Goal: Task Accomplishment & Management: Manage account settings

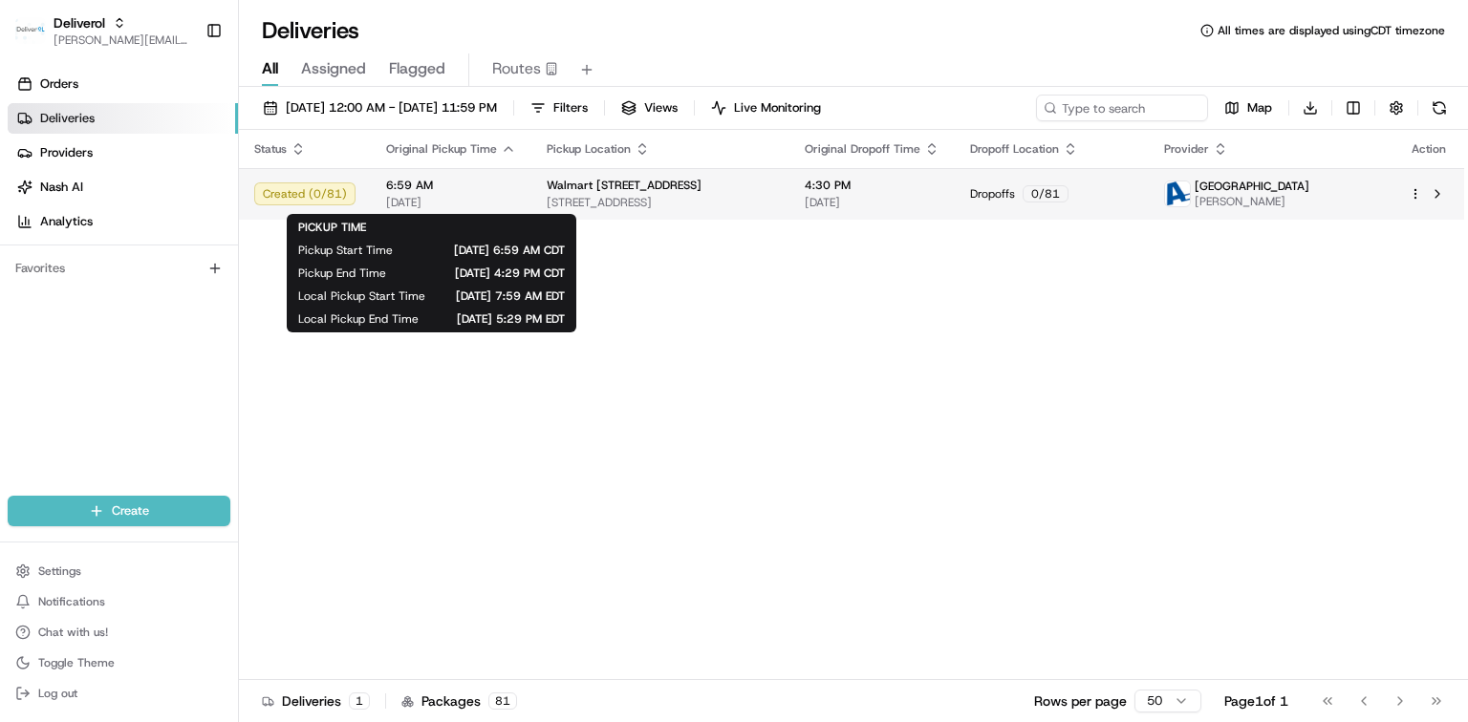
click at [498, 201] on span "[DATE]" at bounding box center [451, 202] width 130 height 15
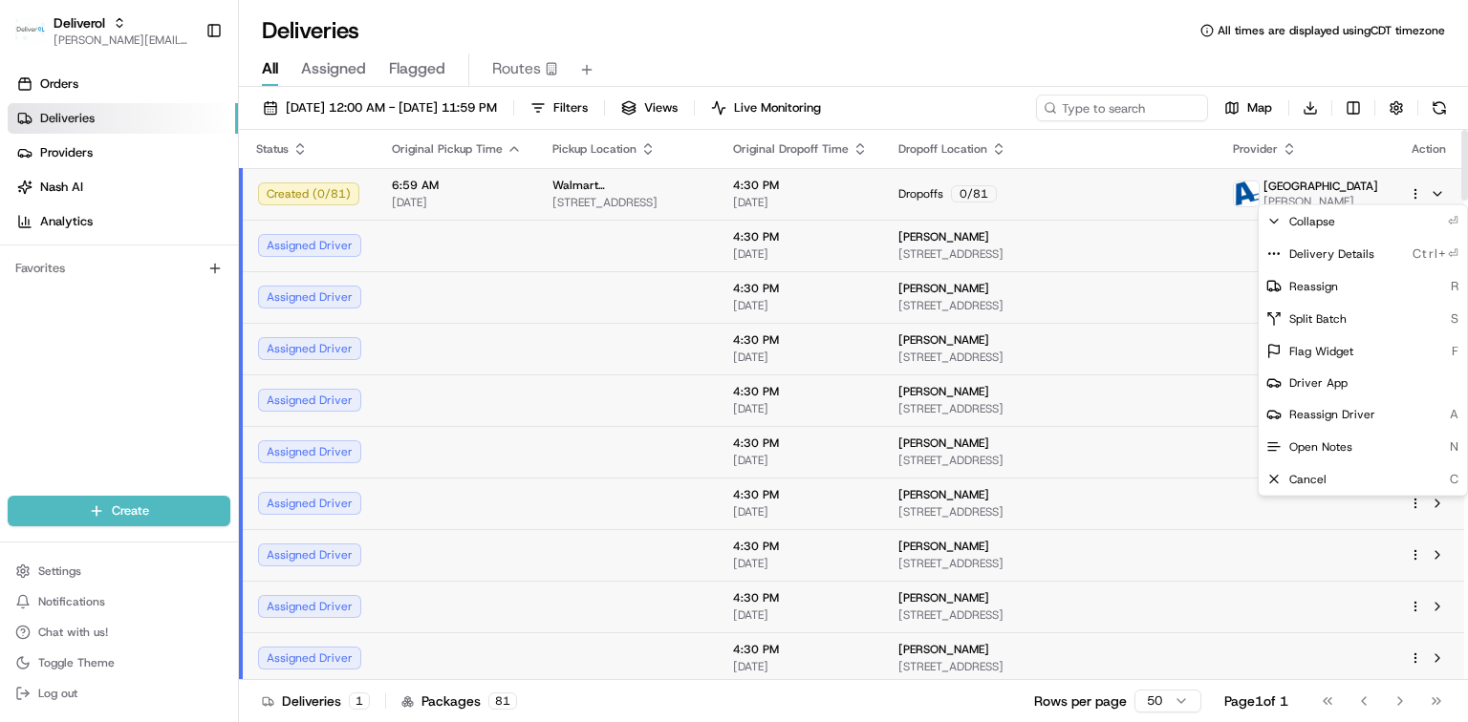
click at [1412, 190] on html "Deliverol dayle.kruger@deliverol.com Toggle Sidebar Orders Deliveries Providers…" at bounding box center [734, 361] width 1468 height 722
click at [1365, 253] on span "Delivery Details" at bounding box center [1331, 254] width 85 height 15
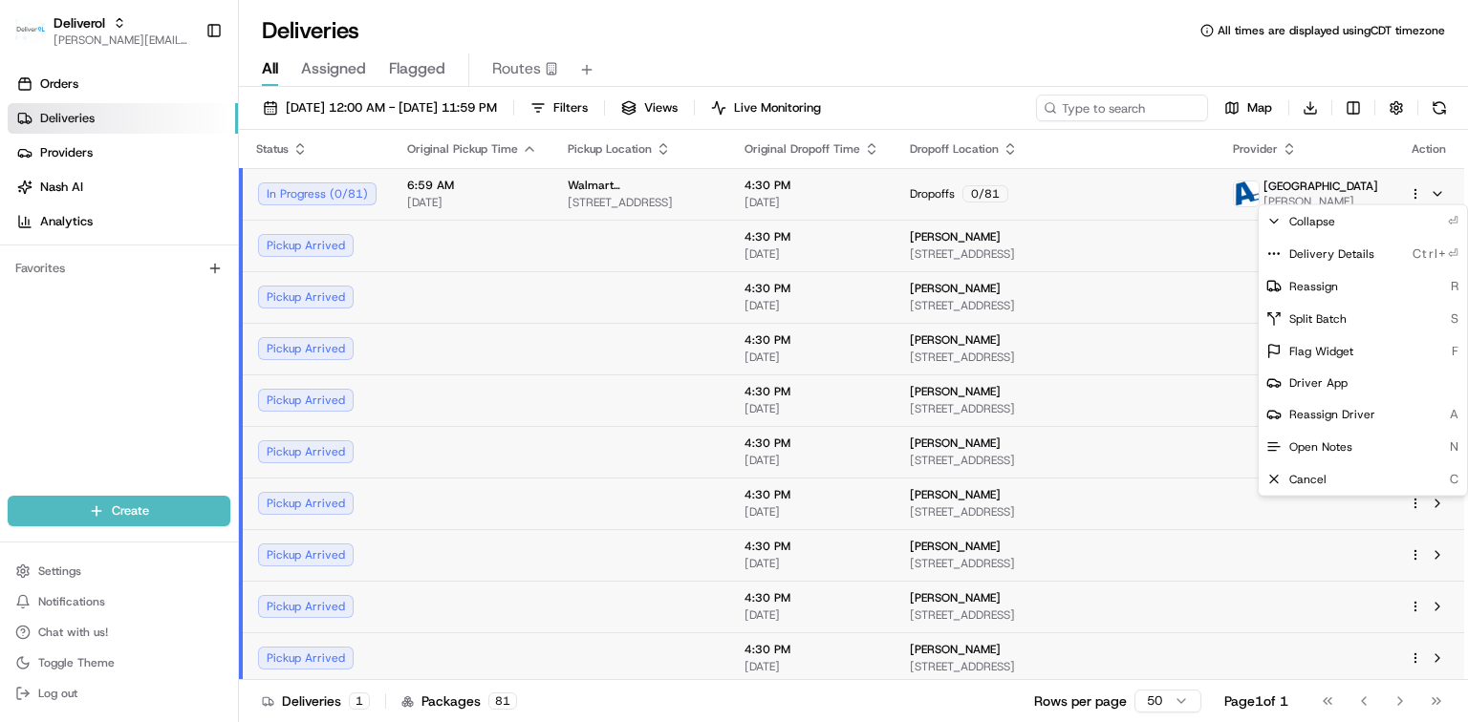
click at [1436, 192] on html "Deliverol dayle.kruger@deliverol.com Toggle Sidebar Orders Deliveries Providers…" at bounding box center [734, 361] width 1468 height 722
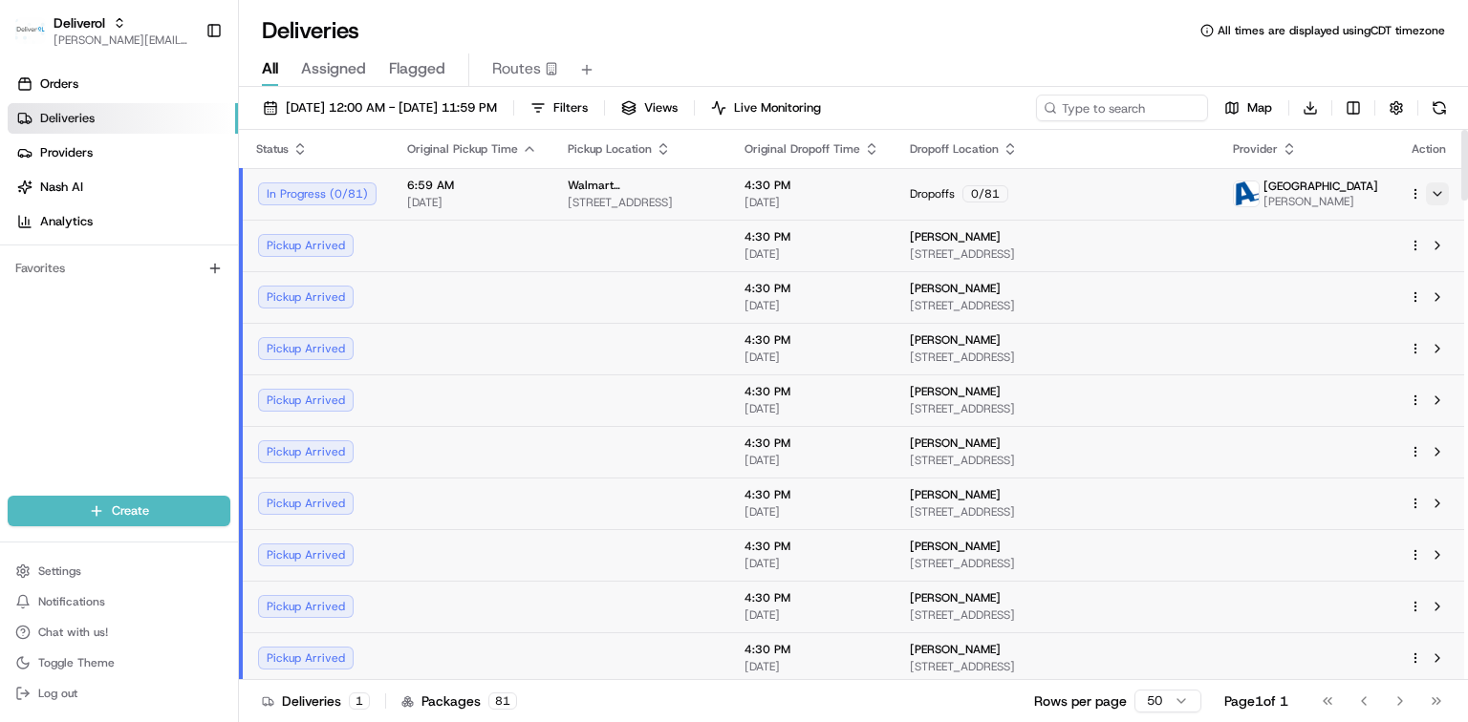
click at [1437, 193] on button at bounding box center [1437, 194] width 23 height 23
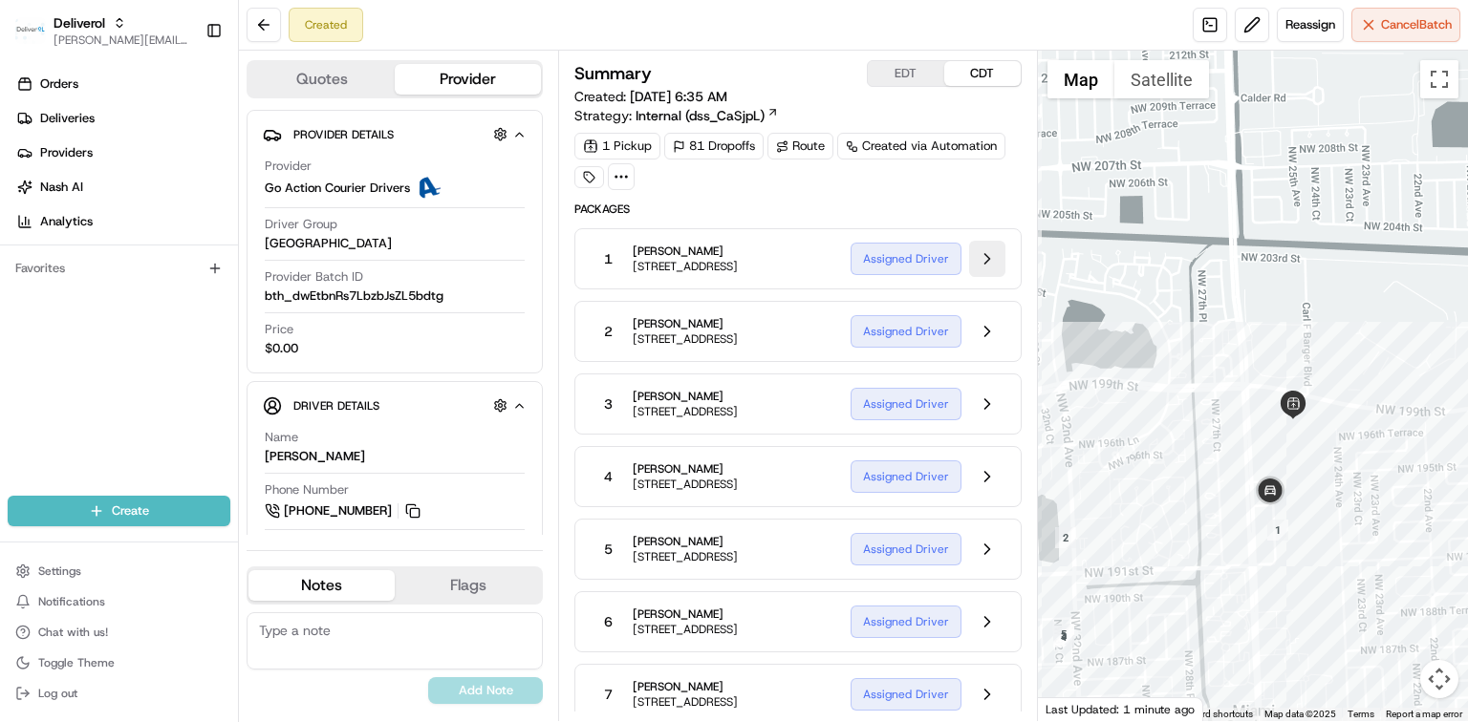
click at [983, 260] on button at bounding box center [987, 259] width 36 height 36
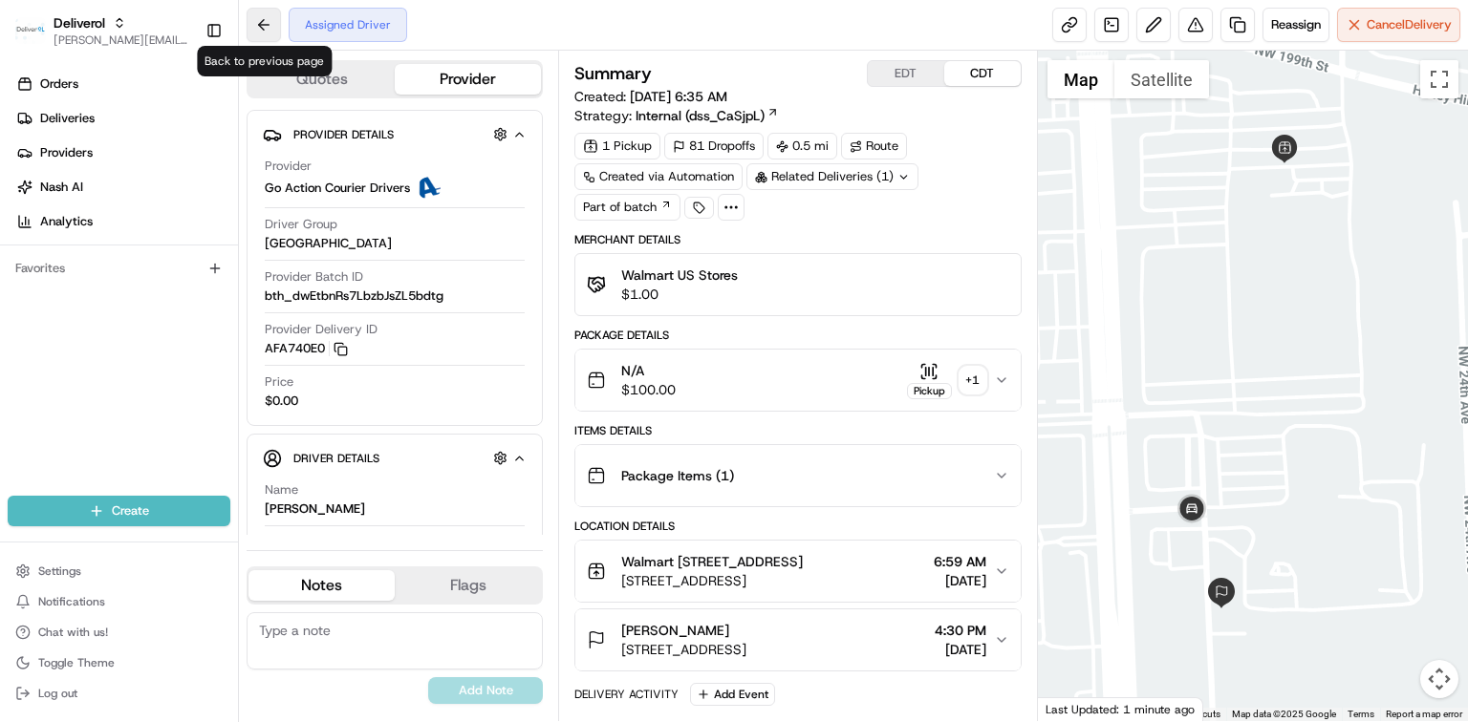
click at [275, 32] on button at bounding box center [264, 25] width 34 height 34
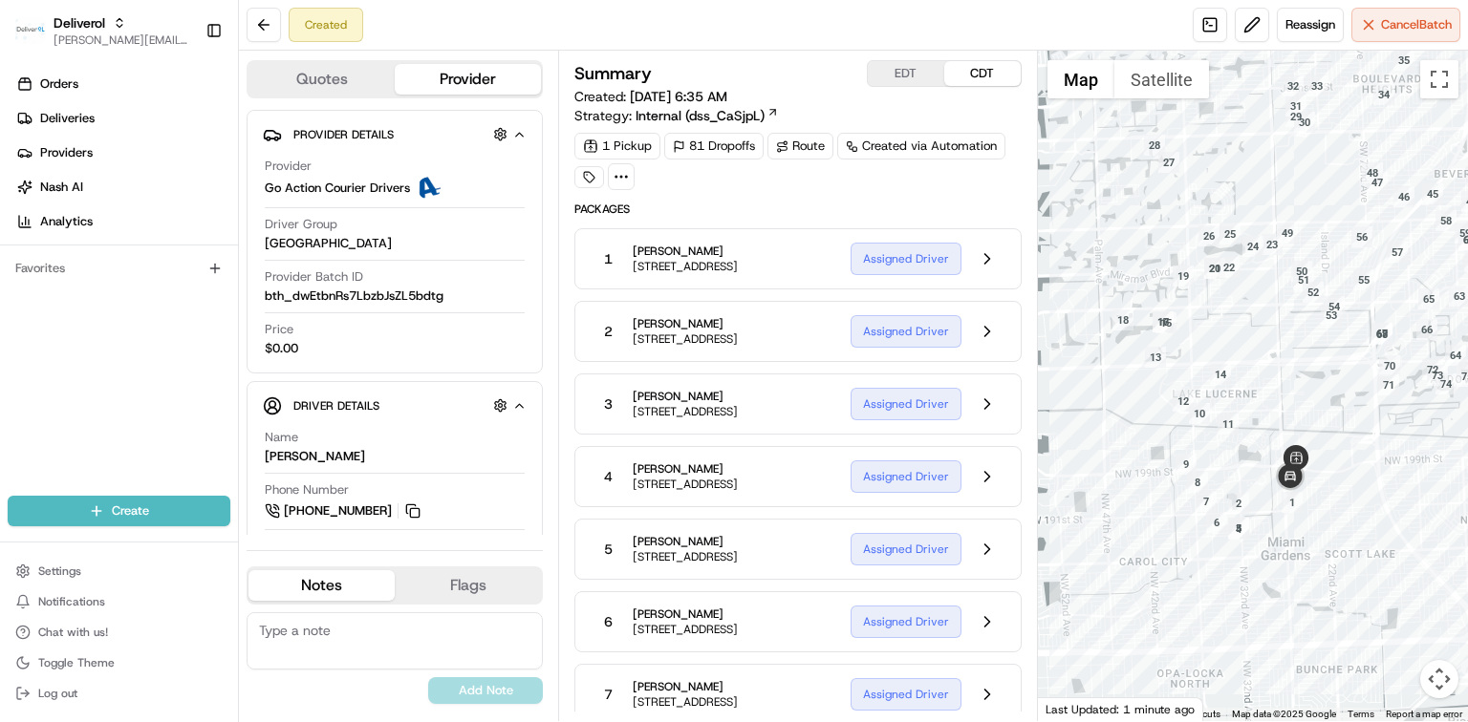
drag, startPoint x: 1361, startPoint y: 544, endPoint x: 1308, endPoint y: 539, distance: 52.8
click at [1308, 539] on div at bounding box center [1253, 386] width 430 height 671
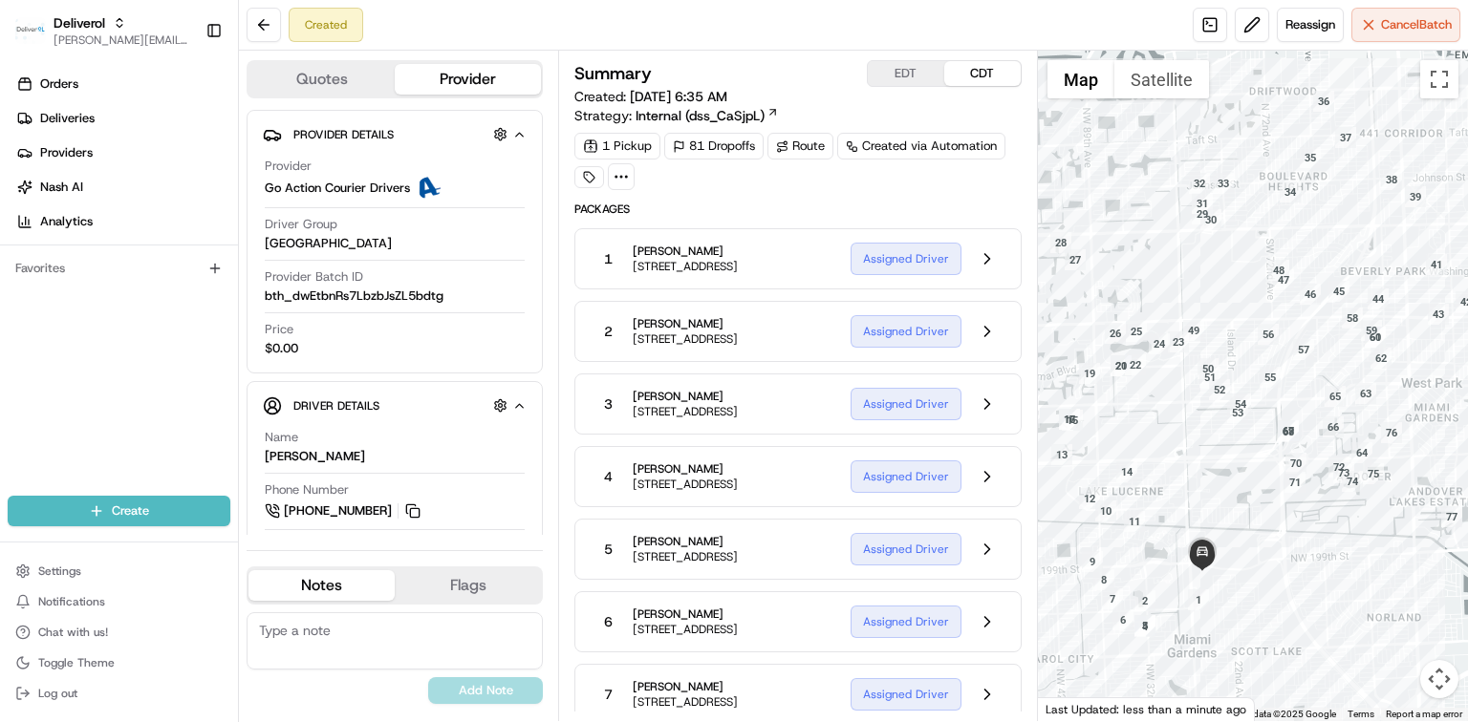
drag, startPoint x: 1213, startPoint y: 349, endPoint x: 1189, endPoint y: 505, distance: 157.6
click at [1189, 505] on div at bounding box center [1253, 386] width 430 height 671
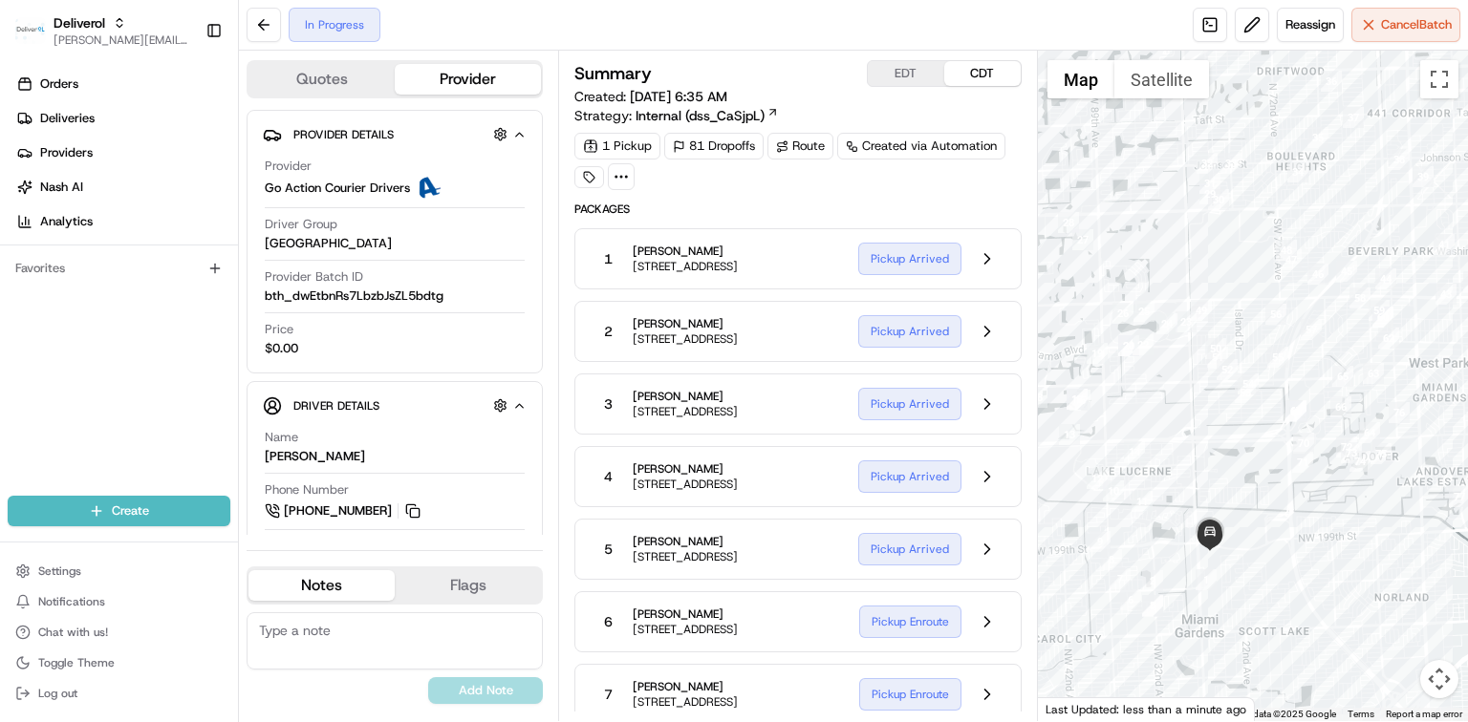
drag, startPoint x: 1215, startPoint y: 626, endPoint x: 1274, endPoint y: 585, distance: 71.3
click at [1274, 585] on div at bounding box center [1253, 386] width 430 height 671
click at [985, 263] on button at bounding box center [987, 259] width 36 height 36
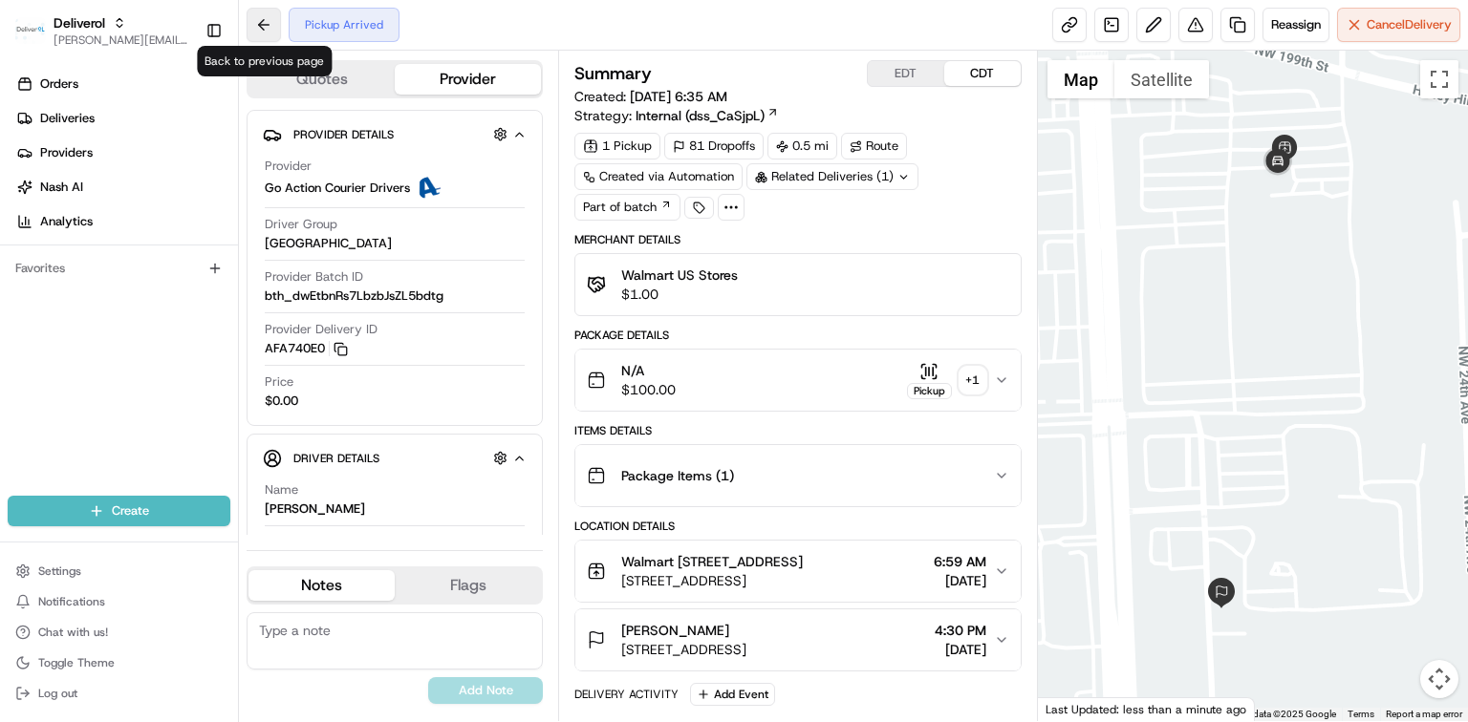
click at [268, 25] on button at bounding box center [264, 25] width 34 height 34
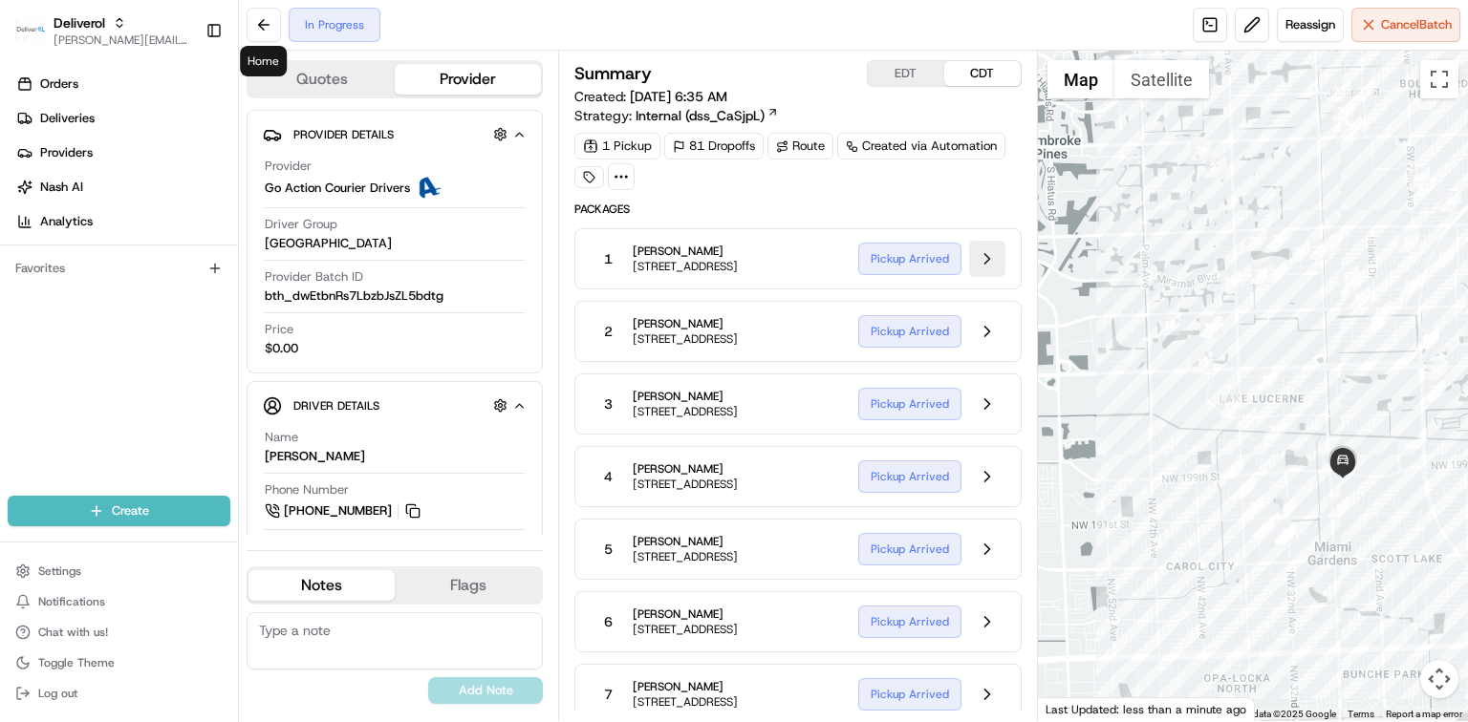
click at [986, 260] on button at bounding box center [987, 259] width 36 height 36
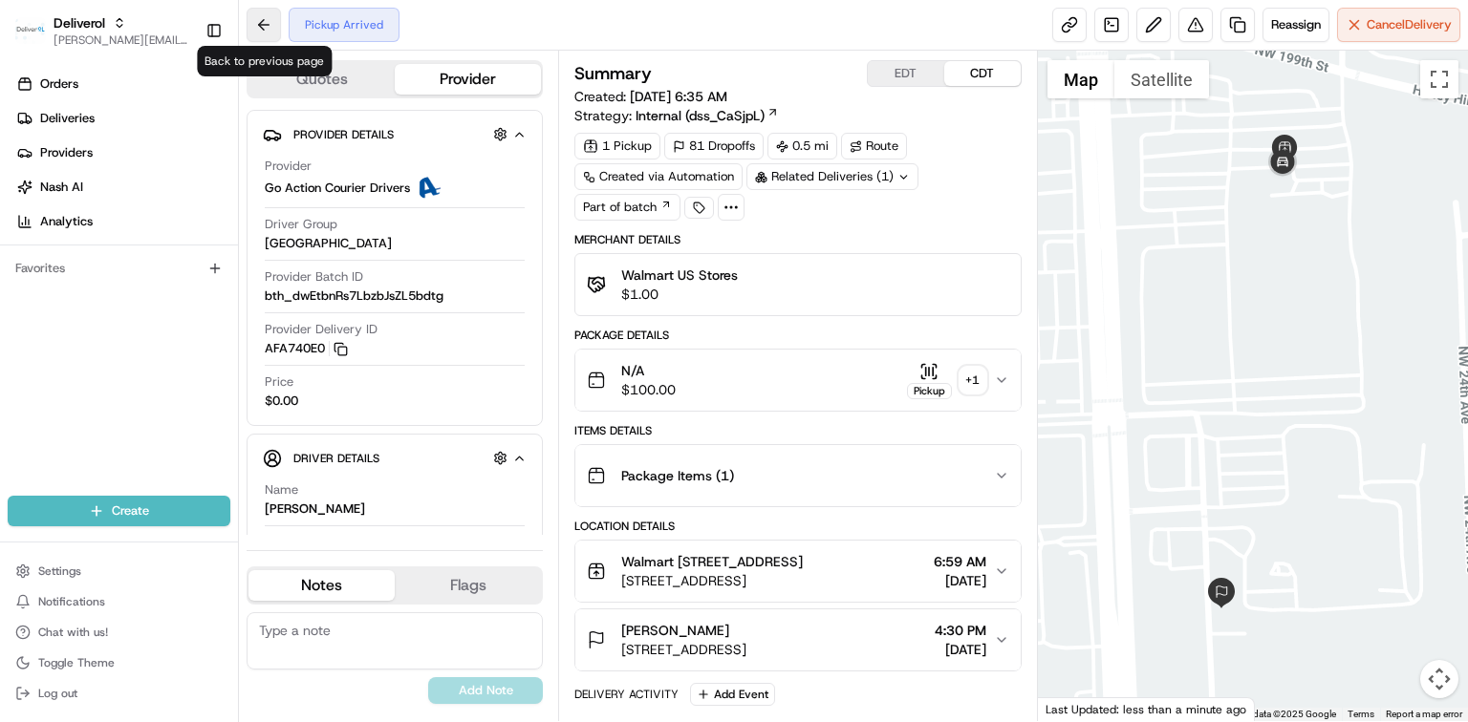
click at [264, 27] on button at bounding box center [264, 25] width 34 height 34
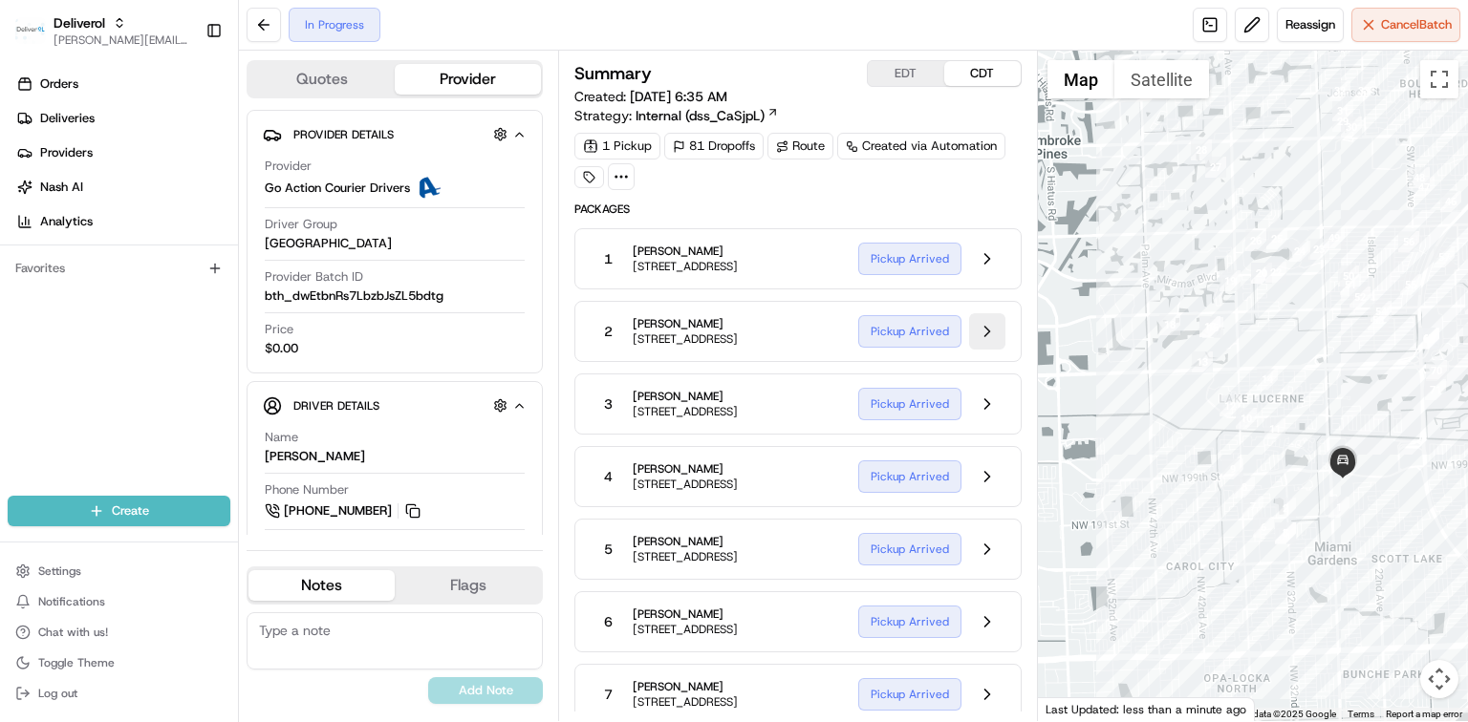
click at [978, 338] on button at bounding box center [987, 331] width 36 height 36
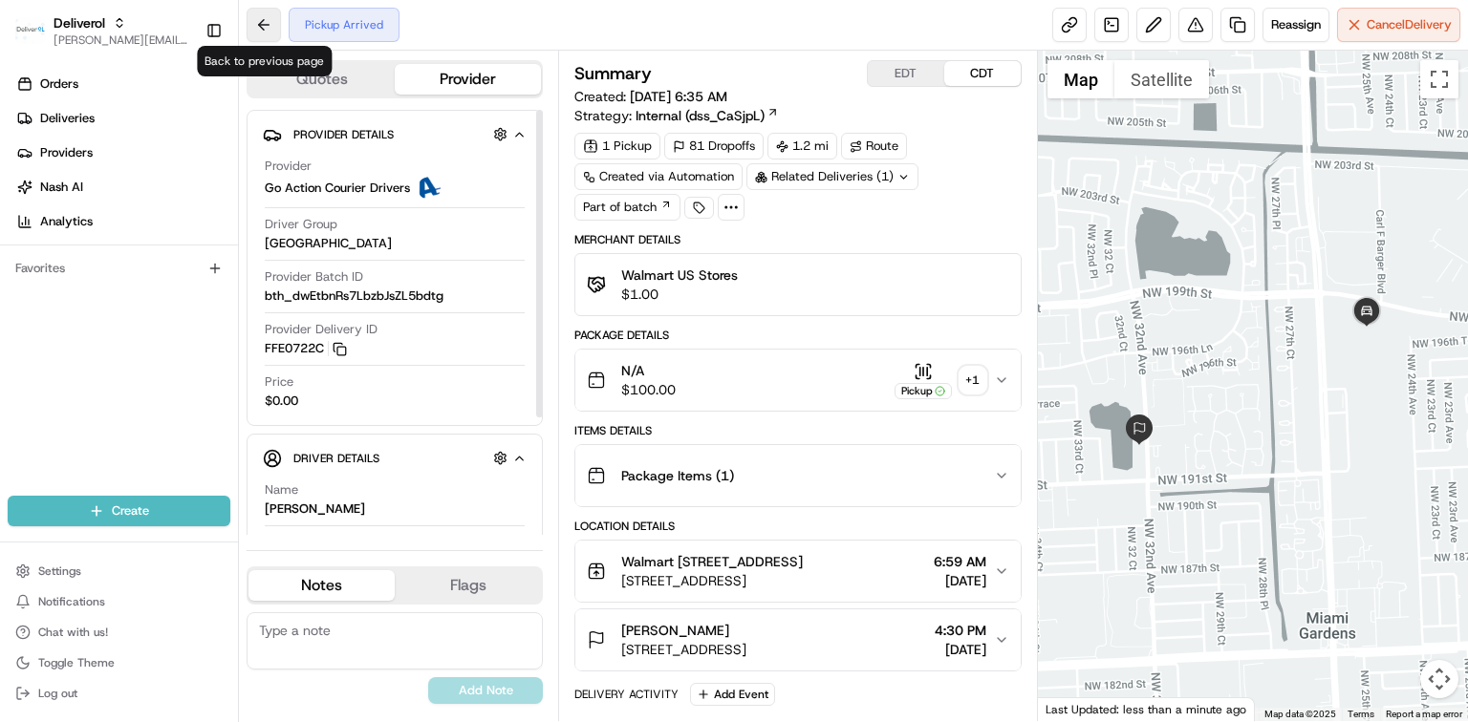
click at [261, 23] on button at bounding box center [264, 25] width 34 height 34
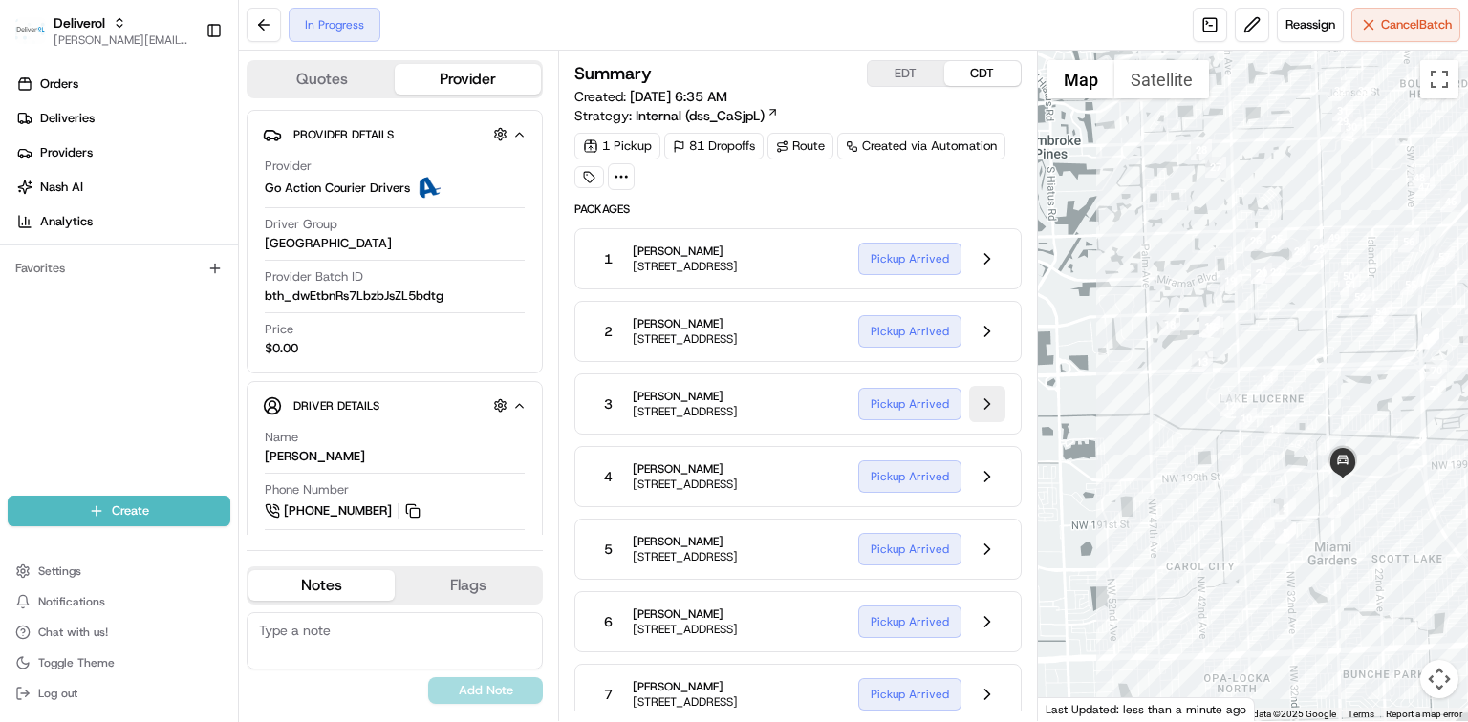
click at [985, 422] on button at bounding box center [987, 404] width 36 height 36
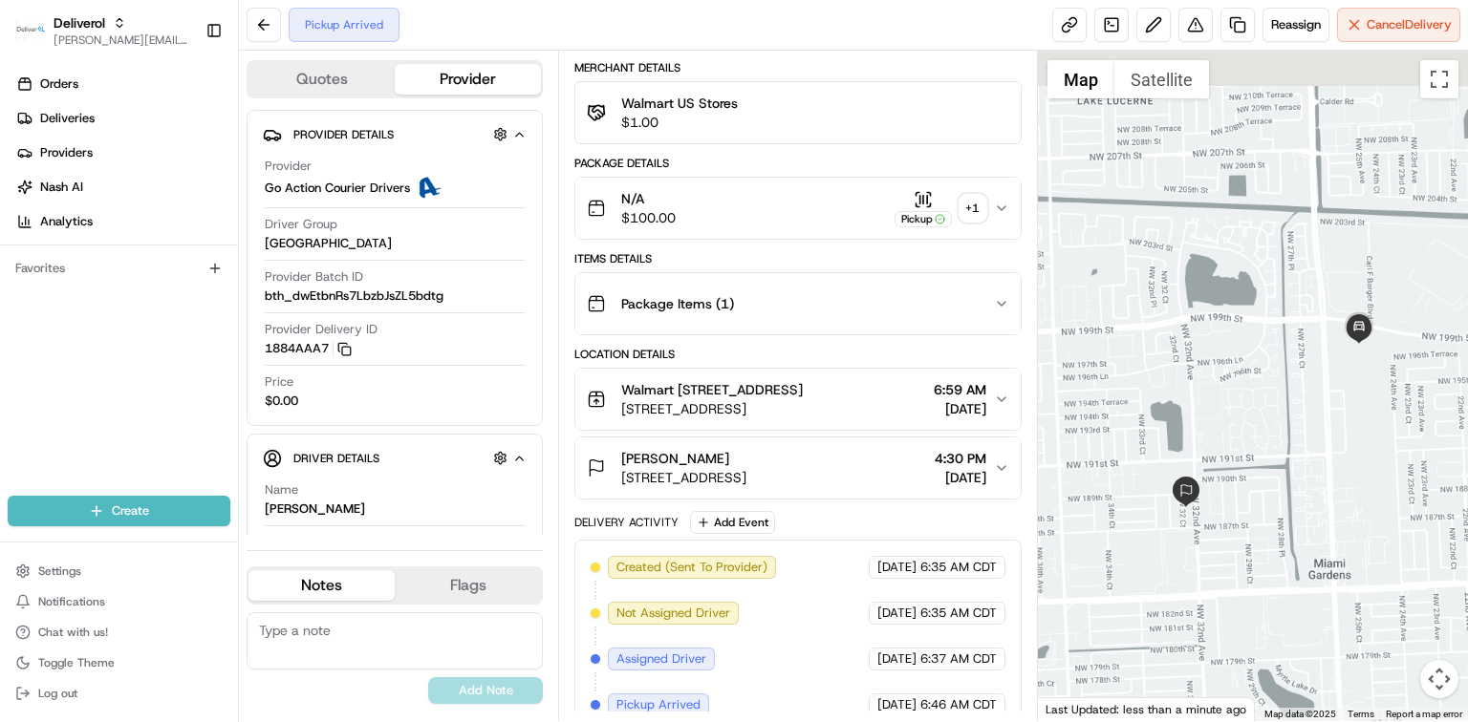
scroll to position [252, 0]
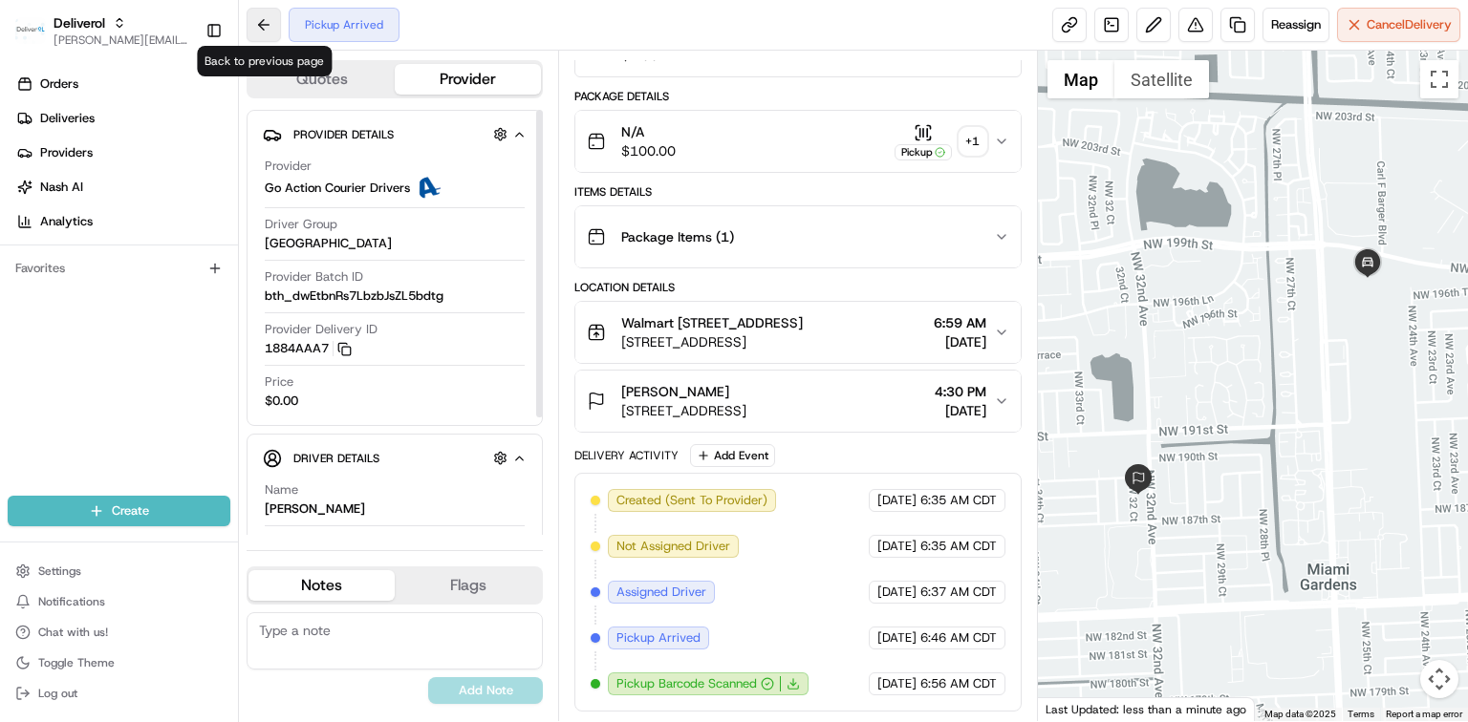
click at [262, 37] on button at bounding box center [264, 25] width 34 height 34
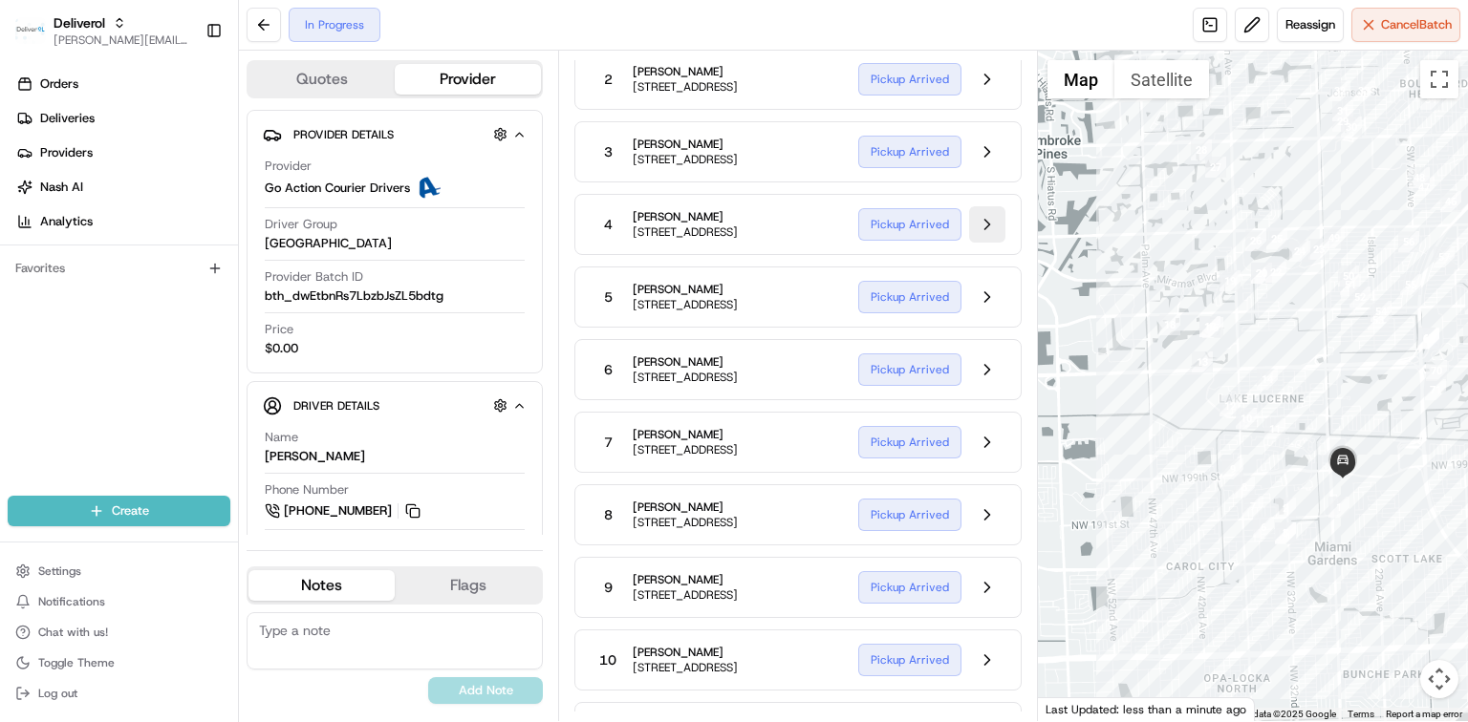
click at [987, 243] on button at bounding box center [987, 224] width 36 height 36
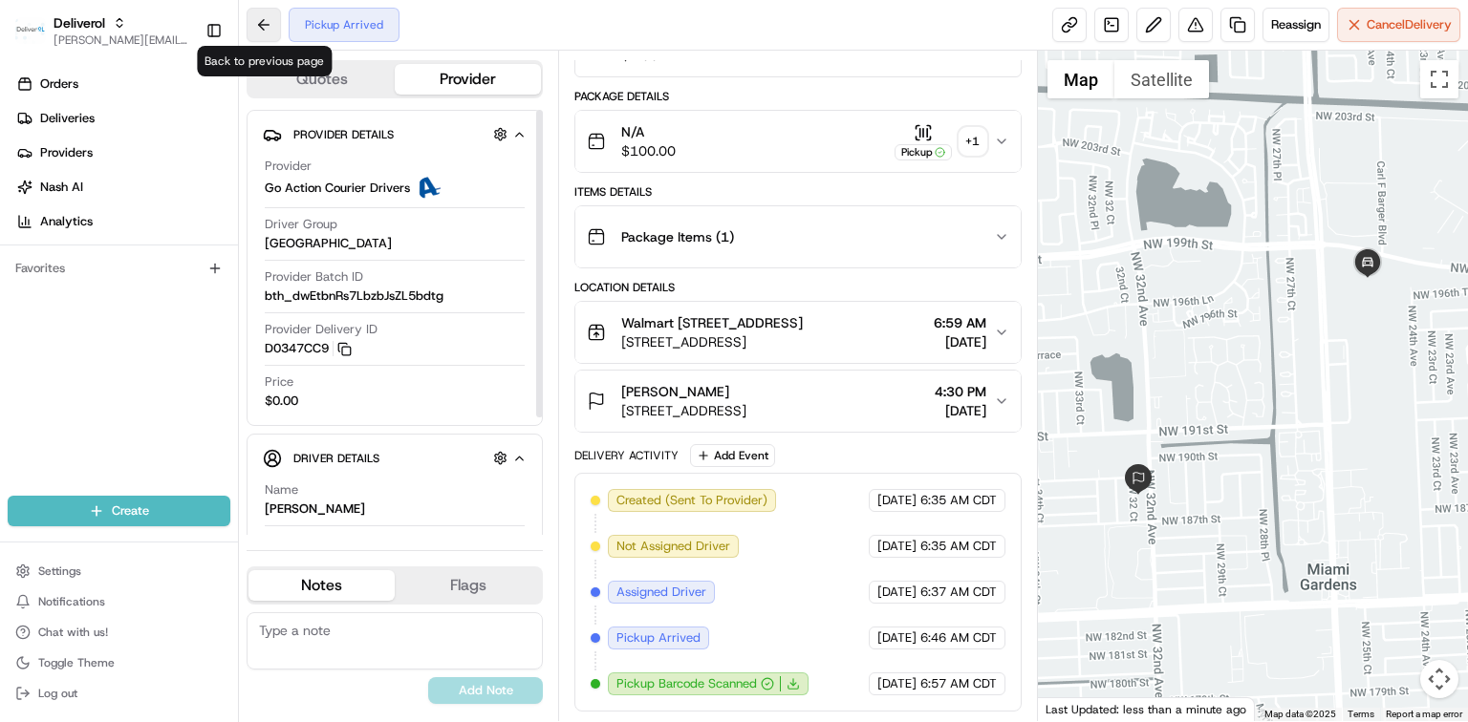
click at [256, 26] on button at bounding box center [264, 25] width 34 height 34
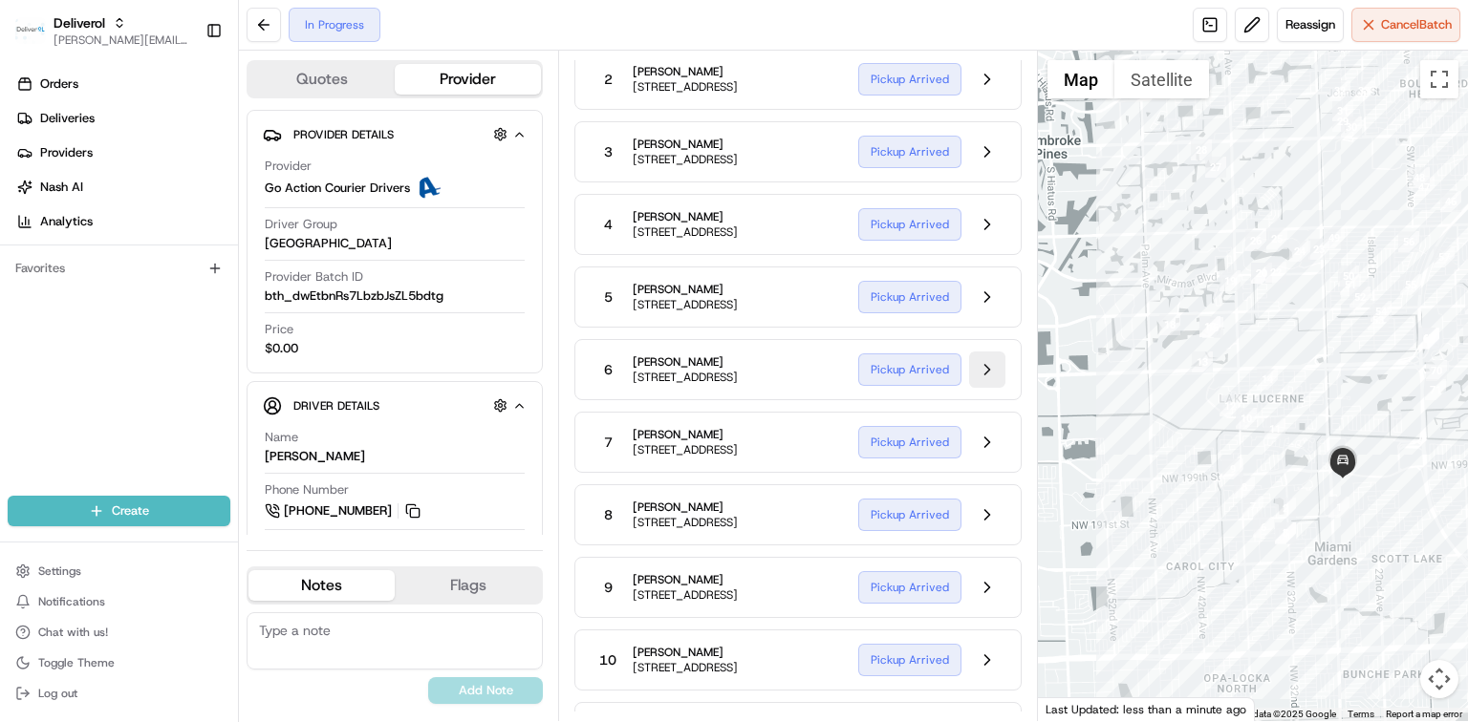
click at [1000, 388] on button at bounding box center [987, 370] width 36 height 36
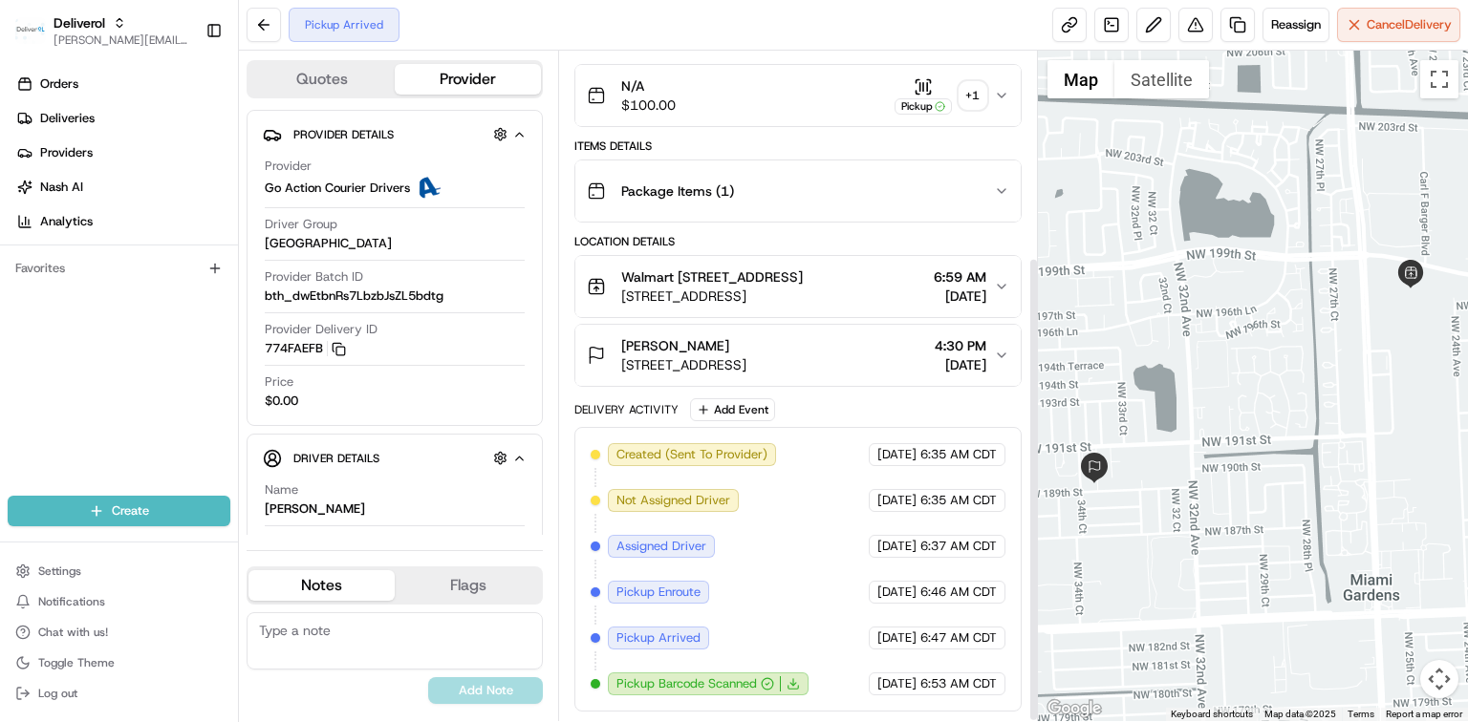
scroll to position [298, 0]
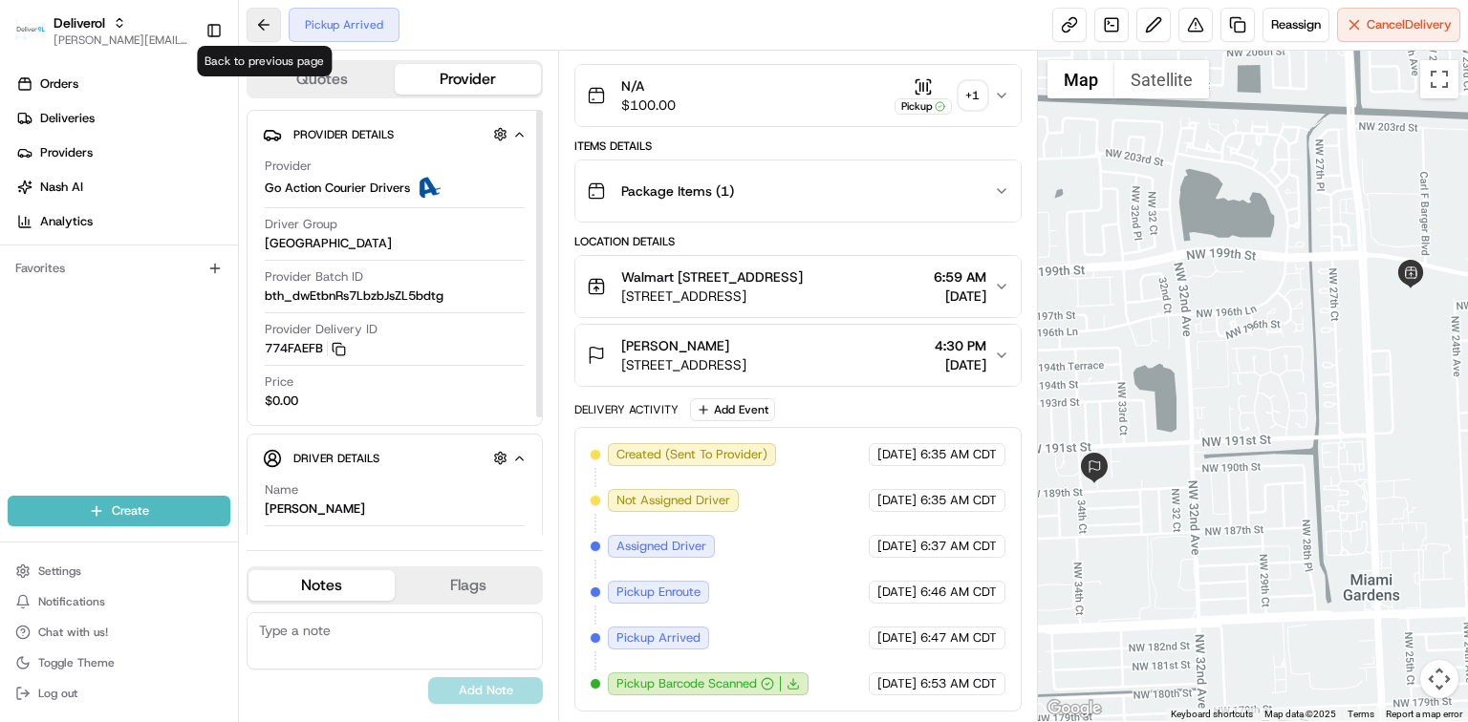
click at [261, 26] on button at bounding box center [264, 25] width 34 height 34
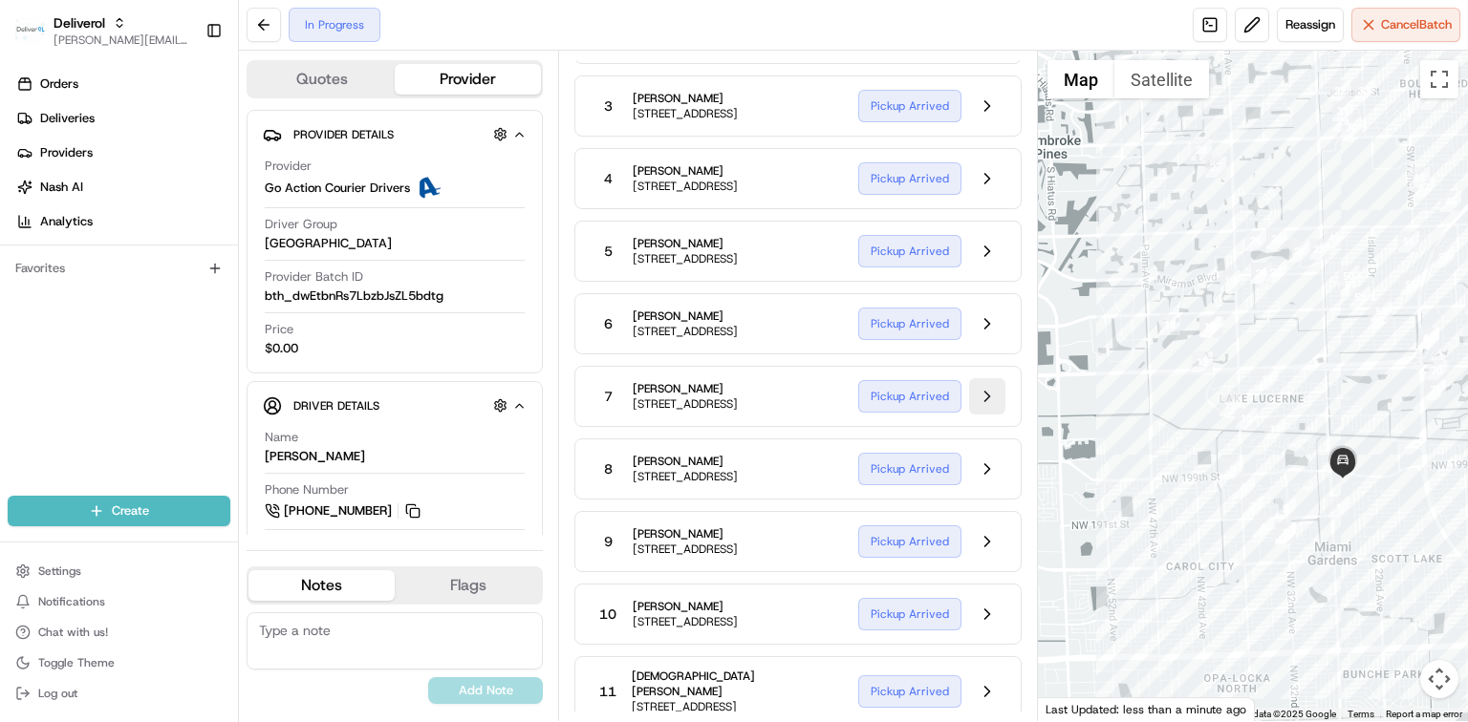
click at [982, 415] on button at bounding box center [987, 396] width 36 height 36
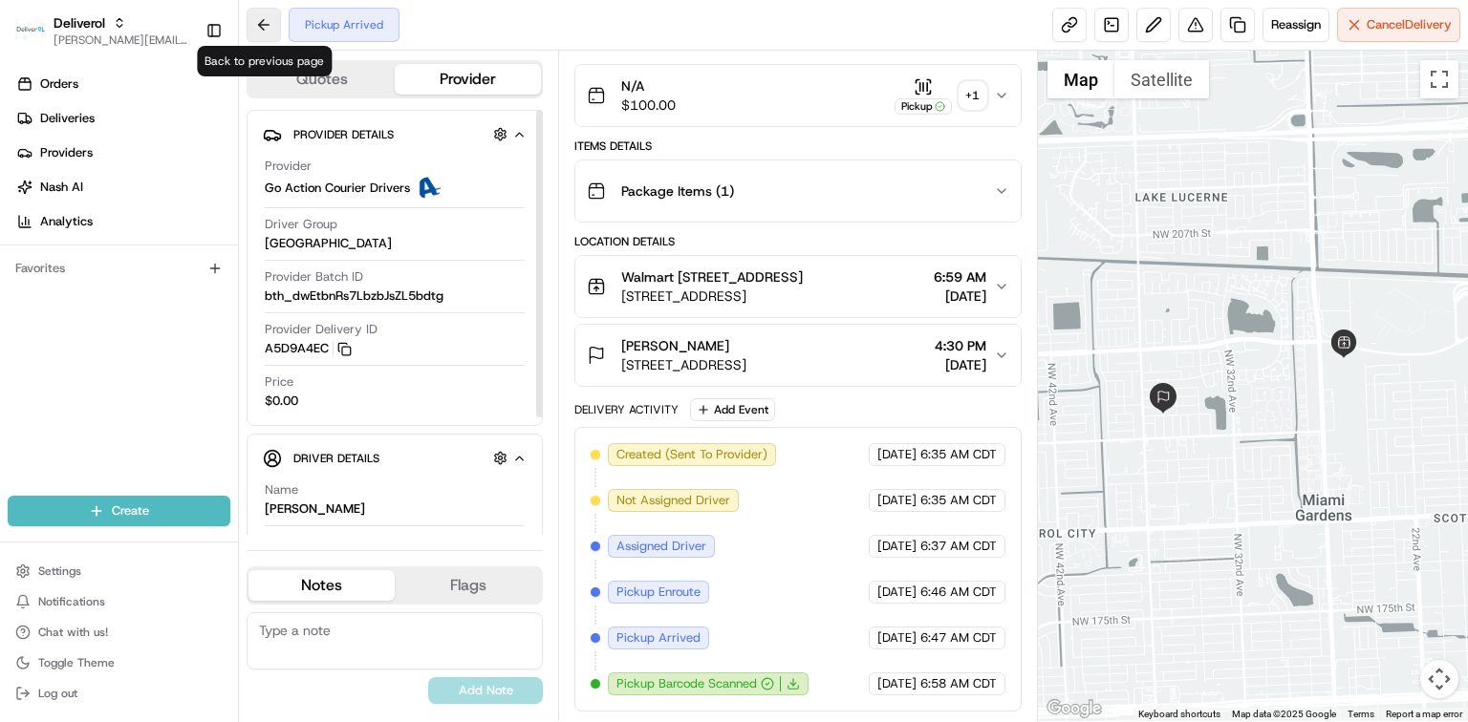
click at [265, 28] on button at bounding box center [264, 25] width 34 height 34
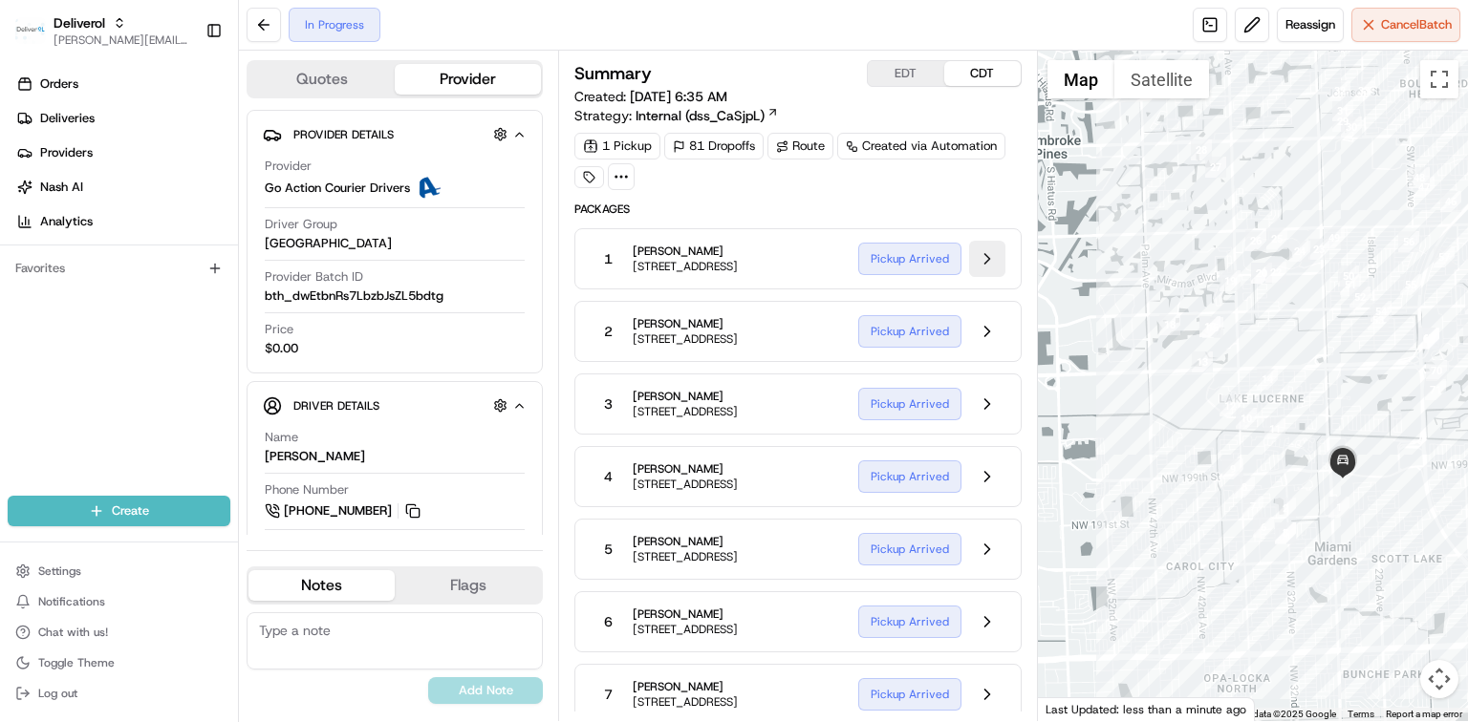
click at [983, 256] on button at bounding box center [987, 259] width 36 height 36
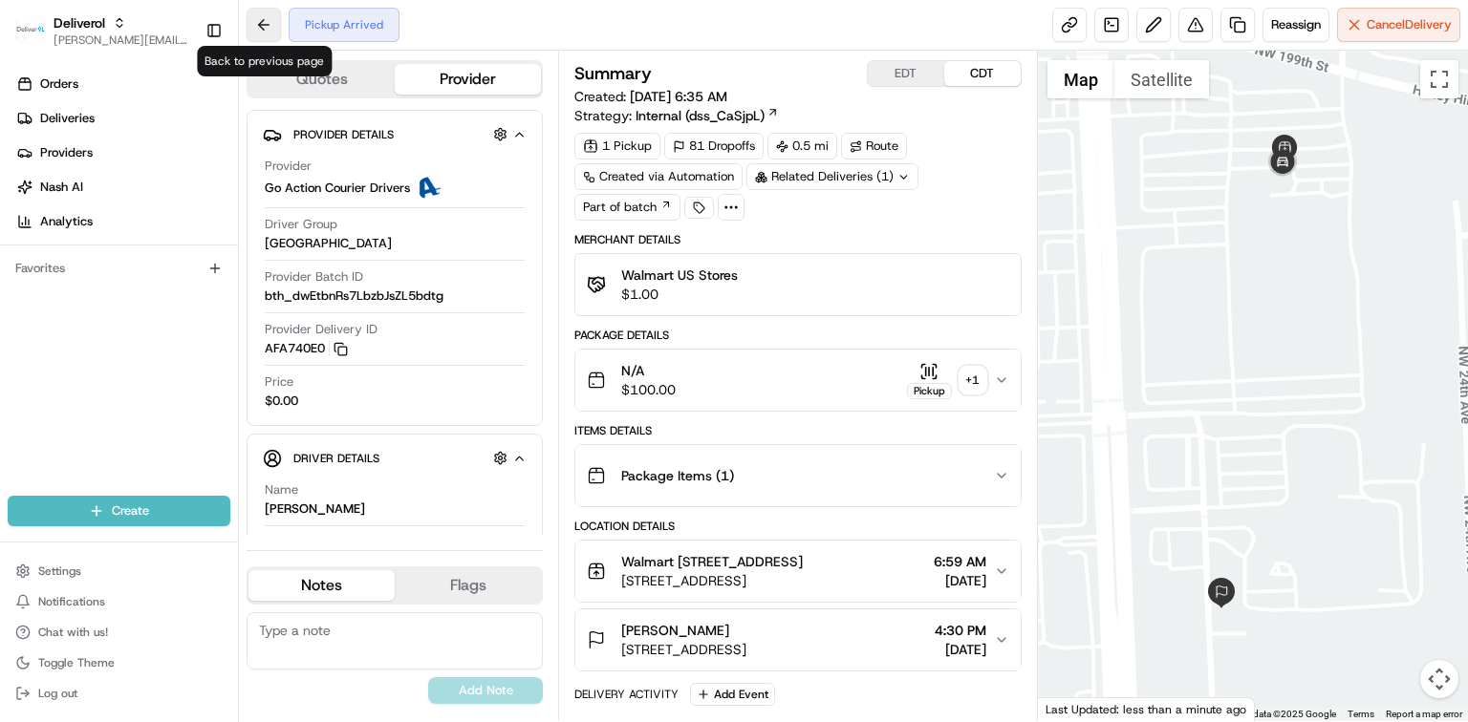
click at [259, 30] on button at bounding box center [264, 25] width 34 height 34
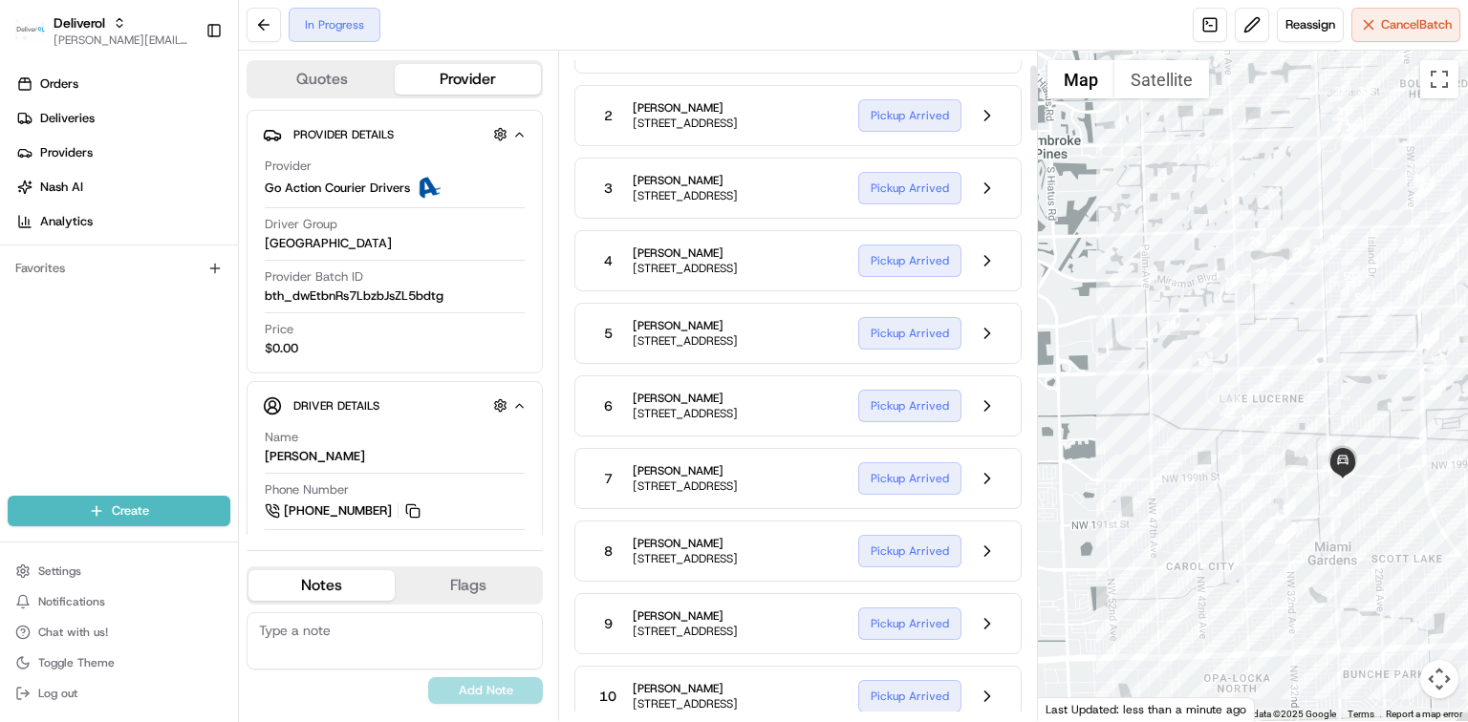
scroll to position [382, 0]
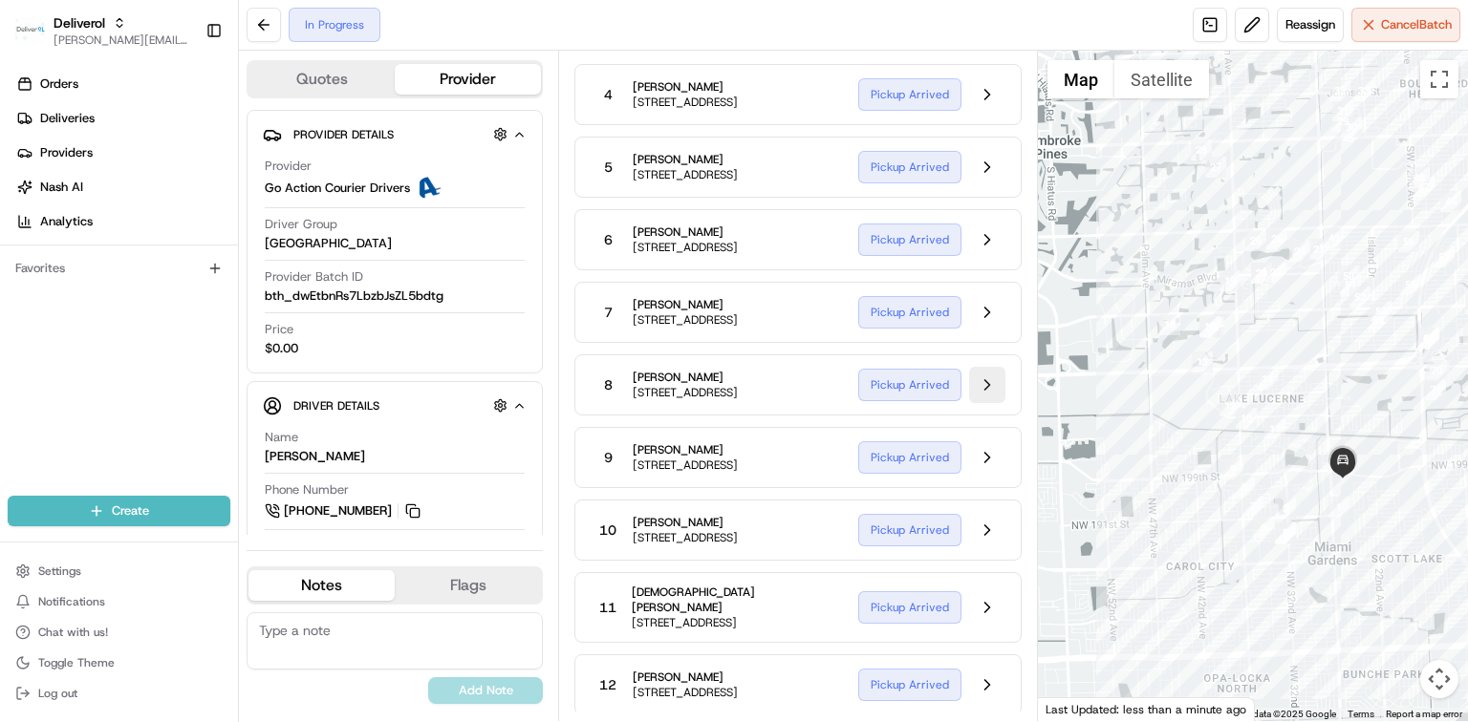
click at [990, 403] on button at bounding box center [987, 385] width 36 height 36
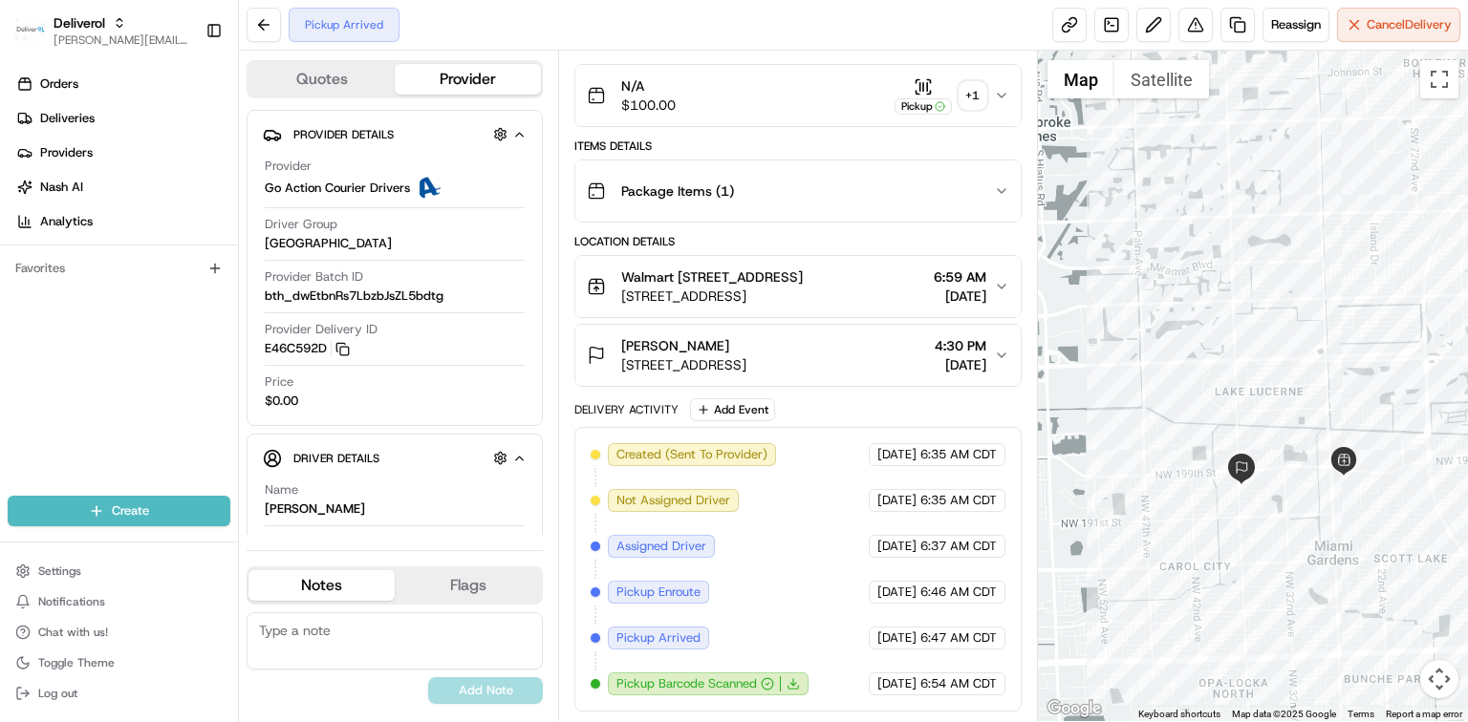
scroll to position [298, 0]
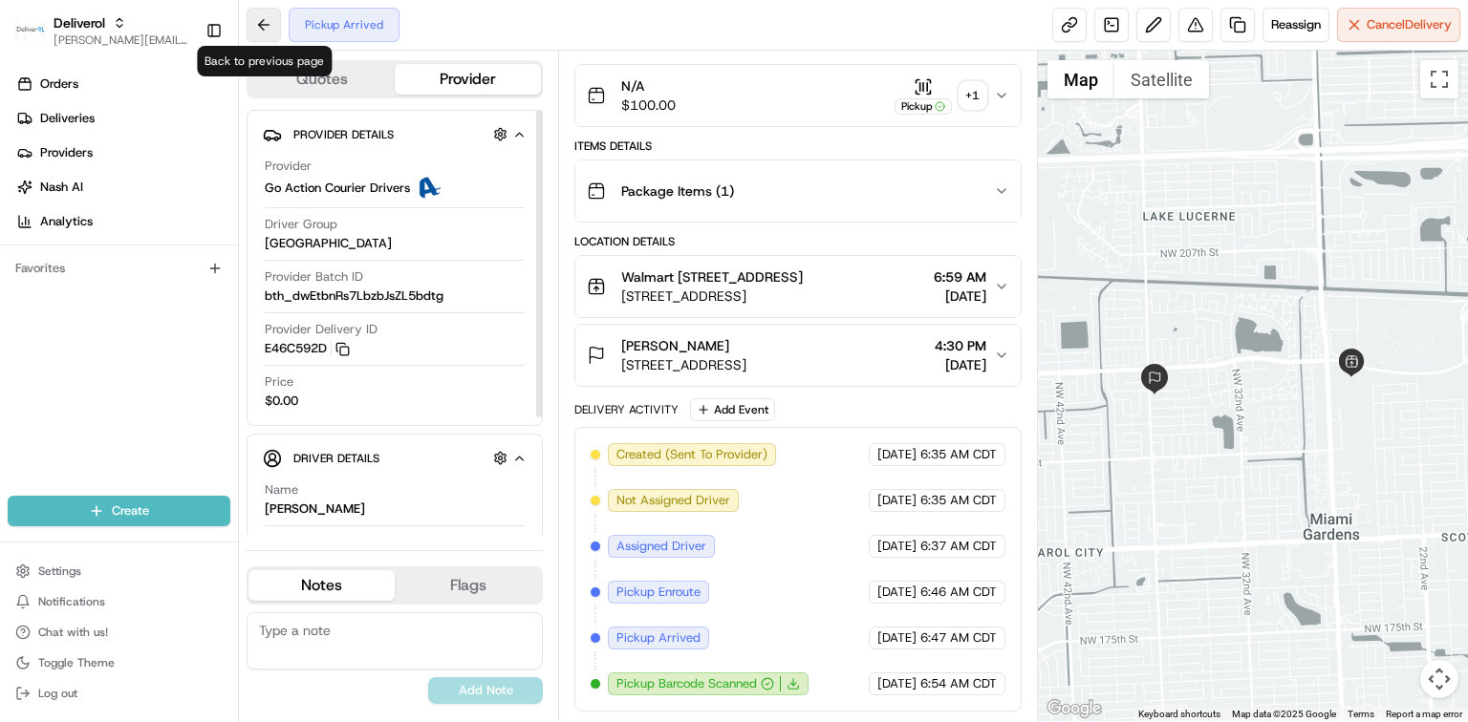
click at [269, 31] on button at bounding box center [264, 25] width 34 height 34
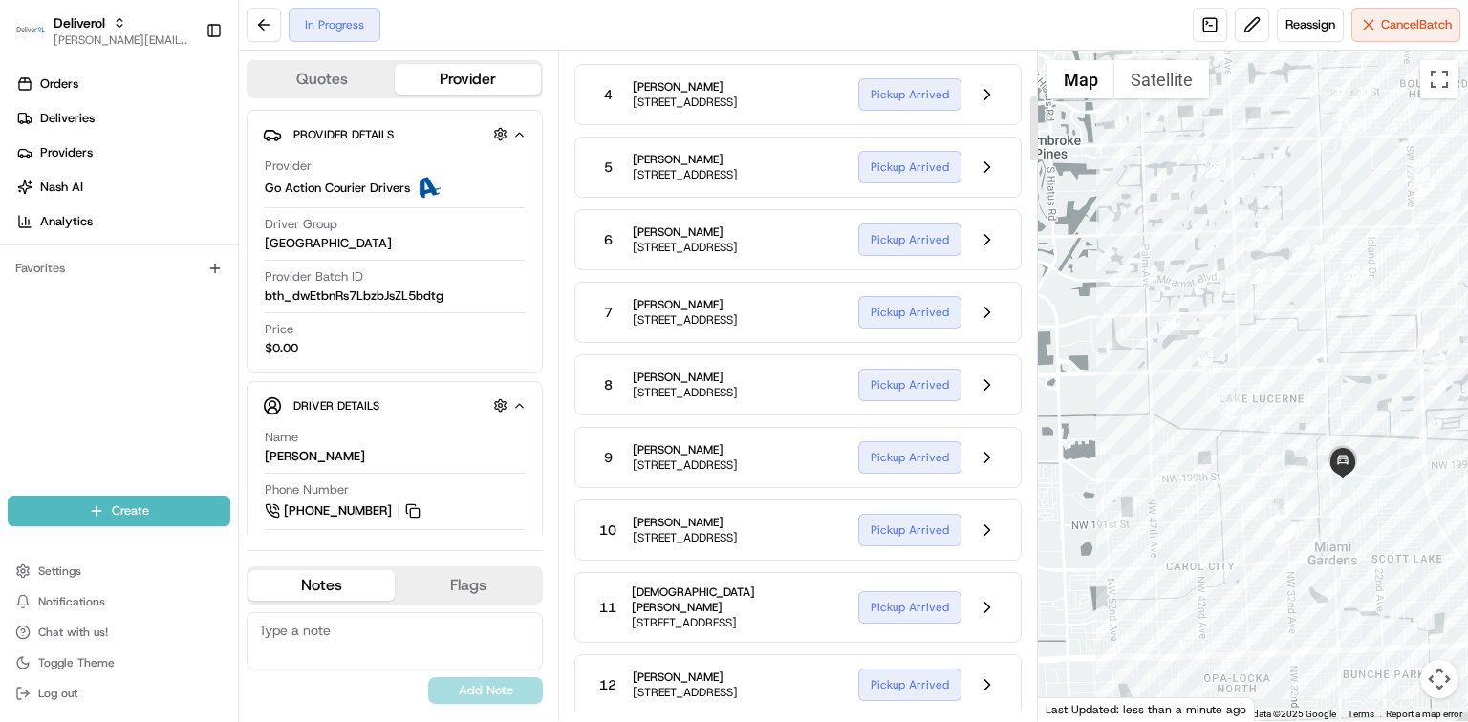
scroll to position [509, 0]
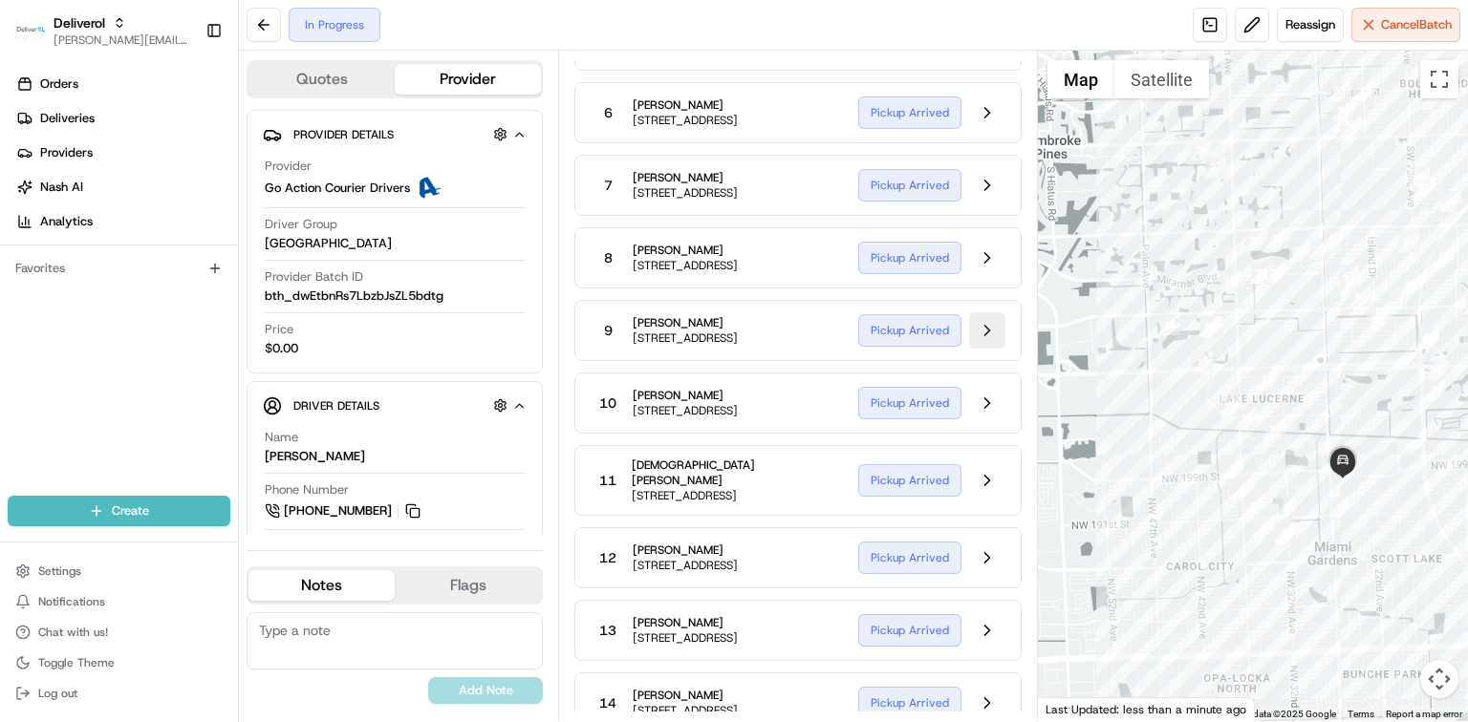
click at [975, 349] on button at bounding box center [987, 330] width 36 height 36
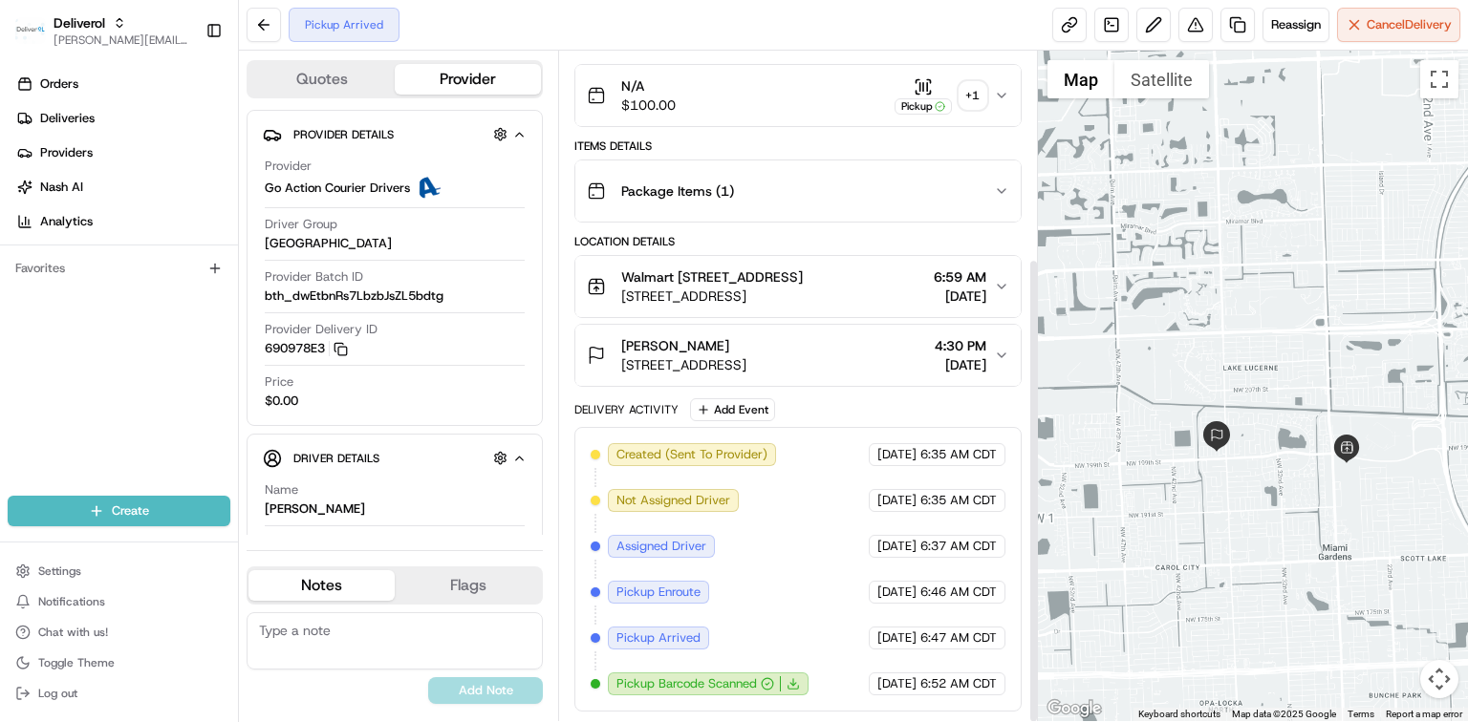
scroll to position [298, 0]
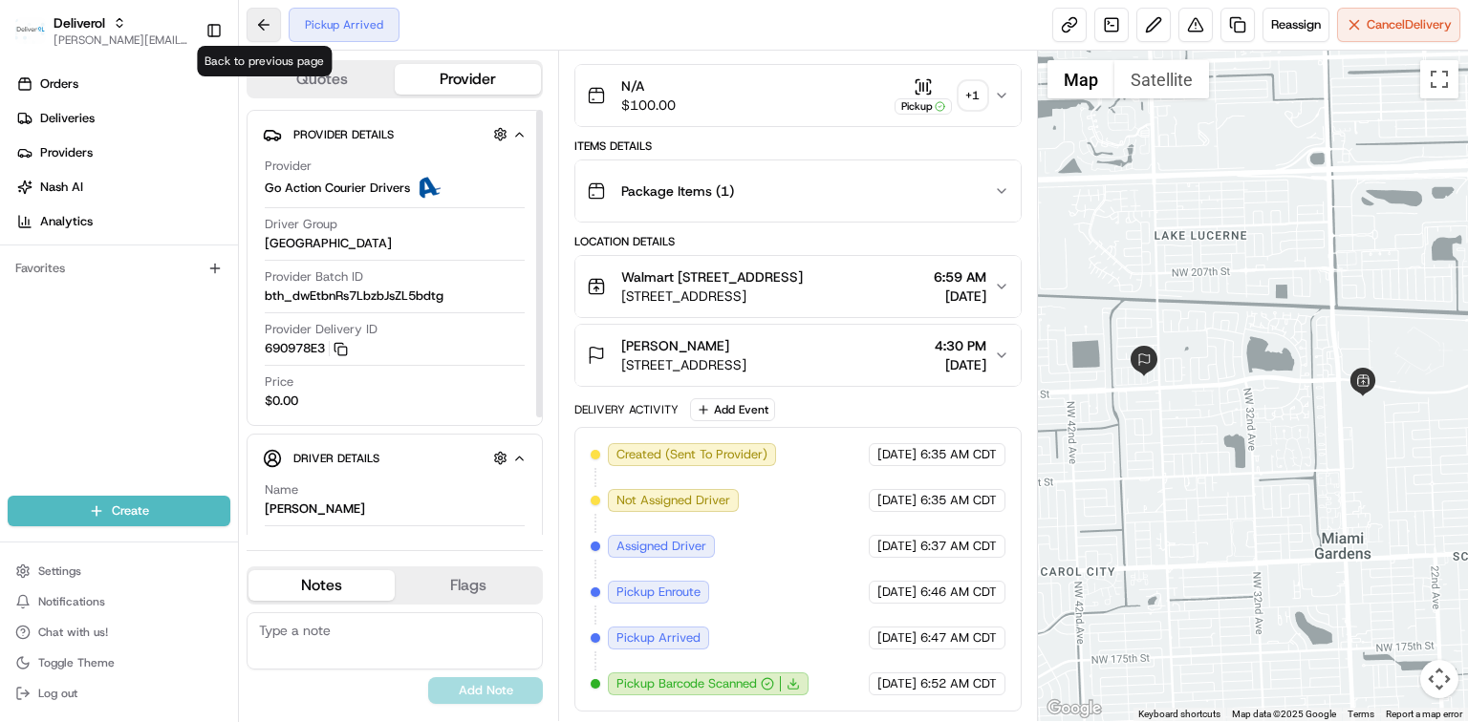
click at [266, 19] on button at bounding box center [264, 25] width 34 height 34
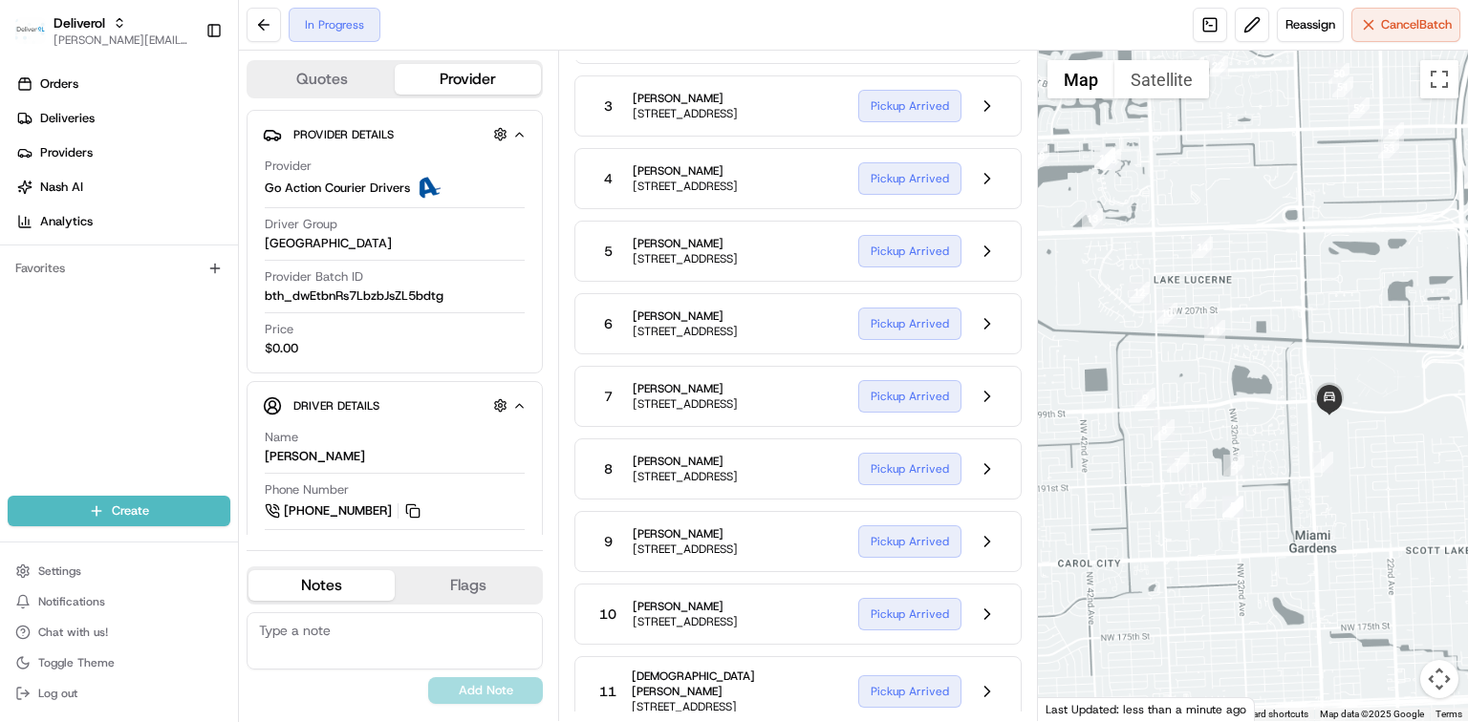
scroll to position [509, 0]
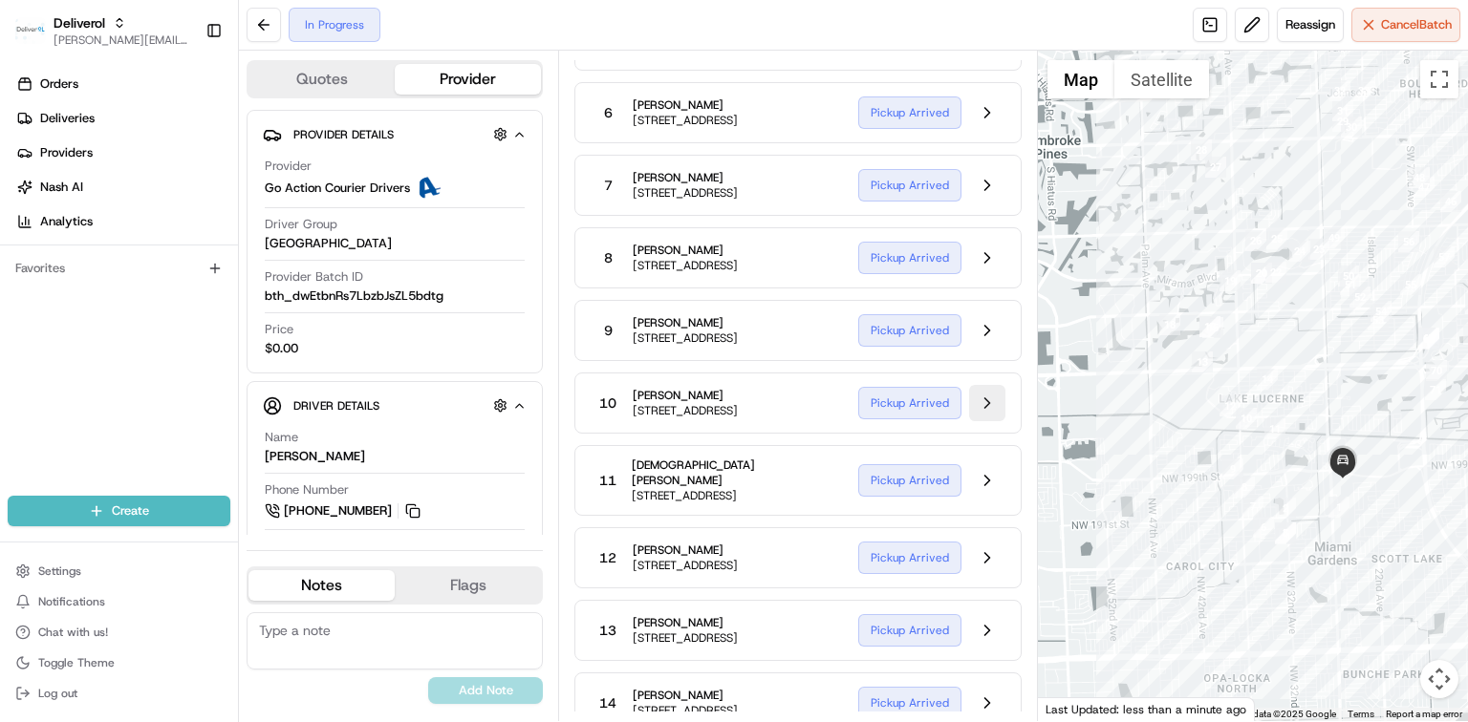
click at [985, 421] on button at bounding box center [987, 403] width 36 height 36
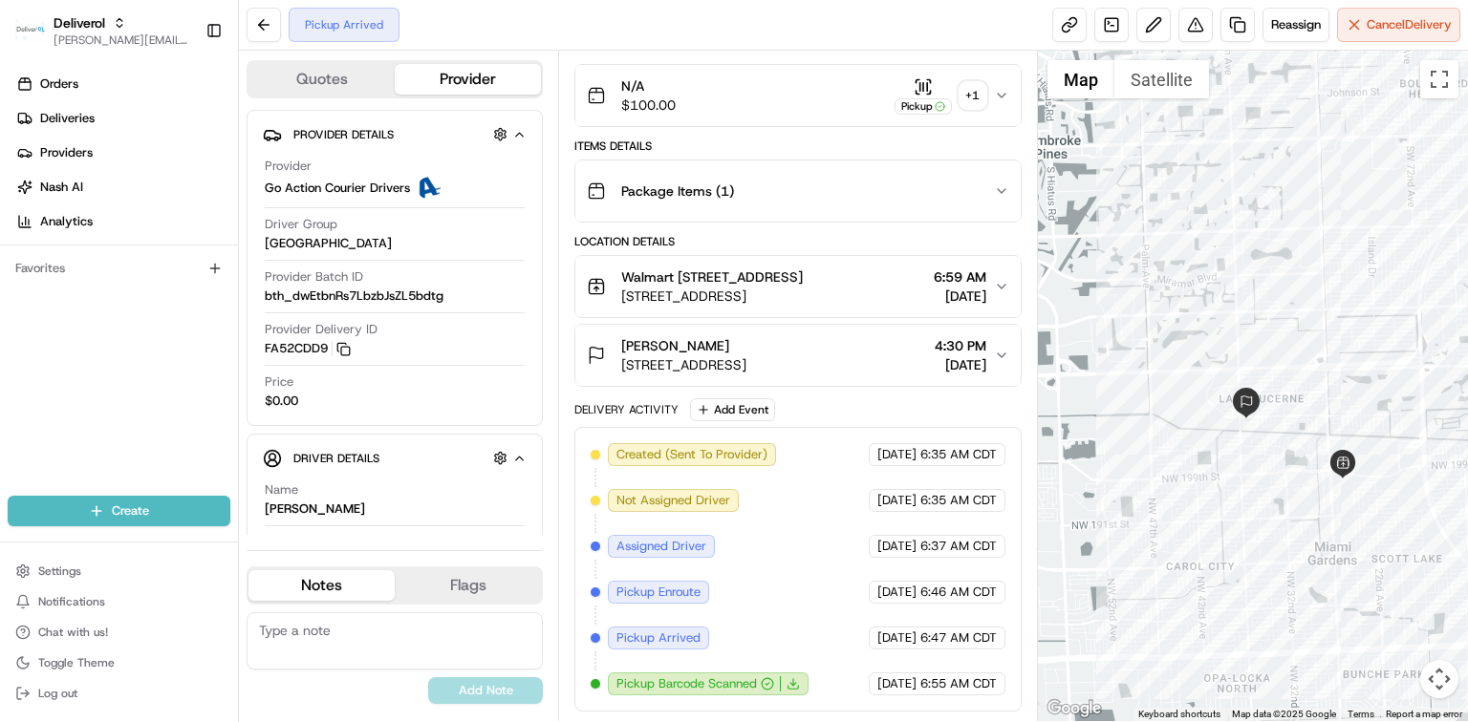
scroll to position [298, 0]
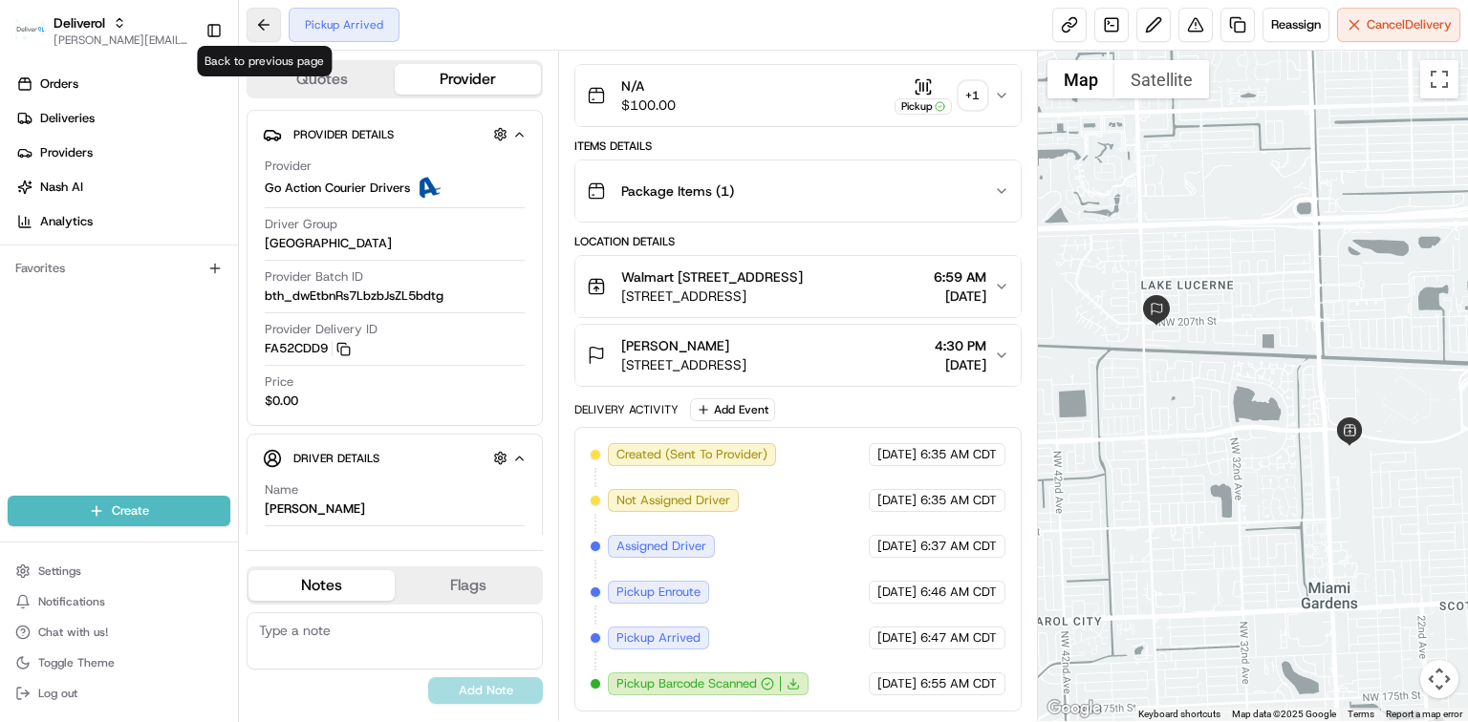
click at [262, 34] on button at bounding box center [264, 25] width 34 height 34
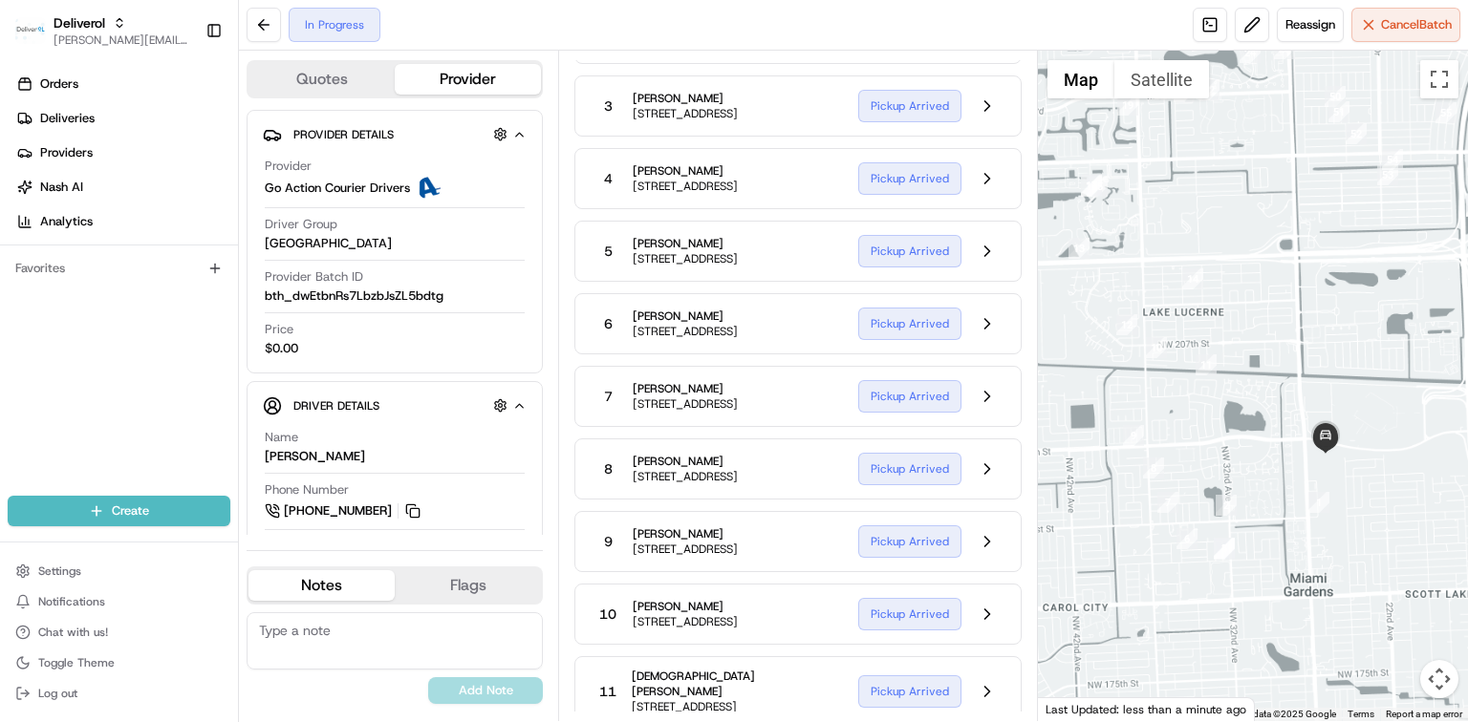
scroll to position [509, 0]
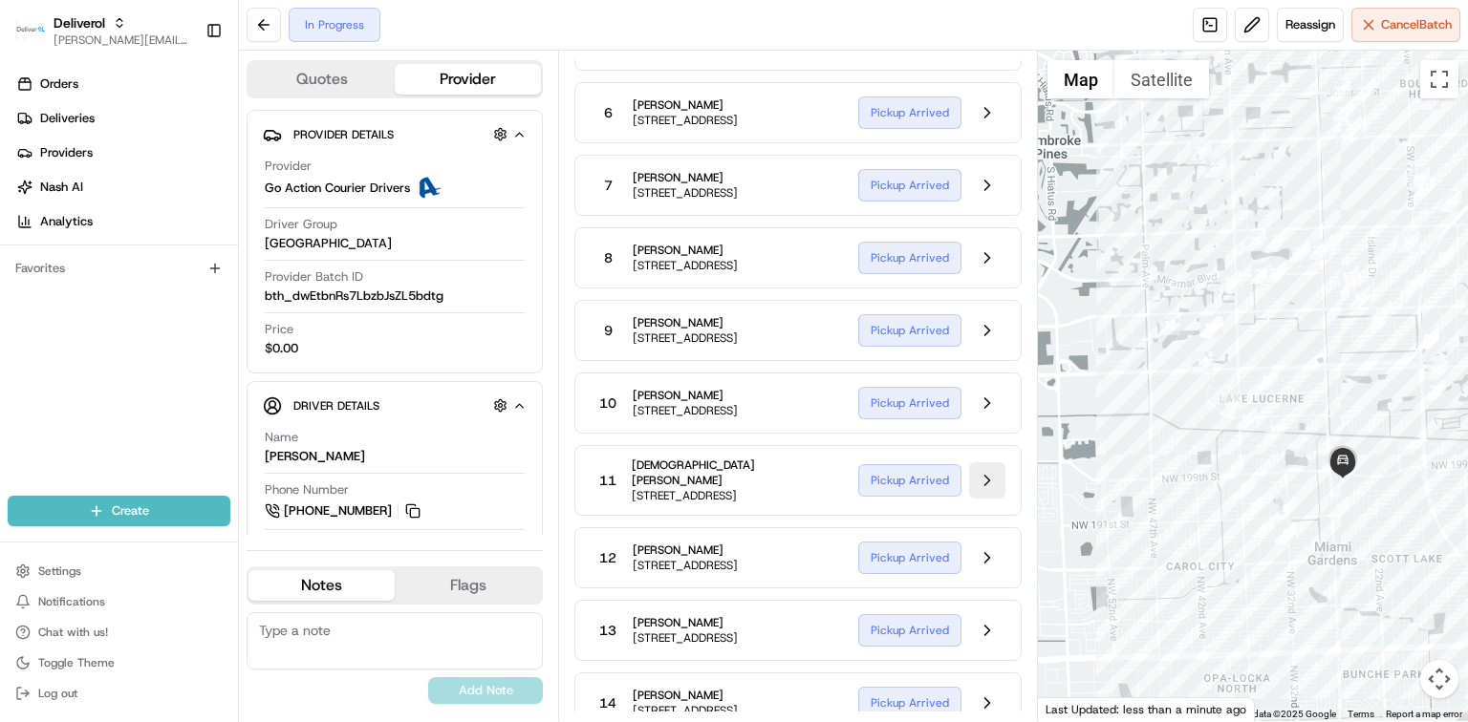
click at [992, 499] on button at bounding box center [987, 480] width 36 height 36
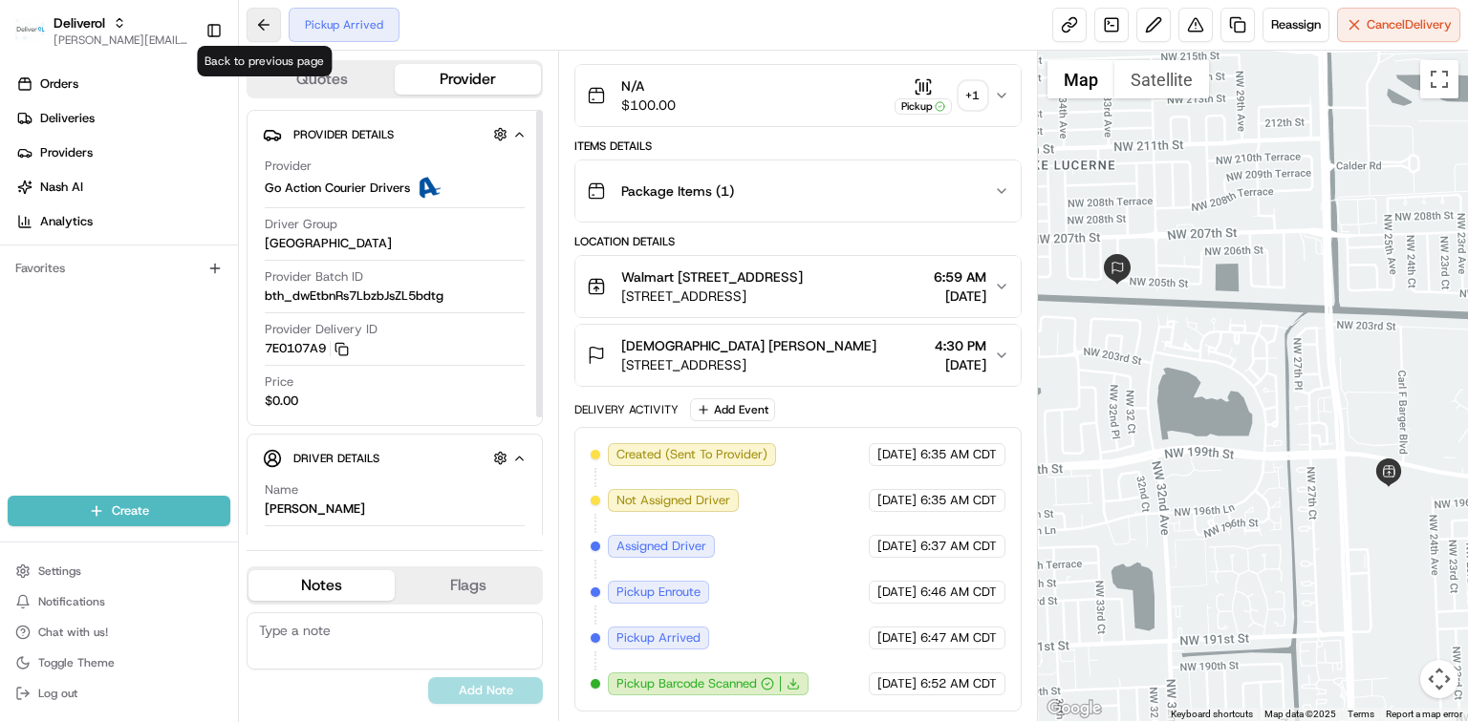
click at [256, 32] on button at bounding box center [264, 25] width 34 height 34
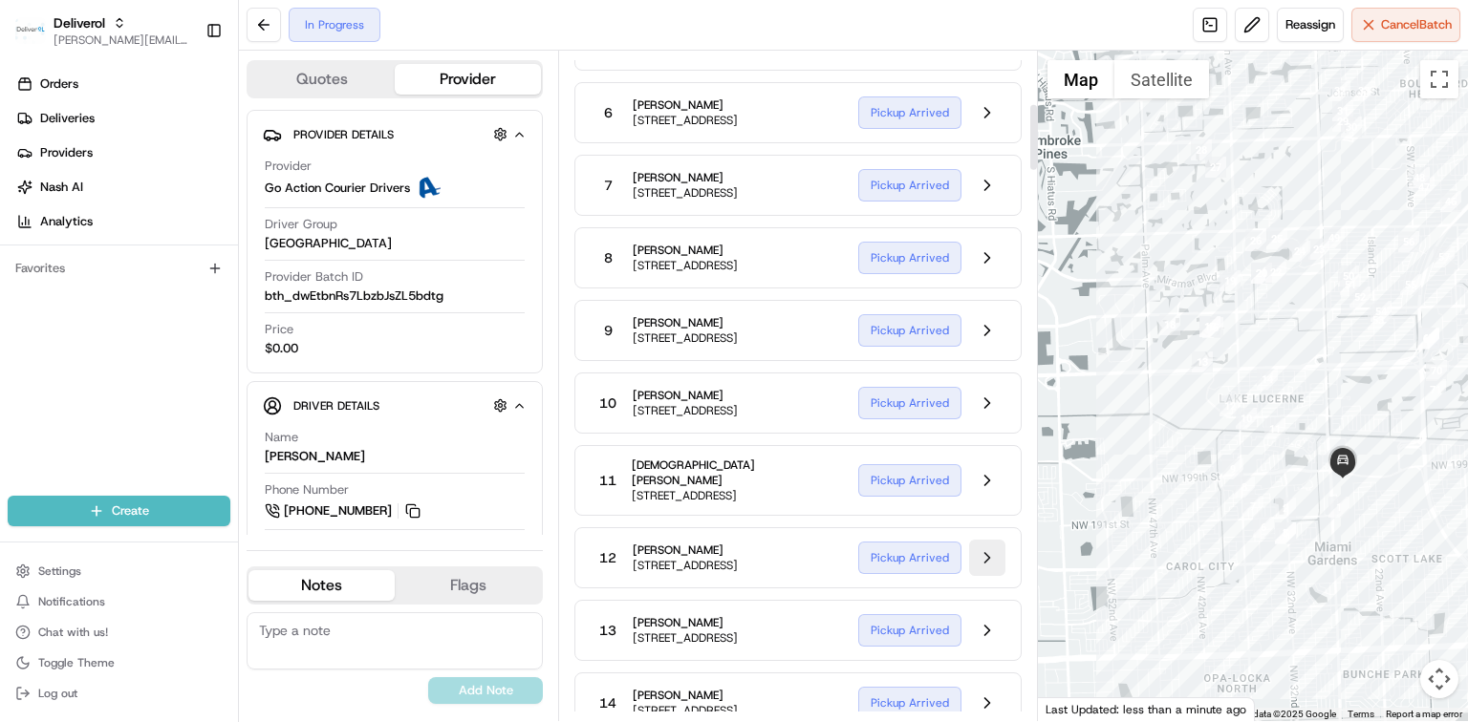
scroll to position [636, 0]
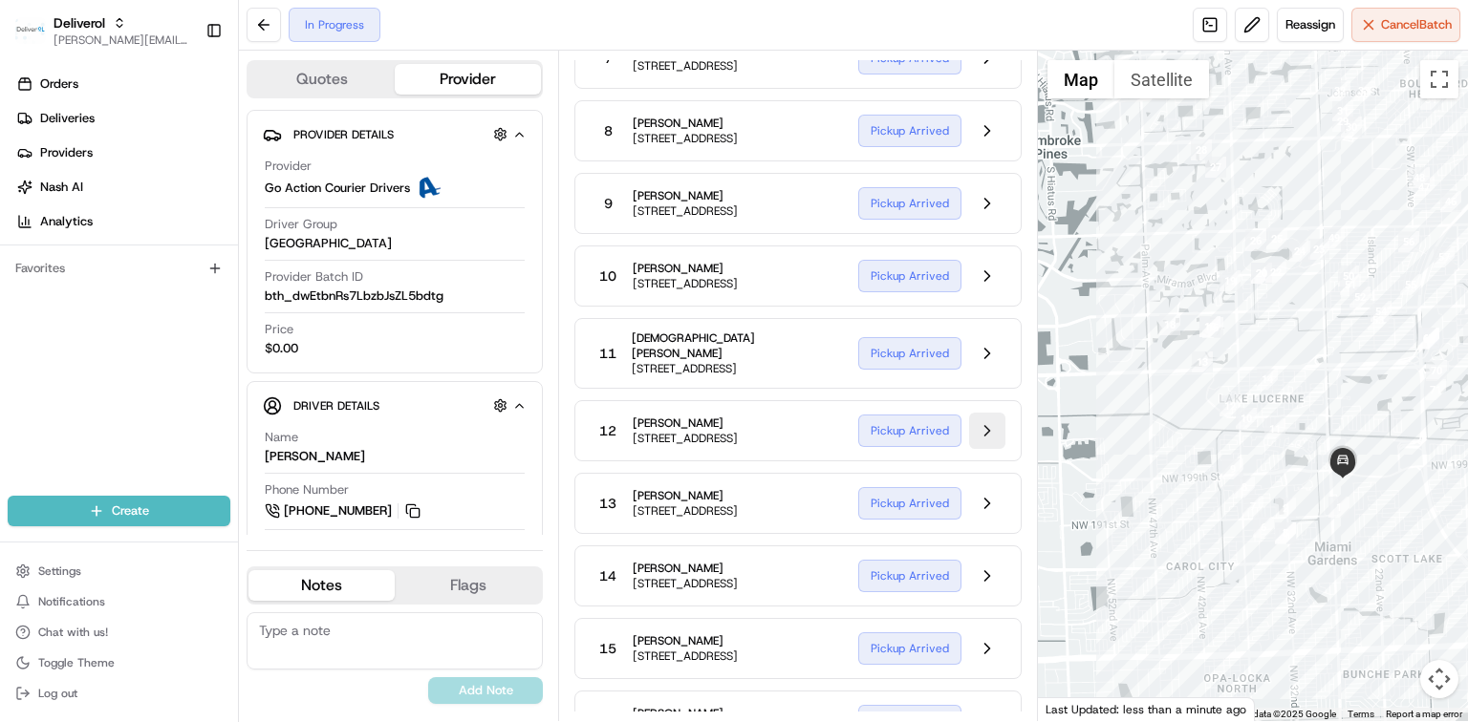
click at [985, 449] on button at bounding box center [987, 431] width 36 height 36
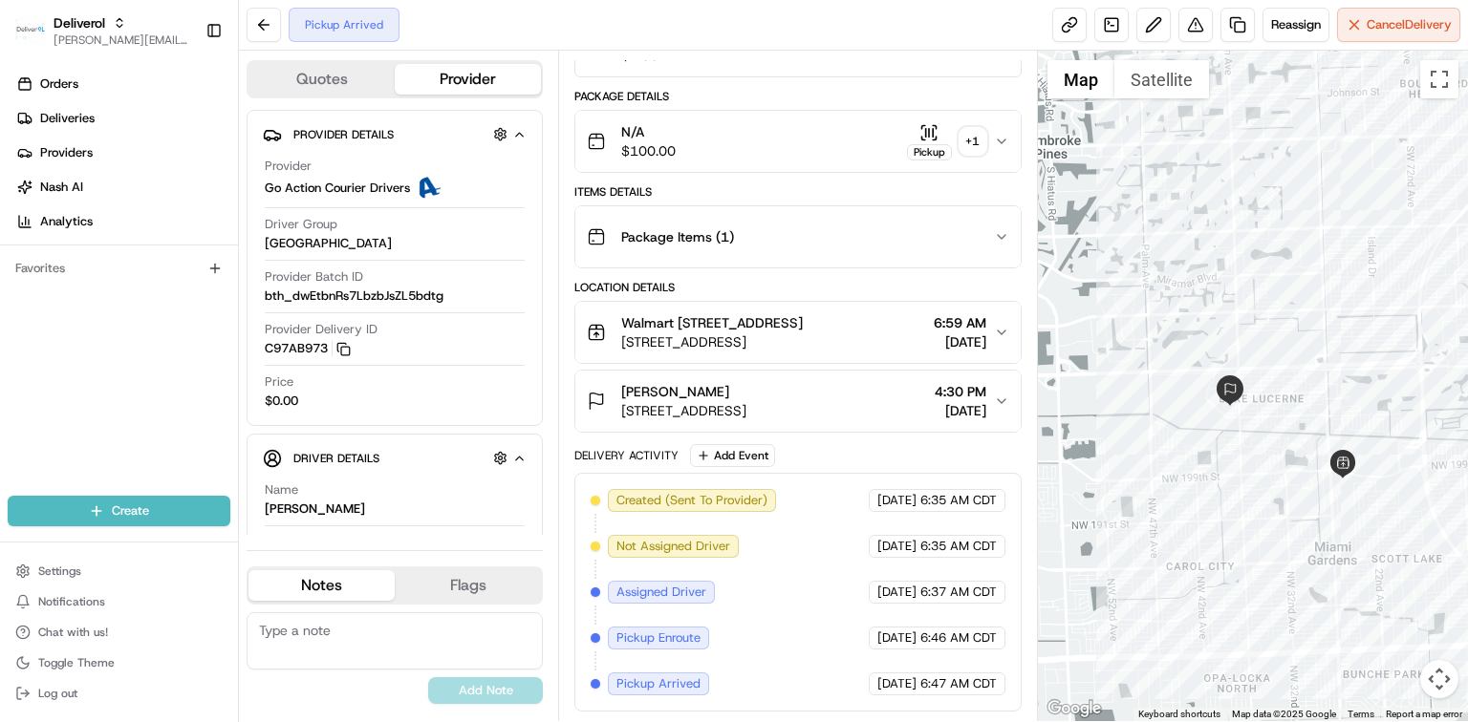
scroll to position [252, 0]
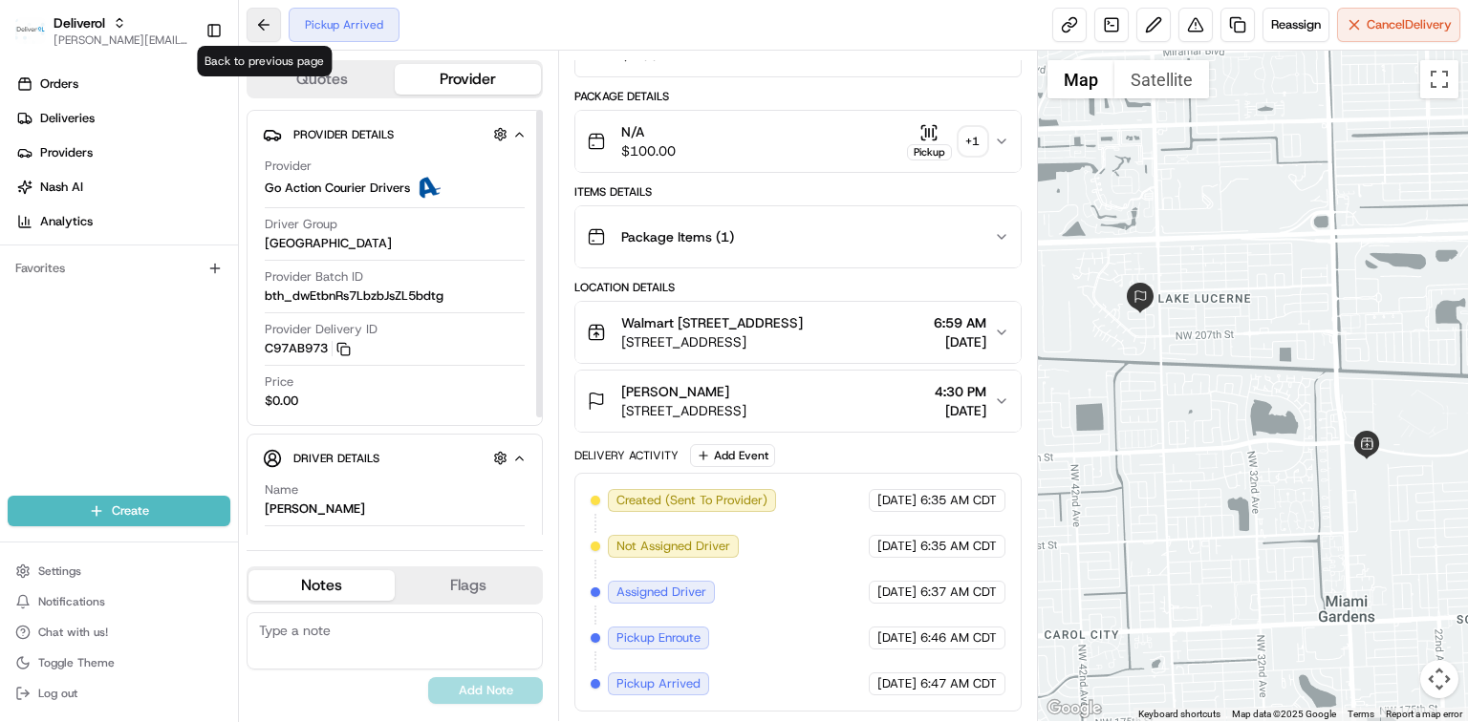
click at [268, 27] on button at bounding box center [264, 25] width 34 height 34
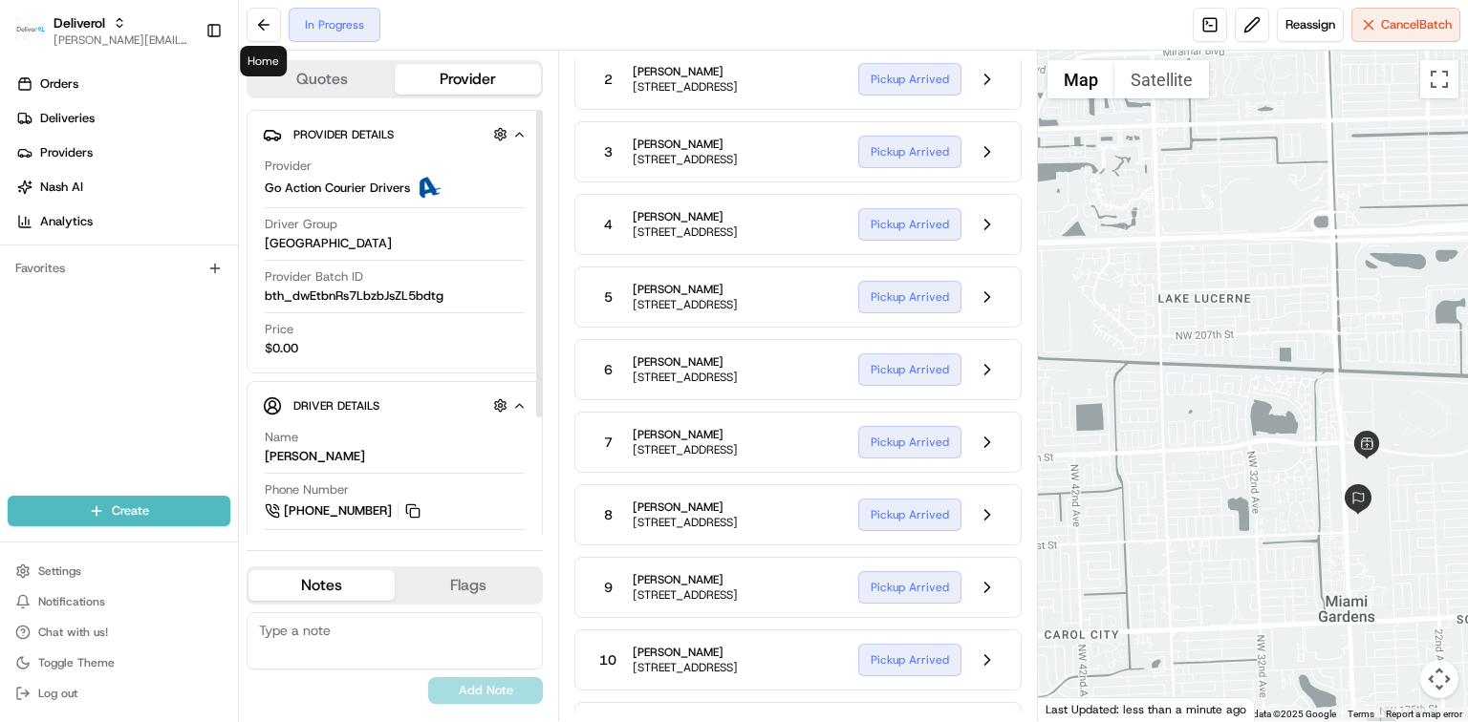
scroll to position [636, 0]
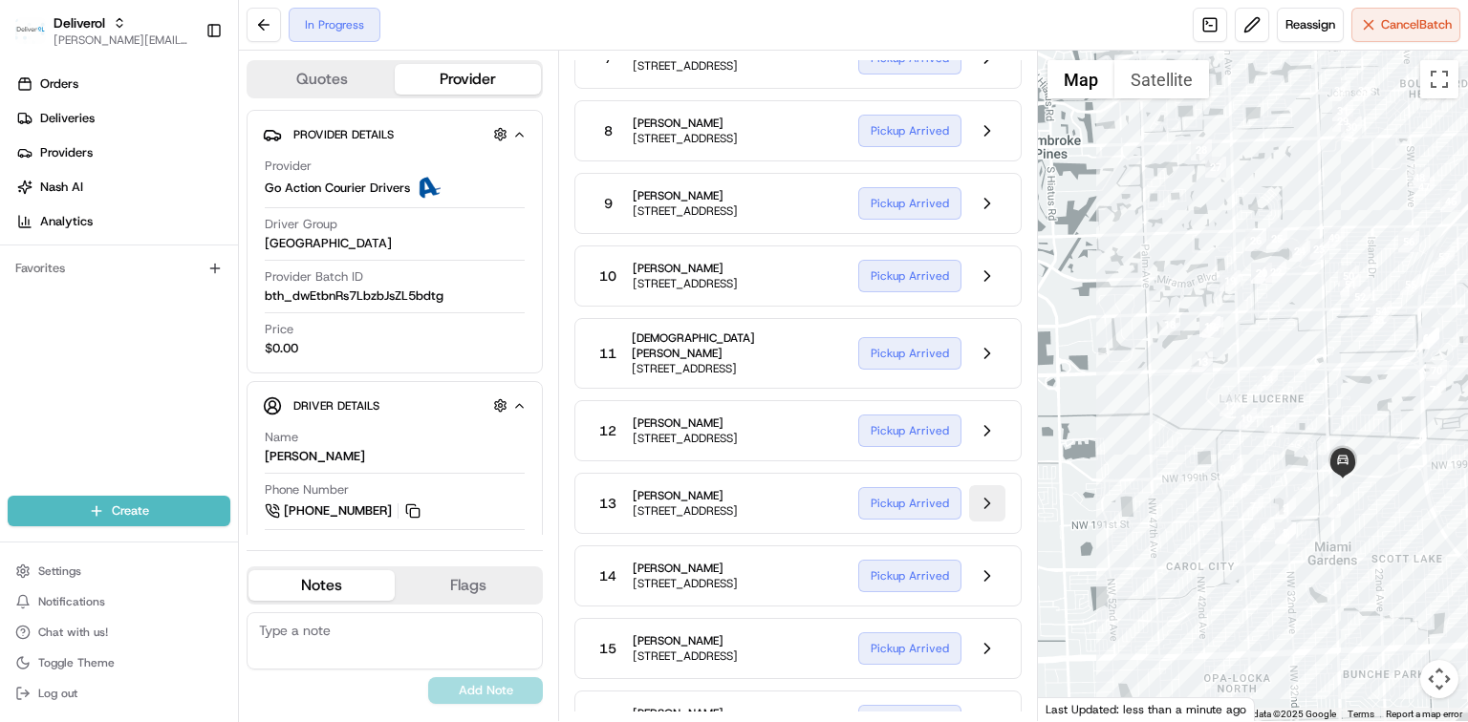
click at [1001, 522] on button at bounding box center [987, 503] width 36 height 36
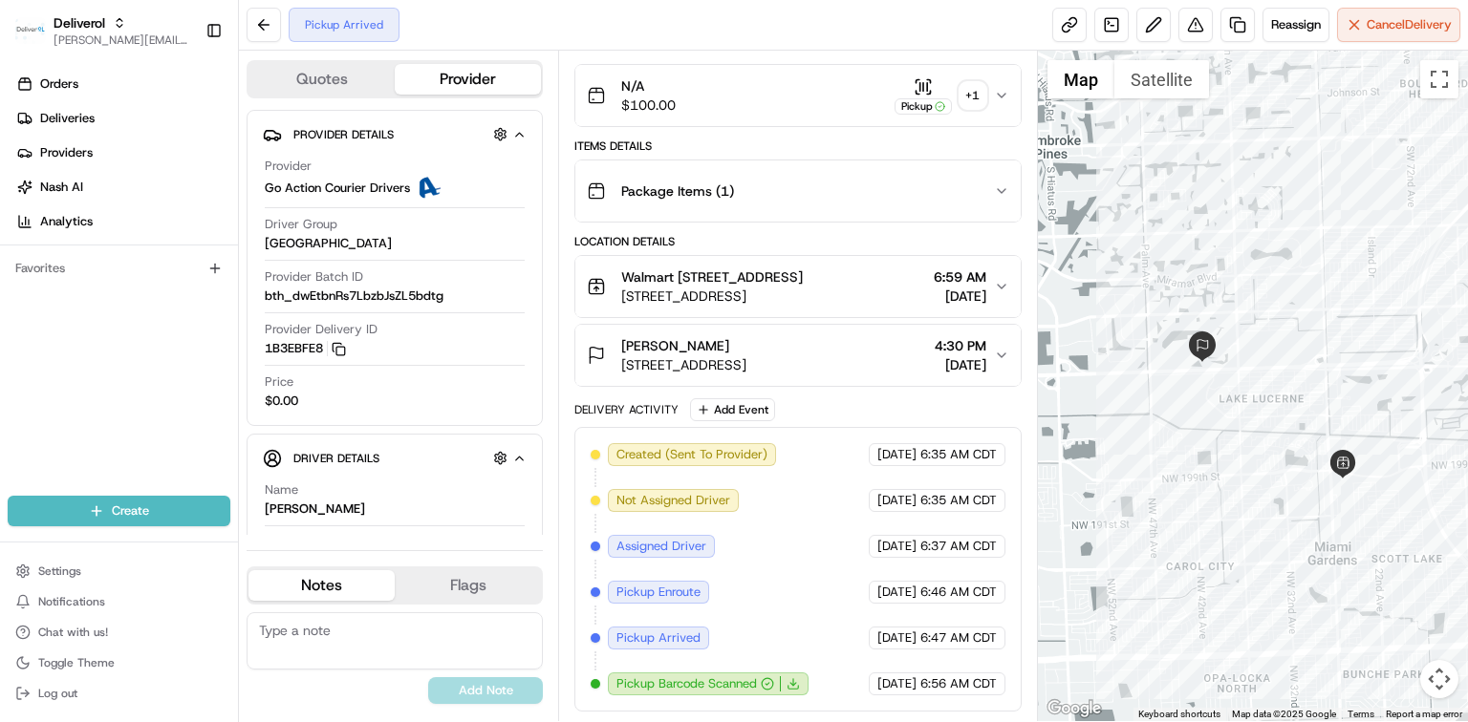
scroll to position [298, 0]
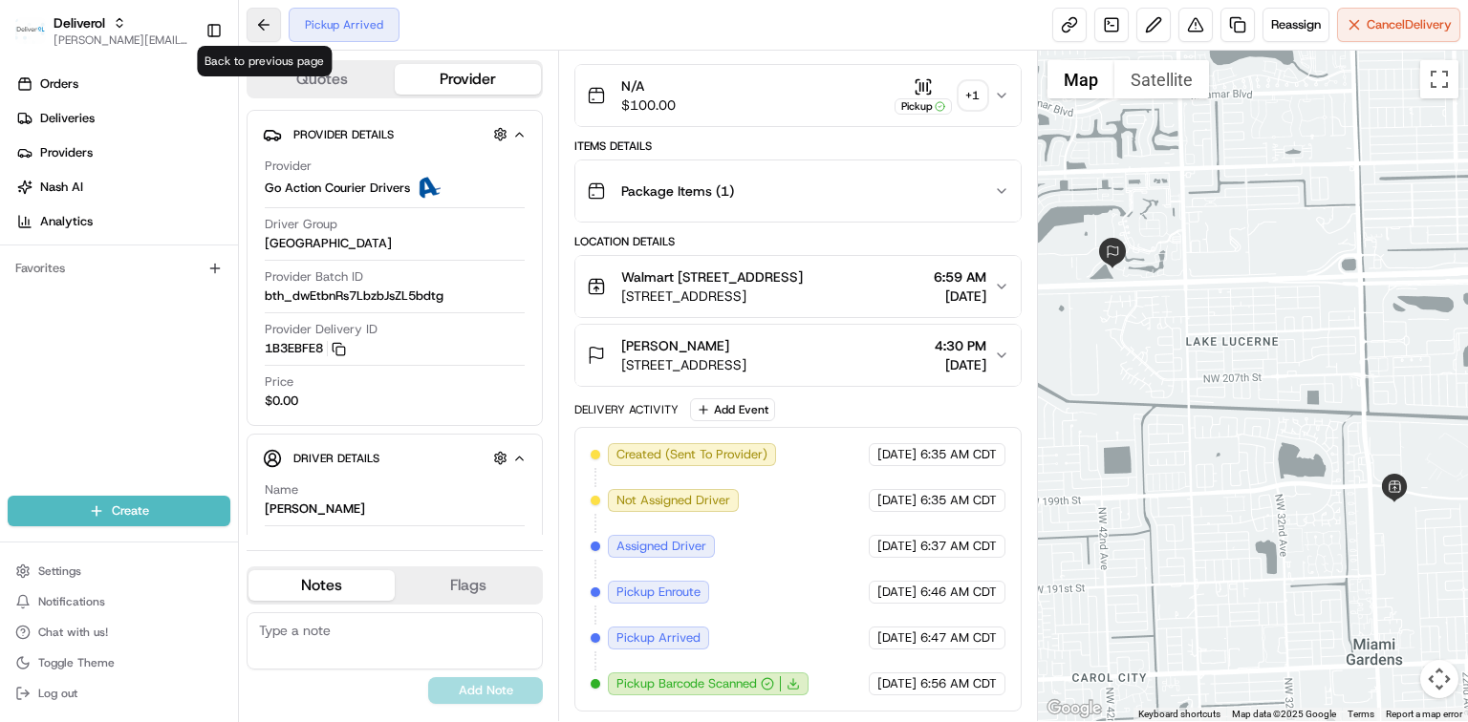
click at [250, 31] on button at bounding box center [264, 25] width 34 height 34
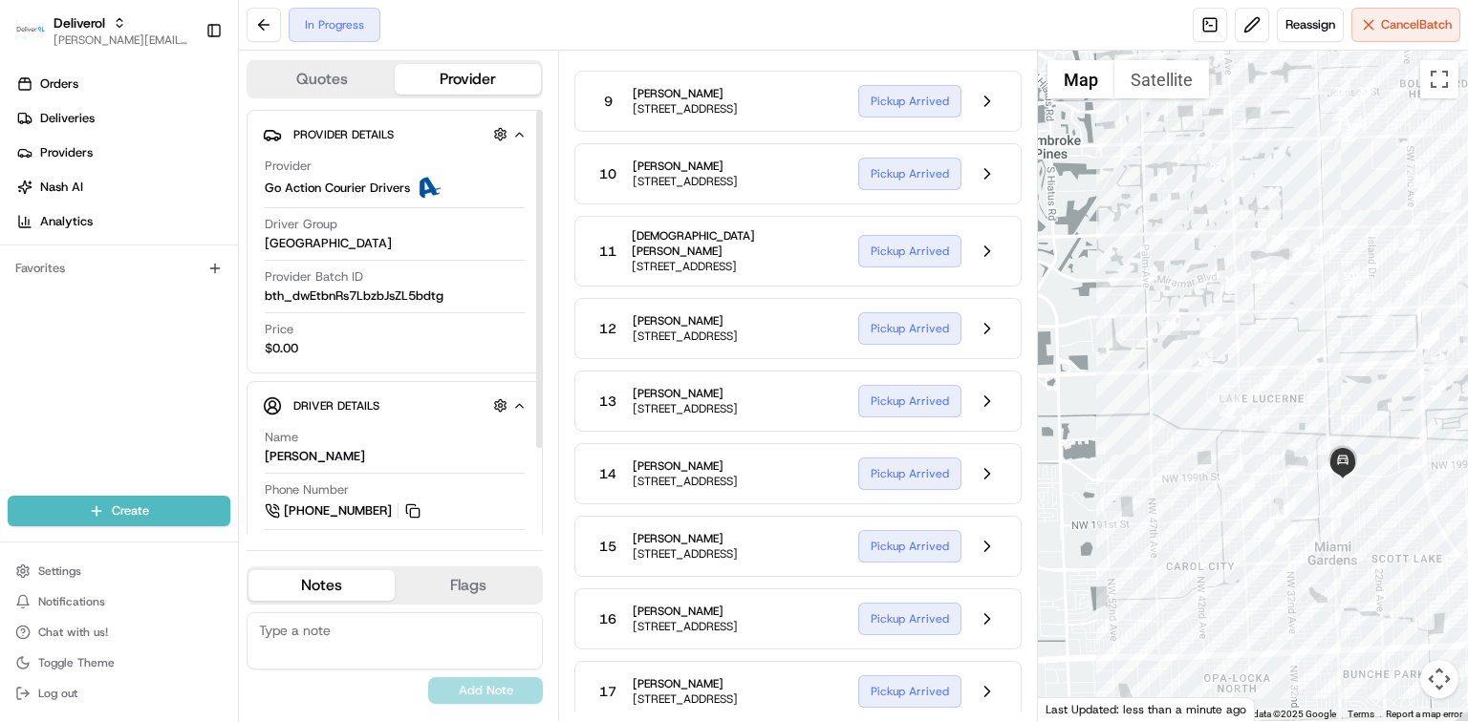
scroll to position [764, 0]
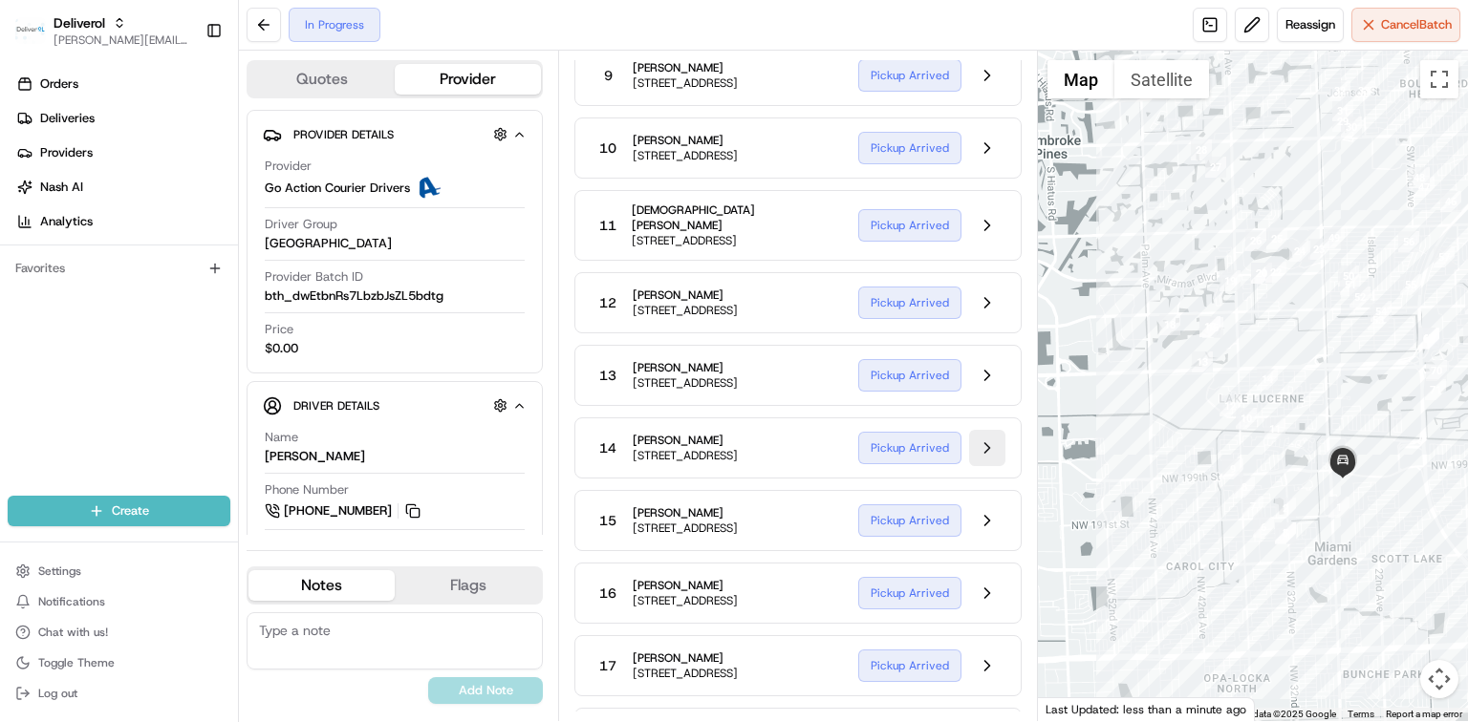
click at [990, 466] on button at bounding box center [987, 448] width 36 height 36
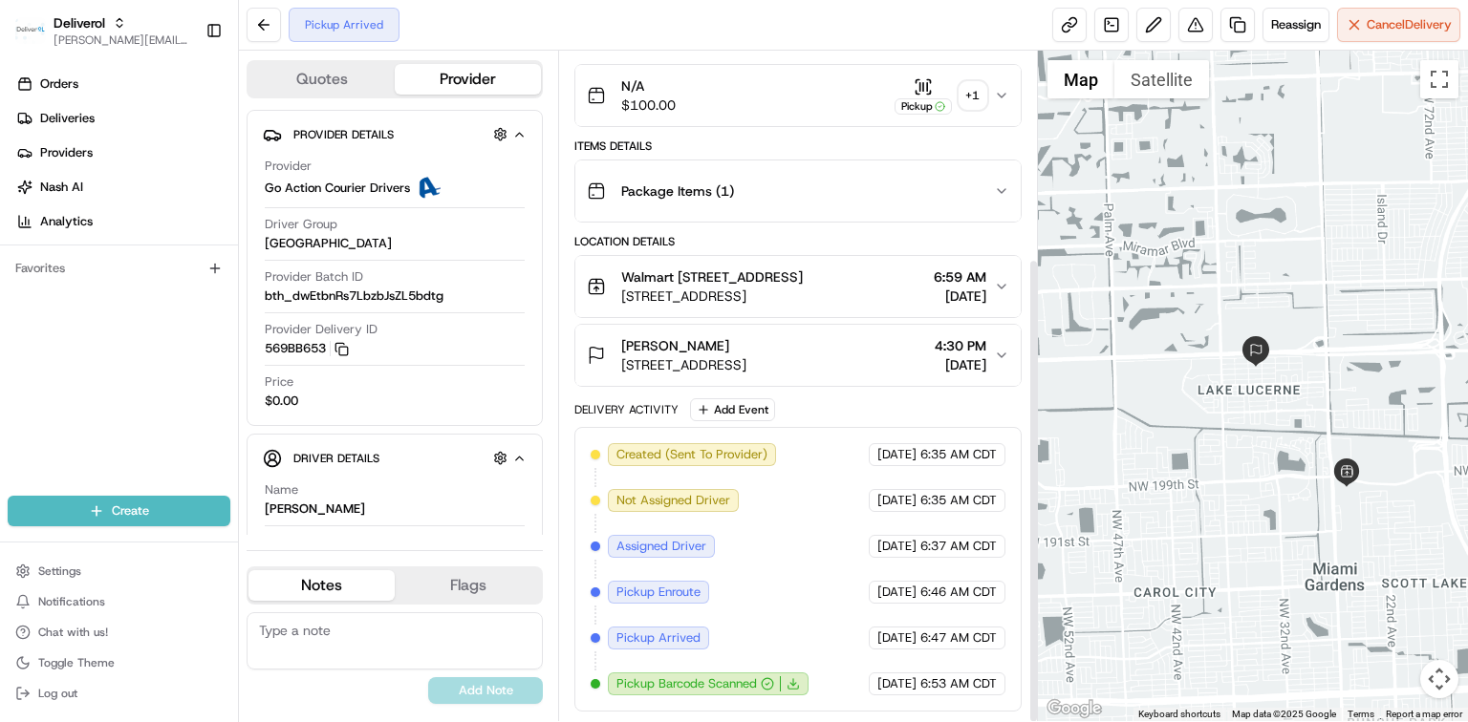
scroll to position [298, 0]
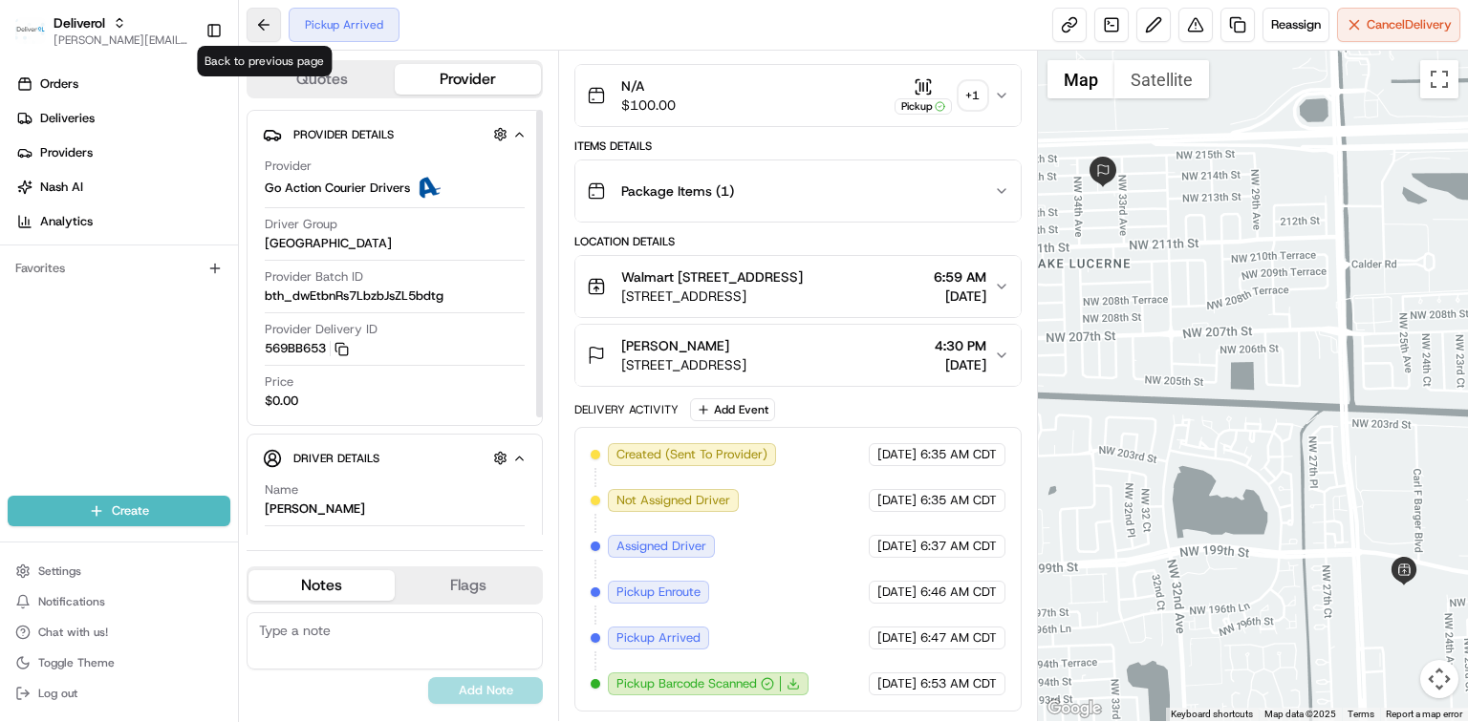
click at [262, 32] on button at bounding box center [264, 25] width 34 height 34
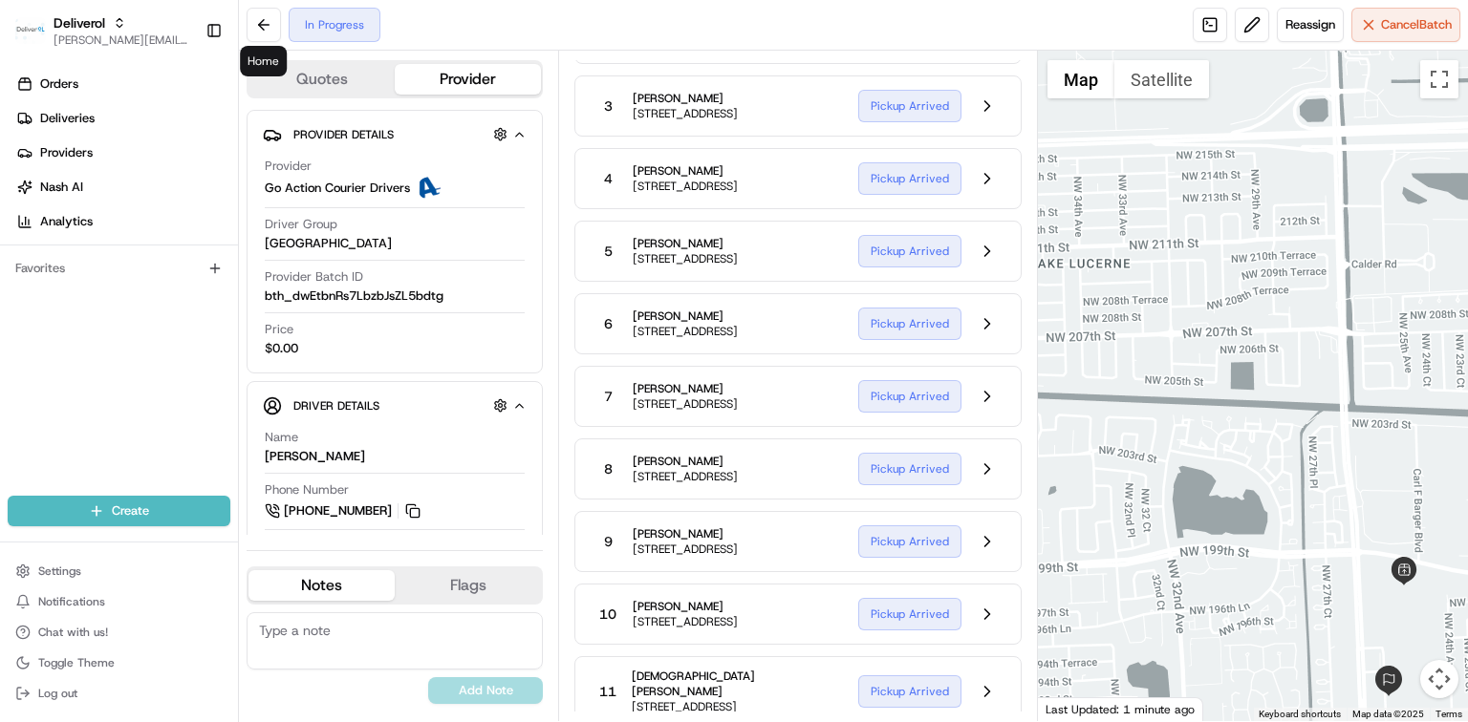
scroll to position [764, 0]
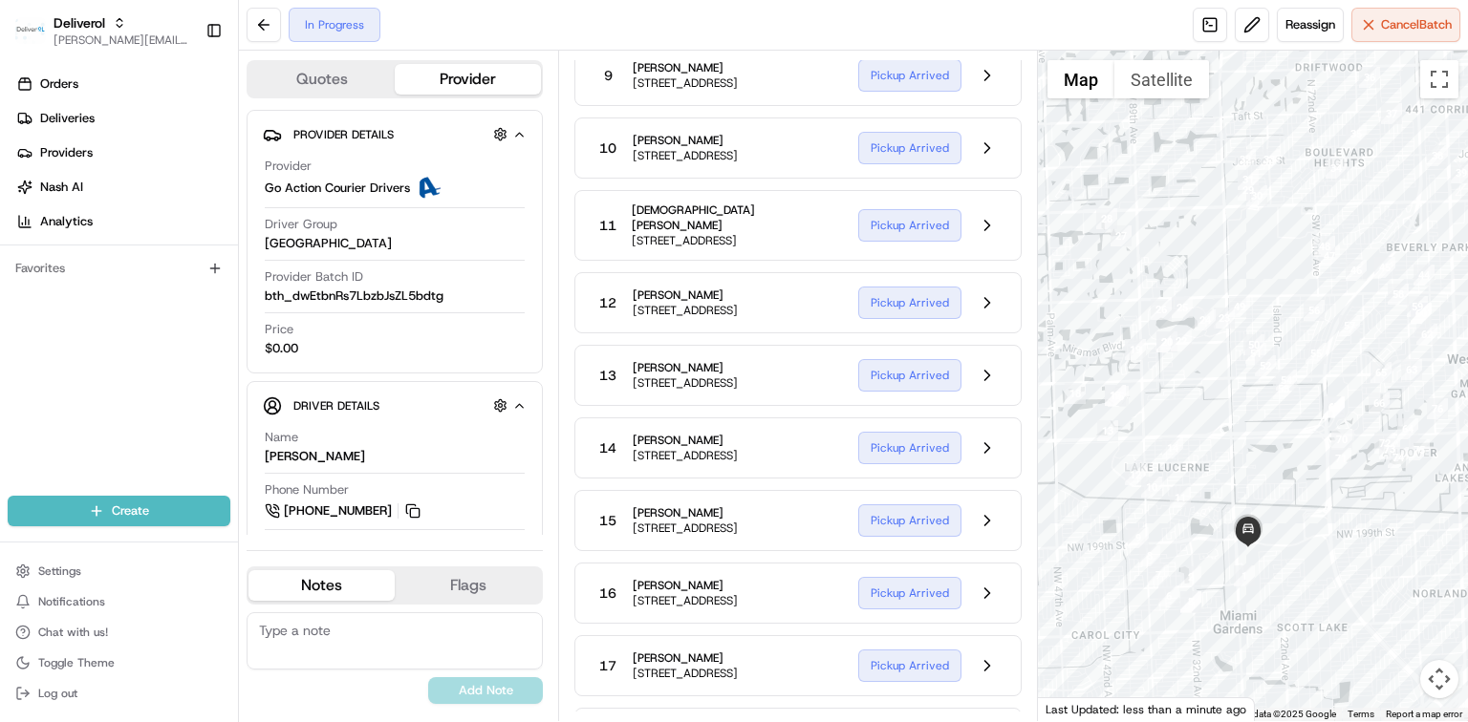
drag, startPoint x: 1405, startPoint y: 497, endPoint x: 1304, endPoint y: 569, distance: 123.3
click at [1305, 568] on div at bounding box center [1253, 386] width 430 height 671
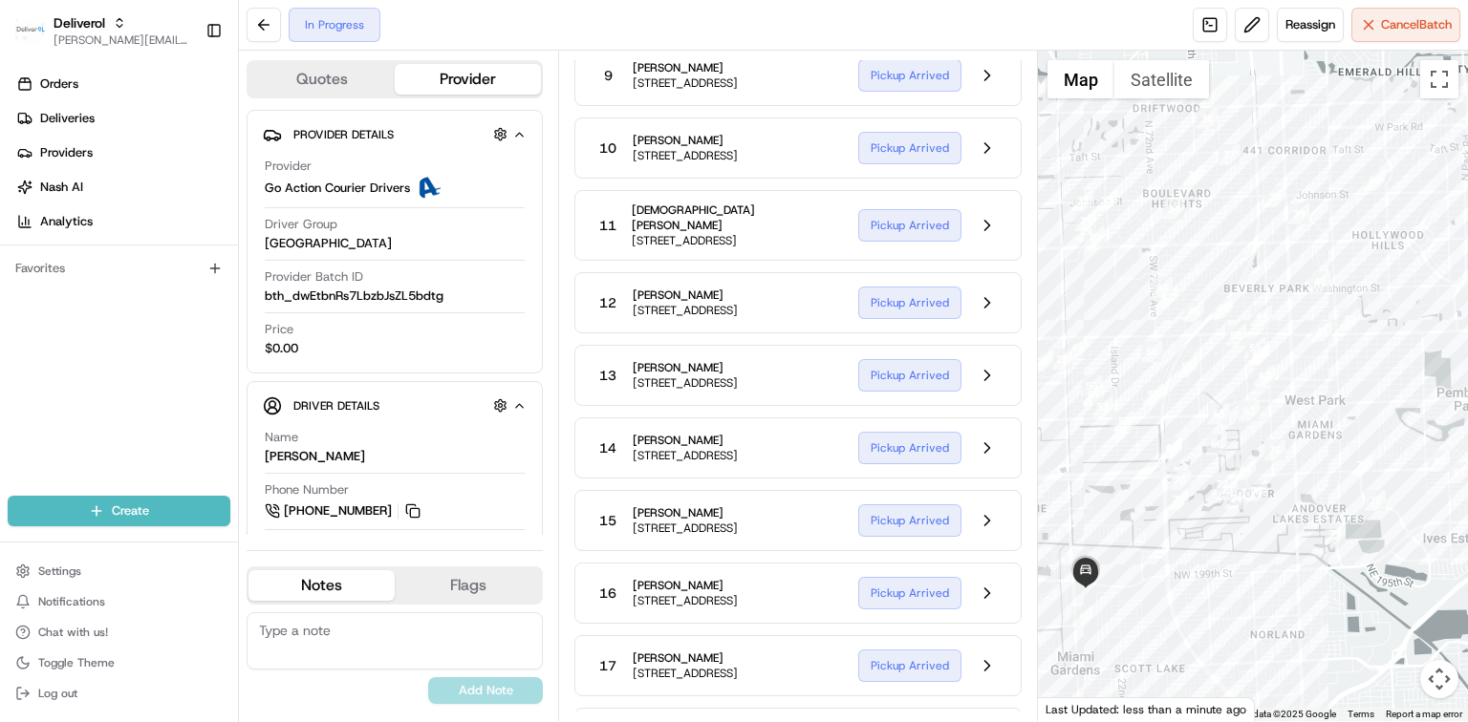
drag, startPoint x: 1342, startPoint y: 550, endPoint x: 1194, endPoint y: 582, distance: 150.5
click at [1194, 582] on div at bounding box center [1253, 386] width 430 height 671
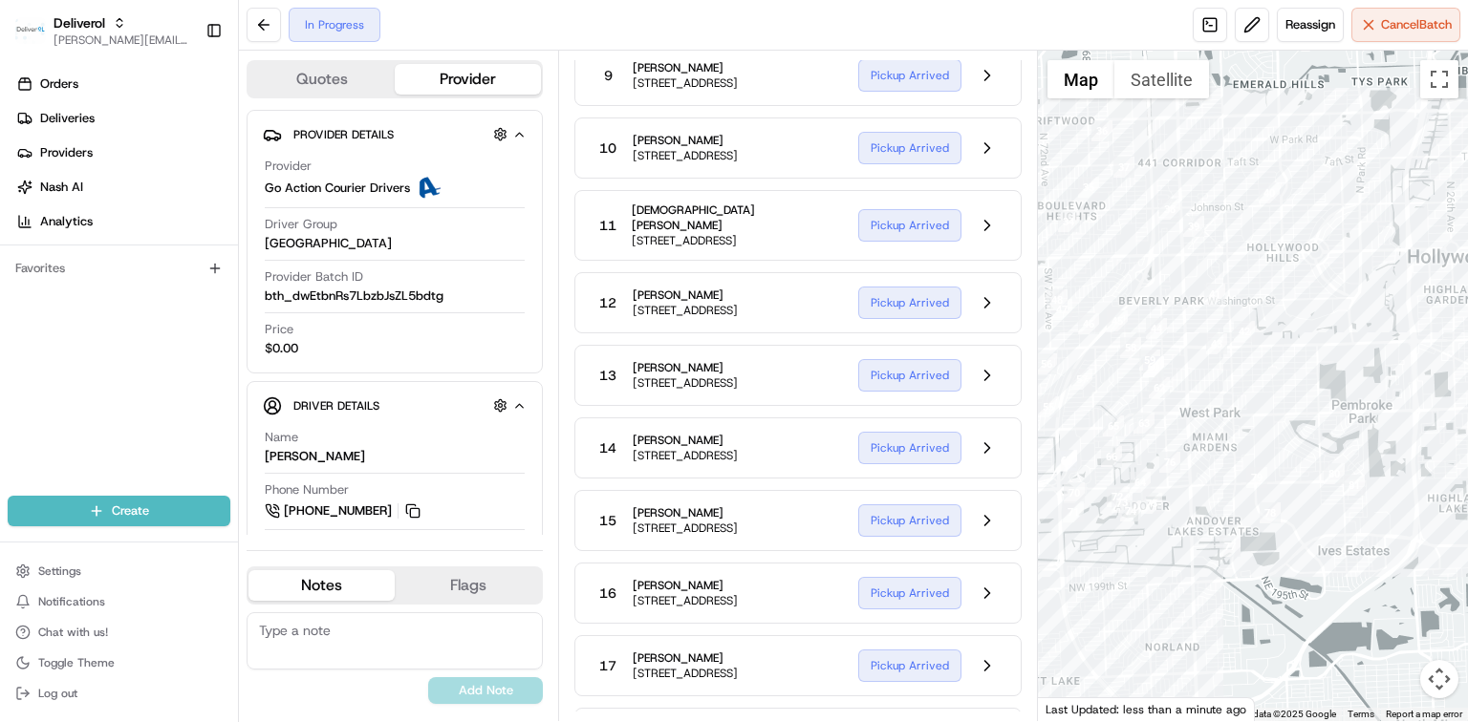
drag, startPoint x: 1368, startPoint y: 593, endPoint x: 1259, endPoint y: 606, distance: 109.6
click at [1259, 606] on div at bounding box center [1253, 386] width 430 height 671
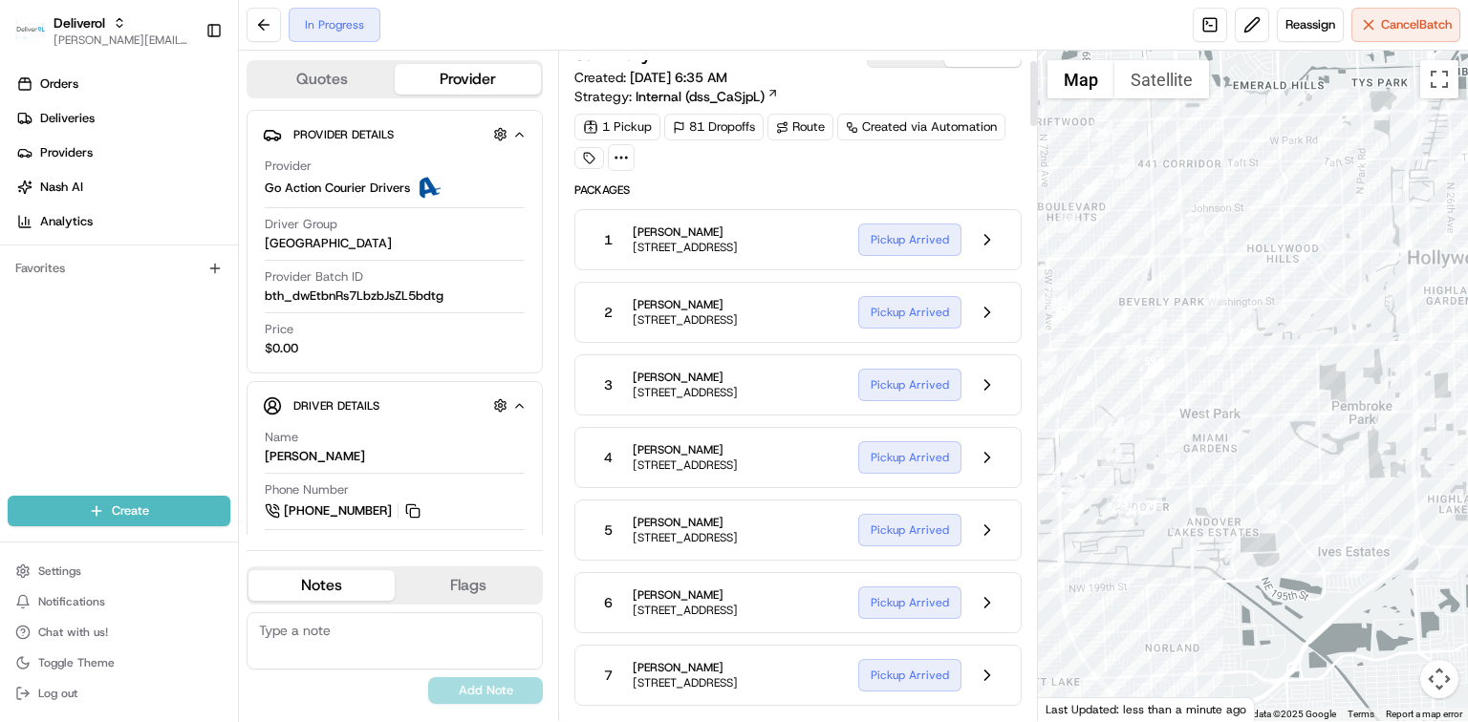
scroll to position [0, 0]
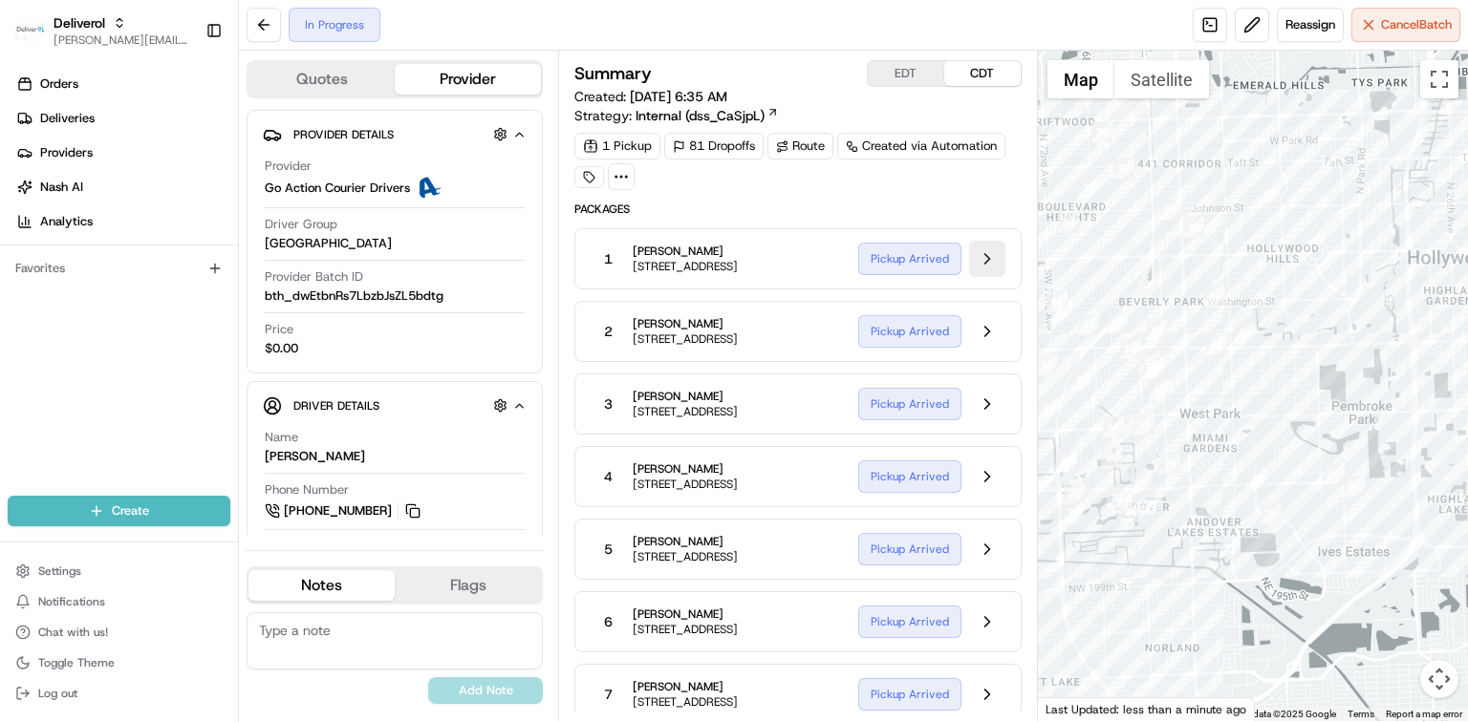
click at [978, 260] on button at bounding box center [987, 259] width 36 height 36
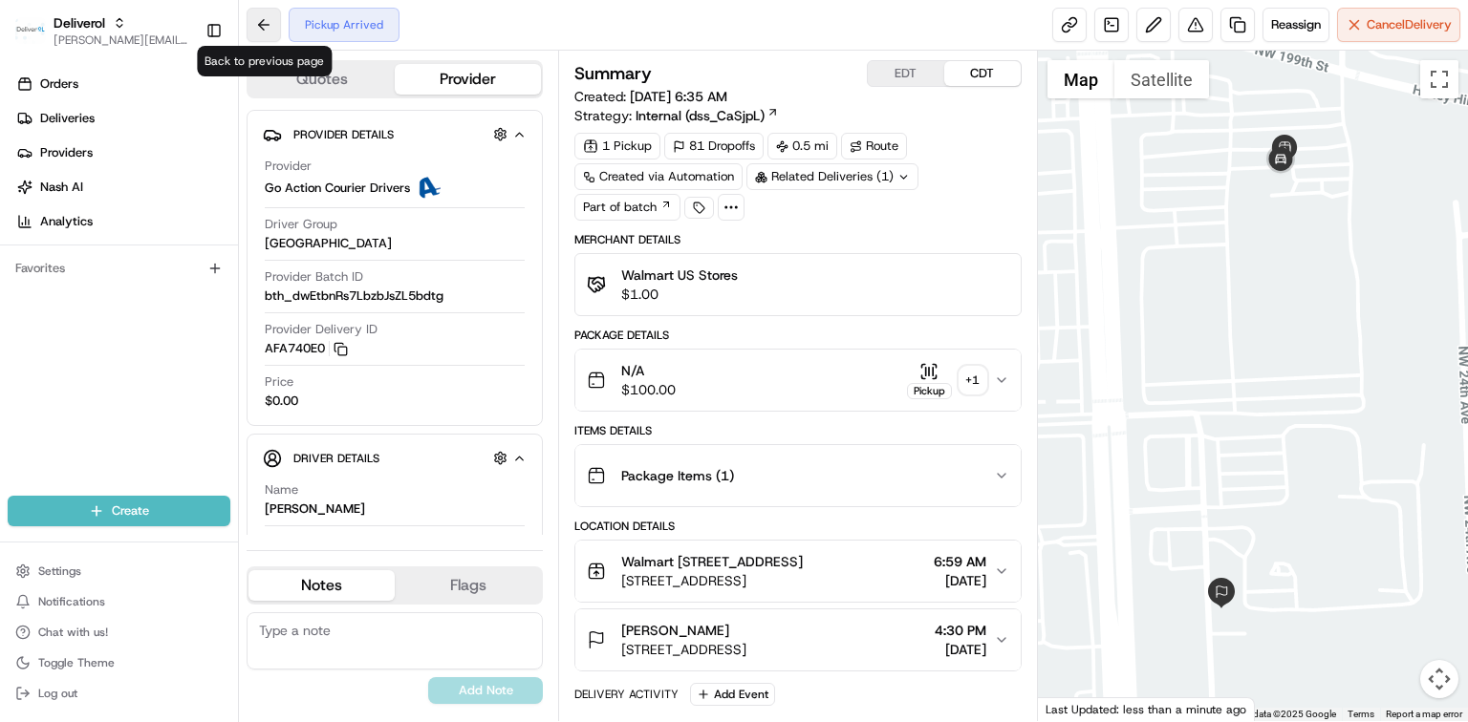
click at [273, 23] on button at bounding box center [264, 25] width 34 height 34
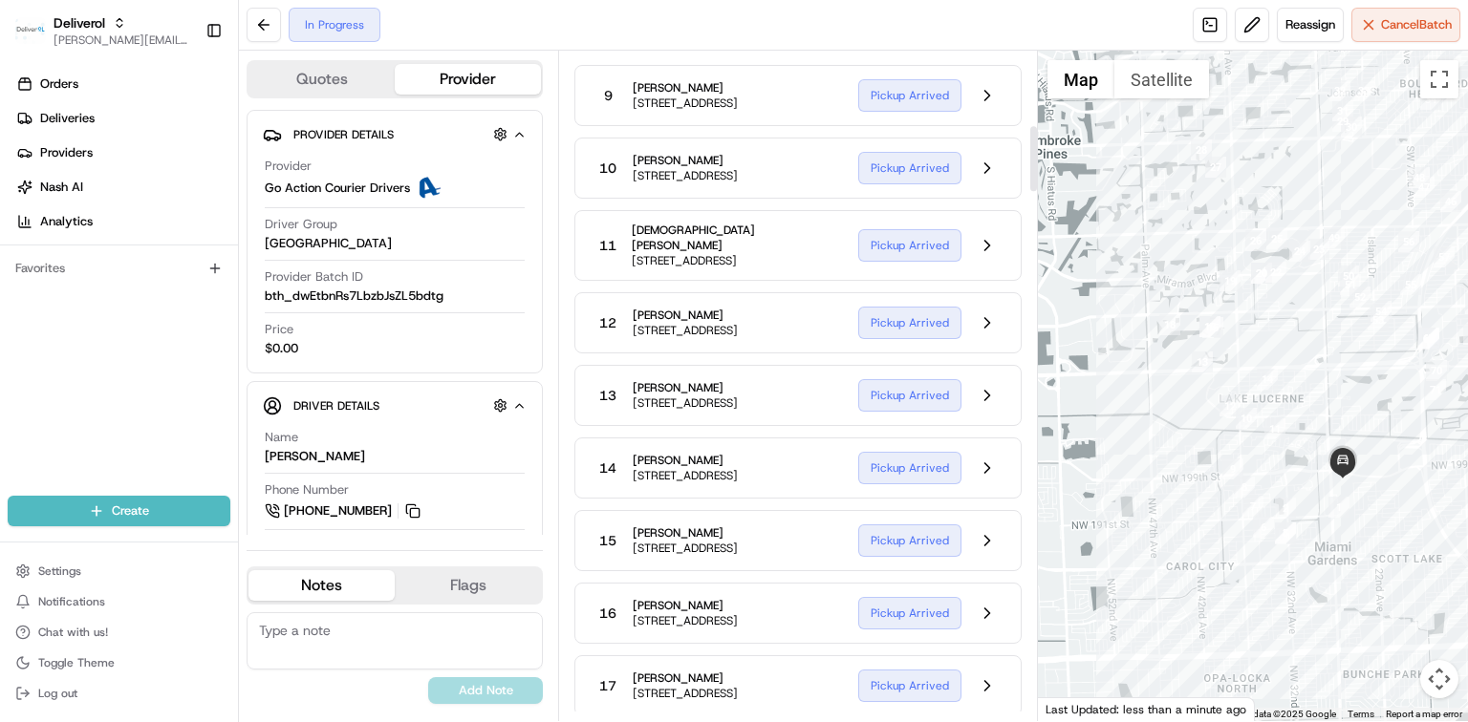
scroll to position [764, 0]
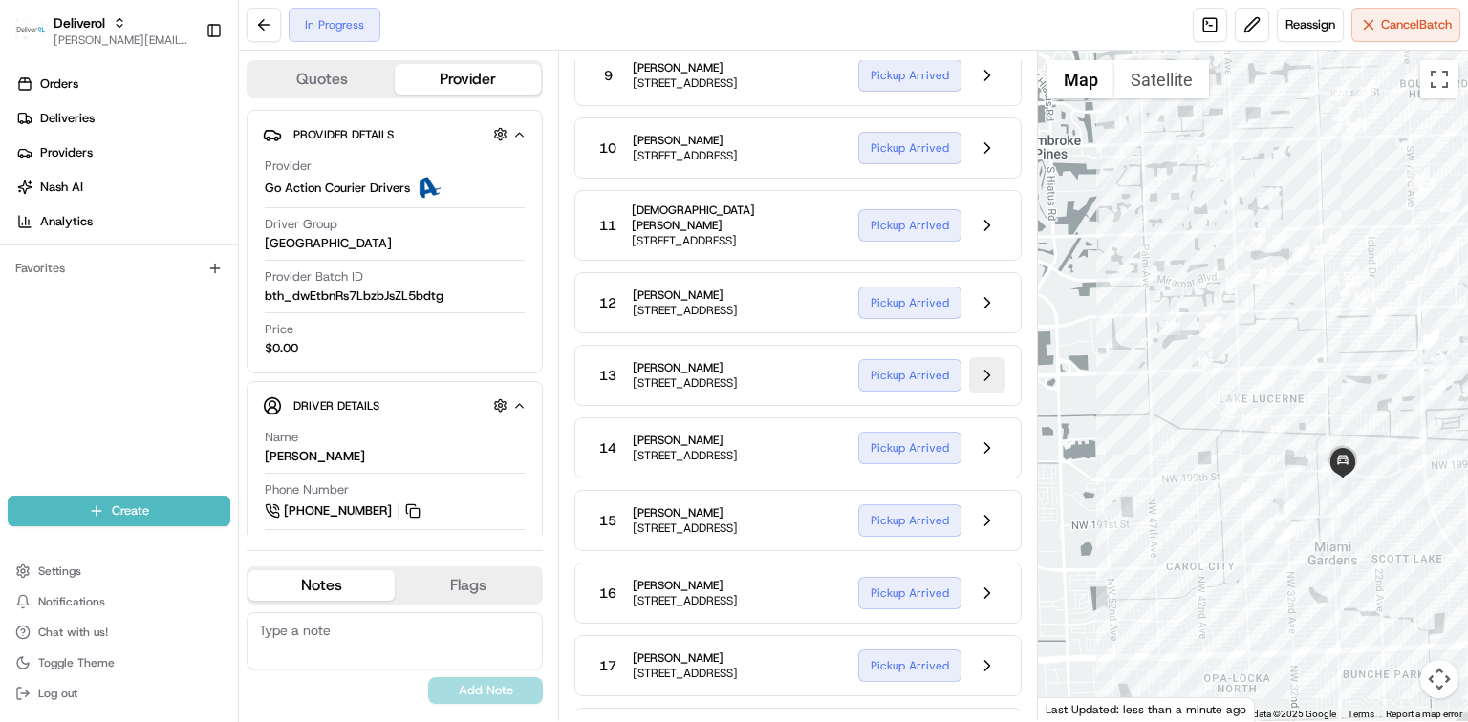
click at [978, 394] on button at bounding box center [987, 375] width 36 height 36
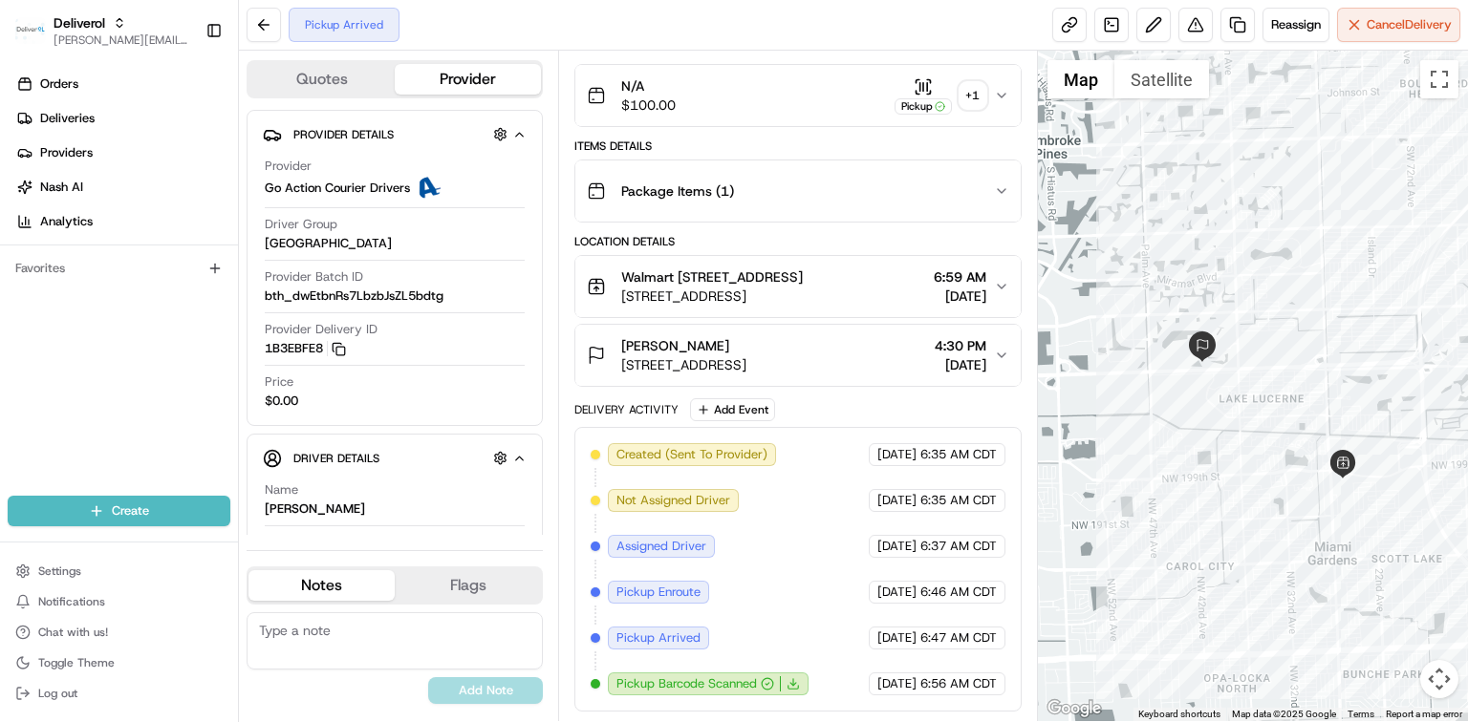
scroll to position [298, 0]
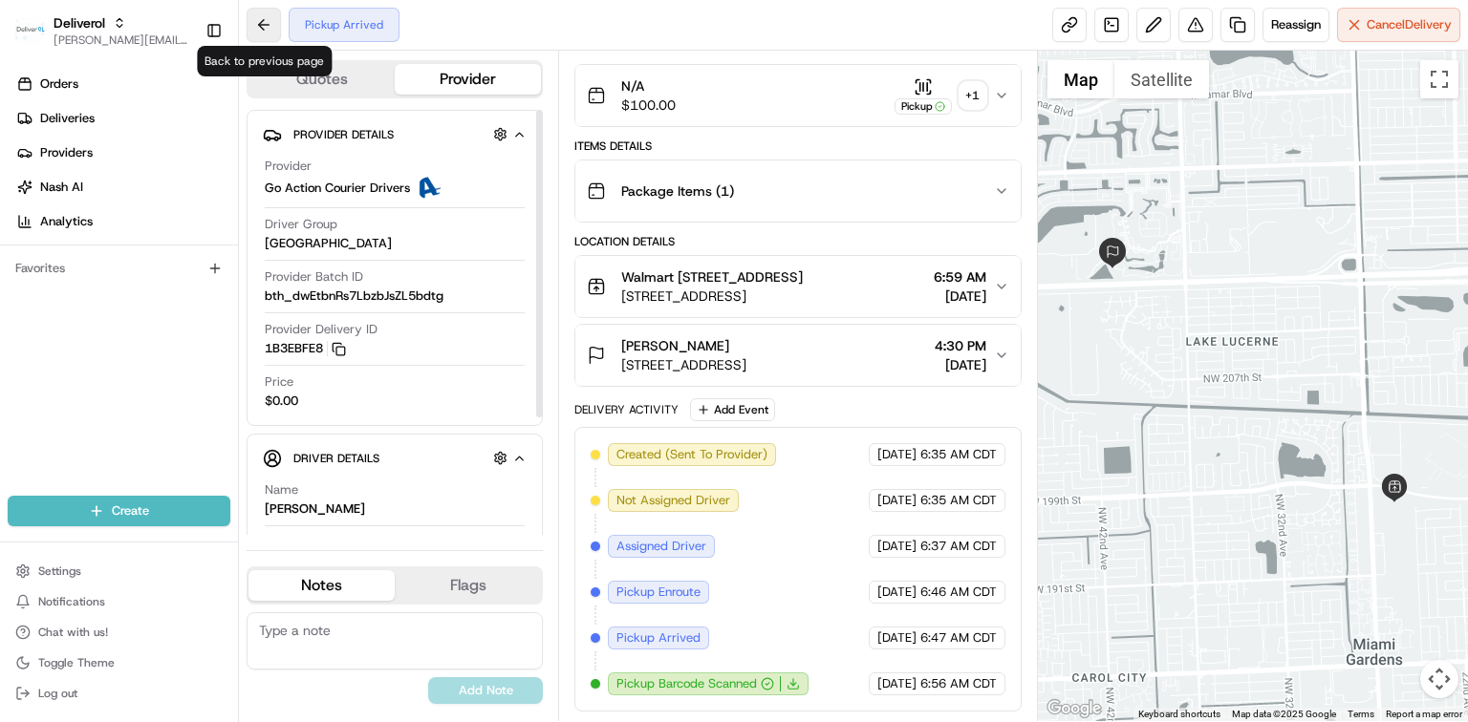
click at [268, 11] on button at bounding box center [264, 25] width 34 height 34
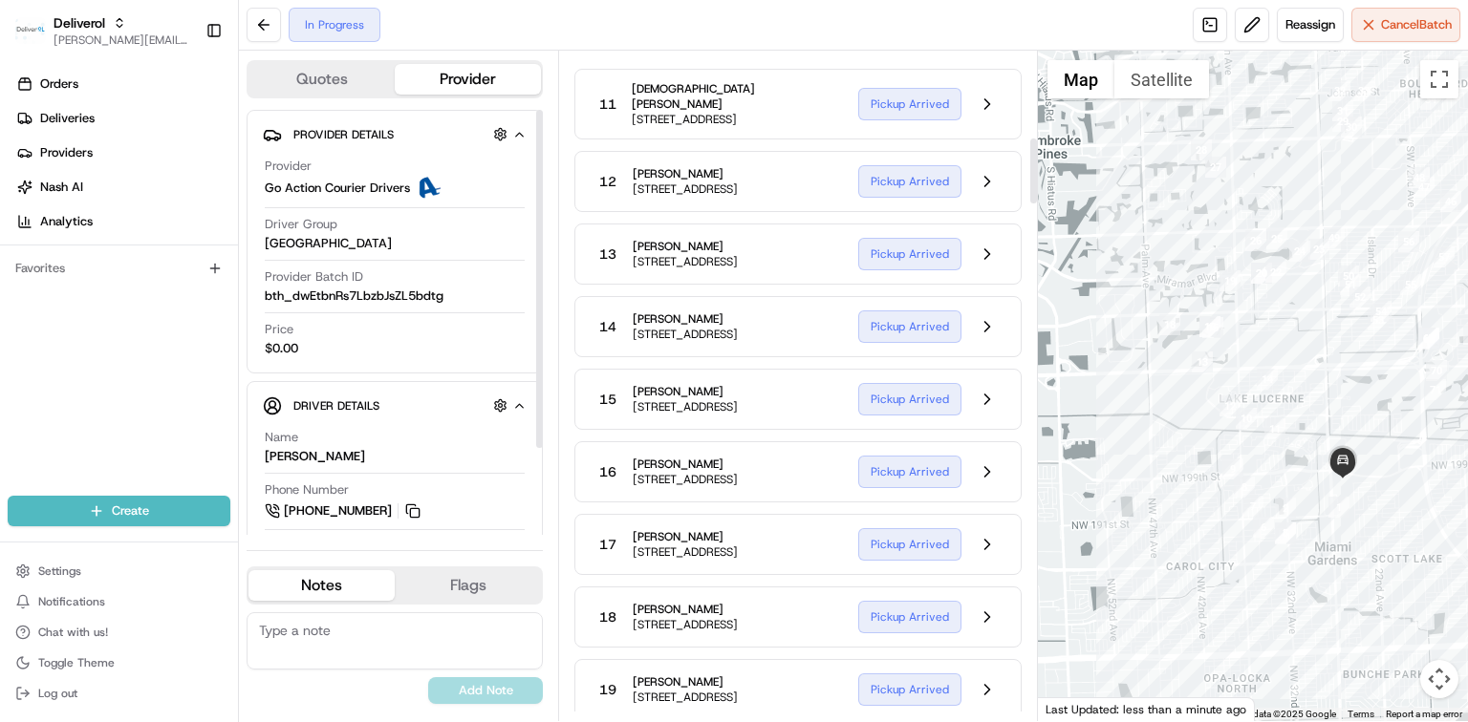
scroll to position [892, 0]
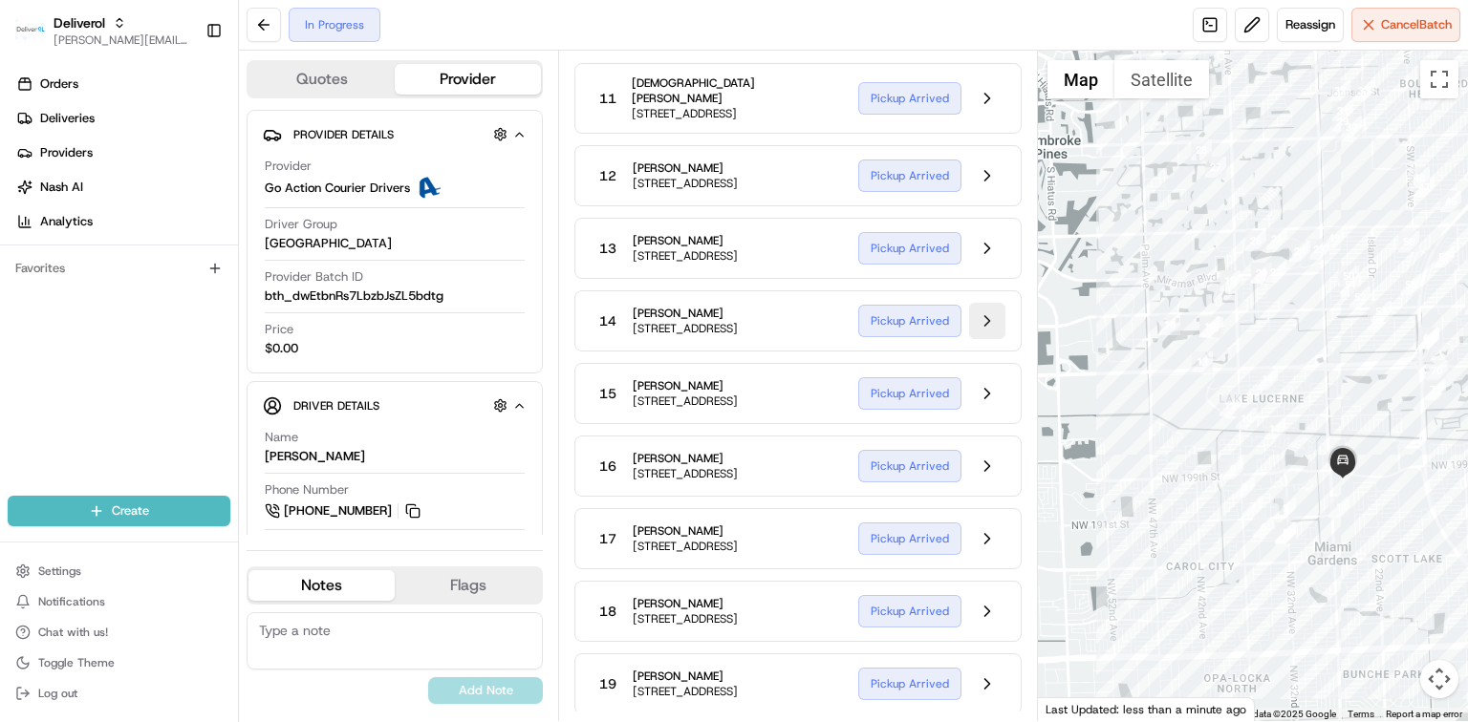
click at [987, 339] on button at bounding box center [987, 321] width 36 height 36
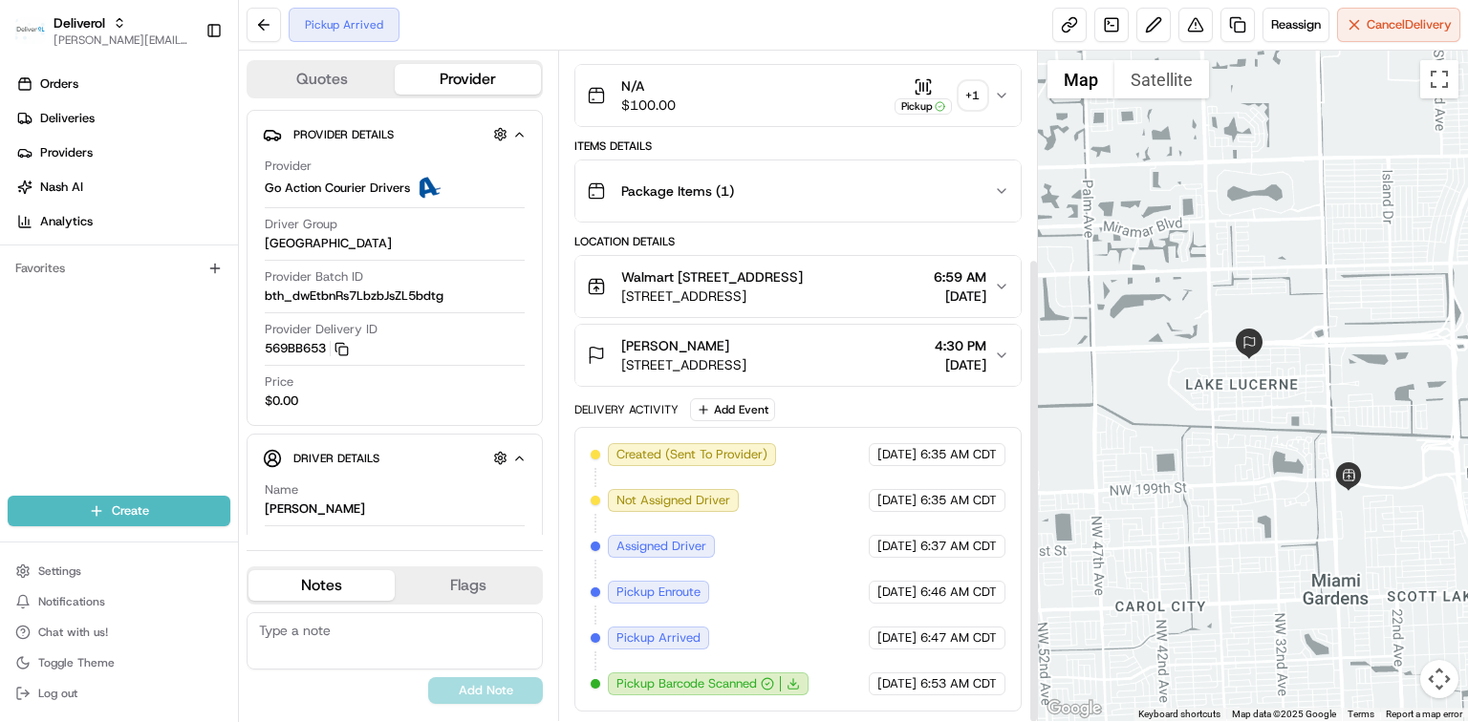
scroll to position [298, 0]
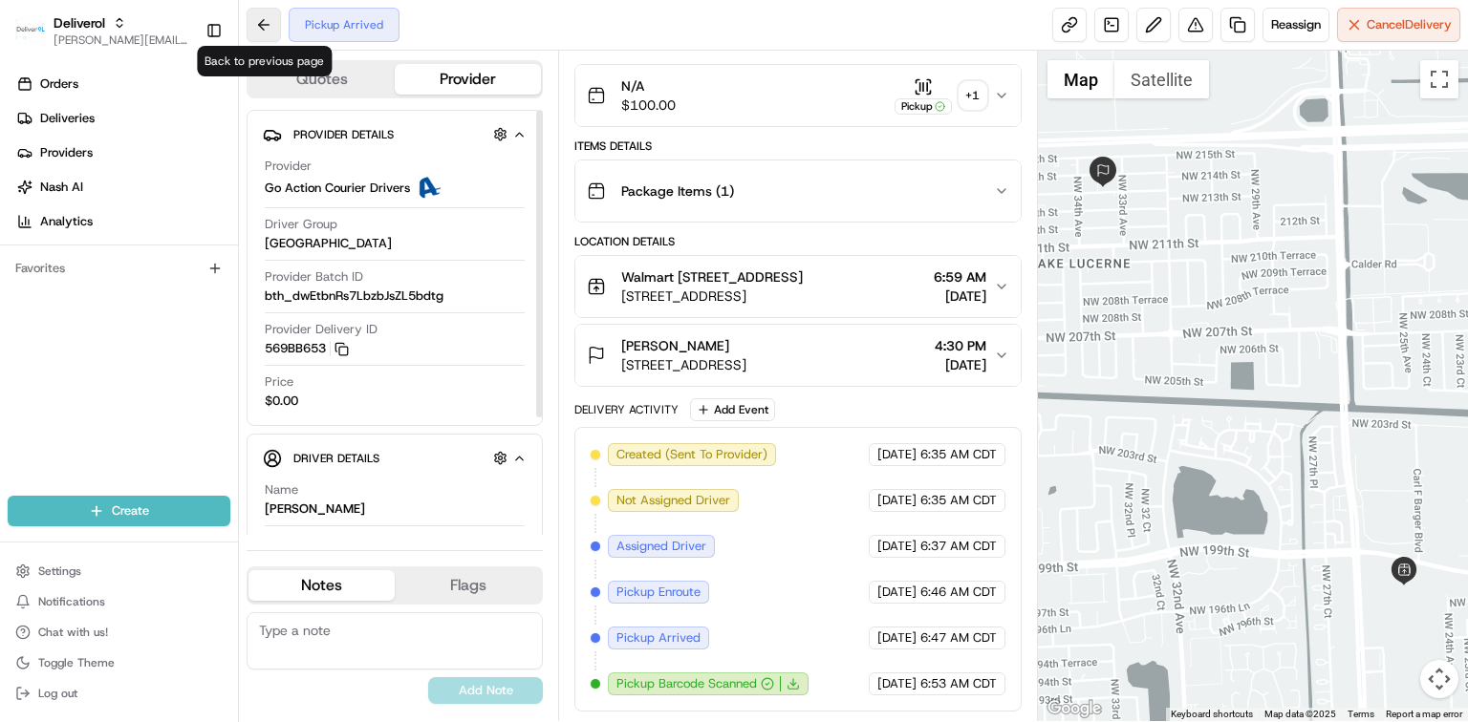
click at [270, 17] on button at bounding box center [264, 25] width 34 height 34
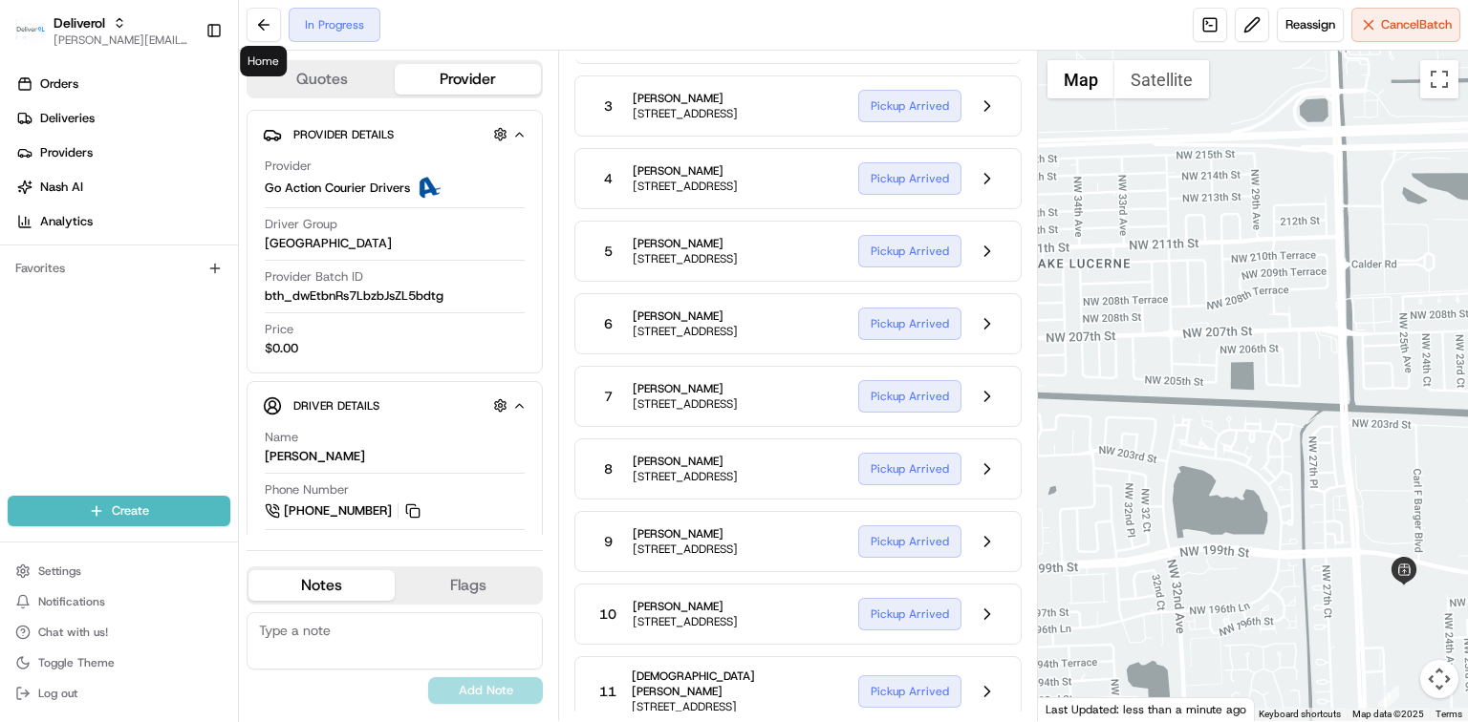
scroll to position [892, 0]
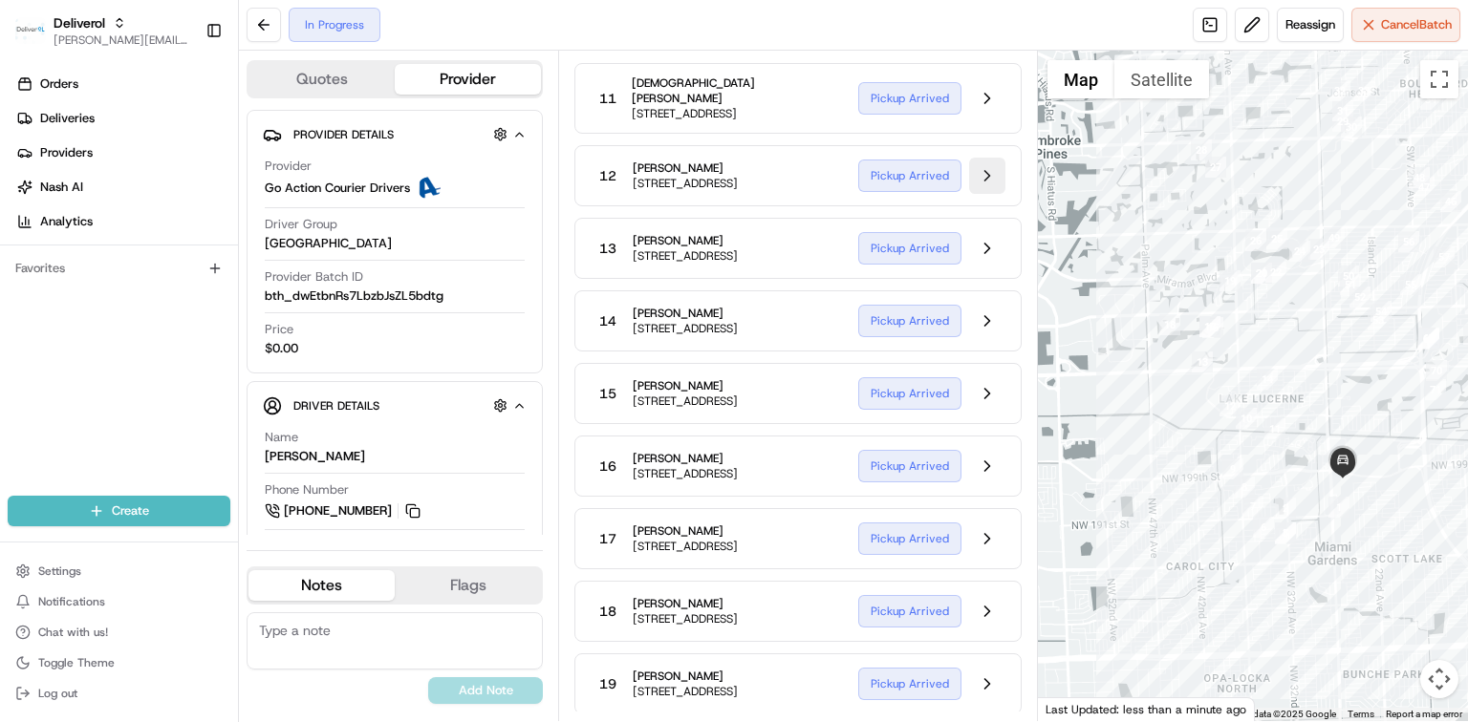
click at [986, 194] on button at bounding box center [987, 176] width 36 height 36
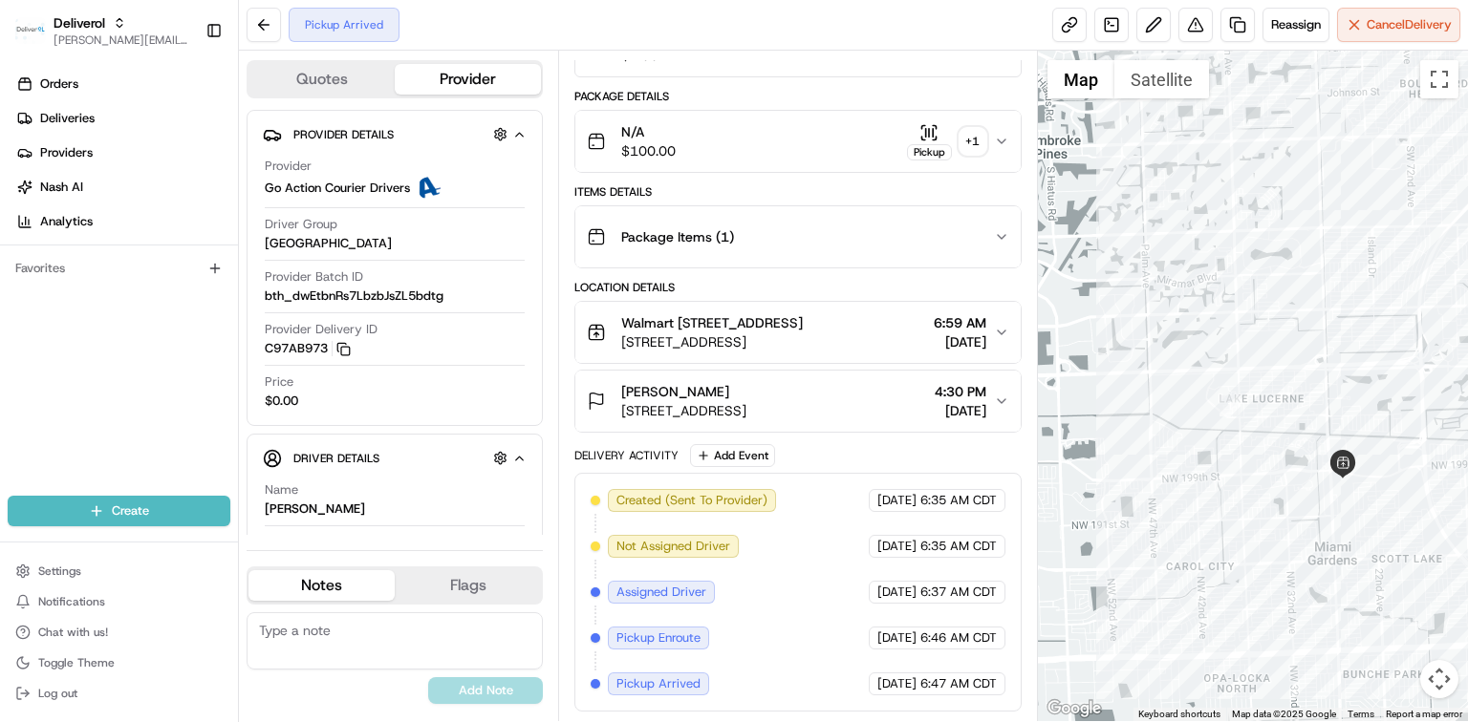
scroll to position [252, 0]
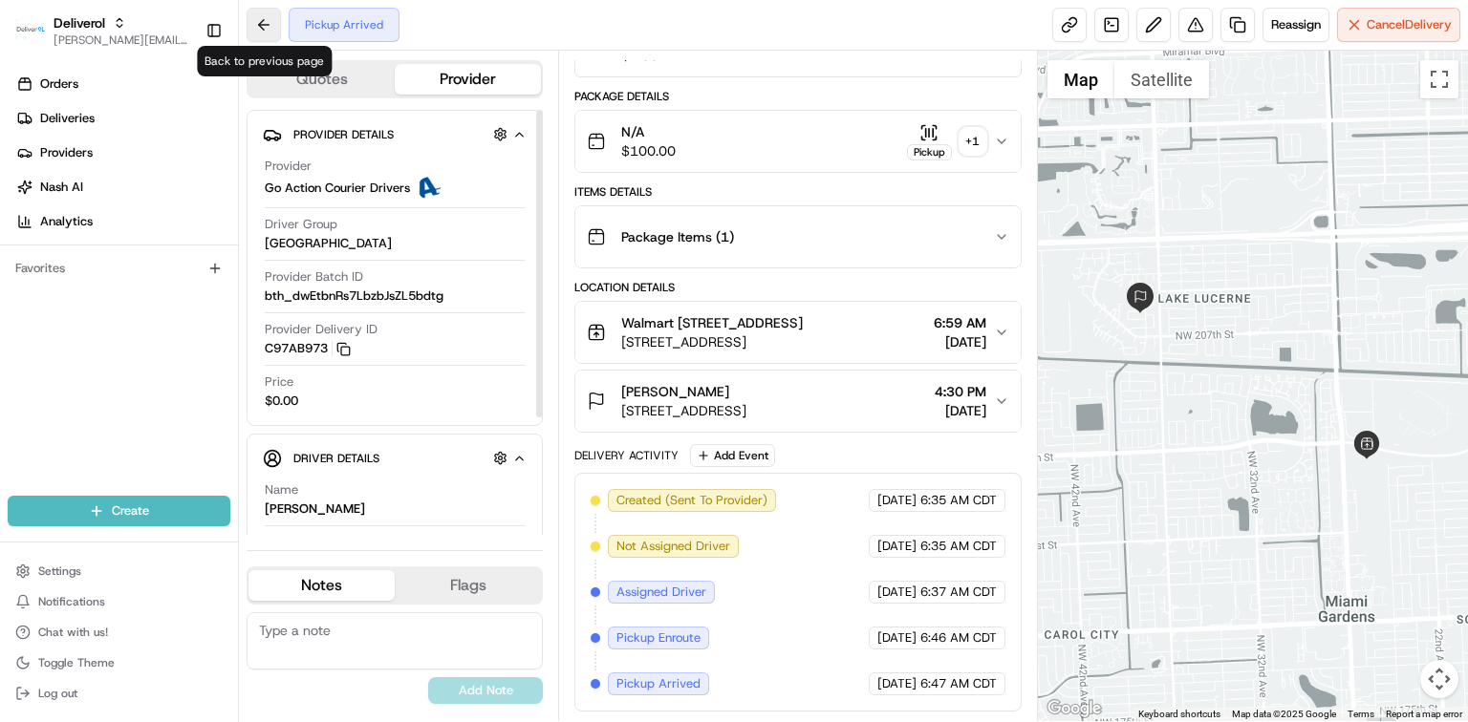
click at [257, 32] on button at bounding box center [264, 25] width 34 height 34
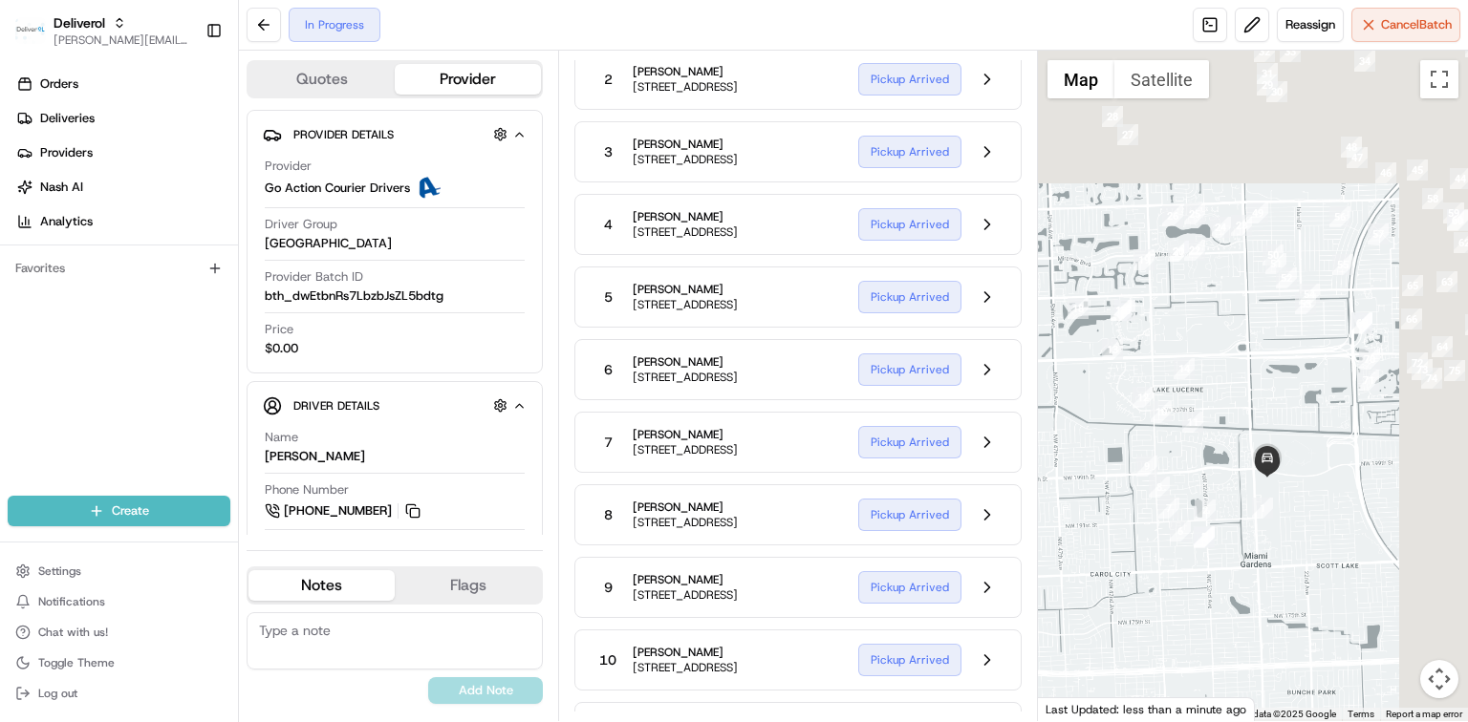
scroll to position [892, 0]
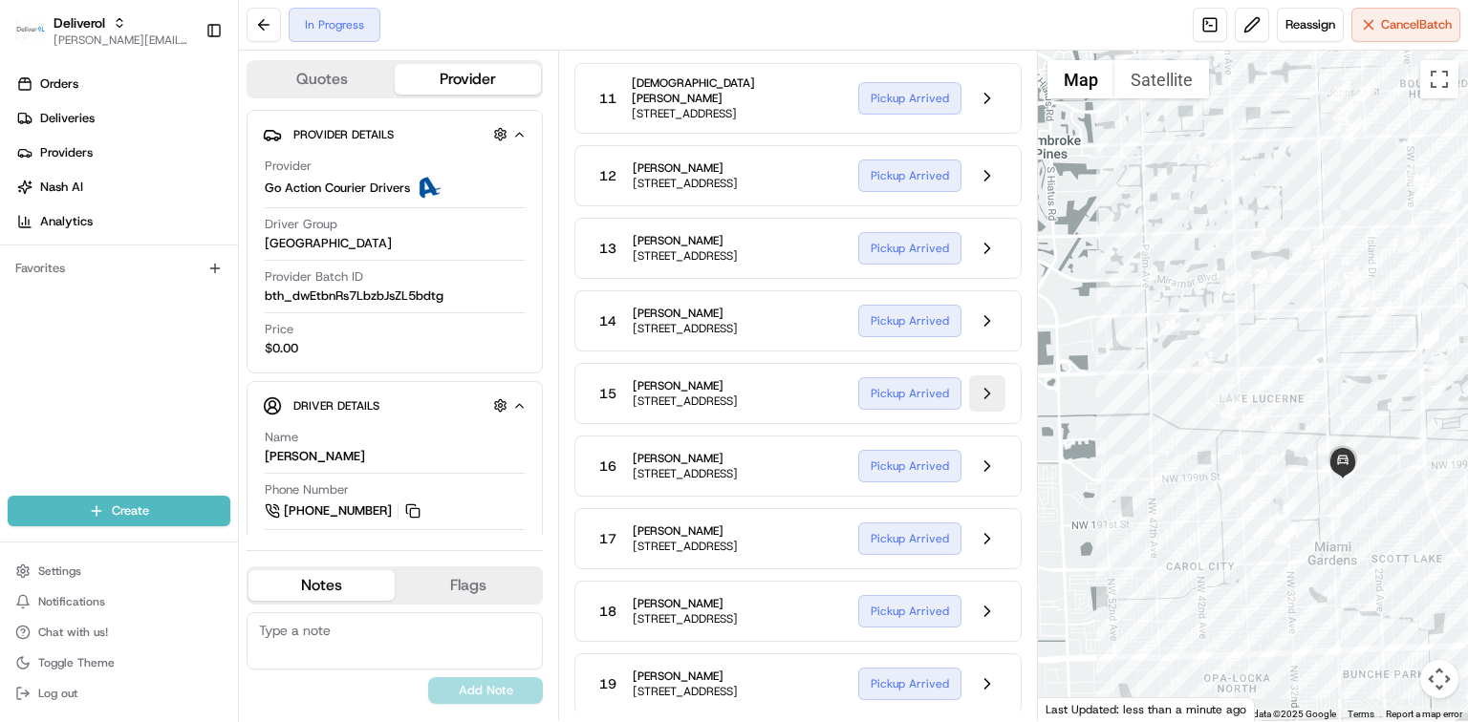
click at [980, 412] on button at bounding box center [987, 394] width 36 height 36
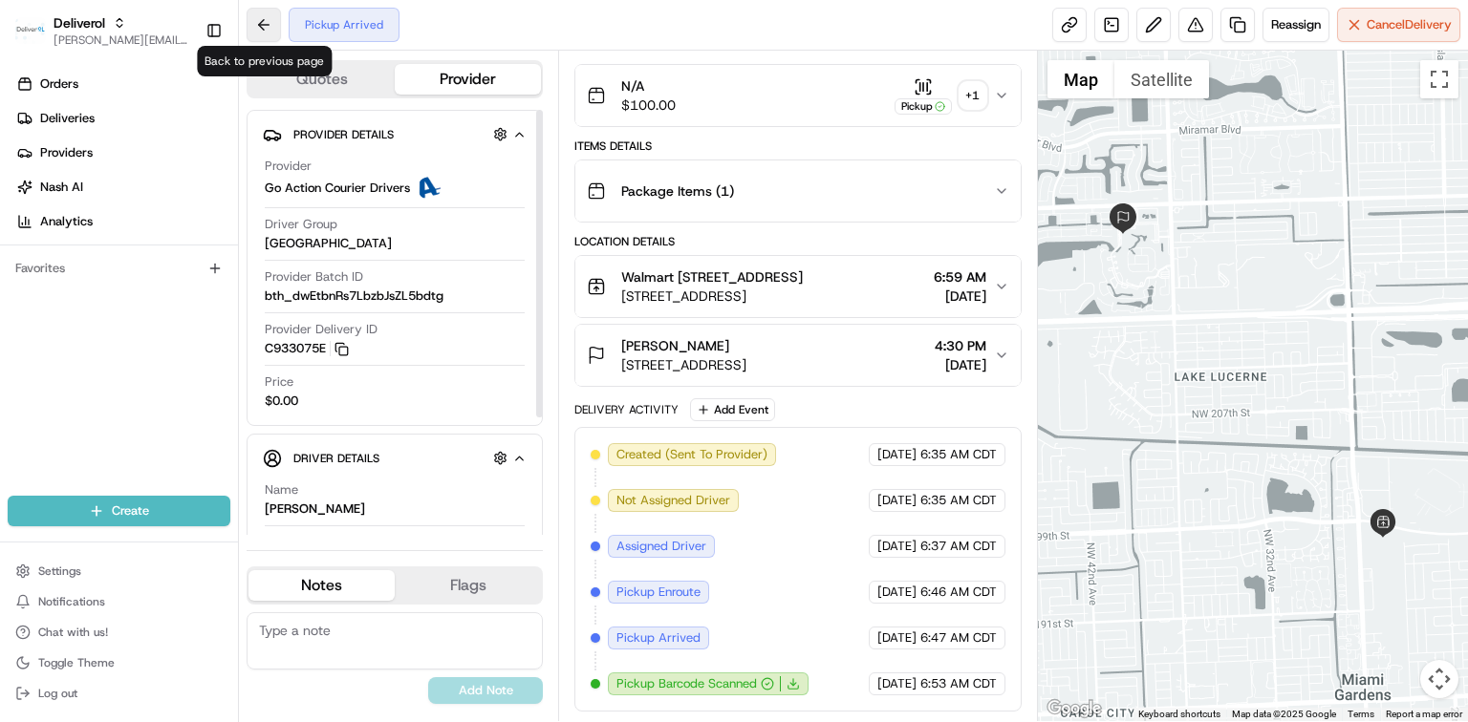
click at [260, 8] on button at bounding box center [264, 25] width 34 height 34
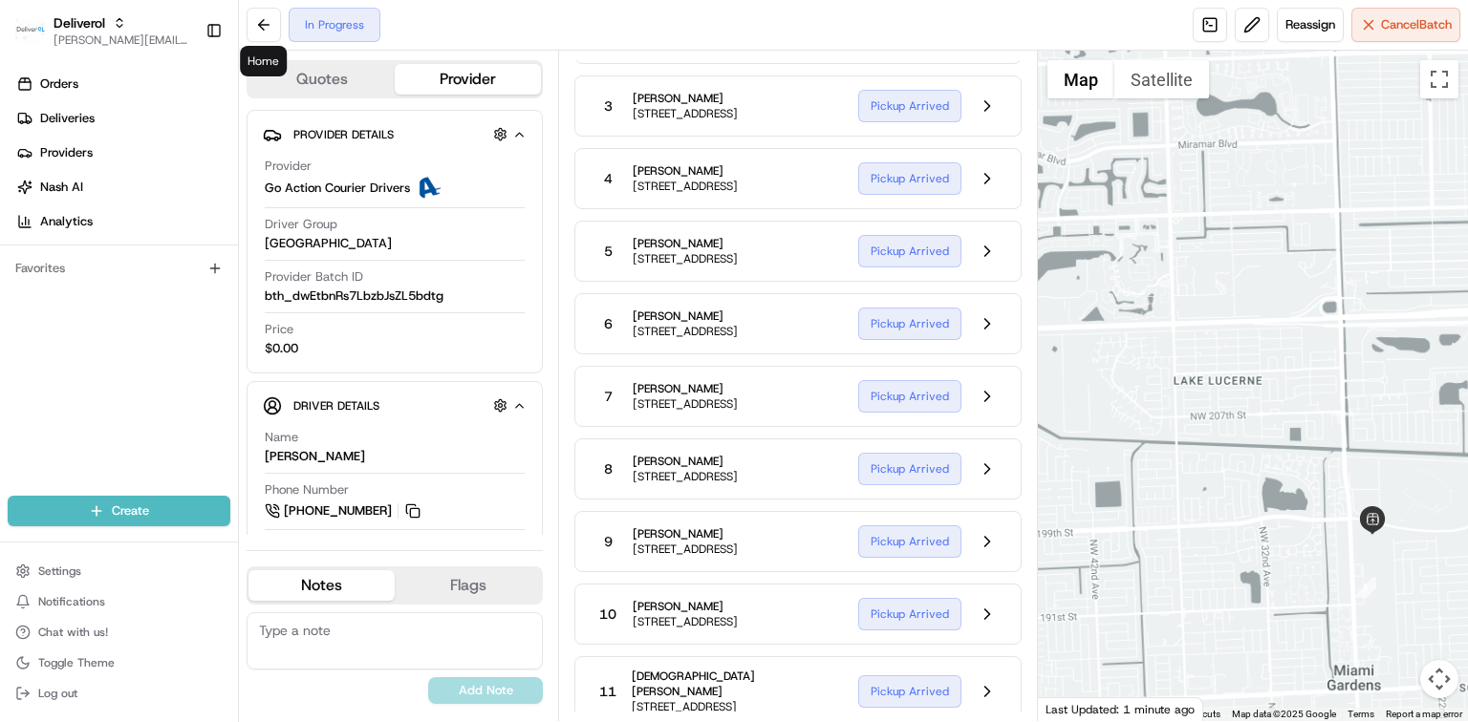
scroll to position [892, 0]
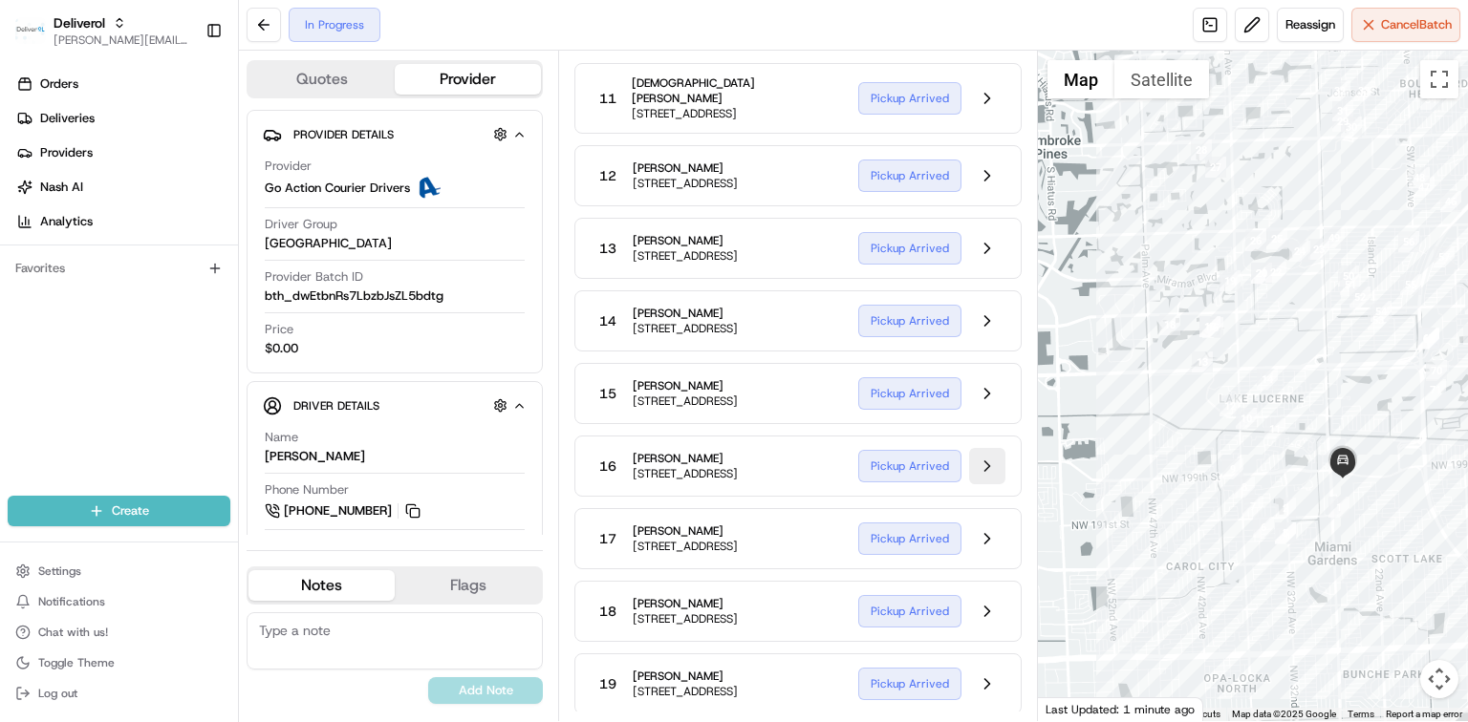
click at [982, 484] on button at bounding box center [987, 466] width 36 height 36
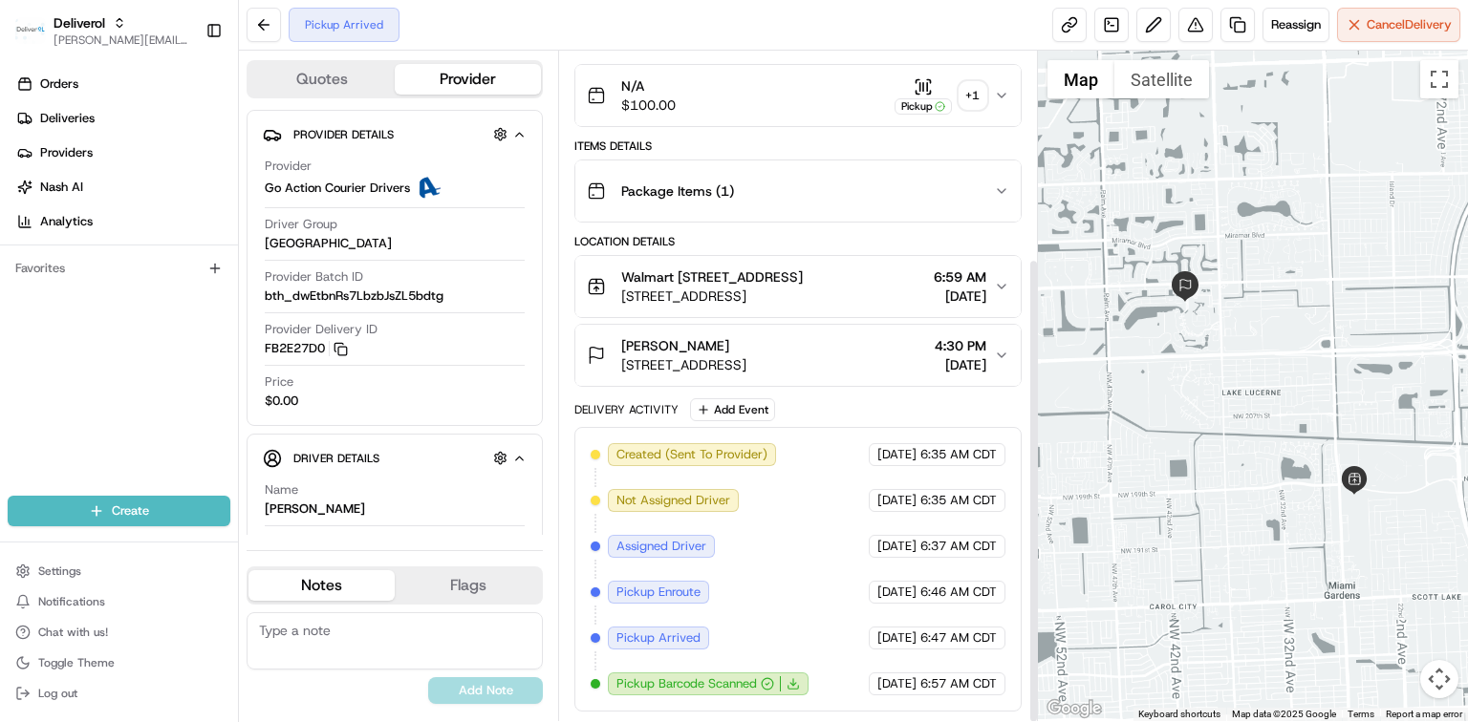
scroll to position [298, 0]
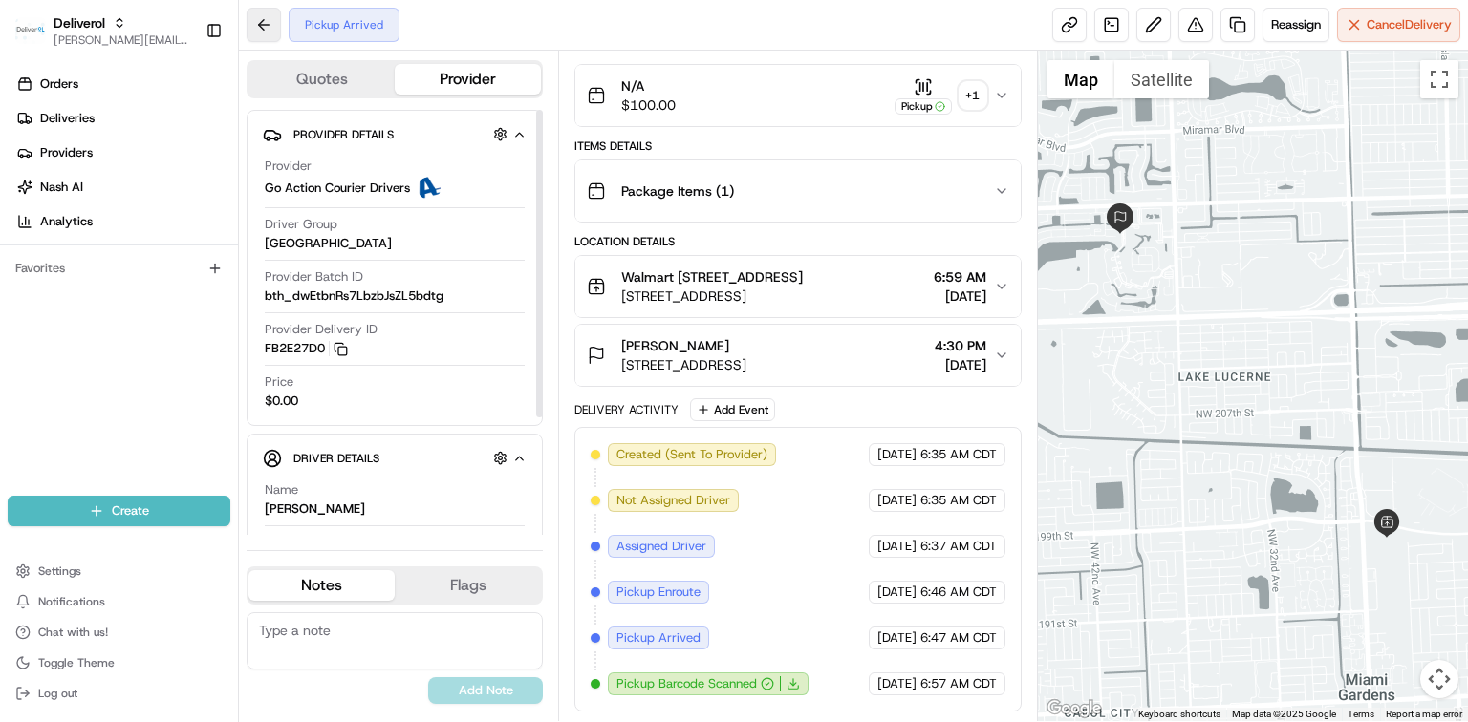
click at [249, 28] on button at bounding box center [264, 25] width 34 height 34
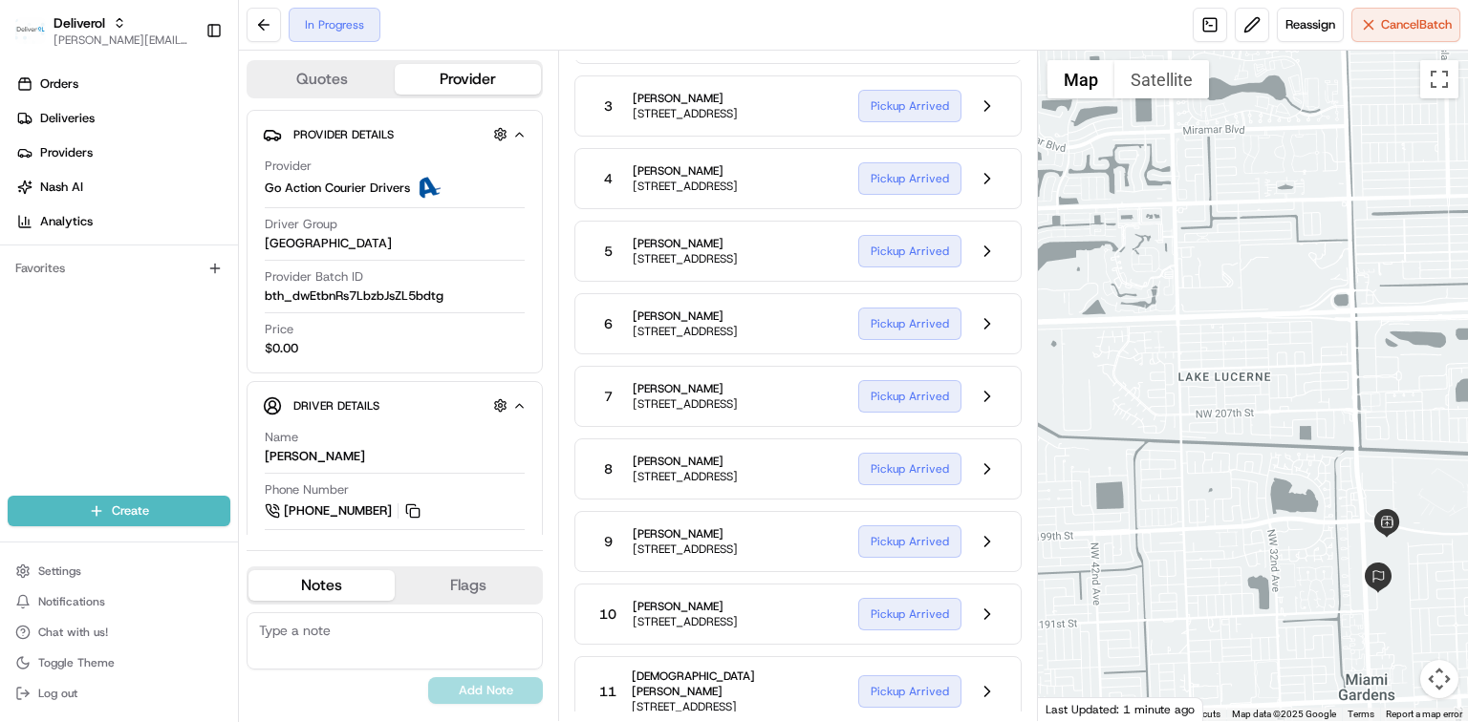
scroll to position [892, 0]
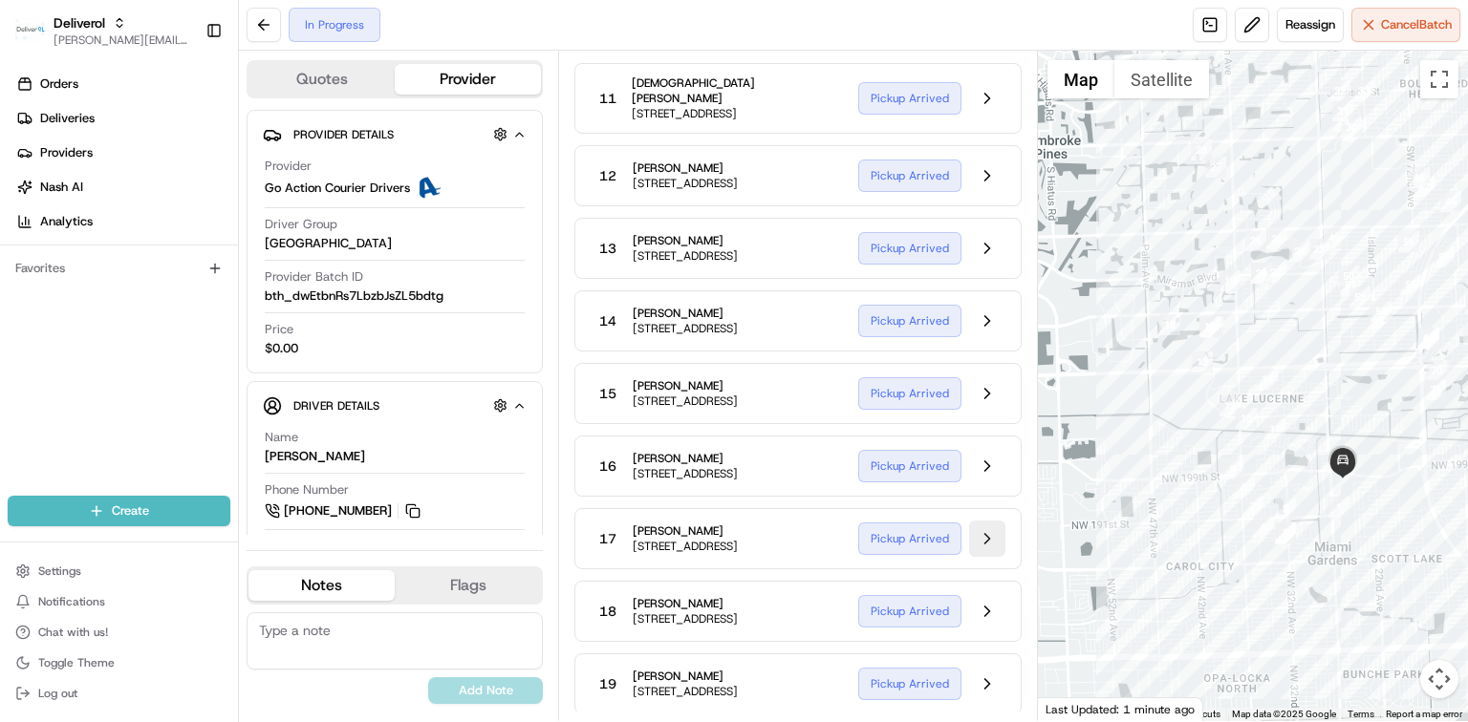
click at [983, 557] on button at bounding box center [987, 539] width 36 height 36
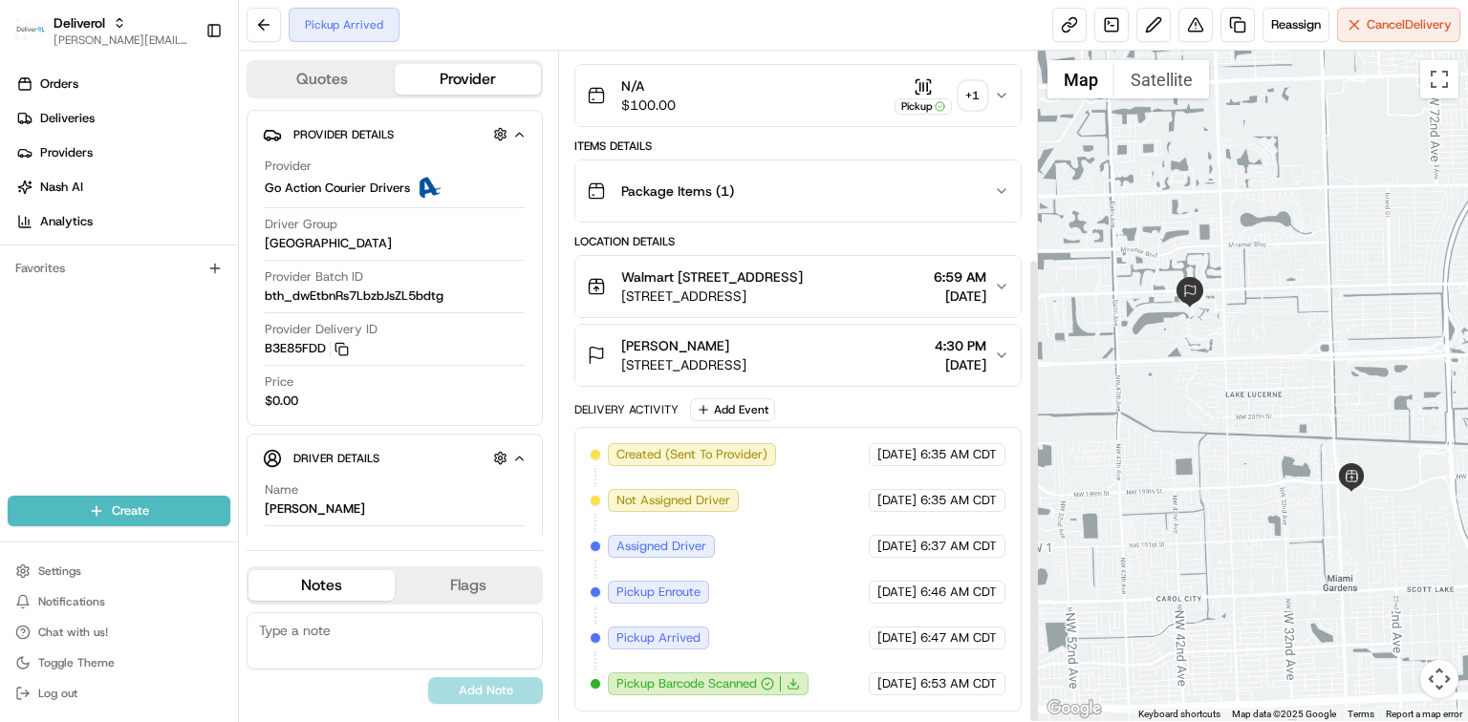
scroll to position [298, 0]
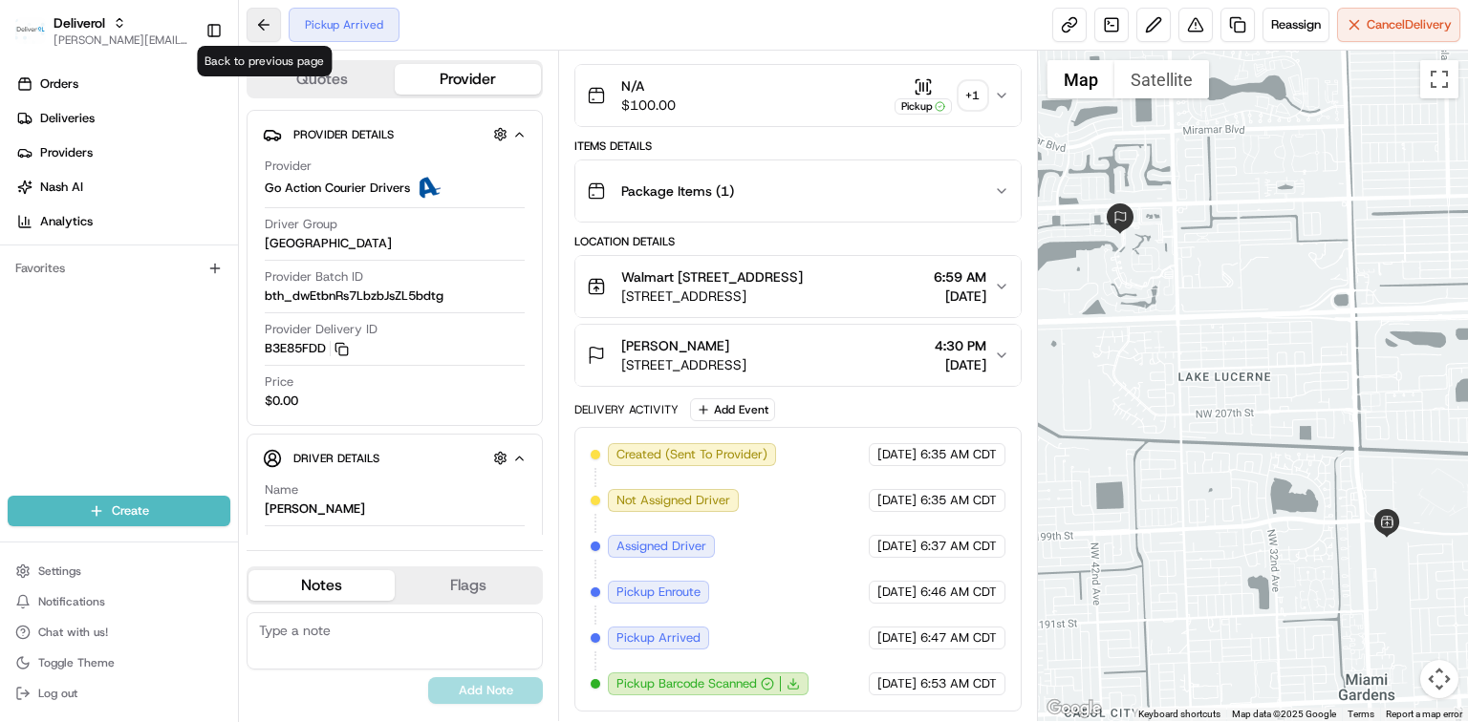
click at [259, 27] on button at bounding box center [264, 25] width 34 height 34
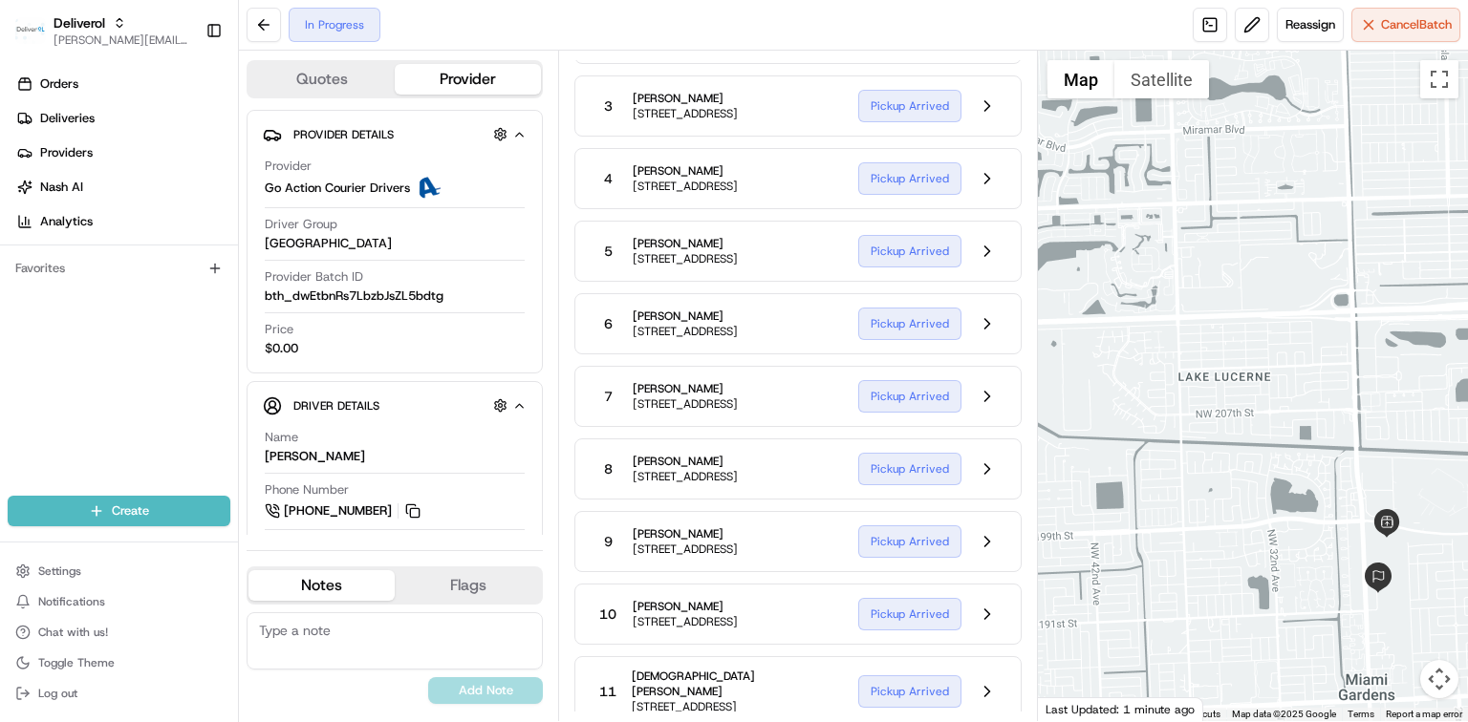
scroll to position [892, 0]
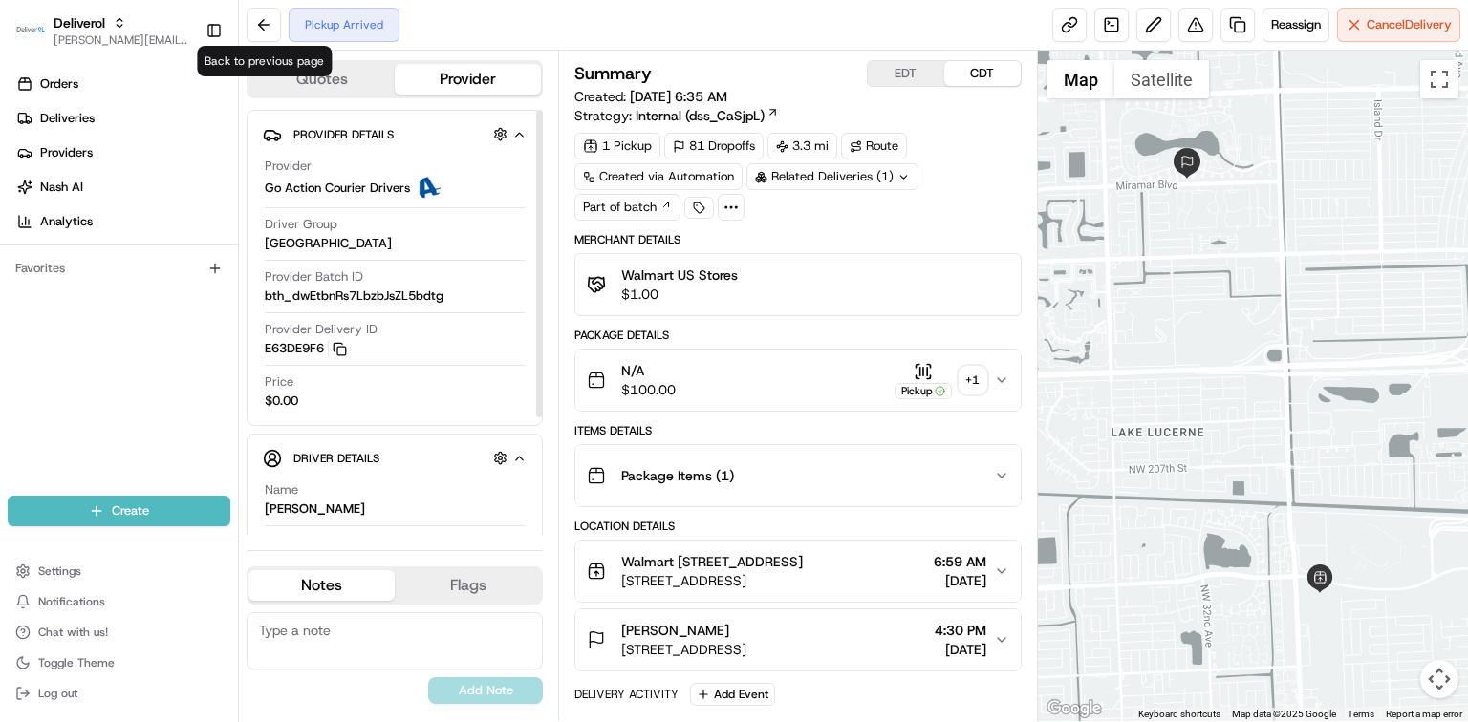
click at [254, 31] on button at bounding box center [264, 25] width 34 height 34
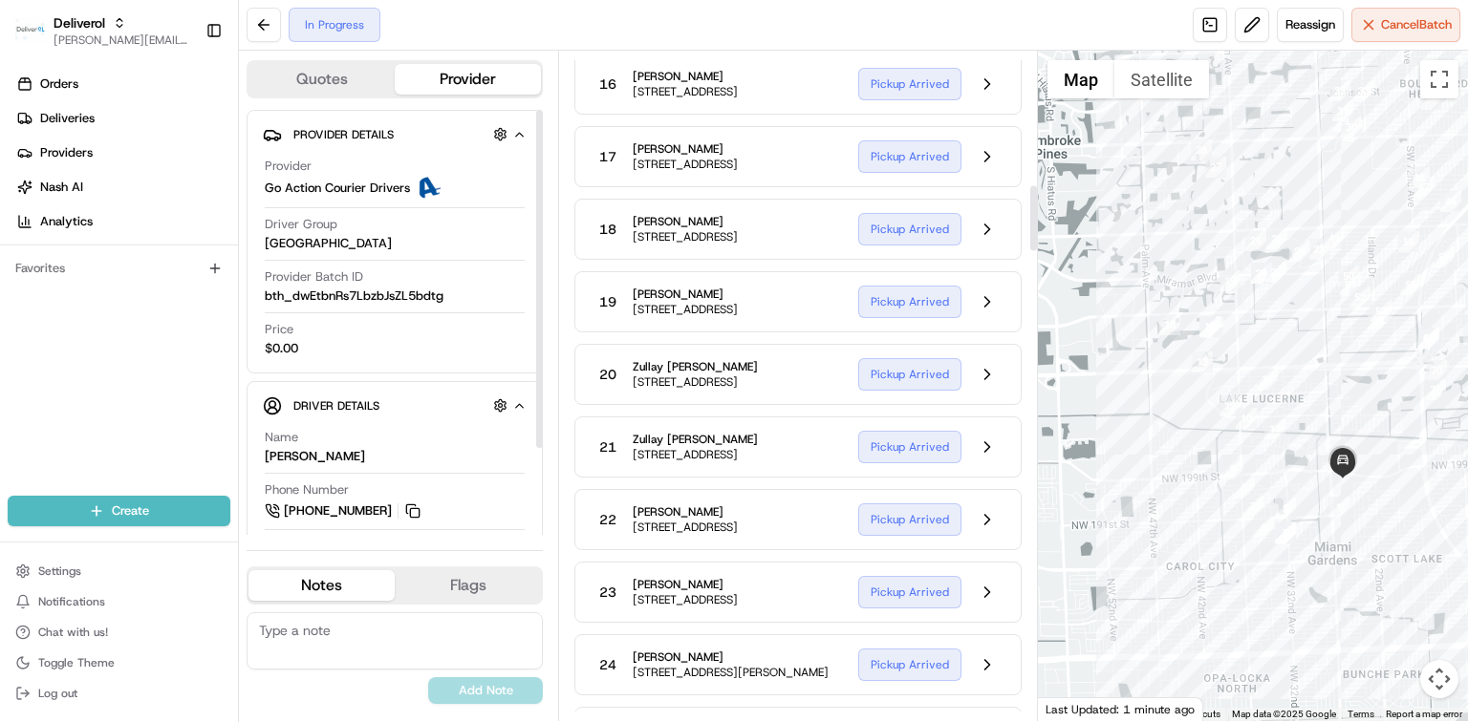
scroll to position [1402, 0]
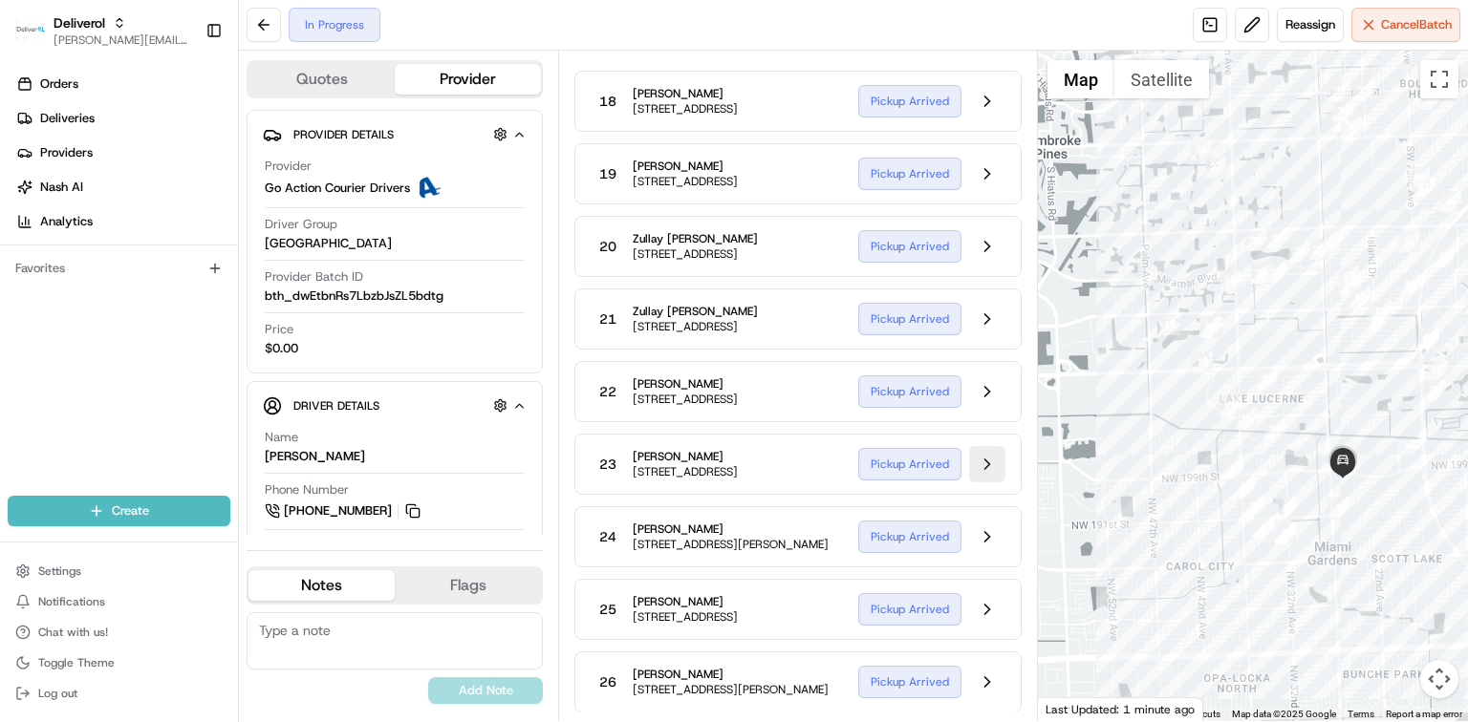
click at [979, 483] on button at bounding box center [987, 464] width 36 height 36
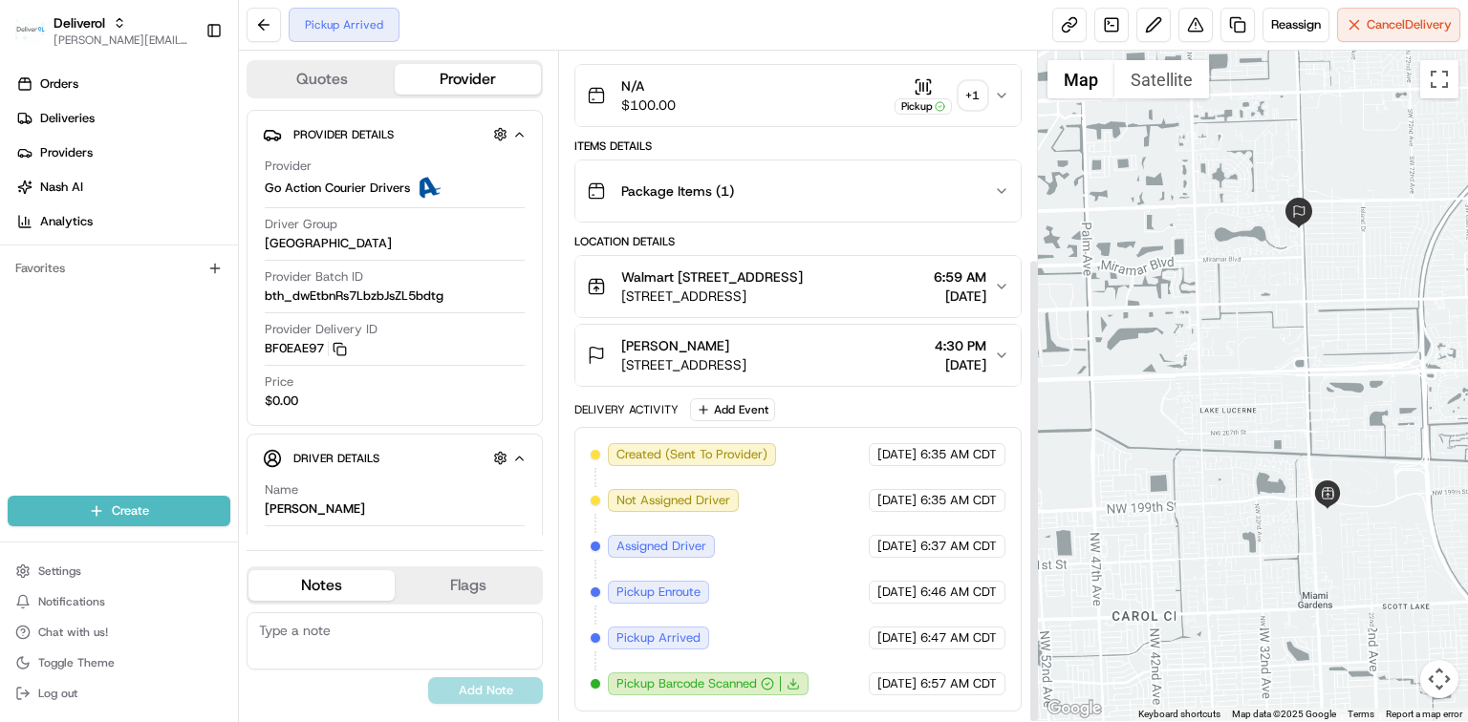
scroll to position [298, 0]
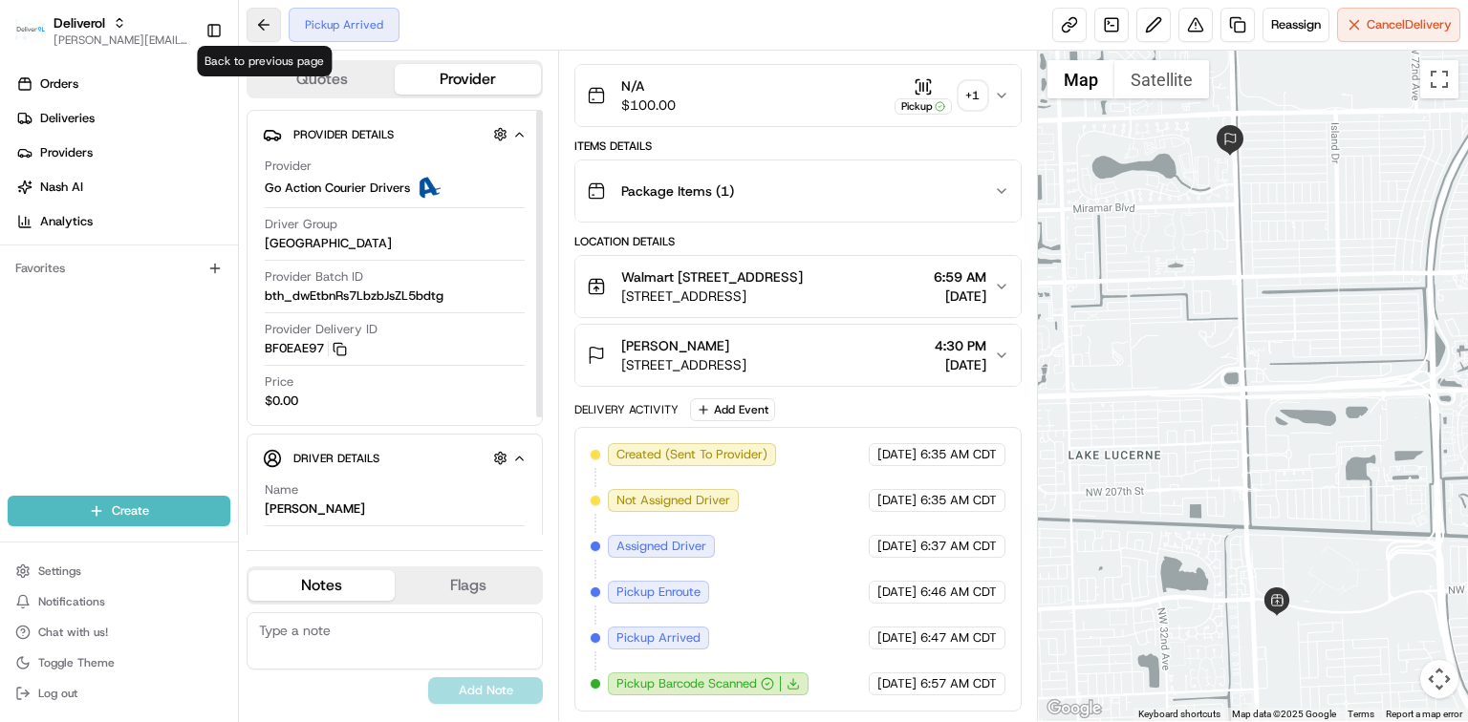
click at [269, 34] on button at bounding box center [264, 25] width 34 height 34
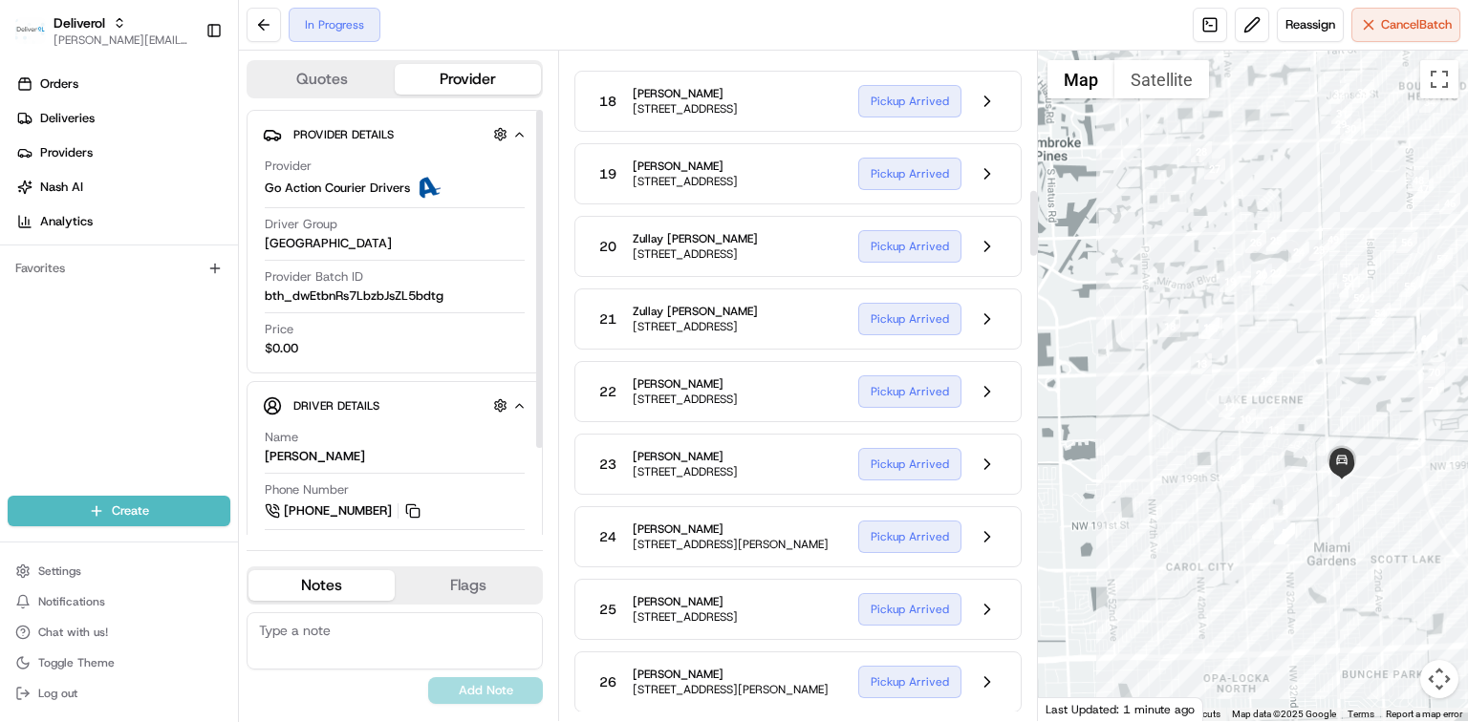
scroll to position [1529, 0]
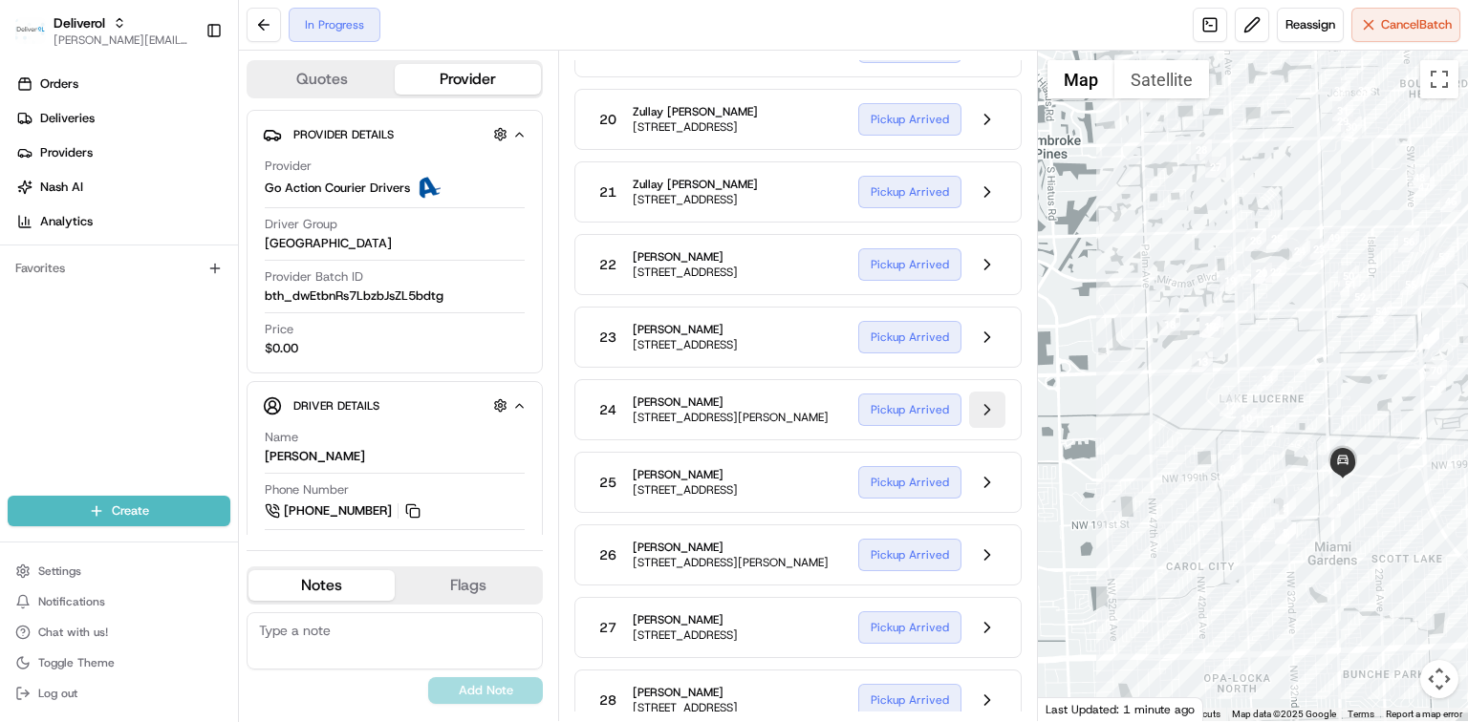
click at [989, 428] on button at bounding box center [987, 410] width 36 height 36
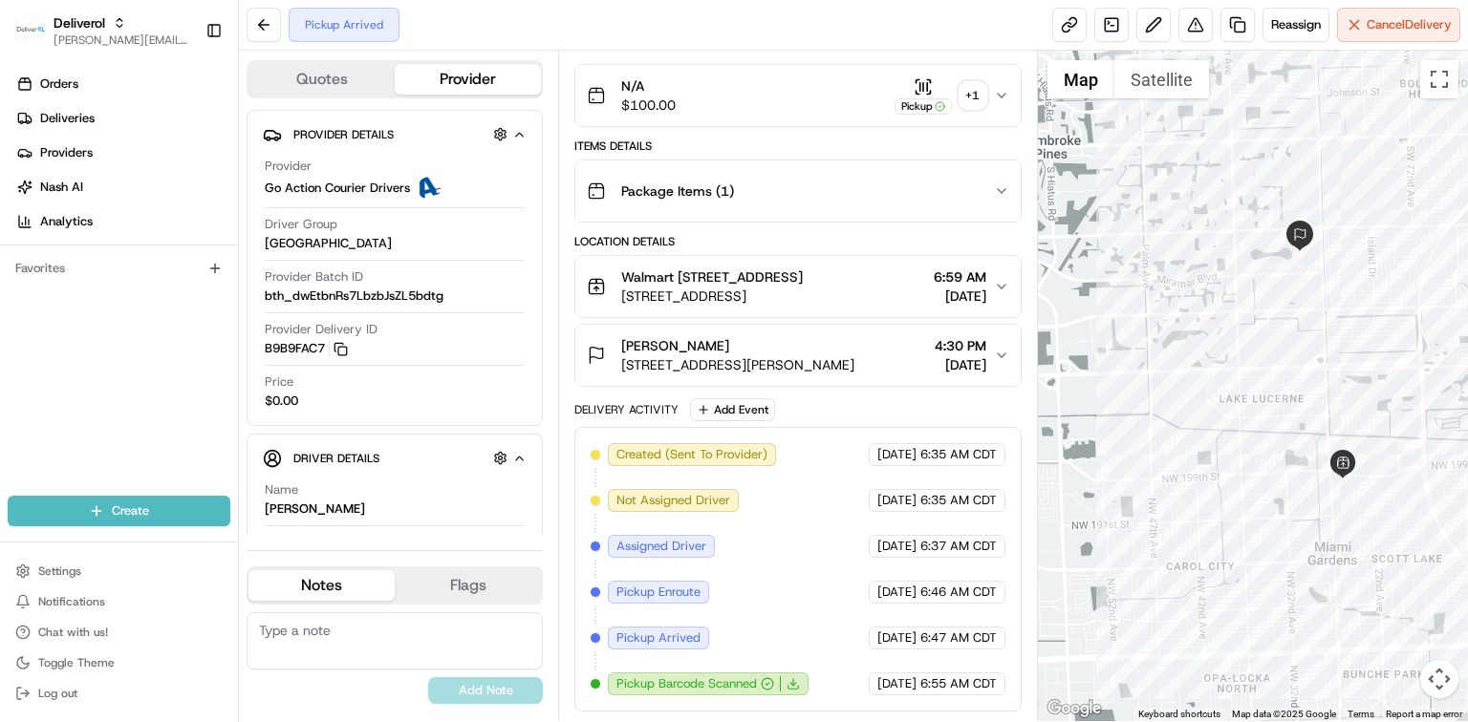
scroll to position [298, 0]
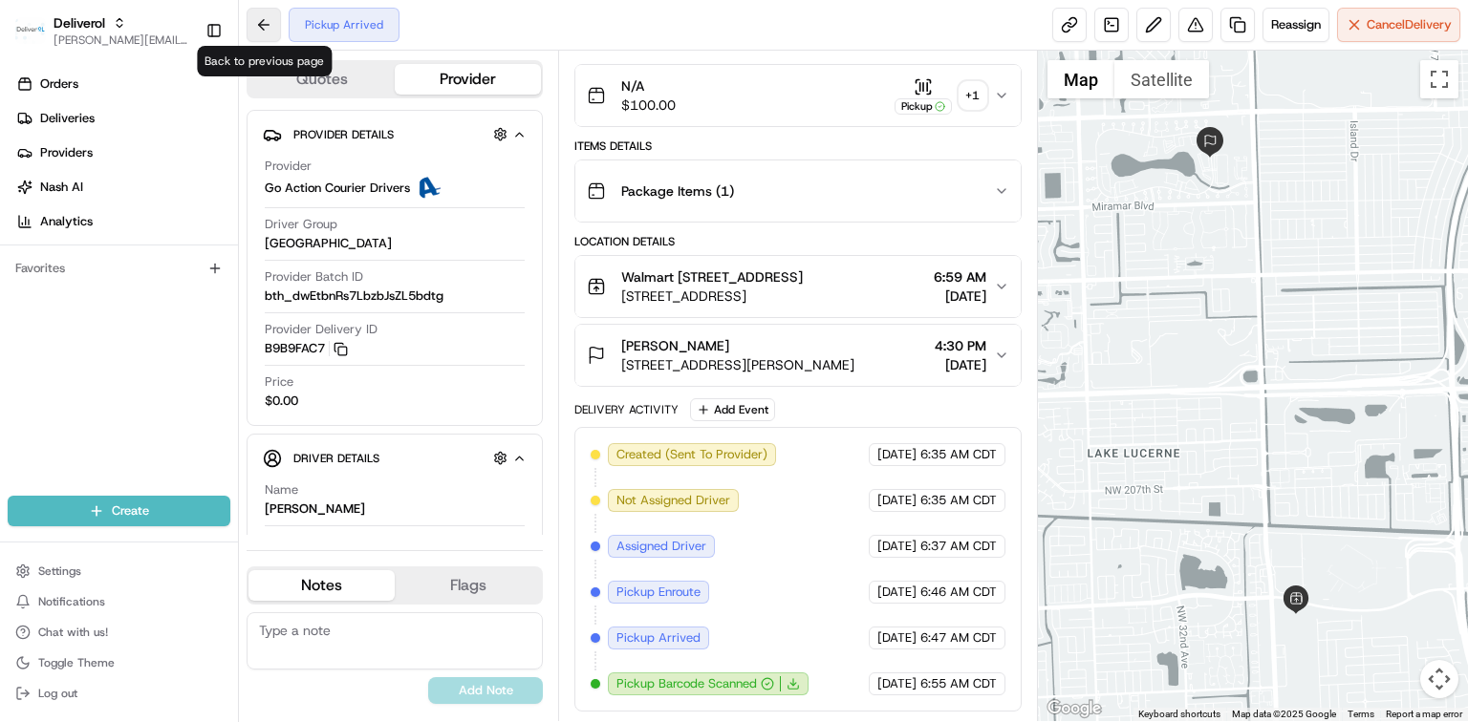
click at [260, 32] on button at bounding box center [264, 25] width 34 height 34
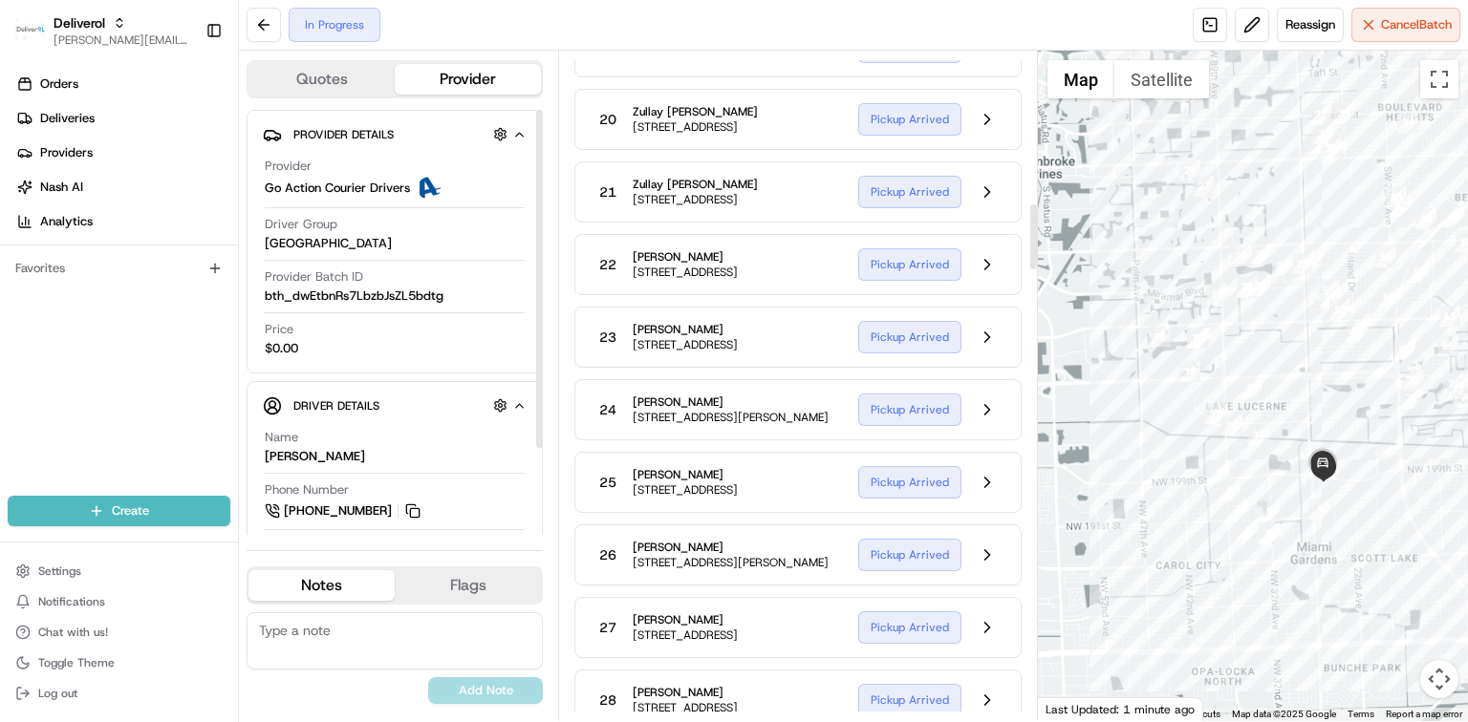
scroll to position [1656, 0]
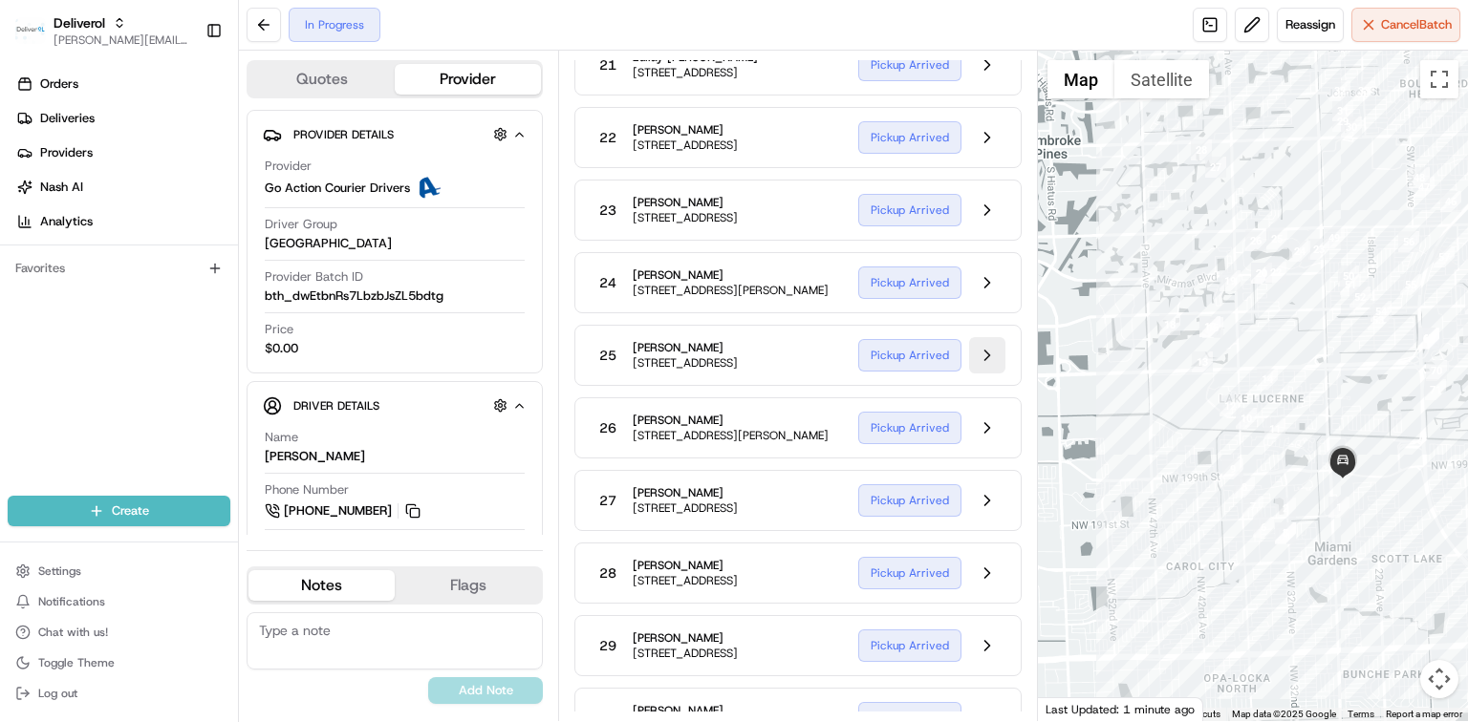
click at [994, 374] on button at bounding box center [987, 355] width 36 height 36
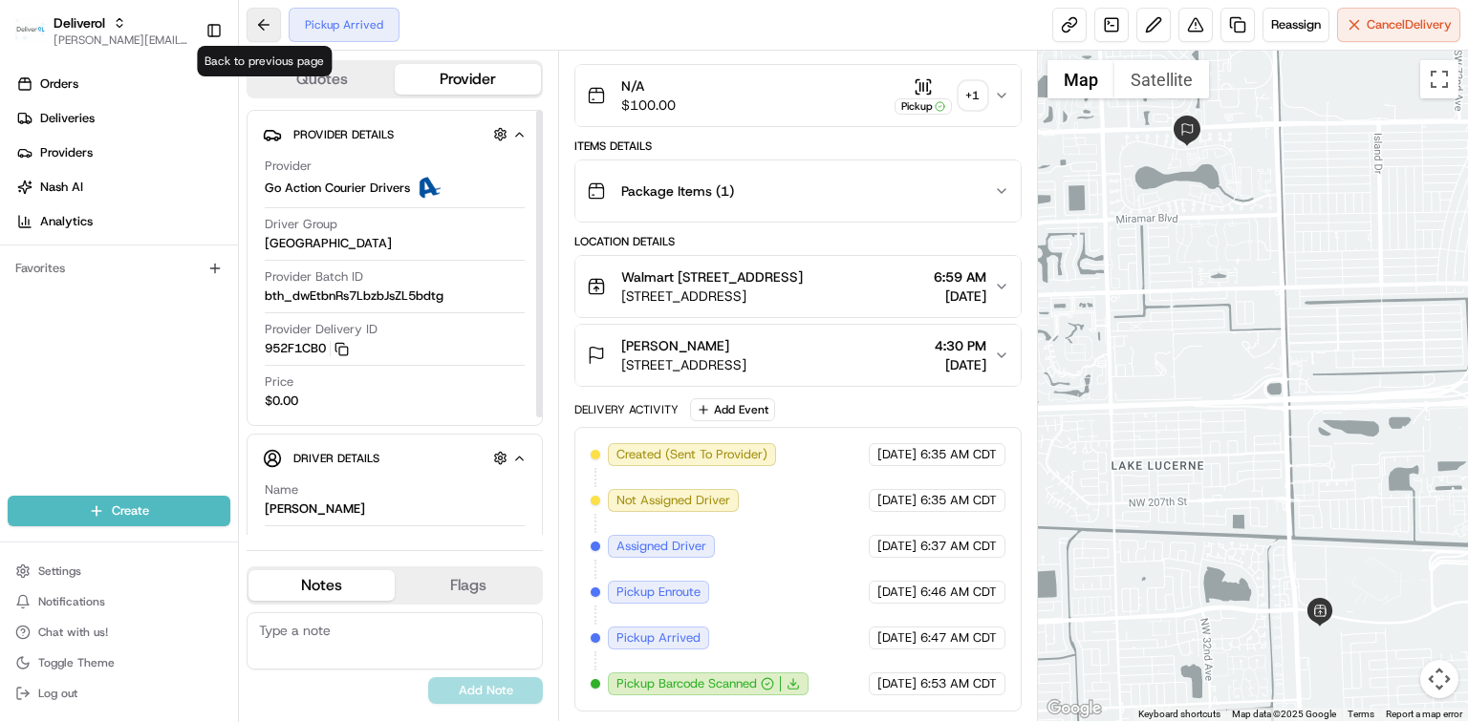
click at [269, 27] on button at bounding box center [264, 25] width 34 height 34
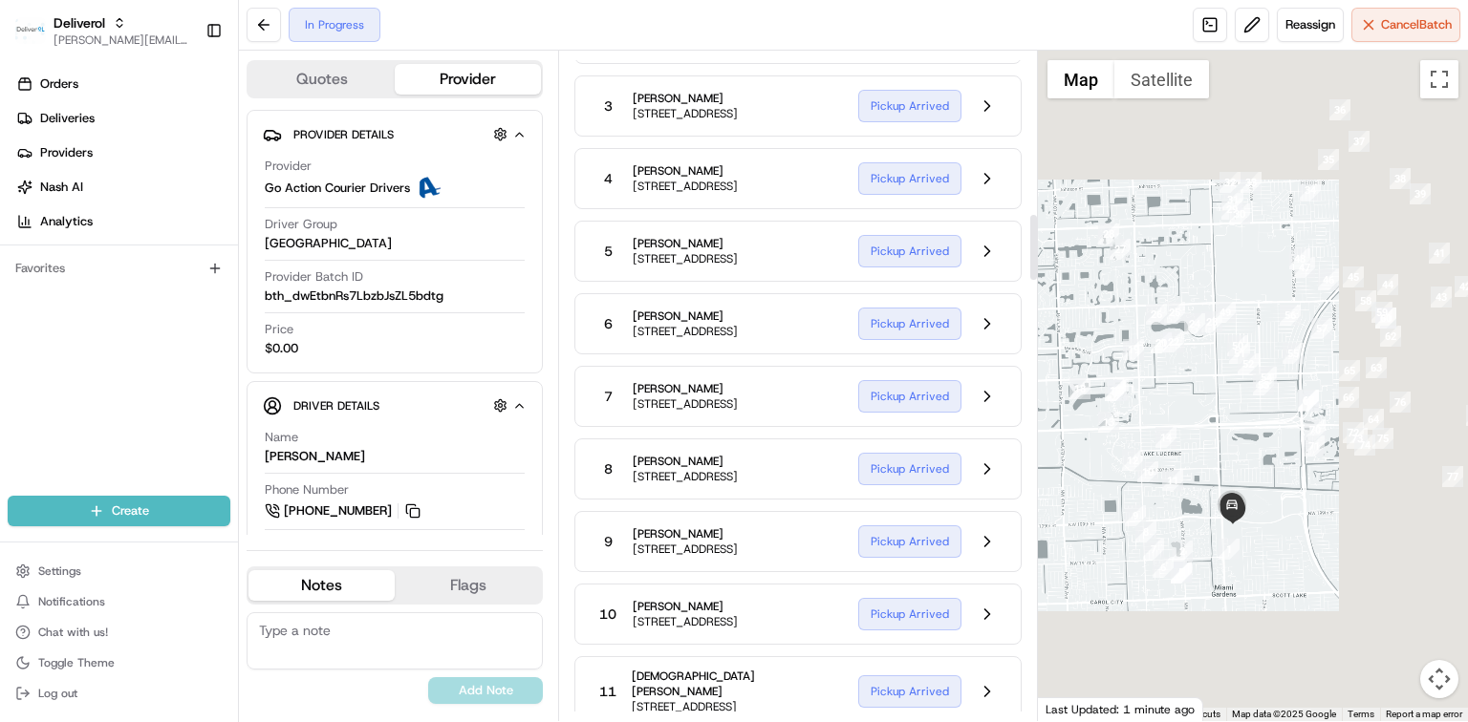
scroll to position [1656, 0]
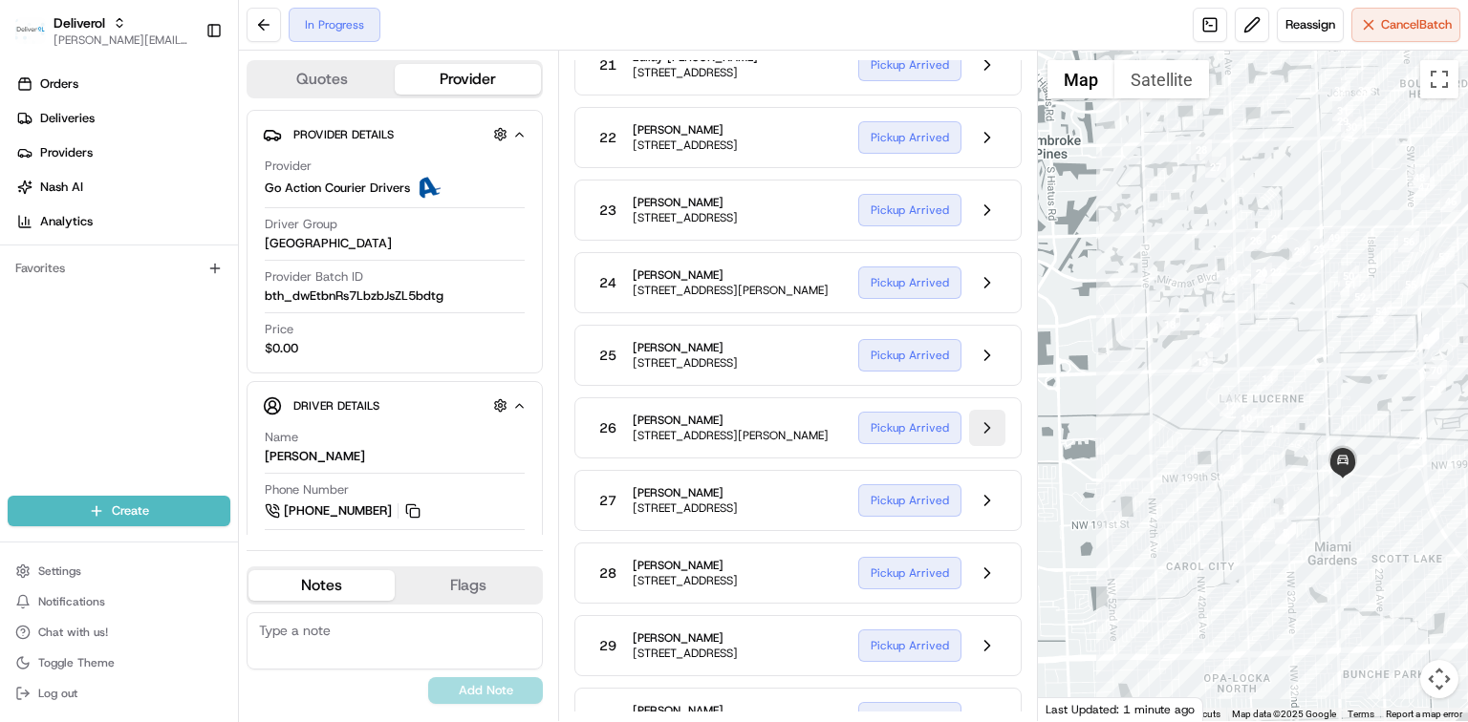
click at [979, 446] on button at bounding box center [987, 428] width 36 height 36
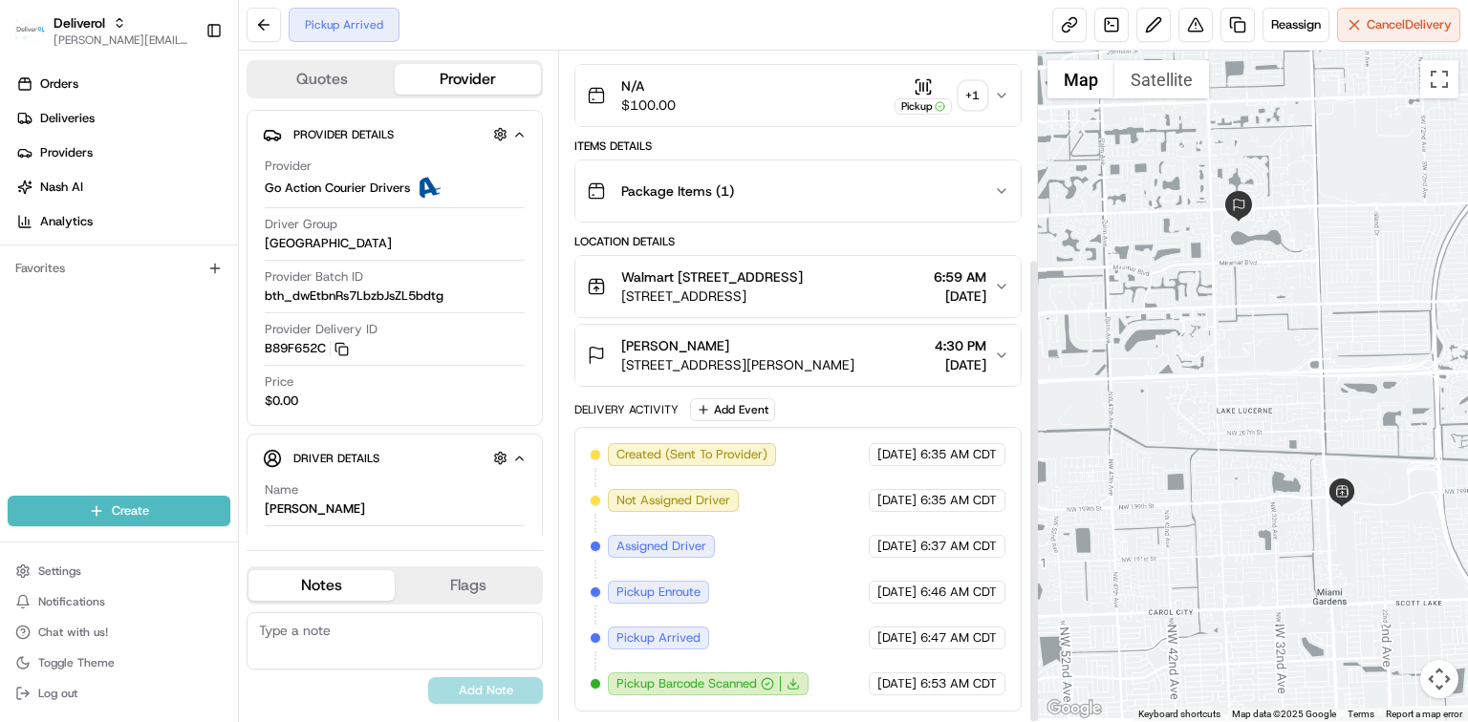
scroll to position [298, 0]
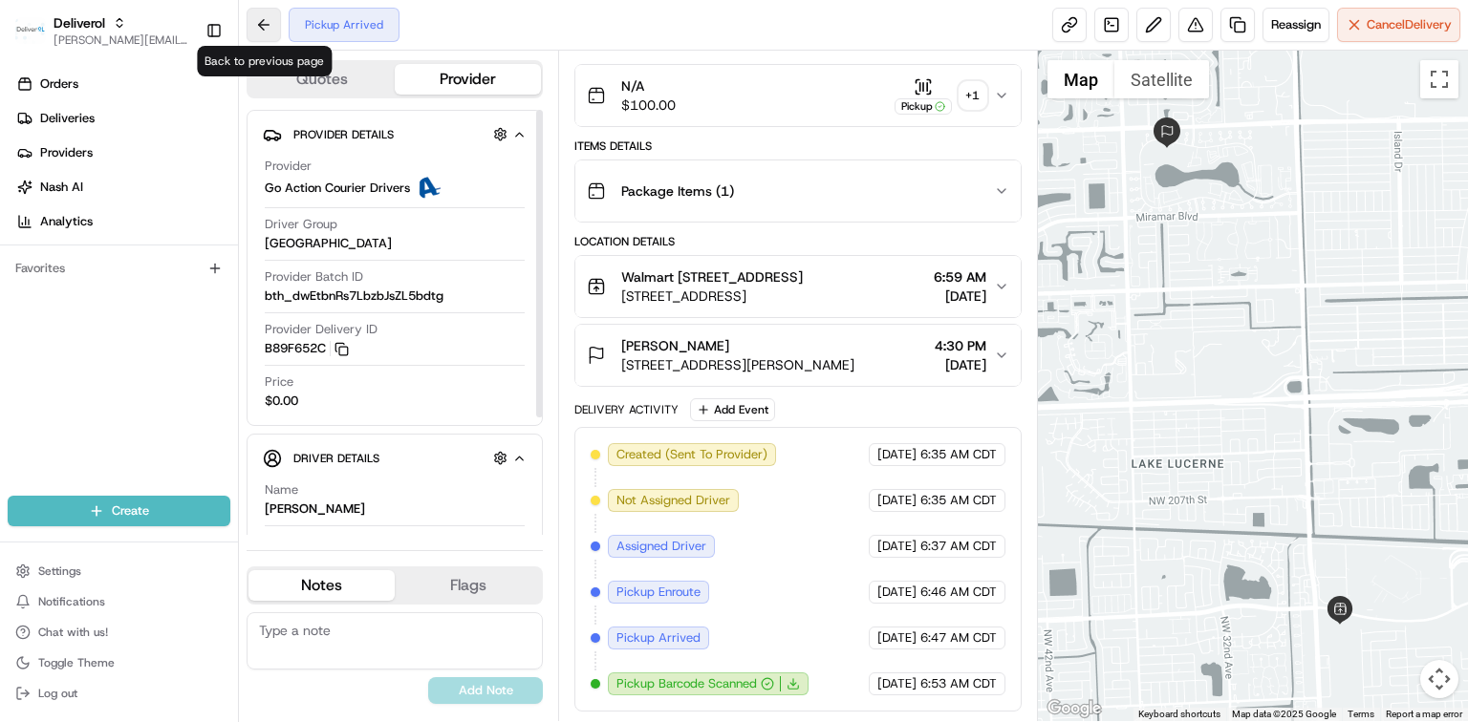
click at [264, 19] on button at bounding box center [264, 25] width 34 height 34
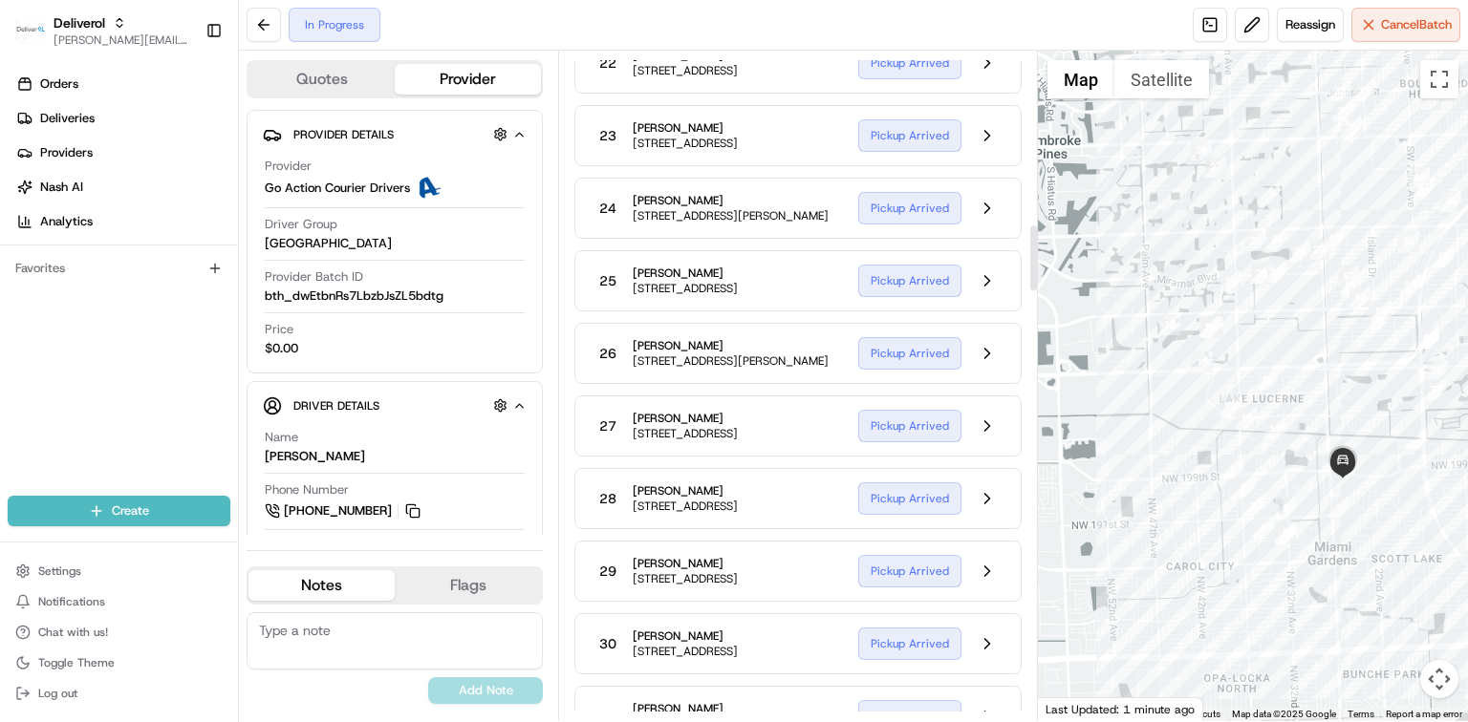
scroll to position [1784, 0]
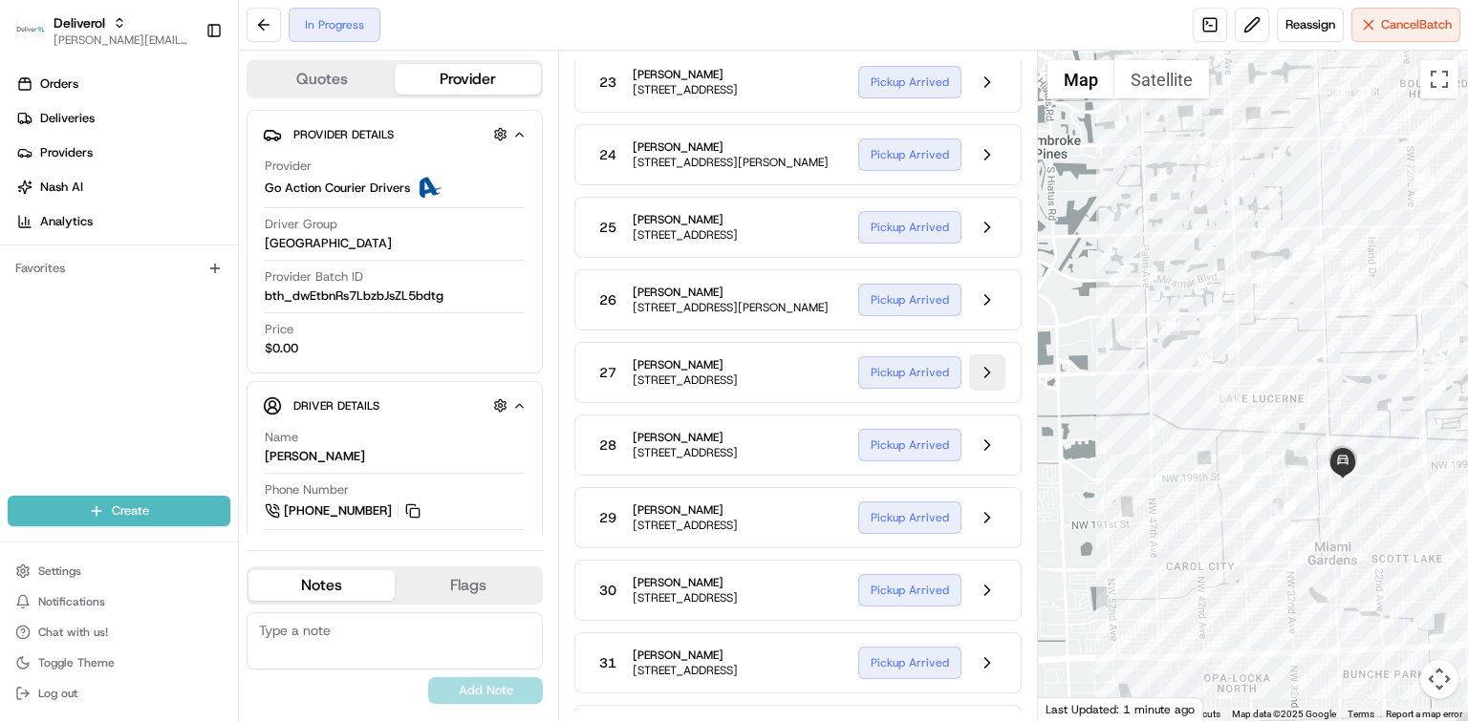
click at [987, 391] on button at bounding box center [987, 373] width 36 height 36
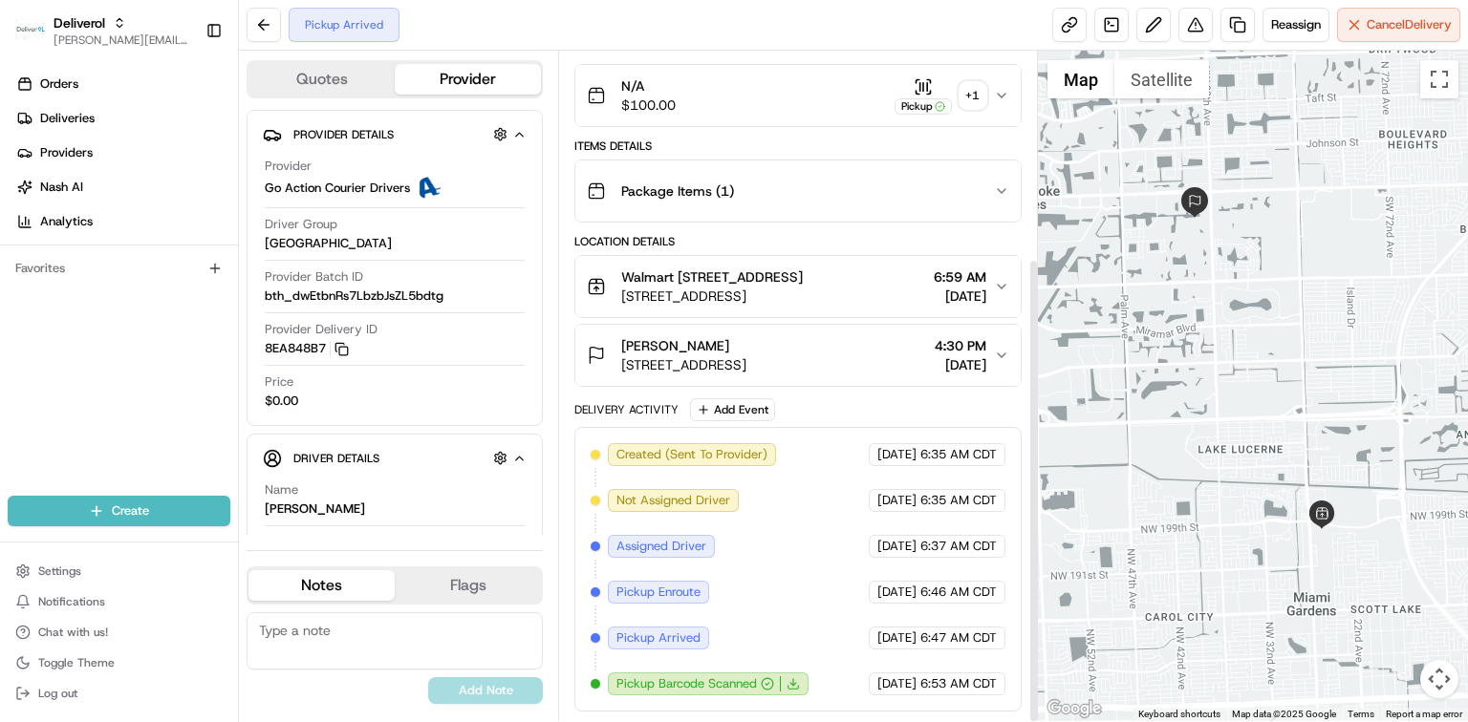
scroll to position [298, 0]
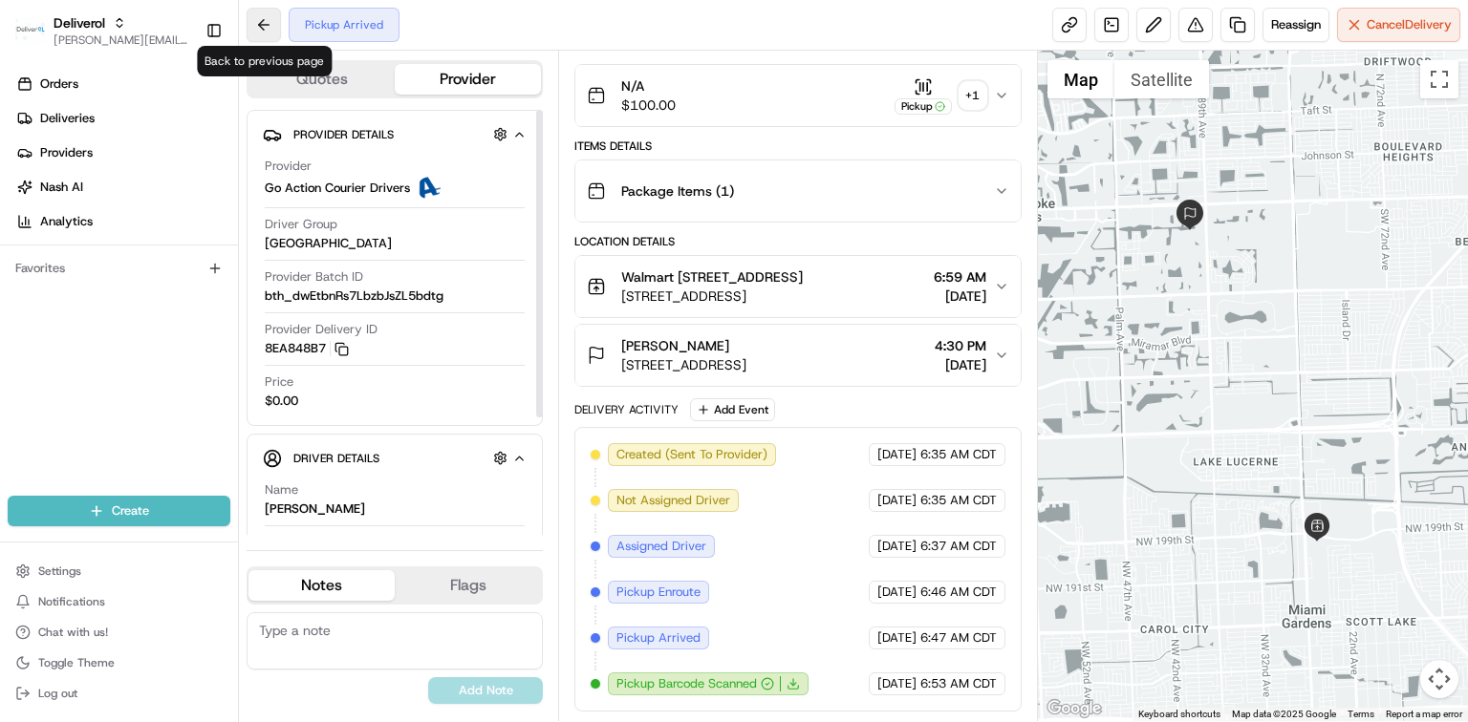
click at [261, 30] on button at bounding box center [264, 25] width 34 height 34
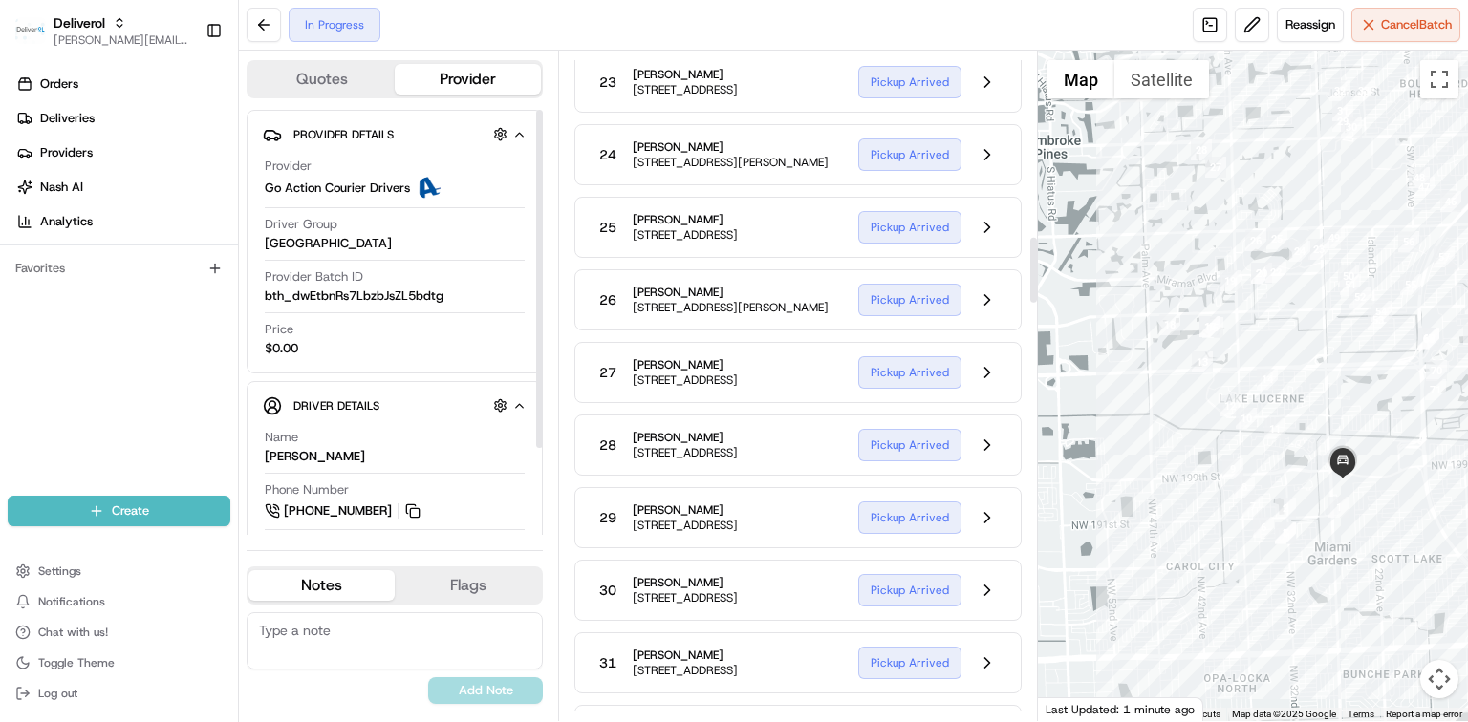
scroll to position [1911, 0]
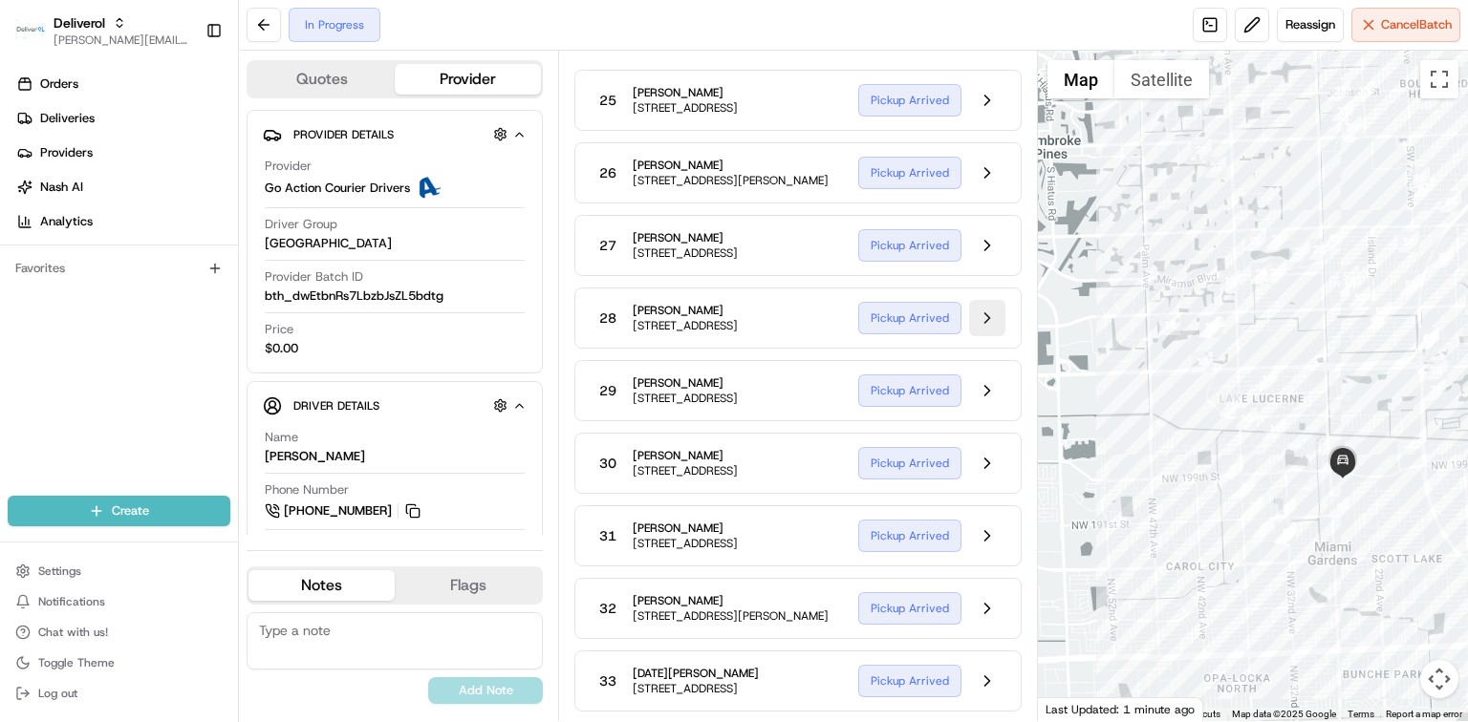
click at [985, 336] on button at bounding box center [987, 318] width 36 height 36
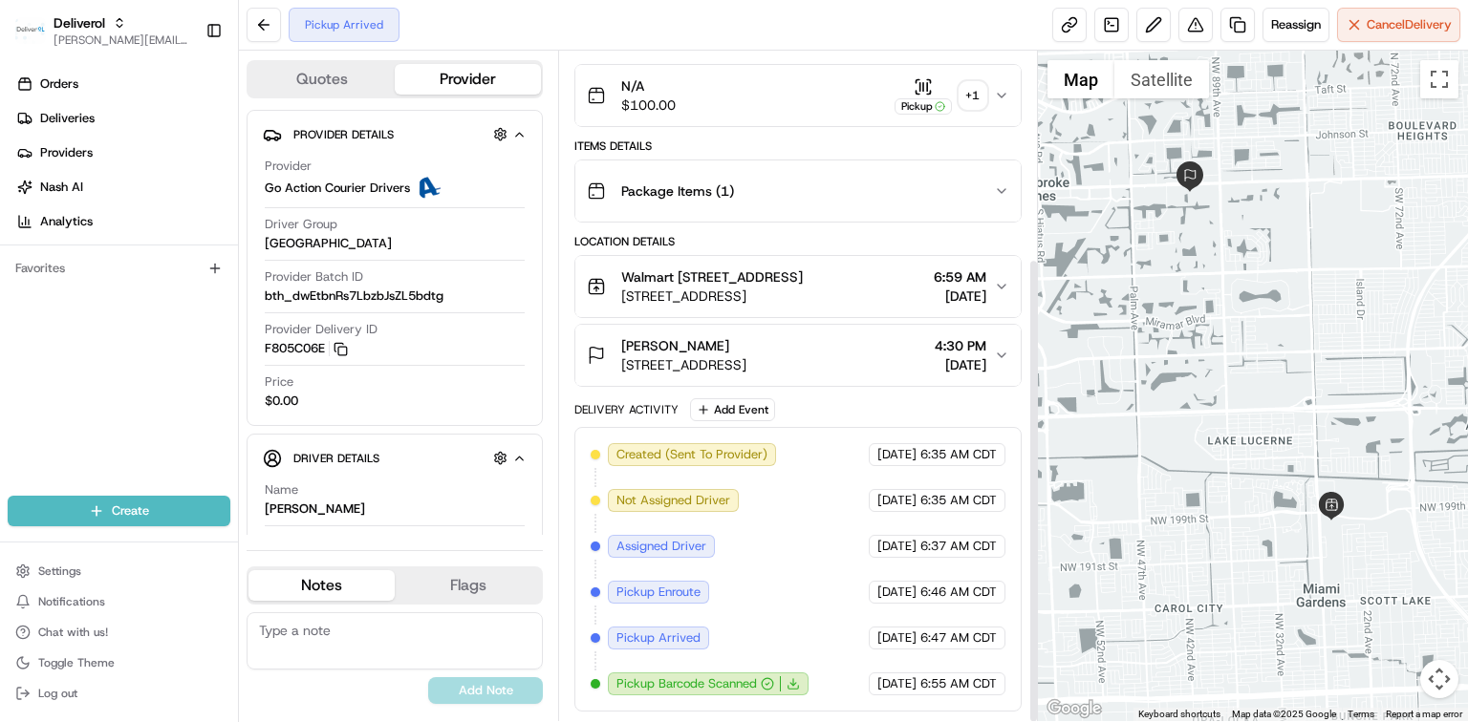
scroll to position [298, 0]
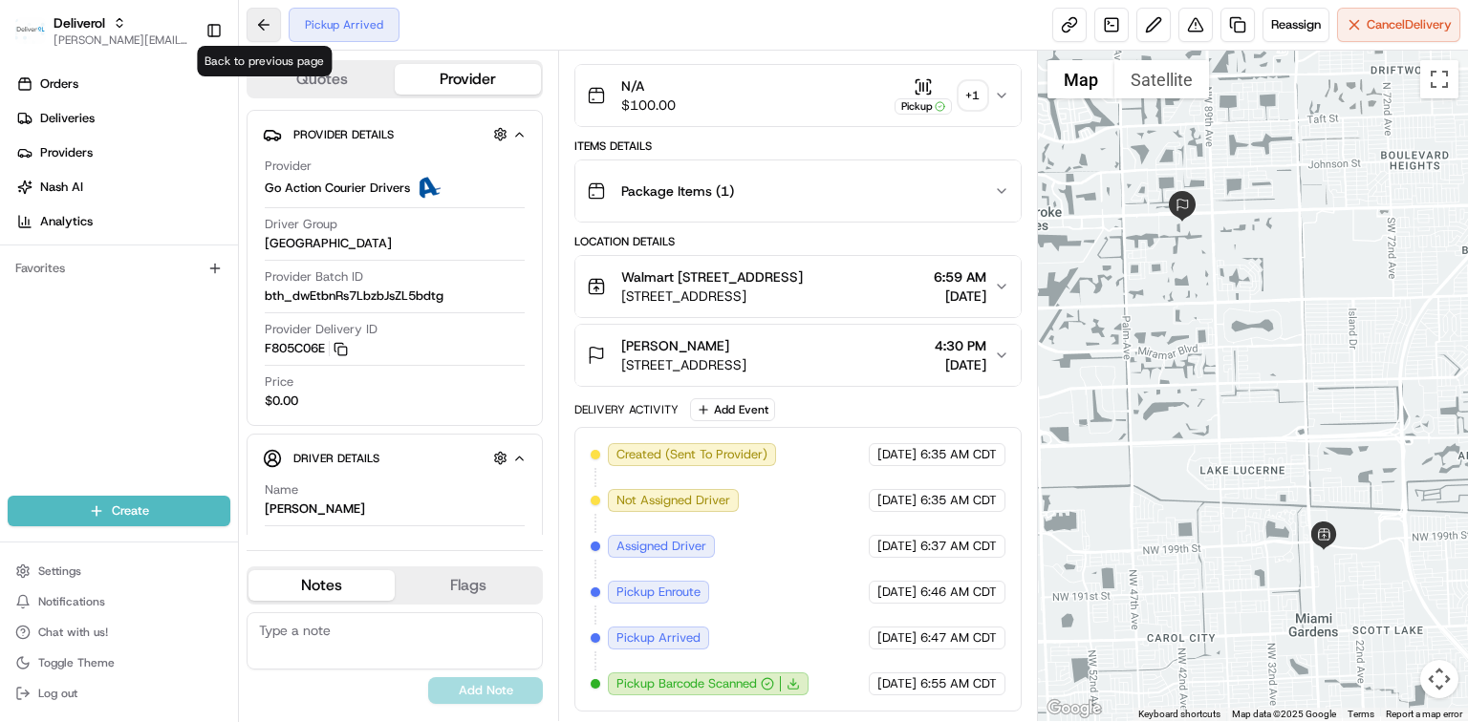
click at [267, 30] on button at bounding box center [264, 25] width 34 height 34
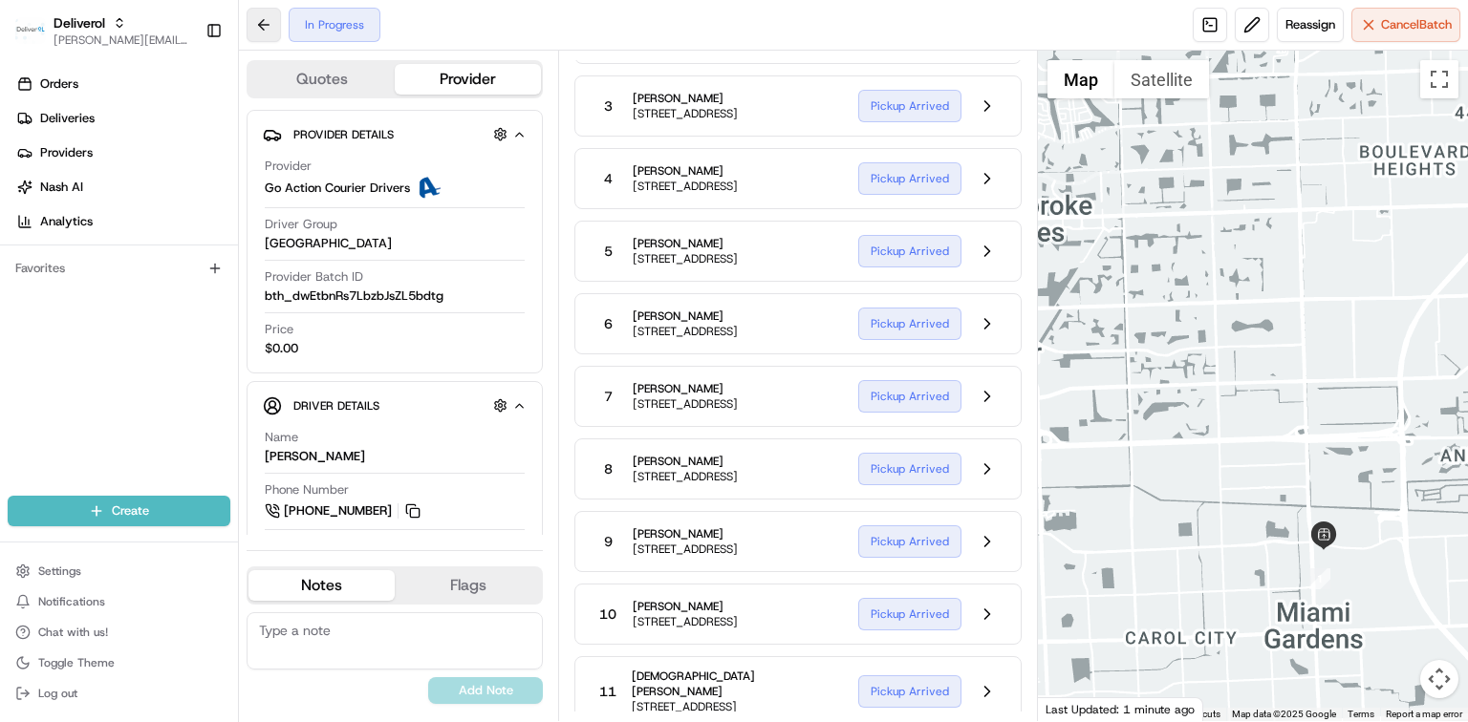
scroll to position [1911, 0]
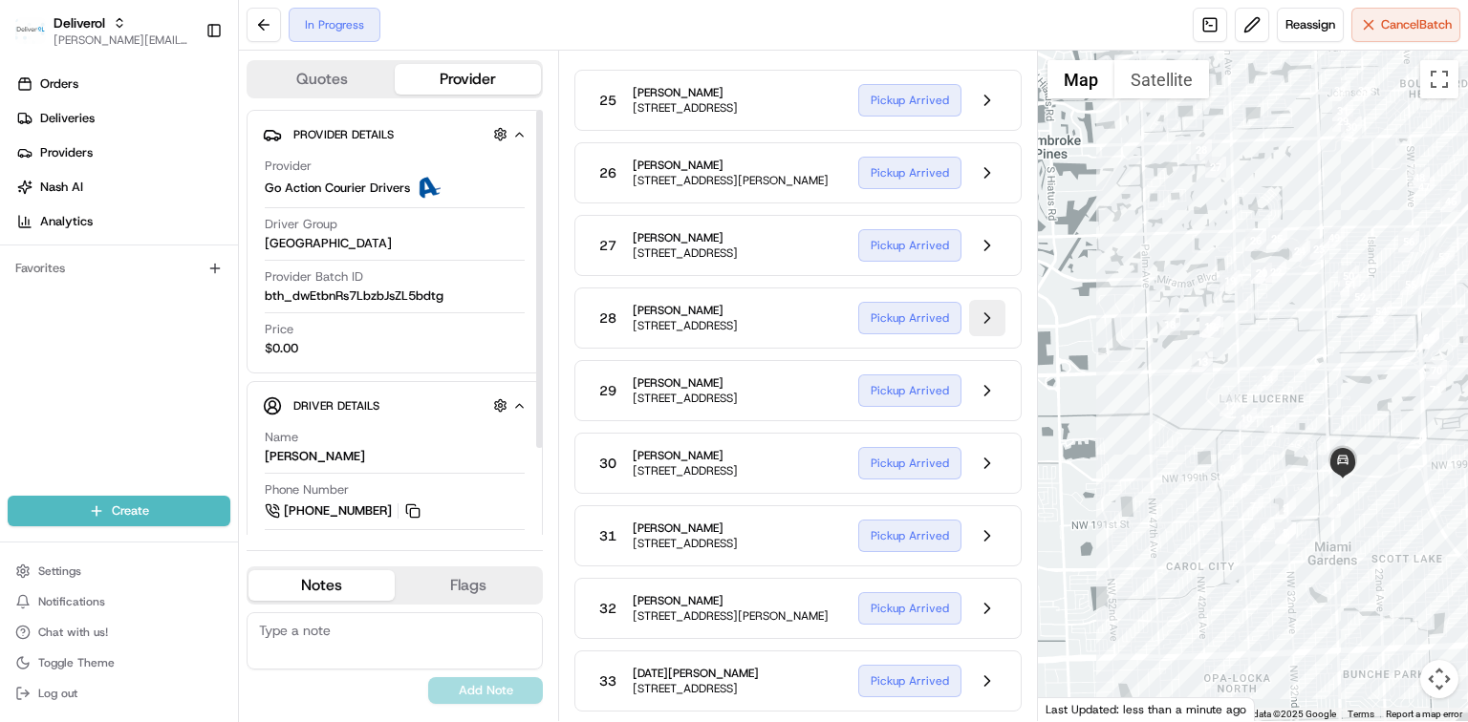
click at [991, 336] on button at bounding box center [987, 318] width 36 height 36
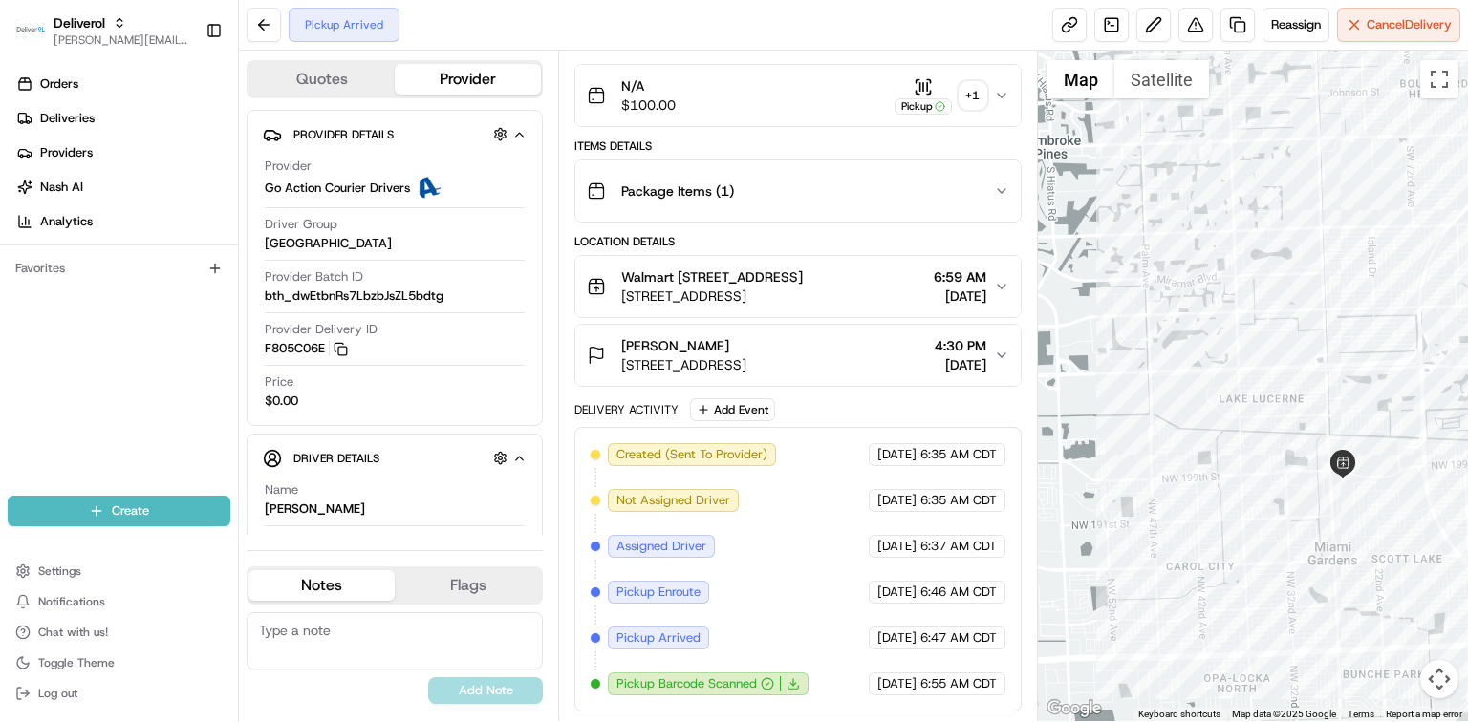
scroll to position [298, 0]
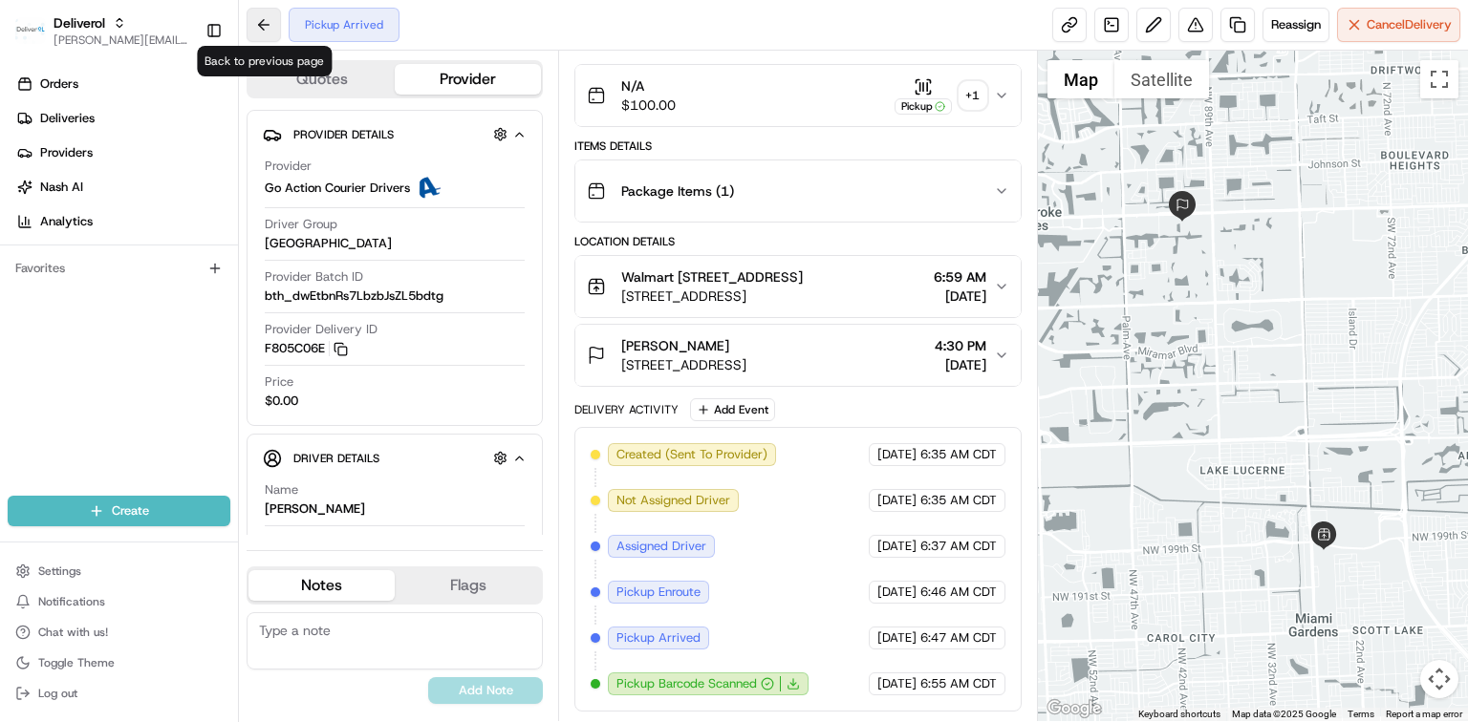
click at [263, 27] on button at bounding box center [264, 25] width 34 height 34
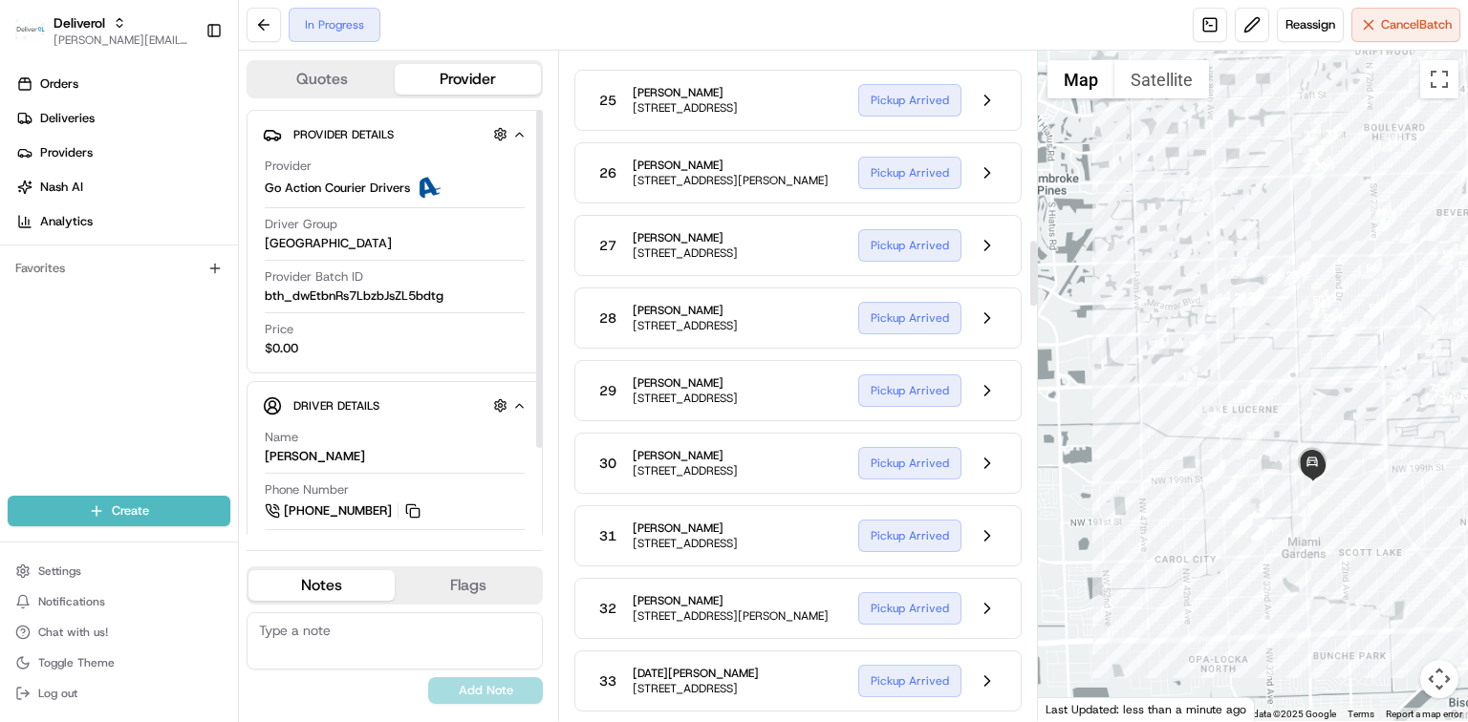
scroll to position [2038, 0]
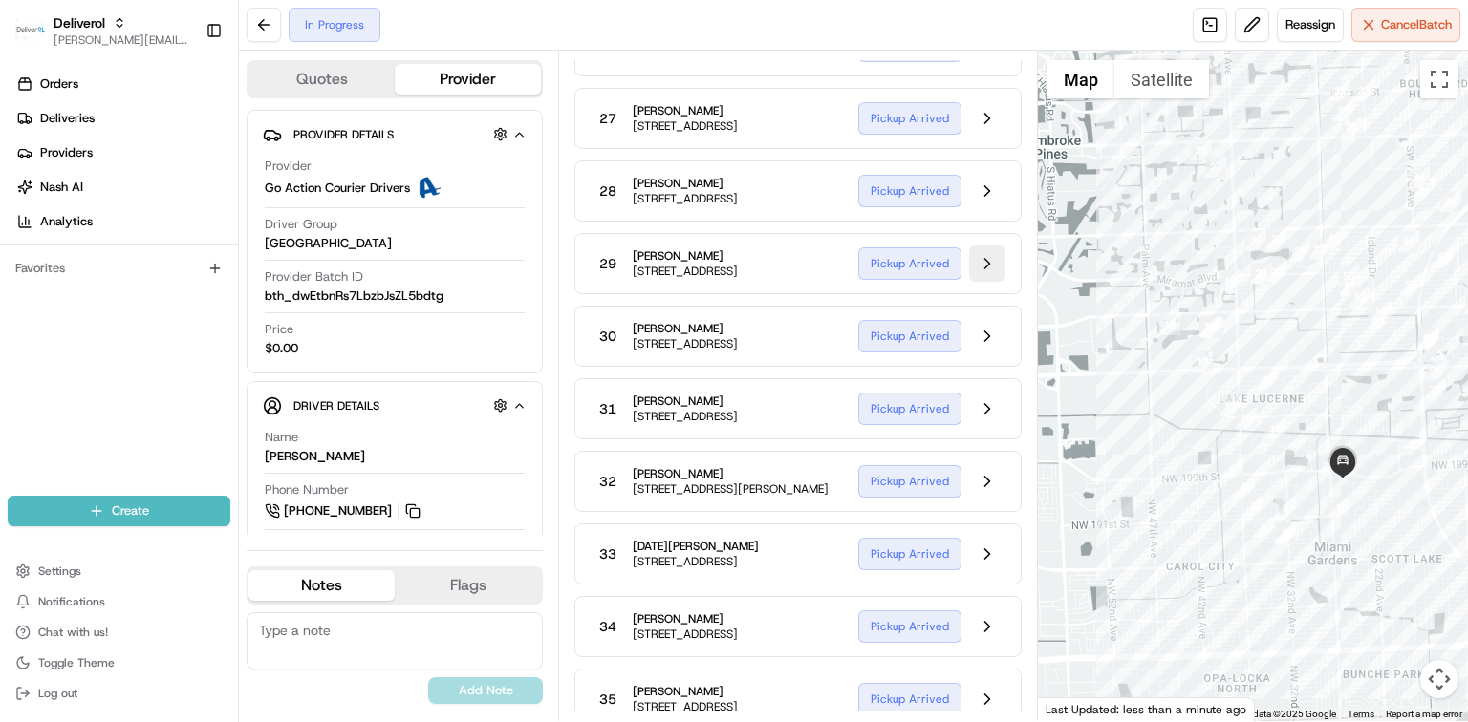
click at [980, 282] on button at bounding box center [987, 264] width 36 height 36
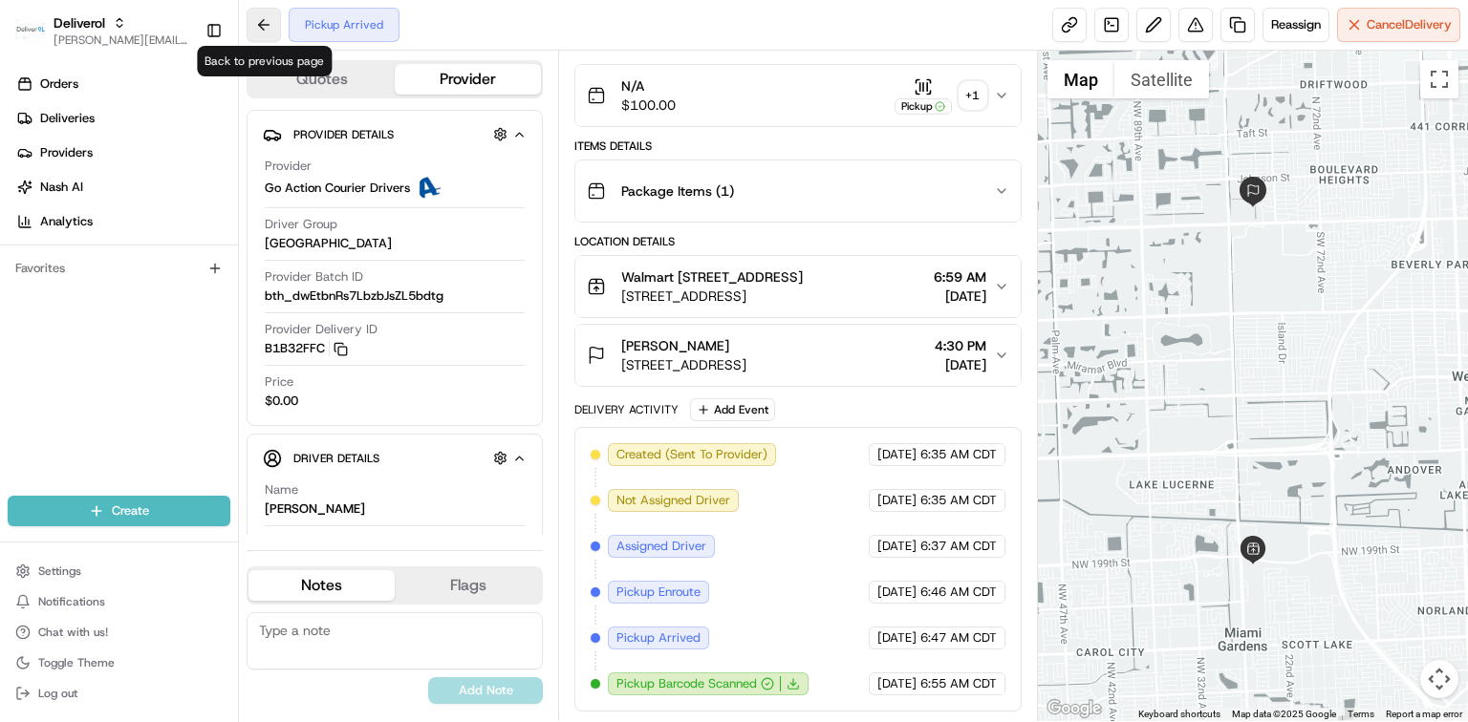
click at [277, 38] on button at bounding box center [264, 25] width 34 height 34
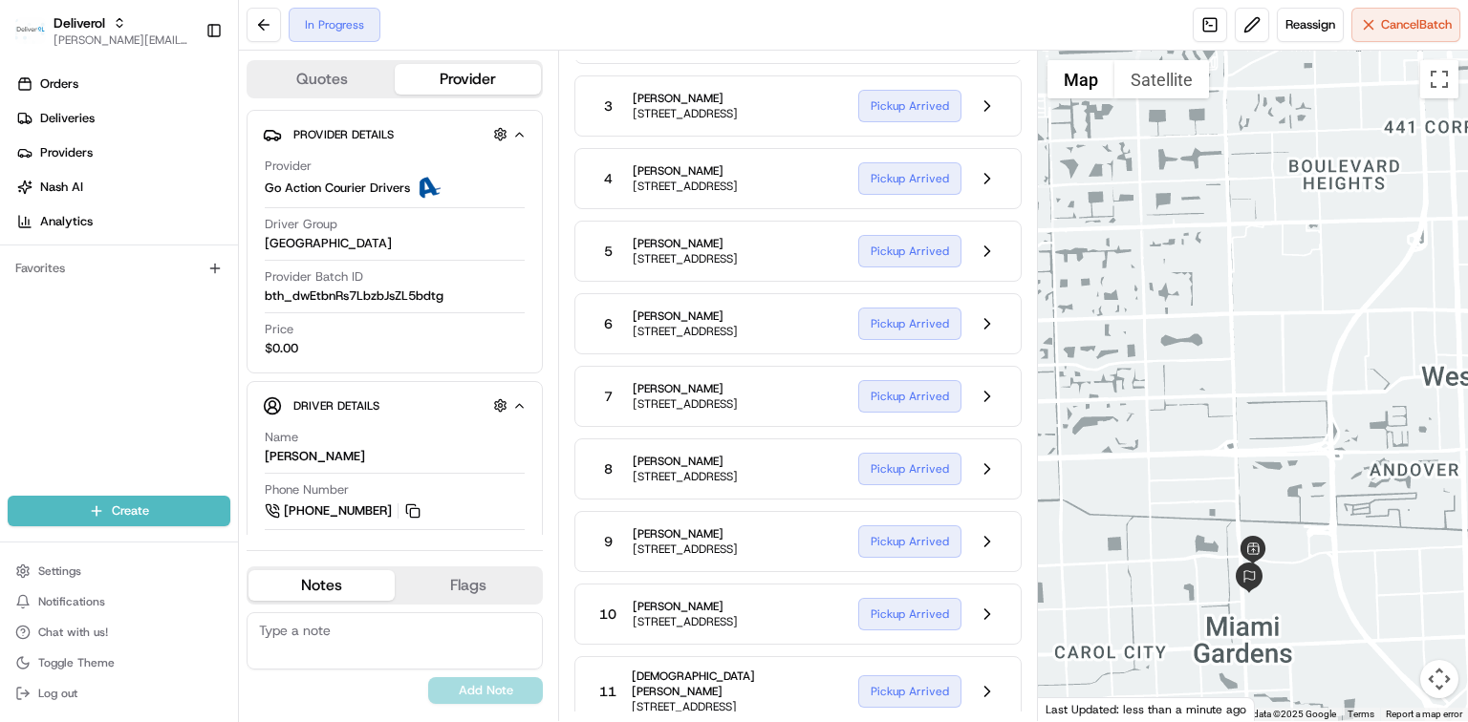
scroll to position [2038, 0]
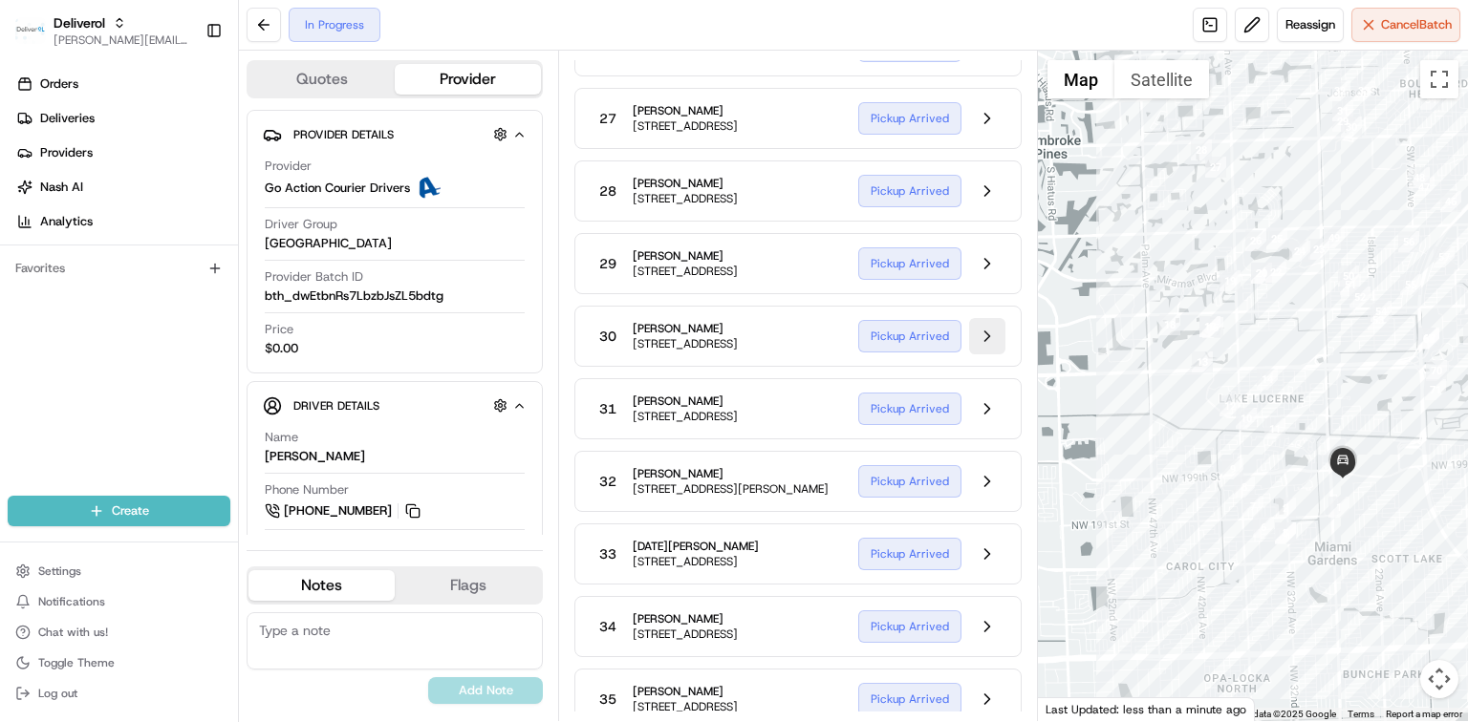
click at [986, 355] on button at bounding box center [987, 336] width 36 height 36
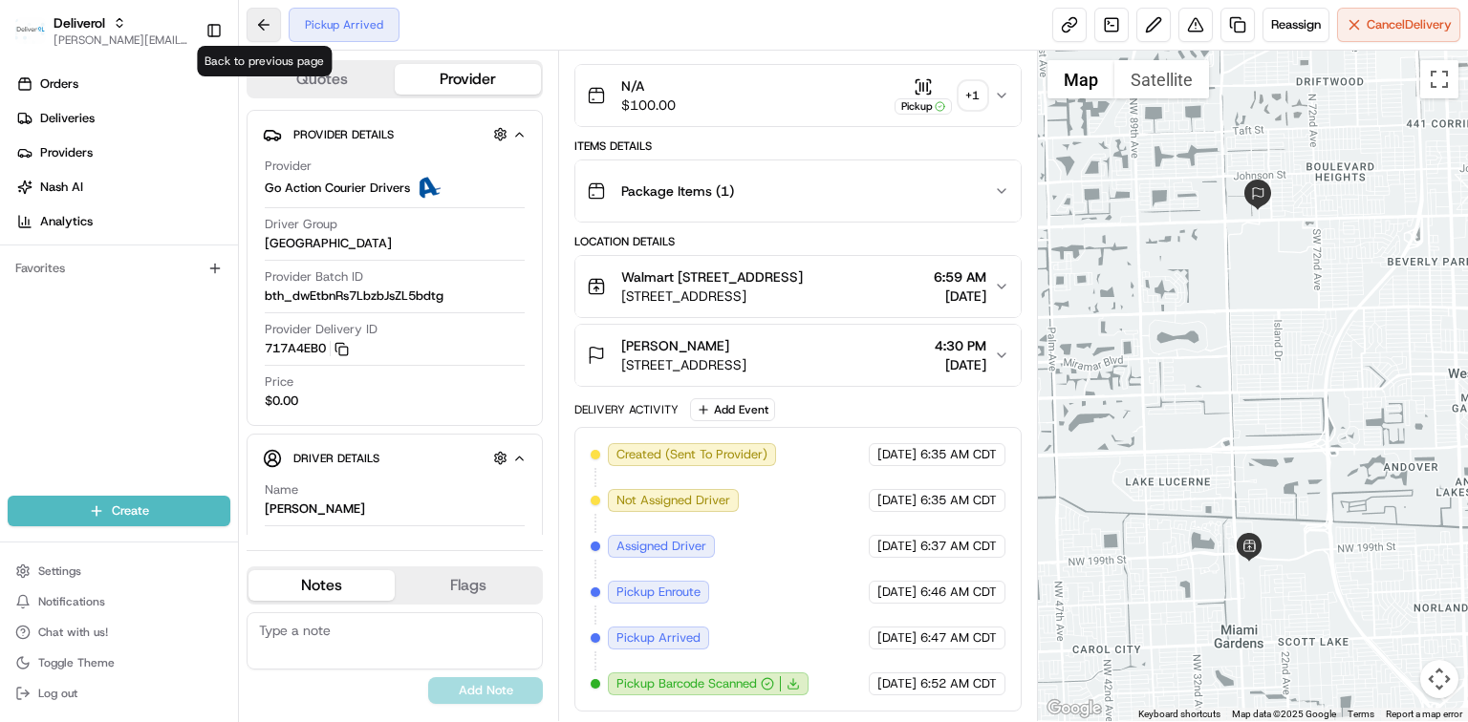
click at [264, 31] on button at bounding box center [264, 25] width 34 height 34
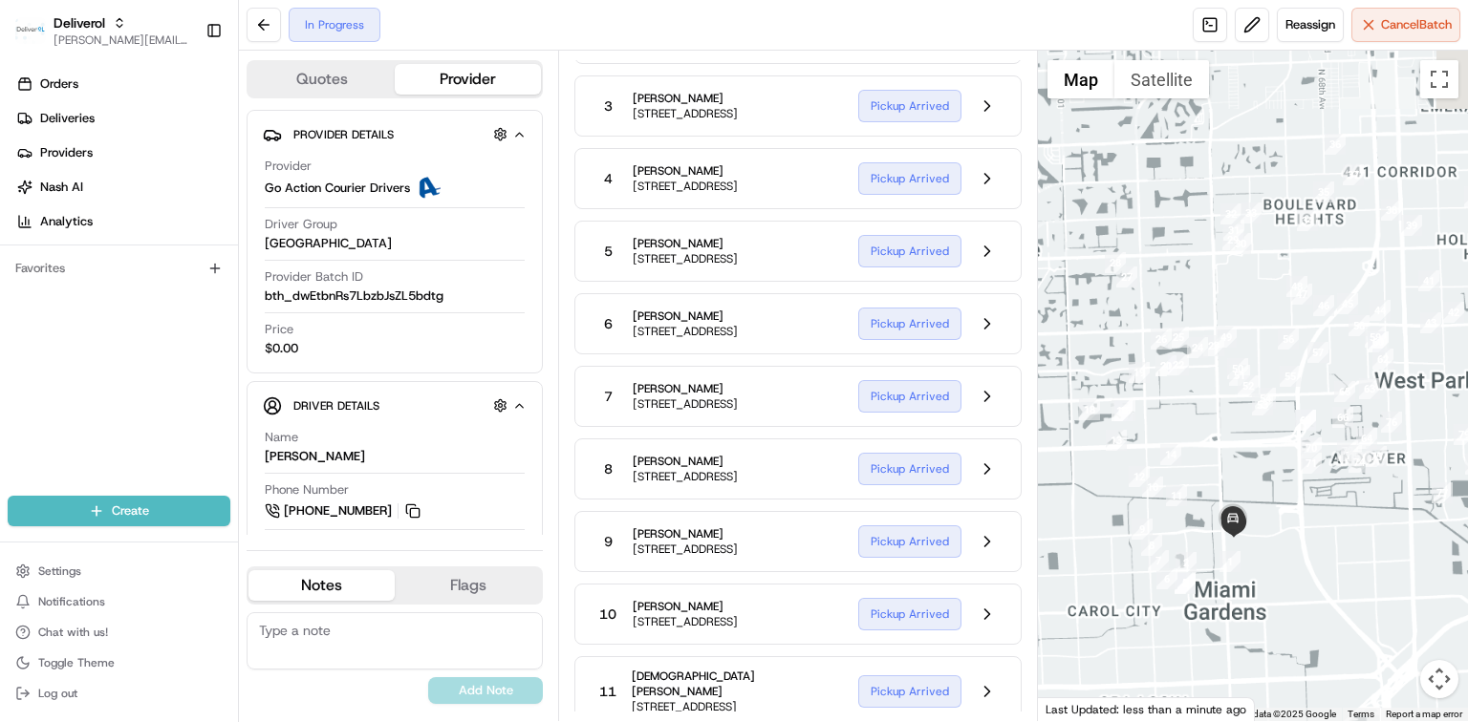
scroll to position [2038, 0]
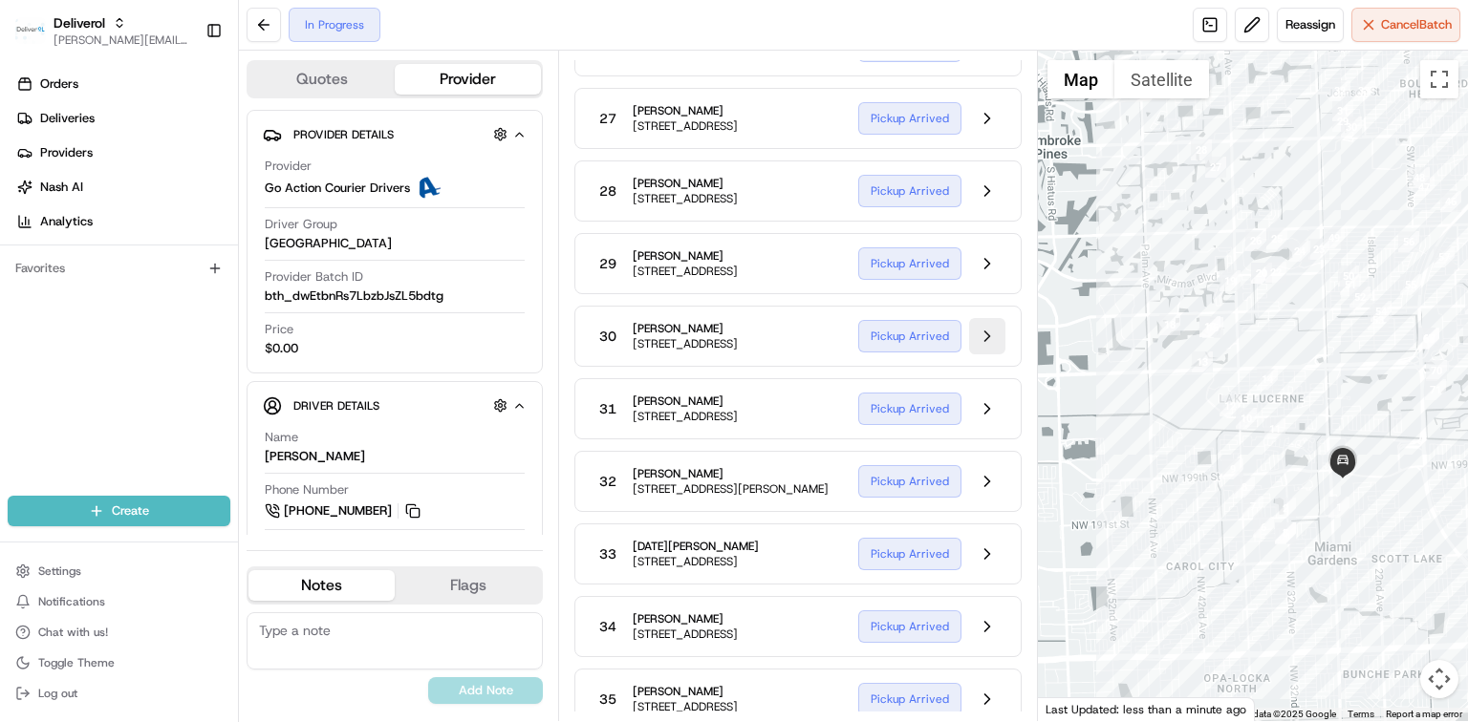
click at [982, 355] on button at bounding box center [987, 336] width 36 height 36
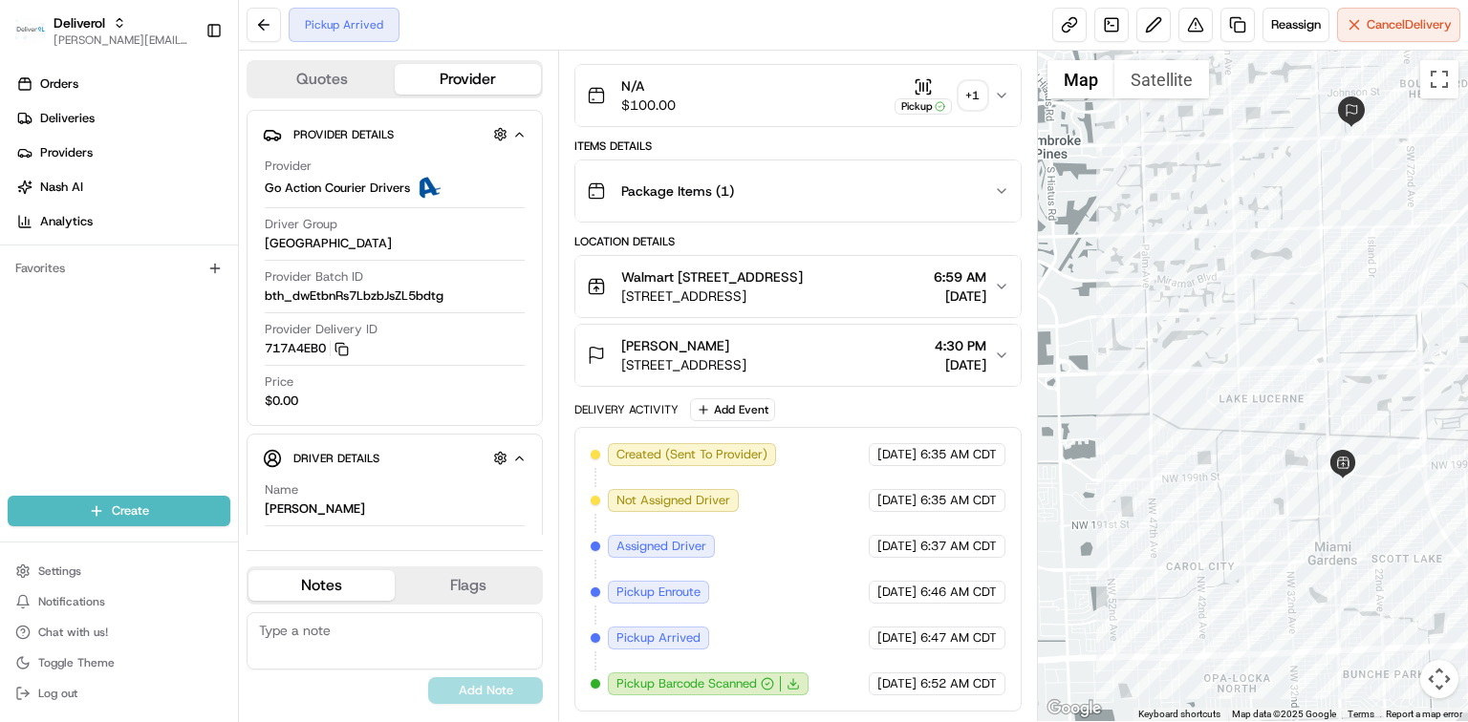
scroll to position [298, 0]
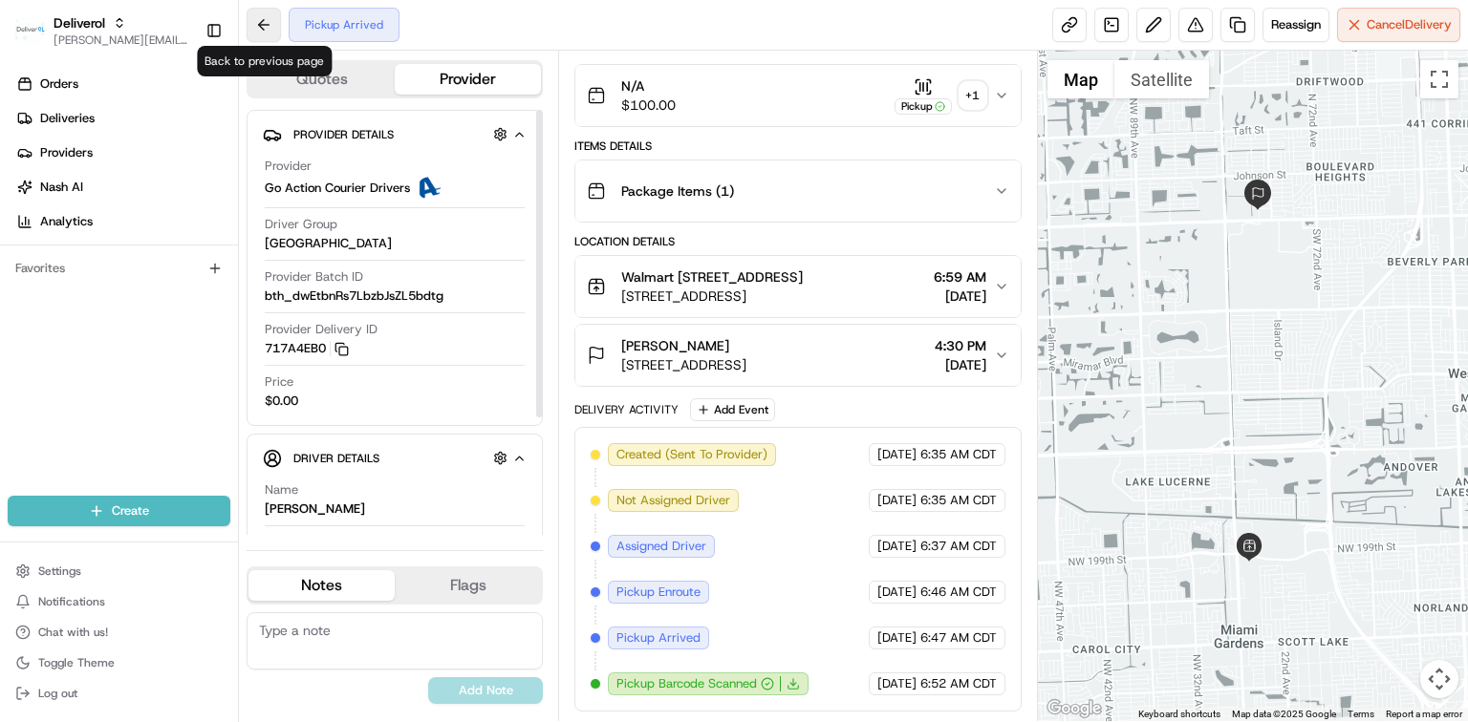
click at [264, 23] on button at bounding box center [264, 25] width 34 height 34
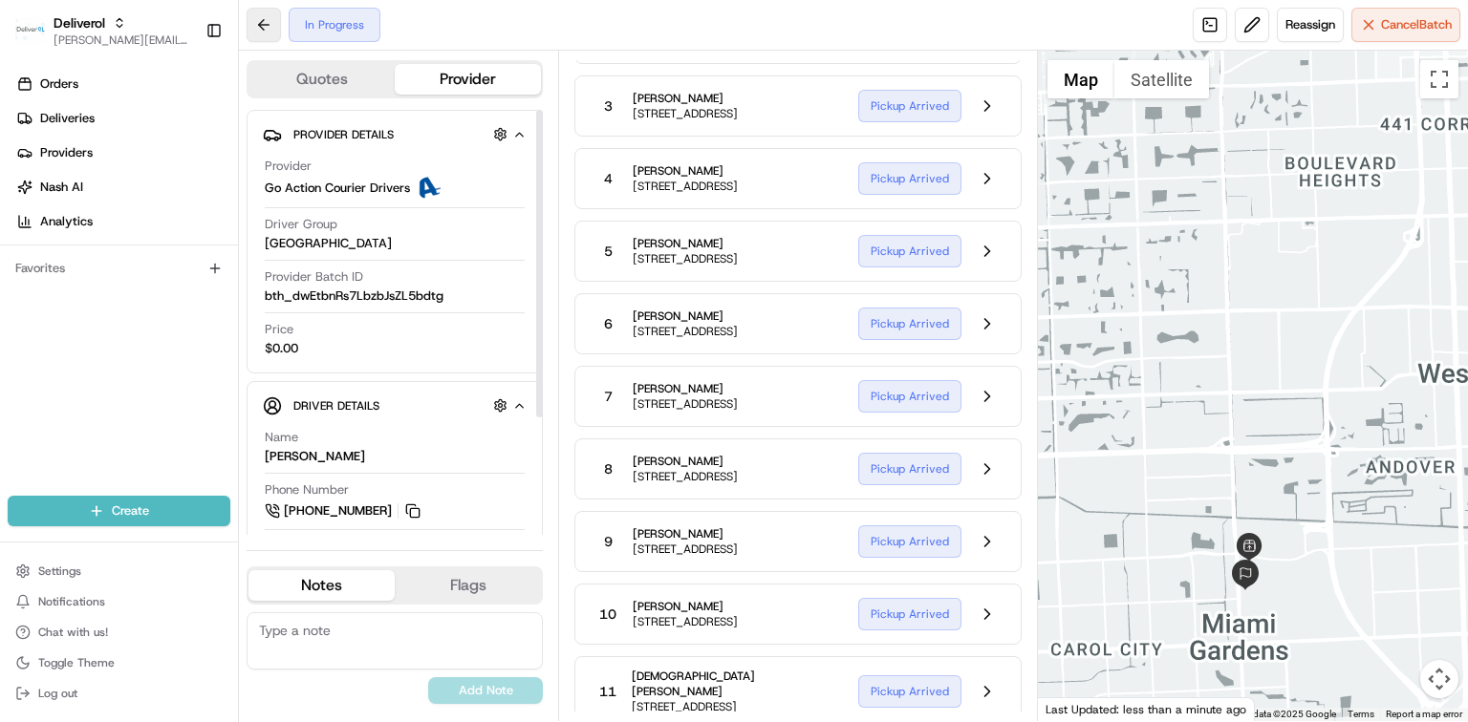
scroll to position [2038, 0]
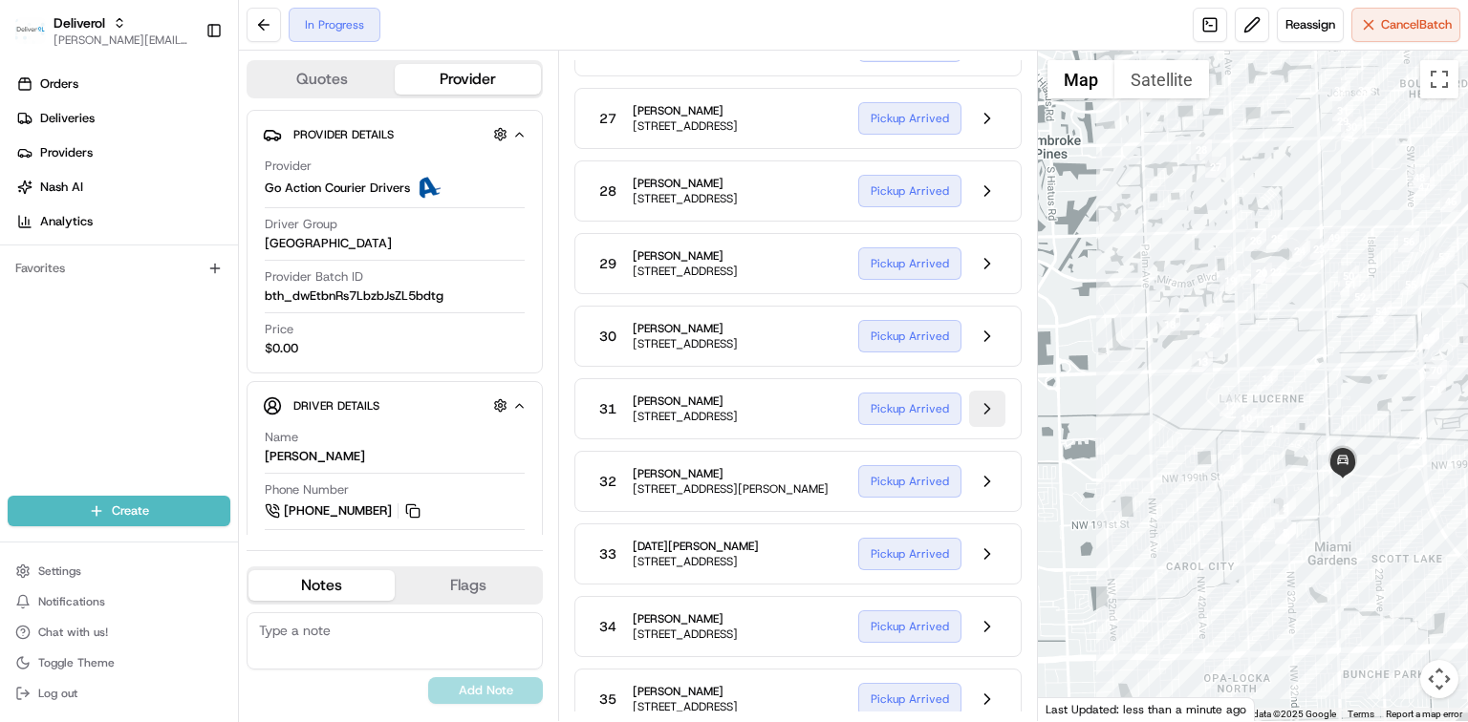
click at [979, 427] on button at bounding box center [987, 409] width 36 height 36
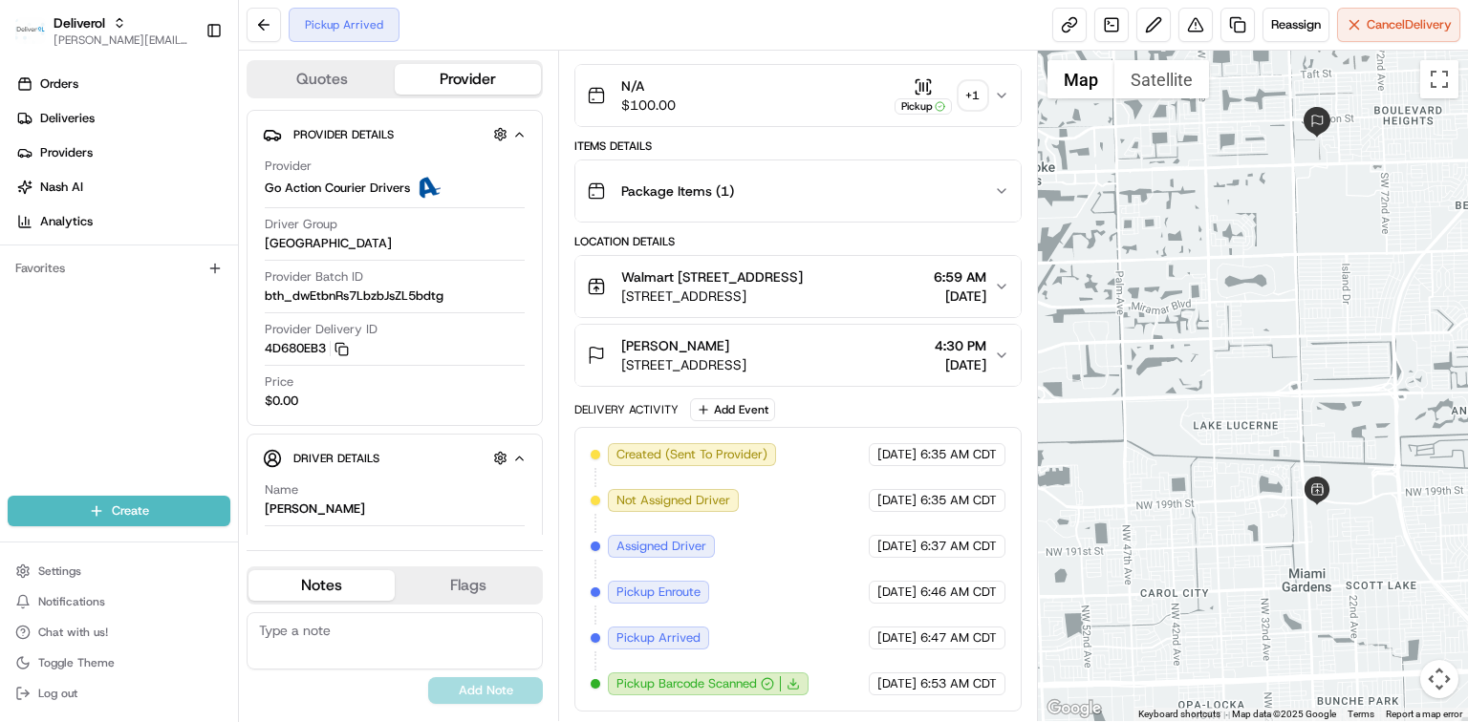
scroll to position [298, 0]
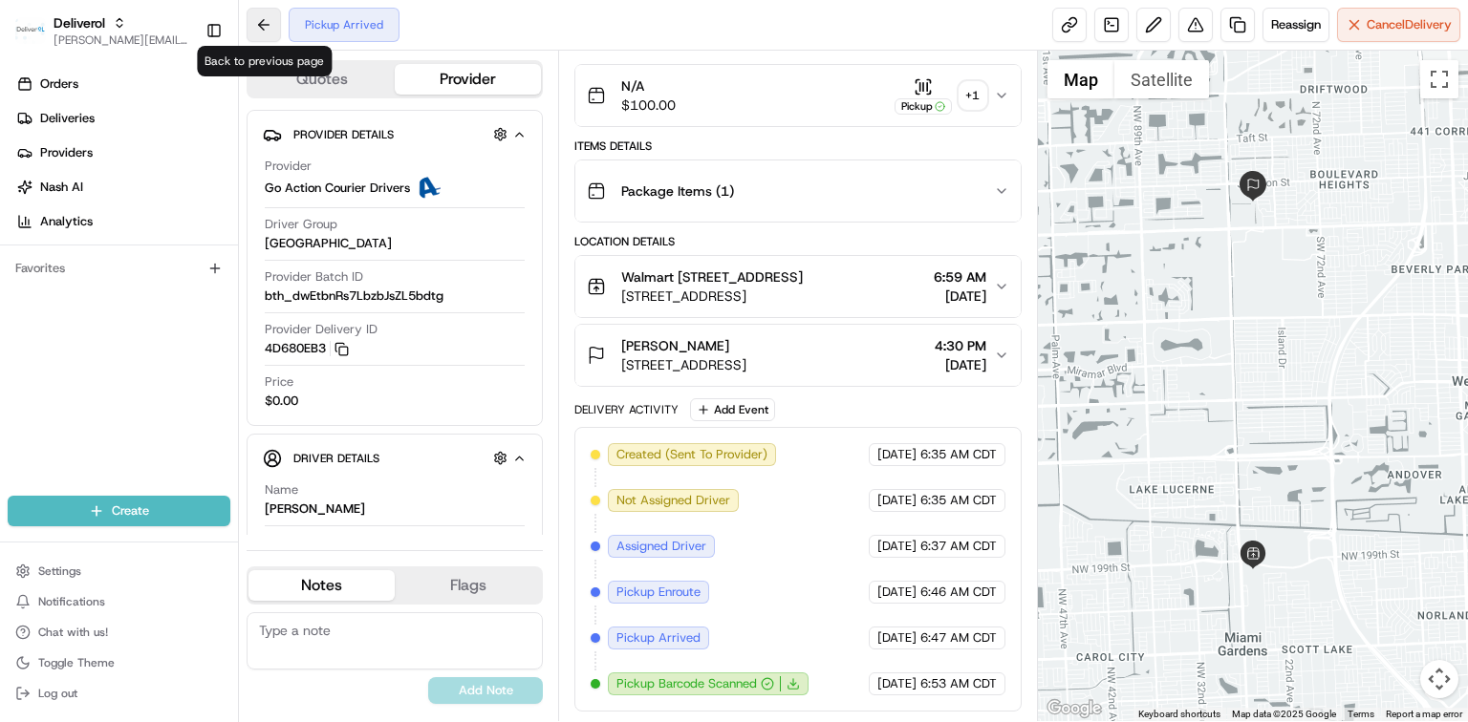
click at [268, 25] on button at bounding box center [264, 25] width 34 height 34
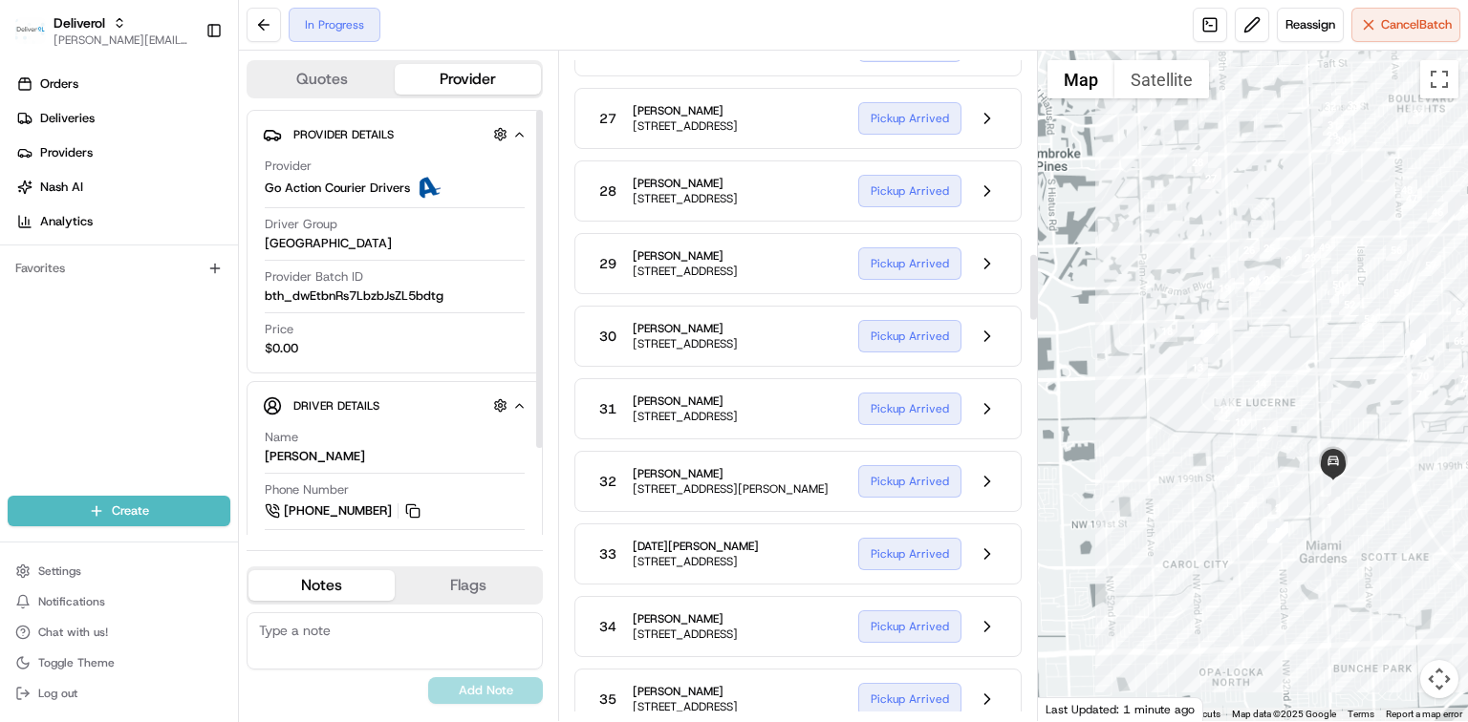
scroll to position [2165, 0]
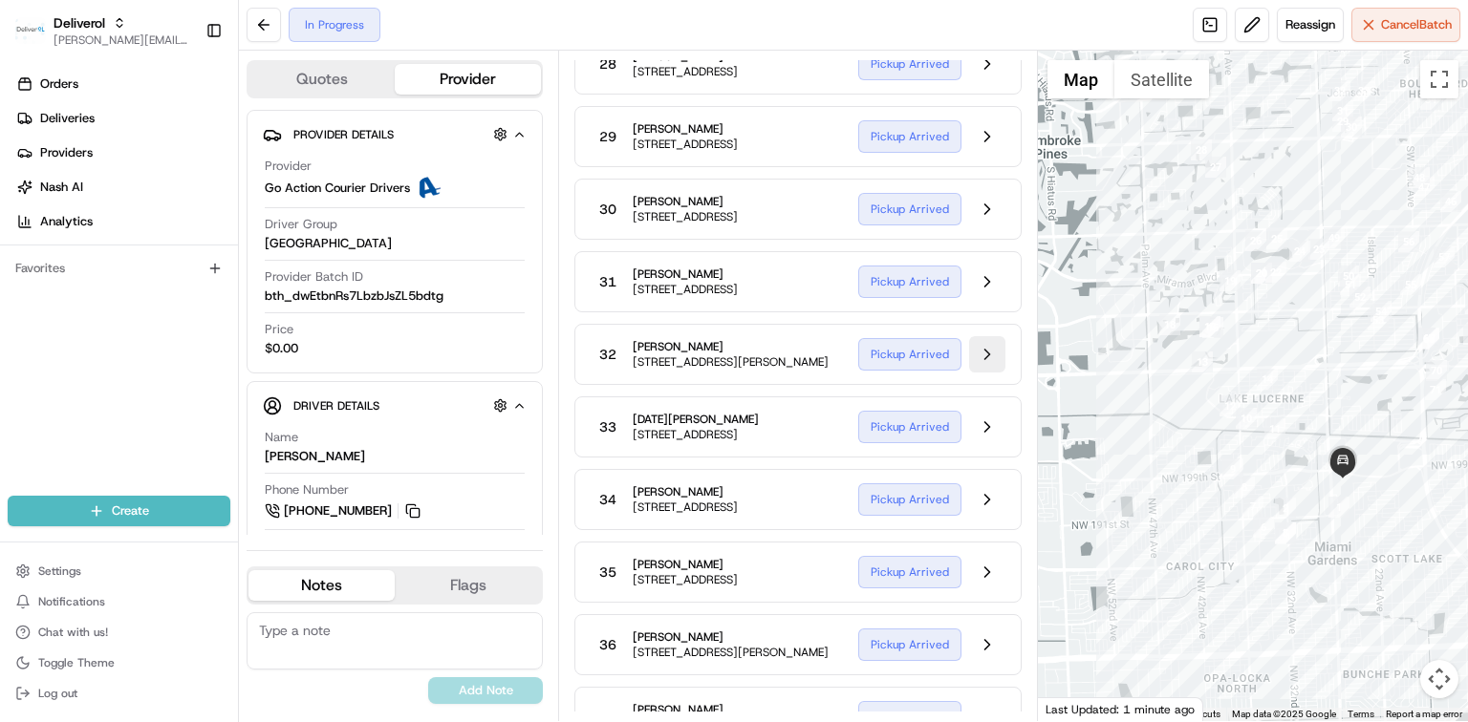
click at [982, 373] on button at bounding box center [987, 354] width 36 height 36
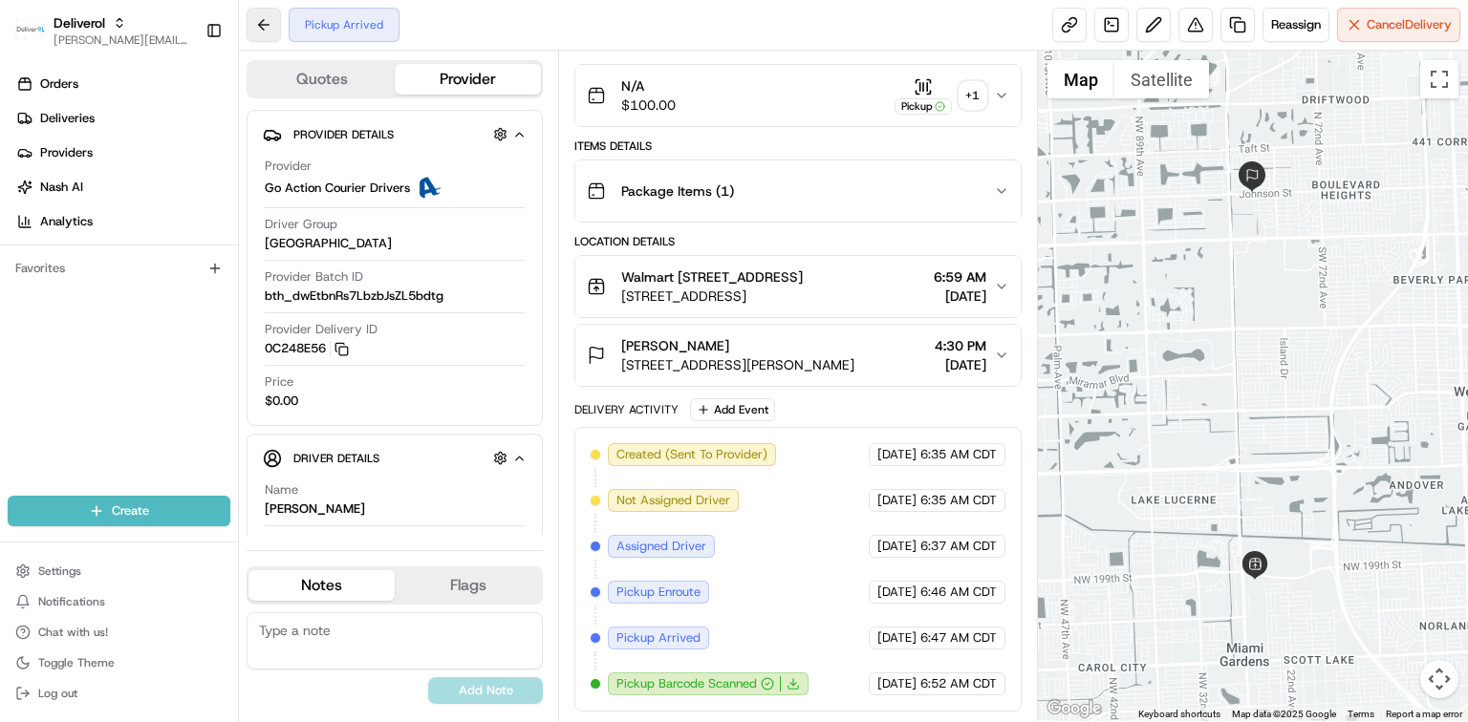
click at [253, 23] on button at bounding box center [264, 25] width 34 height 34
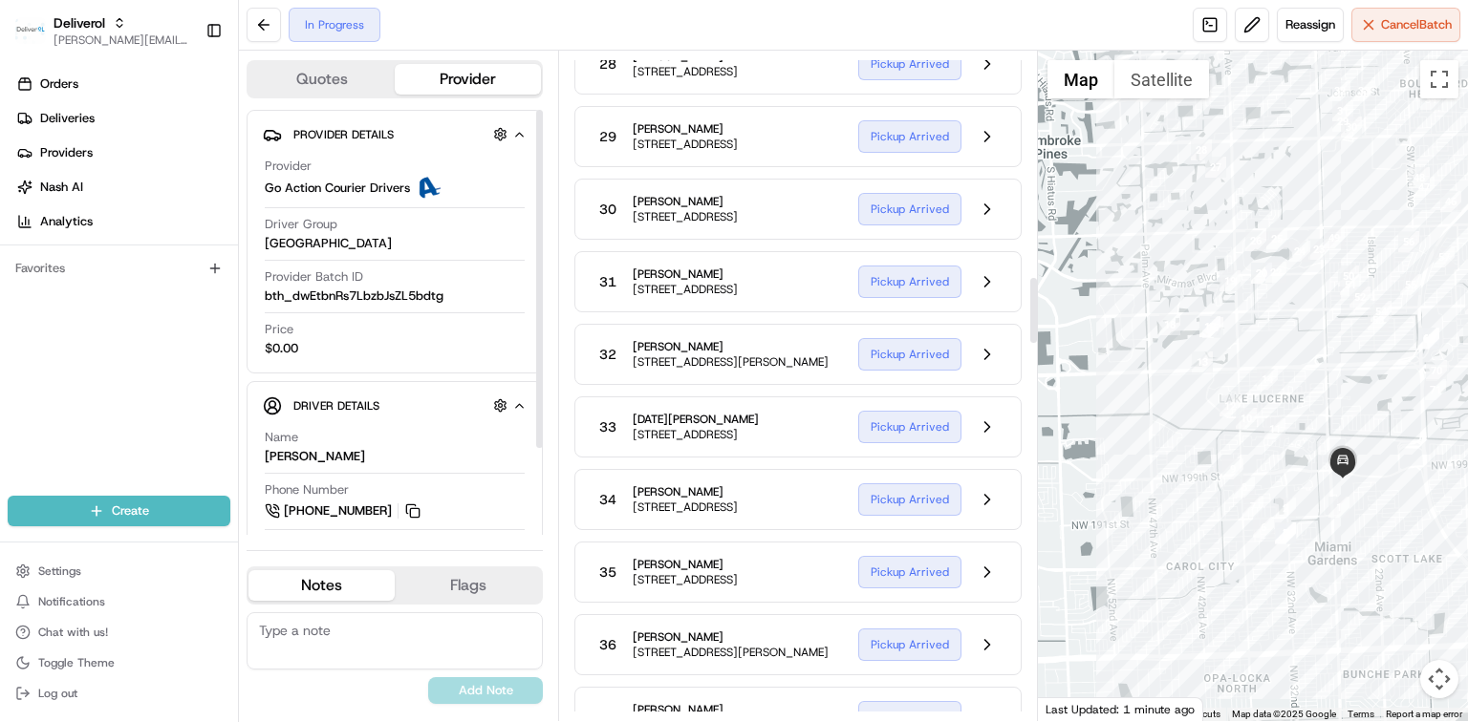
scroll to position [2293, 0]
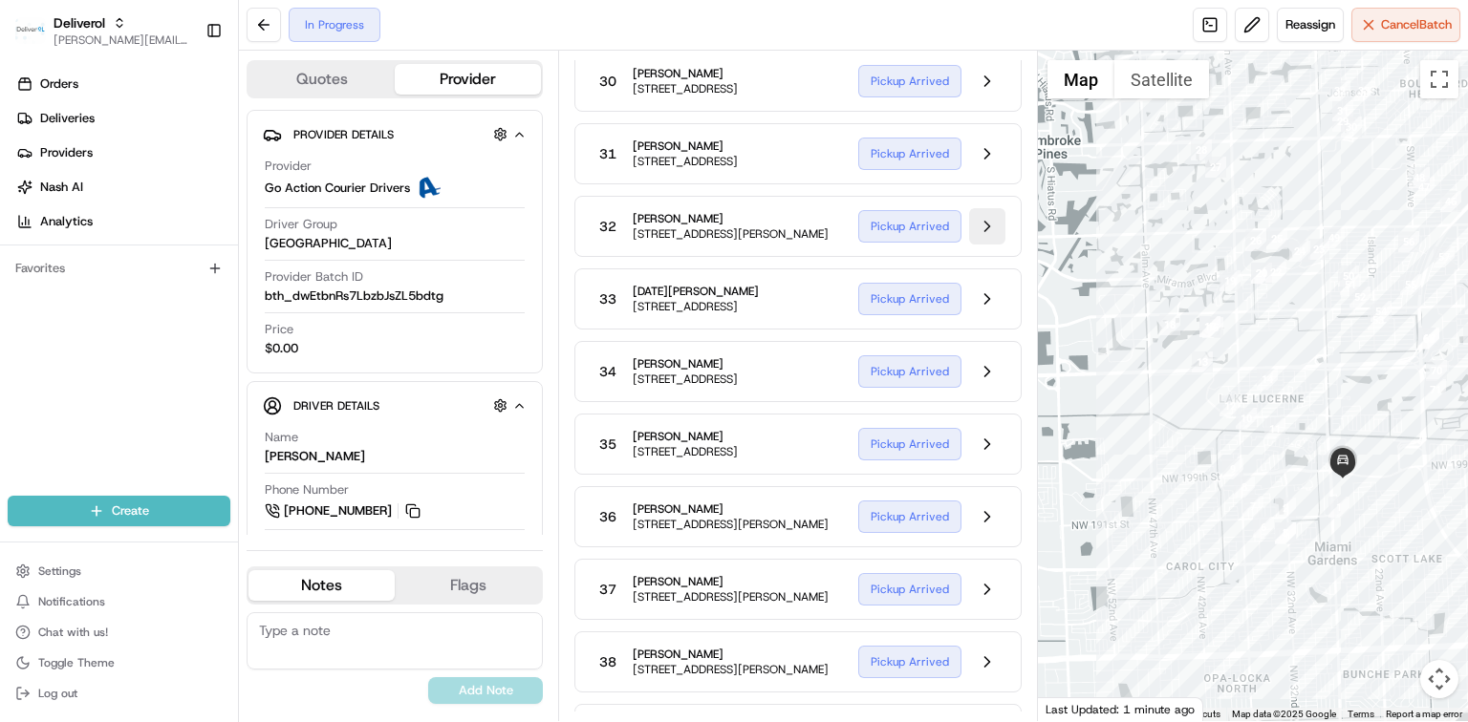
click at [980, 245] on button at bounding box center [987, 226] width 36 height 36
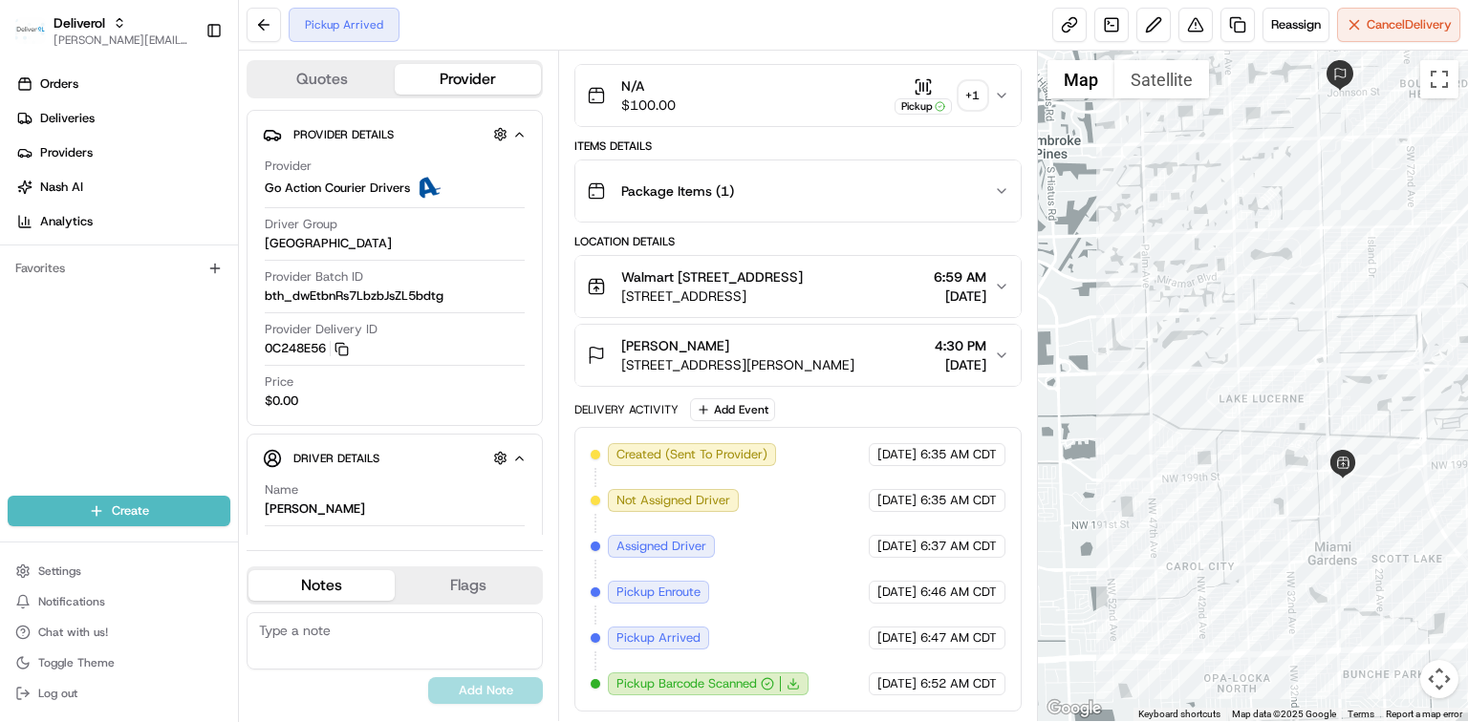
scroll to position [298, 0]
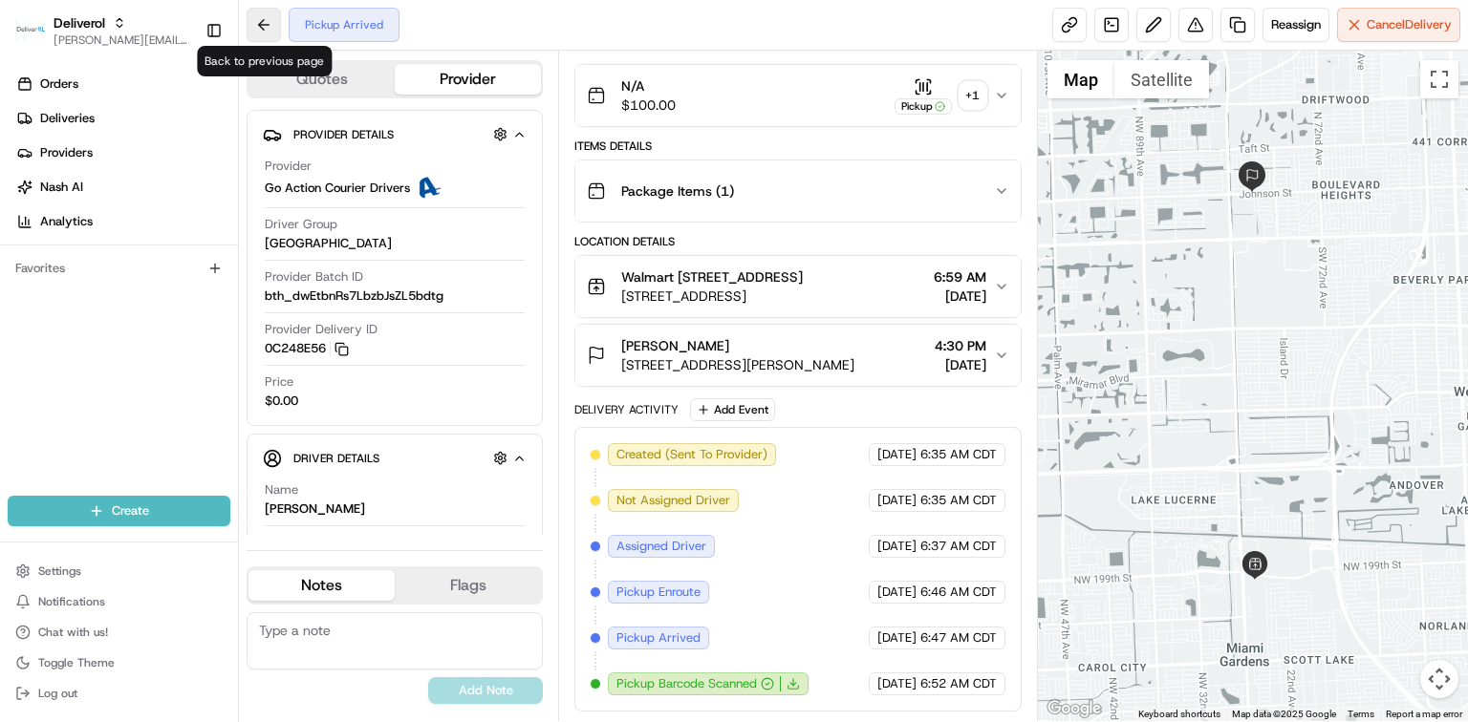
click at [261, 26] on button at bounding box center [264, 25] width 34 height 34
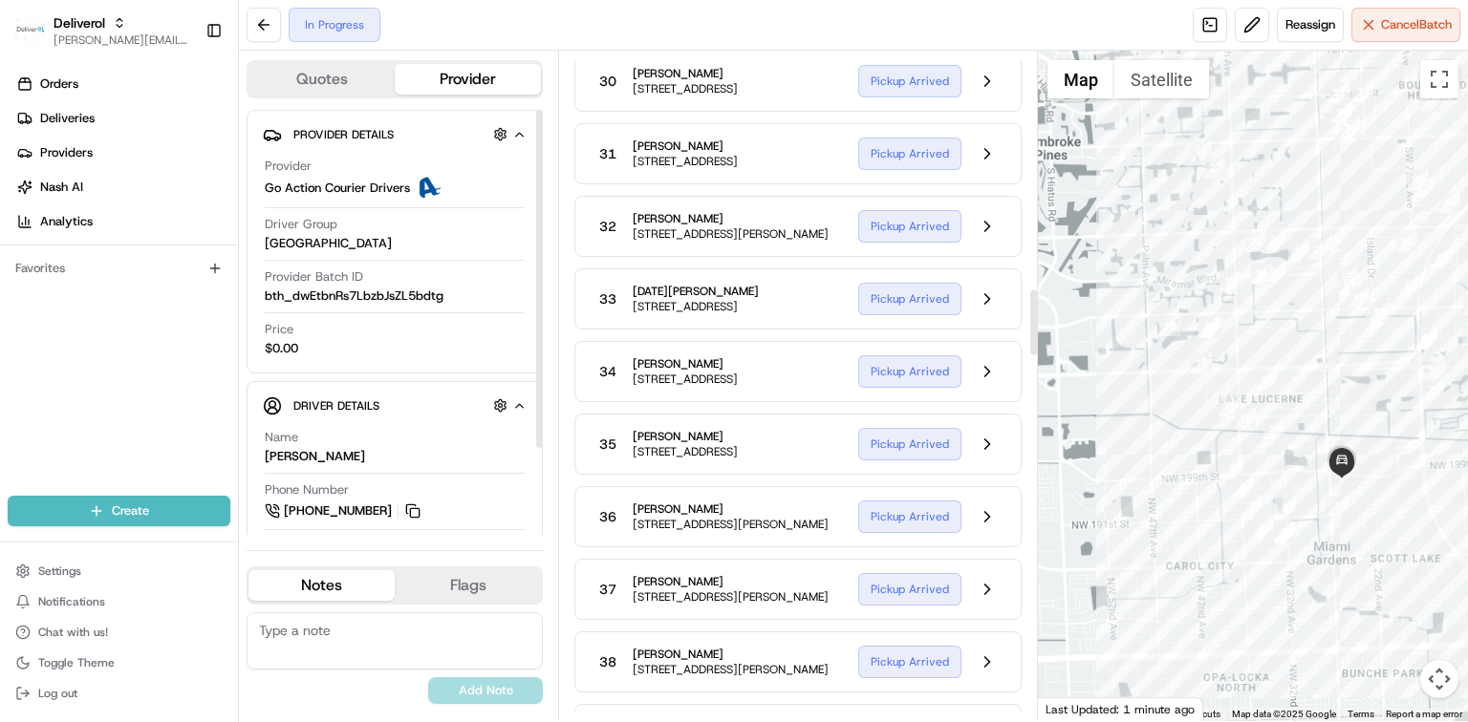
scroll to position [2420, 0]
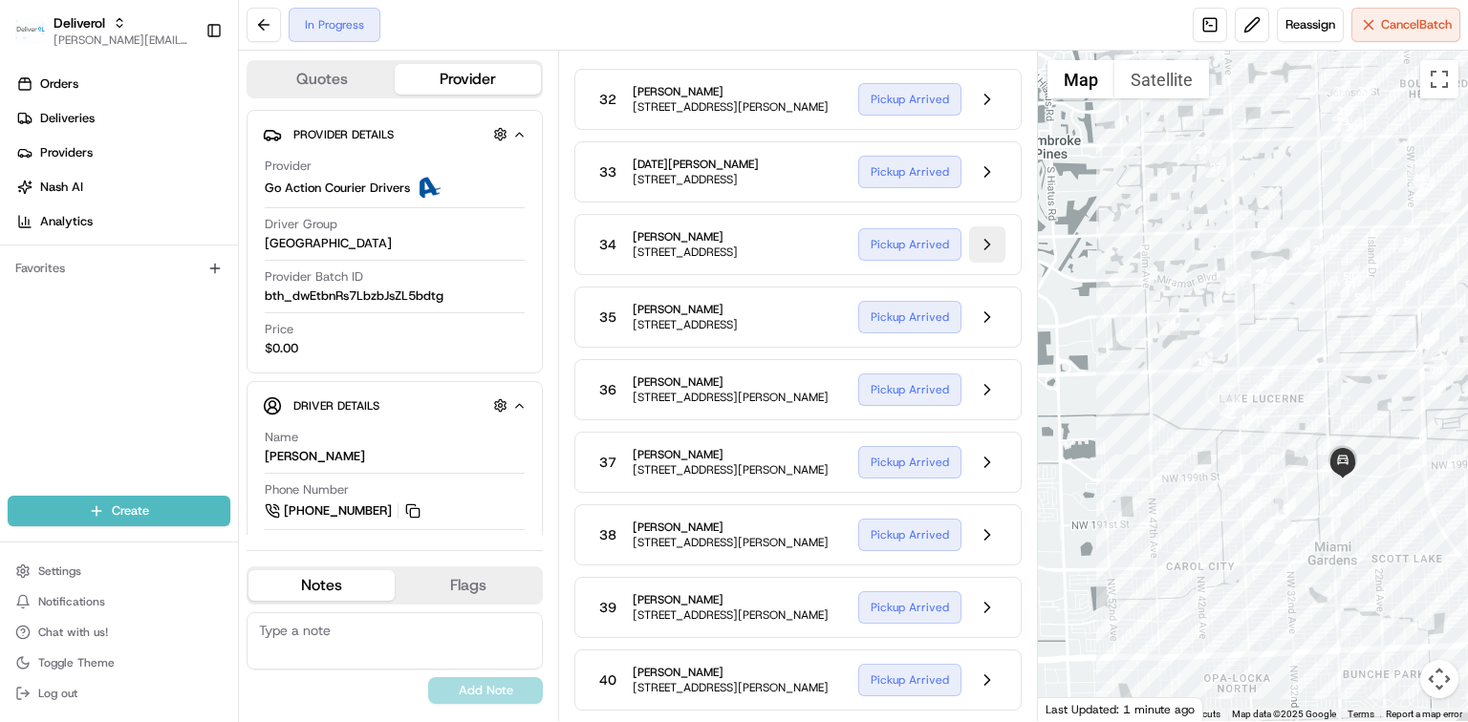
click at [975, 263] on button at bounding box center [987, 244] width 36 height 36
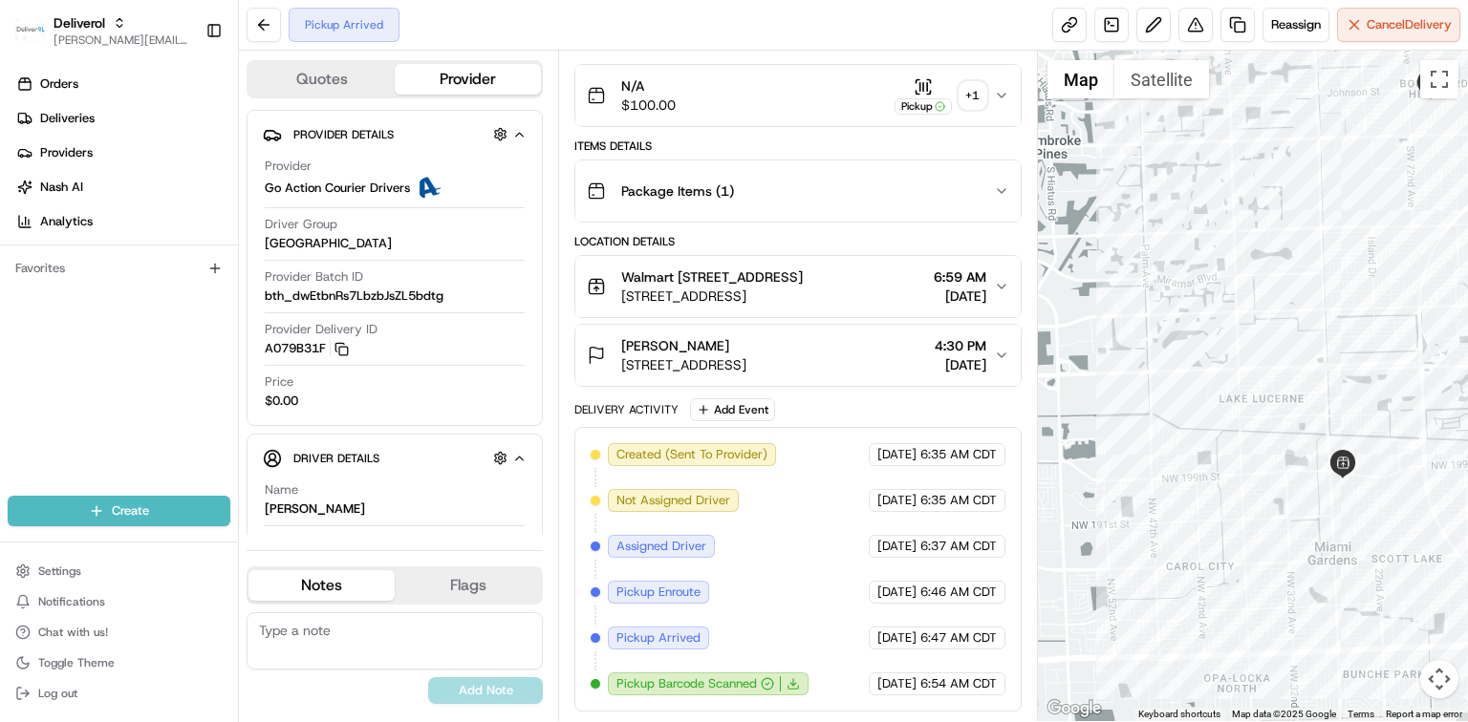
scroll to position [298, 0]
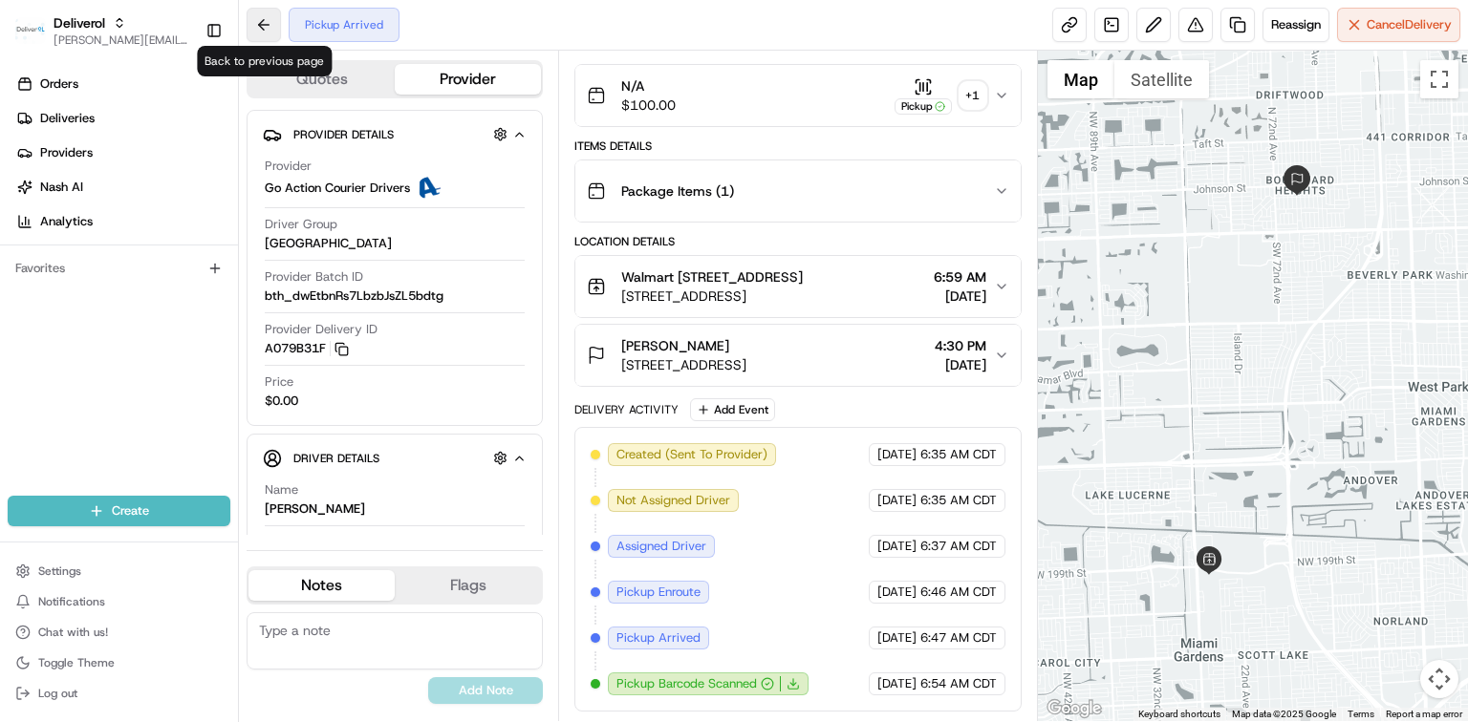
click at [264, 19] on button at bounding box center [264, 25] width 34 height 34
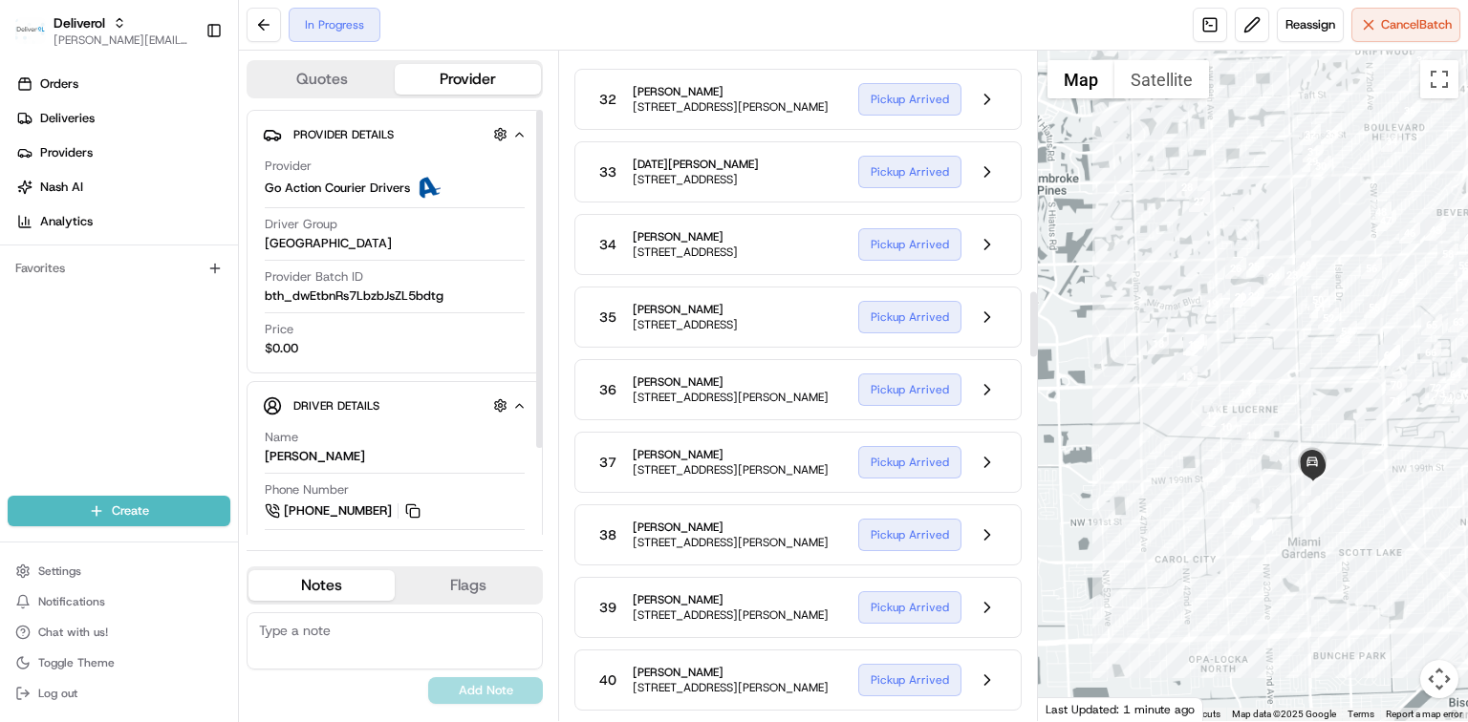
scroll to position [2548, 0]
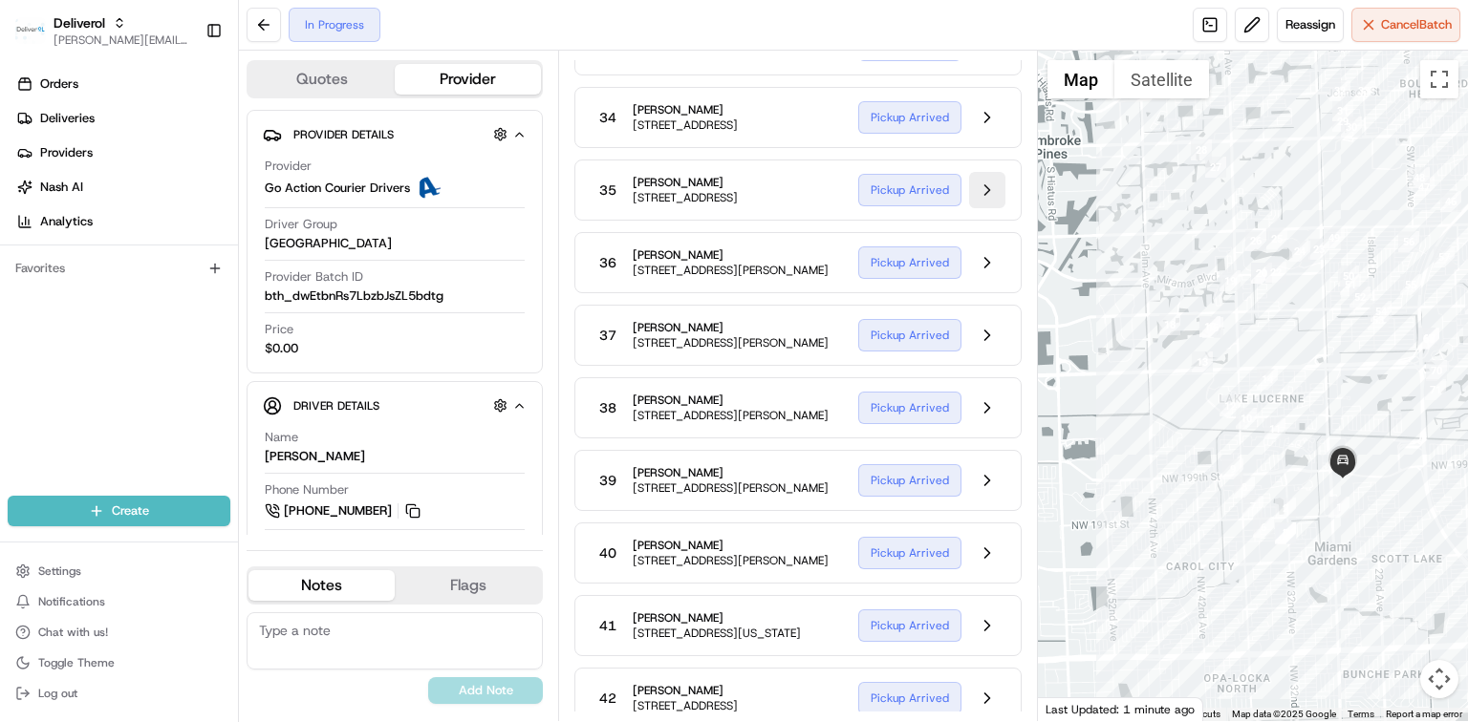
click at [982, 208] on button at bounding box center [987, 190] width 36 height 36
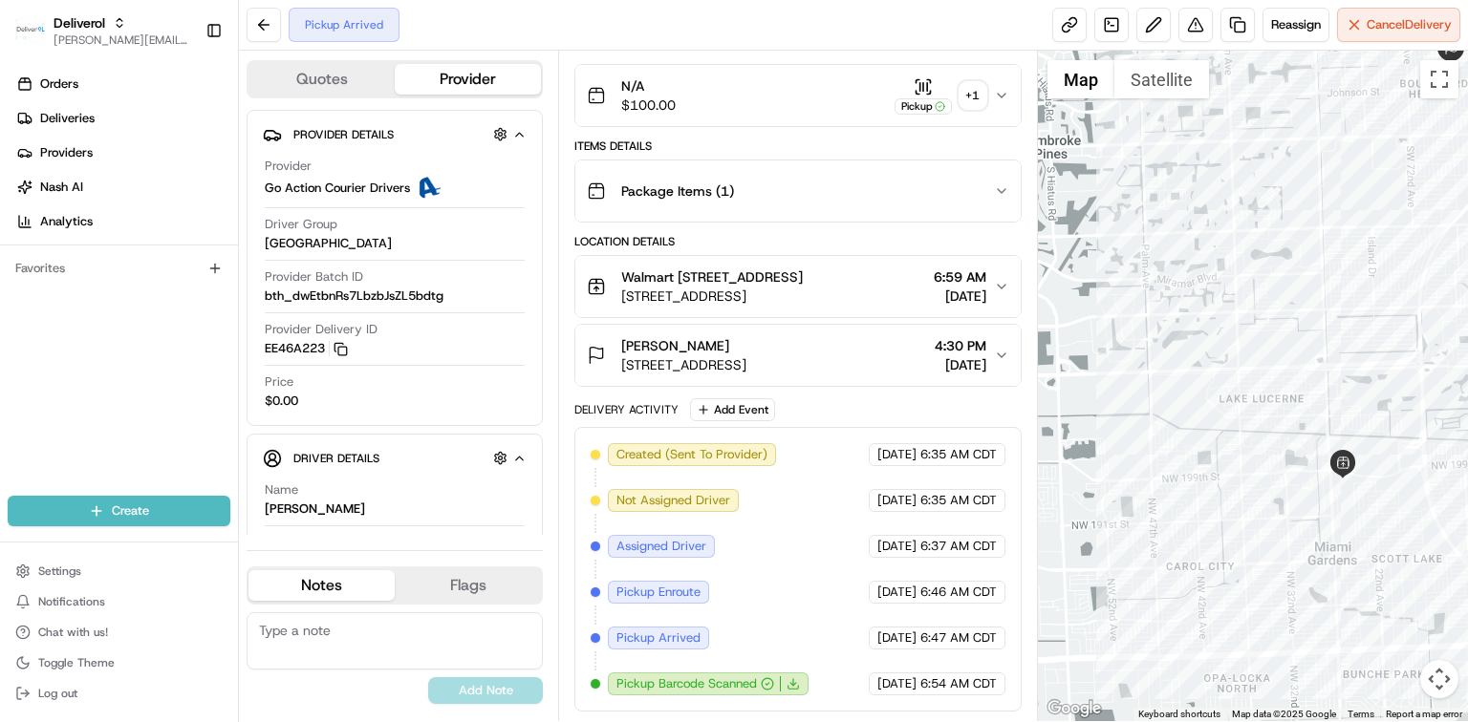
scroll to position [298, 0]
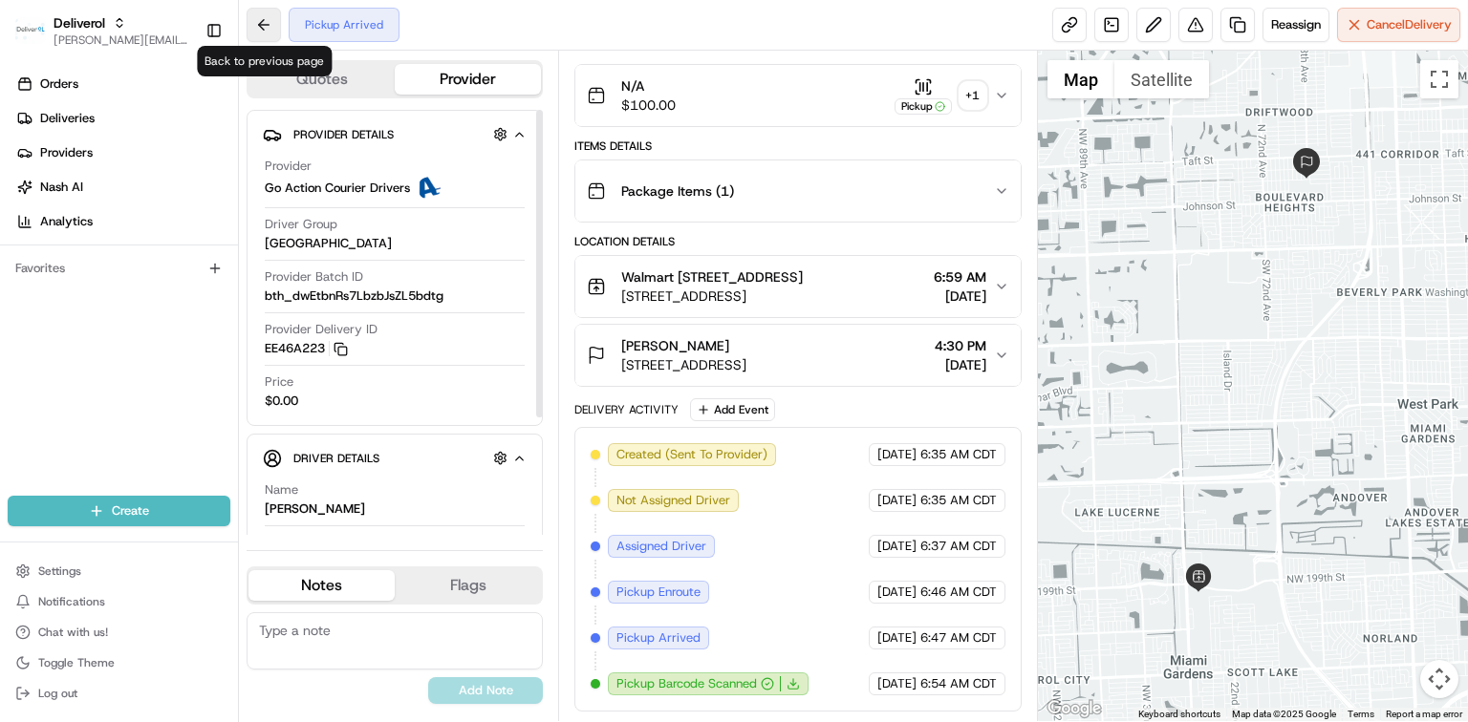
click at [270, 27] on button at bounding box center [264, 25] width 34 height 34
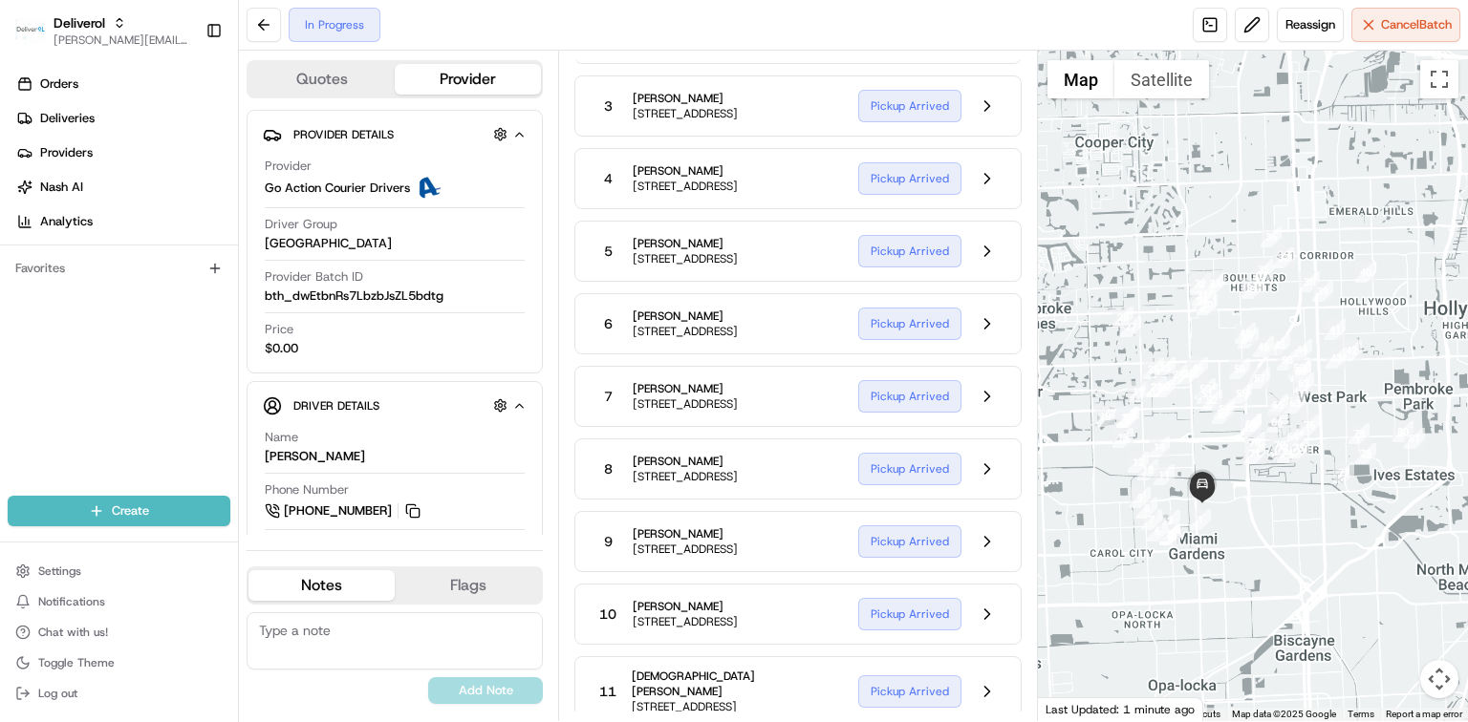
scroll to position [2548, 0]
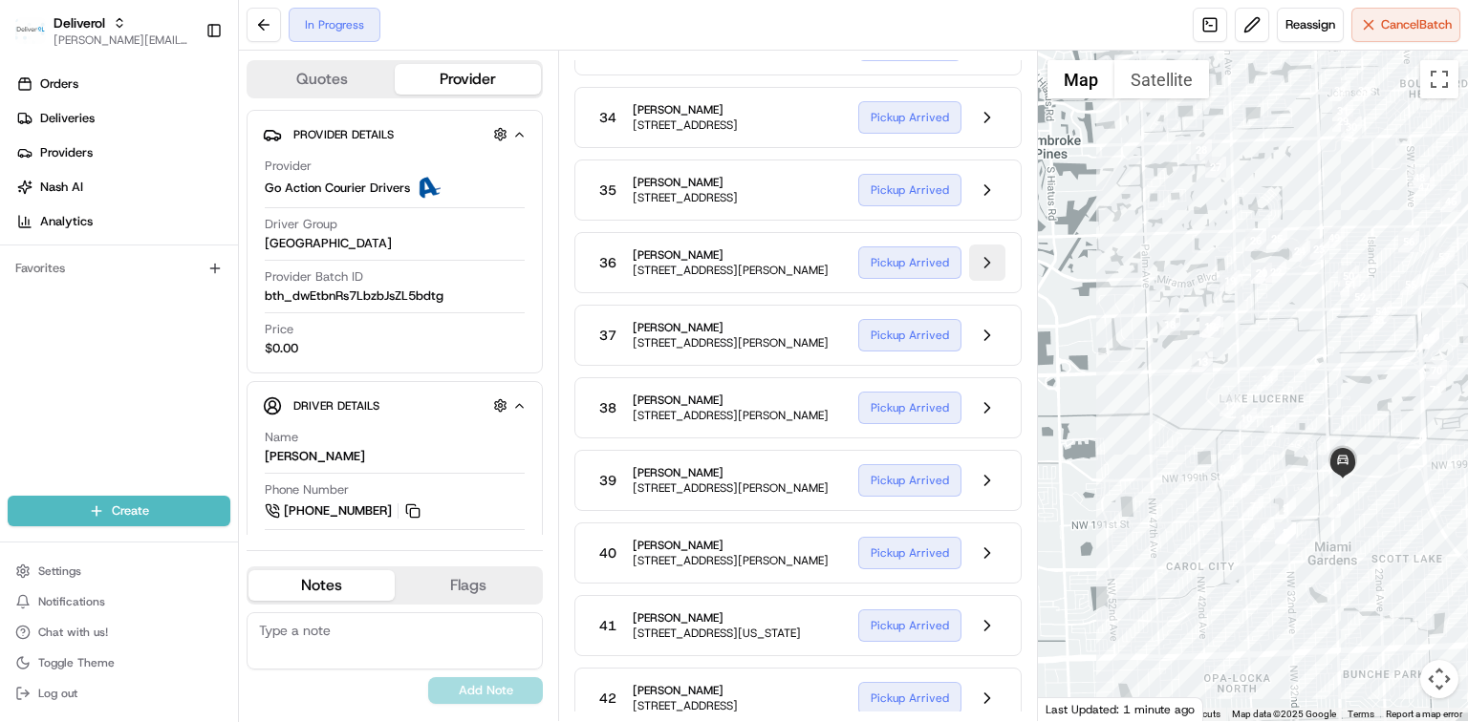
click at [993, 281] on button at bounding box center [987, 263] width 36 height 36
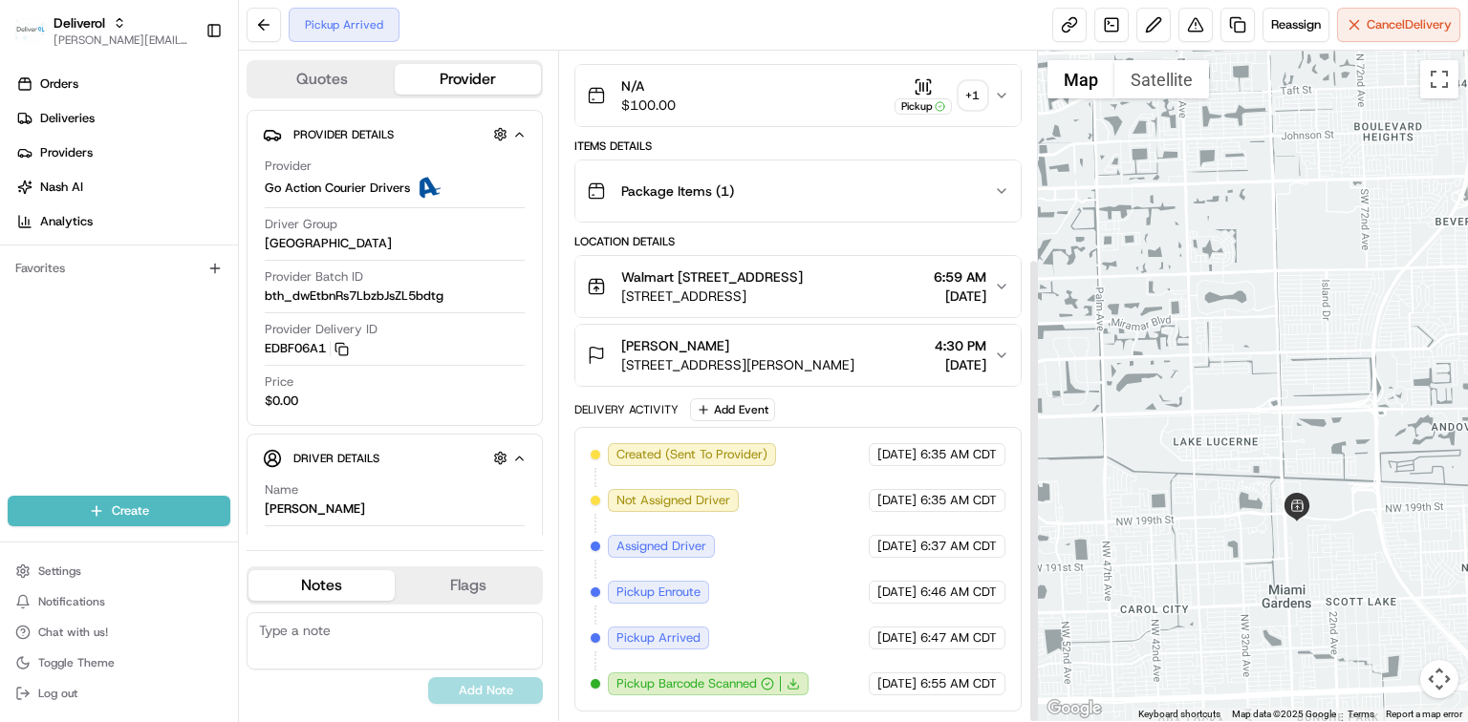
scroll to position [298, 0]
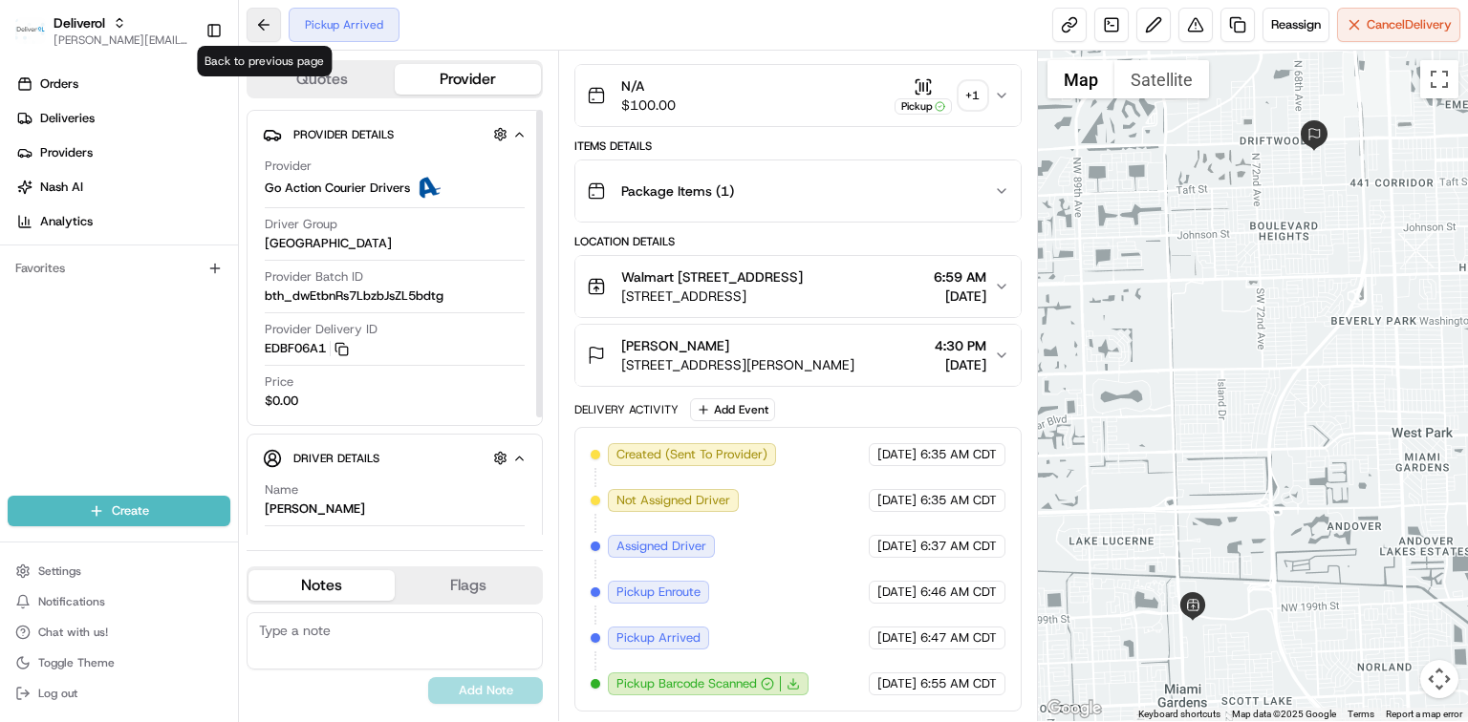
click at [258, 27] on button at bounding box center [264, 25] width 34 height 34
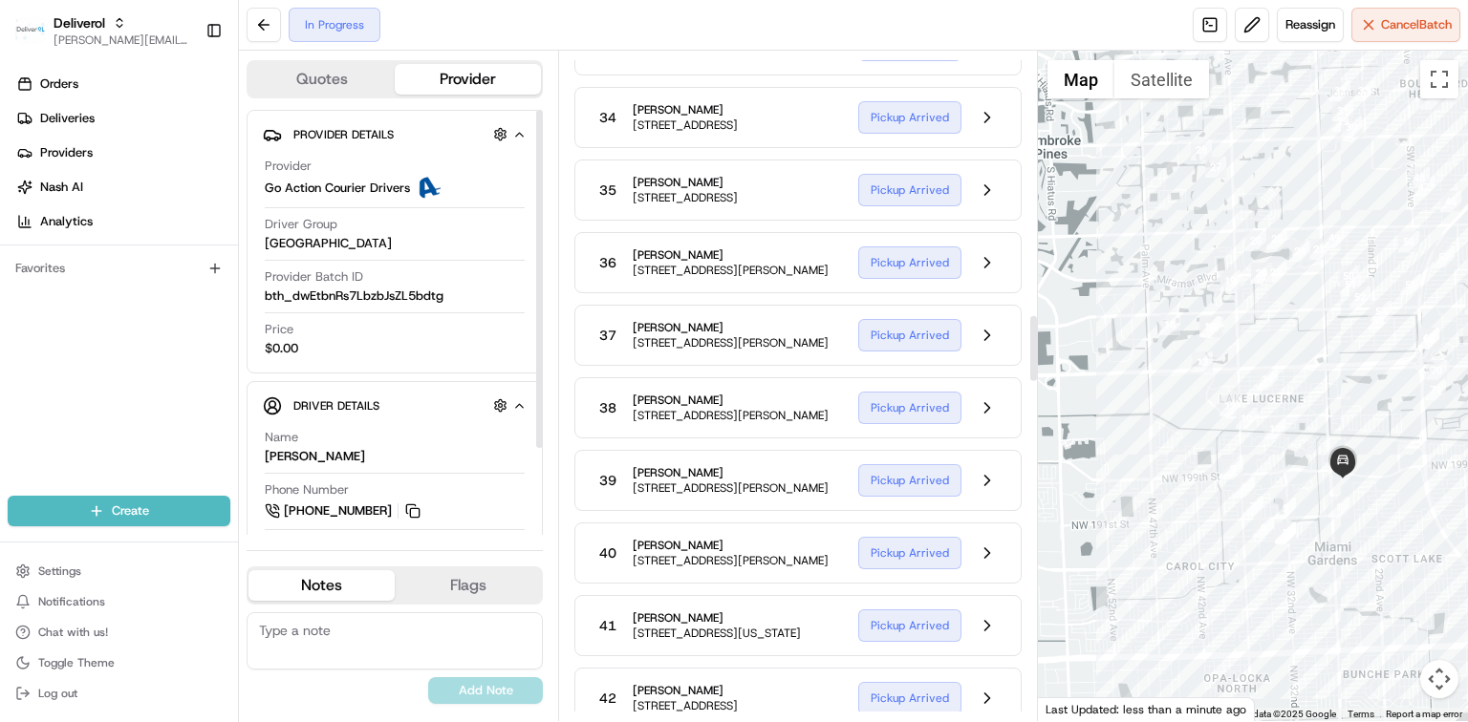
scroll to position [2676, 0]
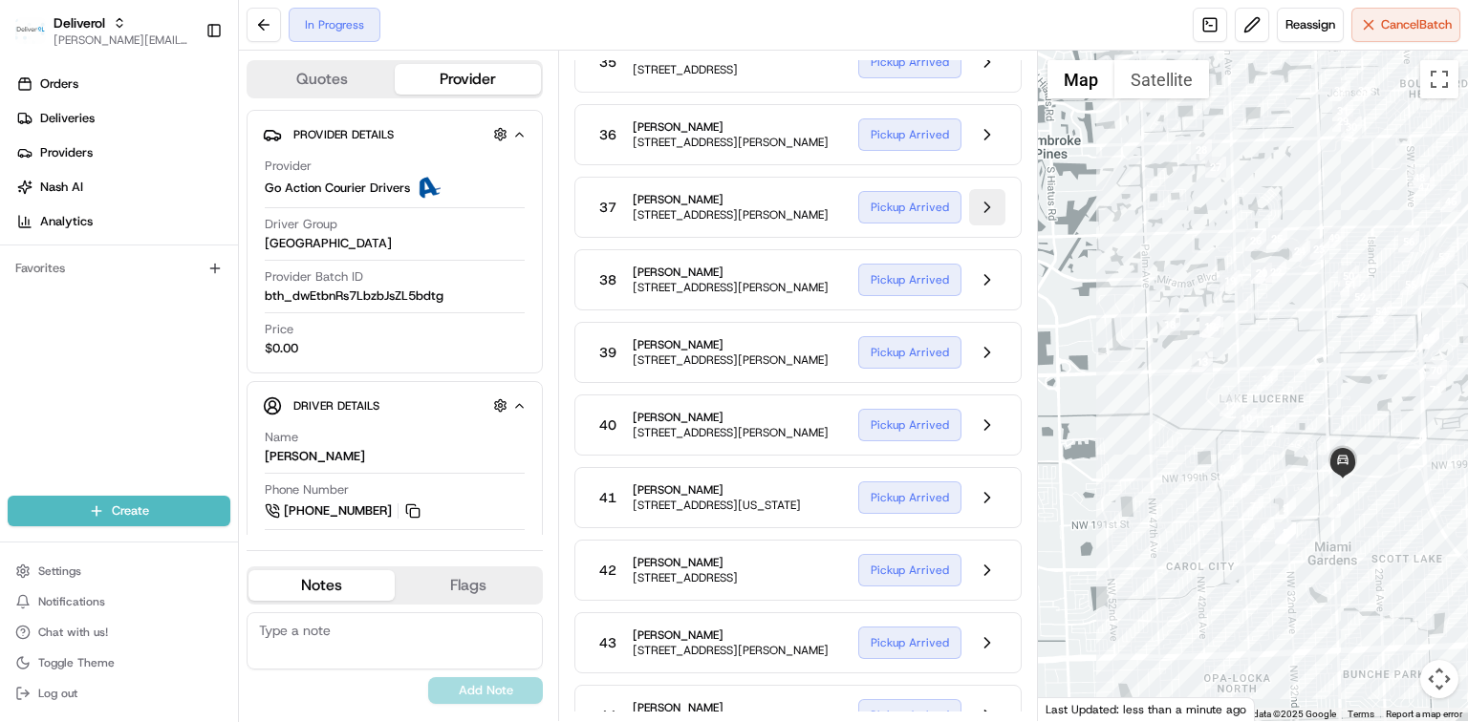
click at [992, 226] on button at bounding box center [987, 207] width 36 height 36
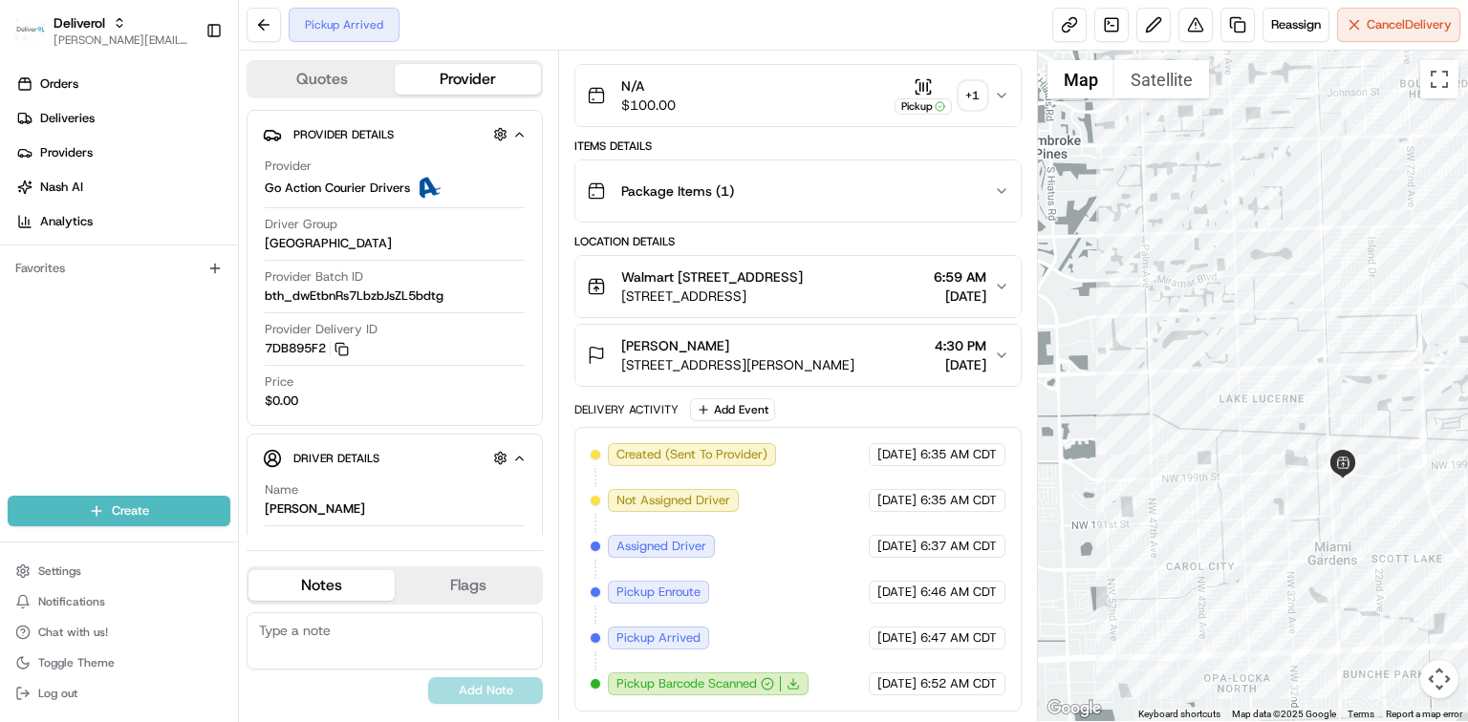
scroll to position [298, 0]
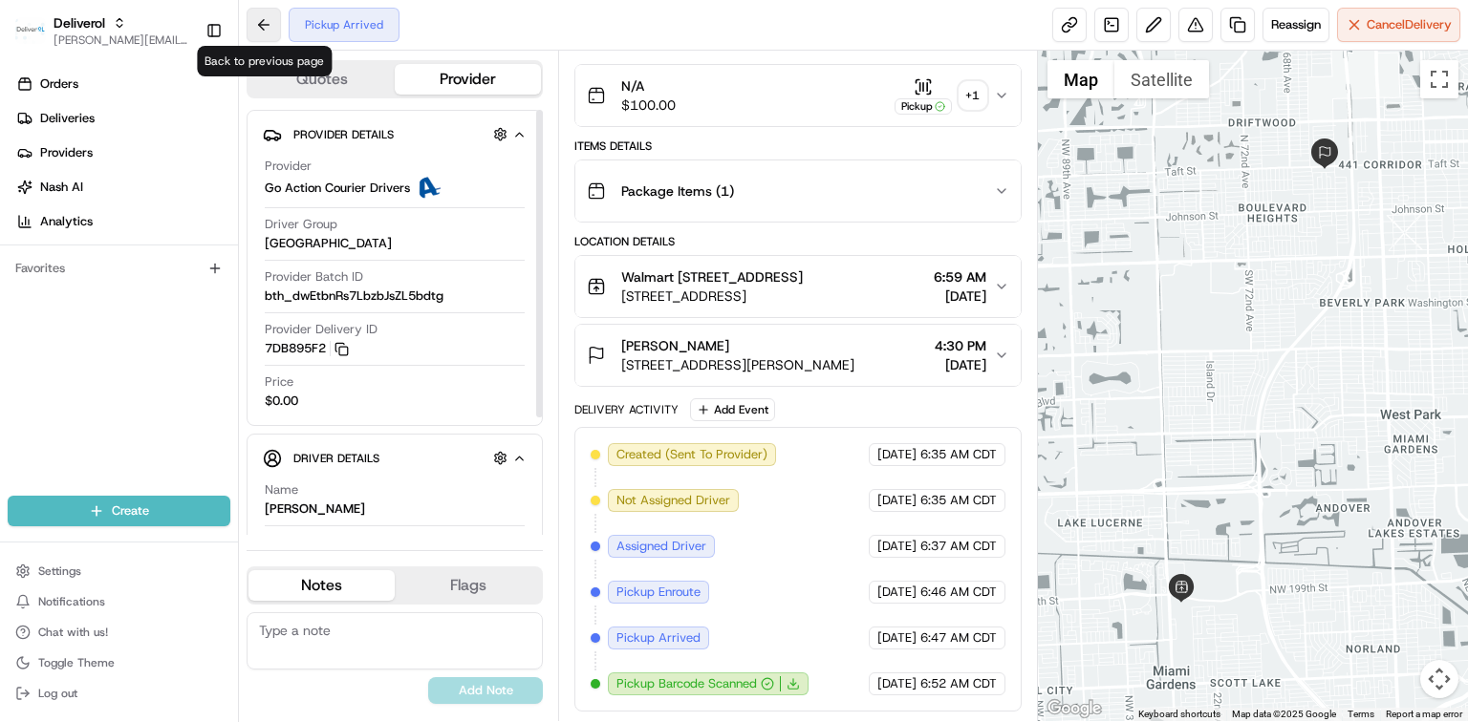
click at [256, 19] on button at bounding box center [264, 25] width 34 height 34
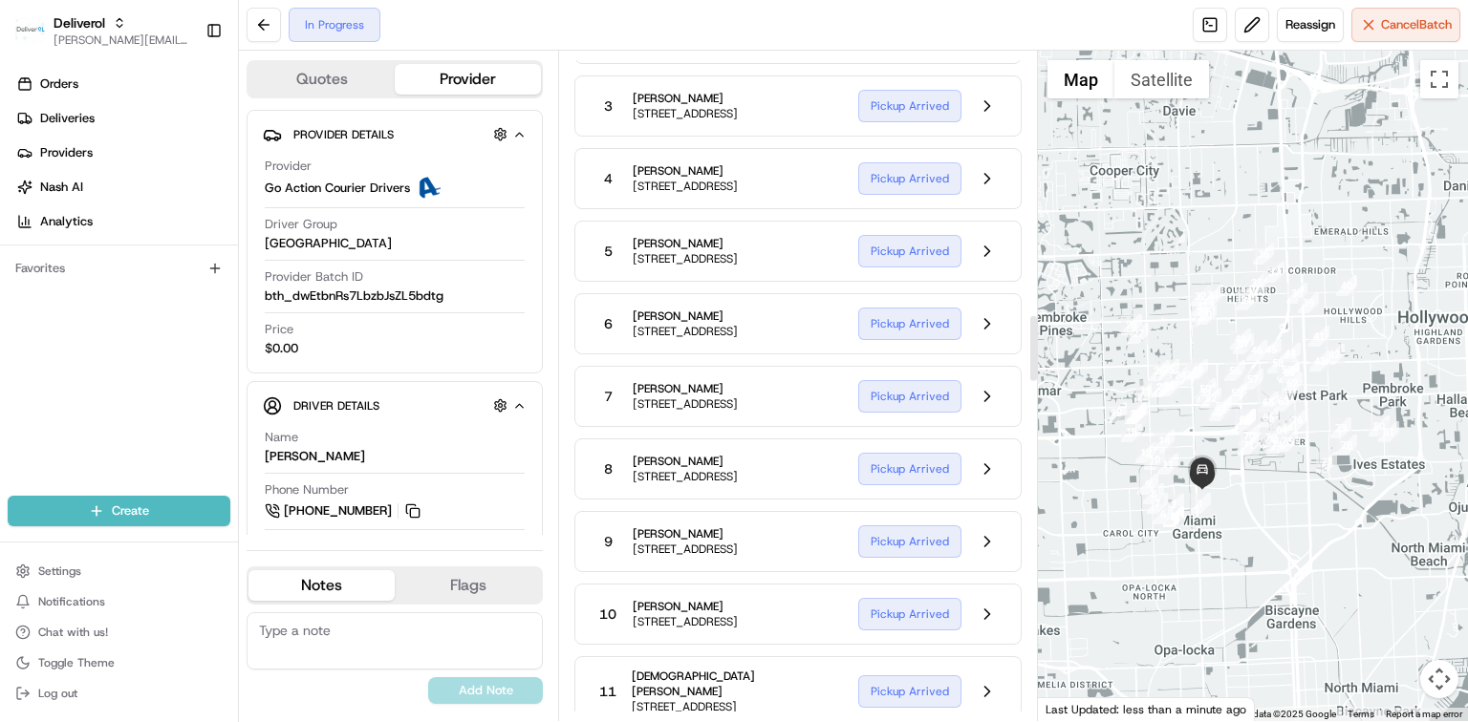
scroll to position [2676, 0]
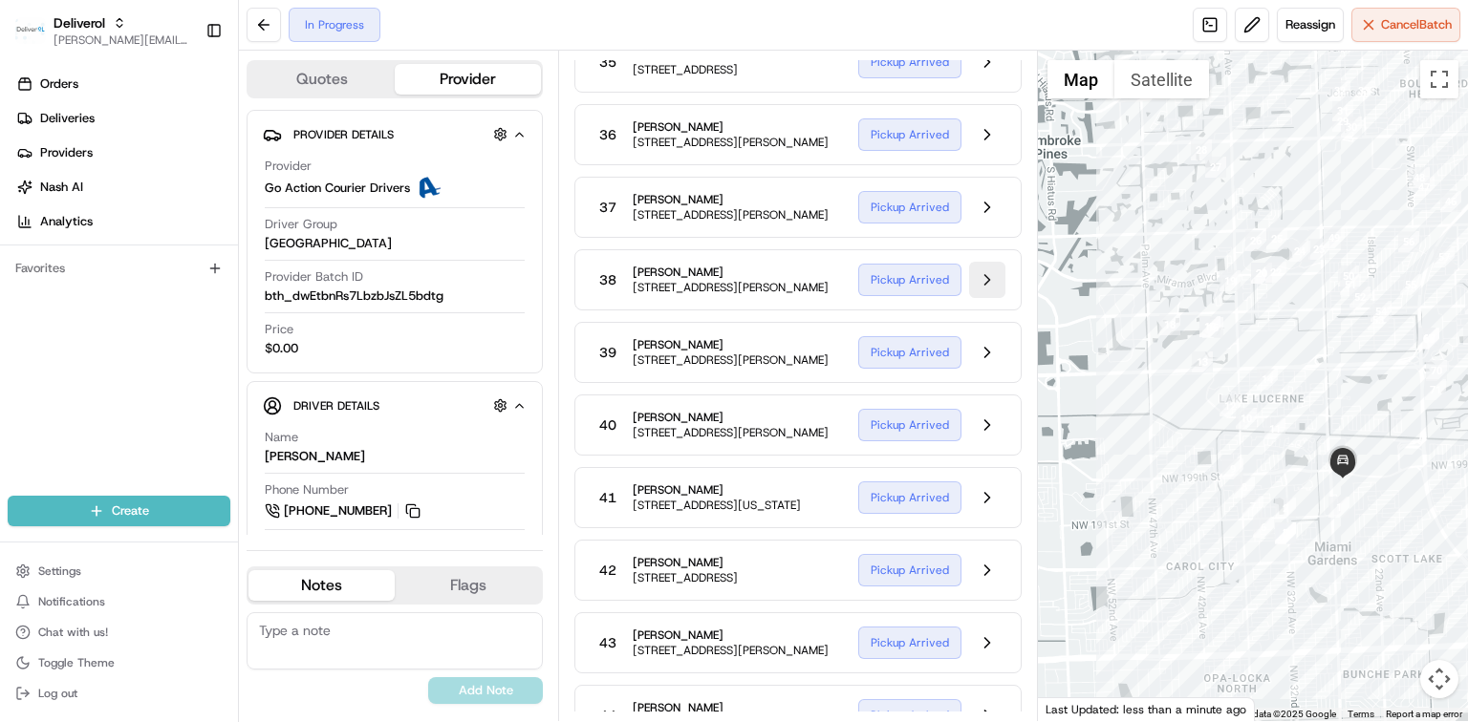
click at [984, 298] on button at bounding box center [987, 280] width 36 height 36
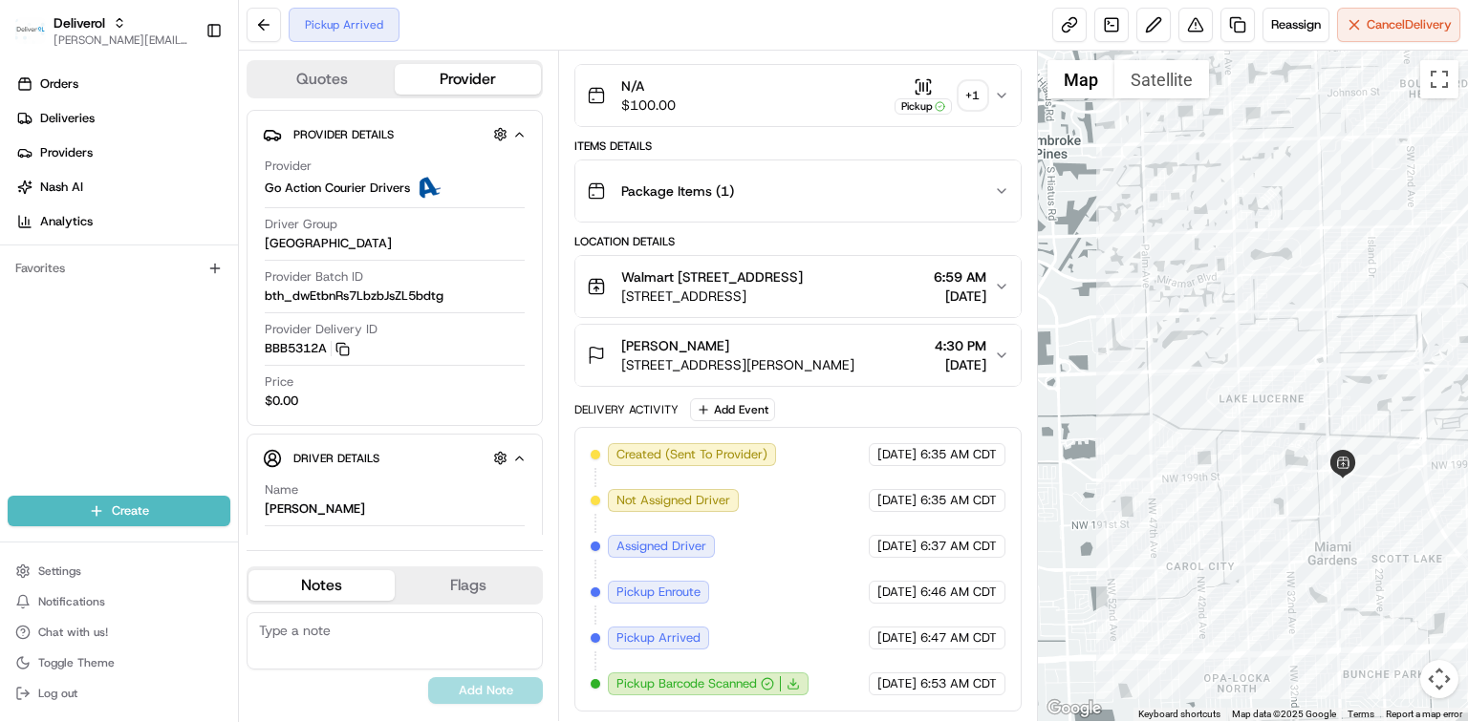
scroll to position [298, 0]
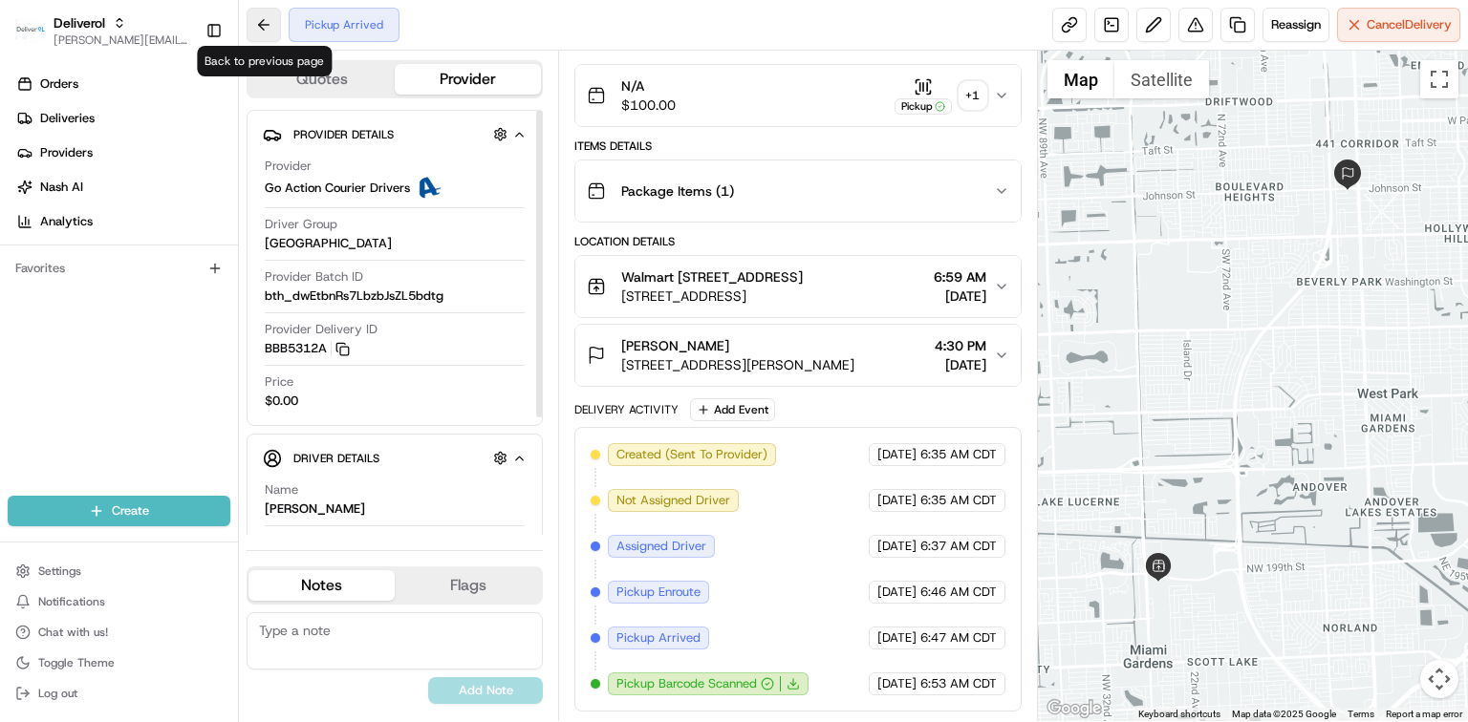
click at [253, 27] on button at bounding box center [264, 25] width 34 height 34
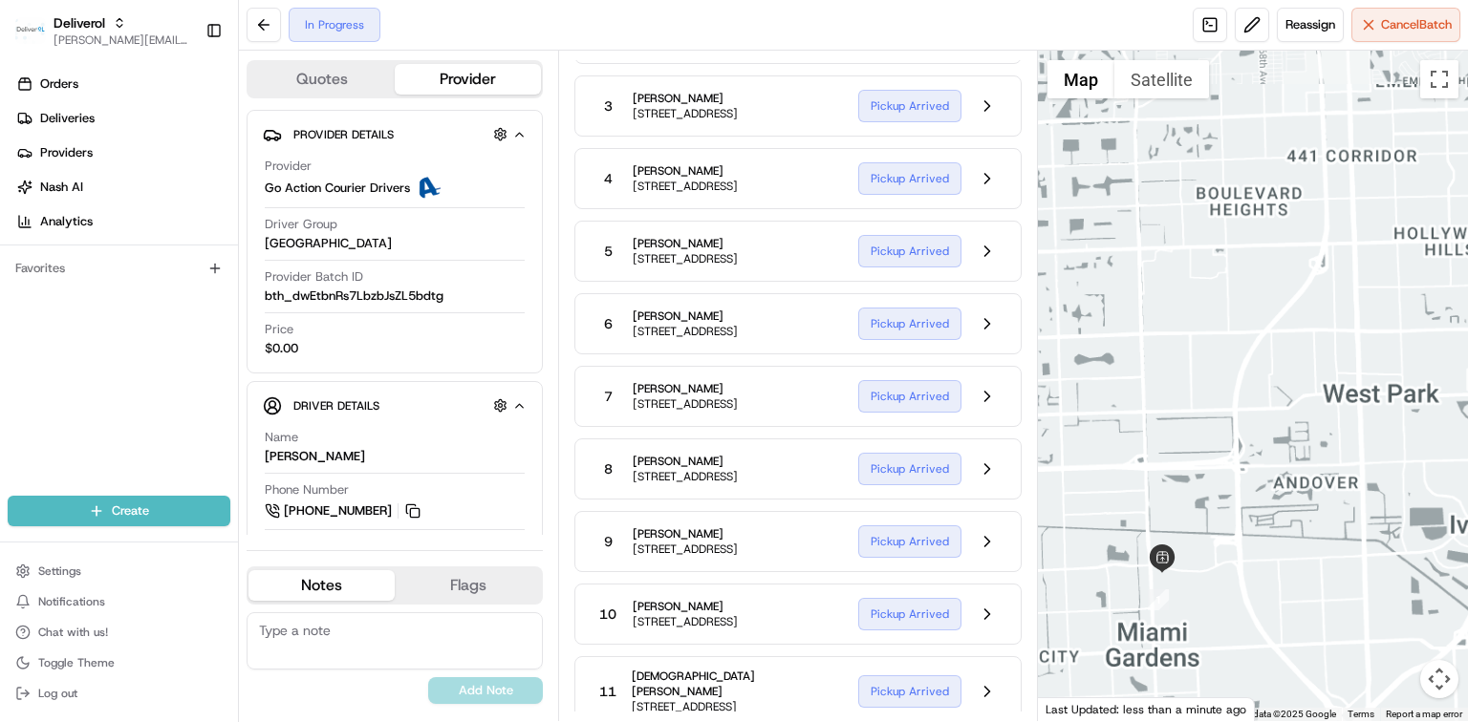
scroll to position [2676, 0]
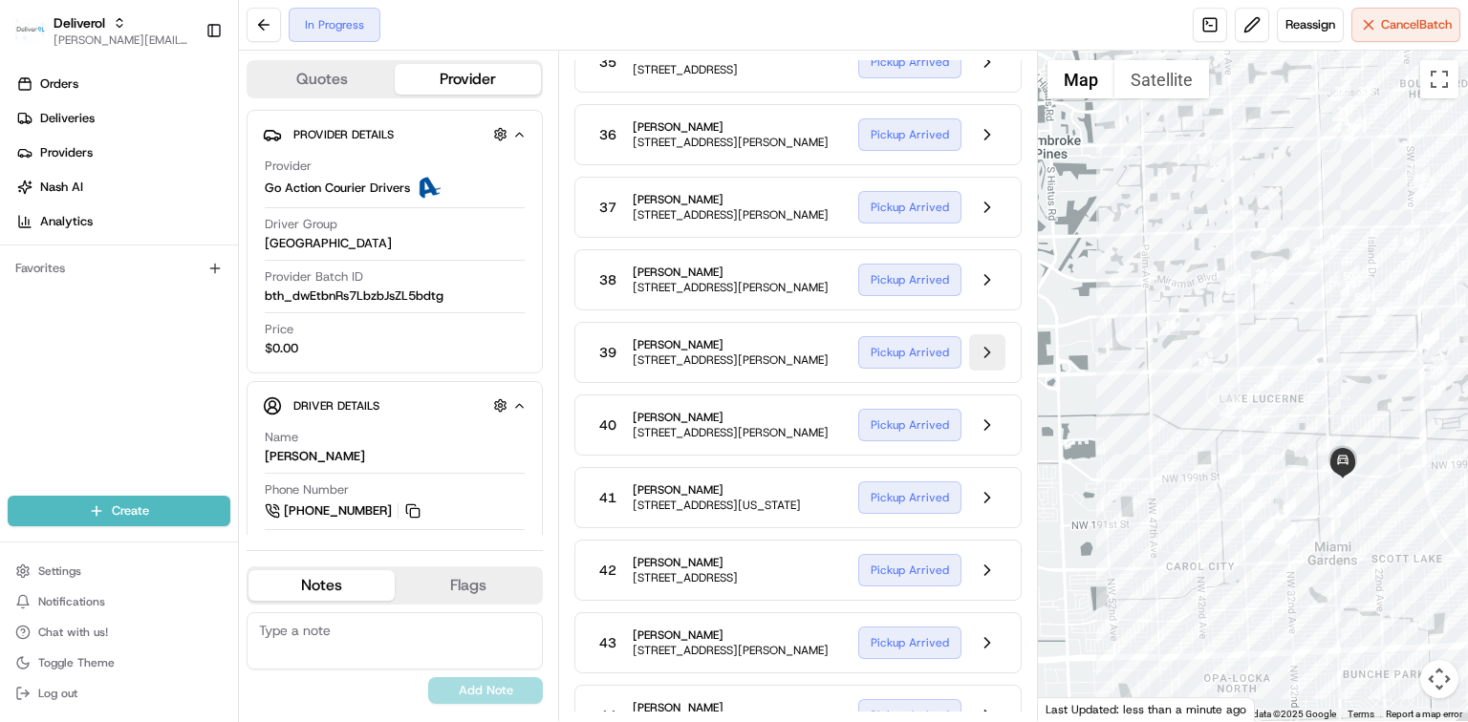
click at [988, 371] on button at bounding box center [987, 352] width 36 height 36
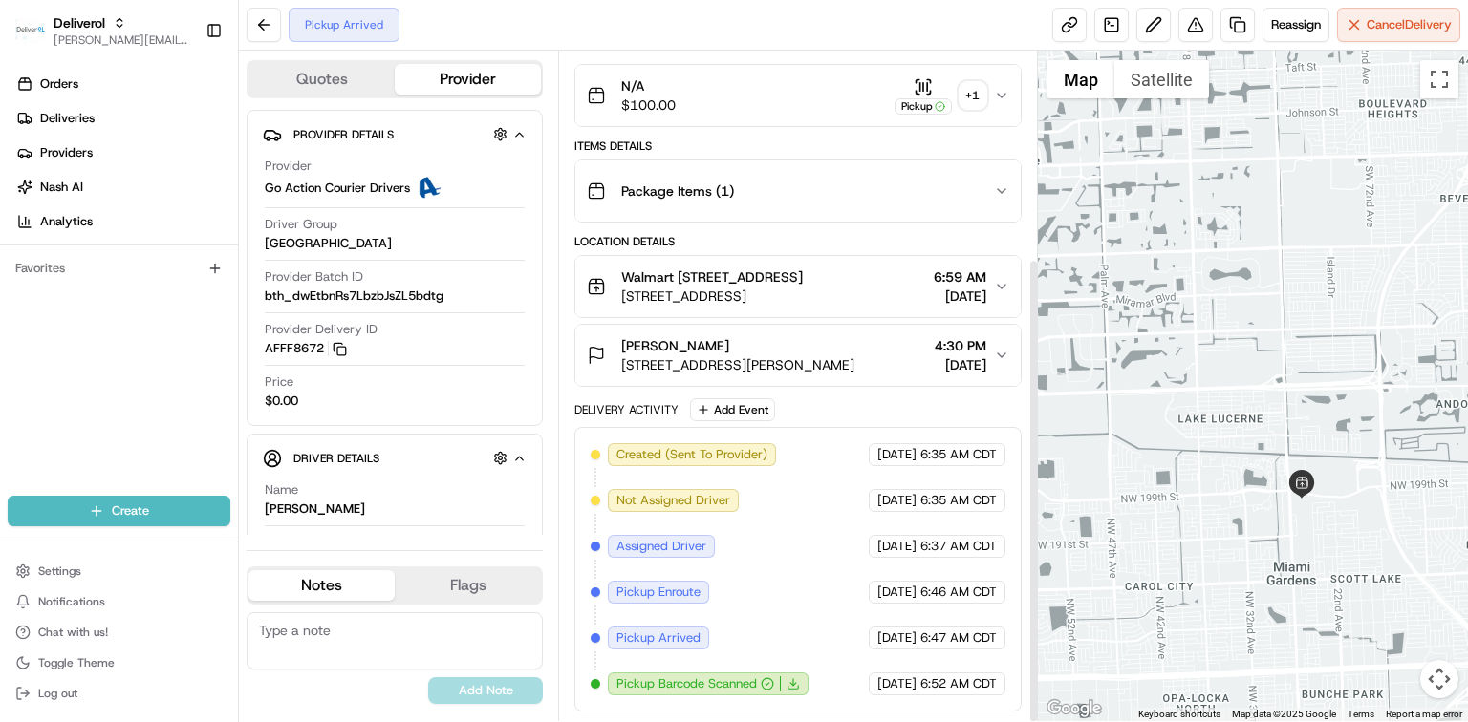
scroll to position [298, 0]
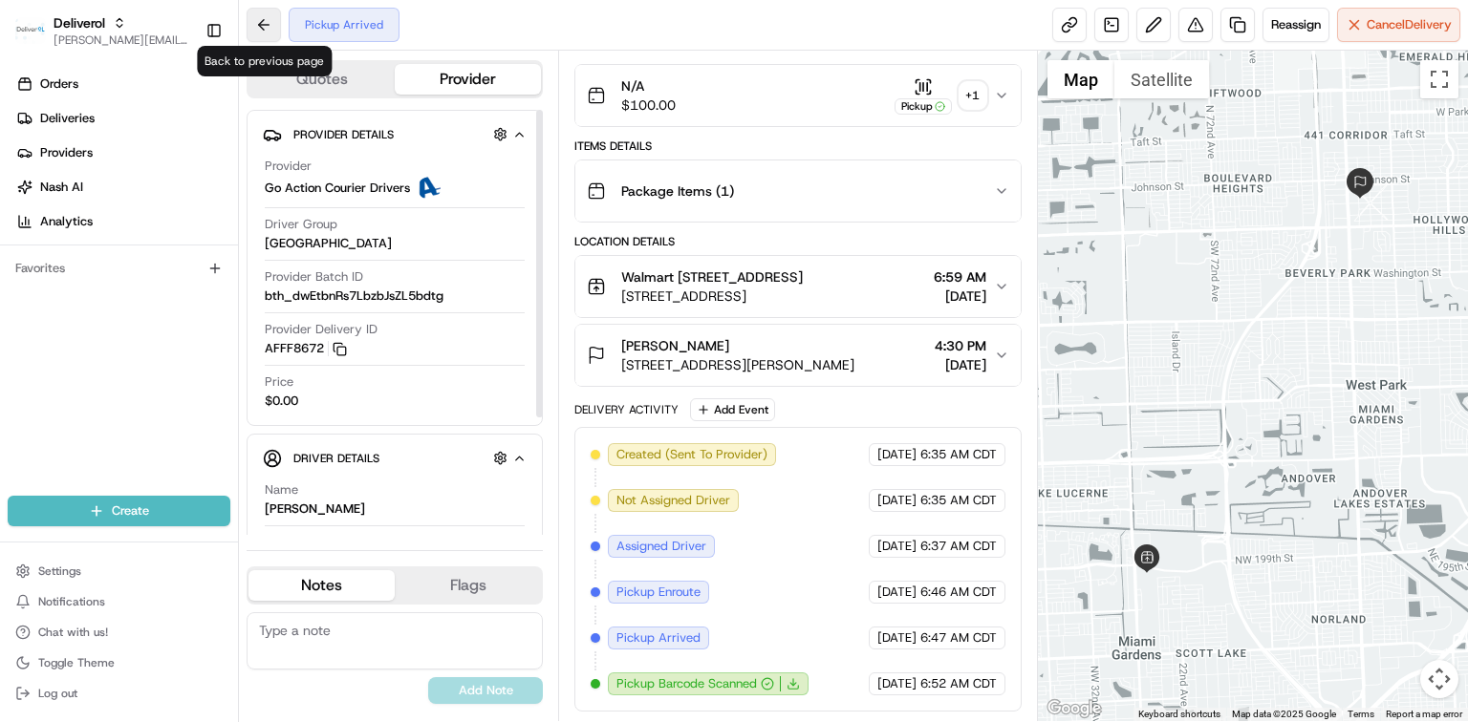
click at [262, 19] on button at bounding box center [264, 25] width 34 height 34
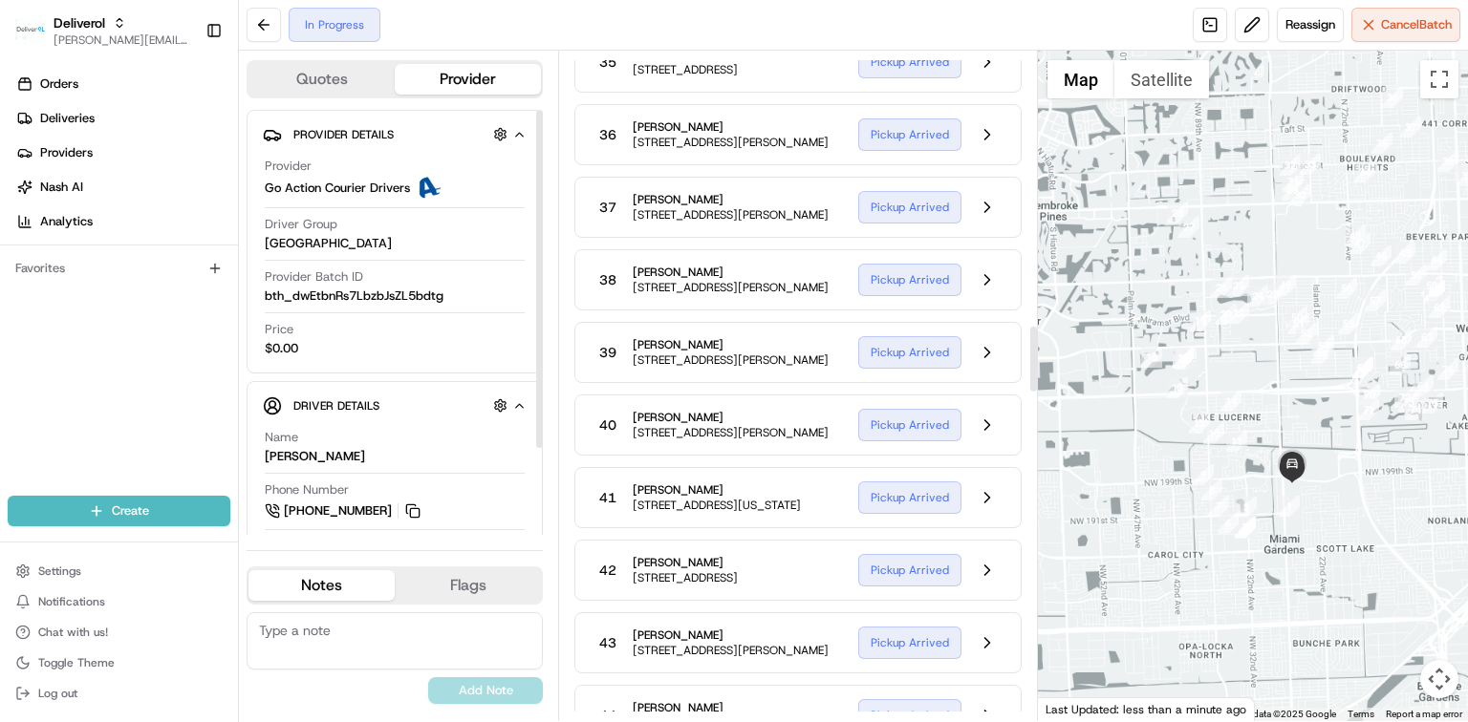
scroll to position [2803, 0]
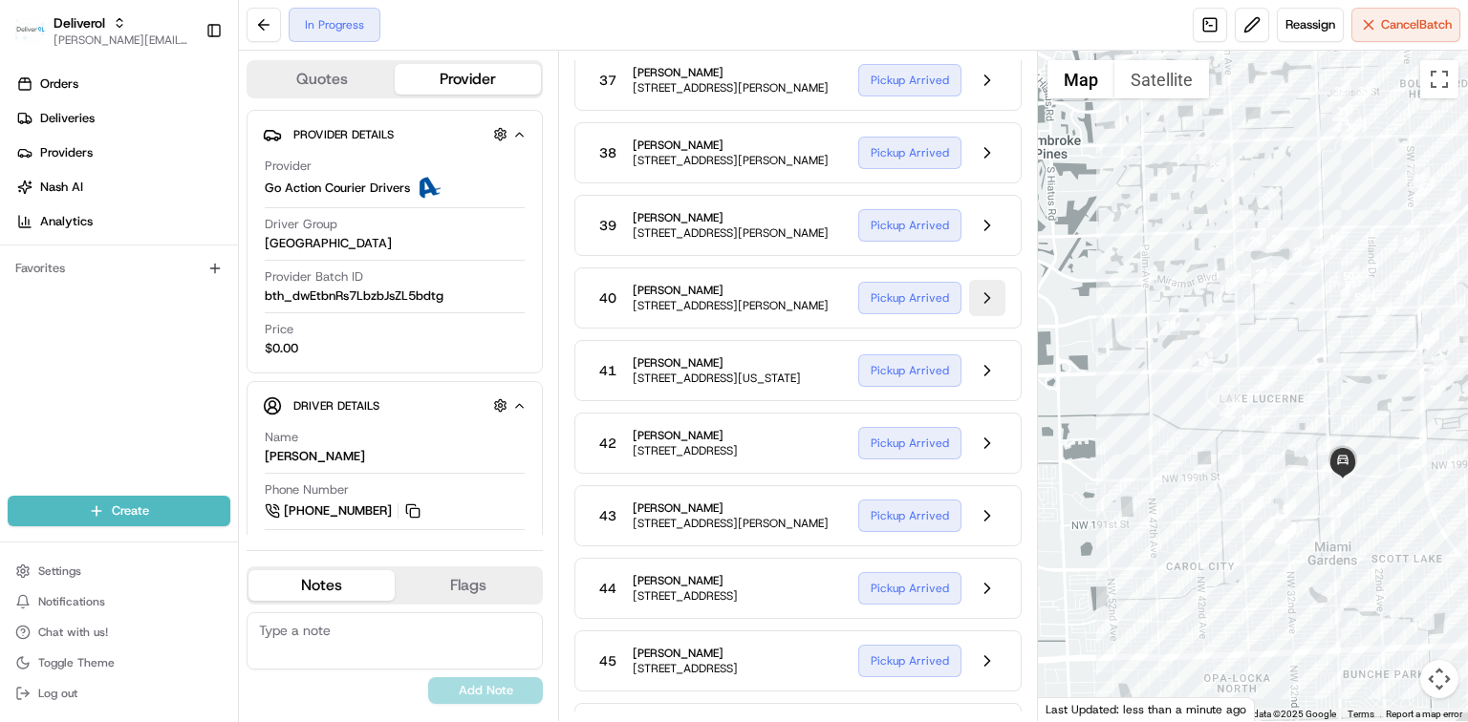
click at [982, 316] on button at bounding box center [987, 298] width 36 height 36
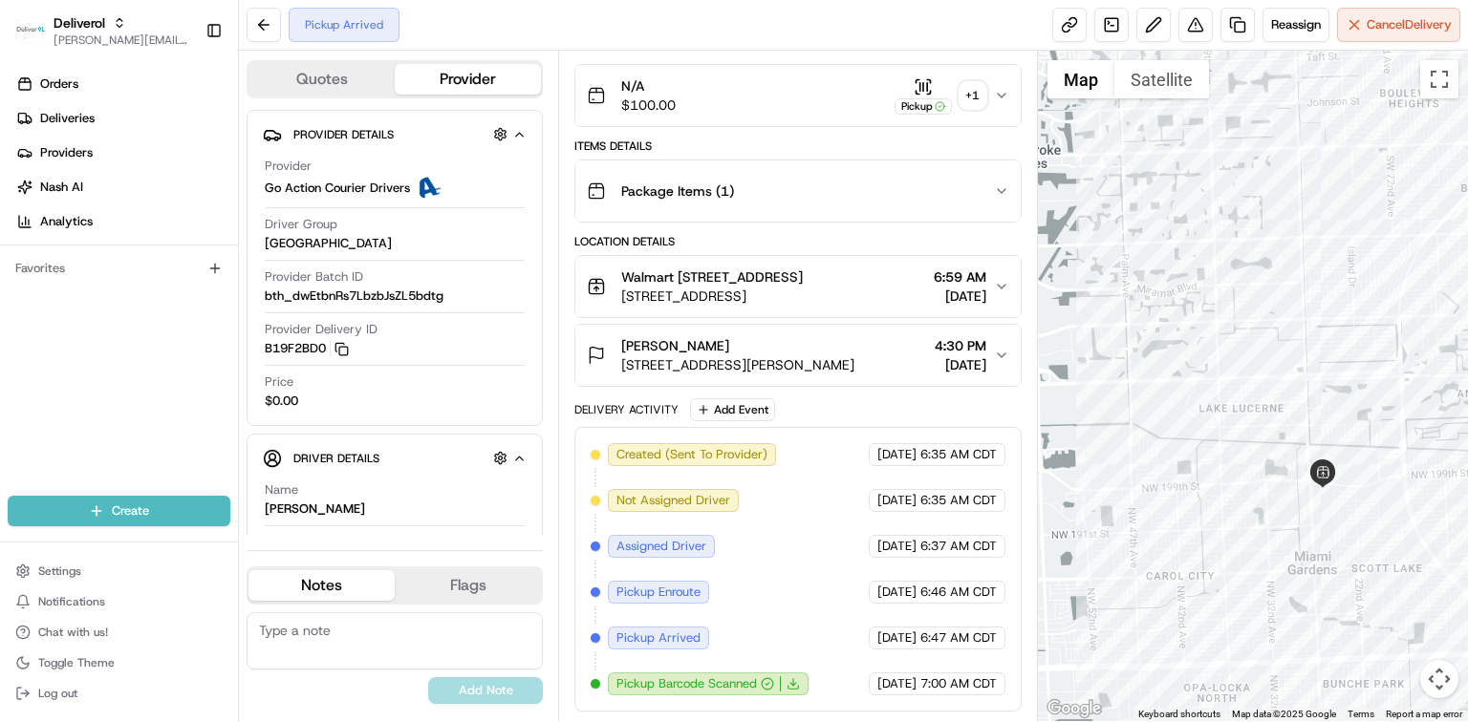
scroll to position [298, 0]
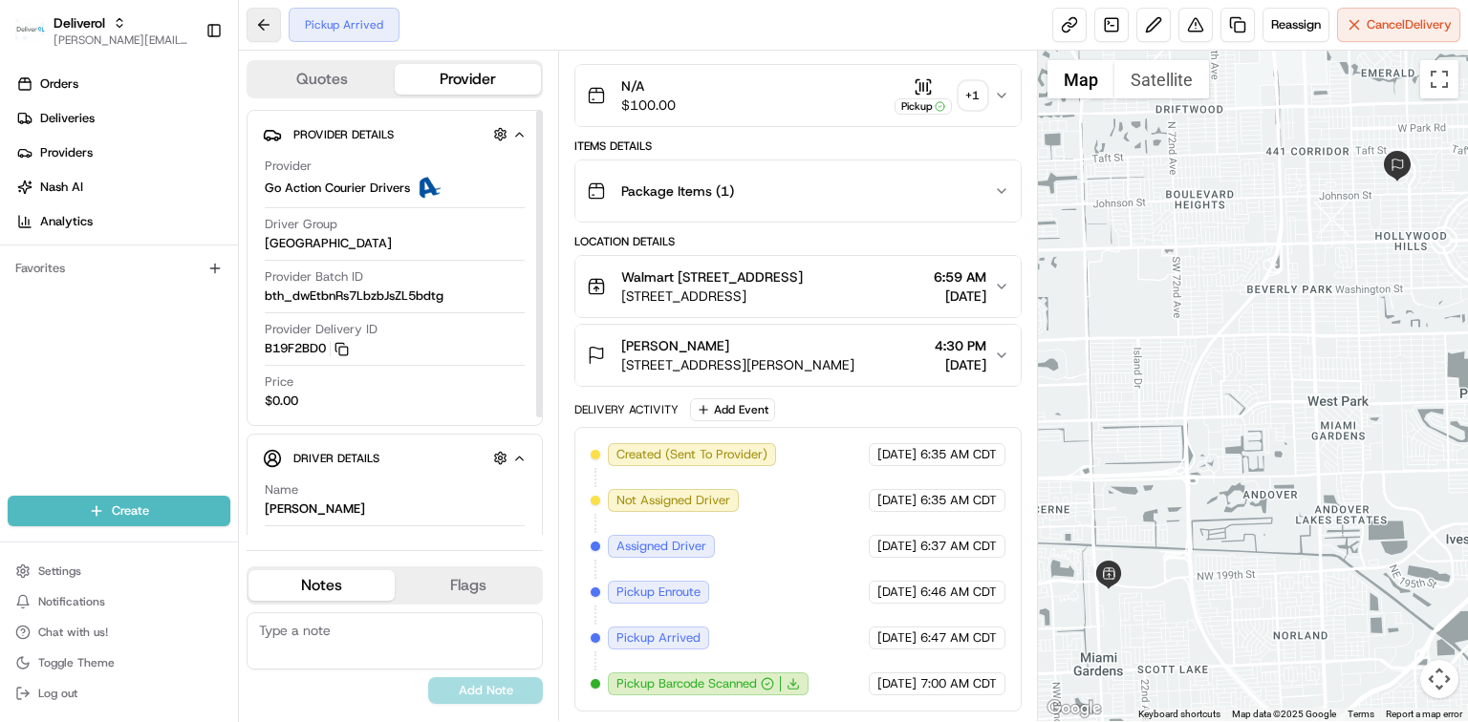
click at [268, 27] on button at bounding box center [264, 25] width 34 height 34
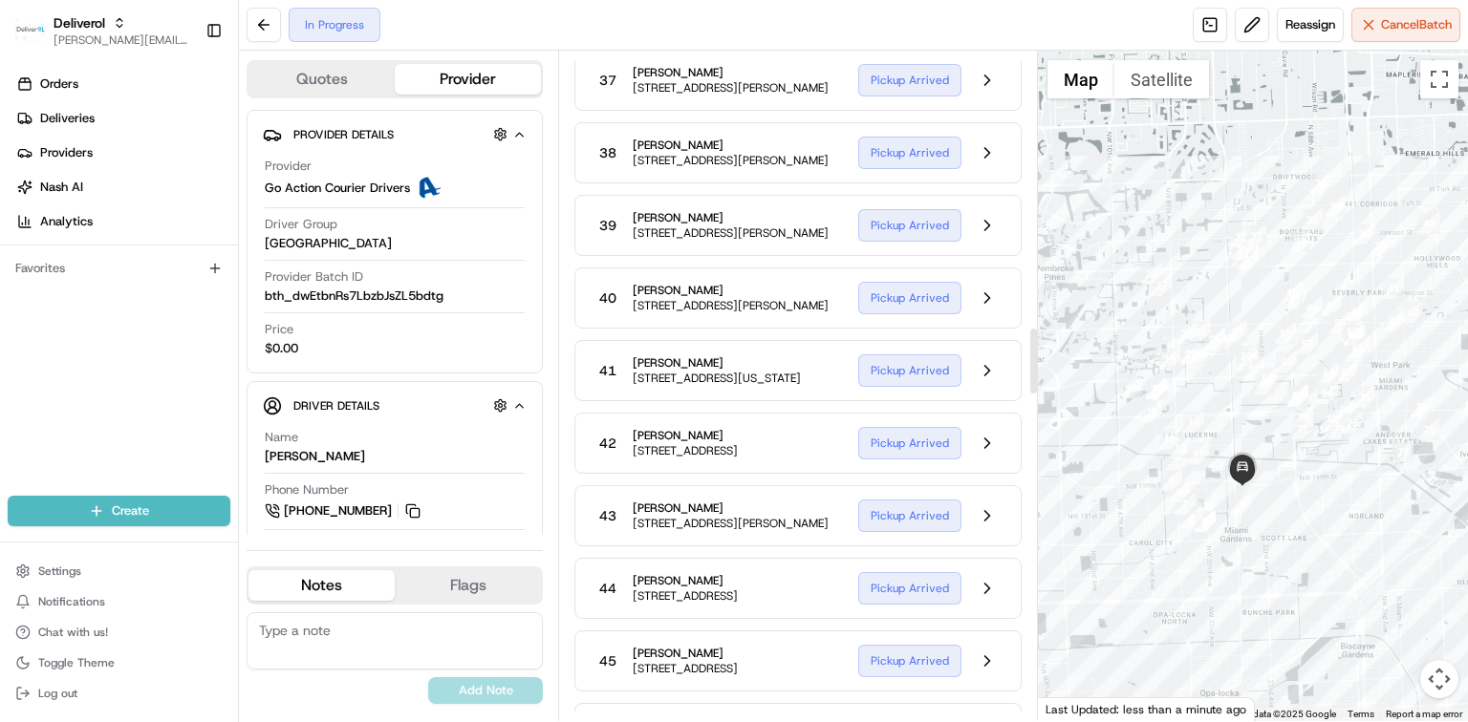
scroll to position [2930, 0]
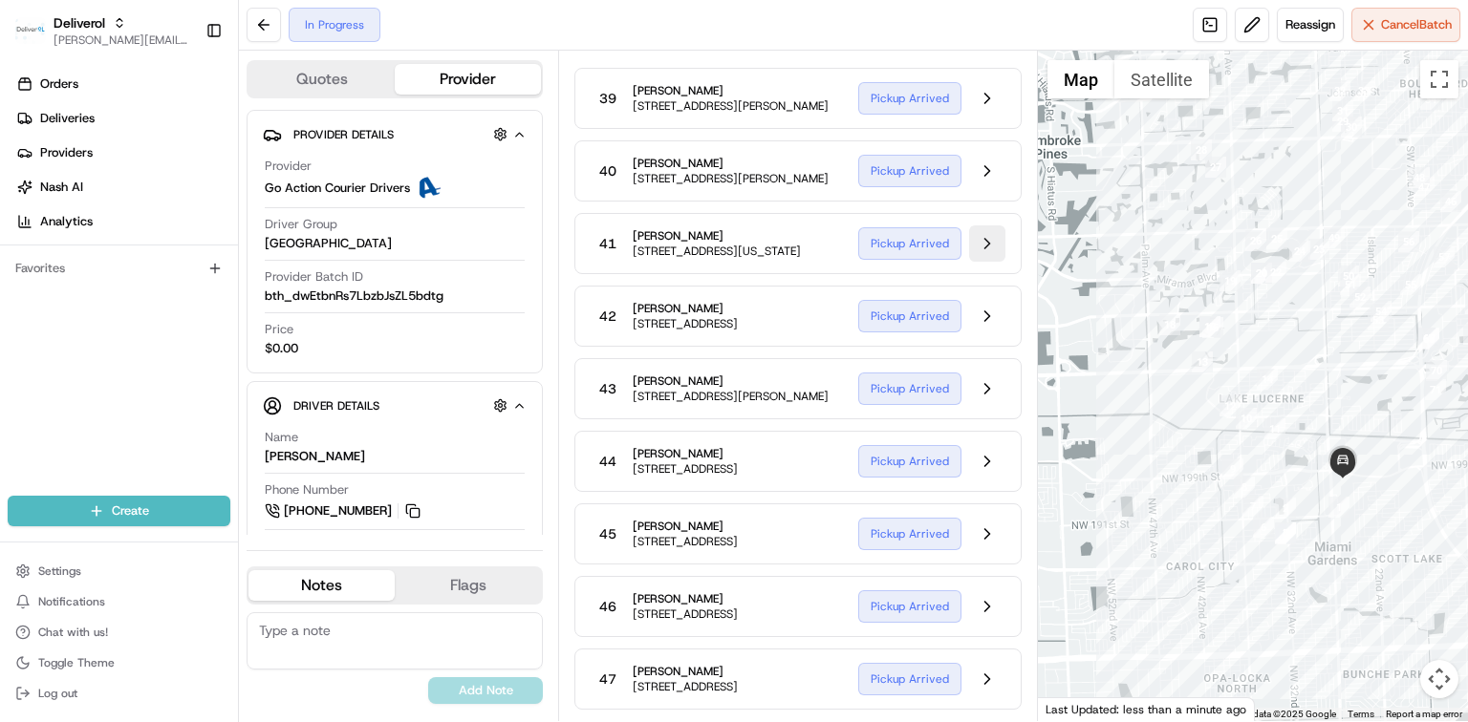
click at [1000, 262] on button at bounding box center [987, 244] width 36 height 36
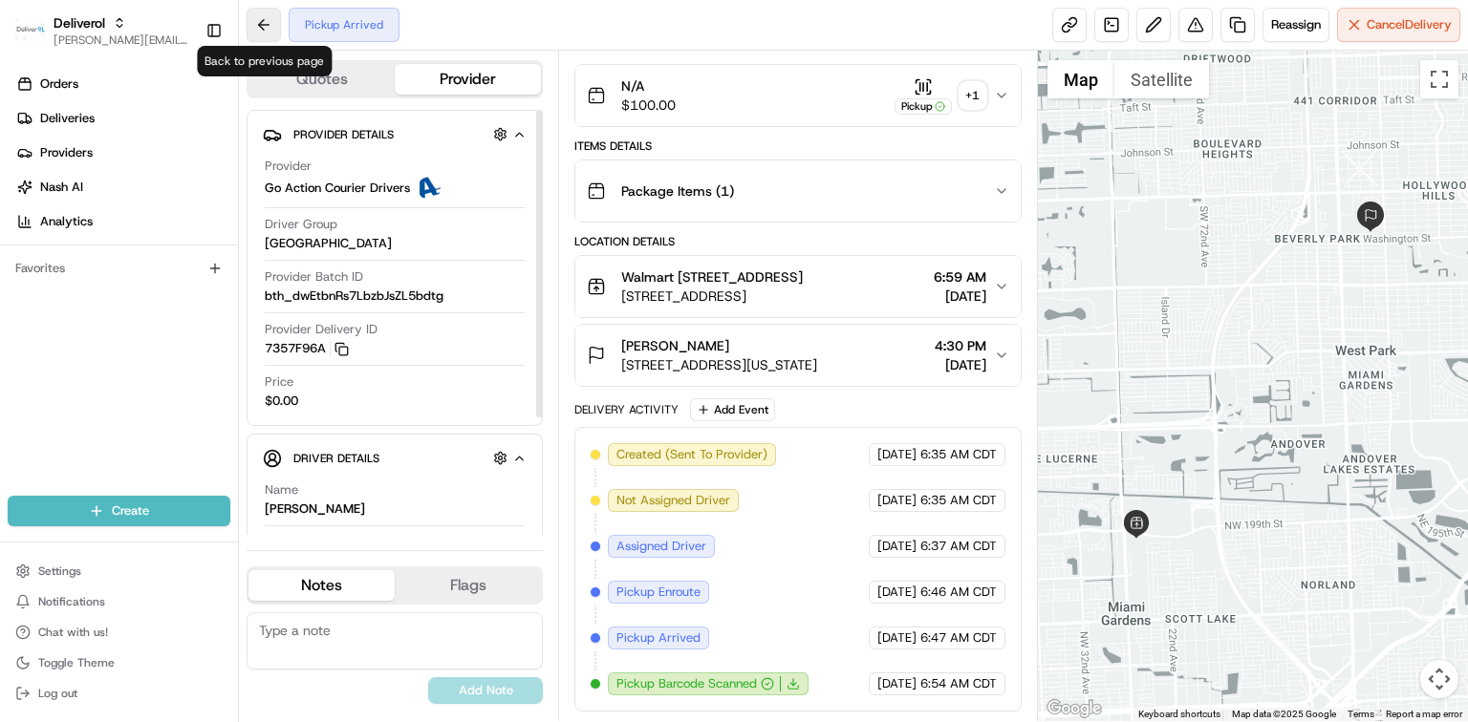
click at [269, 21] on button at bounding box center [264, 25] width 34 height 34
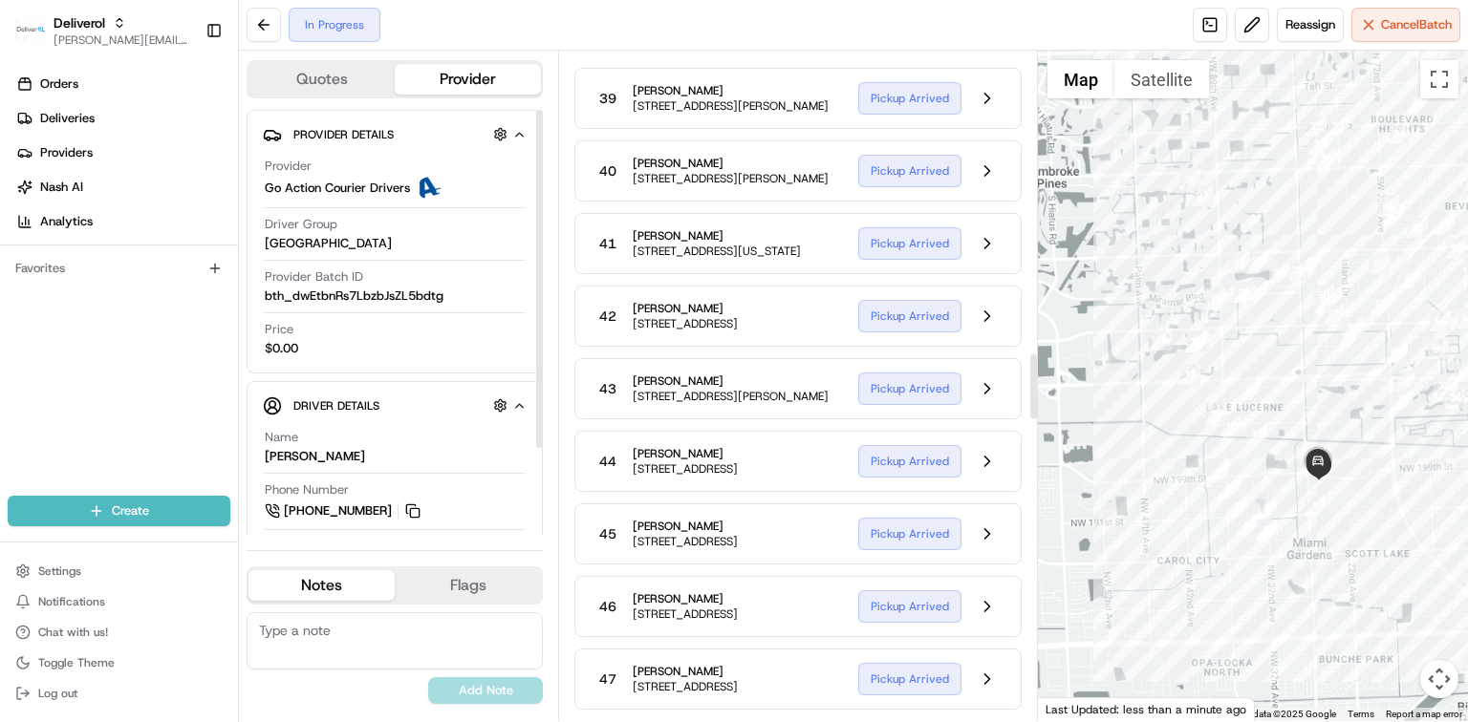
scroll to position [3058, 0]
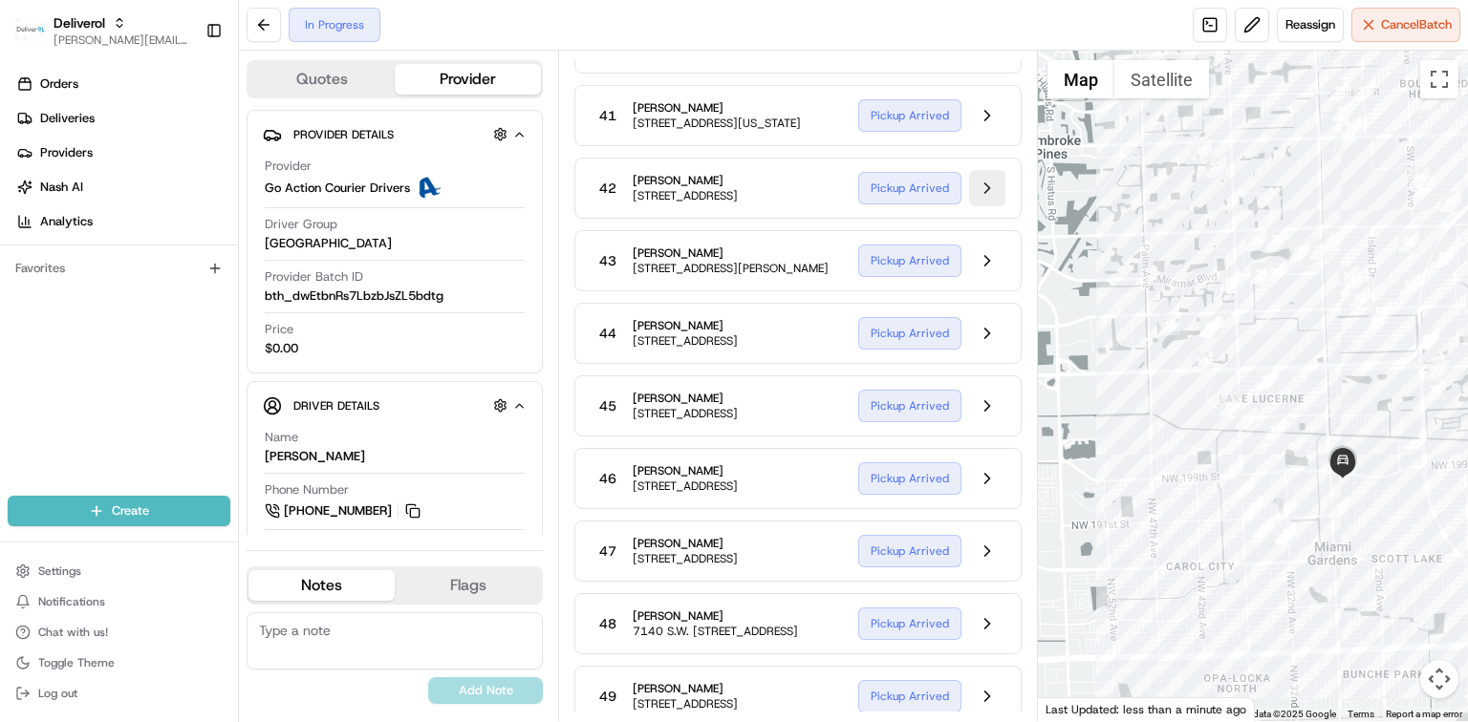
click at [986, 206] on button at bounding box center [987, 188] width 36 height 36
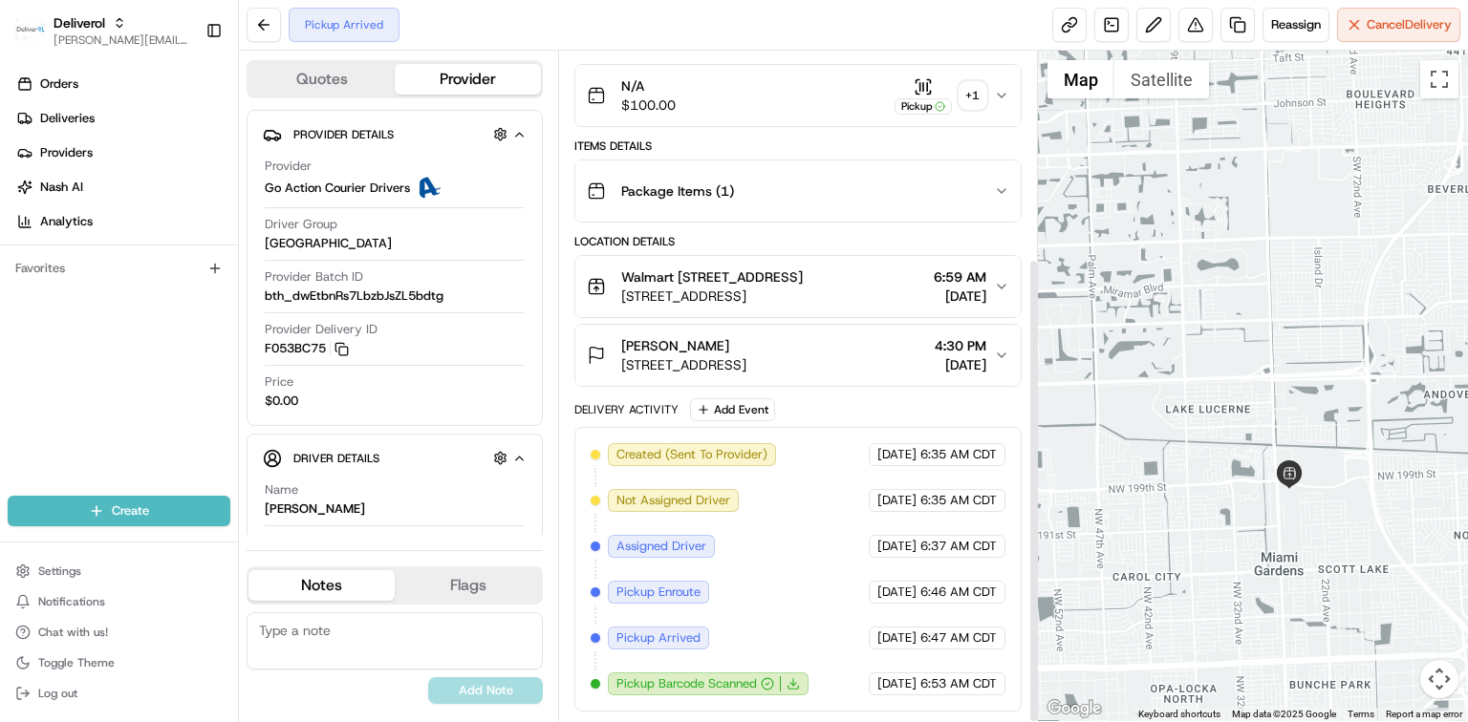
scroll to position [298, 0]
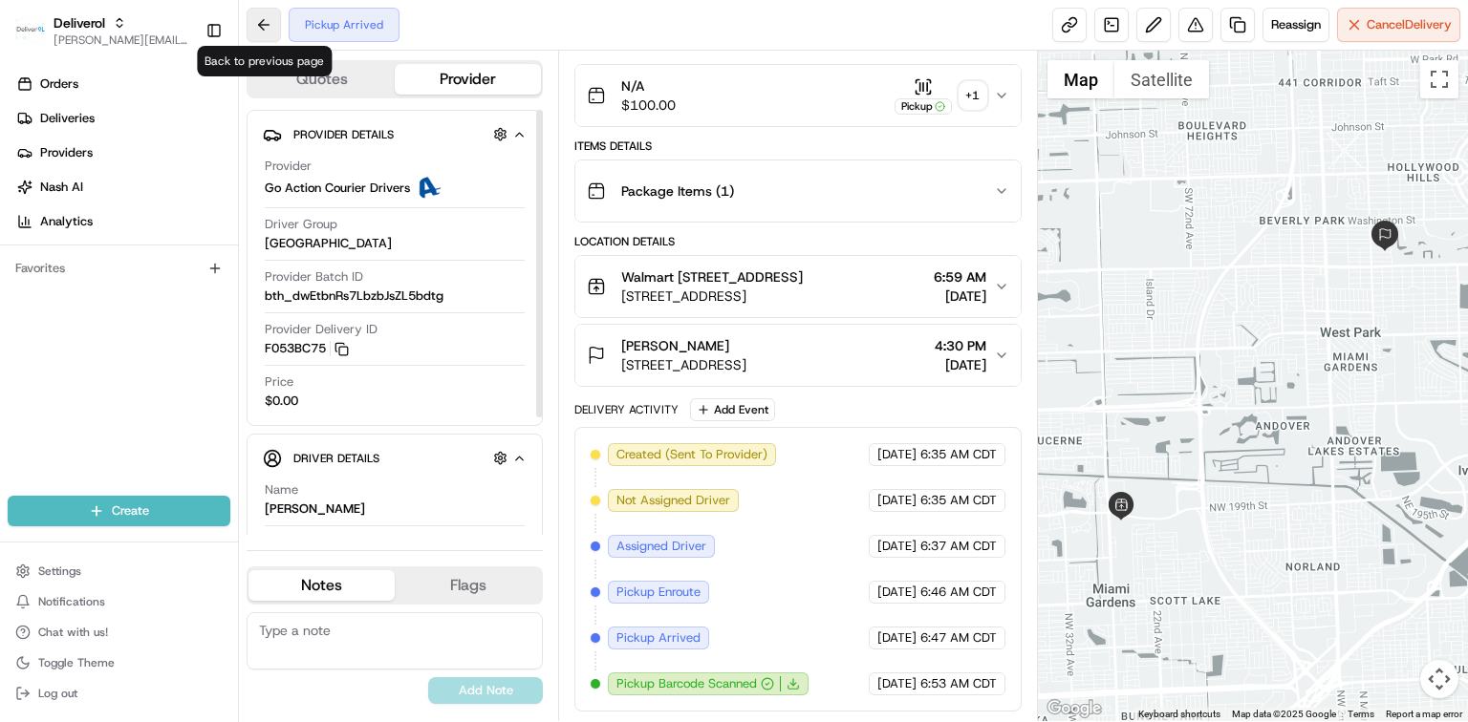
click at [260, 24] on button at bounding box center [264, 25] width 34 height 34
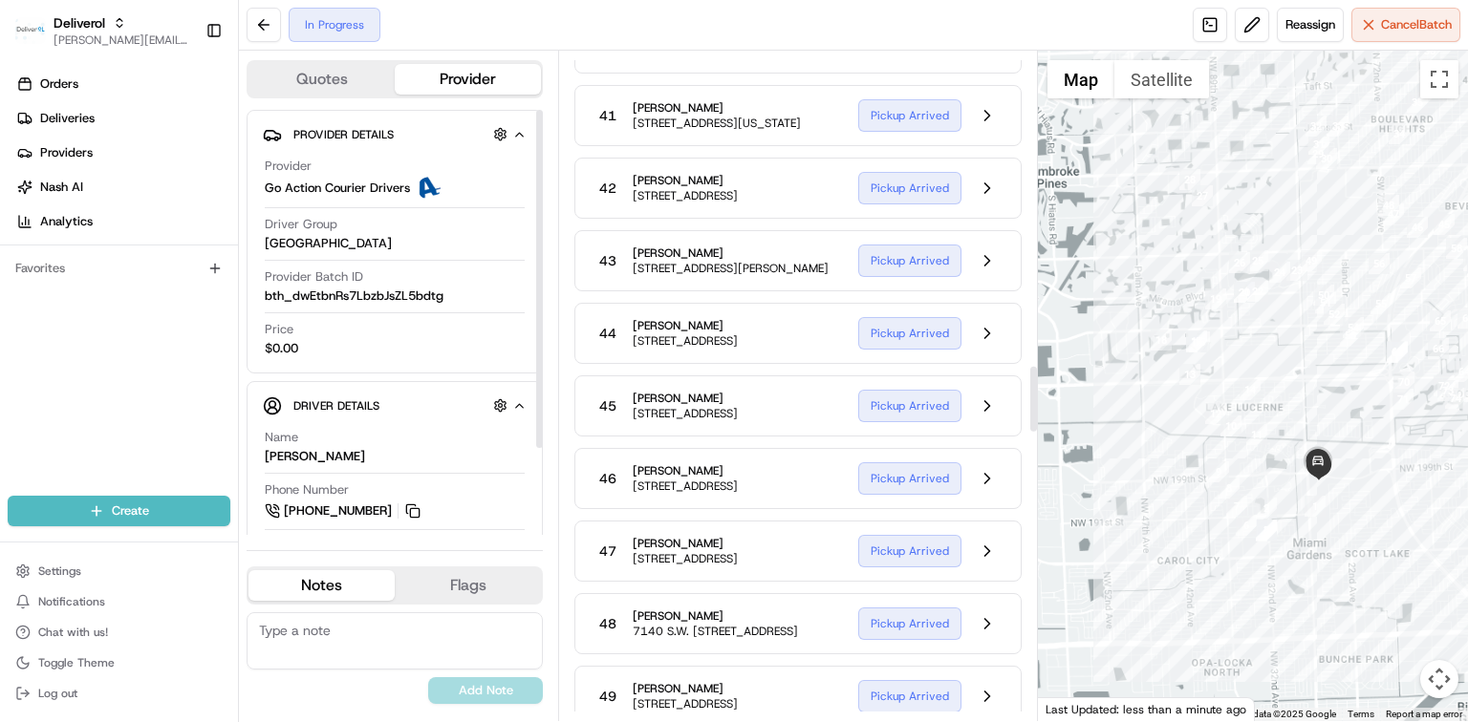
scroll to position [3185, 0]
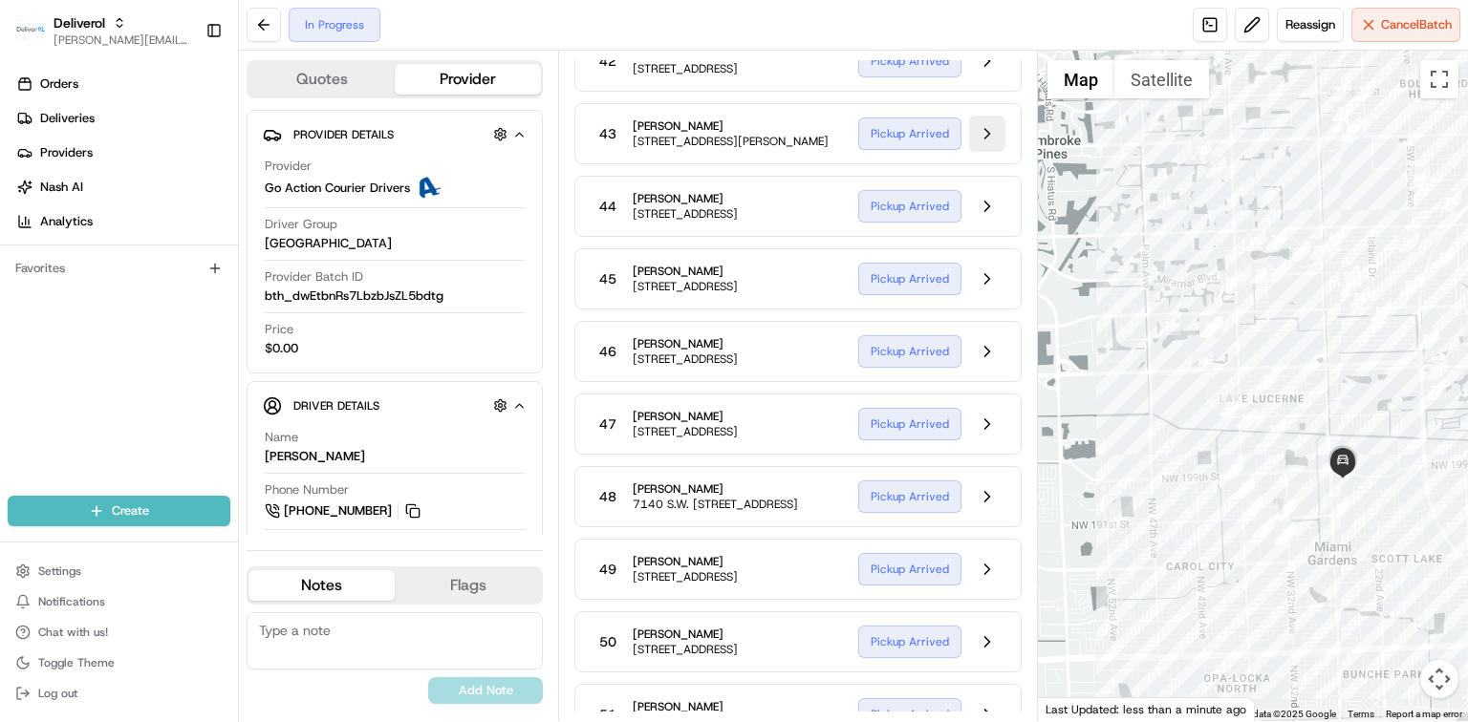
click at [986, 152] on button at bounding box center [987, 134] width 36 height 36
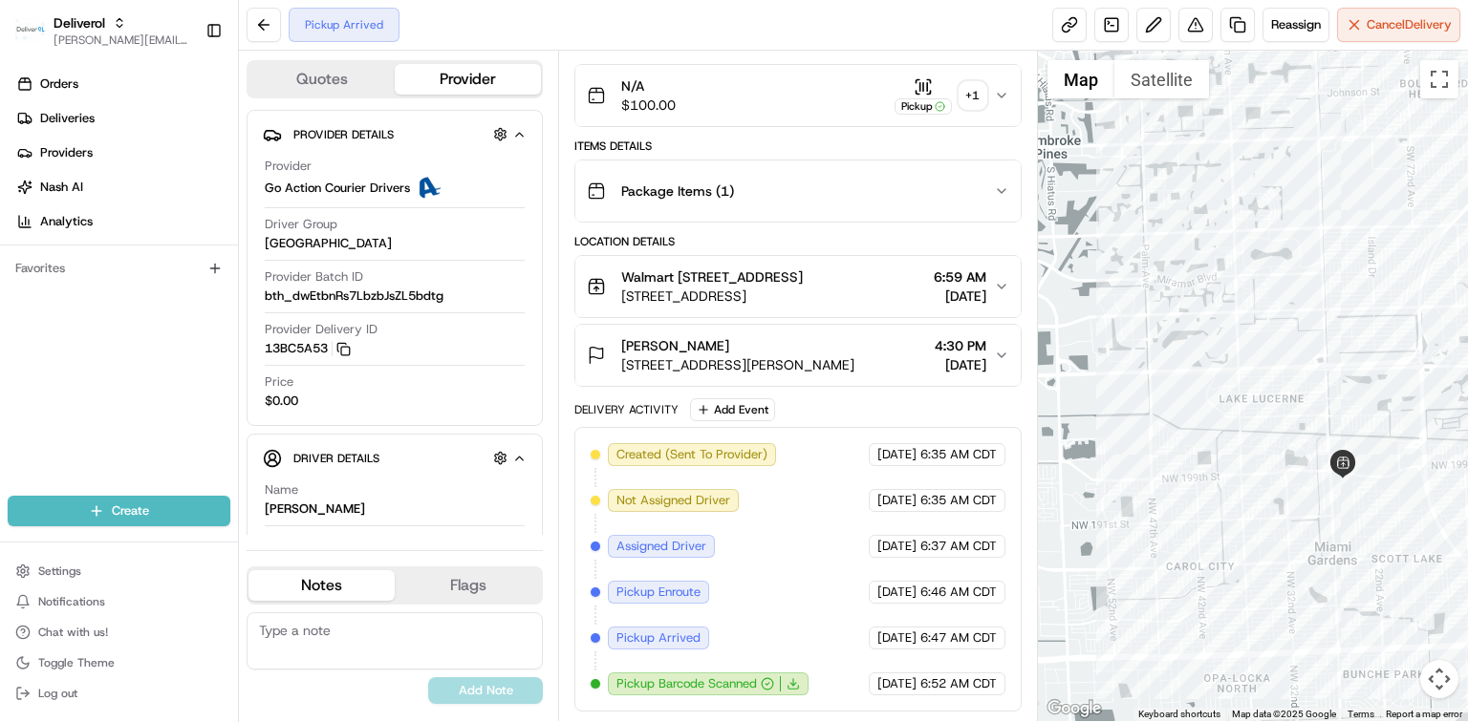
scroll to position [298, 0]
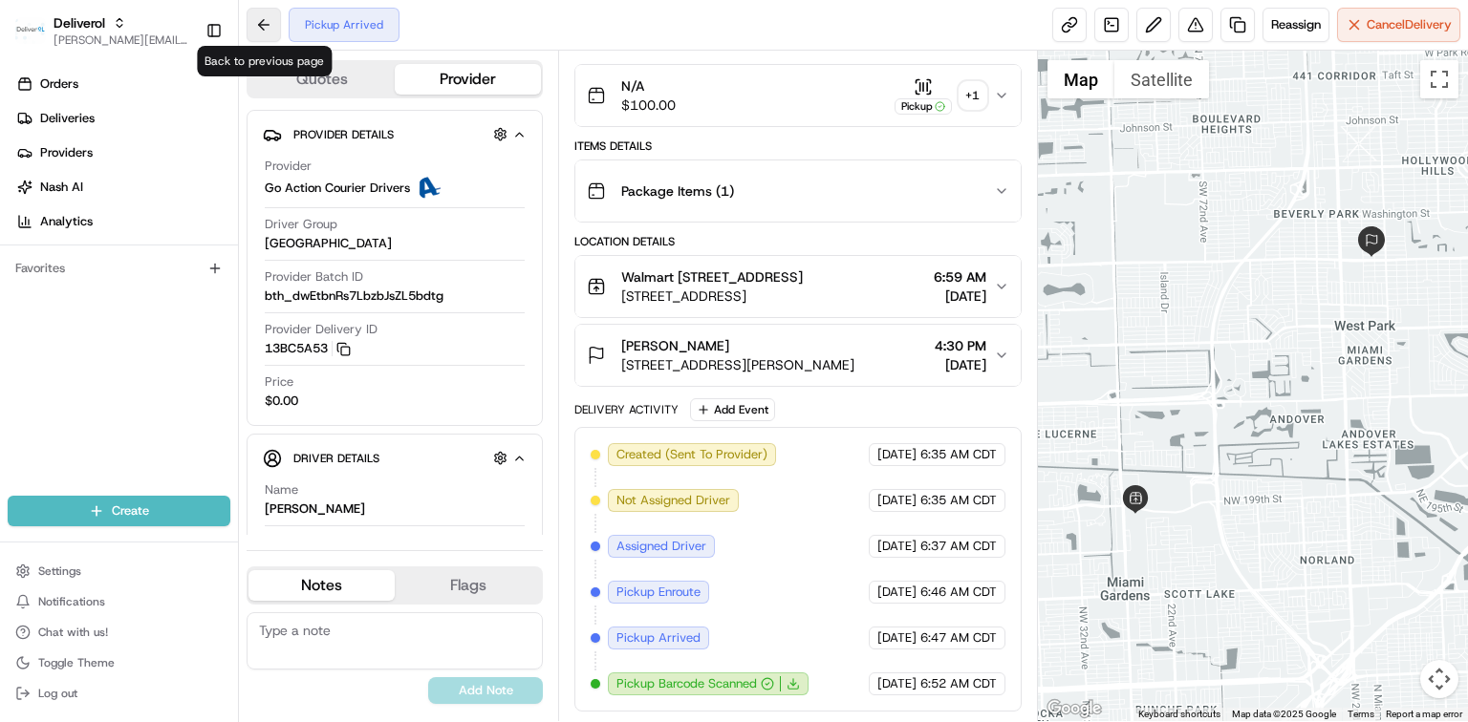
click at [250, 32] on button at bounding box center [264, 25] width 34 height 34
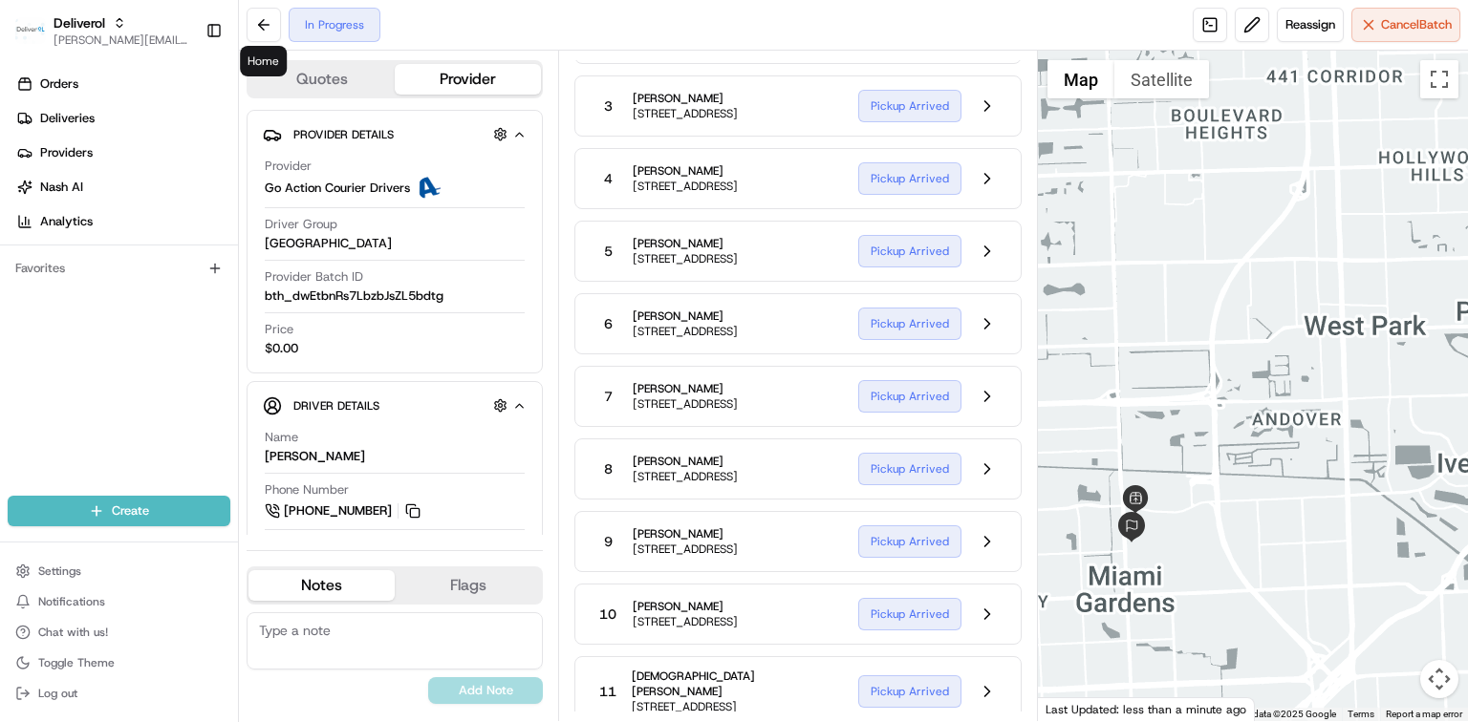
scroll to position [3185, 0]
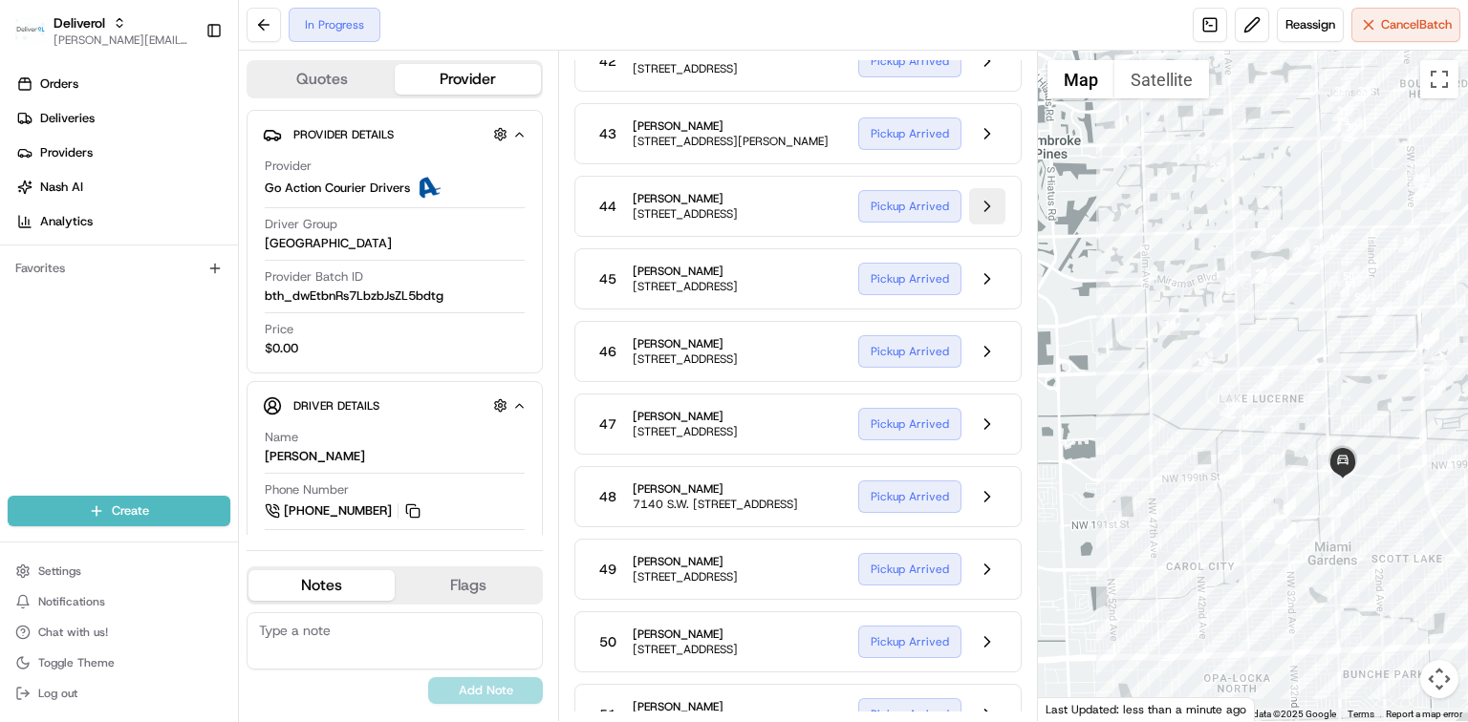
click at [978, 225] on button at bounding box center [987, 206] width 36 height 36
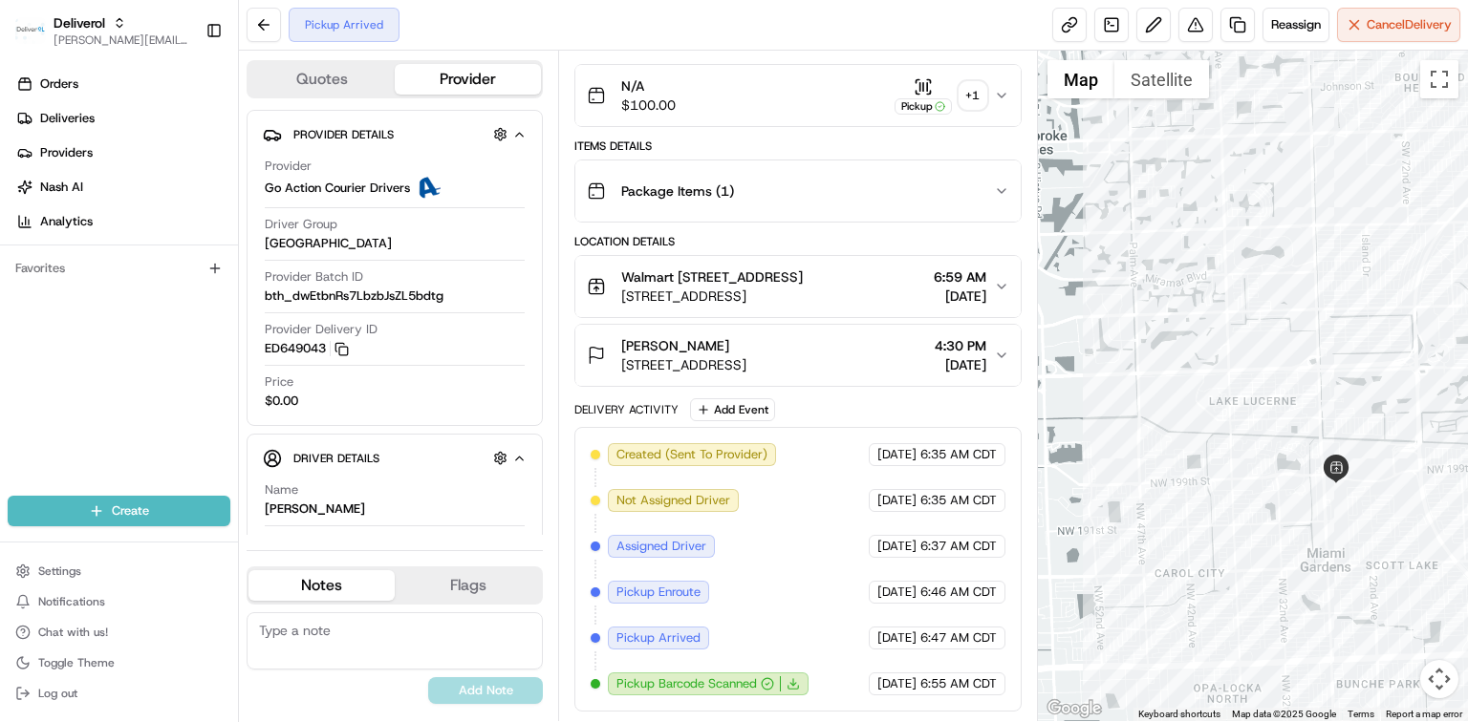
scroll to position [298, 0]
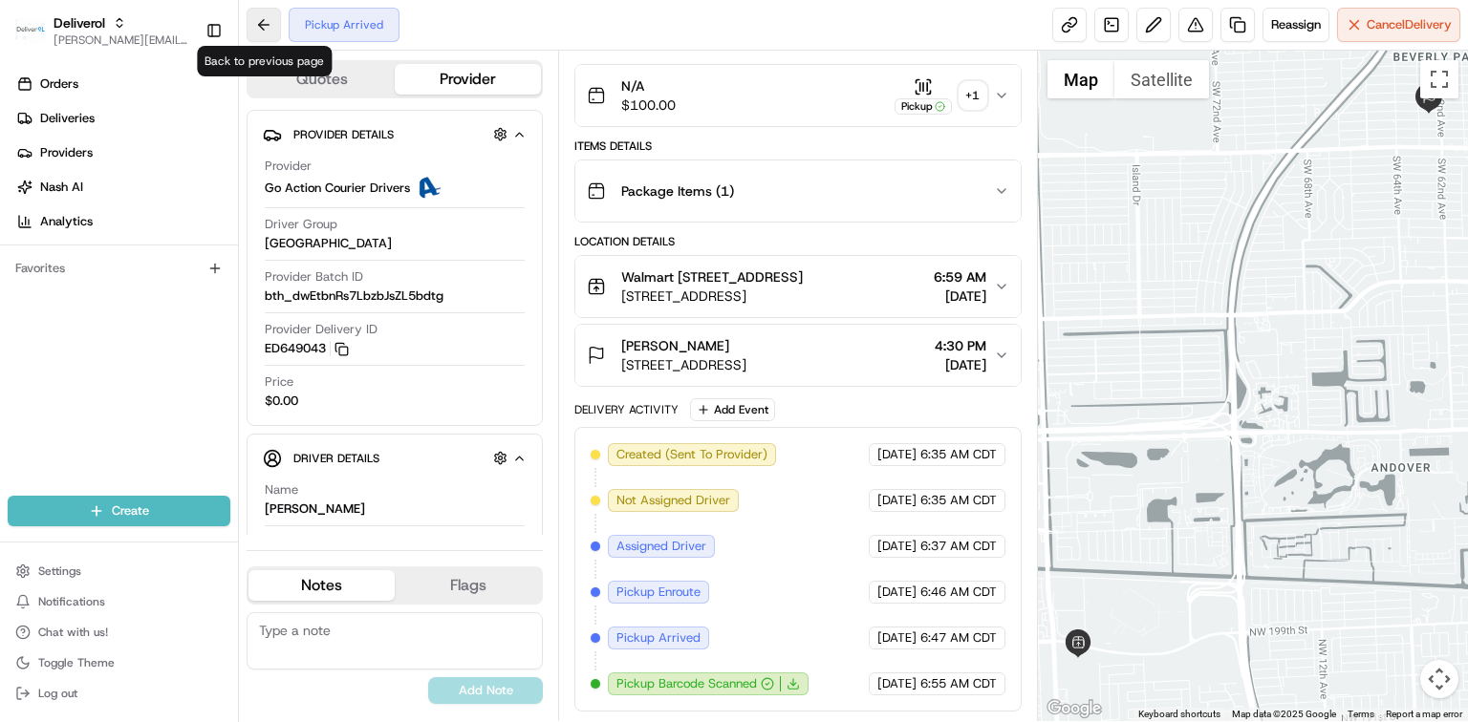
click at [249, 20] on button at bounding box center [264, 25] width 34 height 34
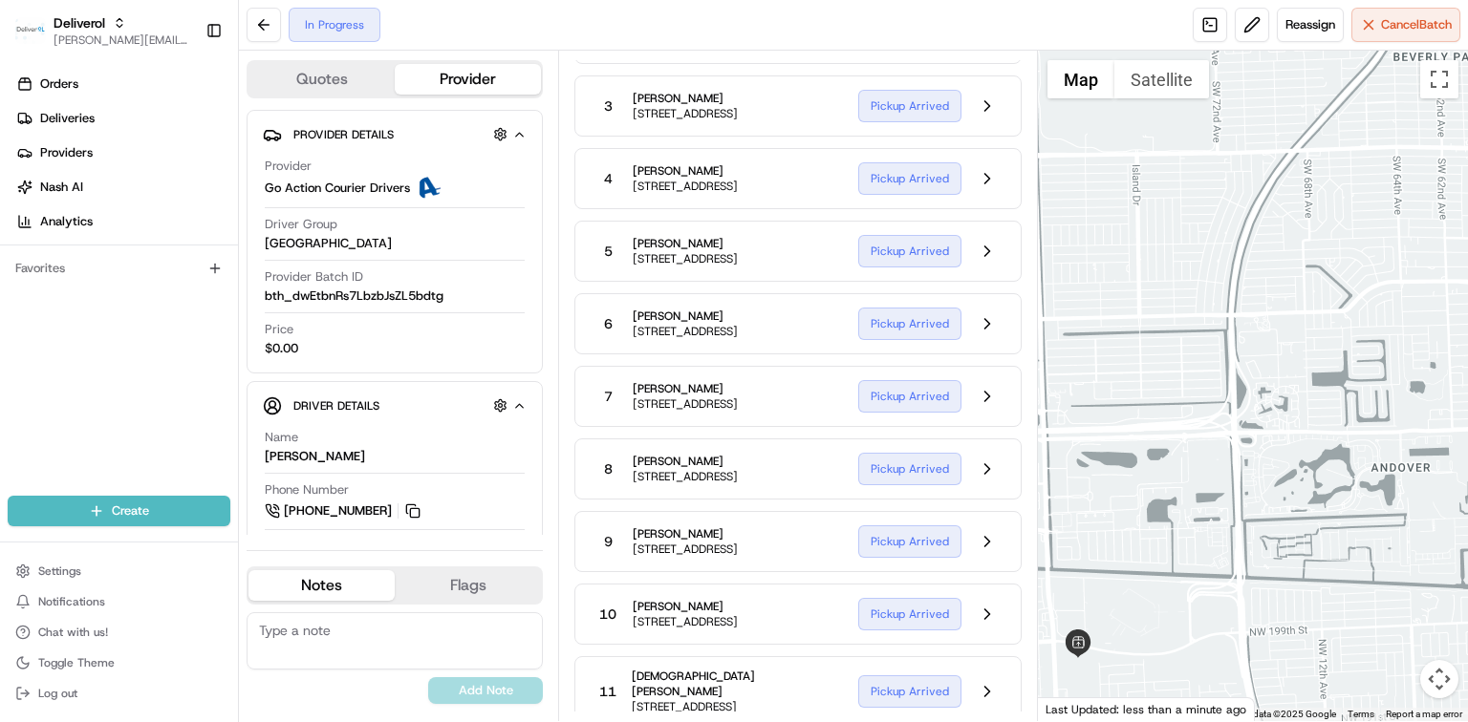
scroll to position [3185, 0]
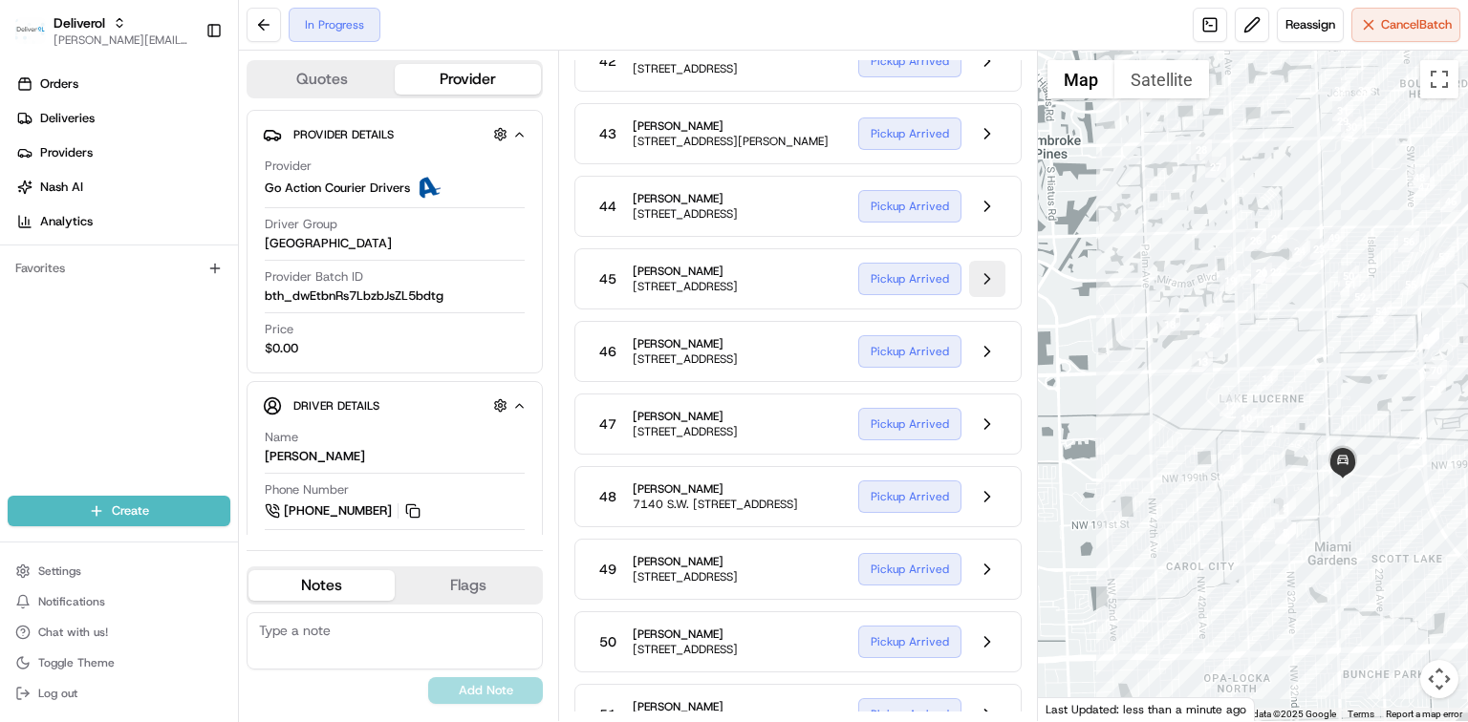
click at [977, 297] on button at bounding box center [987, 279] width 36 height 36
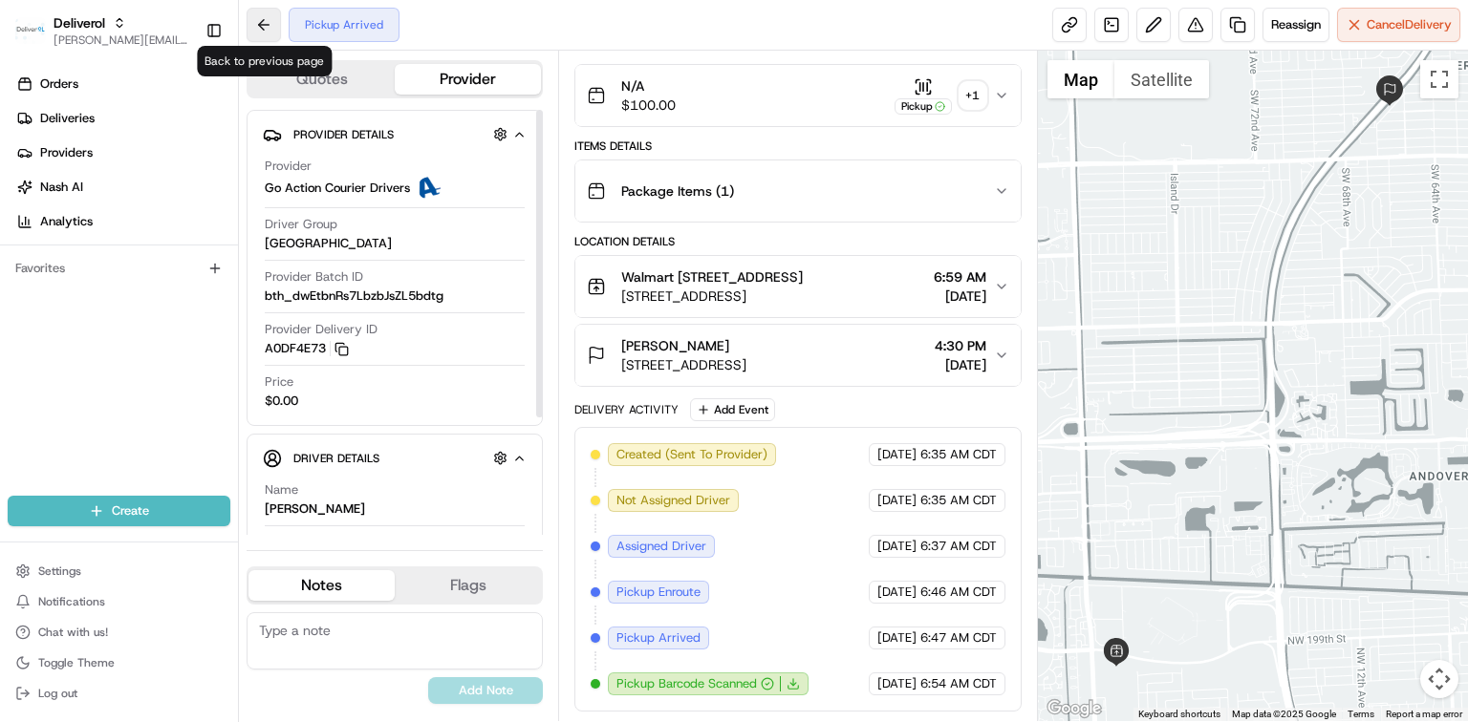
click at [266, 23] on button at bounding box center [264, 25] width 34 height 34
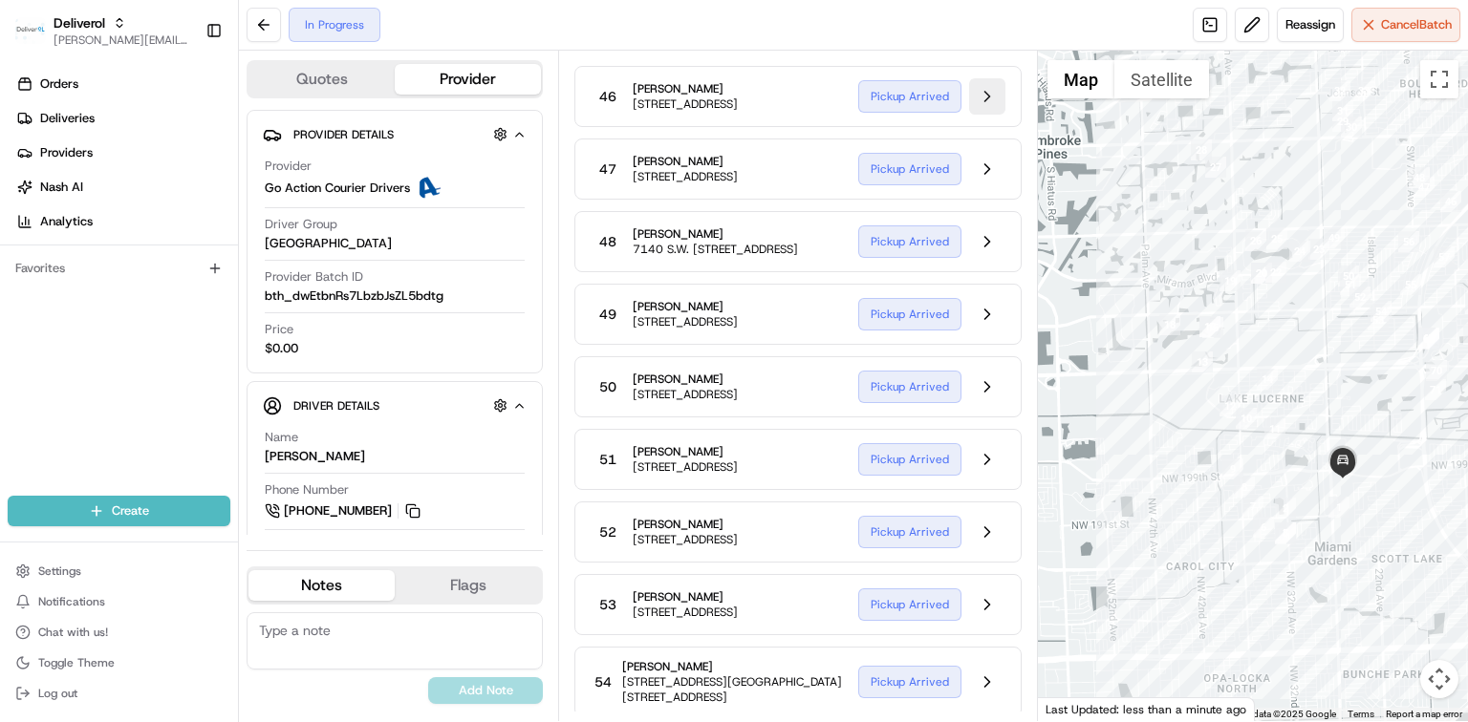
click at [987, 115] on button at bounding box center [987, 96] width 36 height 36
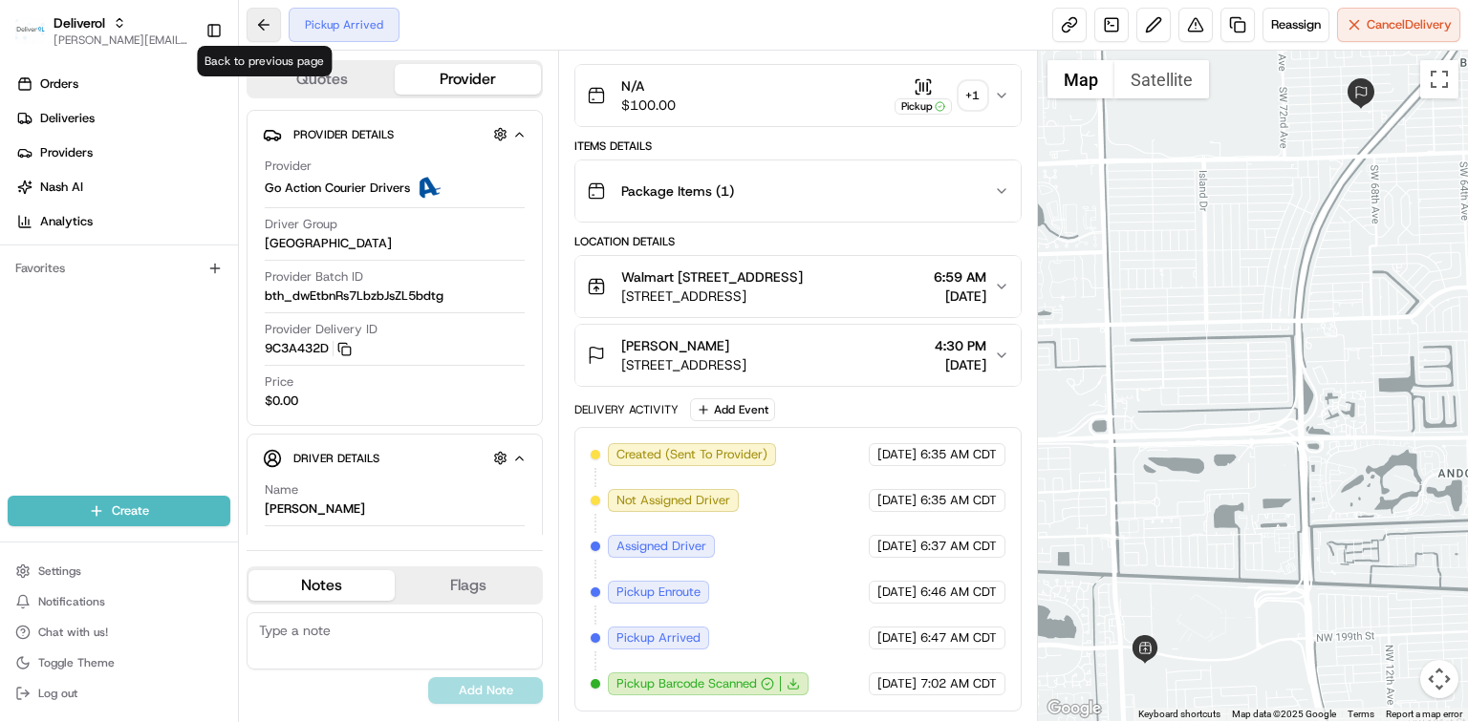
click at [268, 27] on button at bounding box center [264, 25] width 34 height 34
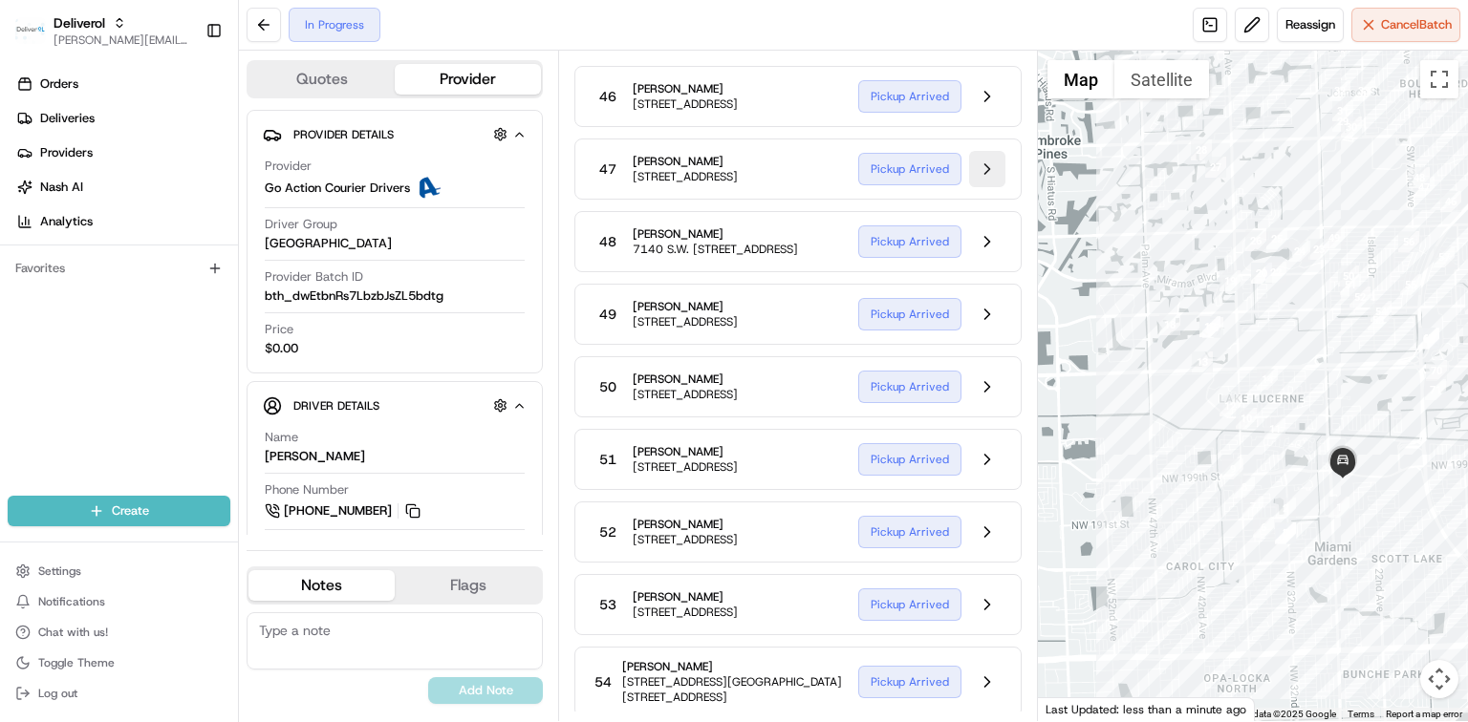
click at [982, 187] on button at bounding box center [987, 169] width 36 height 36
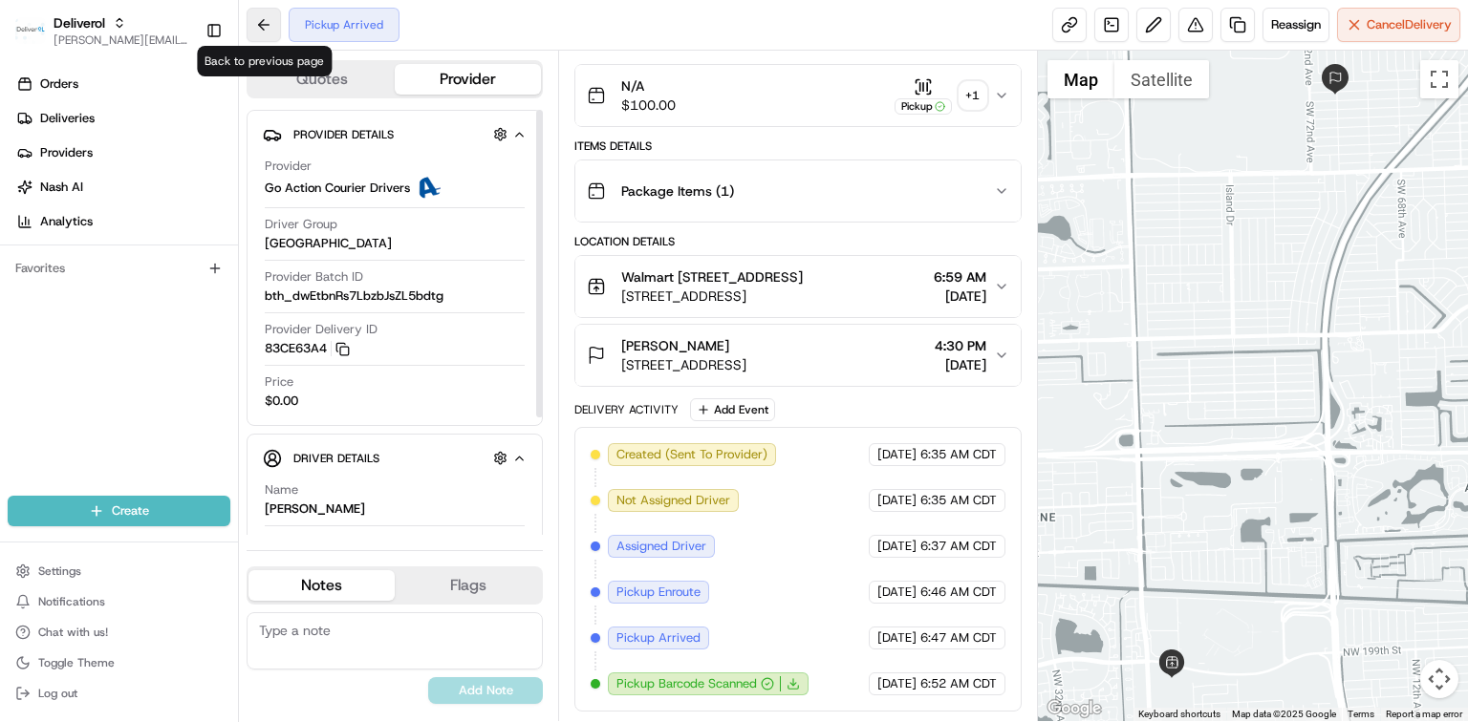
click at [263, 22] on button at bounding box center [264, 25] width 34 height 34
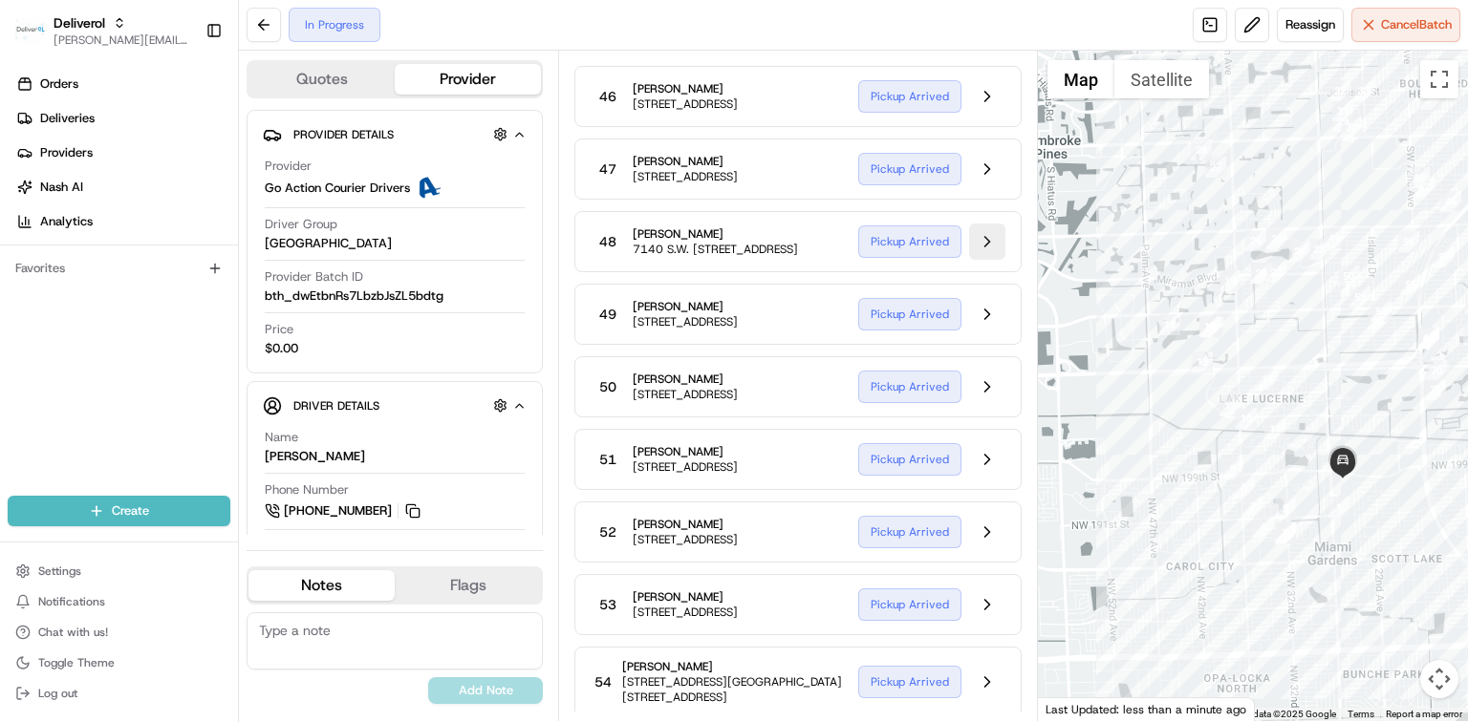
click at [993, 260] on button at bounding box center [987, 242] width 36 height 36
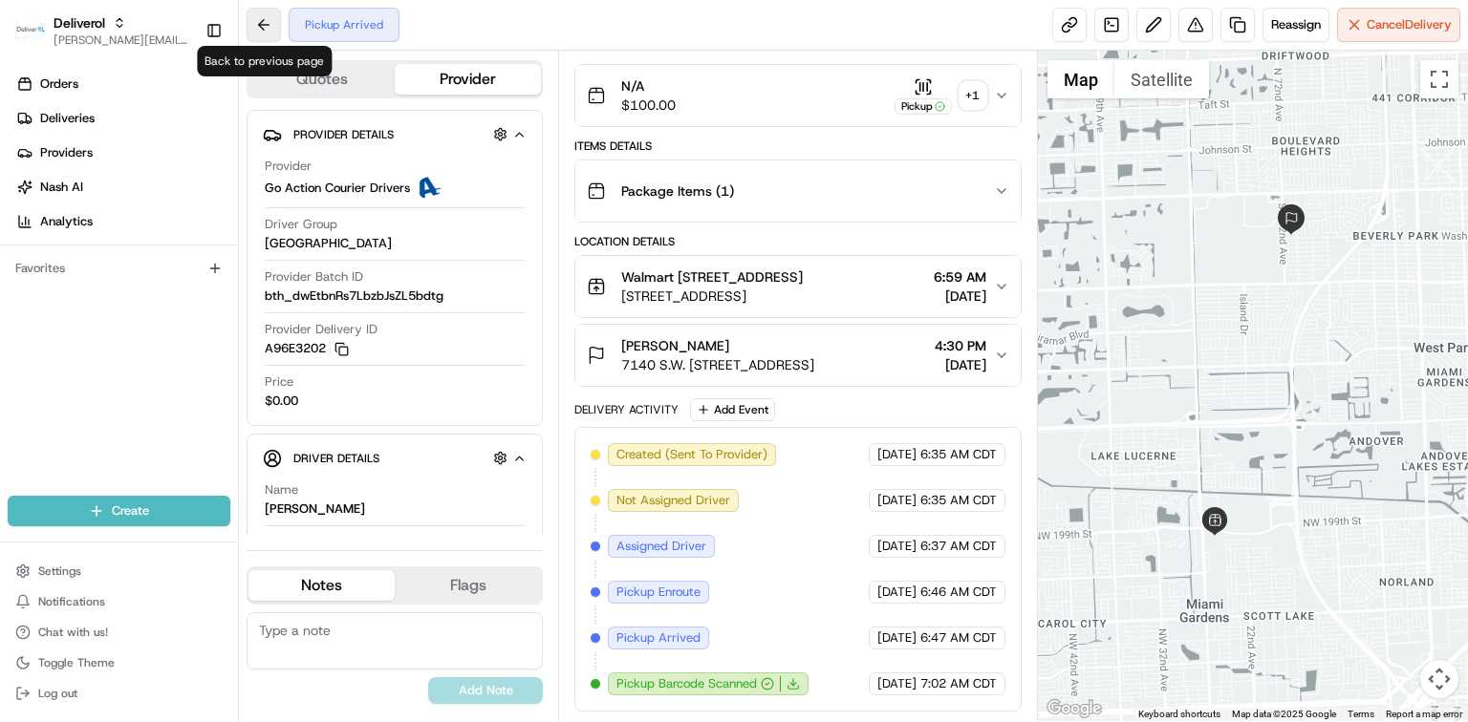
click at [256, 28] on button at bounding box center [264, 25] width 34 height 34
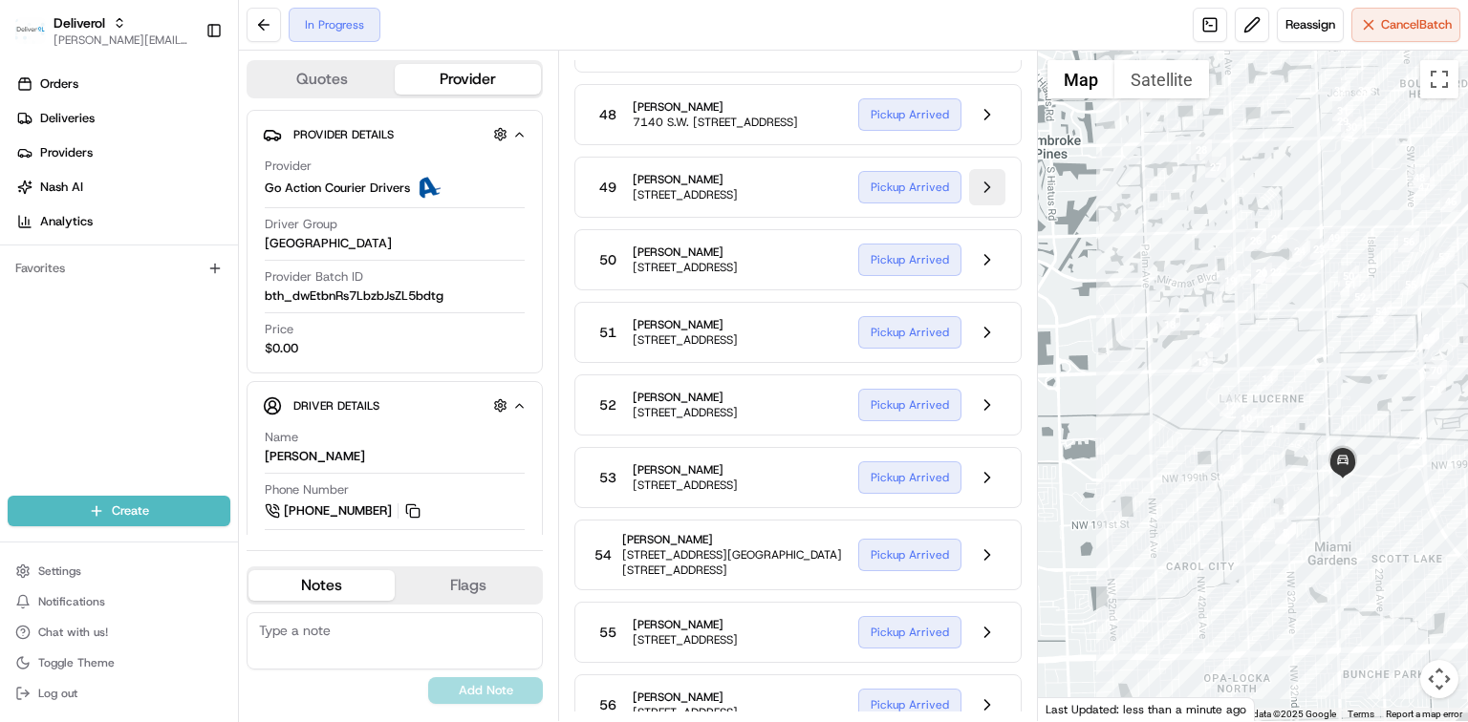
click at [979, 205] on button at bounding box center [987, 187] width 36 height 36
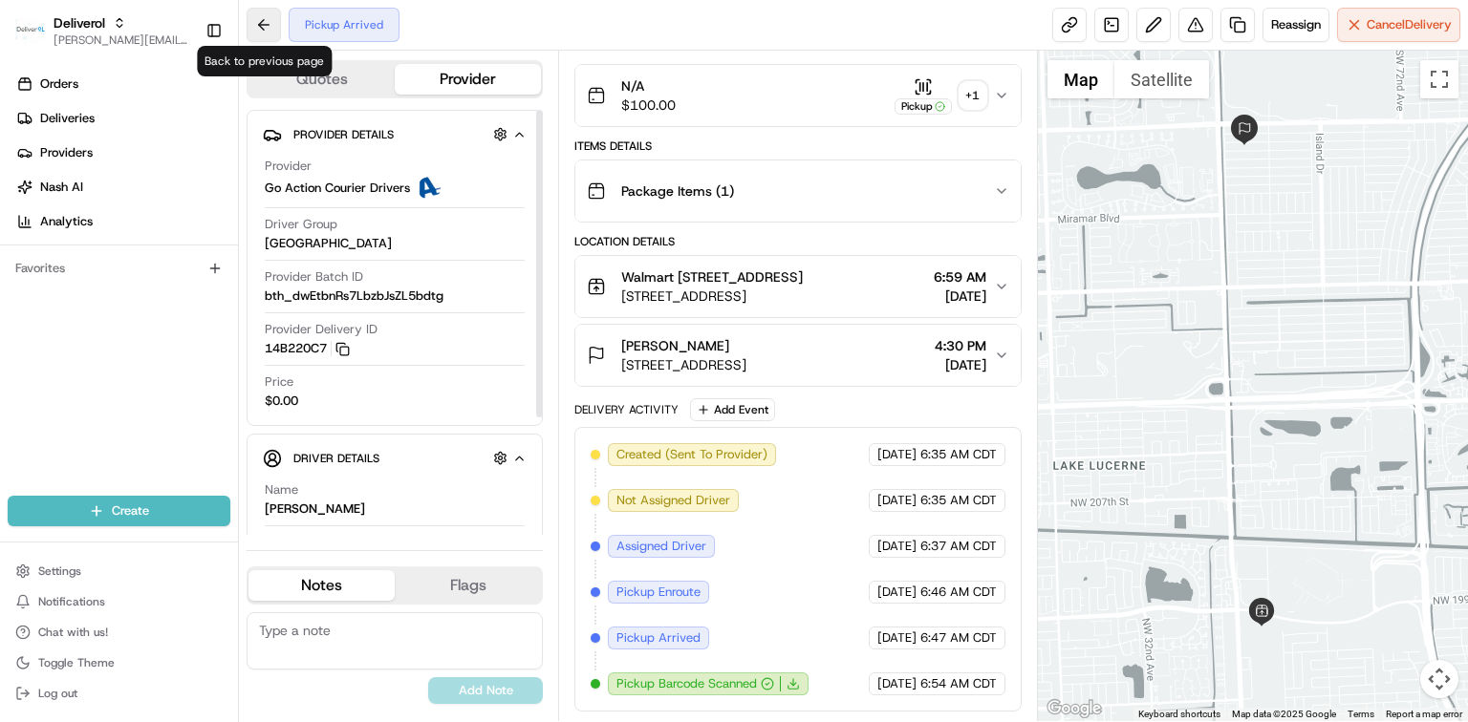
click at [267, 31] on button at bounding box center [264, 25] width 34 height 34
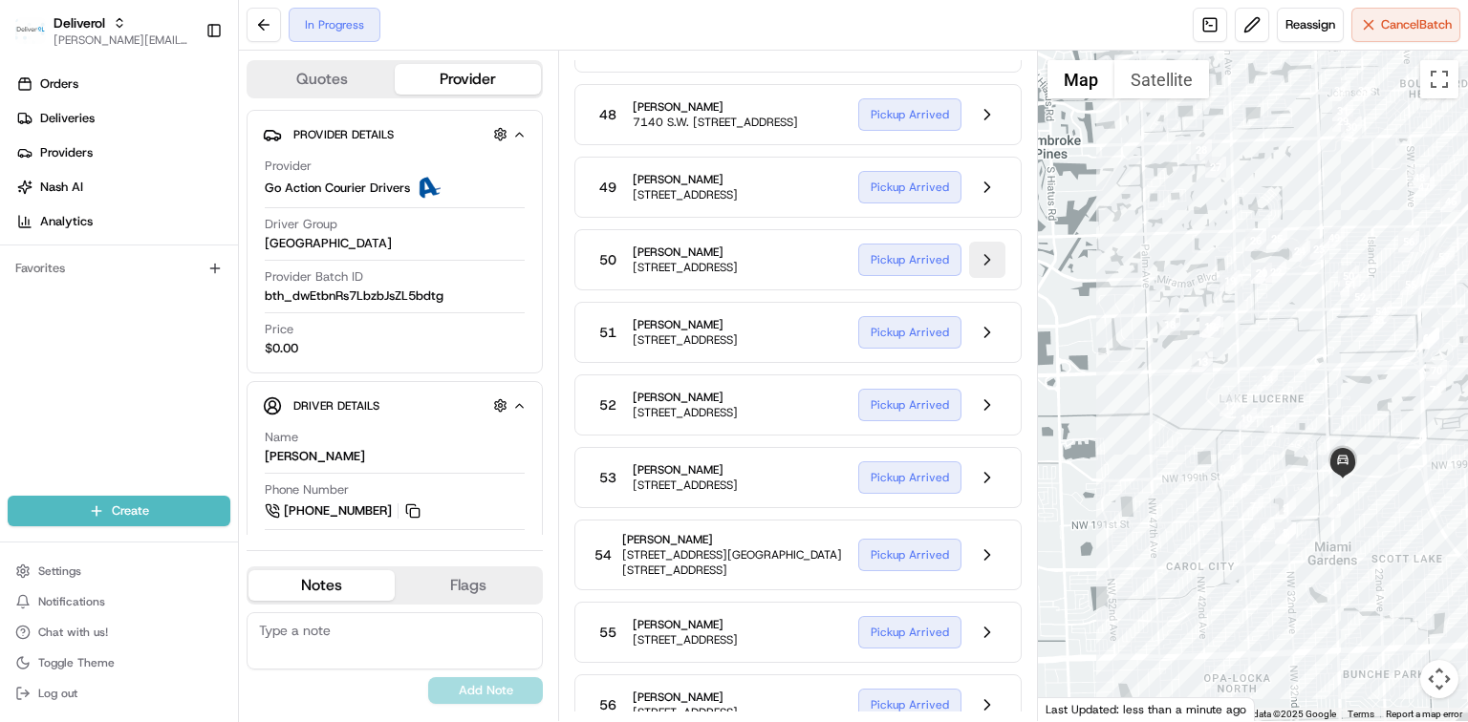
click at [986, 278] on button at bounding box center [987, 260] width 36 height 36
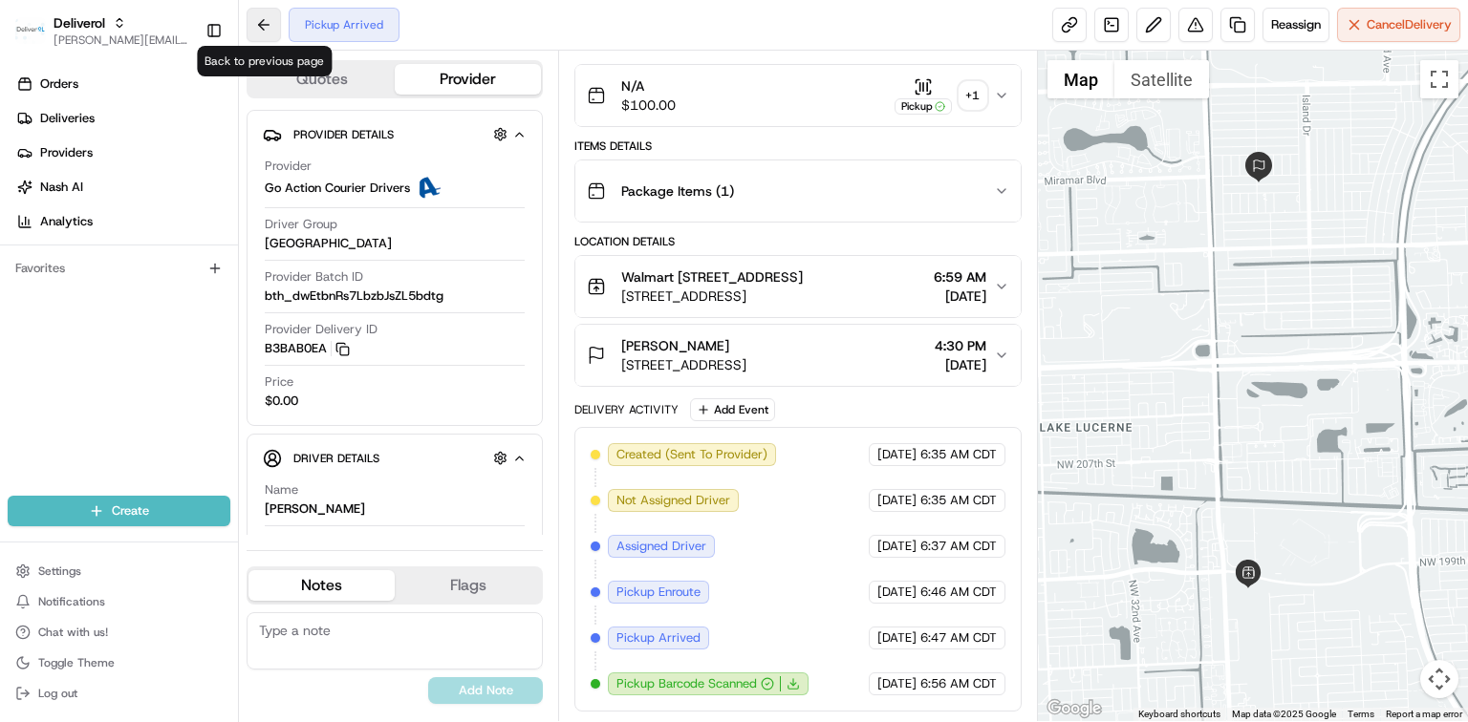
click at [264, 30] on button at bounding box center [264, 25] width 34 height 34
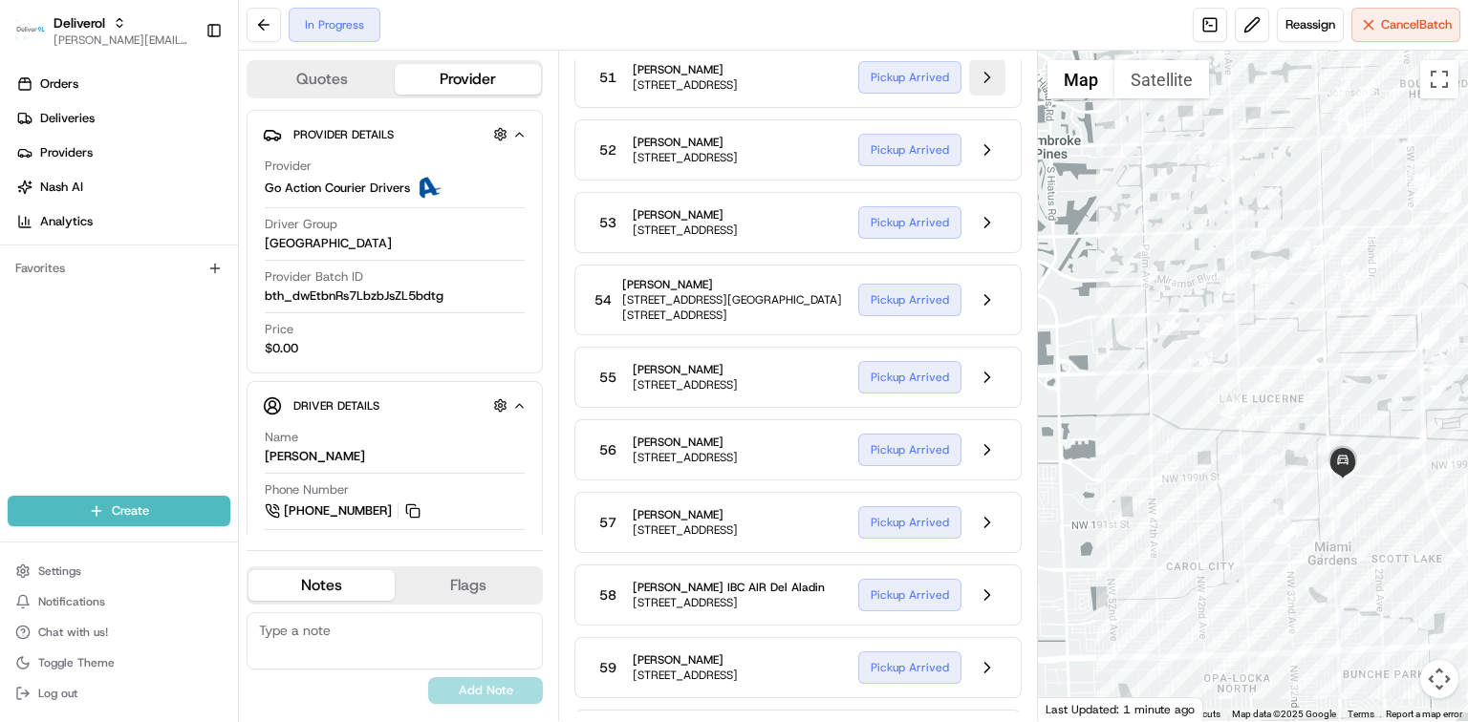
click at [979, 96] on button at bounding box center [987, 77] width 36 height 36
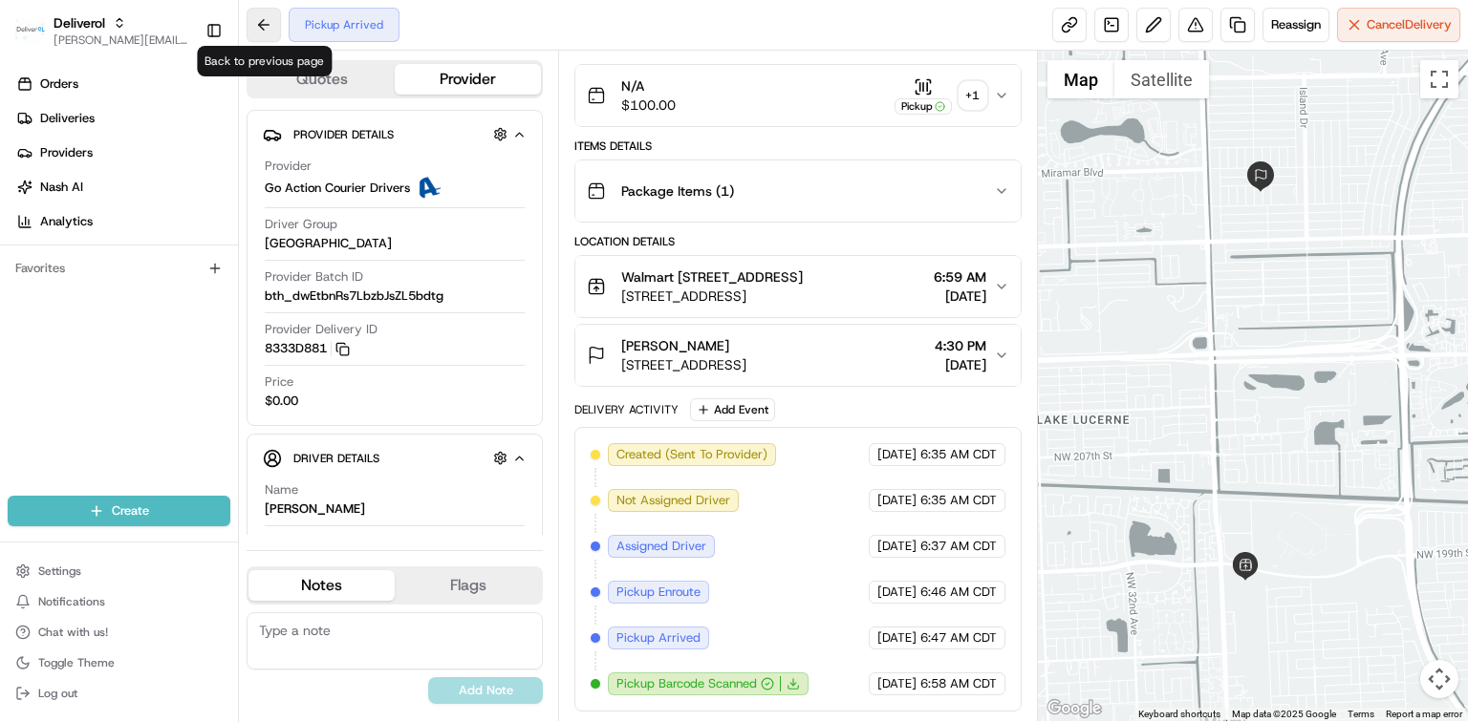
click at [264, 31] on button at bounding box center [264, 25] width 34 height 34
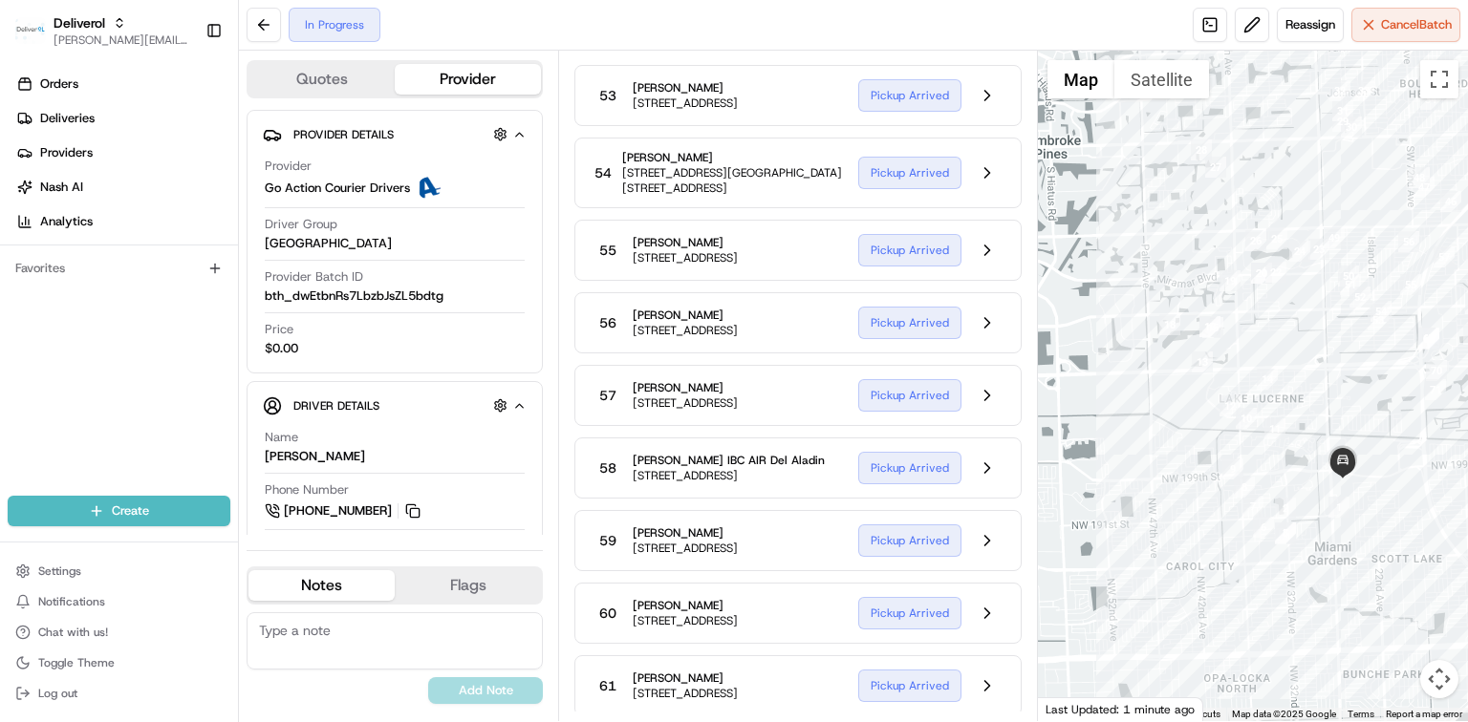
click at [982, 41] on button at bounding box center [987, 23] width 36 height 36
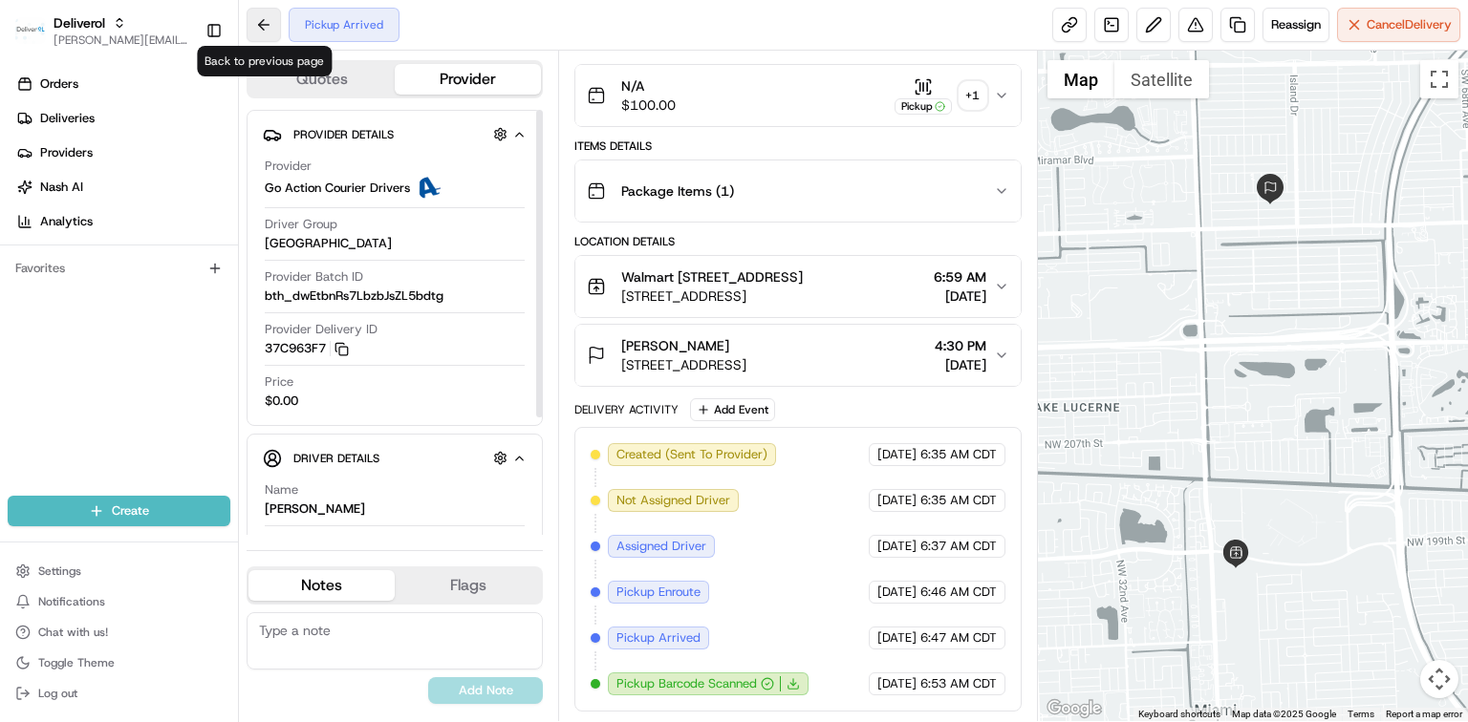
click at [275, 35] on button at bounding box center [264, 25] width 34 height 34
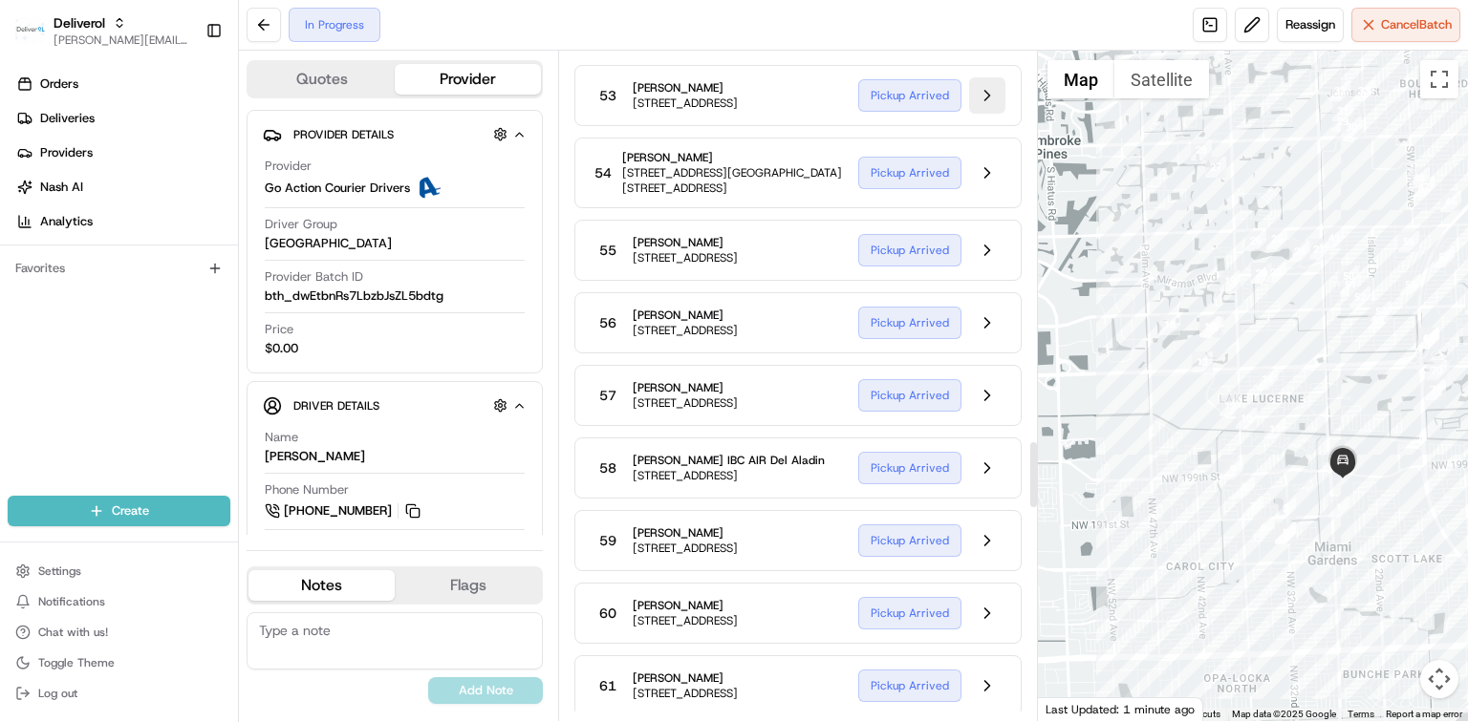
click at [984, 114] on button at bounding box center [987, 95] width 36 height 36
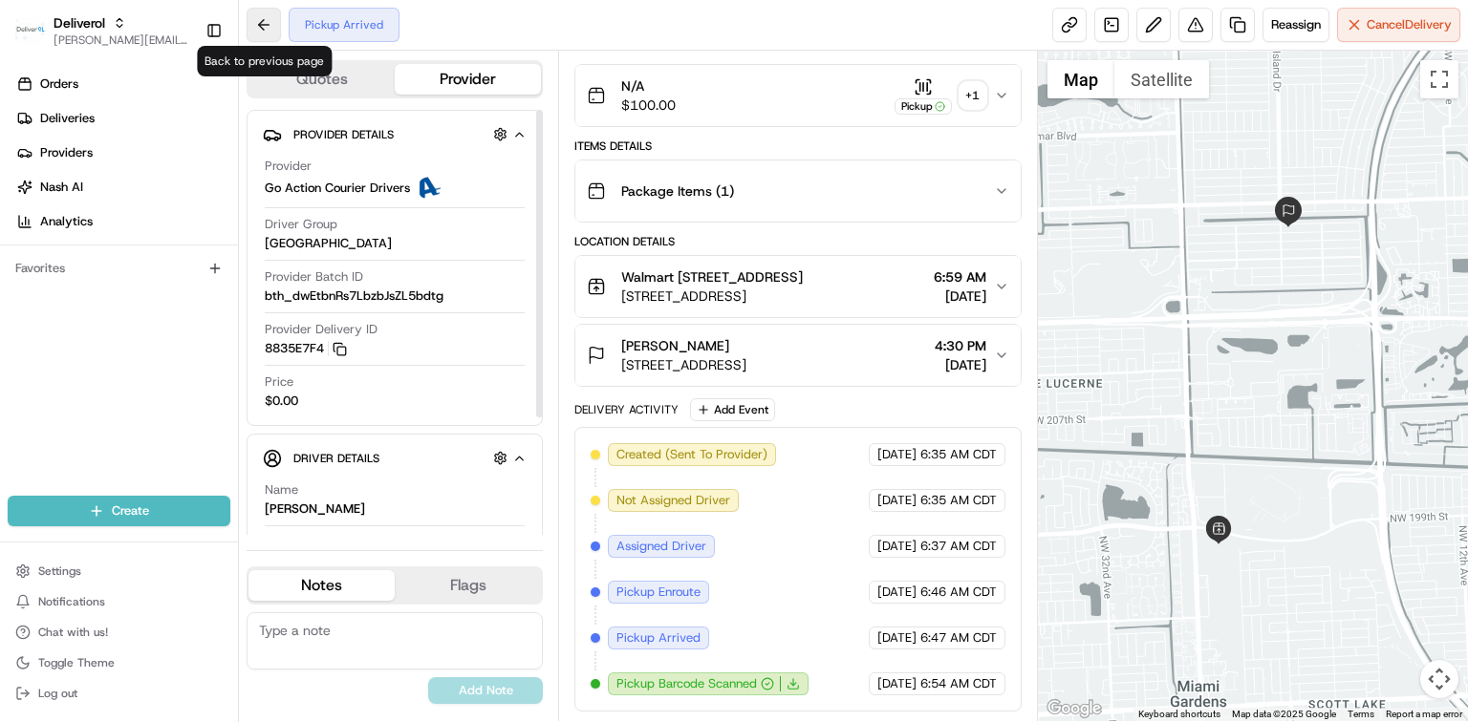
click at [271, 29] on button at bounding box center [264, 25] width 34 height 34
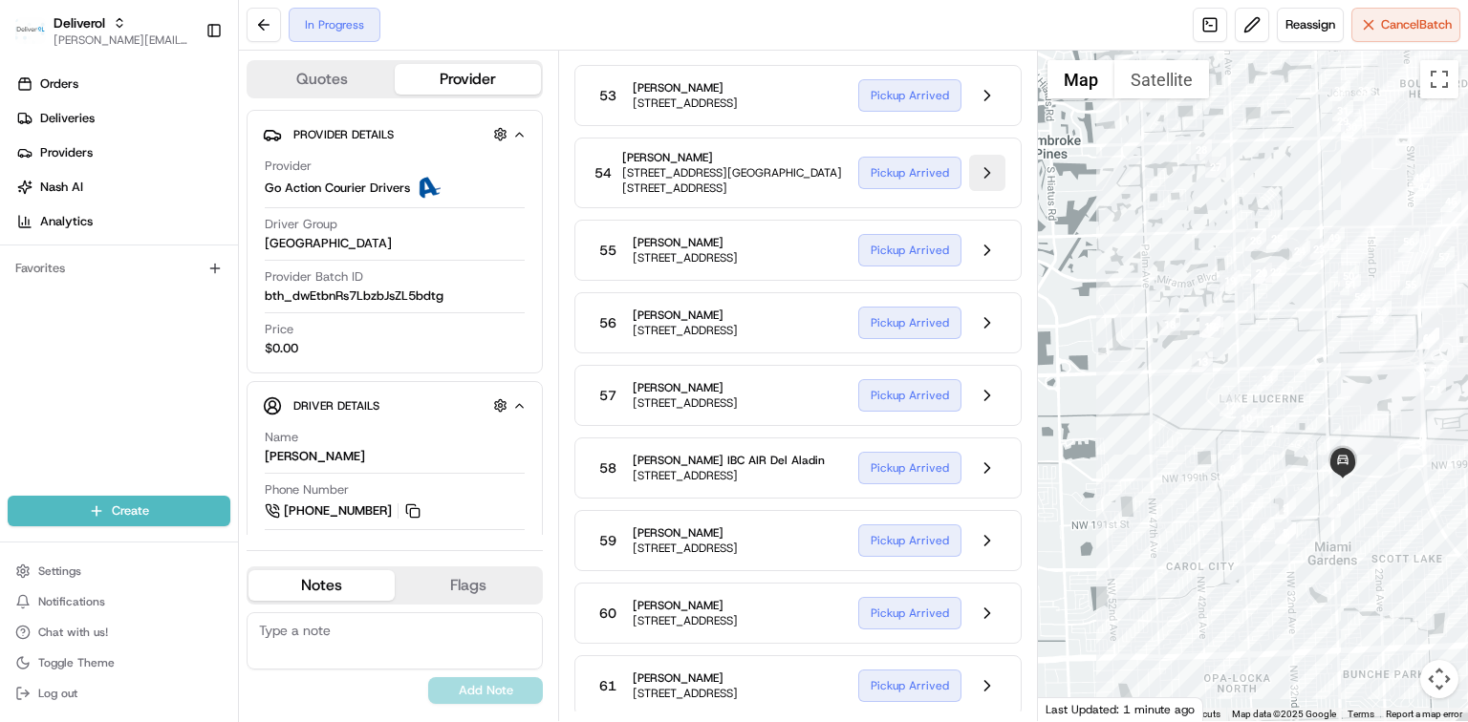
click at [982, 191] on button at bounding box center [987, 173] width 36 height 36
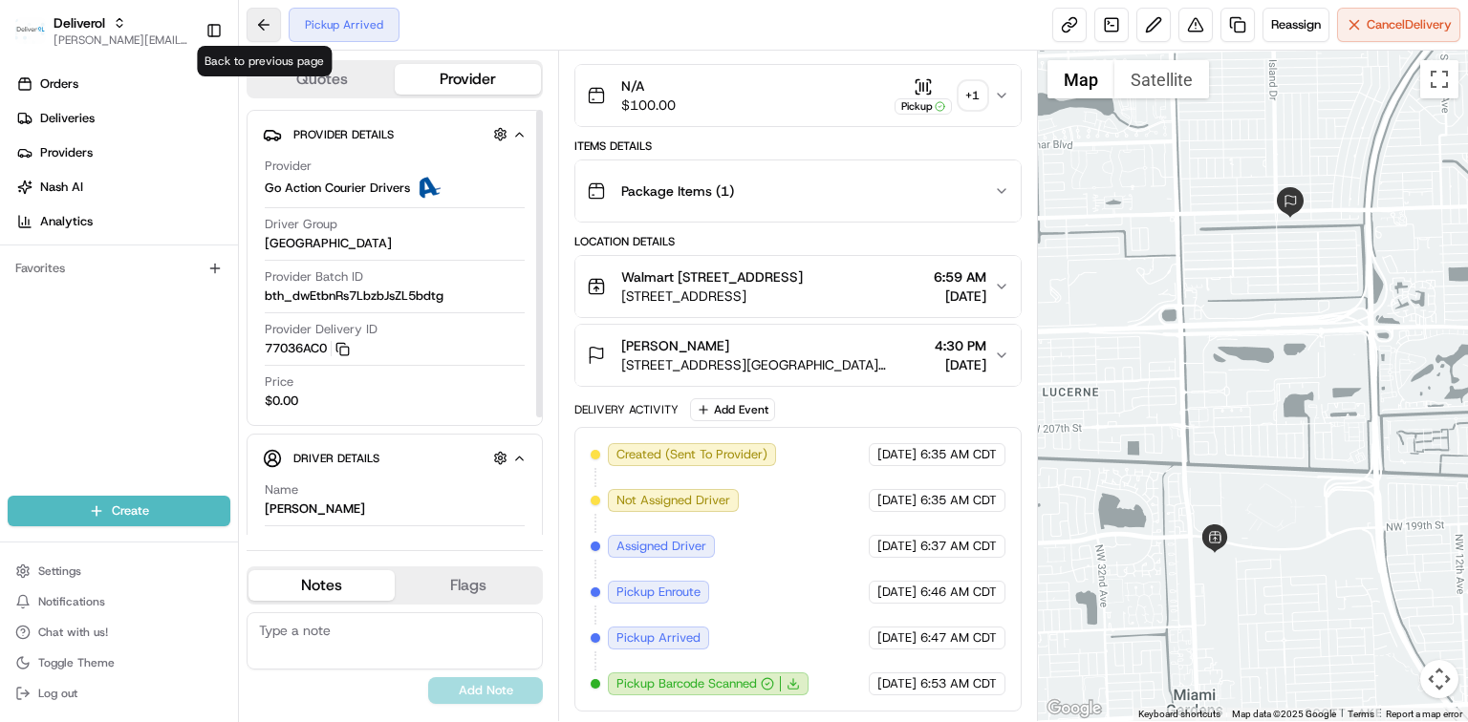
click at [263, 31] on button at bounding box center [264, 25] width 34 height 34
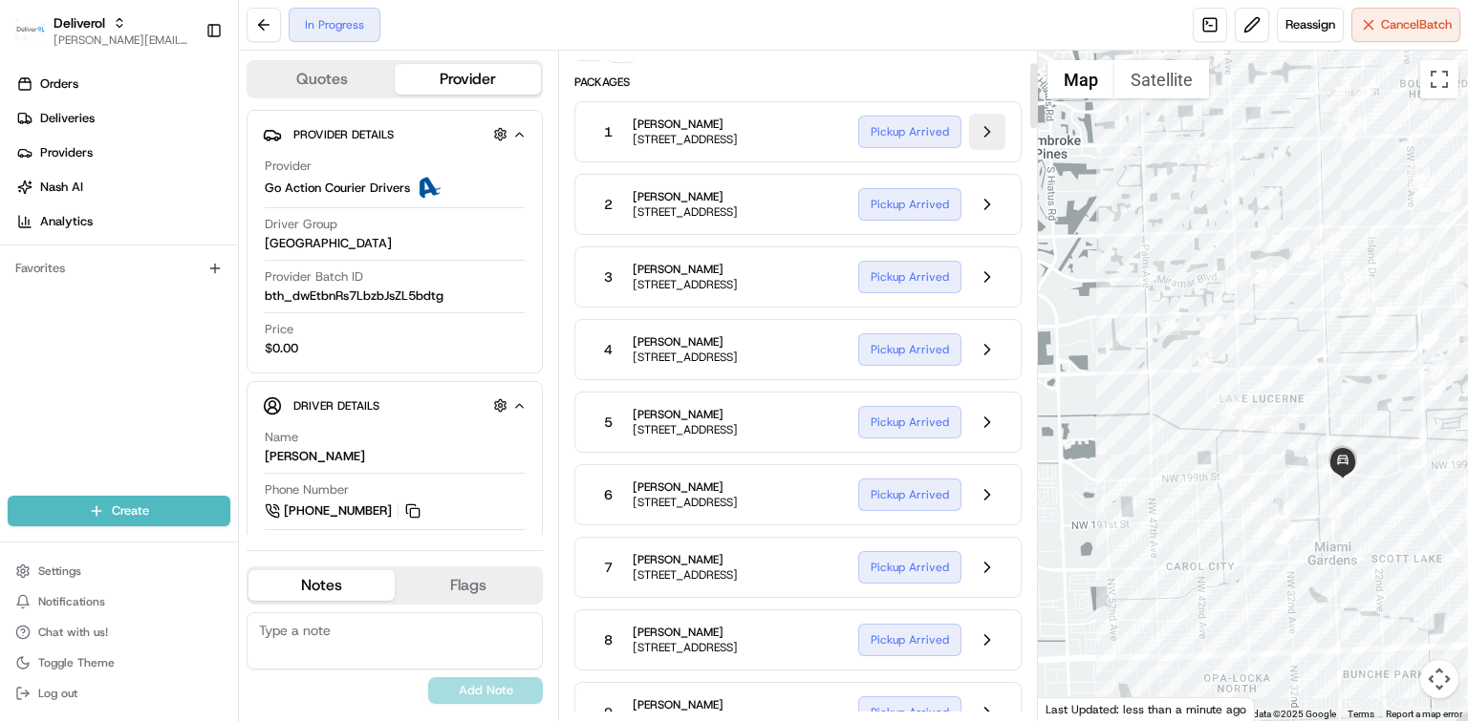
click at [983, 144] on button at bounding box center [987, 132] width 36 height 36
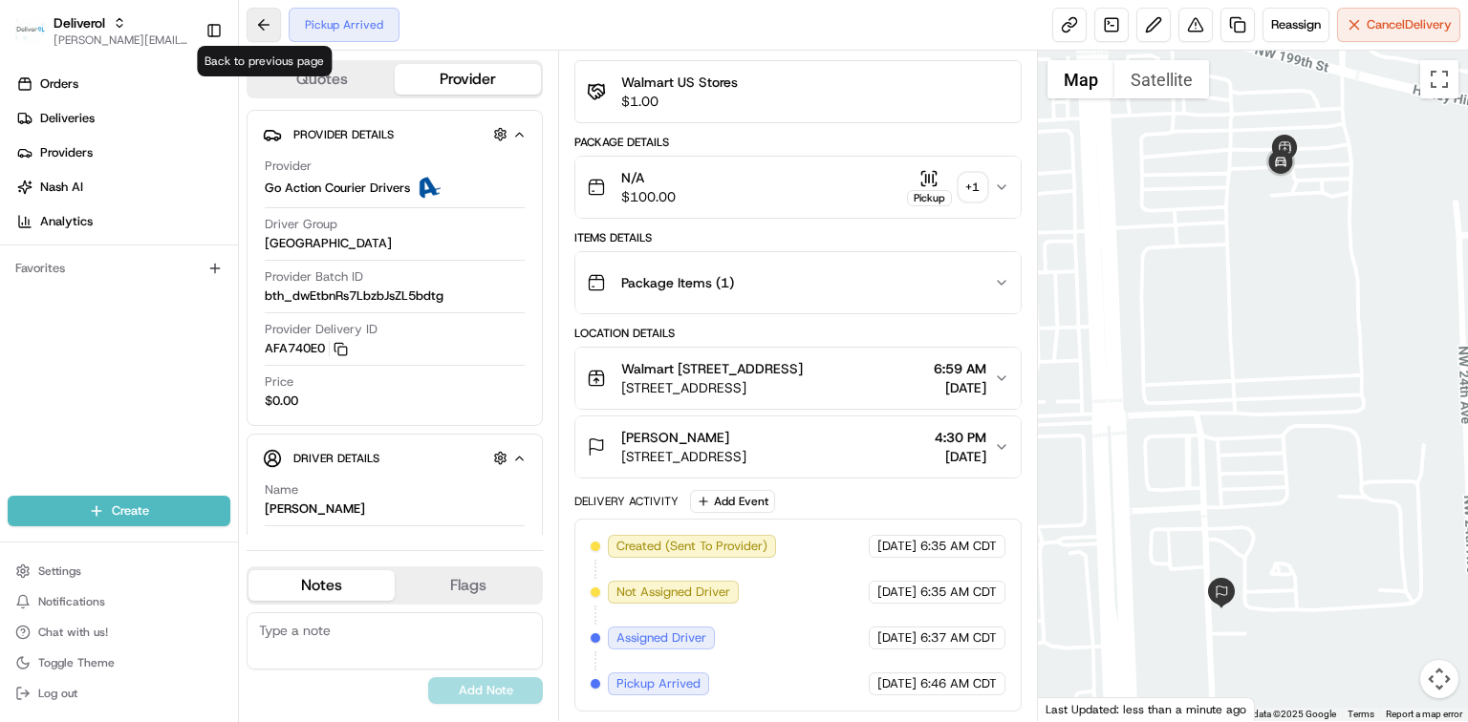
click at [257, 34] on button at bounding box center [264, 25] width 34 height 34
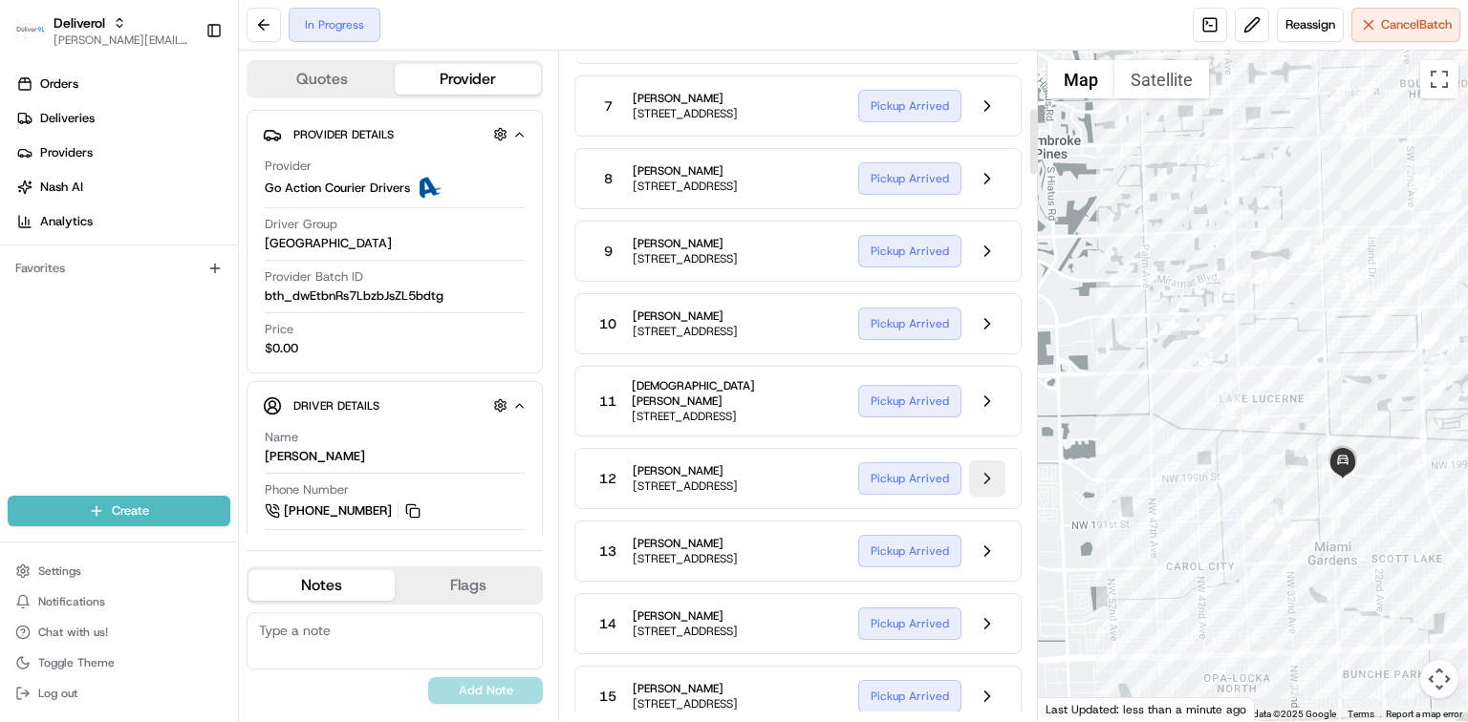
click at [993, 497] on button at bounding box center [987, 479] width 36 height 36
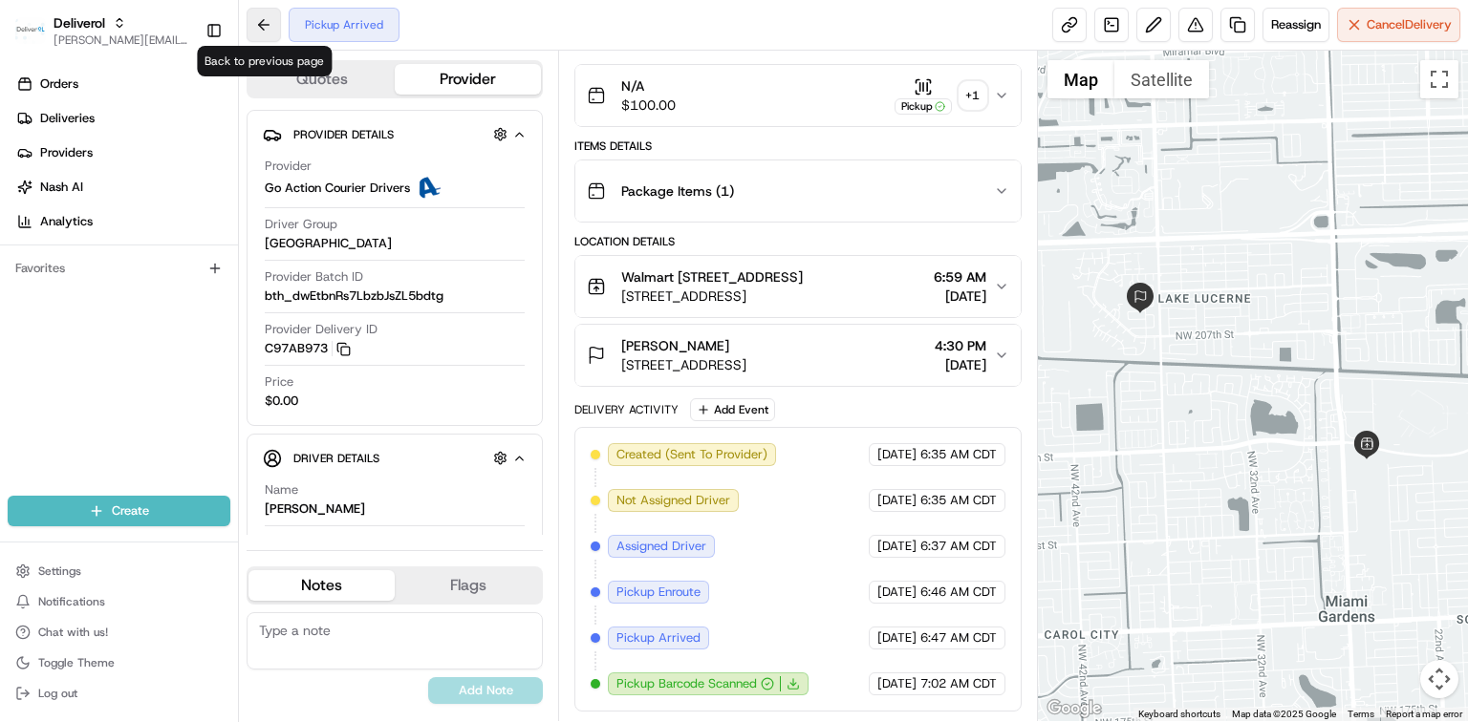
click at [260, 31] on button at bounding box center [264, 25] width 34 height 34
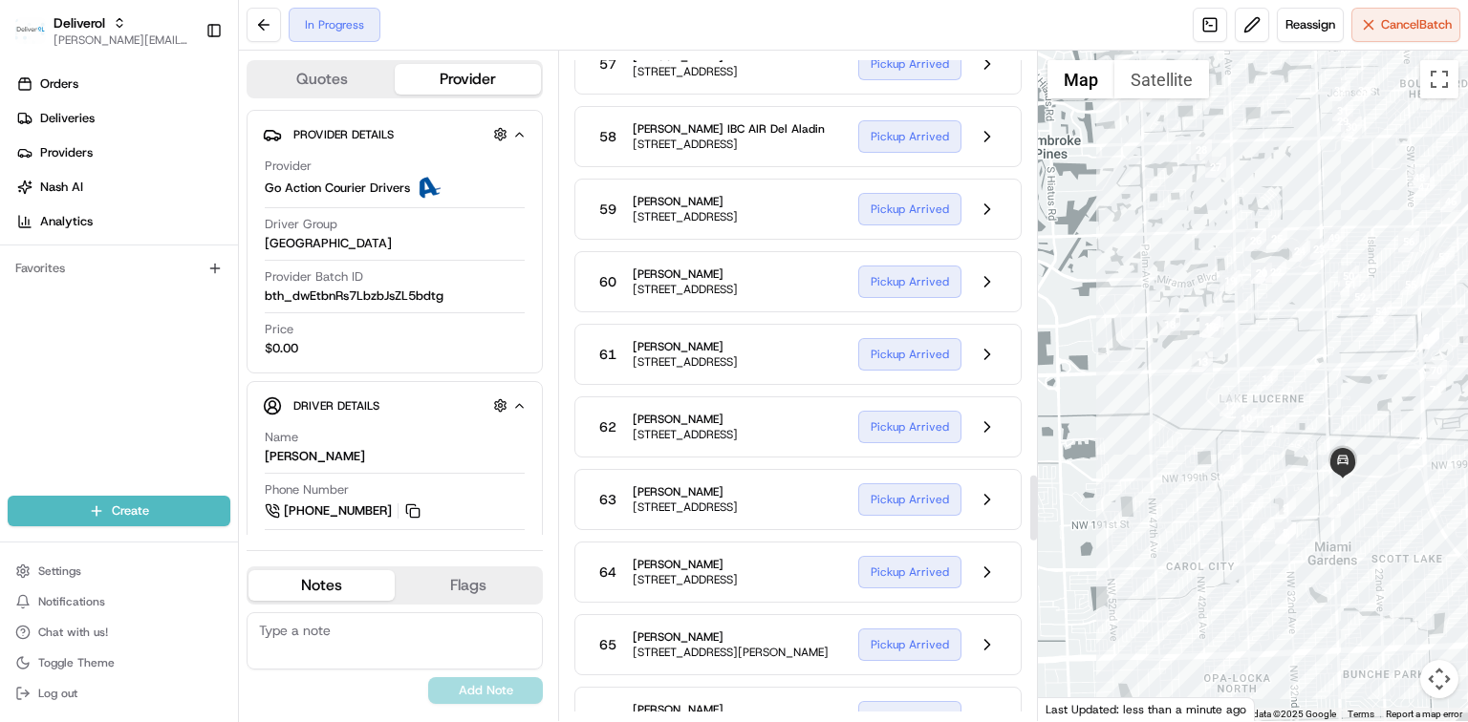
scroll to position [4284, 0]
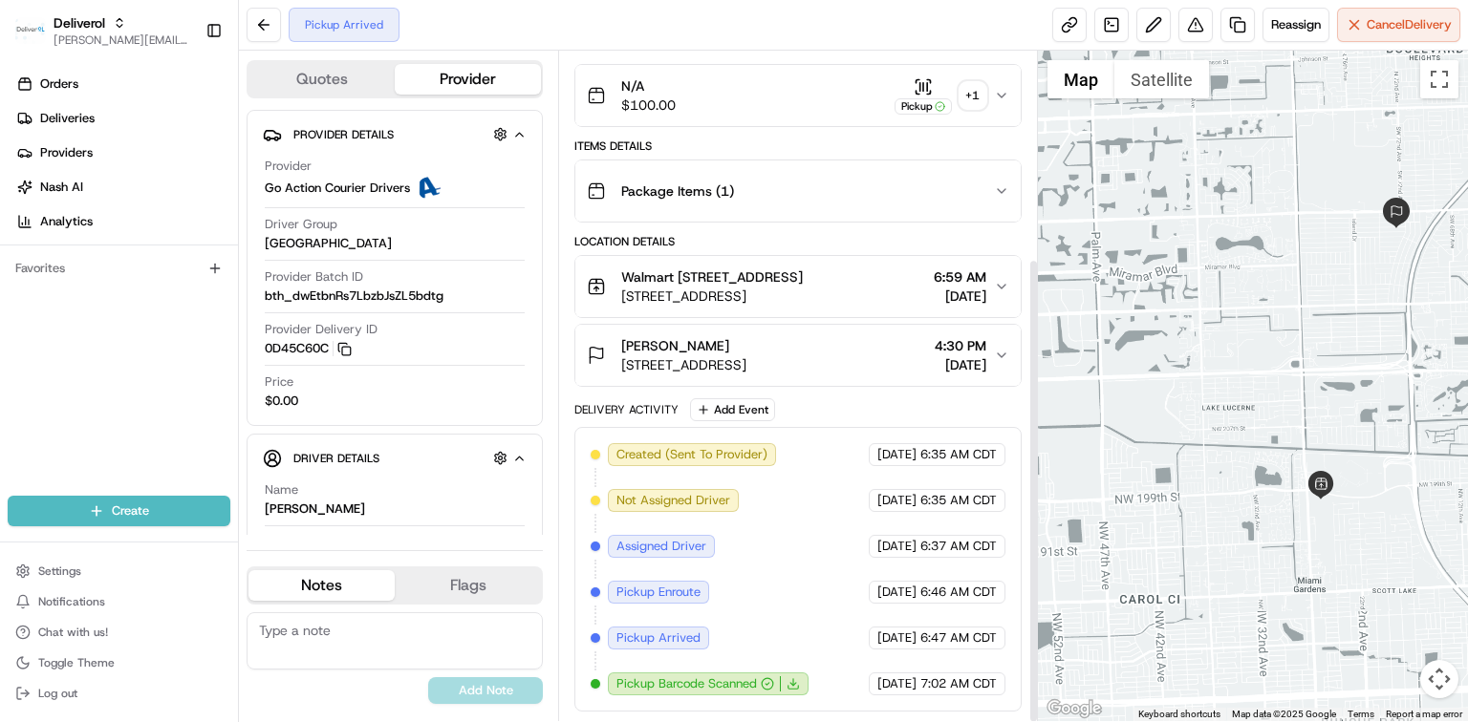
scroll to position [298, 0]
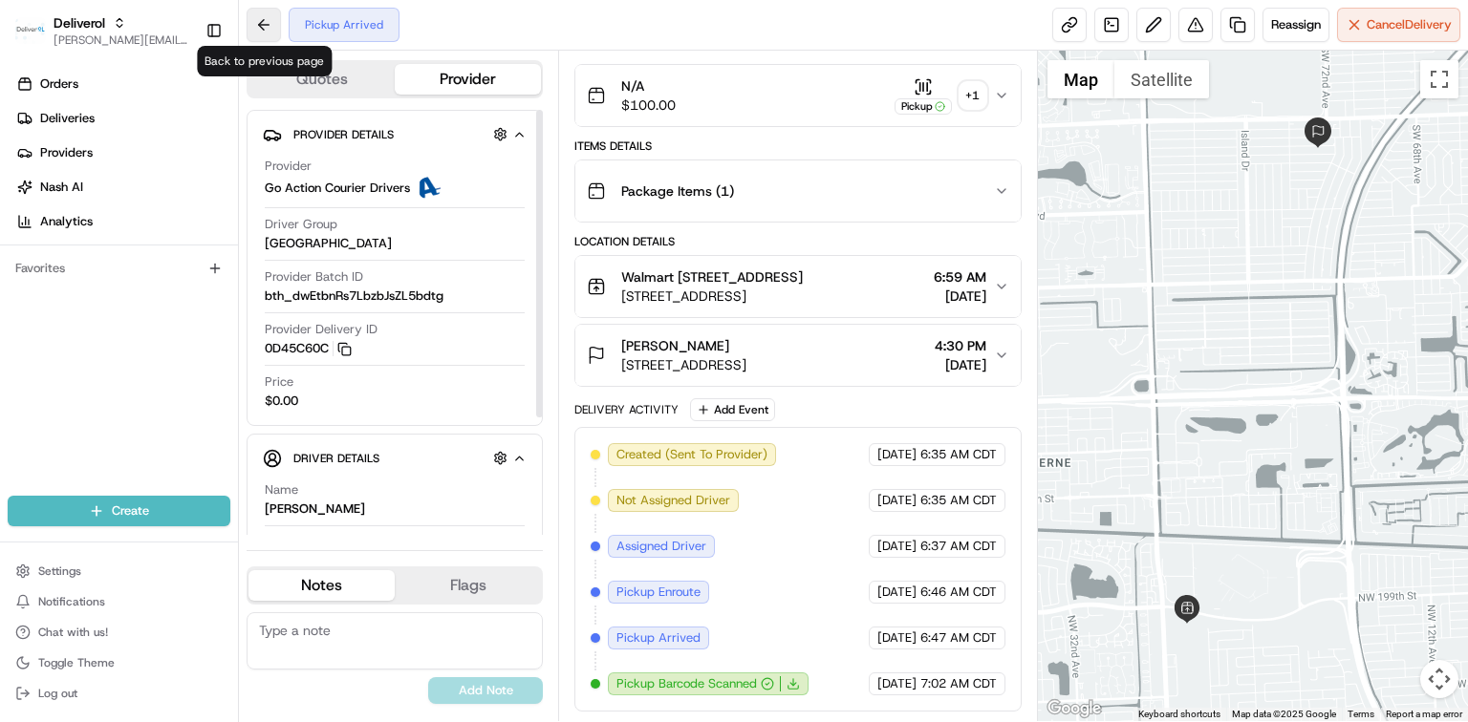
click at [271, 31] on button at bounding box center [264, 25] width 34 height 34
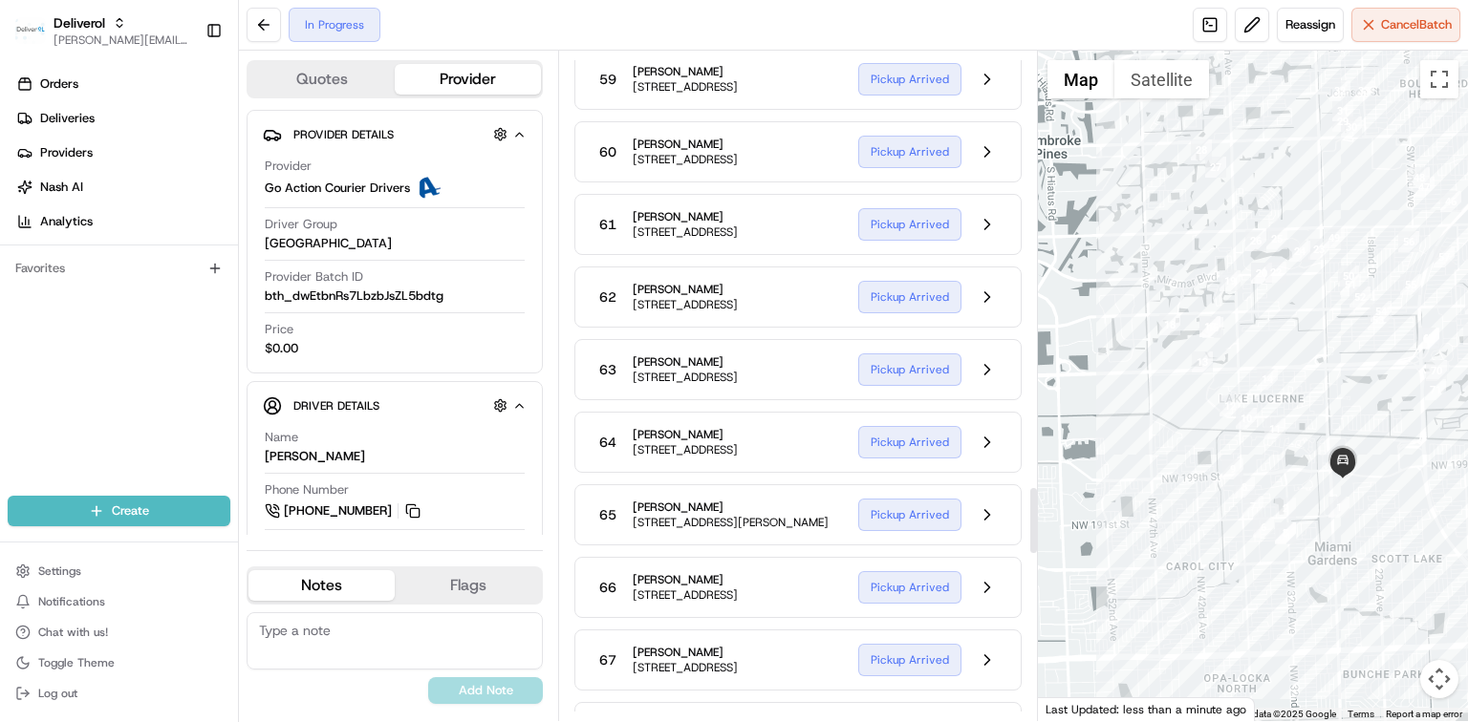
click at [985, 25] on button at bounding box center [987, 7] width 36 height 36
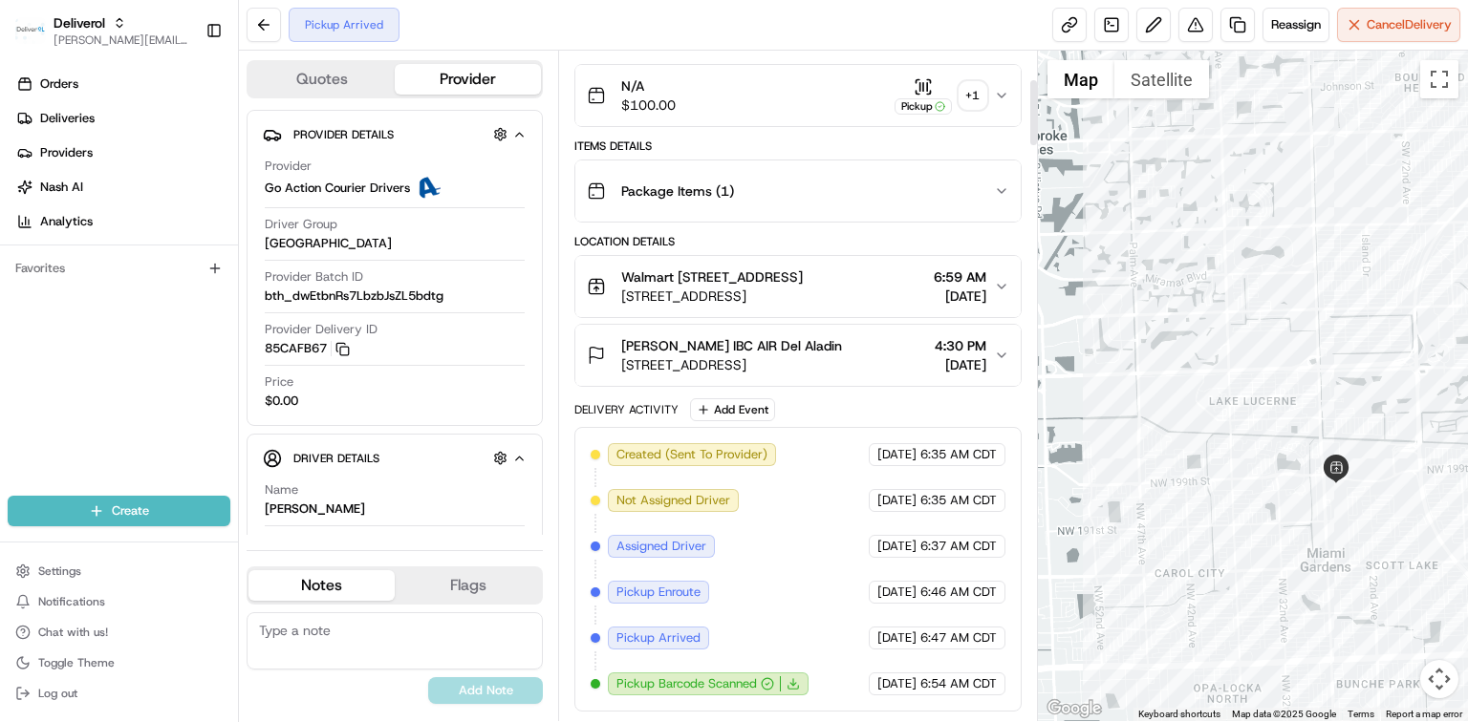
scroll to position [298, 0]
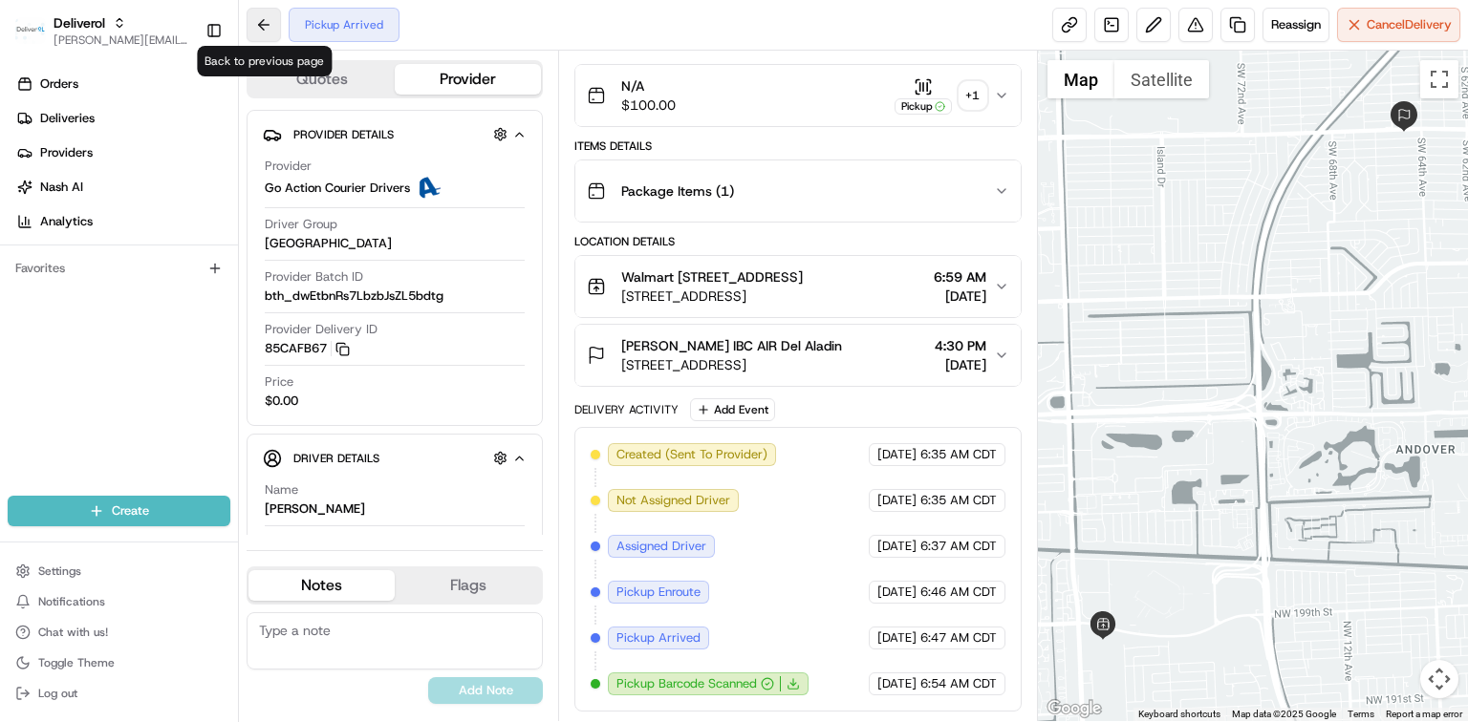
click at [261, 27] on button at bounding box center [264, 25] width 34 height 34
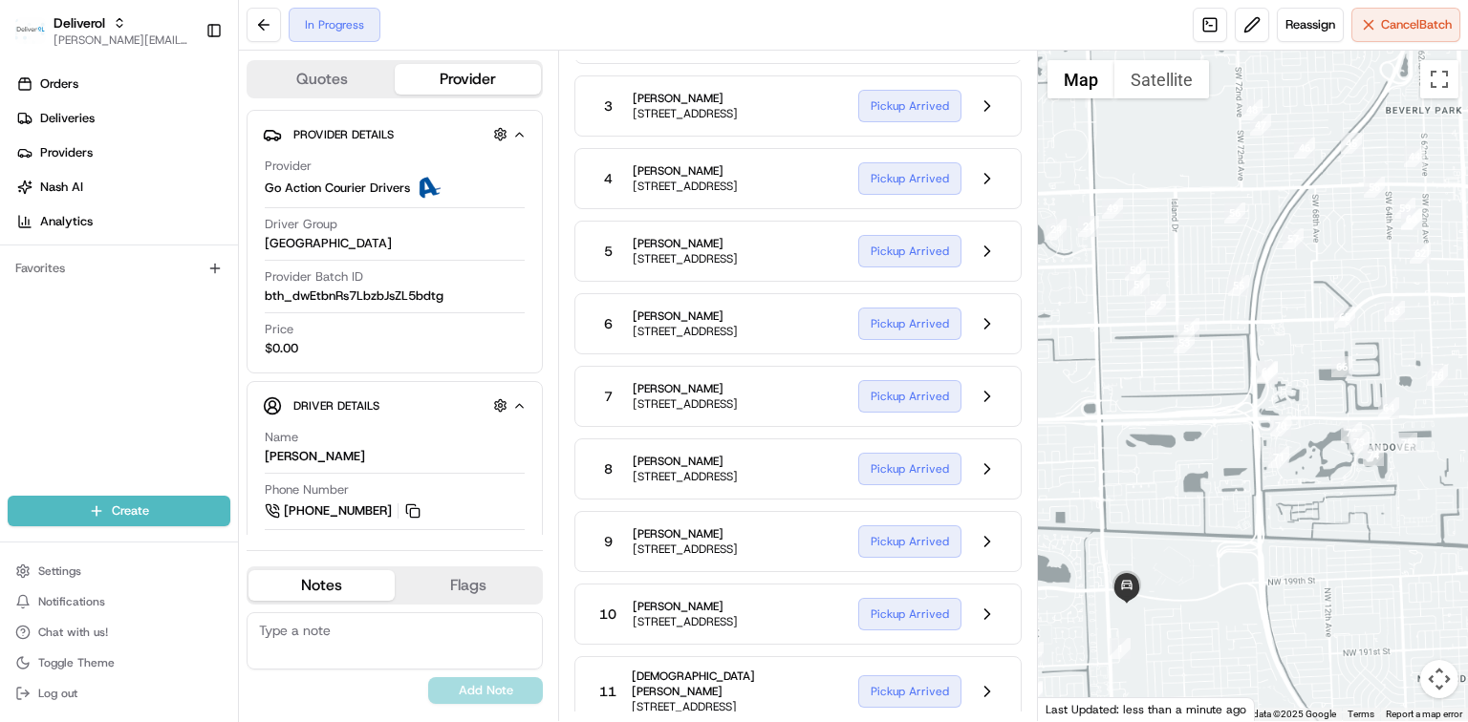
scroll to position [4411, 0]
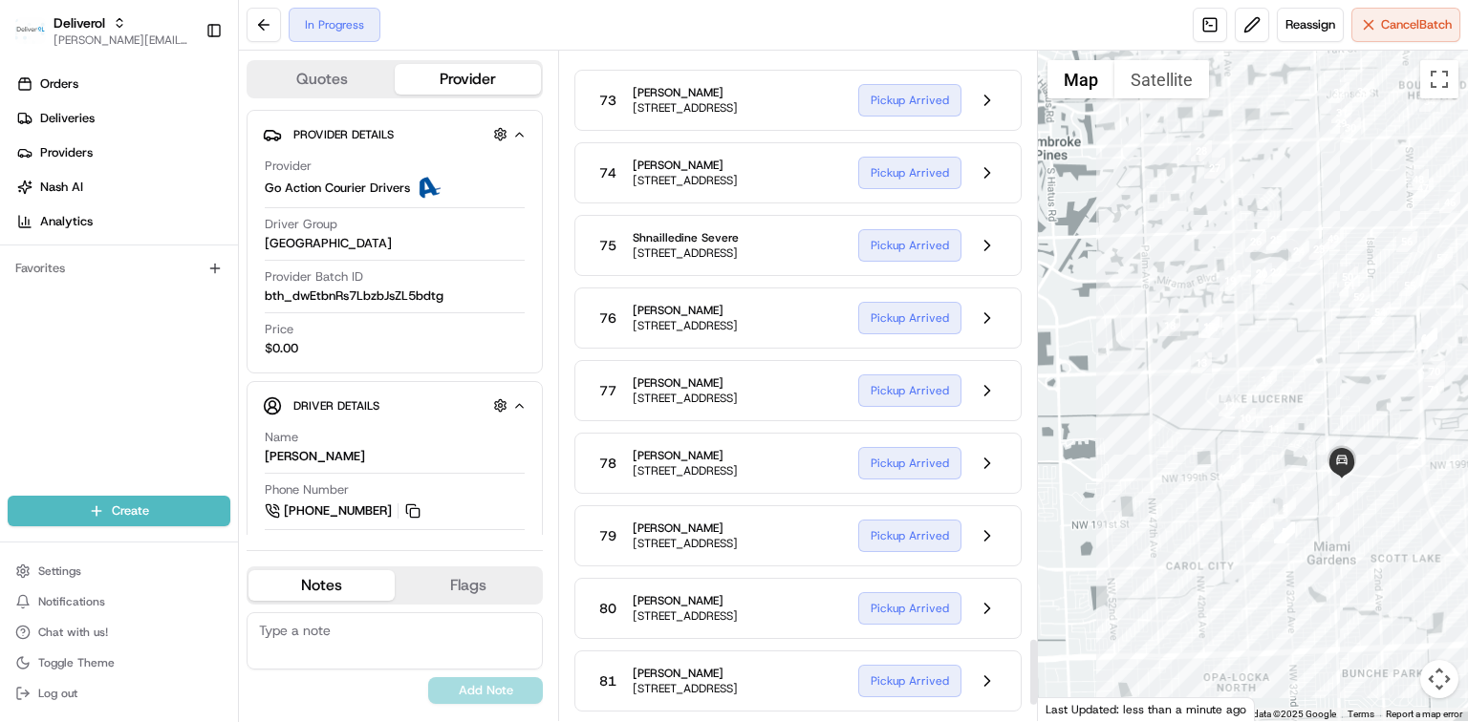
scroll to position [5940, 0]
click at [985, 482] on button at bounding box center [987, 463] width 36 height 36
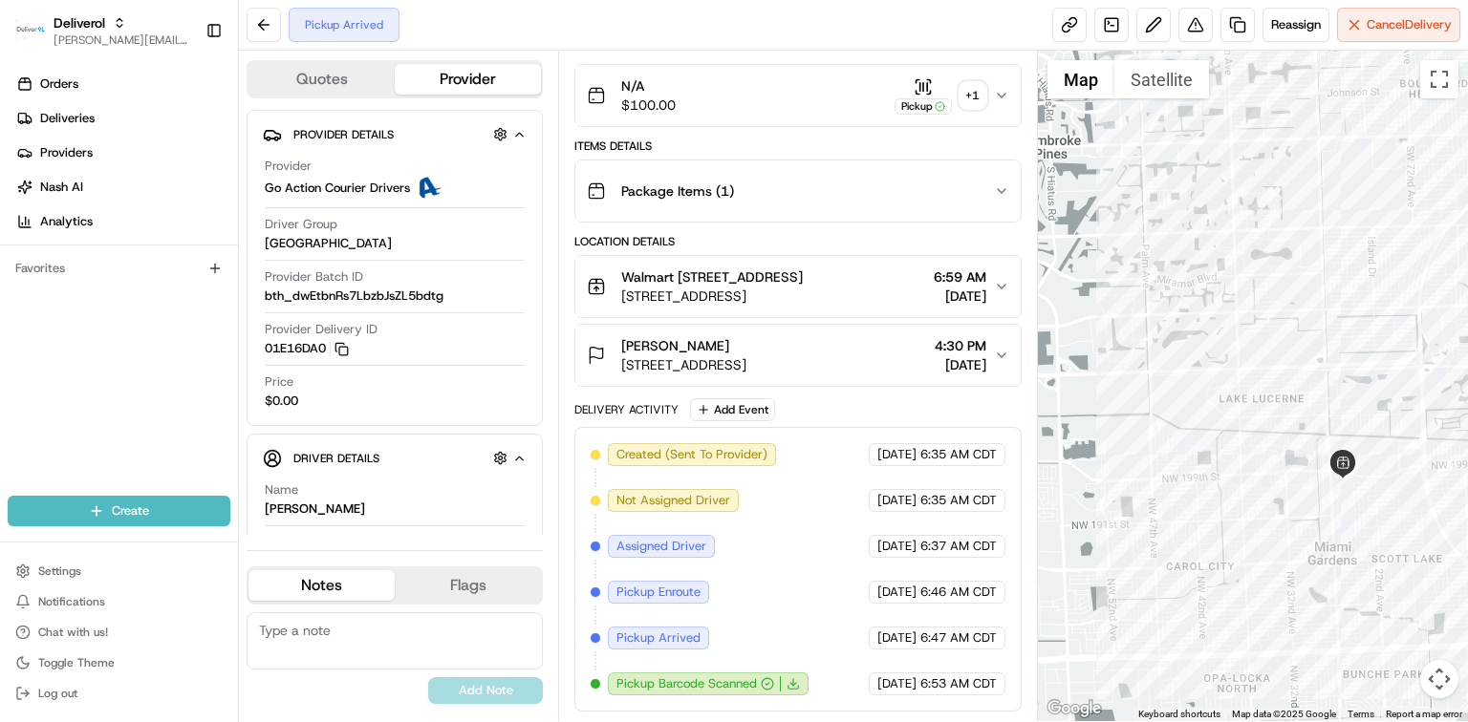
scroll to position [298, 0]
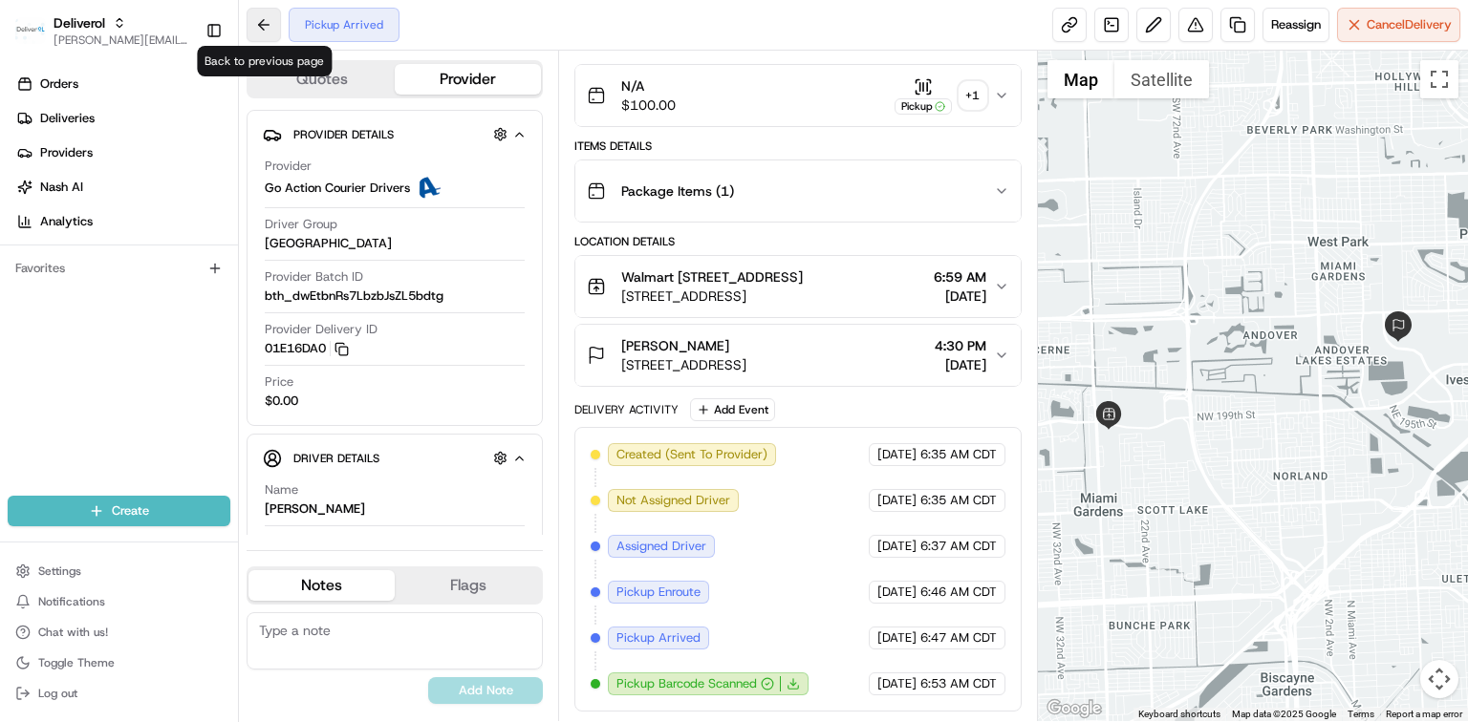
click at [267, 24] on button at bounding box center [264, 25] width 34 height 34
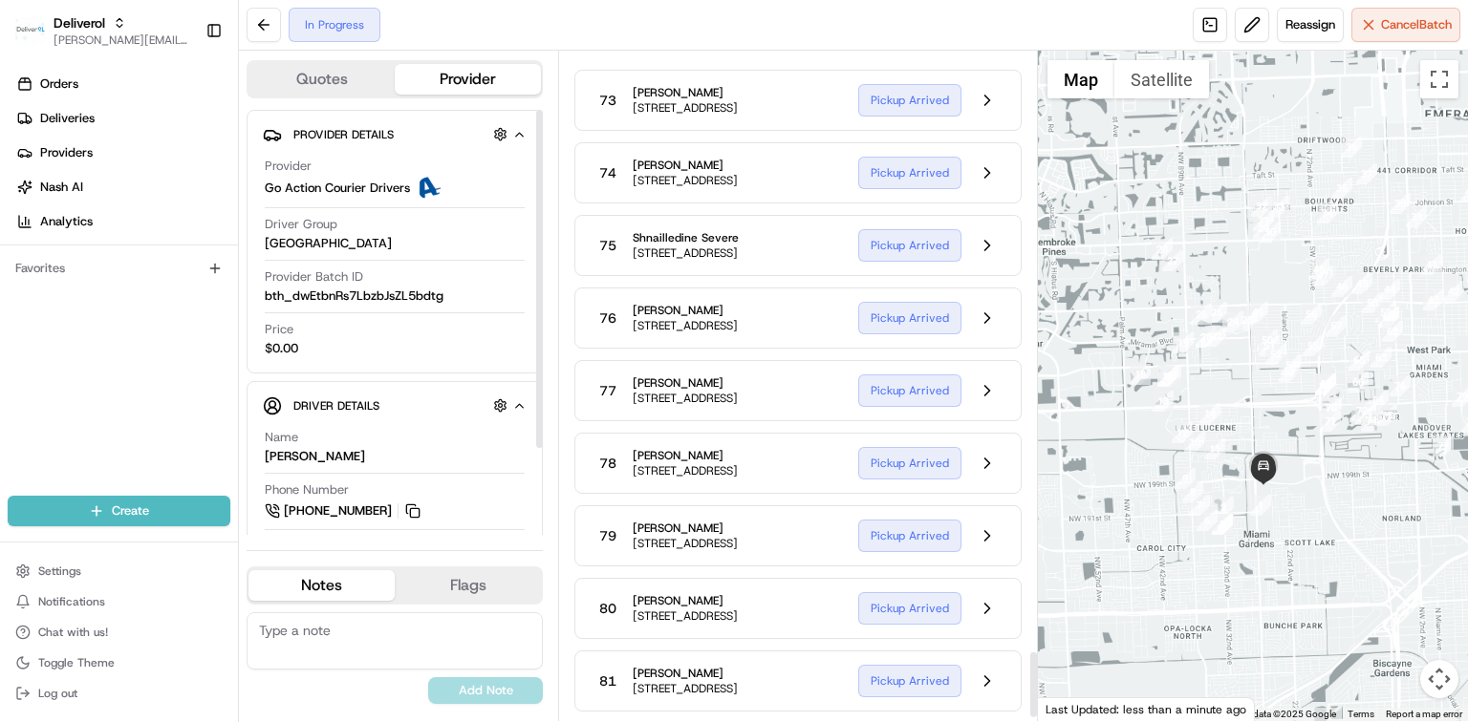
scroll to position [6068, 0]
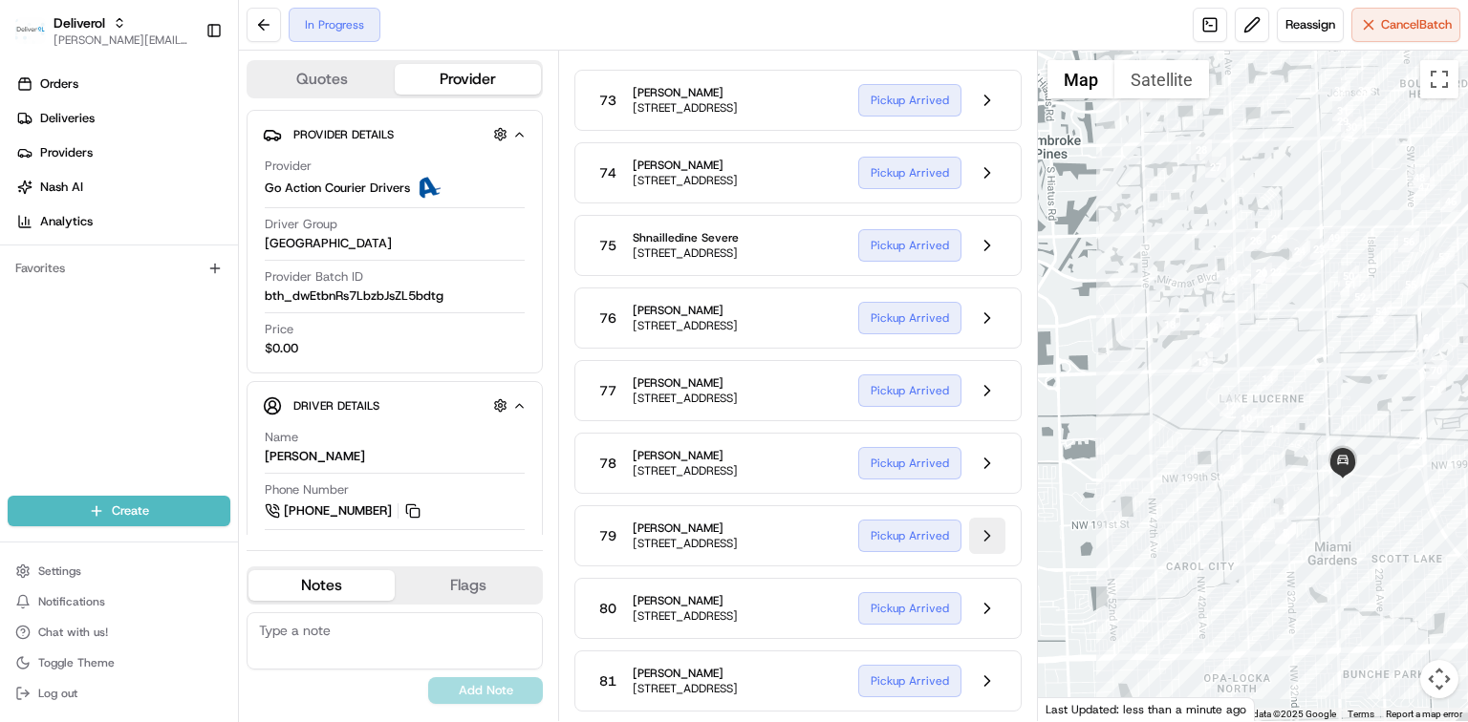
click at [982, 554] on button at bounding box center [987, 536] width 36 height 36
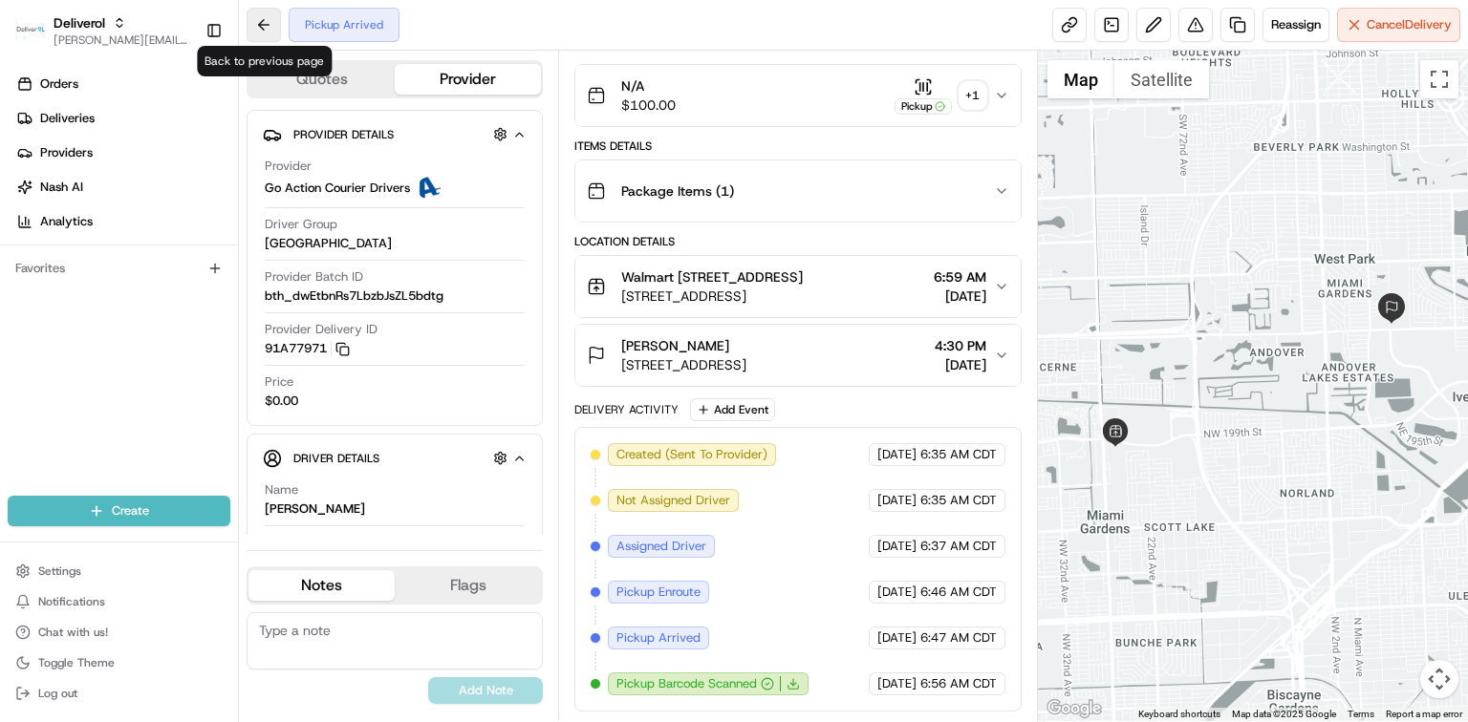
click at [265, 28] on button at bounding box center [264, 25] width 34 height 34
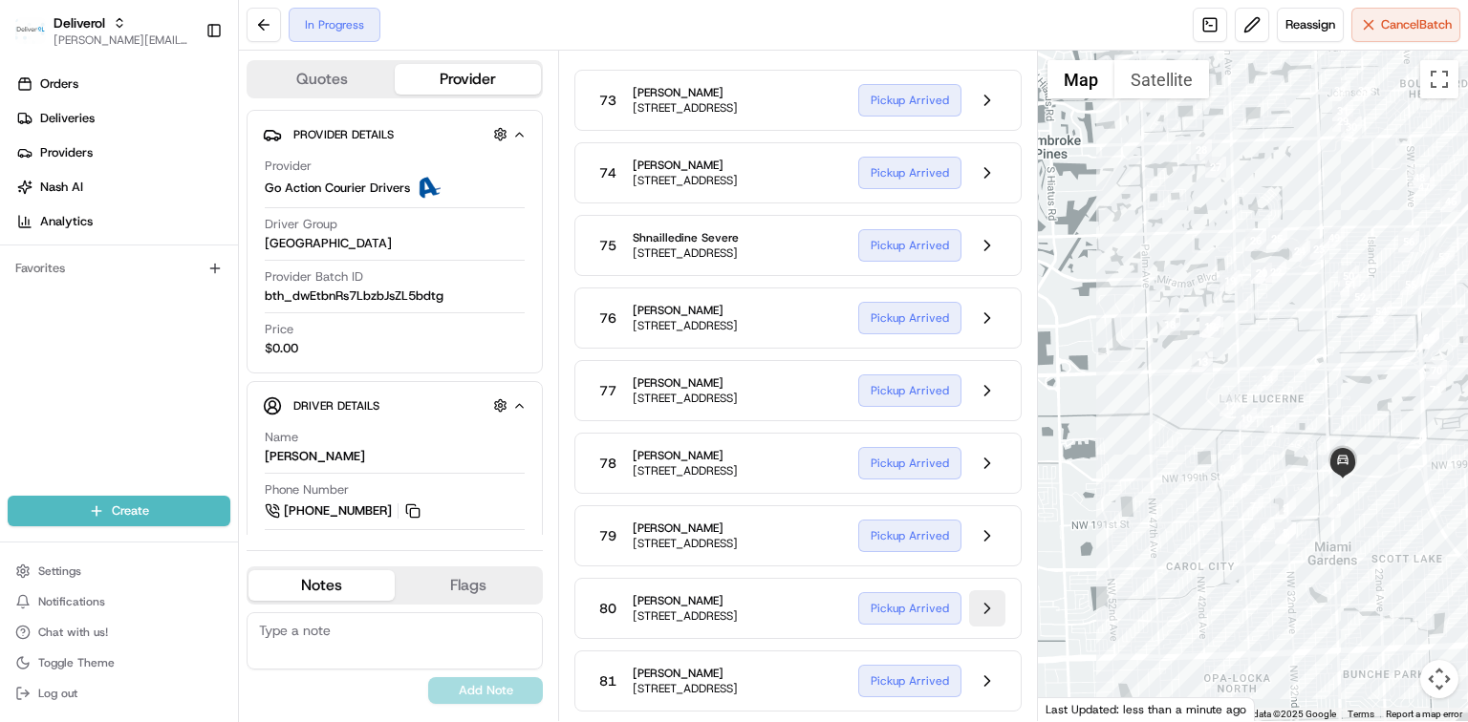
click at [992, 627] on button at bounding box center [987, 609] width 36 height 36
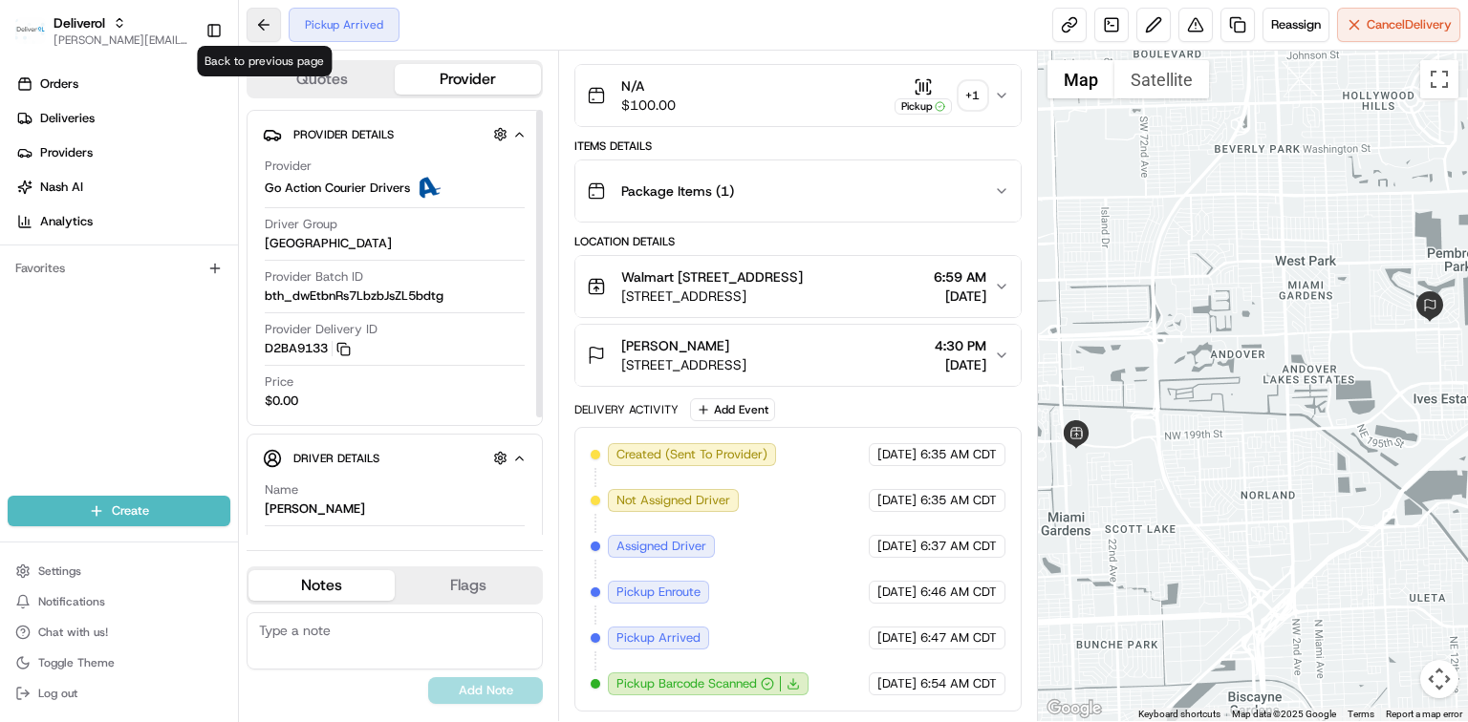
click at [259, 25] on button at bounding box center [264, 25] width 34 height 34
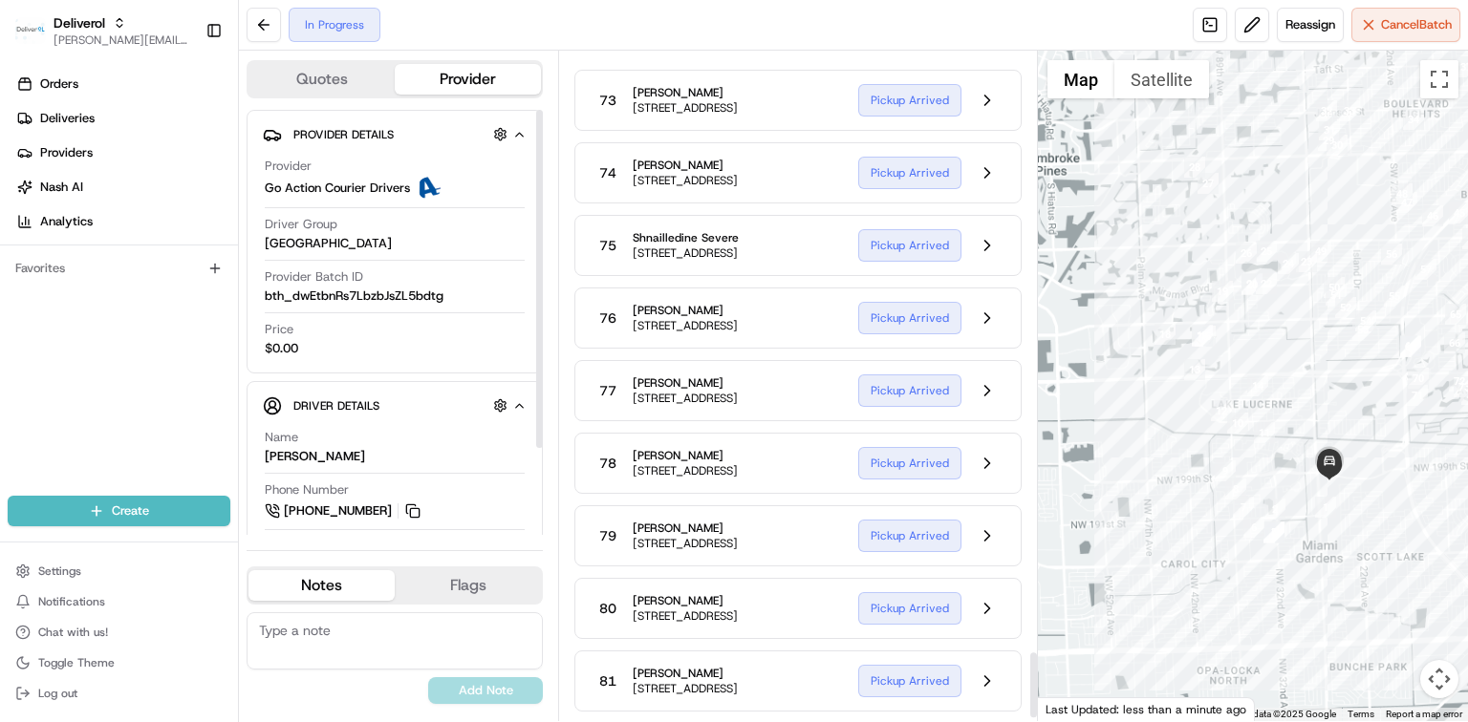
scroll to position [6109, 0]
click at [979, 669] on button at bounding box center [987, 681] width 36 height 36
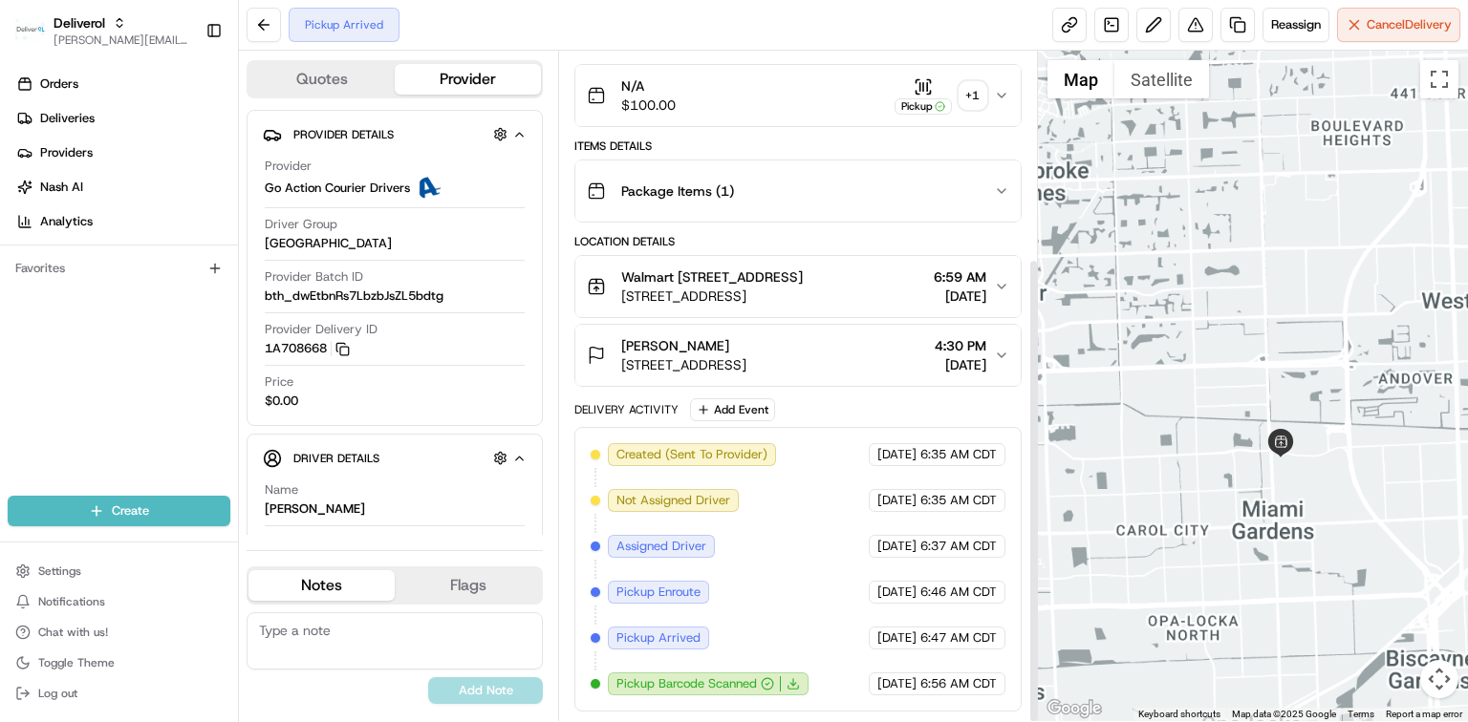
scroll to position [298, 0]
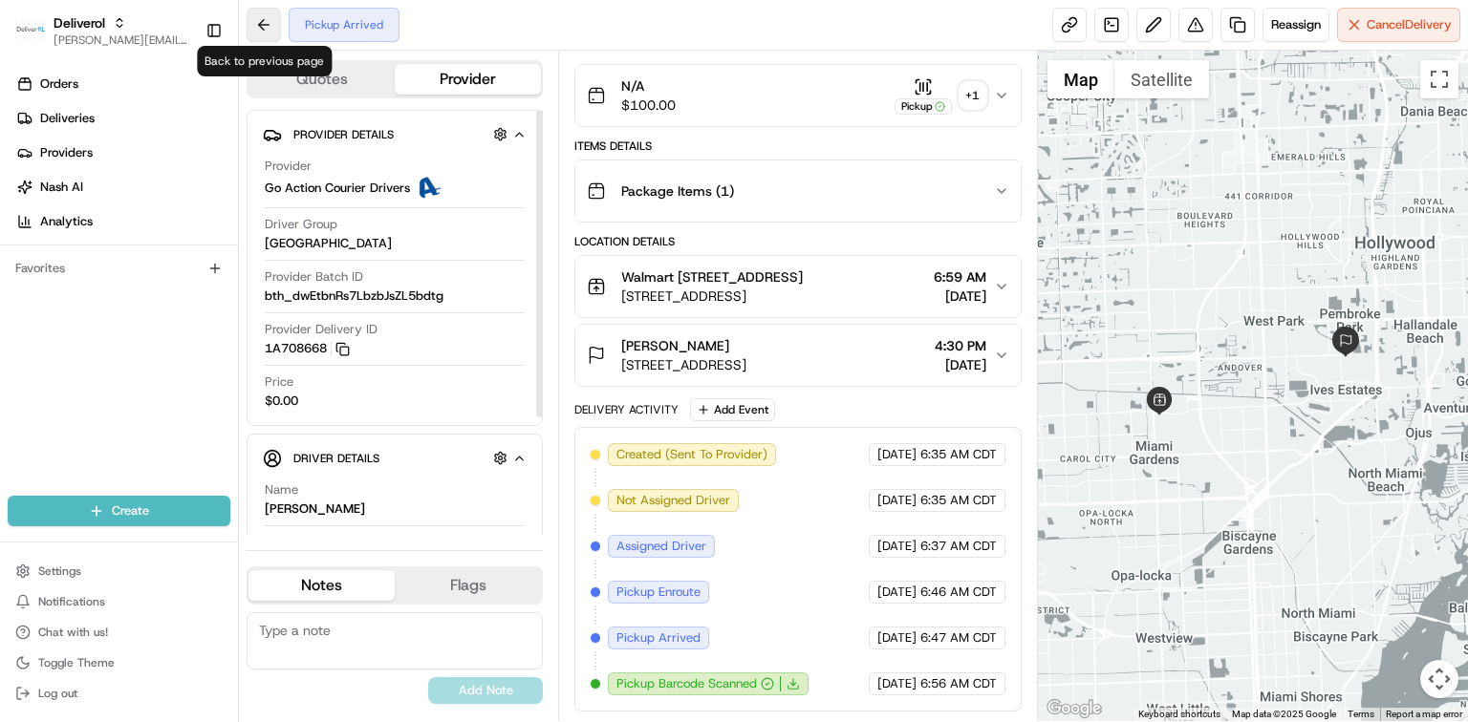
click at [265, 27] on button at bounding box center [264, 25] width 34 height 34
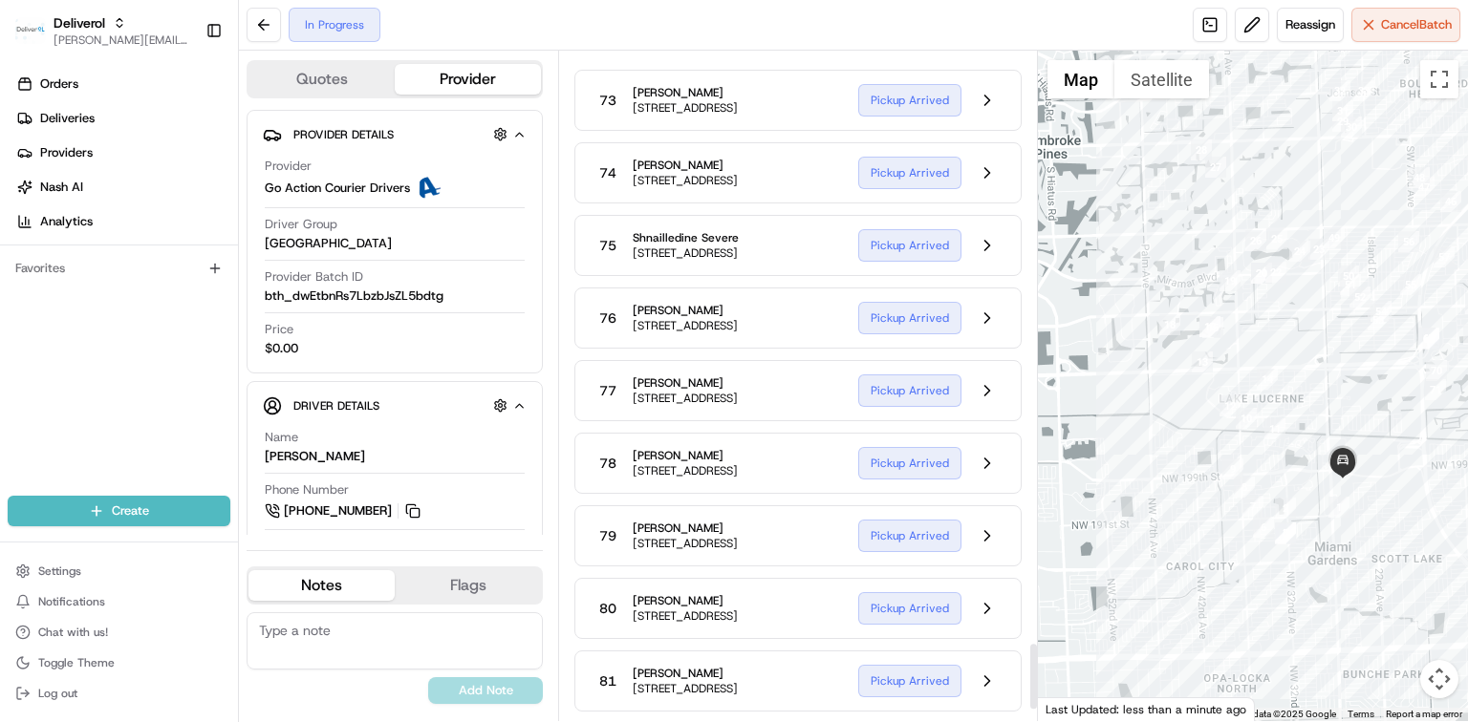
scroll to position [5982, 0]
click at [980, 191] on button at bounding box center [987, 173] width 36 height 36
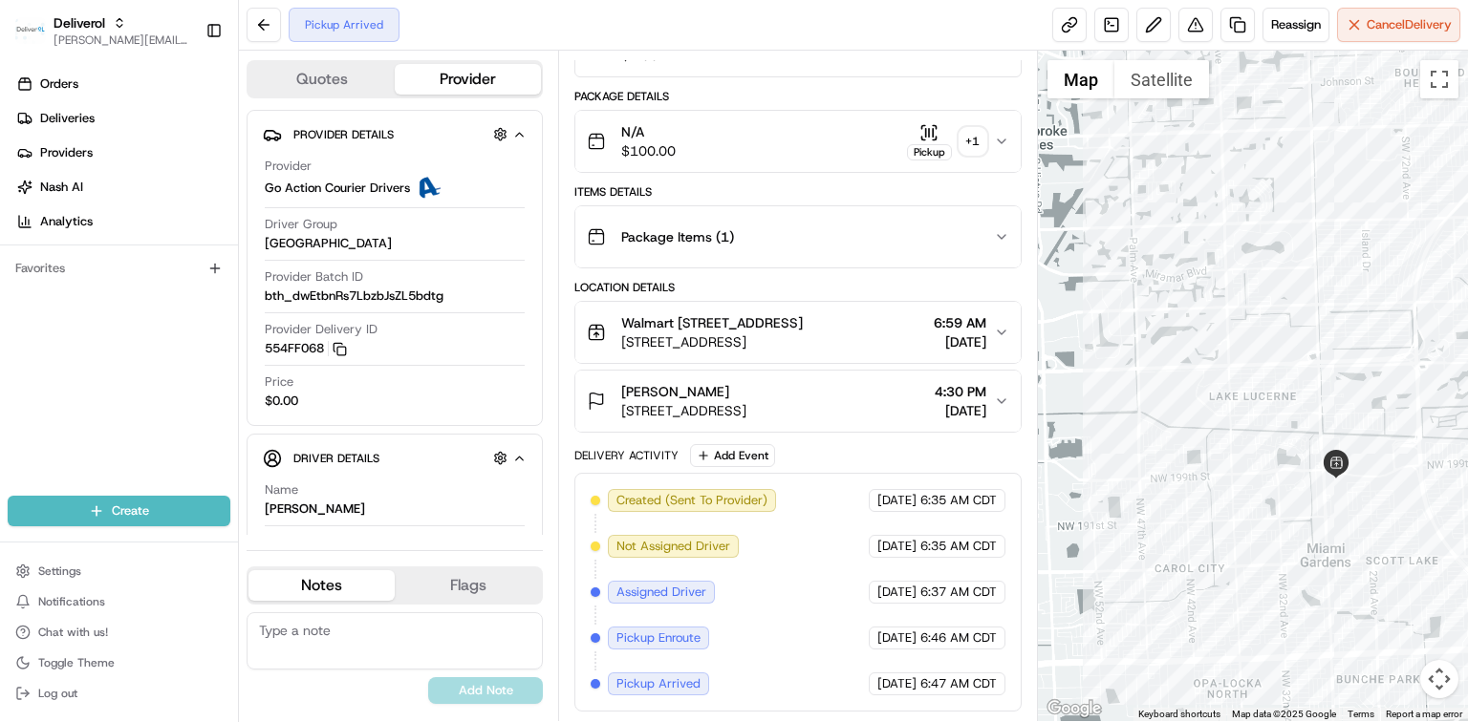
scroll to position [252, 0]
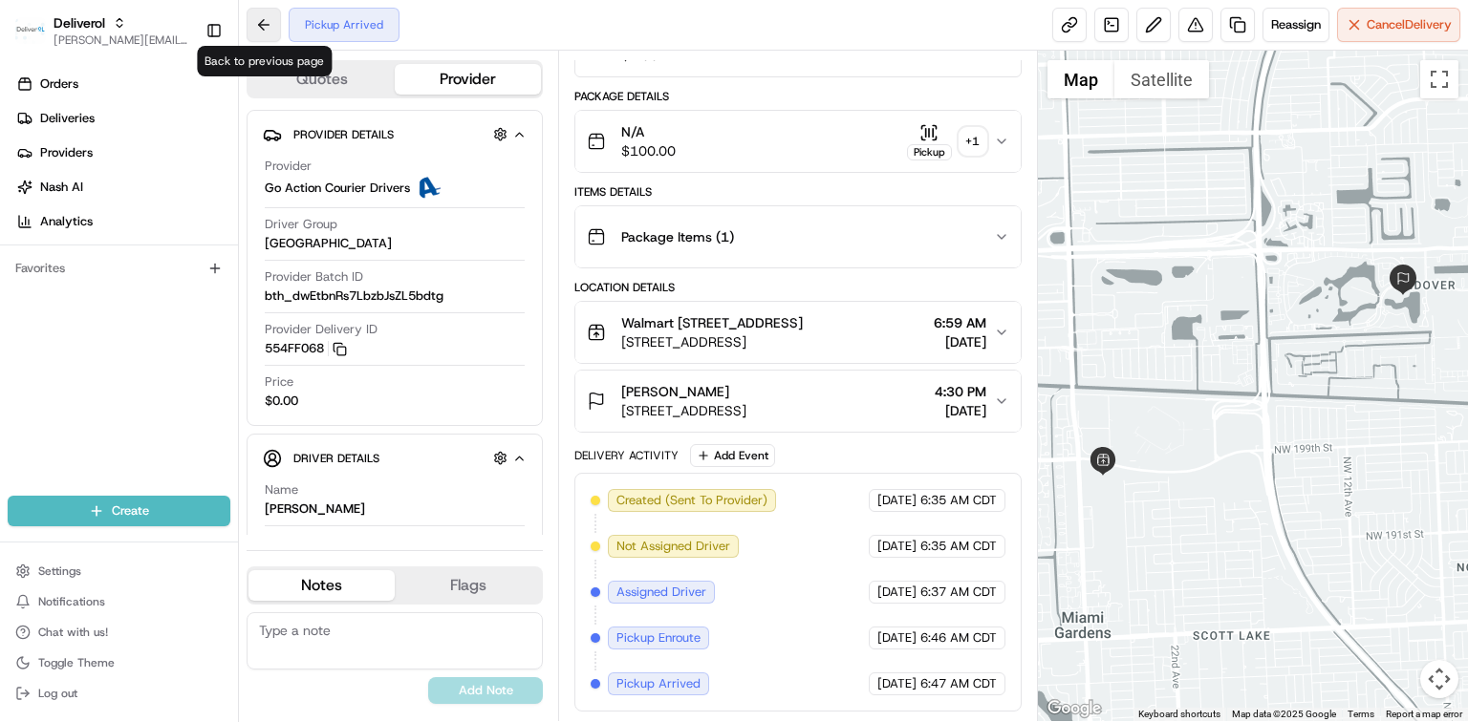
click at [266, 22] on button at bounding box center [264, 25] width 34 height 34
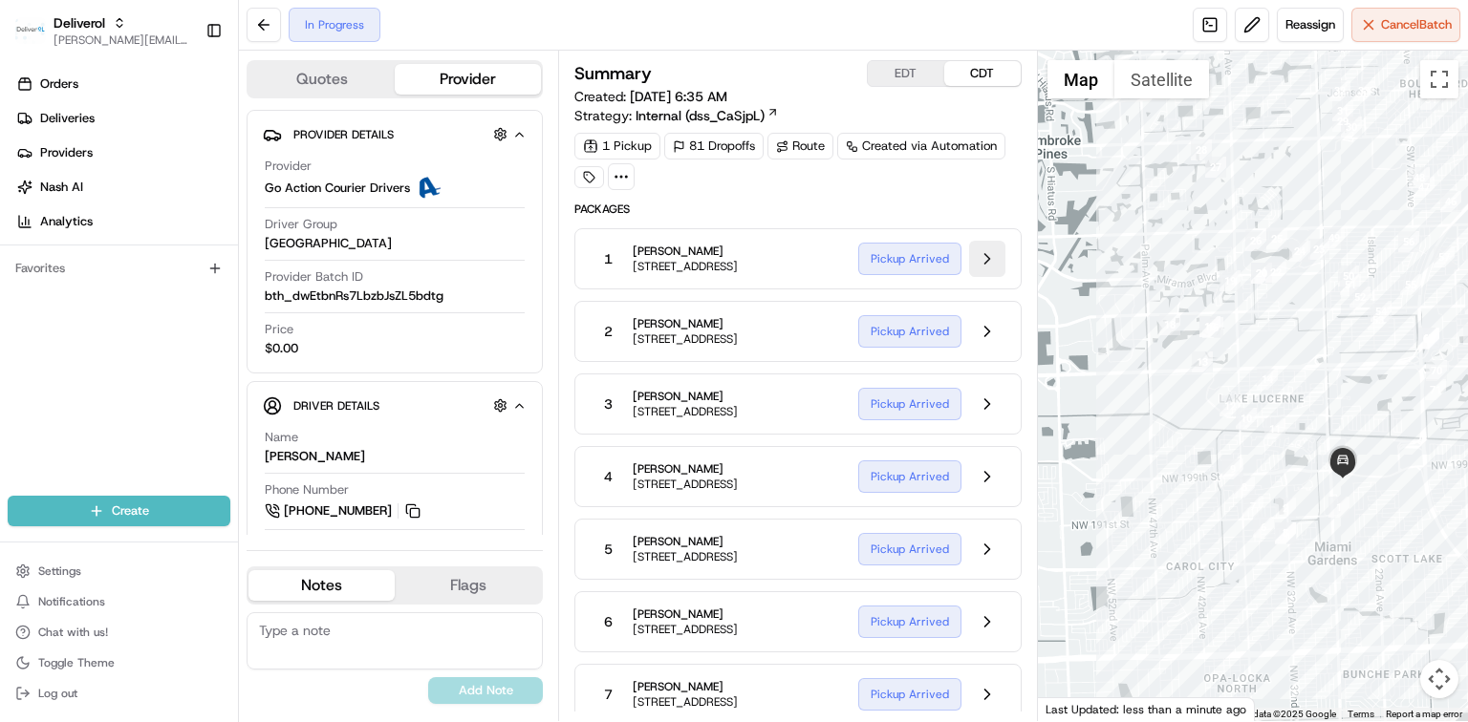
click at [990, 264] on button at bounding box center [987, 259] width 36 height 36
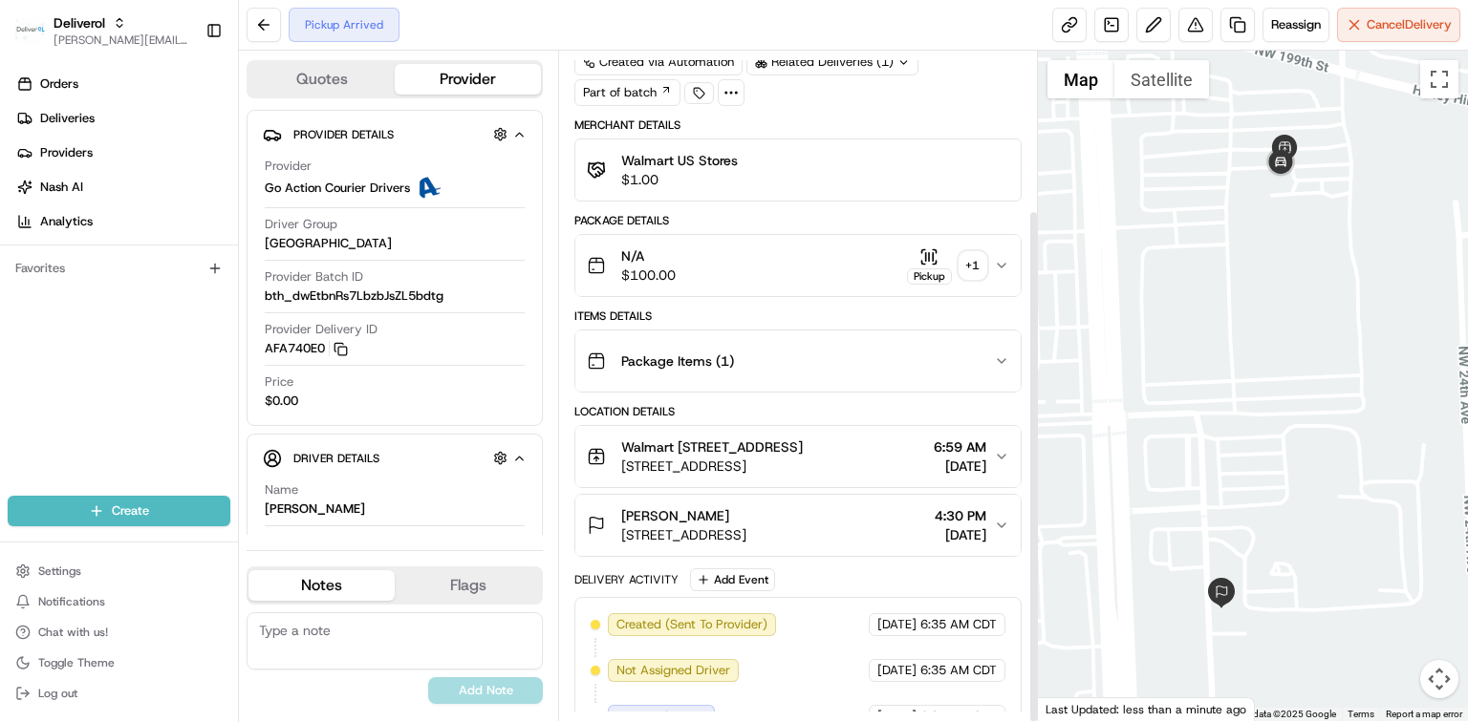
scroll to position [206, 0]
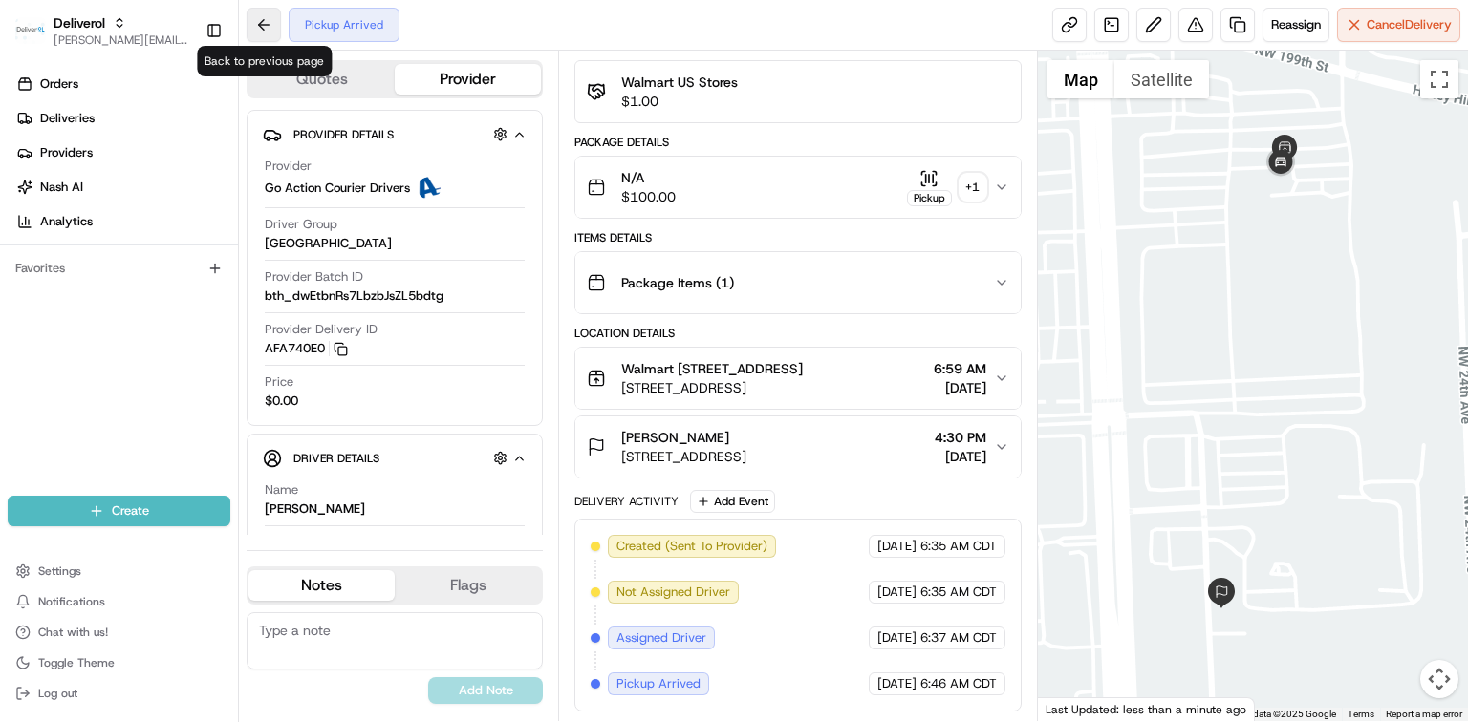
click at [258, 25] on button at bounding box center [264, 25] width 34 height 34
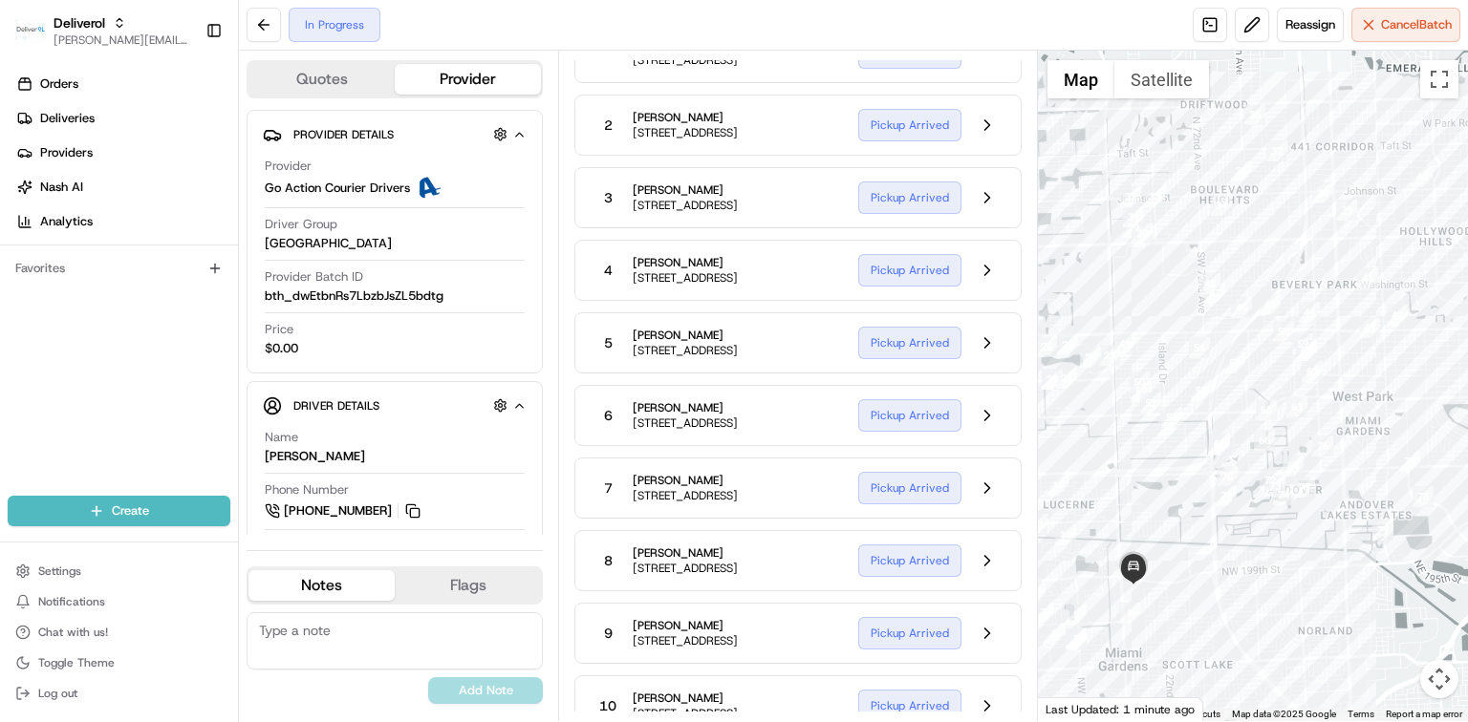
drag, startPoint x: 1357, startPoint y: 405, endPoint x: 1140, endPoint y: 512, distance: 241.9
click at [1140, 512] on div at bounding box center [1253, 386] width 430 height 671
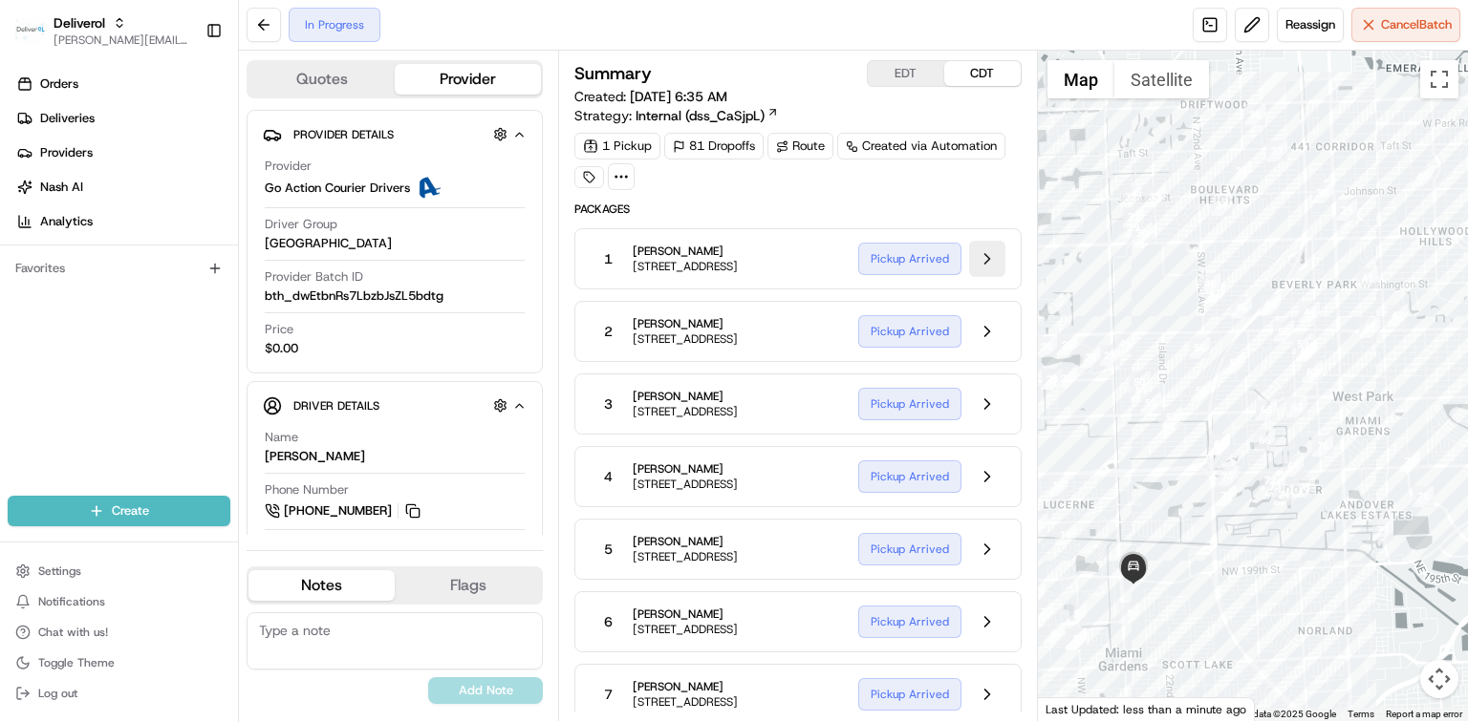
click at [980, 261] on button at bounding box center [987, 259] width 36 height 36
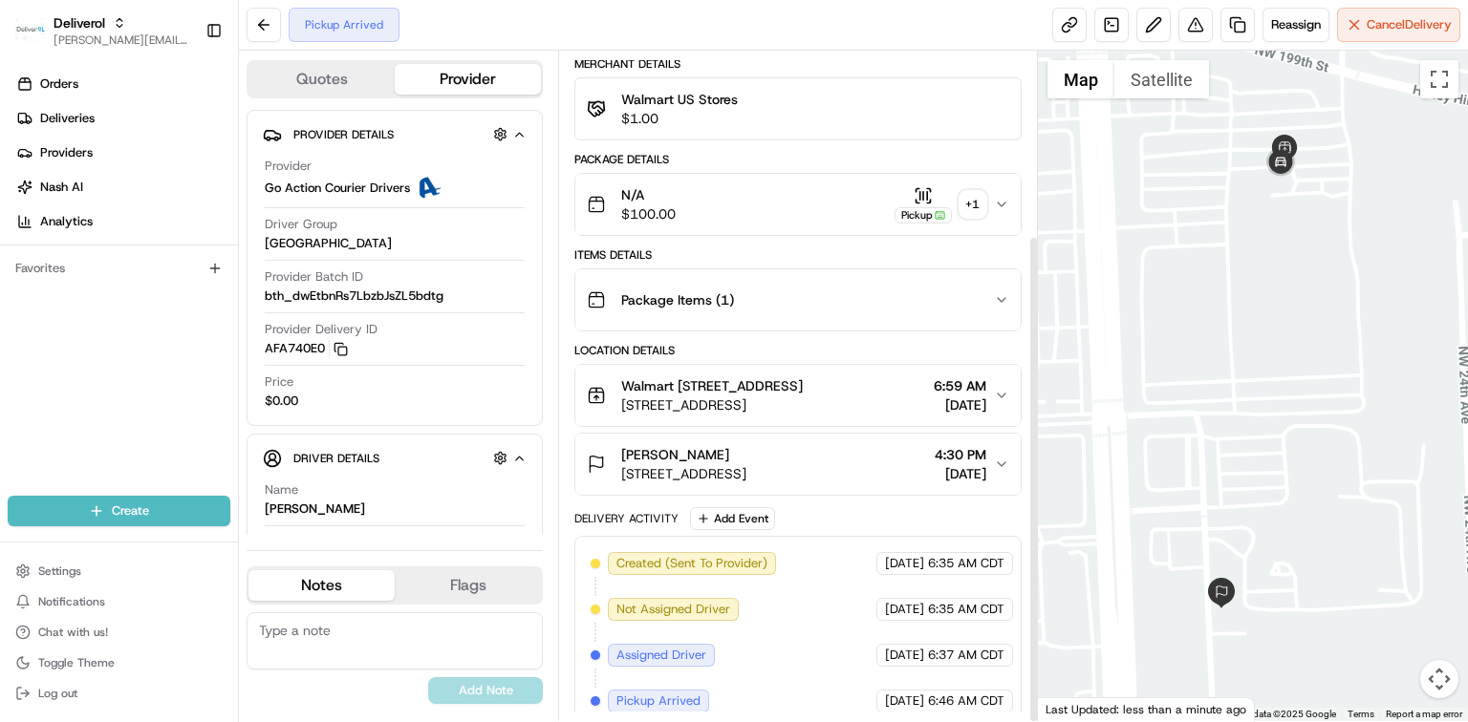
scroll to position [252, 0]
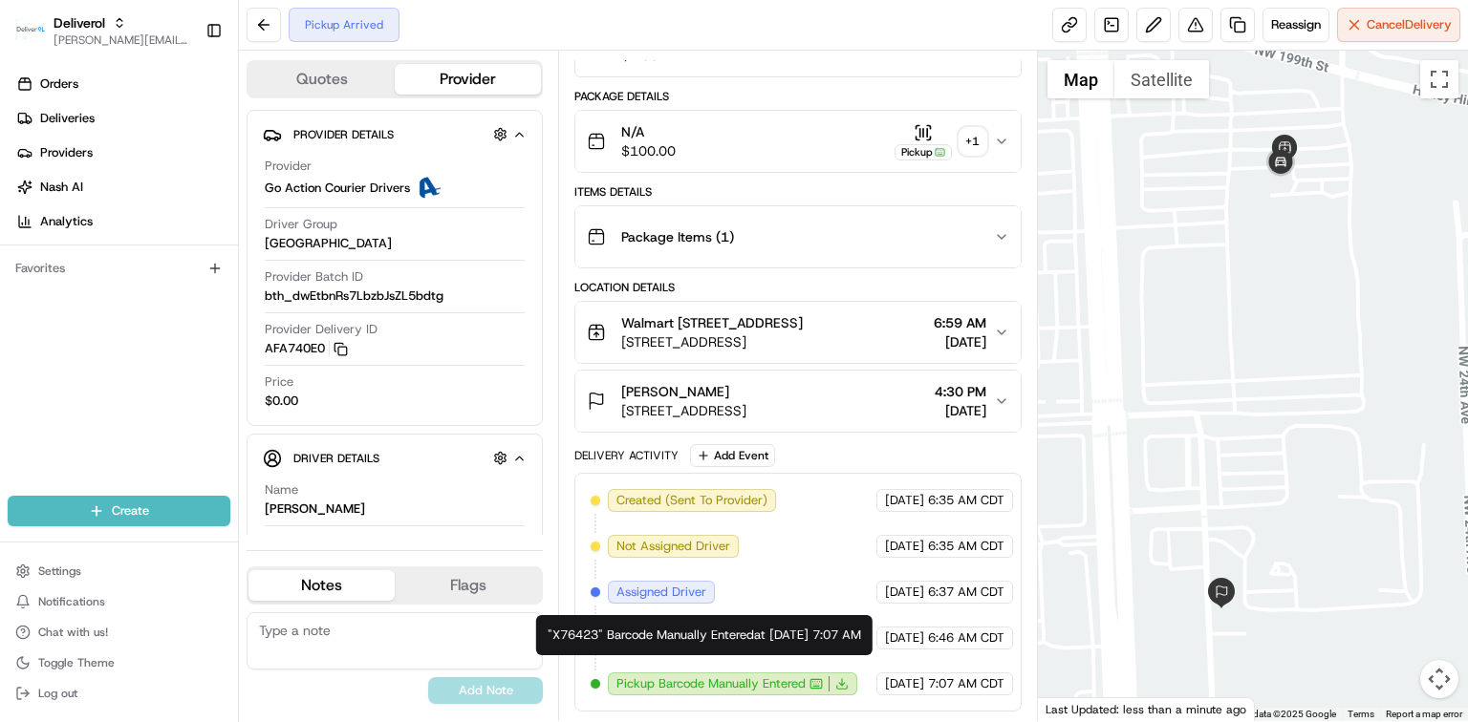
click at [772, 686] on span "Pickup Barcode Manually Entered" at bounding box center [710, 684] width 189 height 17
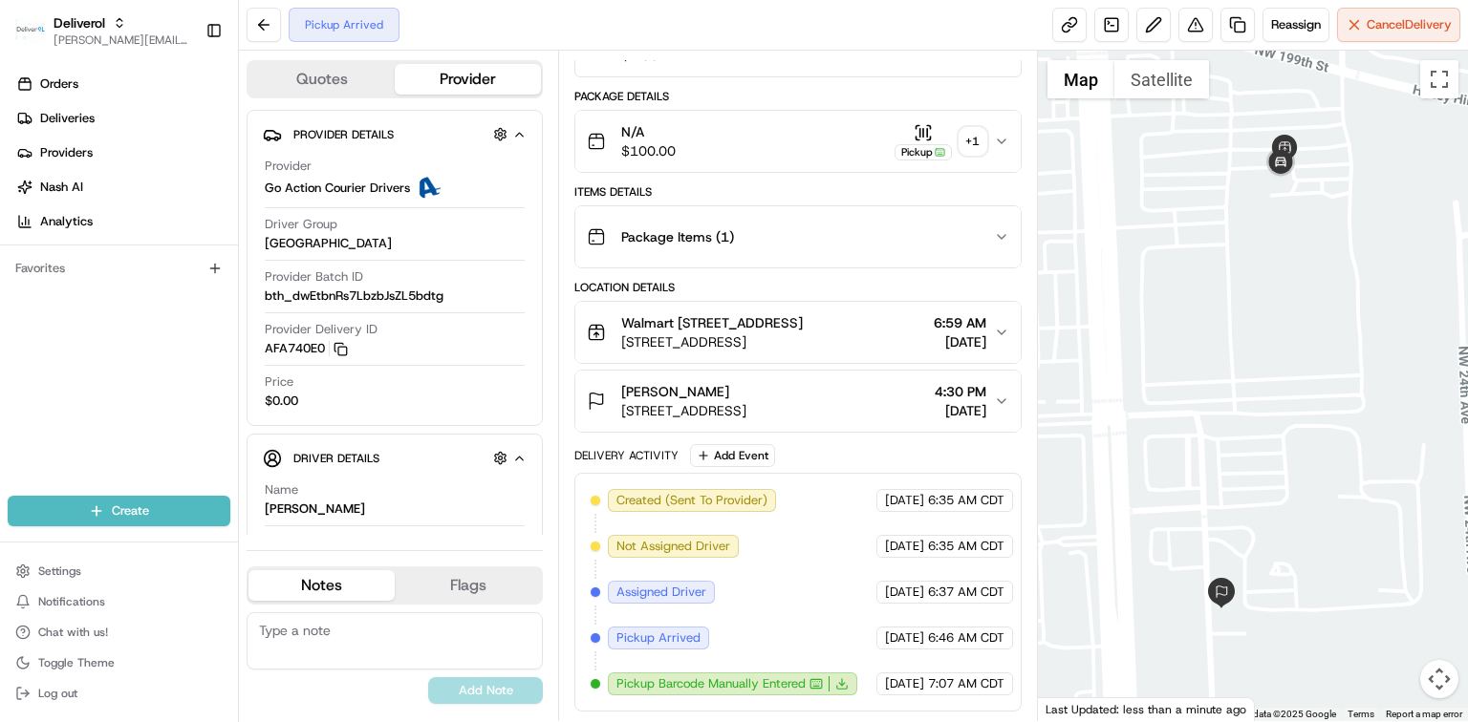
click at [842, 688] on icon at bounding box center [841, 683] width 13 height 13
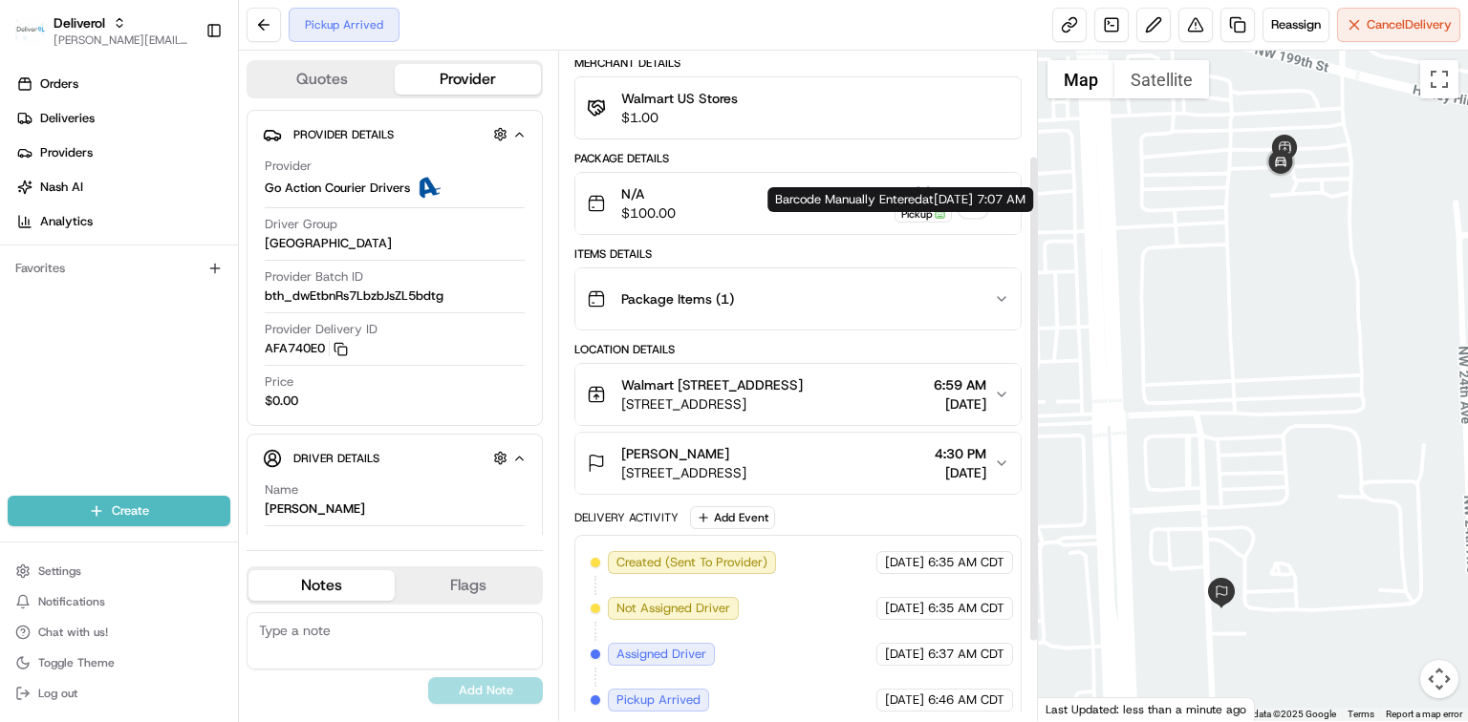
scroll to position [125, 0]
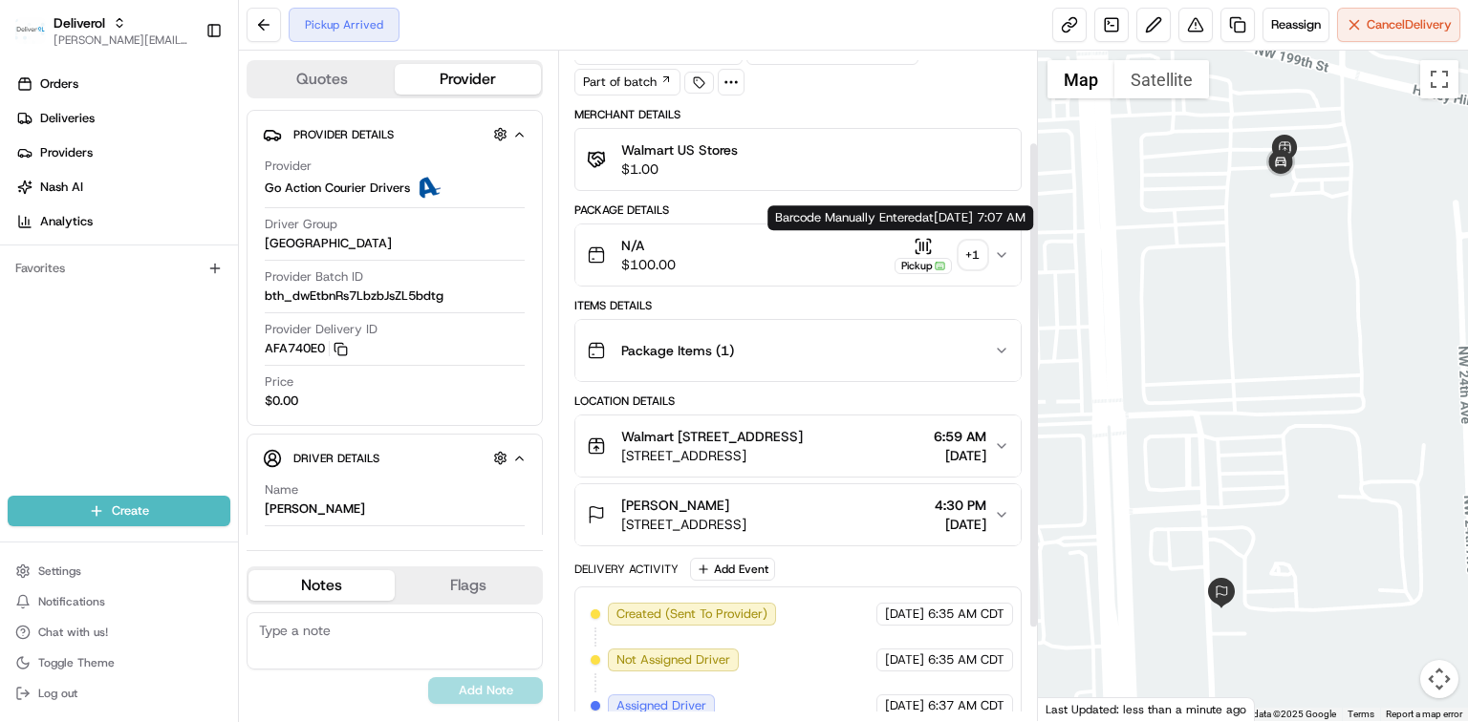
click at [930, 247] on icon "button" at bounding box center [923, 246] width 19 height 19
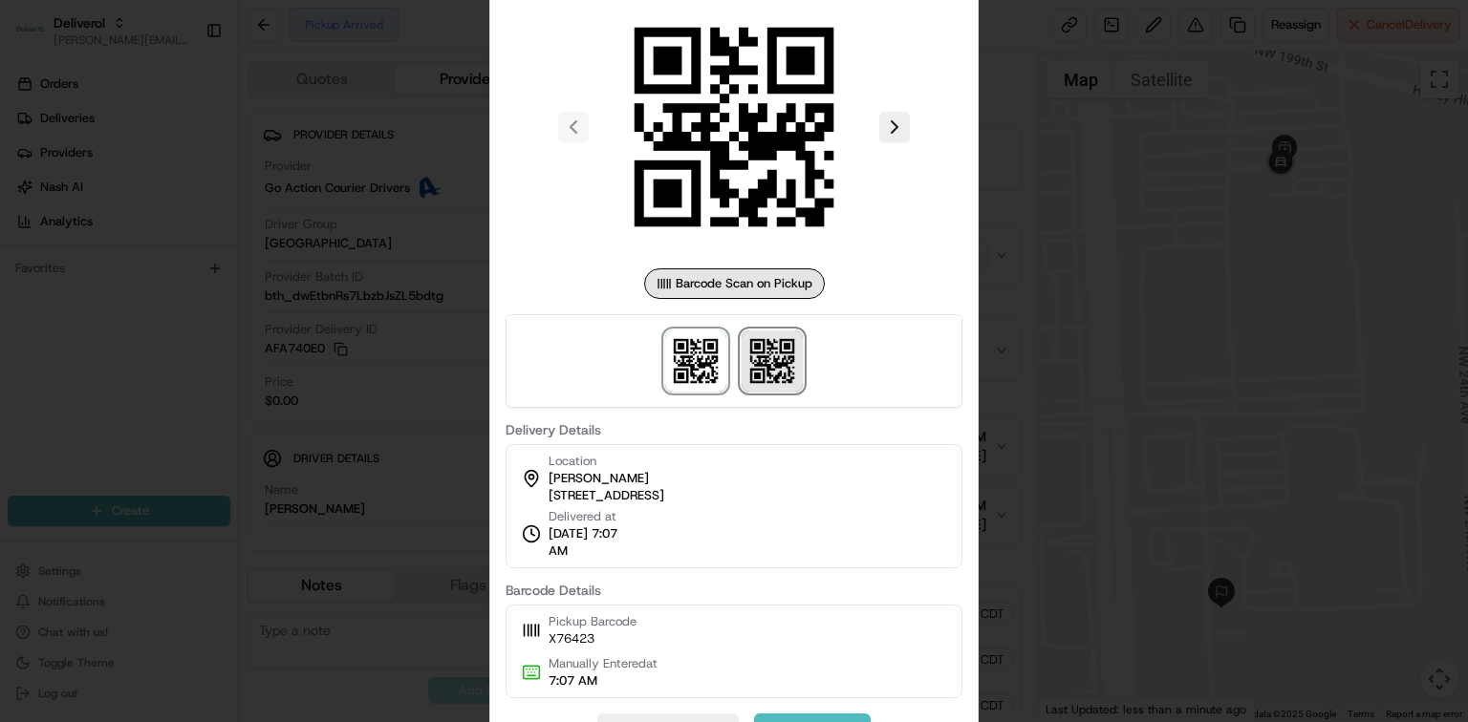
click at [756, 369] on img at bounding box center [772, 361] width 61 height 61
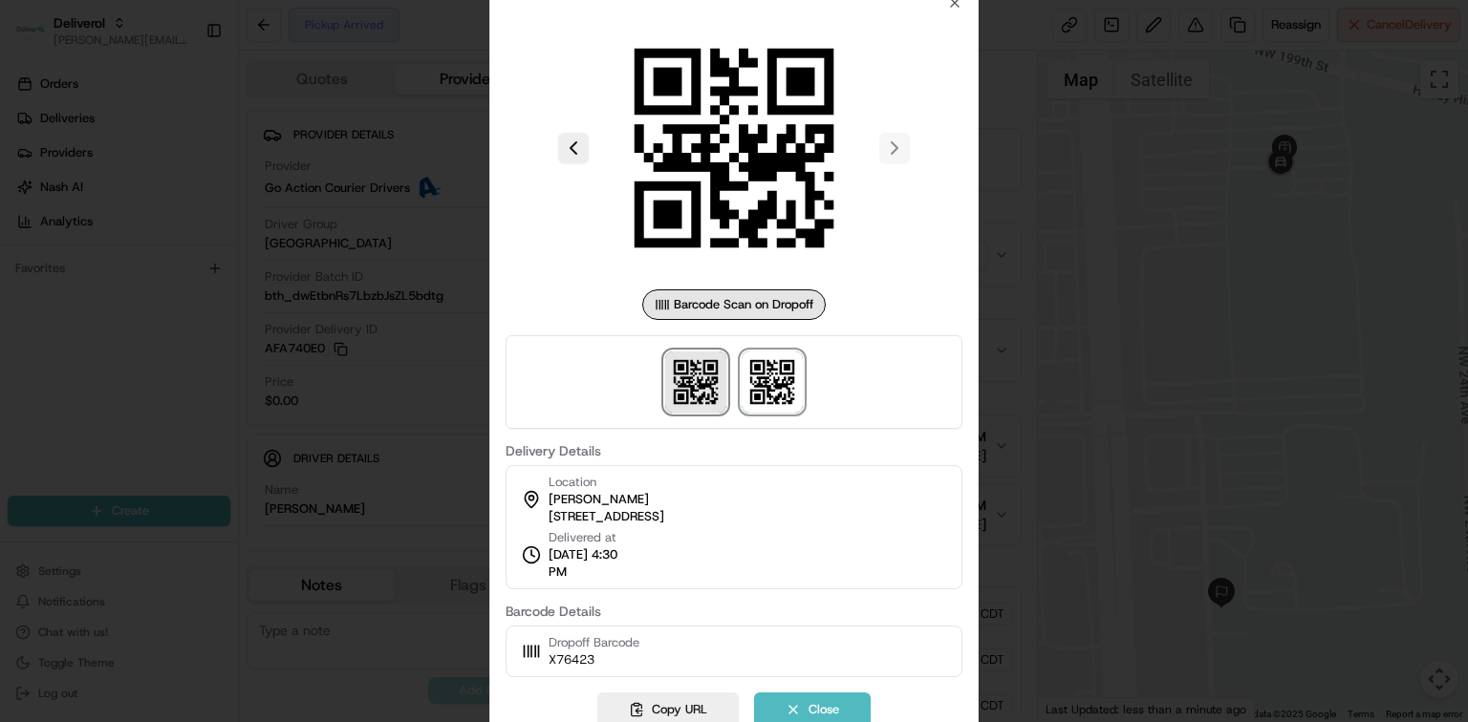
click at [667, 387] on img at bounding box center [695, 382] width 61 height 61
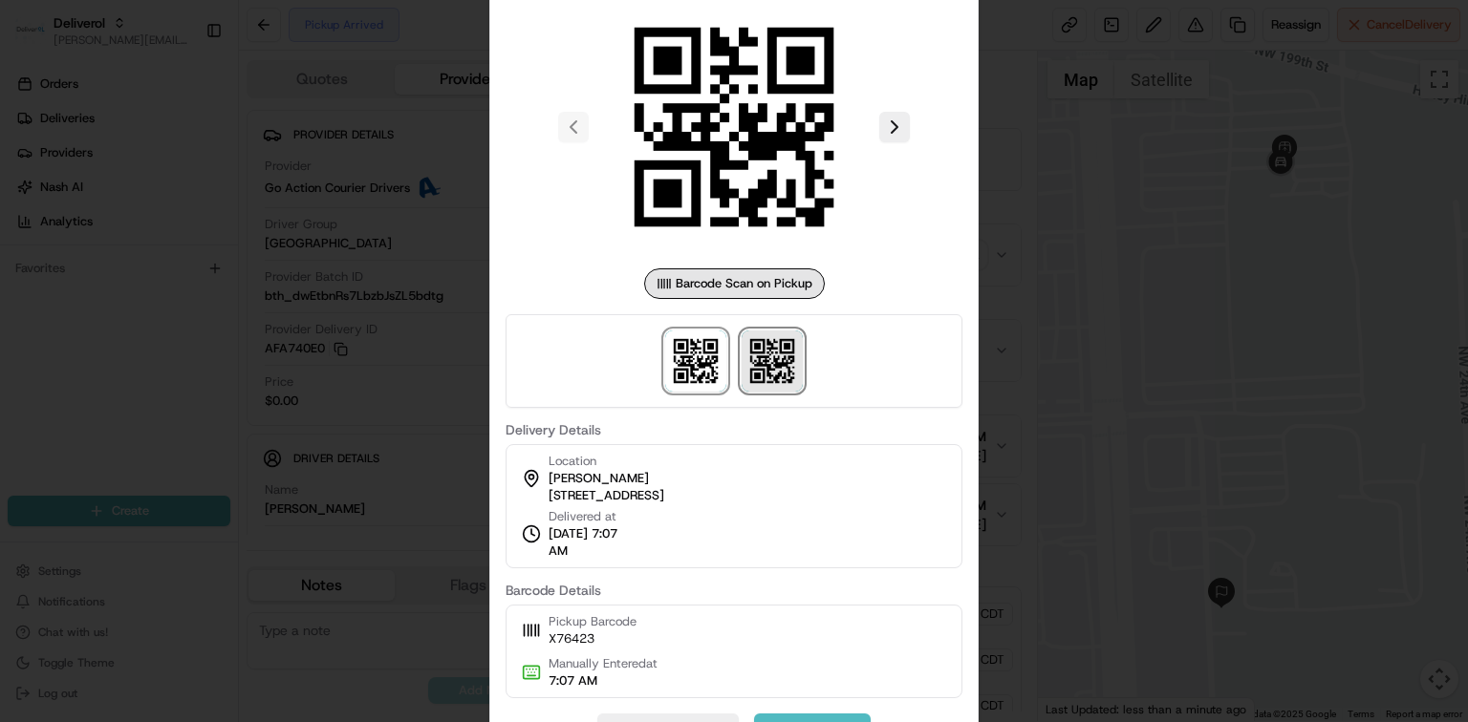
click at [763, 373] on img at bounding box center [772, 361] width 61 height 61
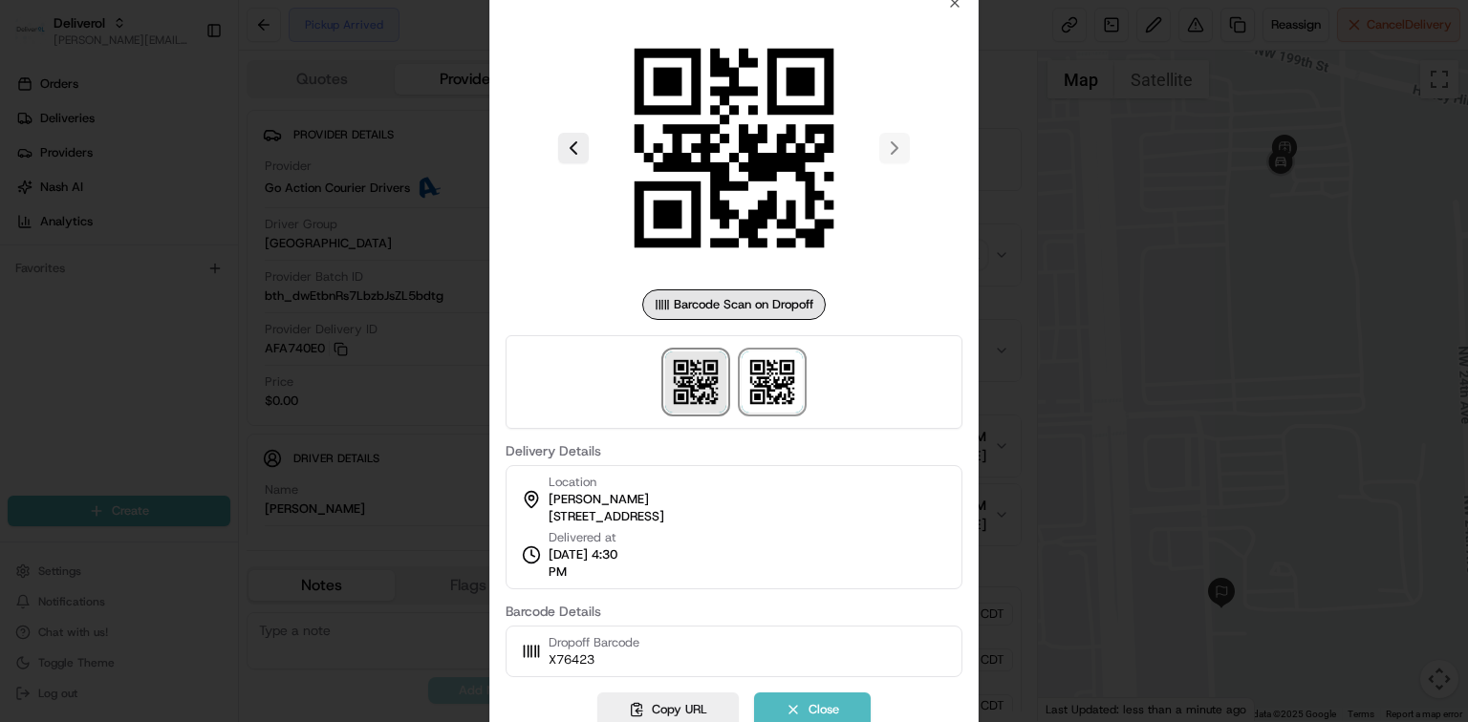
click at [696, 390] on img at bounding box center [695, 382] width 61 height 61
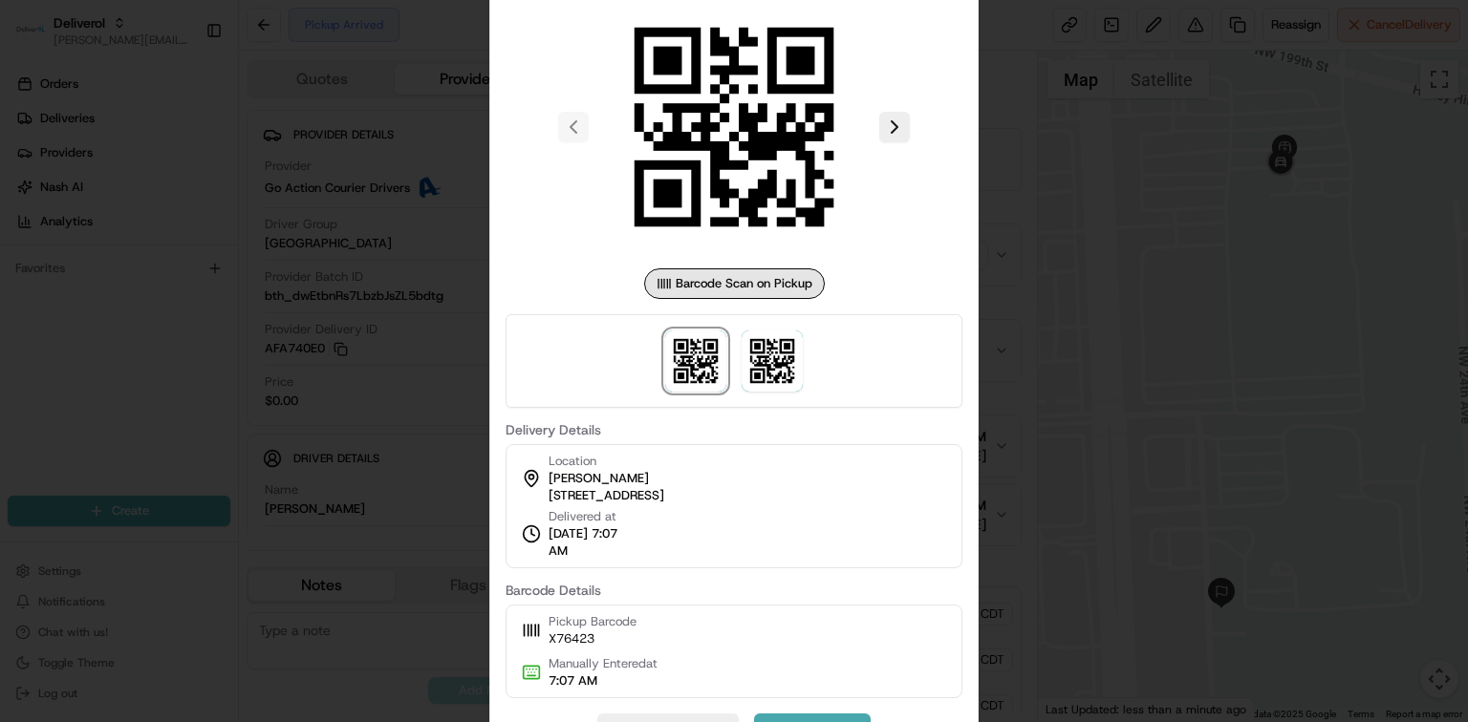
click at [791, 715] on button "Close" at bounding box center [812, 731] width 117 height 34
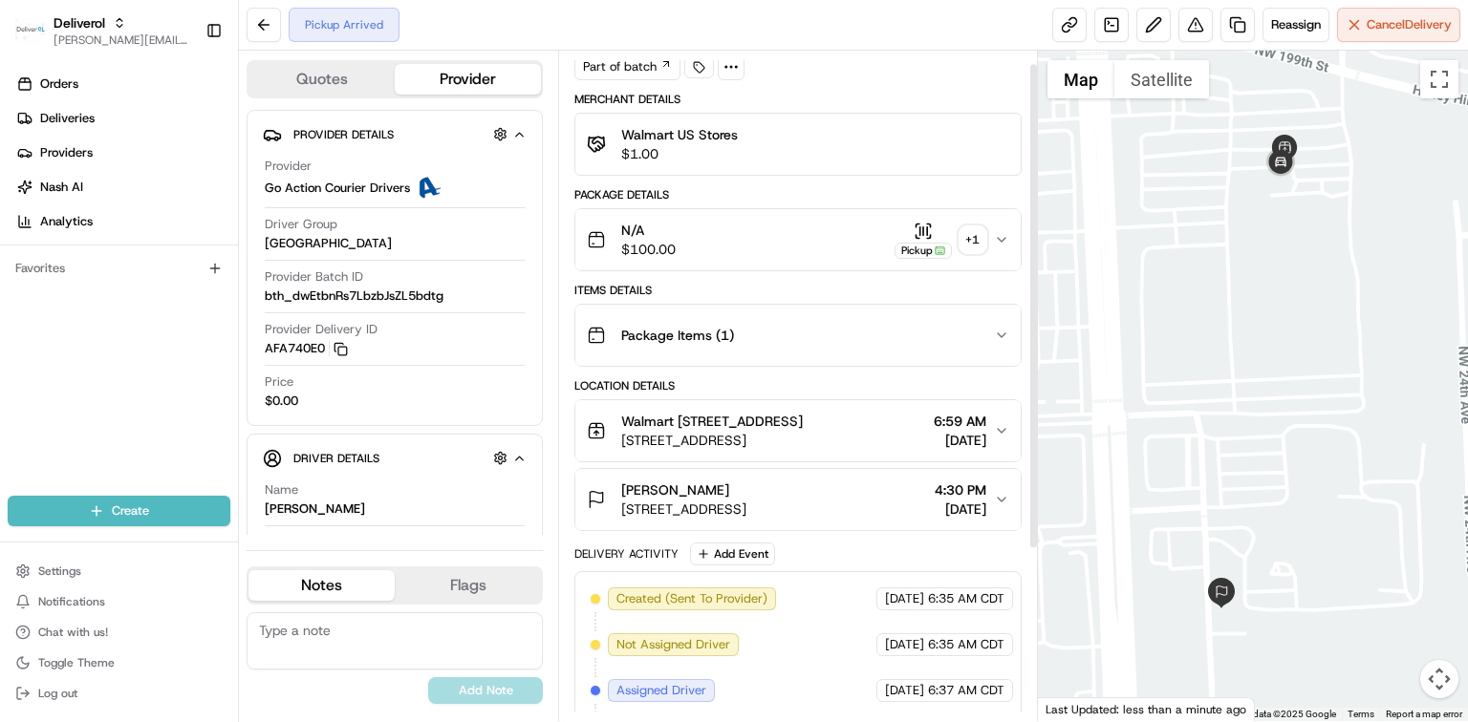
scroll to position [0, 0]
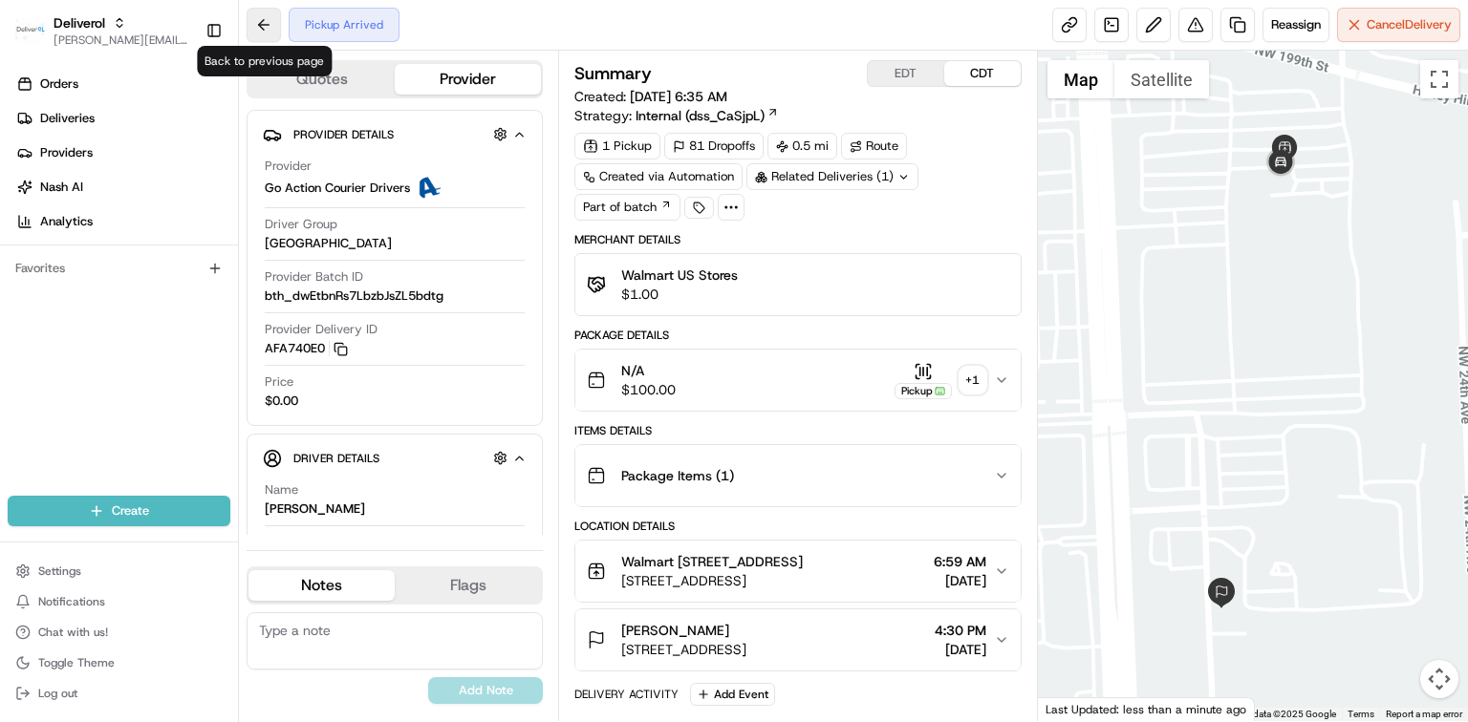
click at [273, 26] on button at bounding box center [264, 25] width 34 height 34
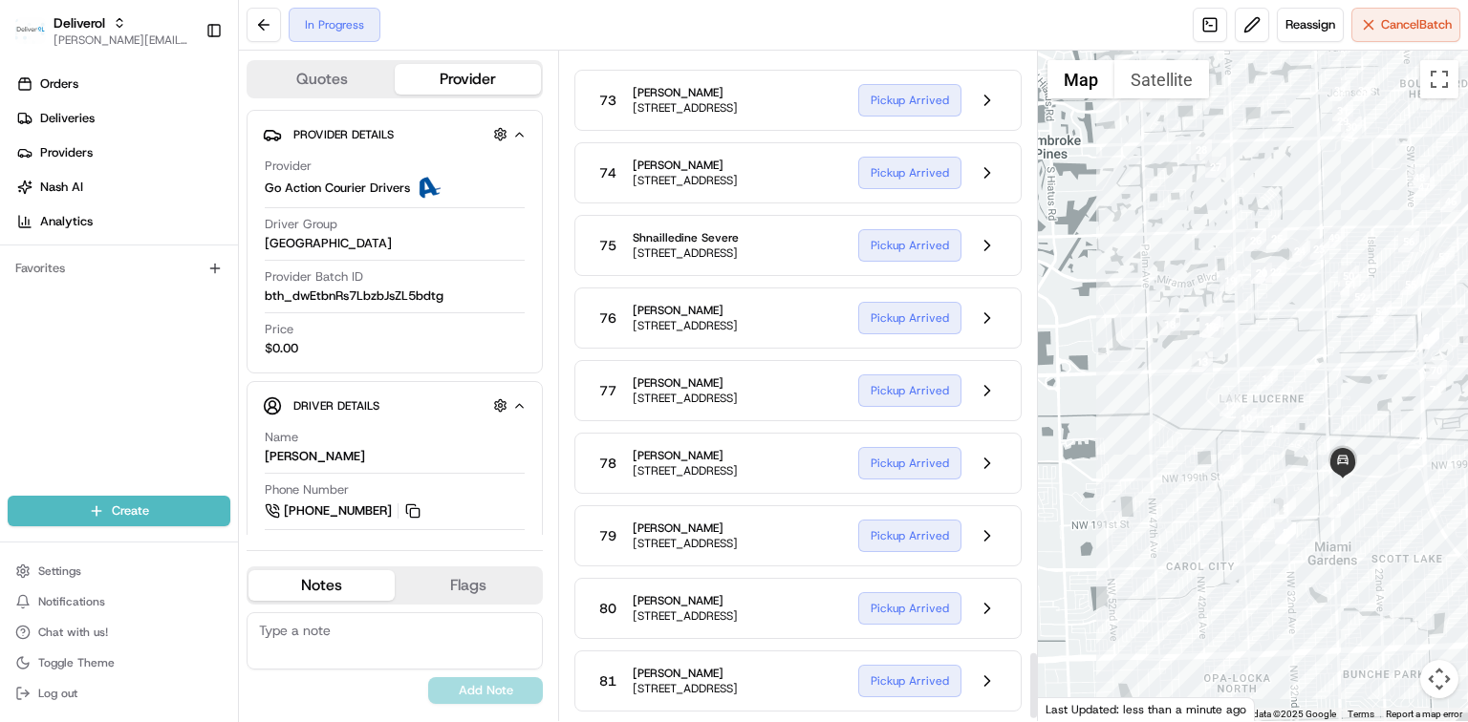
scroll to position [5856, 0]
click at [986, 191] on button at bounding box center [987, 173] width 36 height 36
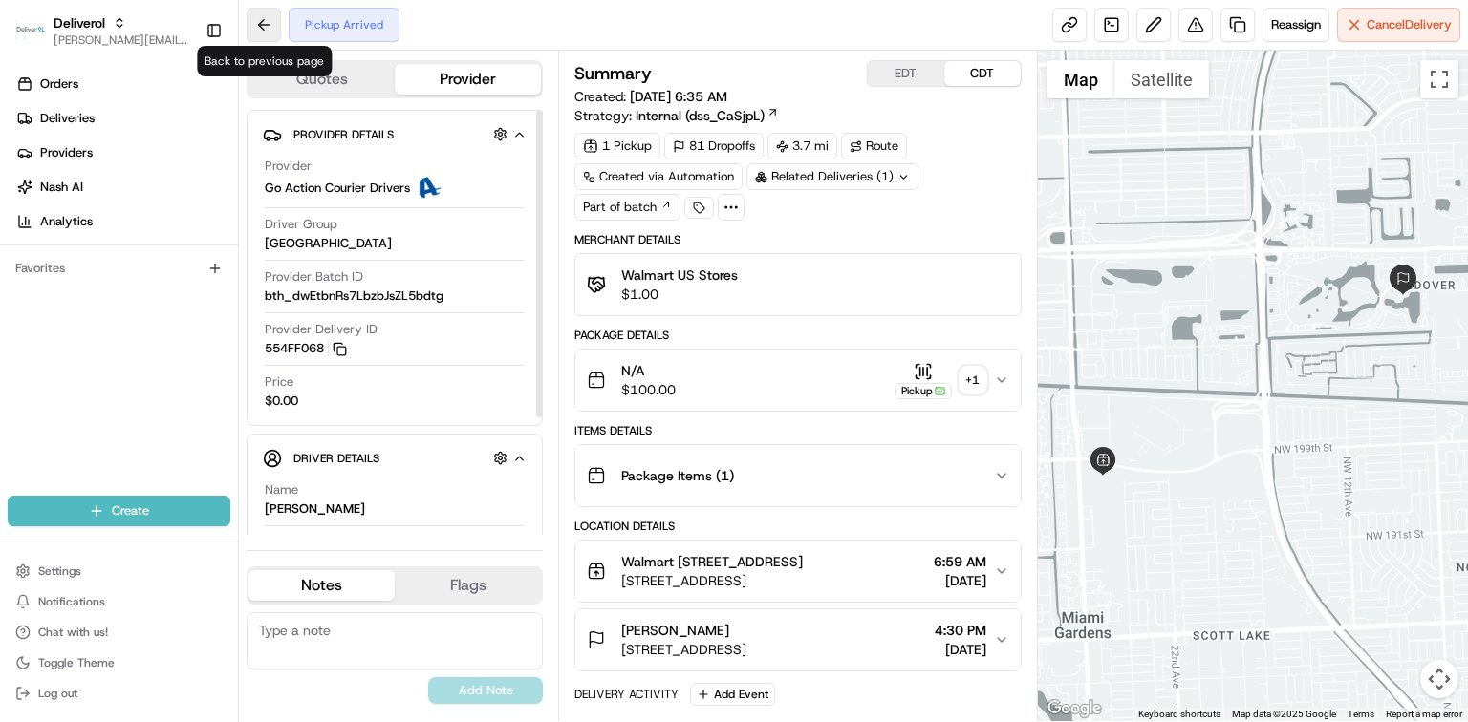
click at [262, 28] on button at bounding box center [264, 25] width 34 height 34
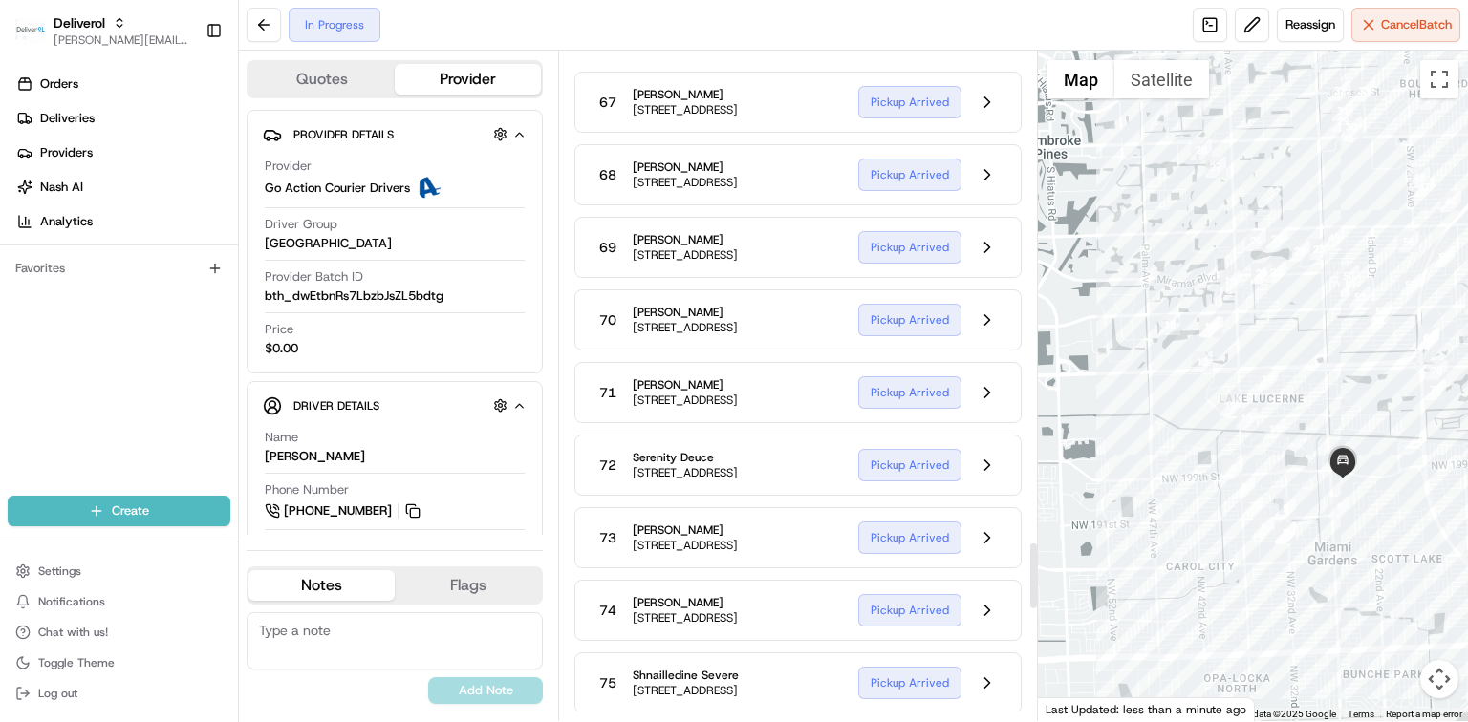
scroll to position [4841, 0]
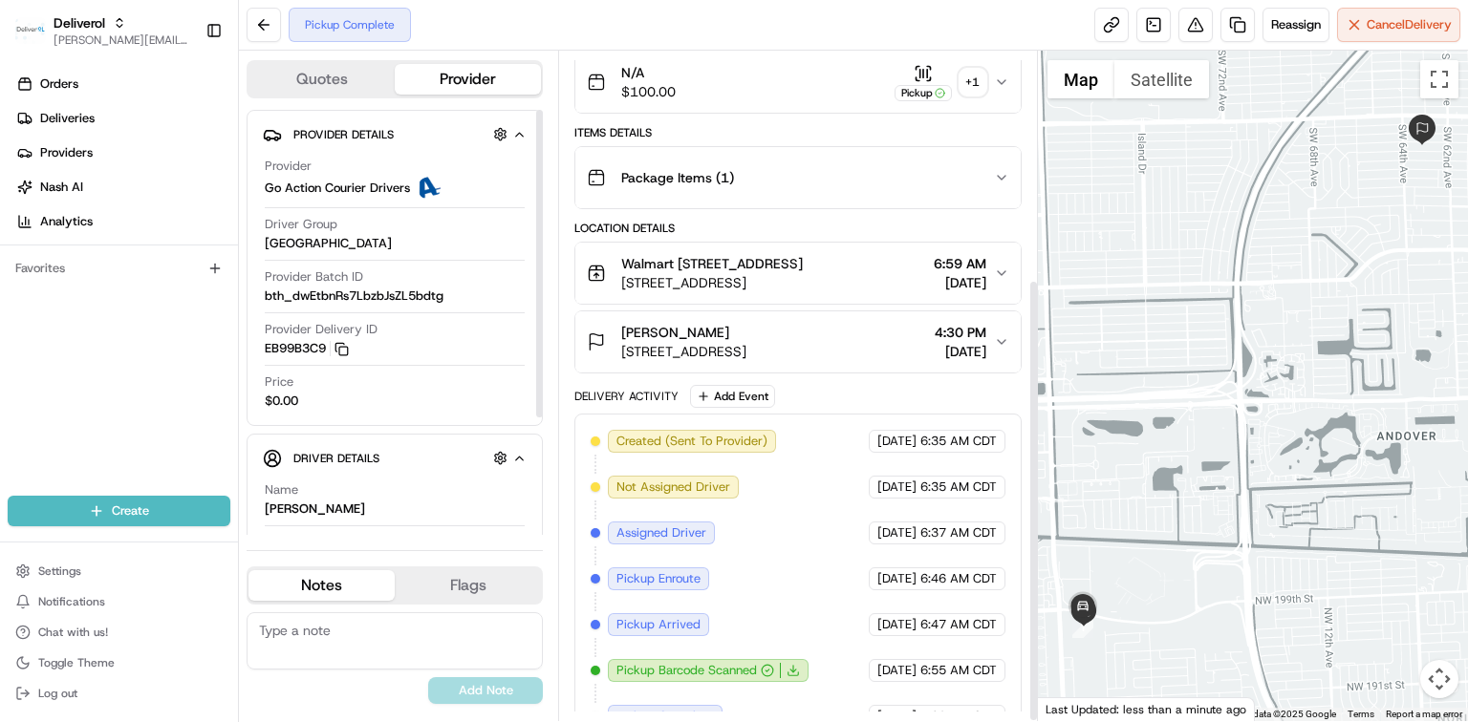
scroll to position [343, 0]
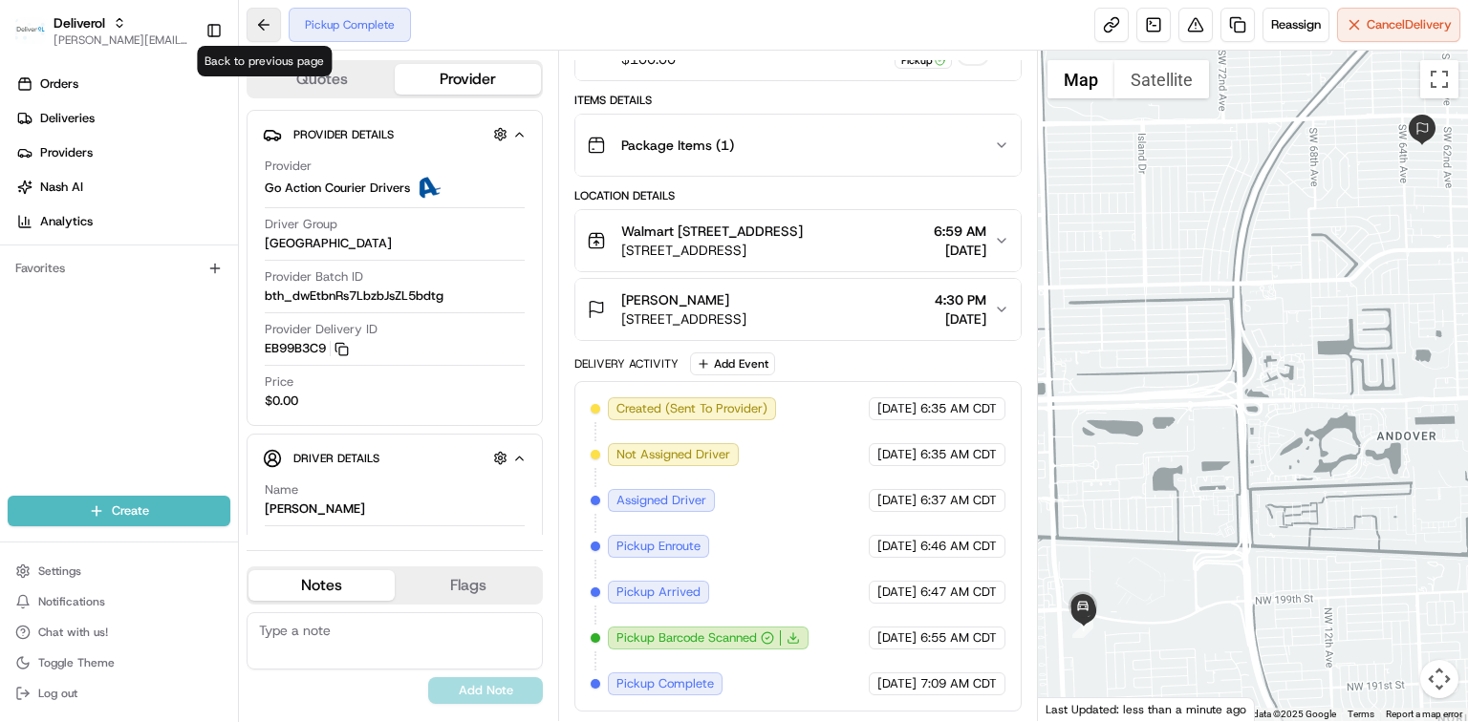
click at [268, 22] on button at bounding box center [264, 25] width 34 height 34
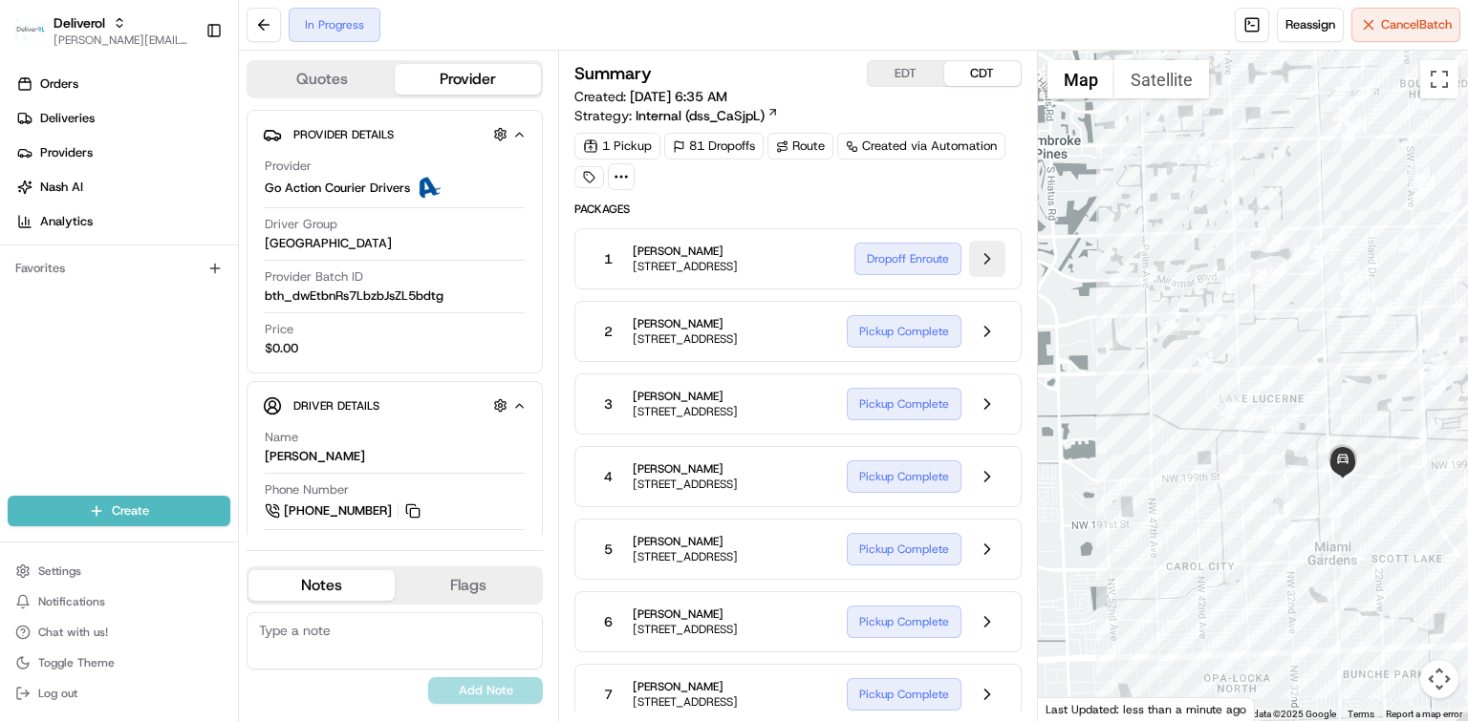
click at [978, 268] on button at bounding box center [987, 259] width 36 height 36
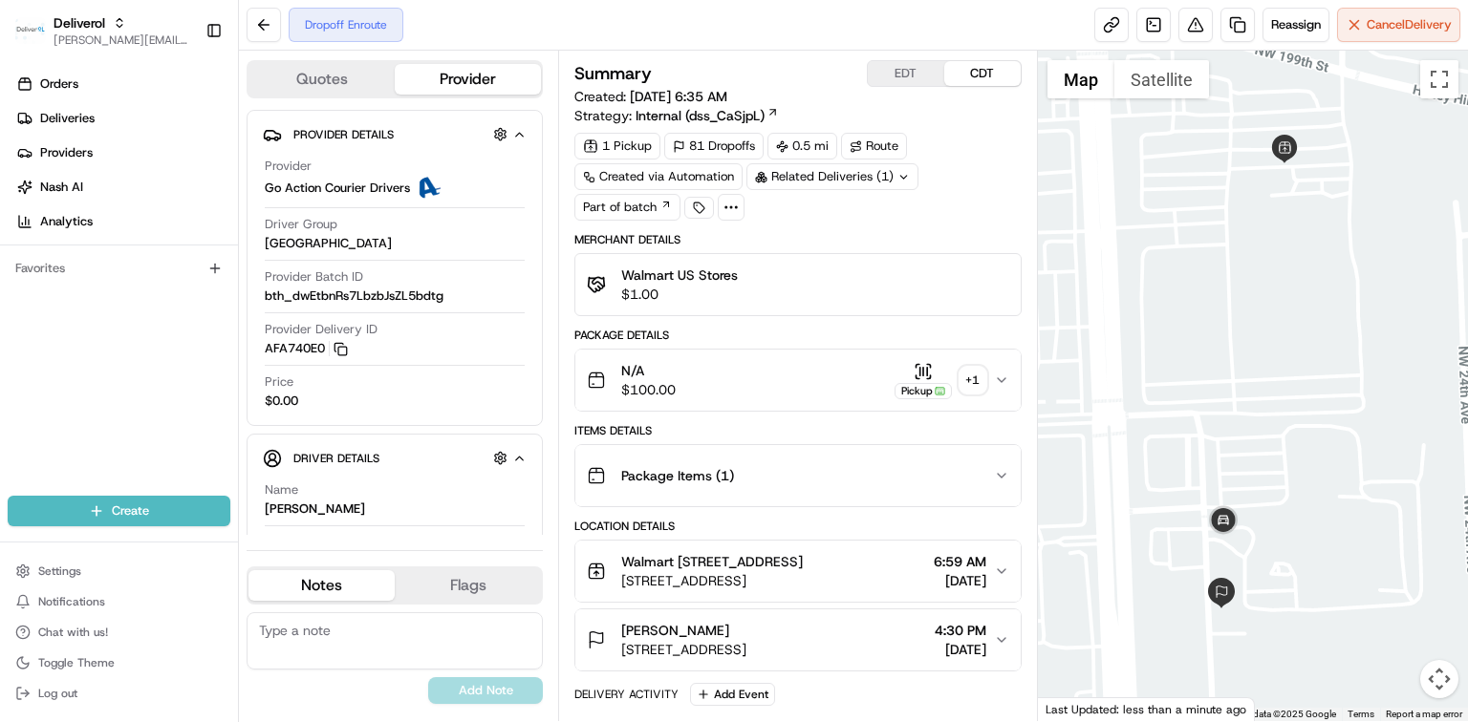
click at [749, 376] on div "N/A $100.00 Pickup + 1" at bounding box center [790, 380] width 407 height 38
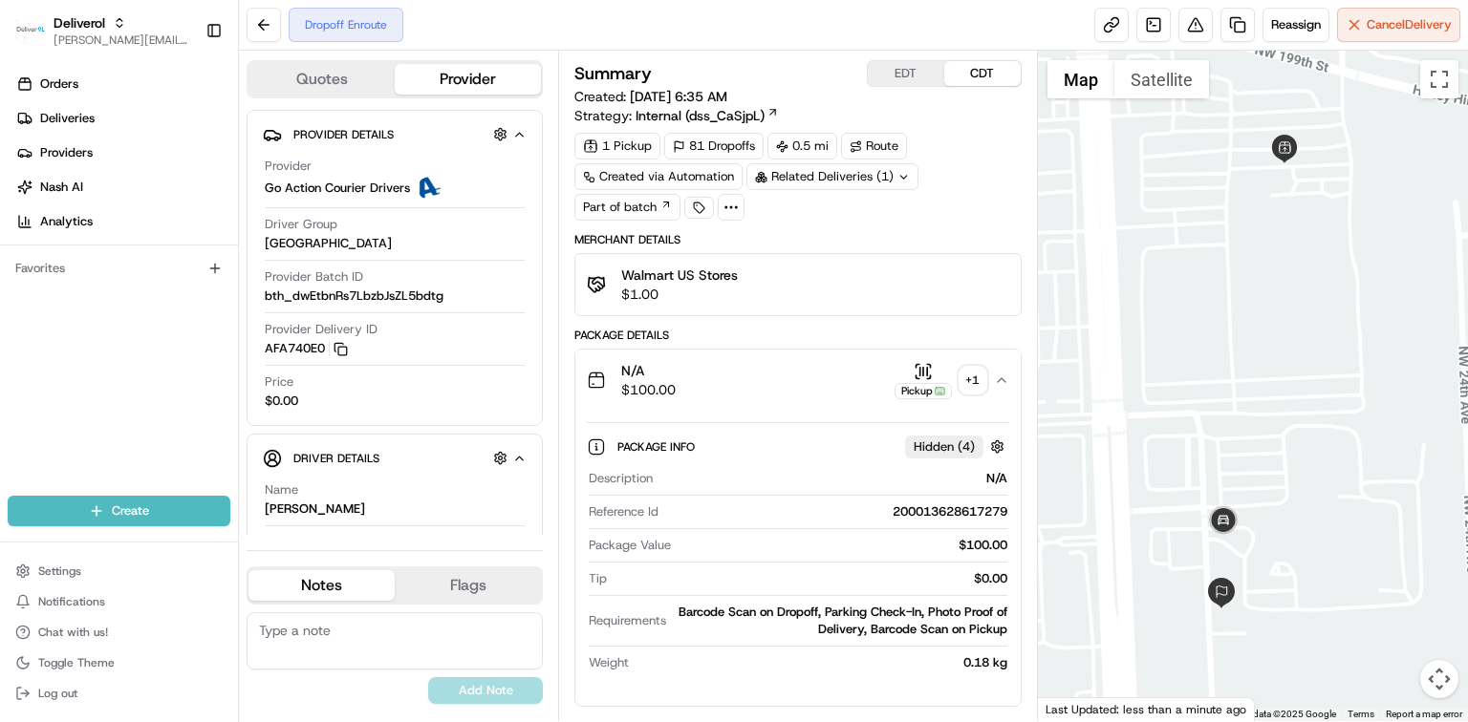
click at [907, 512] on div "200013628617279" at bounding box center [836, 512] width 341 height 17
copy div "200013628617279"
click at [270, 30] on button at bounding box center [264, 25] width 34 height 34
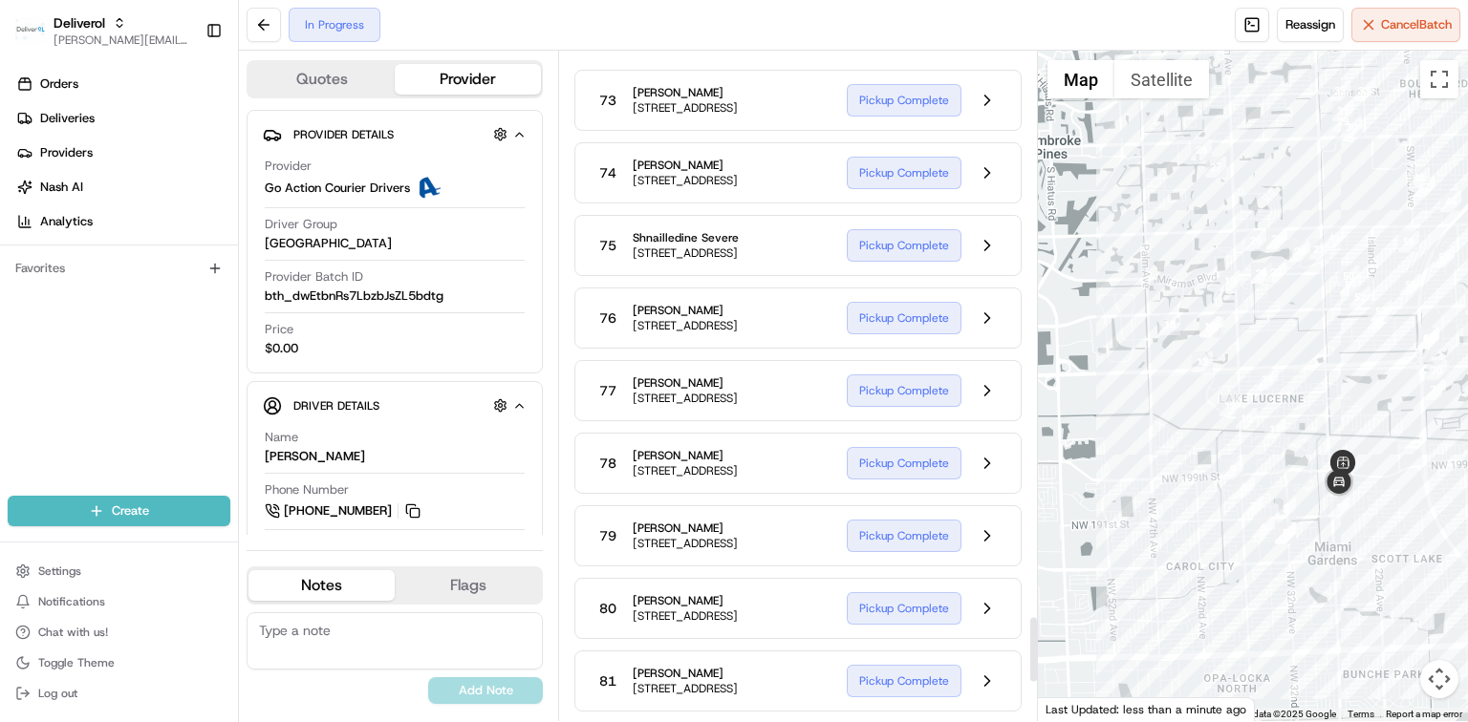
scroll to position [5733, 0]
click at [738, 188] on span "[STREET_ADDRESS]" at bounding box center [685, 180] width 105 height 15
click at [994, 191] on button at bounding box center [987, 173] width 36 height 36
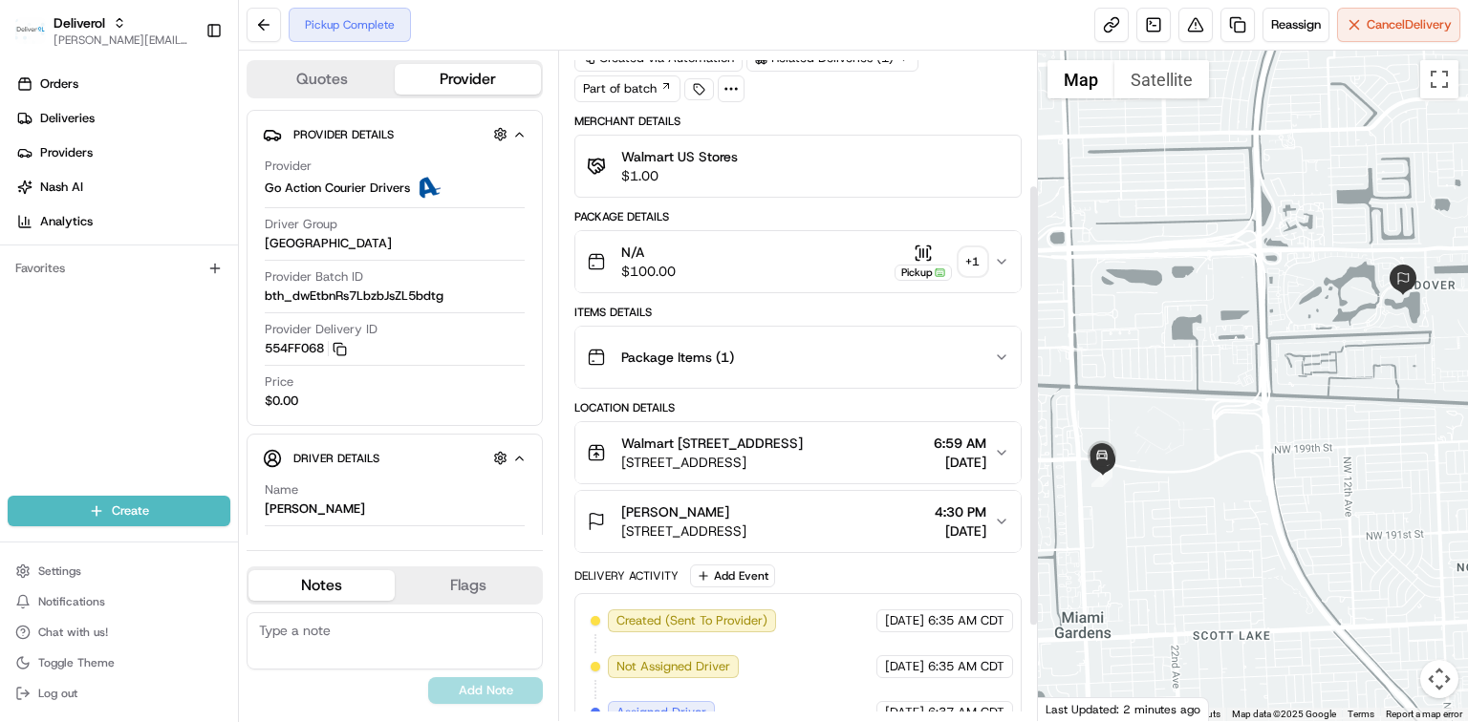
scroll to position [88, 0]
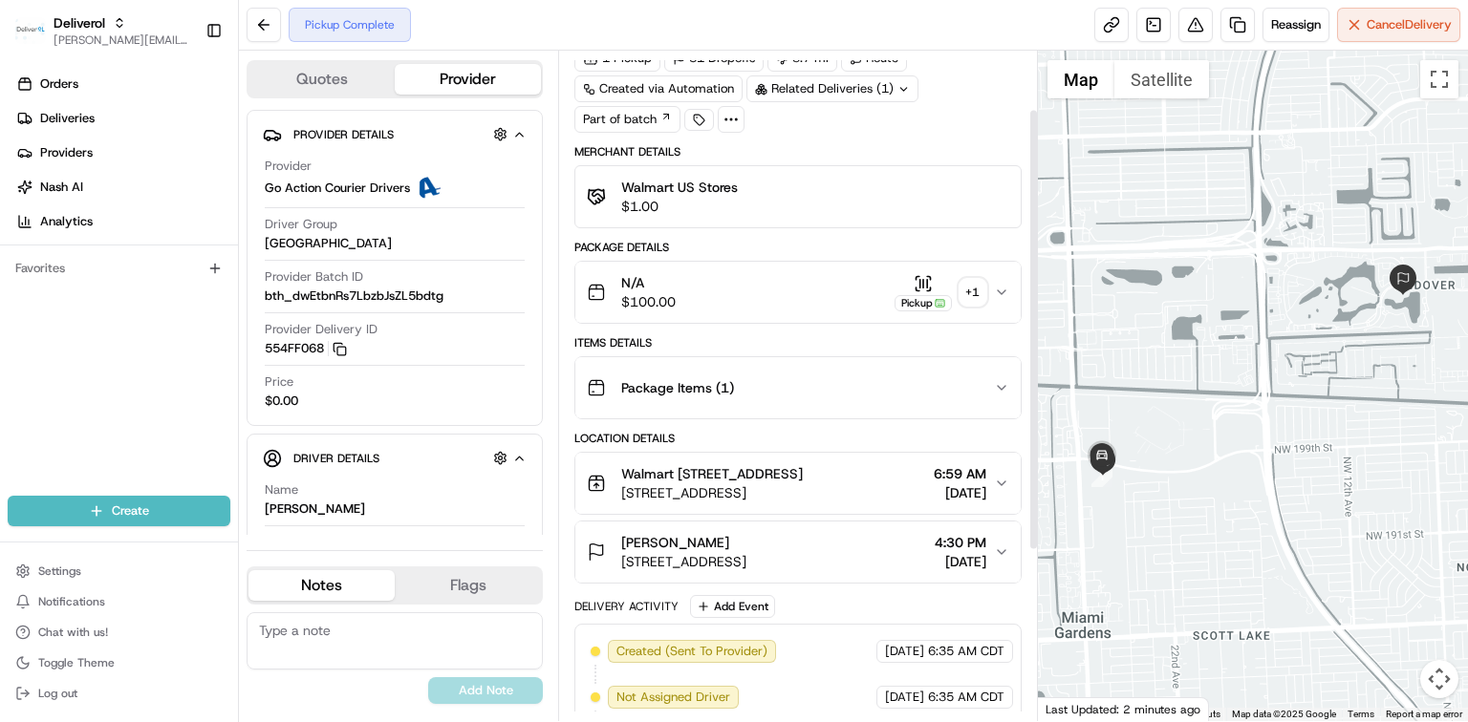
click at [764, 279] on div "N/A $100.00 Pickup + 1" at bounding box center [790, 292] width 407 height 38
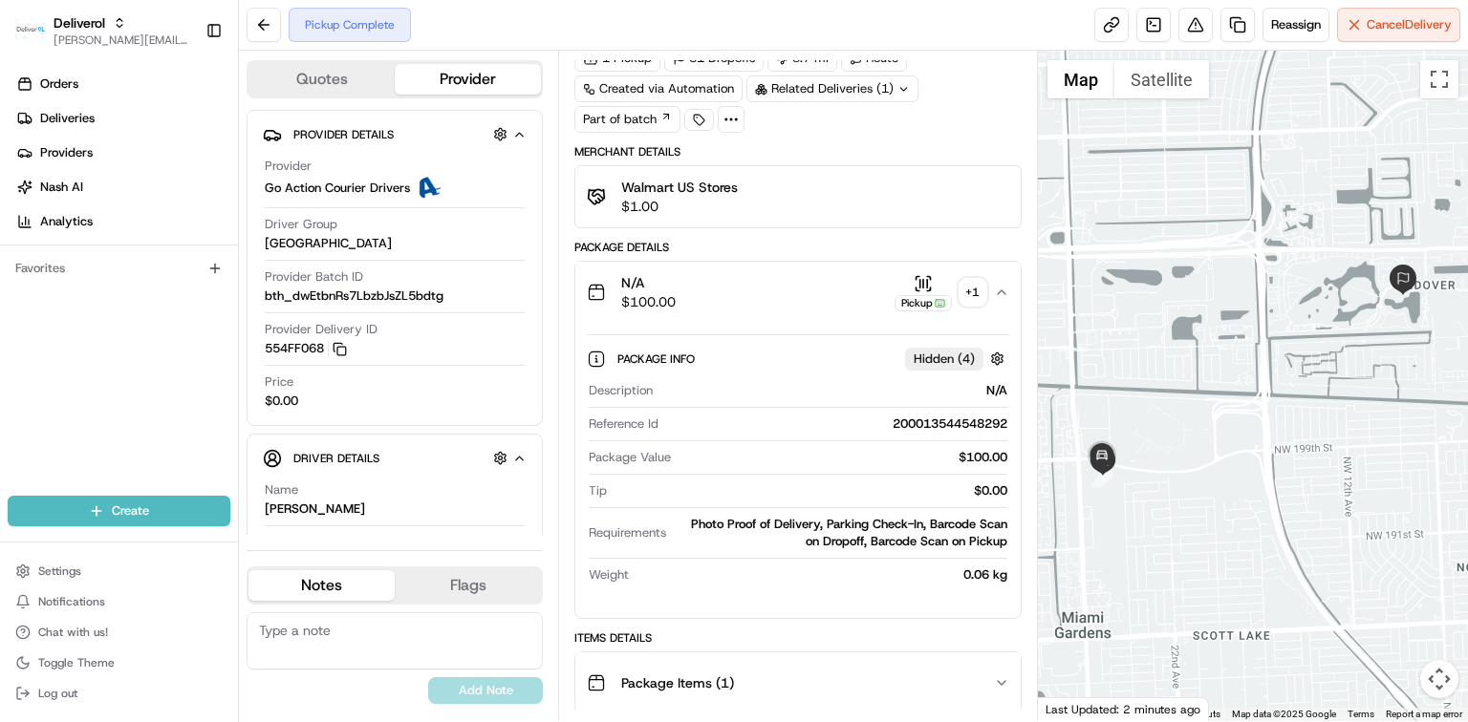
click at [904, 419] on div "200013544548292" at bounding box center [836, 424] width 341 height 17
copy div "200013544548292"
click at [273, 23] on button at bounding box center [264, 25] width 34 height 34
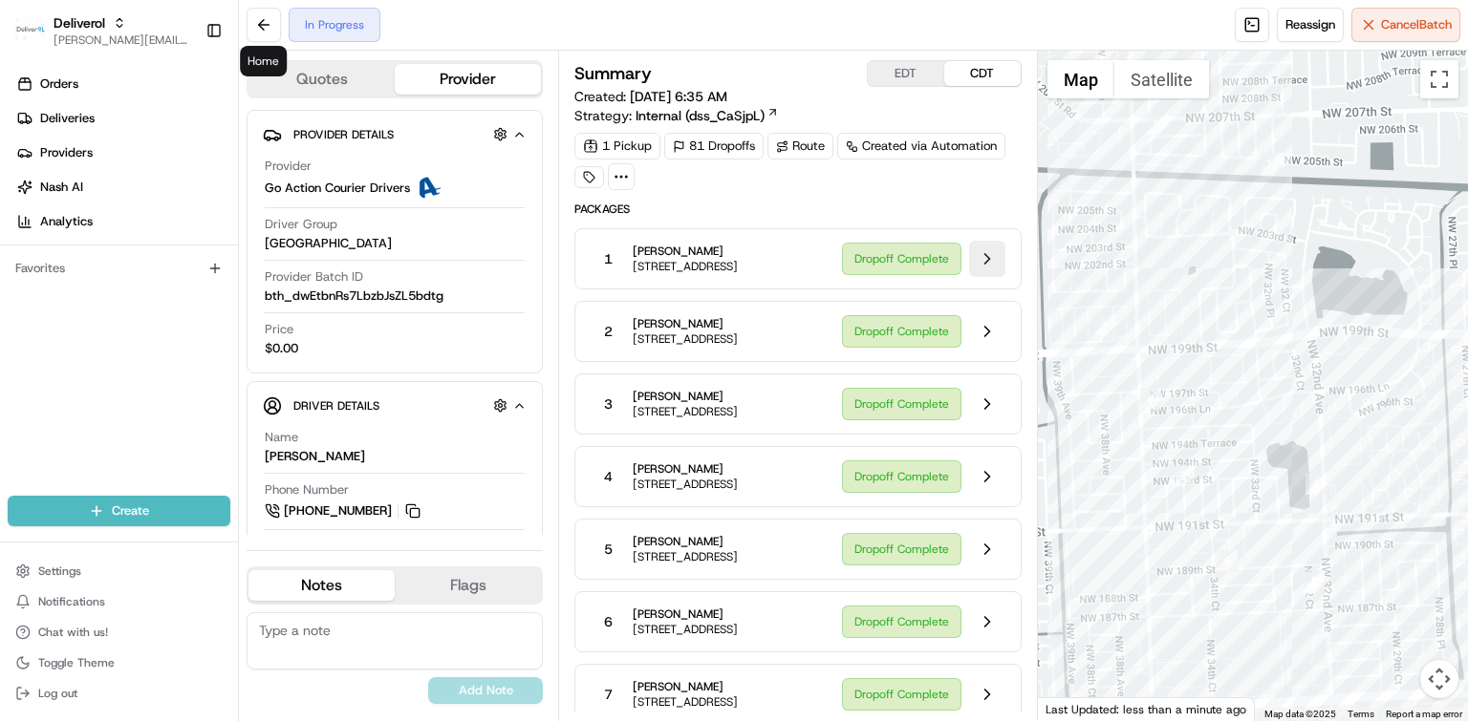
click at [988, 261] on button at bounding box center [987, 259] width 36 height 36
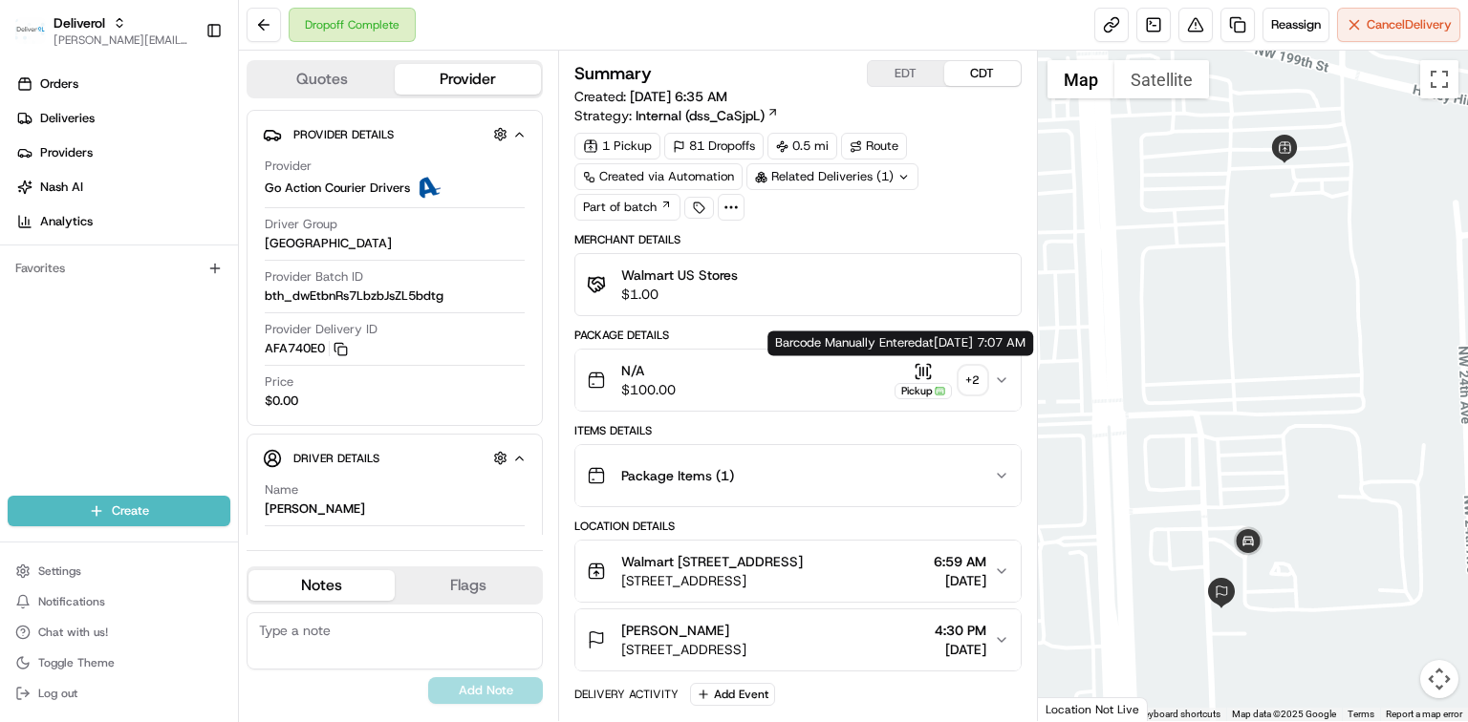
click at [920, 376] on icon "button" at bounding box center [923, 371] width 19 height 19
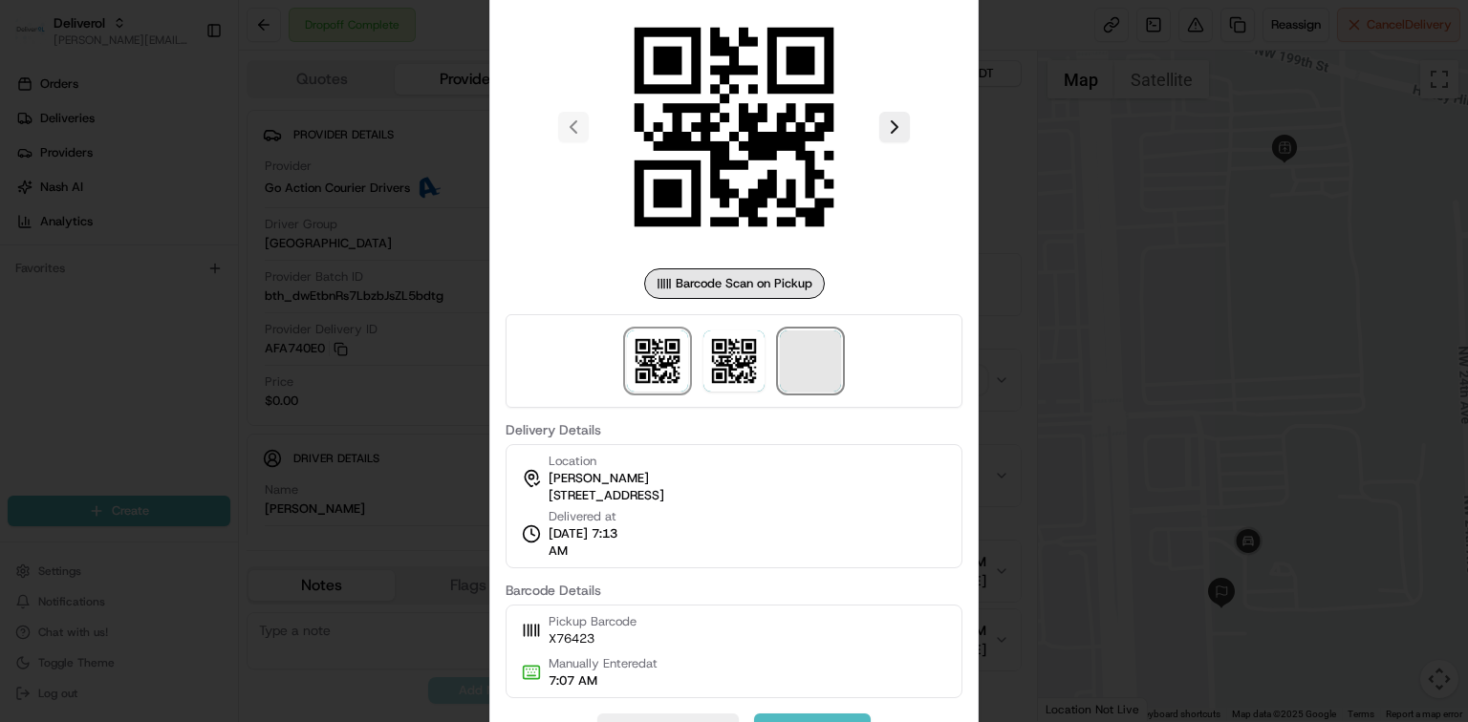
click at [827, 374] on span at bounding box center [810, 361] width 61 height 61
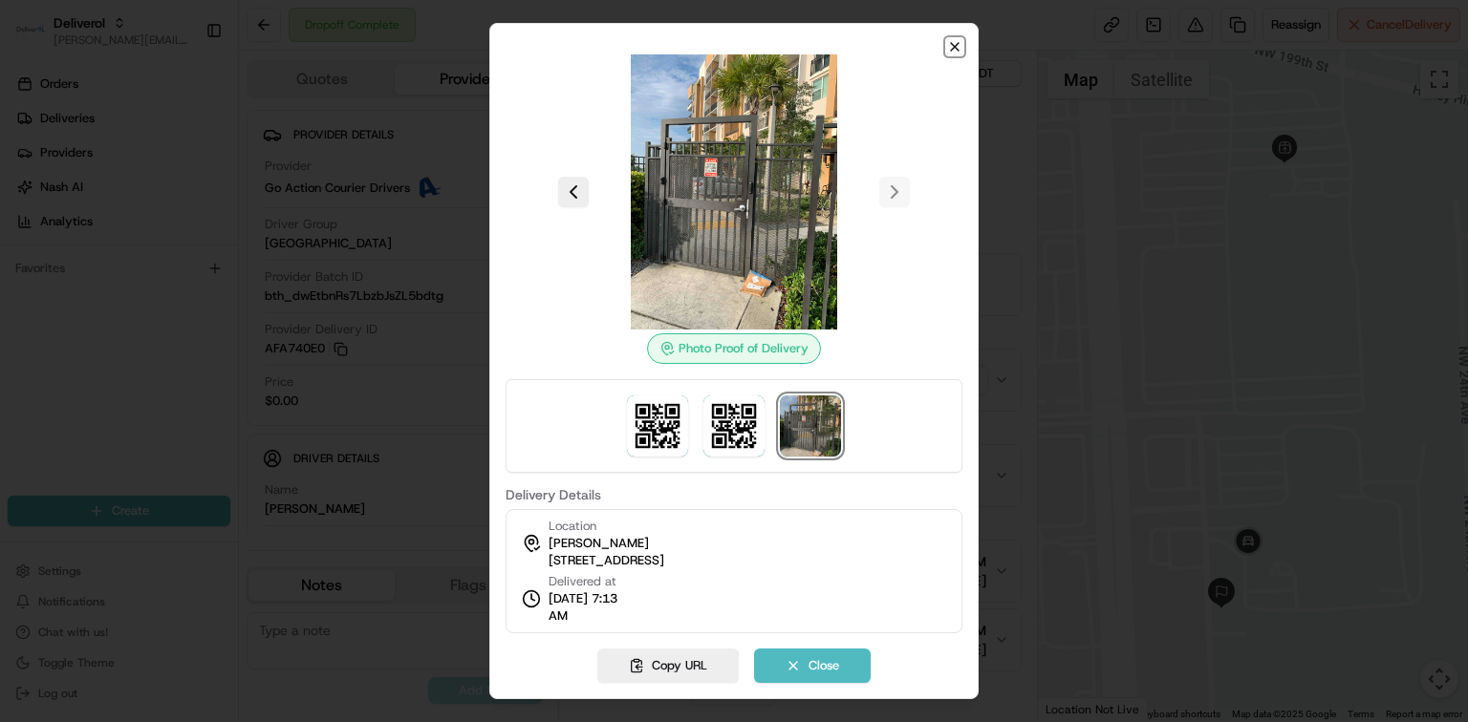
click at [952, 52] on icon "button" at bounding box center [954, 46] width 15 height 15
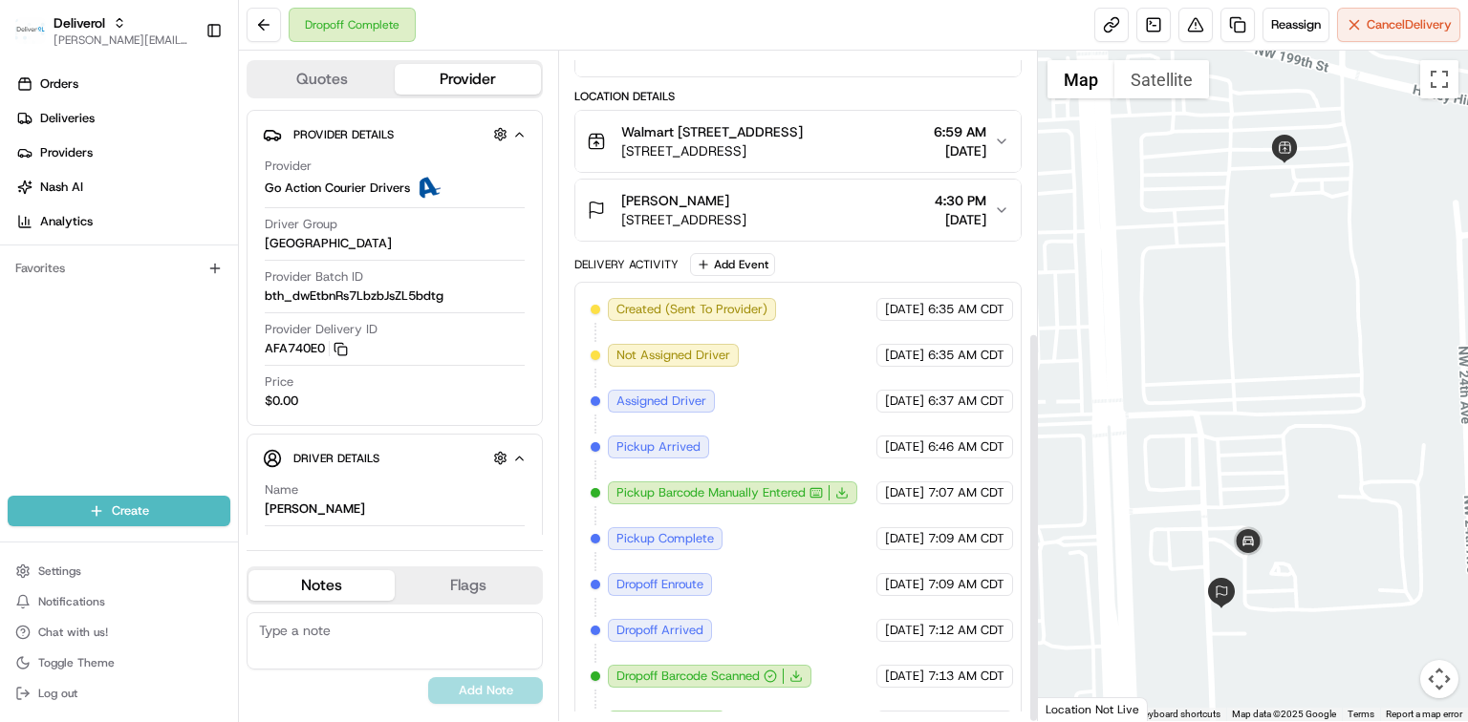
scroll to position [480, 0]
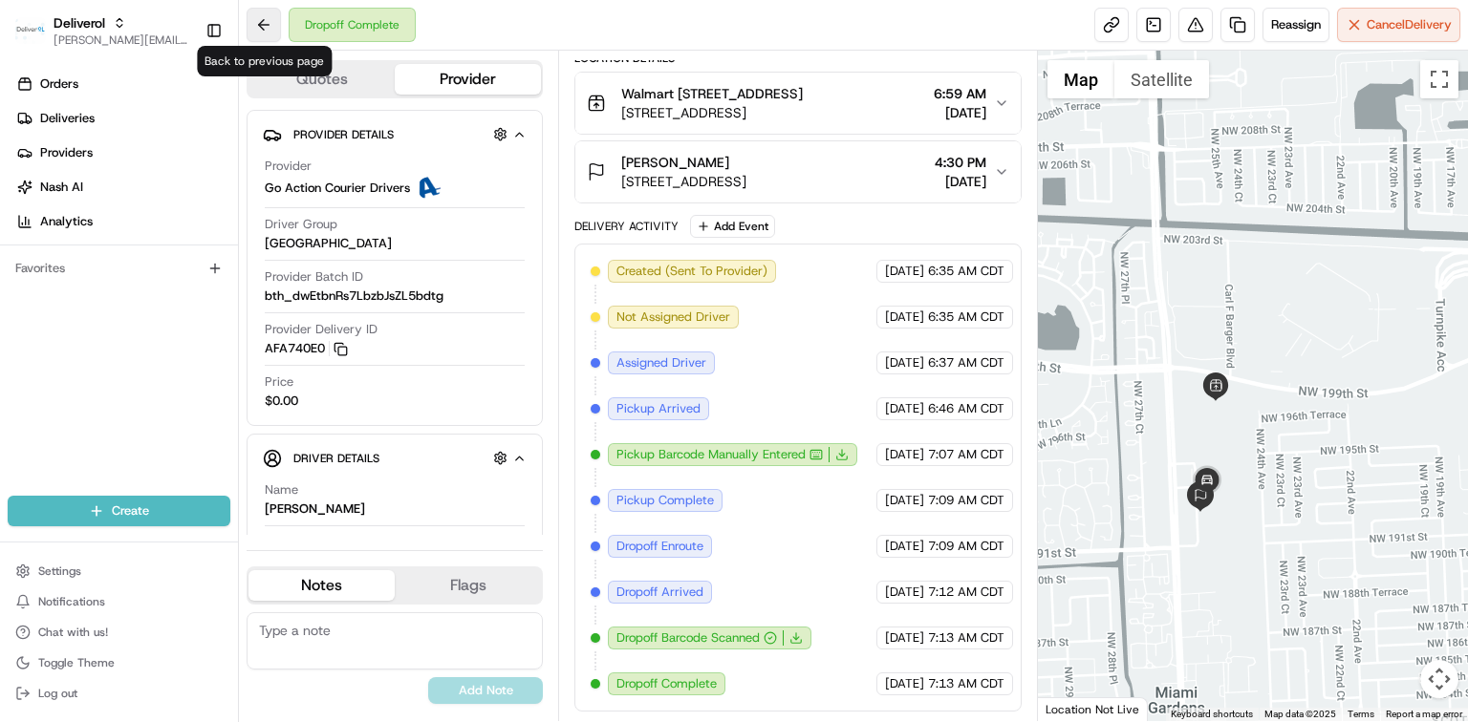
click at [256, 29] on button at bounding box center [264, 25] width 34 height 34
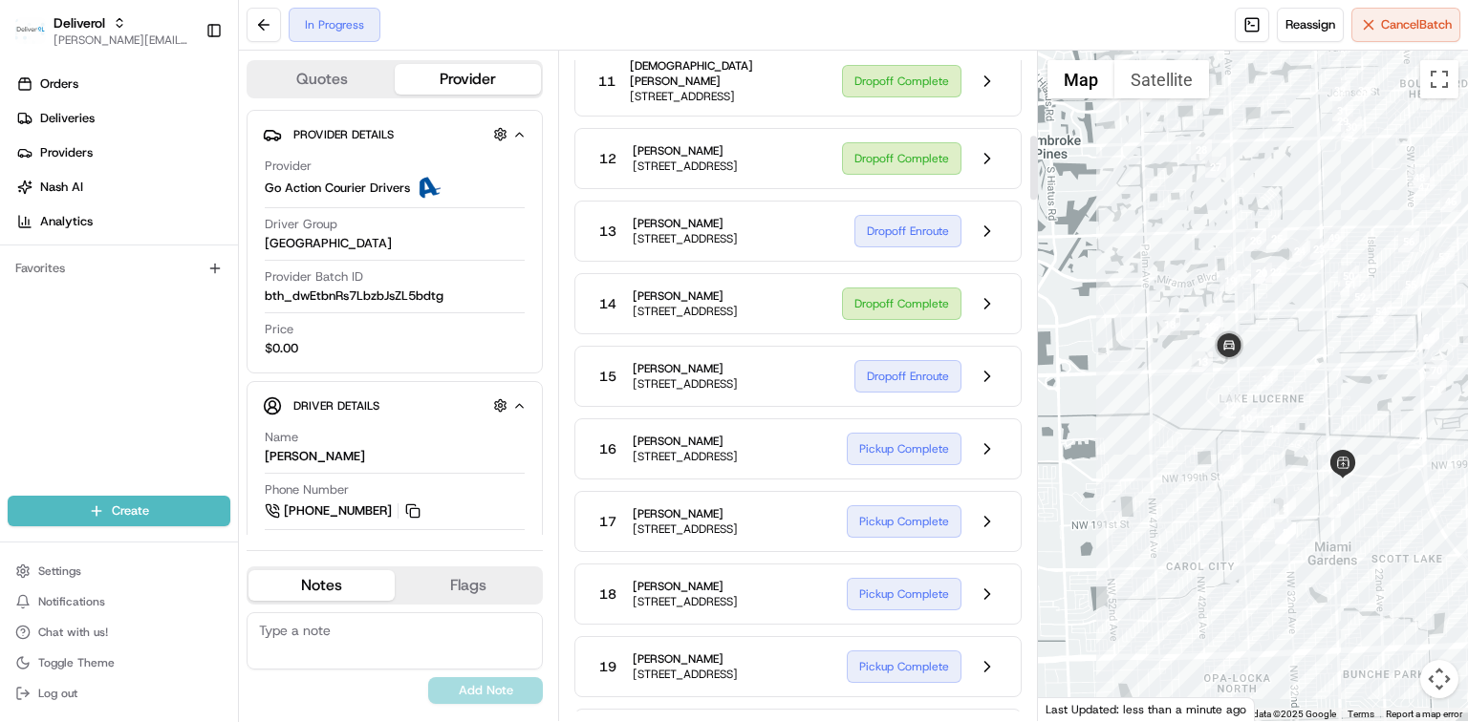
scroll to position [862, 0]
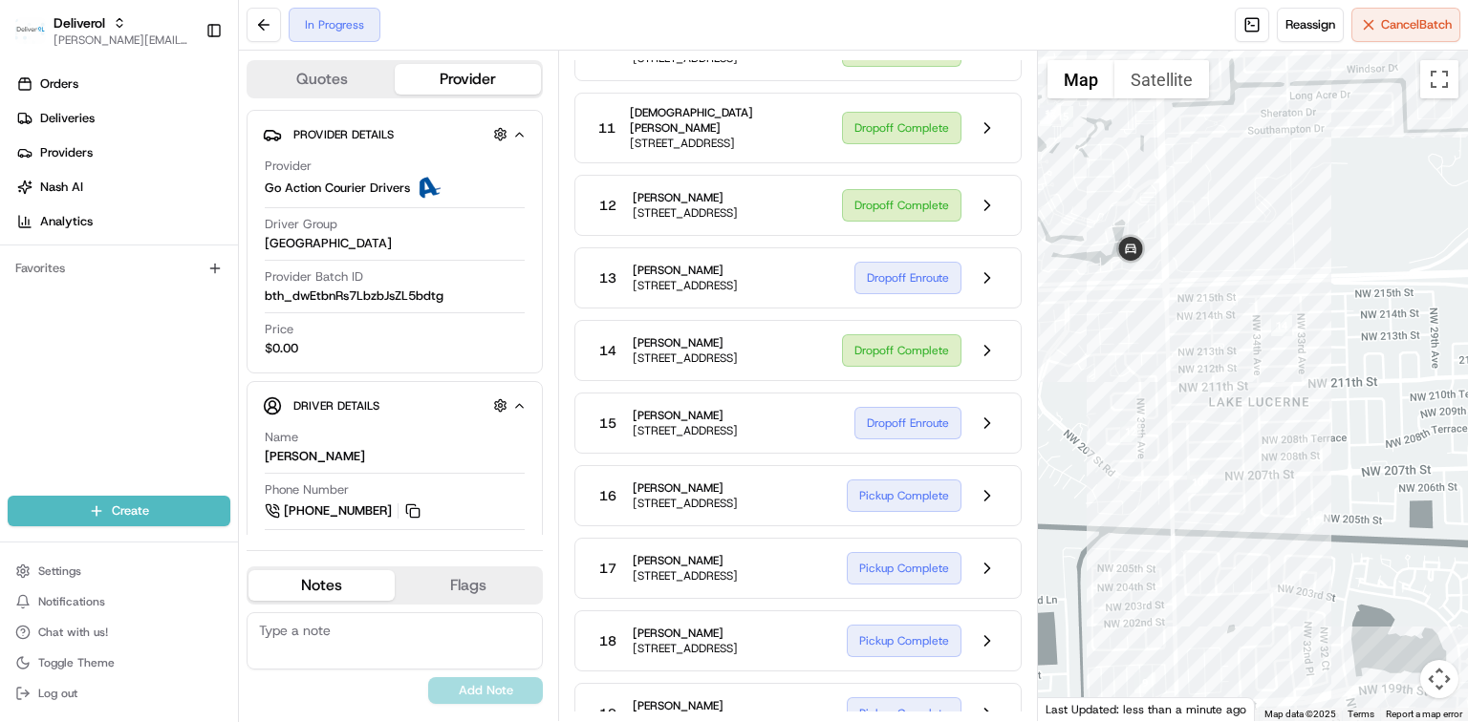
drag, startPoint x: 1410, startPoint y: 401, endPoint x: 1202, endPoint y: 367, distance: 211.1
click at [1202, 367] on div at bounding box center [1253, 386] width 430 height 671
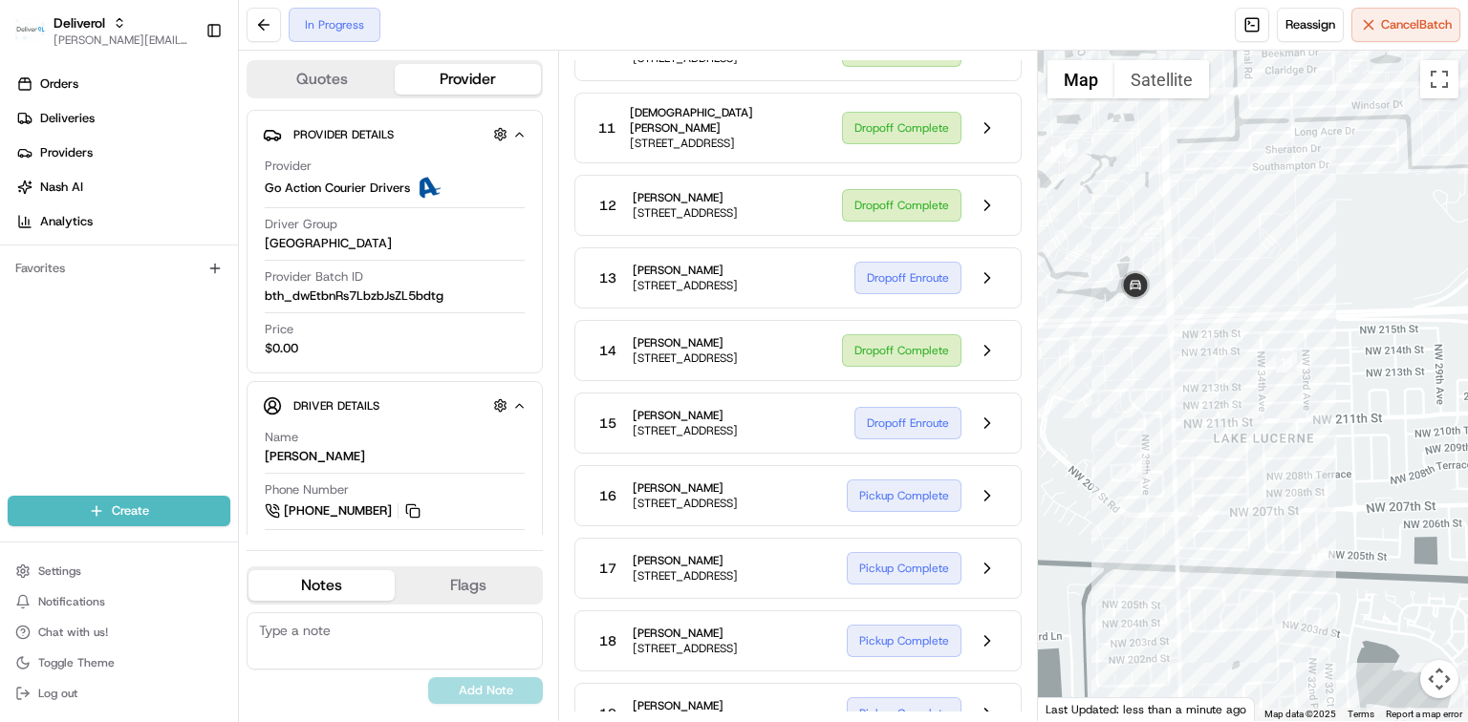
drag, startPoint x: 1184, startPoint y: 376, endPoint x: 1189, endPoint y: 416, distance: 40.4
click at [1189, 416] on div at bounding box center [1253, 386] width 430 height 671
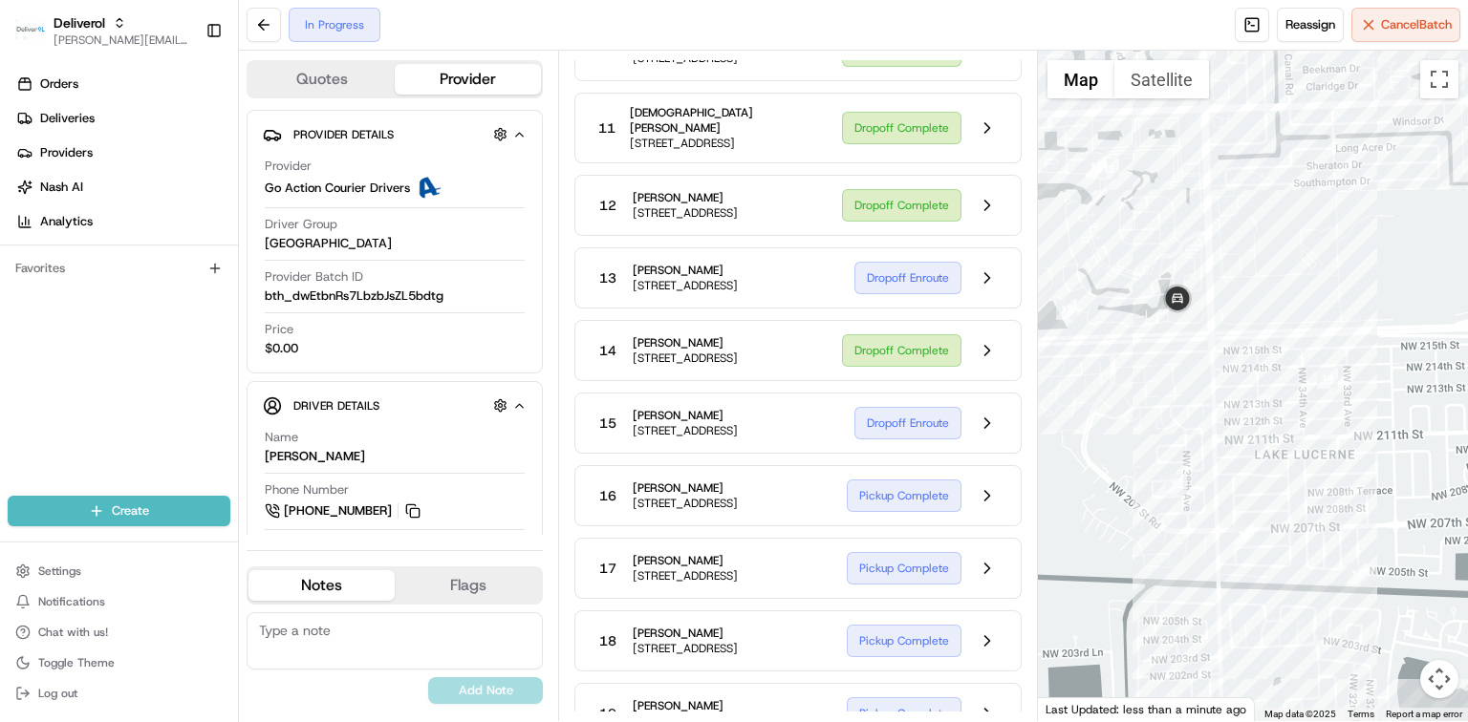
drag, startPoint x: 1128, startPoint y: 368, endPoint x: 1213, endPoint y: 410, distance: 94.9
click at [1207, 409] on div at bounding box center [1253, 386] width 430 height 671
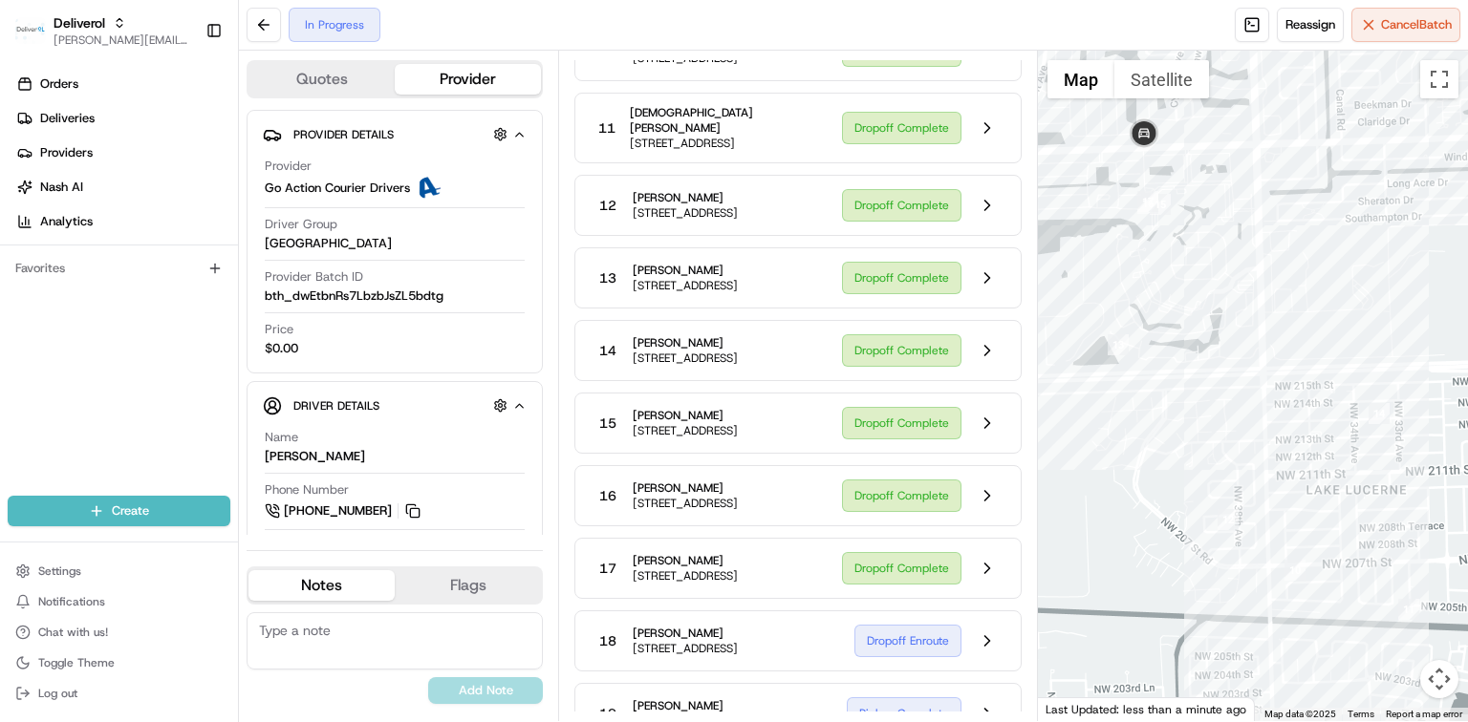
scroll to position [1372, 0]
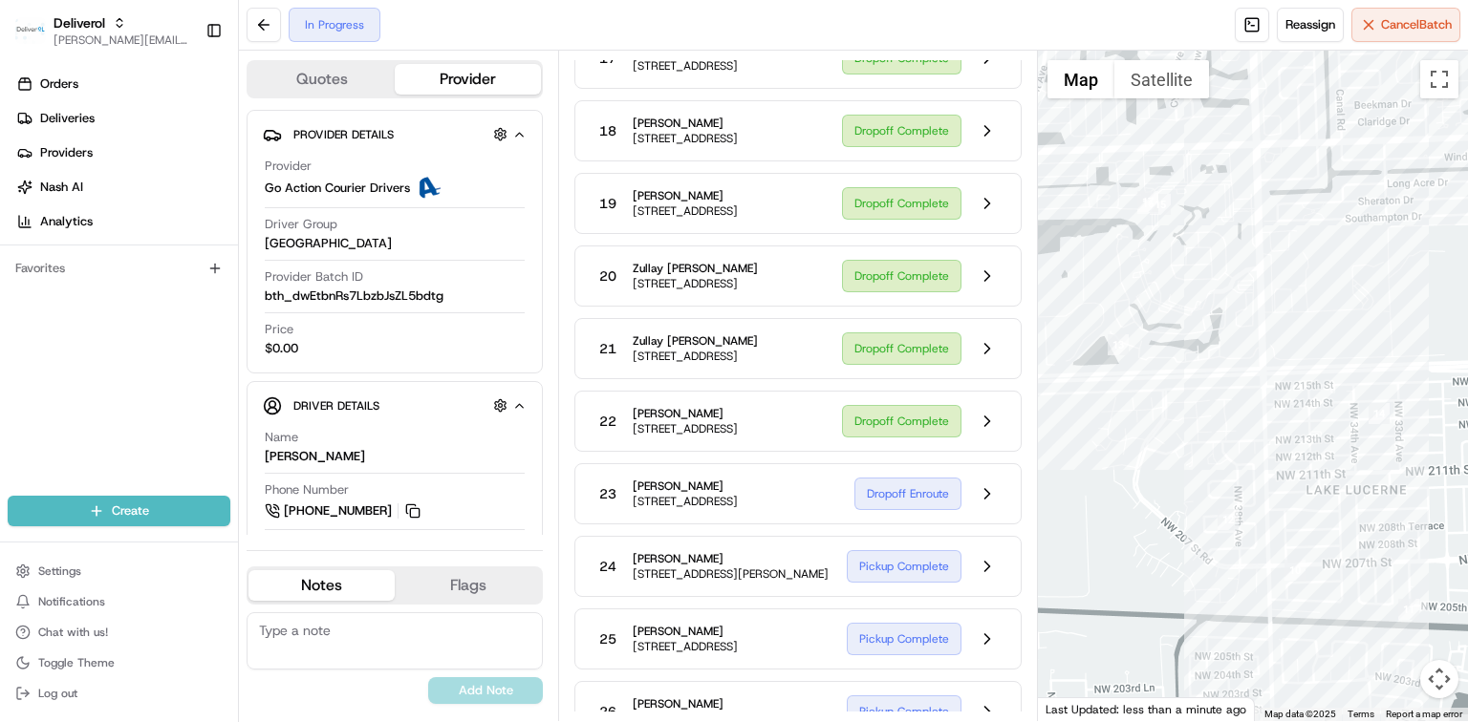
scroll to position [1498, 0]
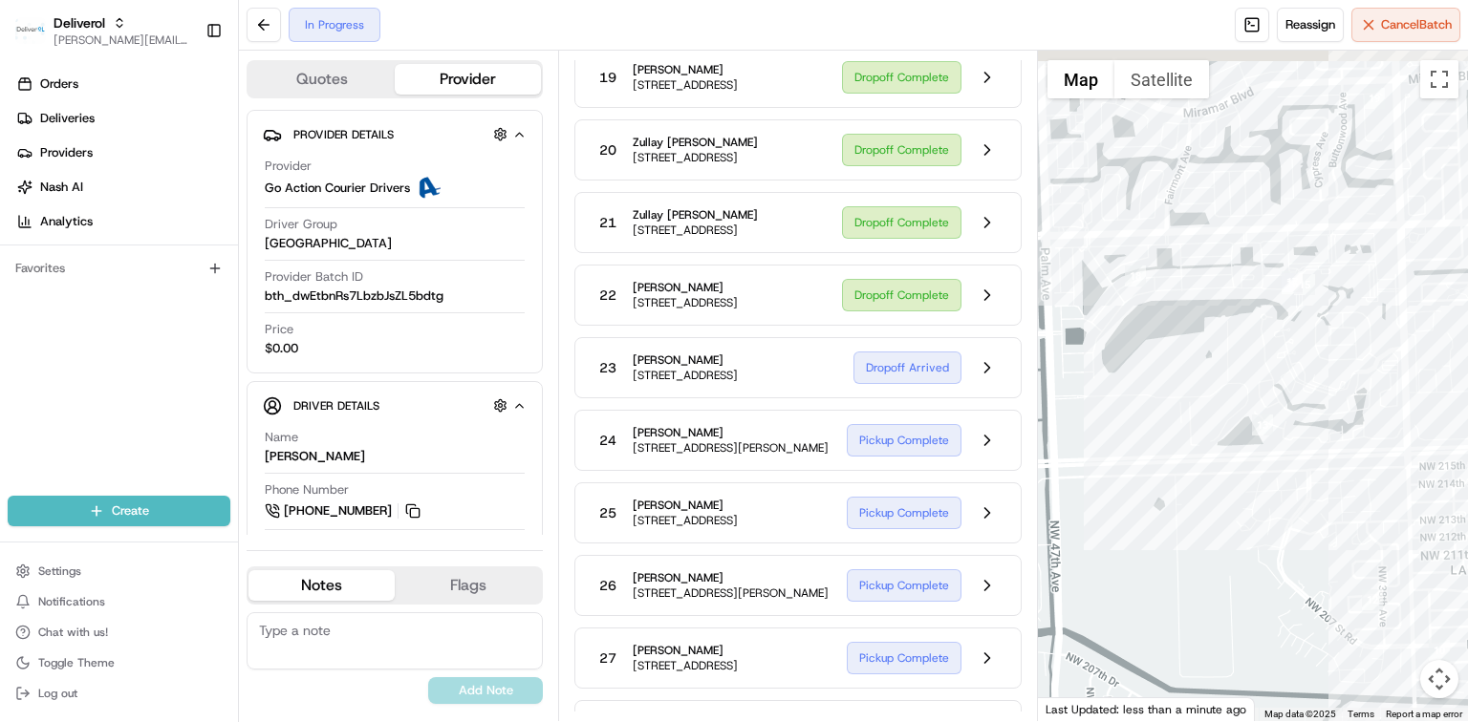
drag, startPoint x: 1083, startPoint y: 270, endPoint x: 1262, endPoint y: 409, distance: 226.9
click at [1262, 409] on div at bounding box center [1253, 386] width 430 height 671
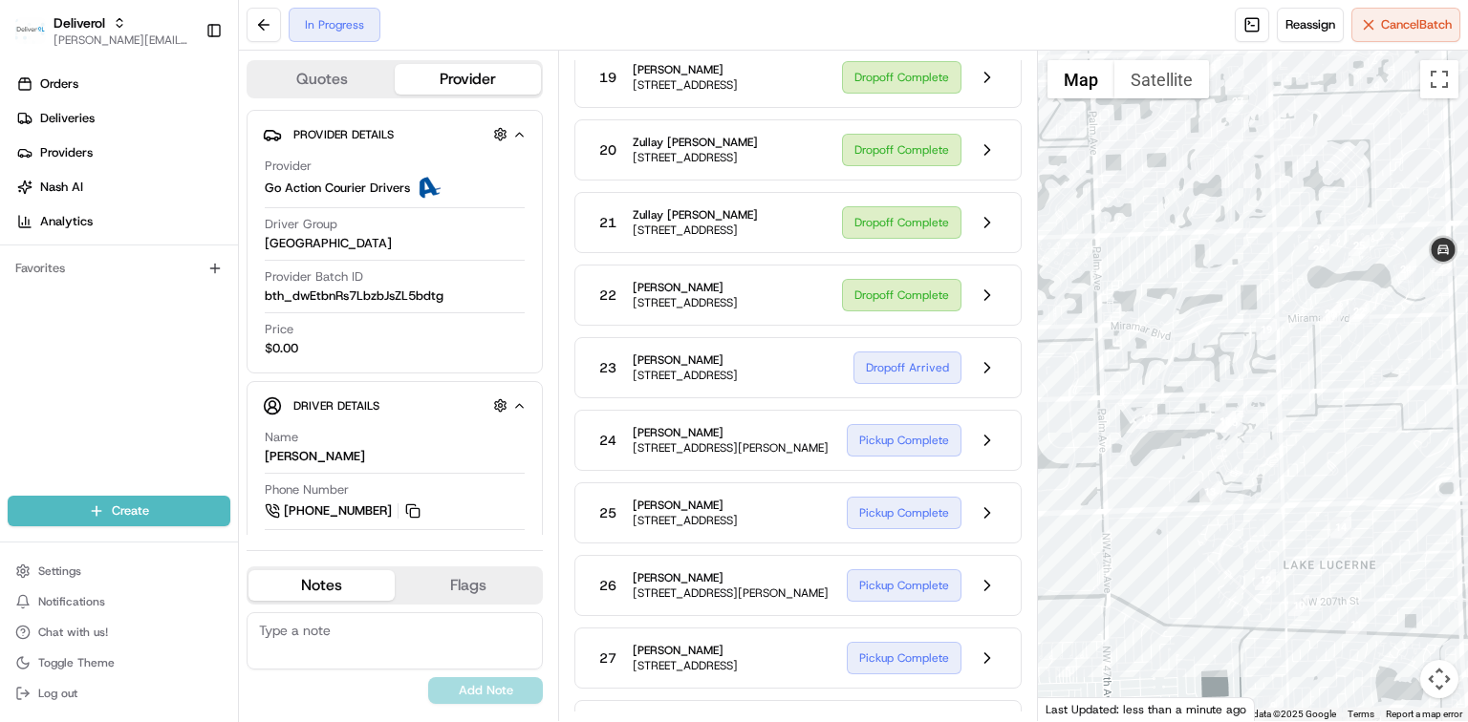
drag, startPoint x: 1396, startPoint y: 376, endPoint x: 1189, endPoint y: 413, distance: 210.5
click at [1189, 413] on div at bounding box center [1253, 386] width 430 height 671
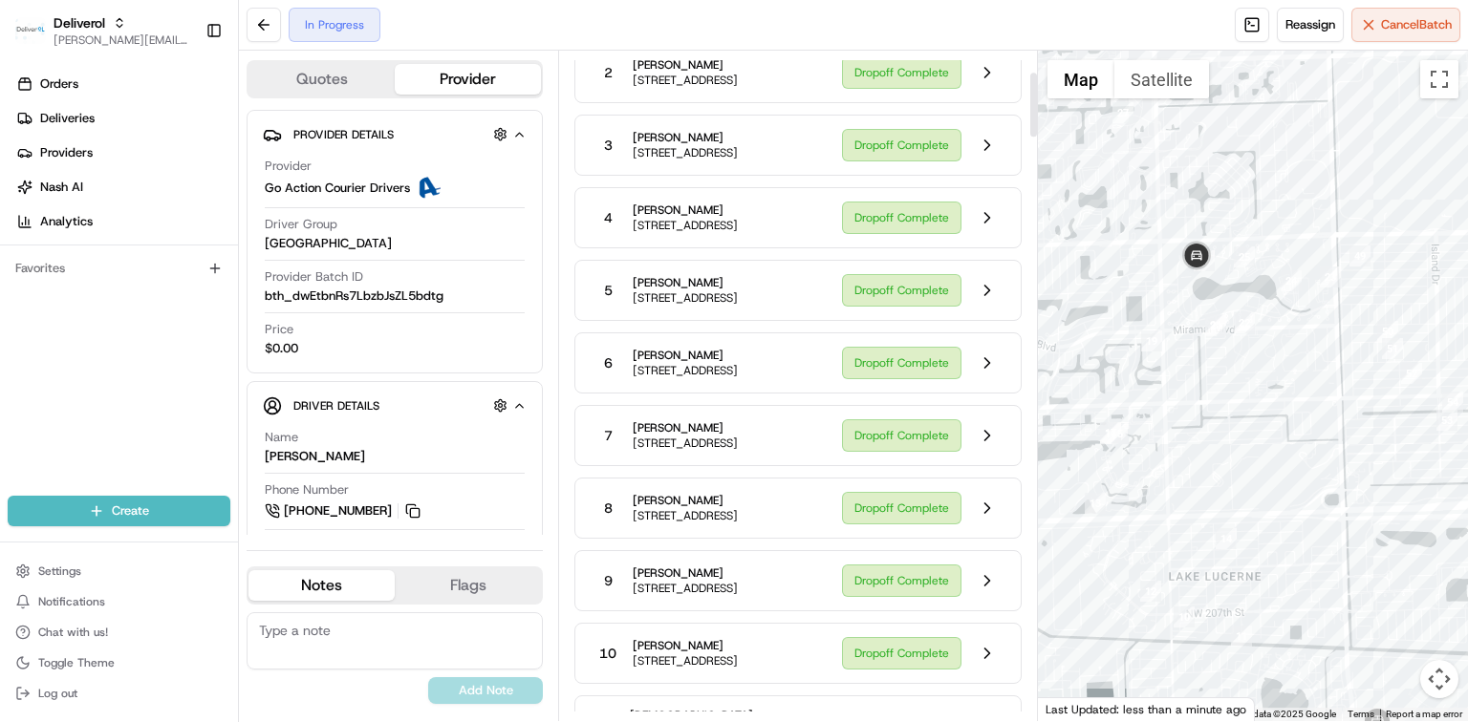
scroll to position [226, 0]
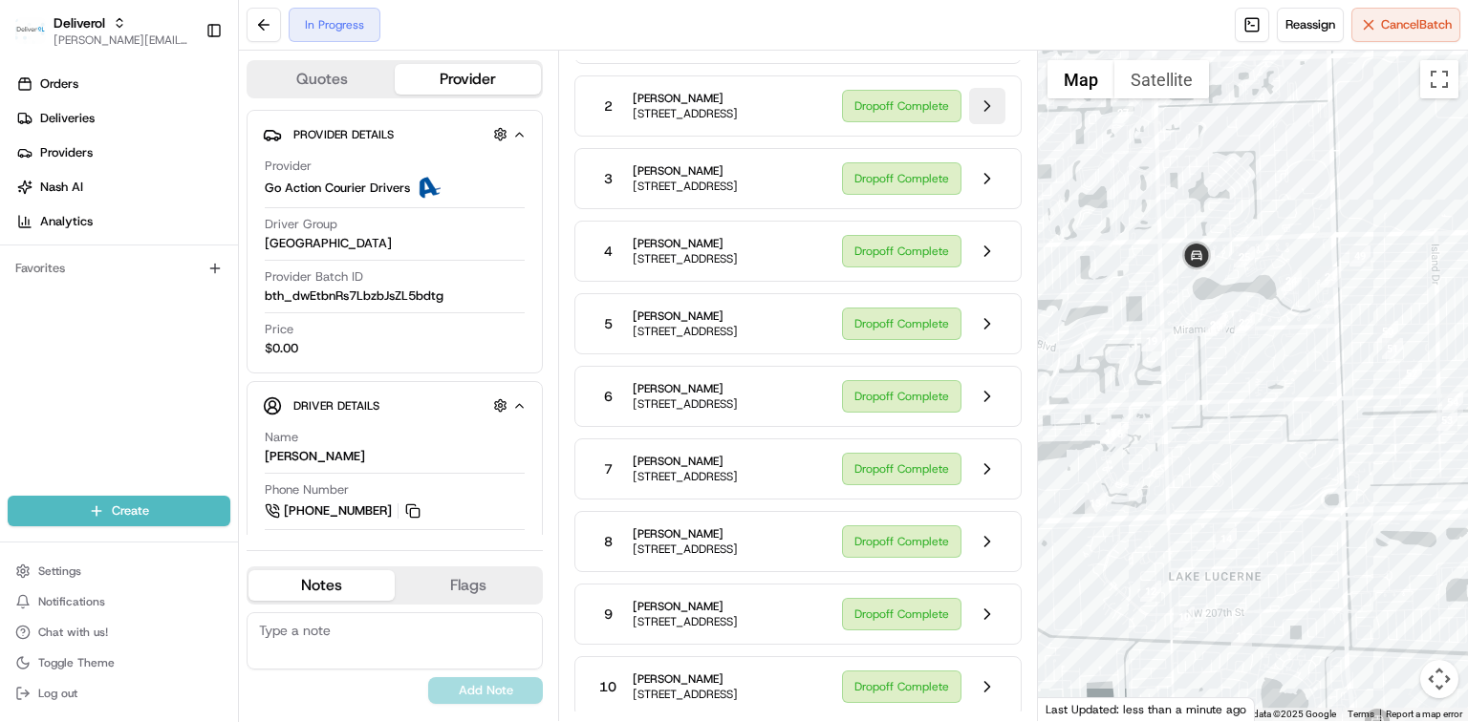
click at [984, 121] on button at bounding box center [987, 106] width 36 height 36
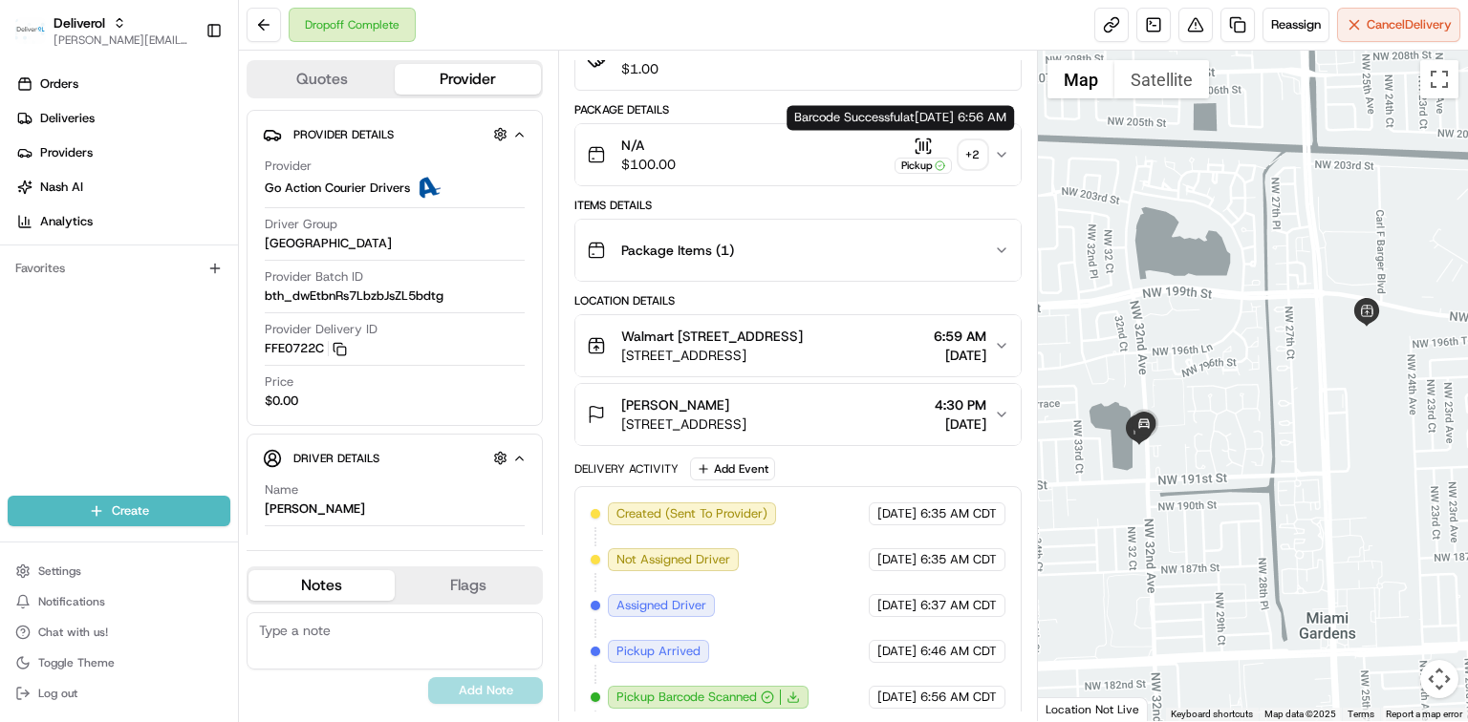
click at [925, 151] on icon "button" at bounding box center [923, 146] width 19 height 19
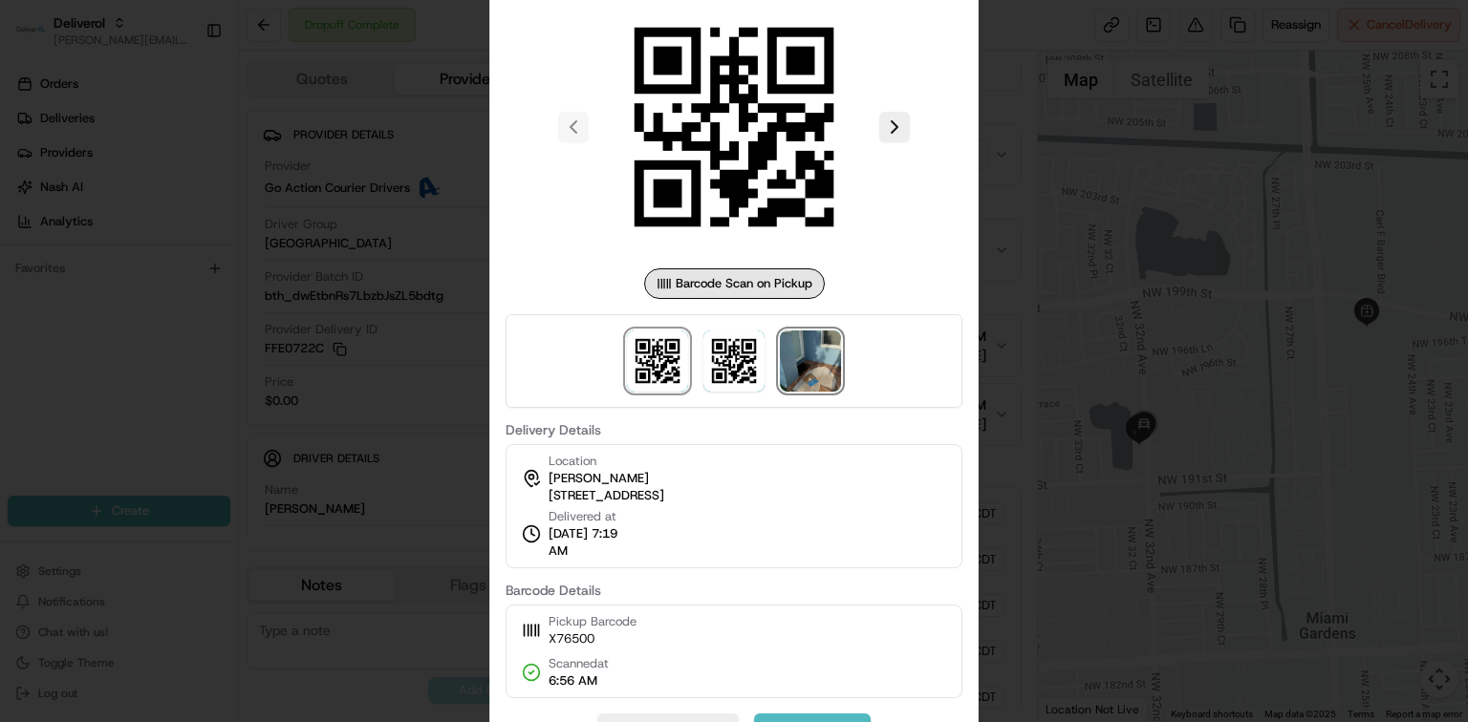
click at [830, 354] on img at bounding box center [810, 361] width 61 height 61
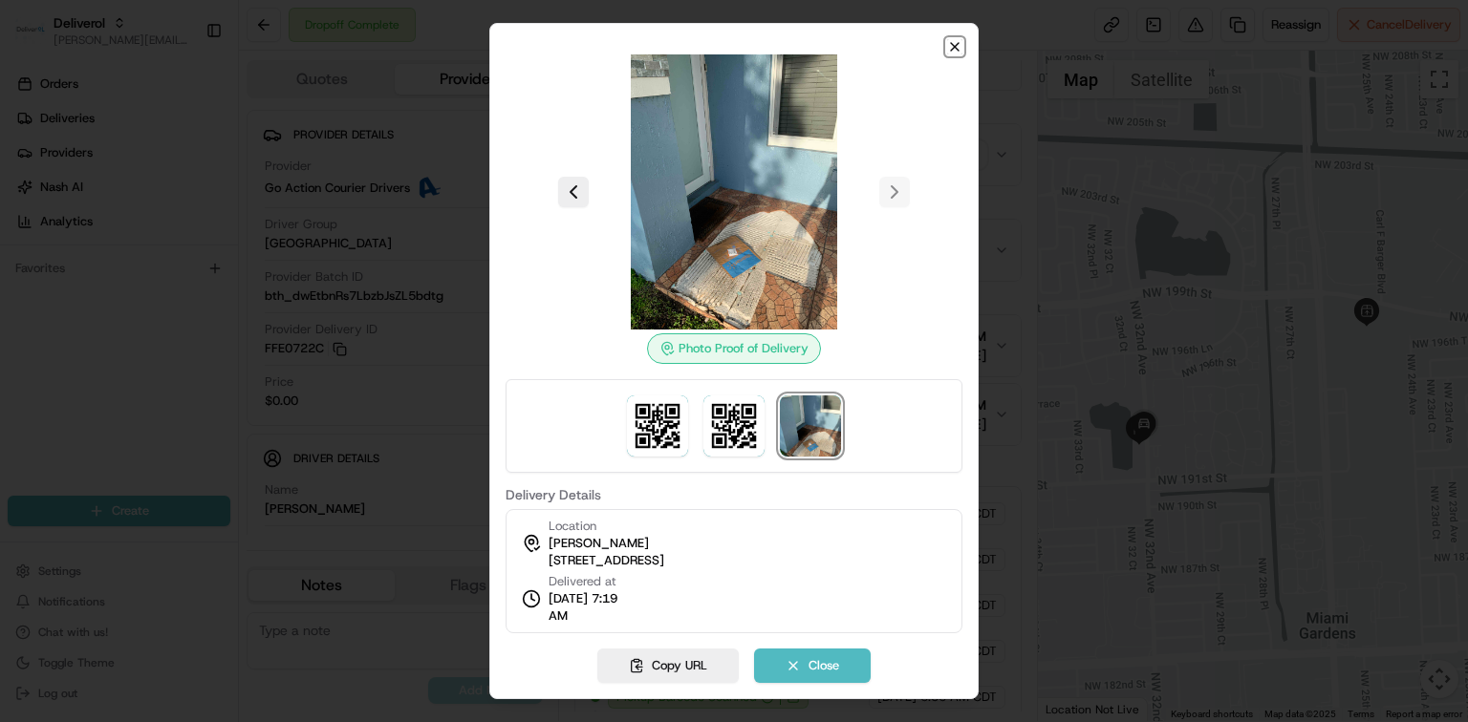
click at [948, 45] on icon "button" at bounding box center [954, 46] width 15 height 15
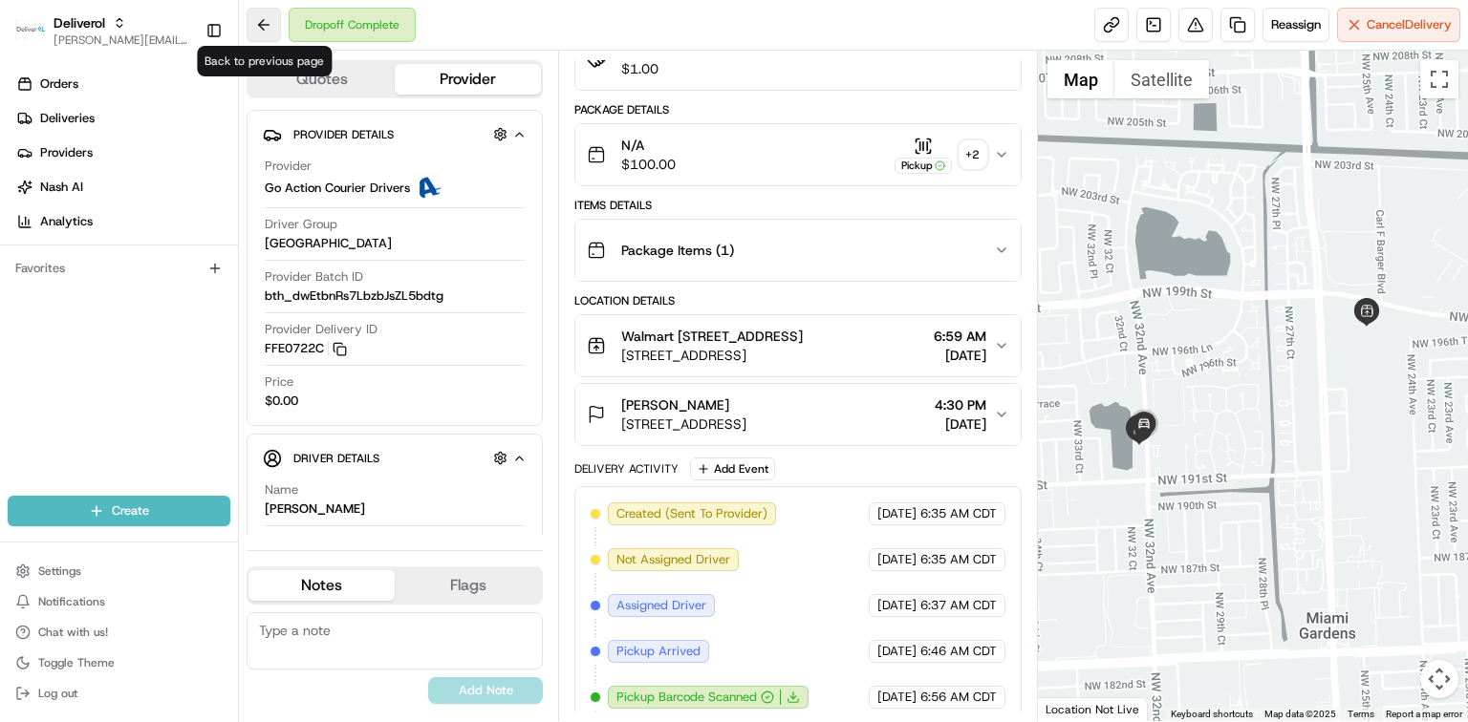
click at [268, 38] on button at bounding box center [264, 25] width 34 height 34
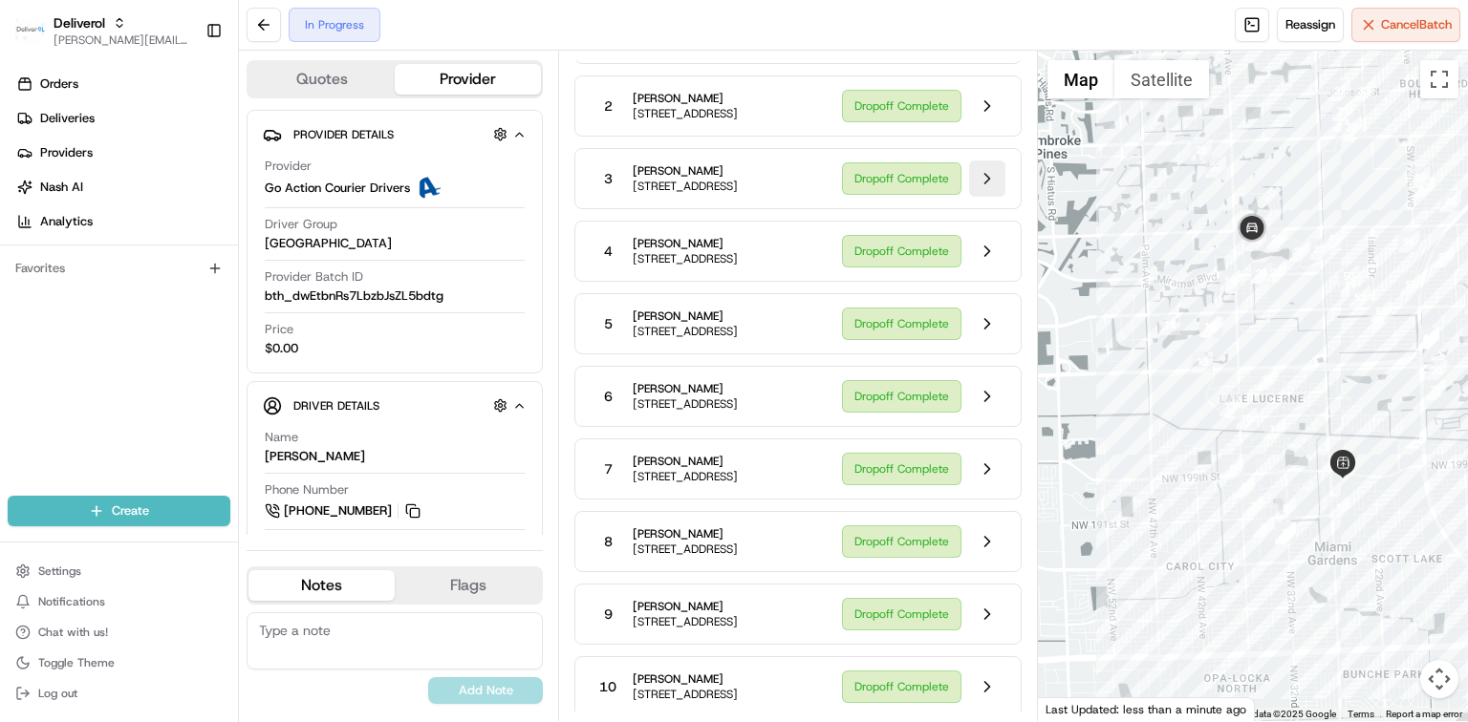
click at [985, 197] on button at bounding box center [987, 179] width 36 height 36
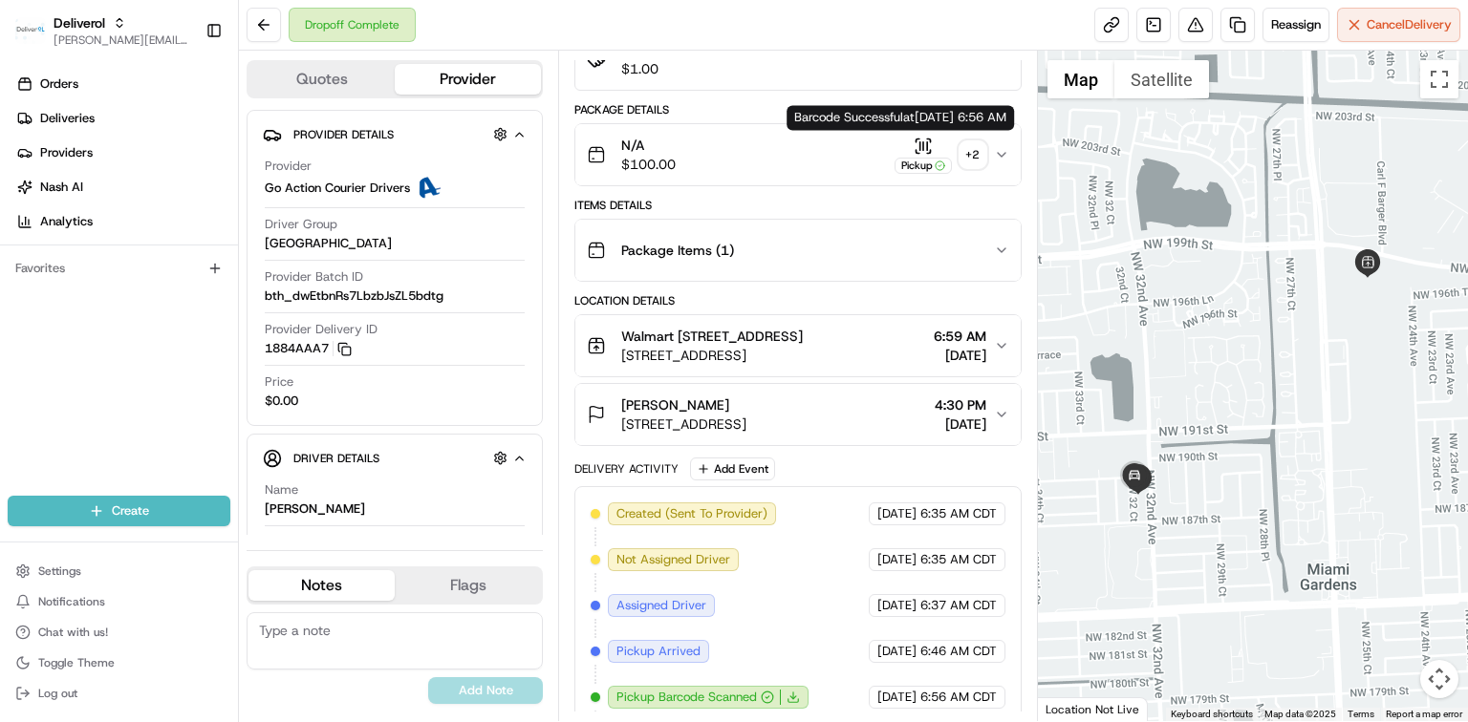
click at [923, 147] on icon "button" at bounding box center [923, 145] width 0 height 8
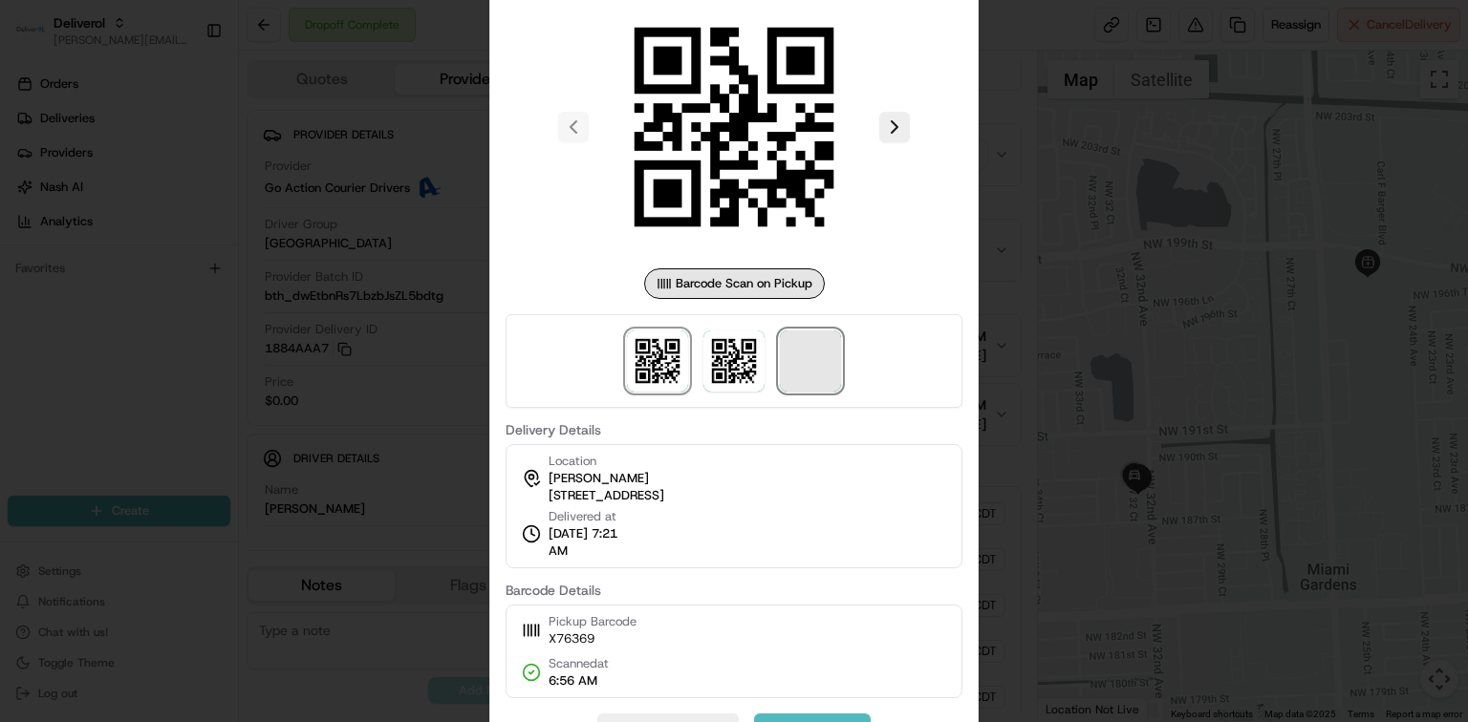
click at [812, 369] on span at bounding box center [810, 361] width 61 height 61
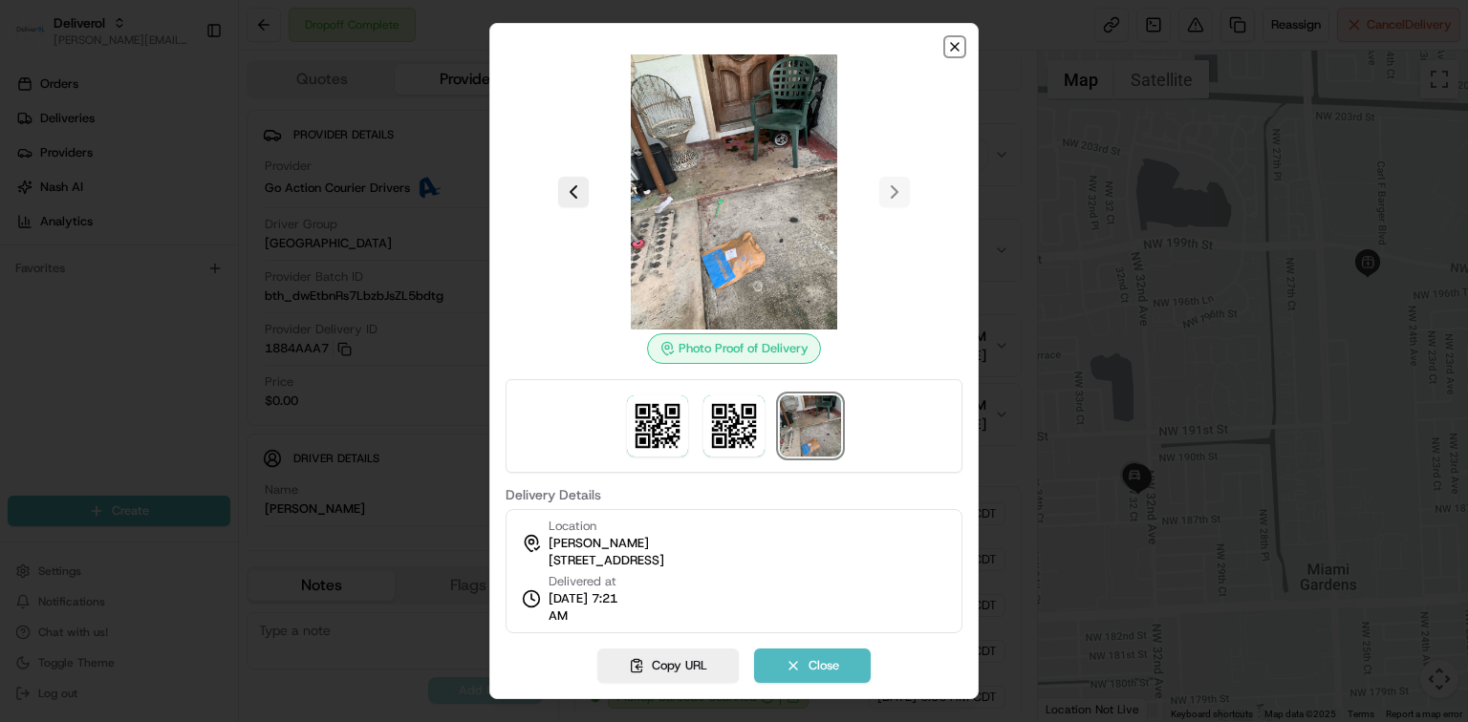
click at [949, 48] on icon "button" at bounding box center [954, 46] width 15 height 15
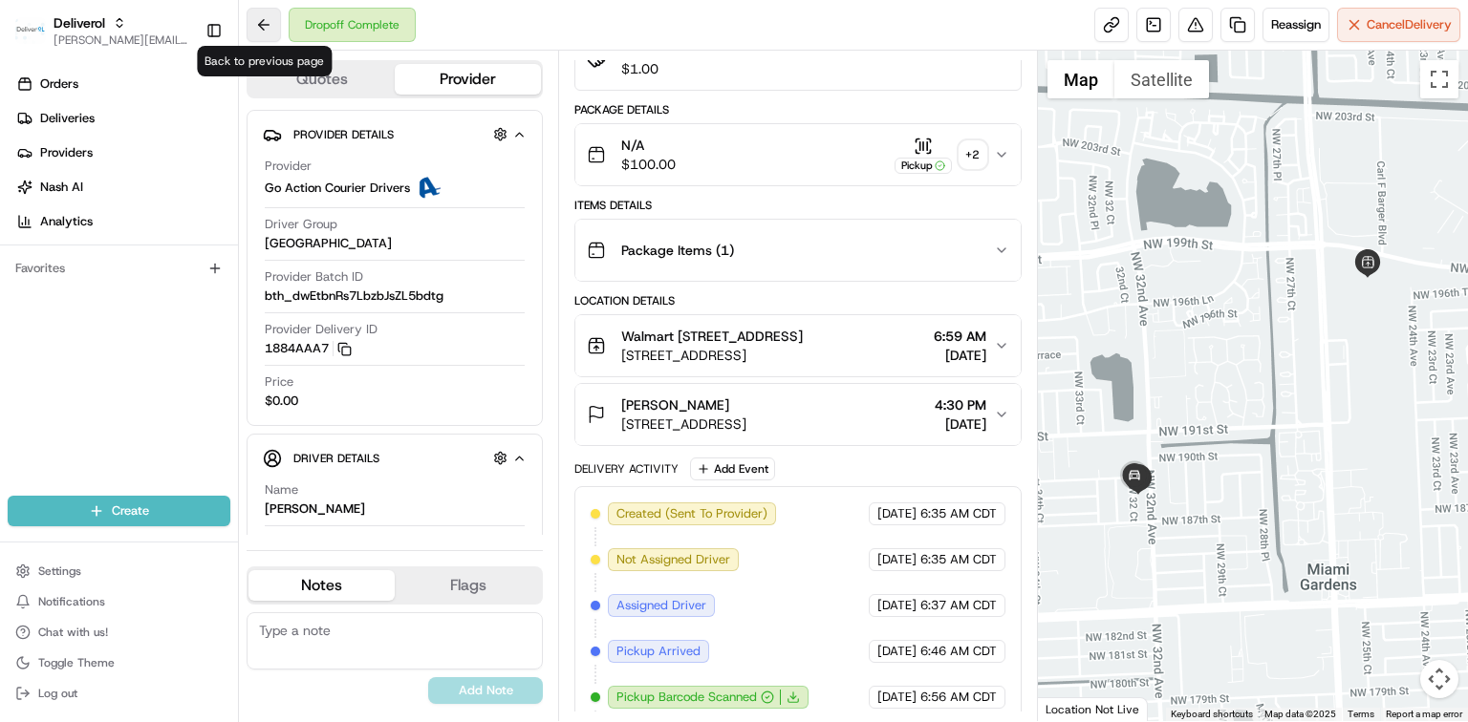
click at [261, 23] on button at bounding box center [264, 25] width 34 height 34
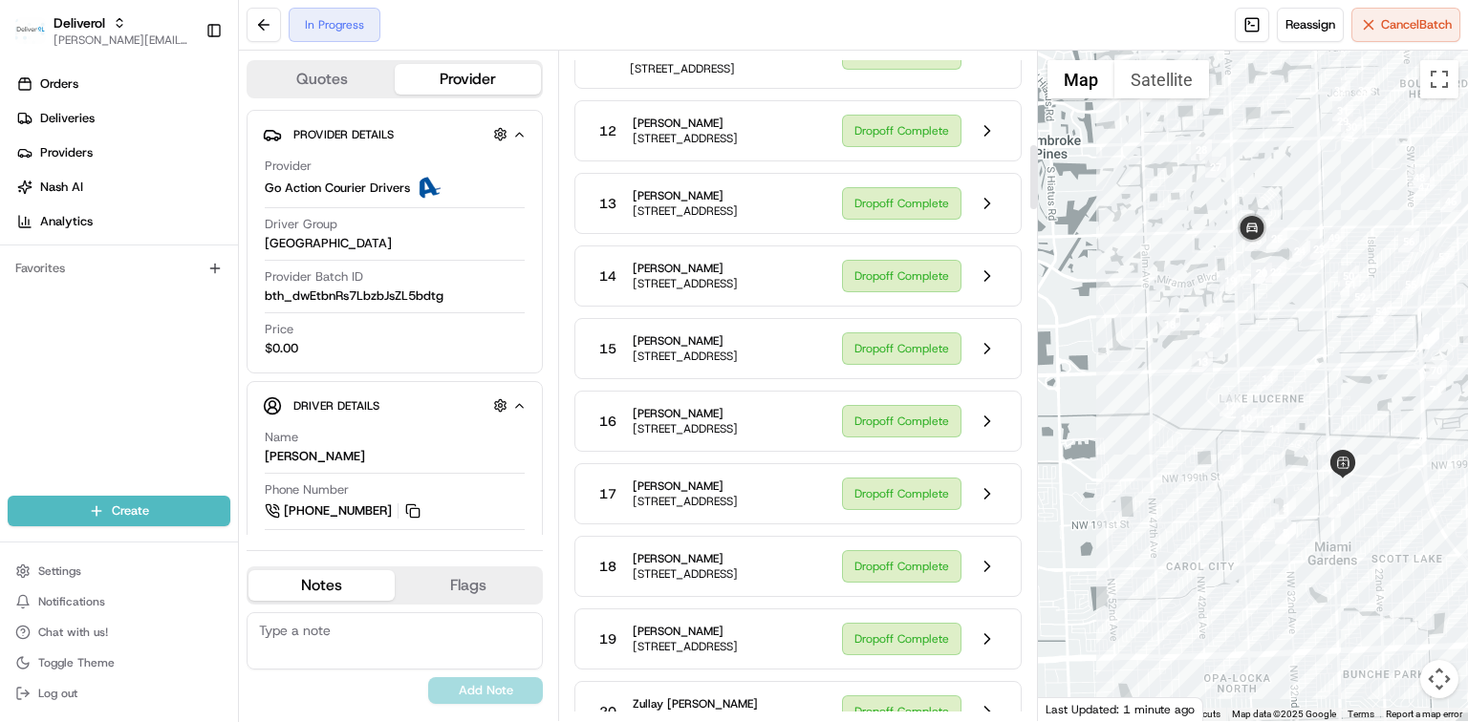
scroll to position [990, 0]
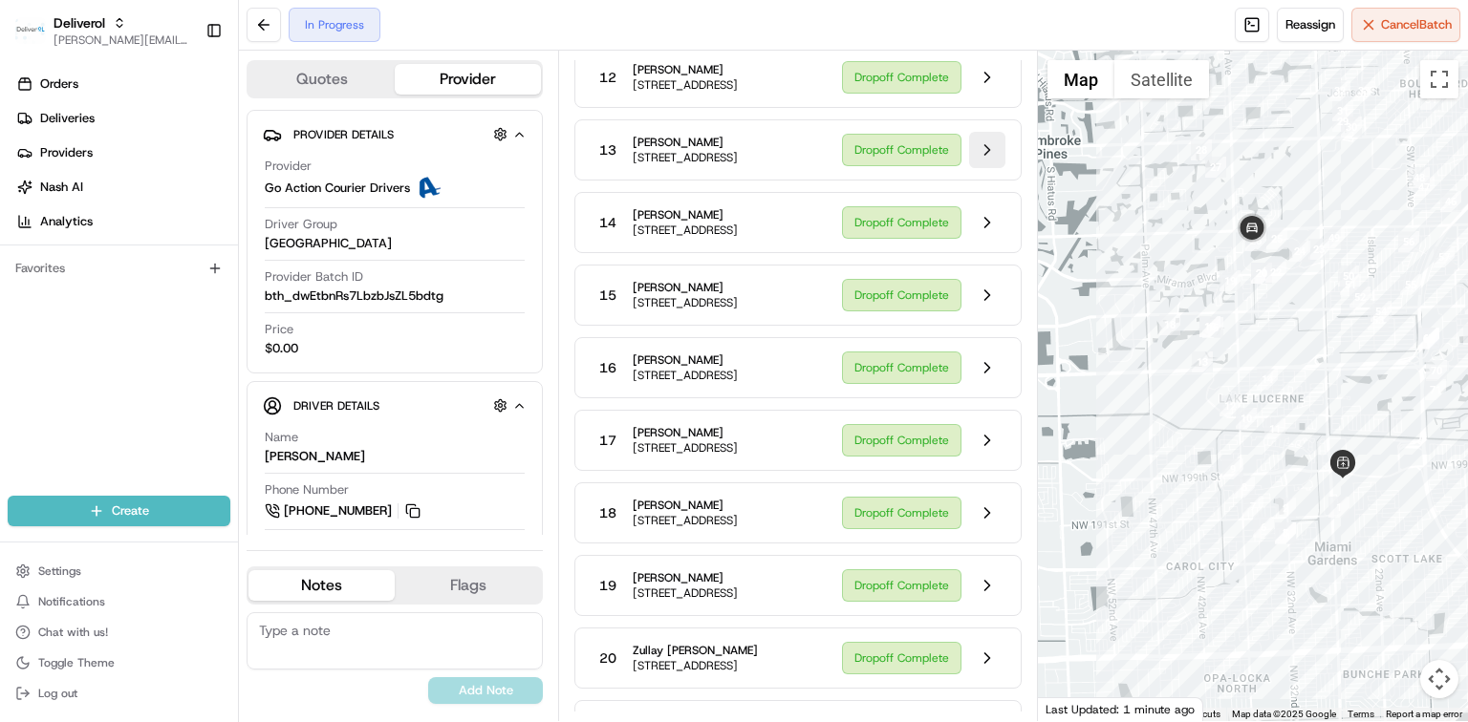
click at [990, 168] on button at bounding box center [987, 150] width 36 height 36
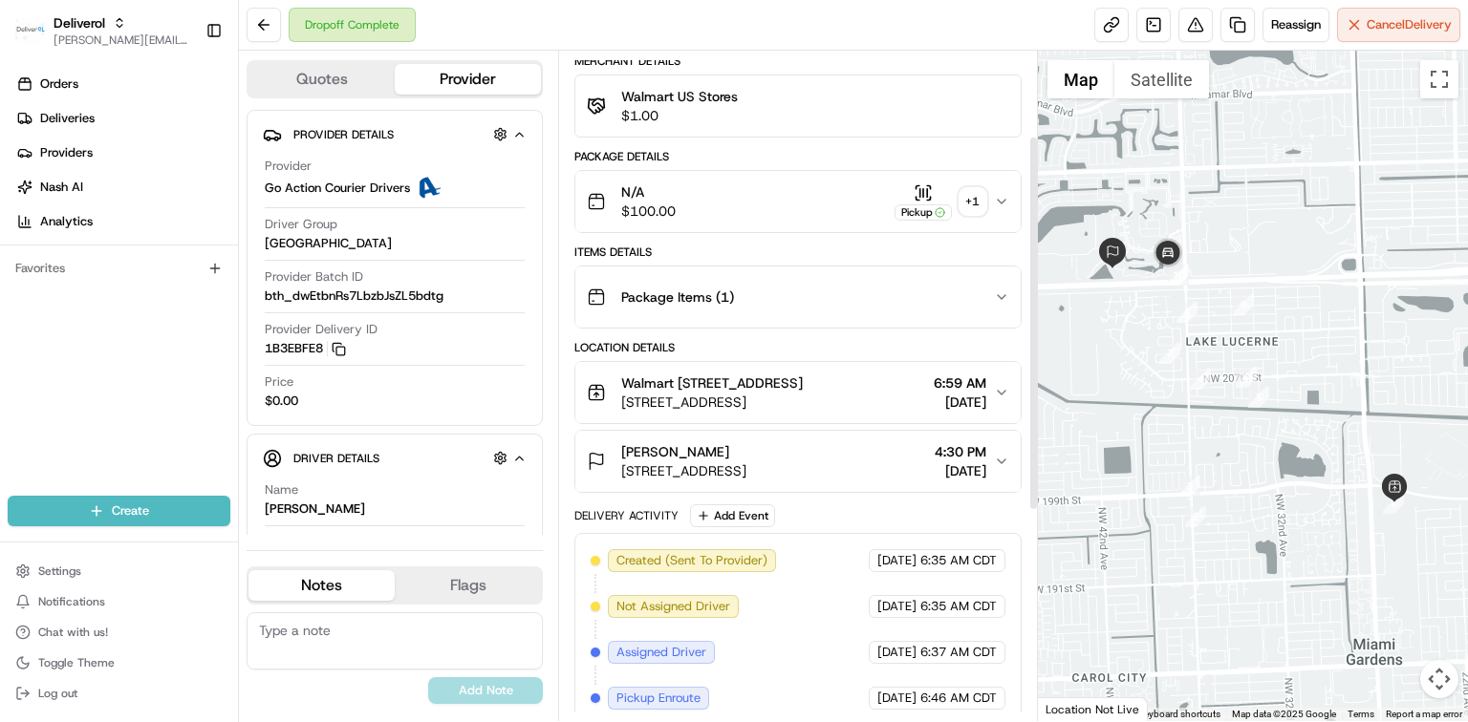
scroll to position [142, 0]
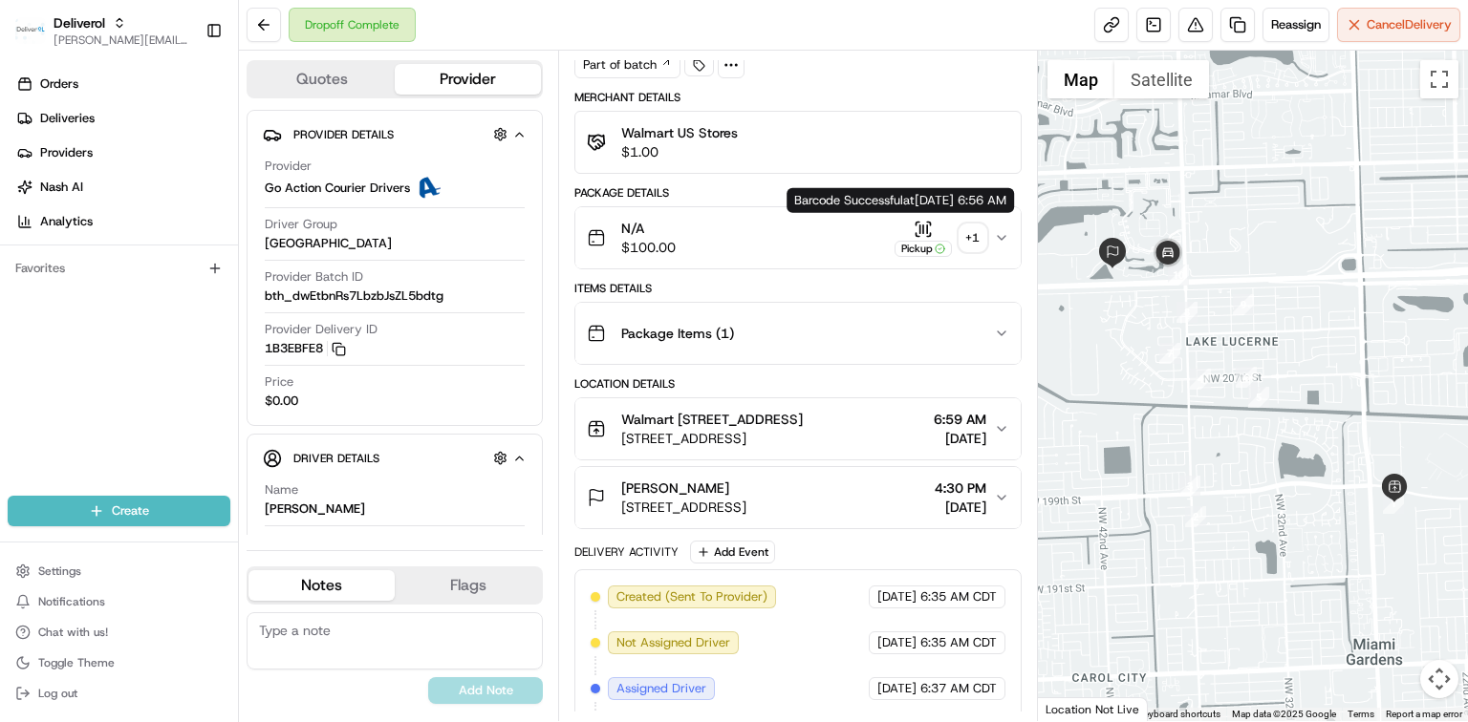
click at [927, 225] on icon "button" at bounding box center [927, 229] width 0 height 8
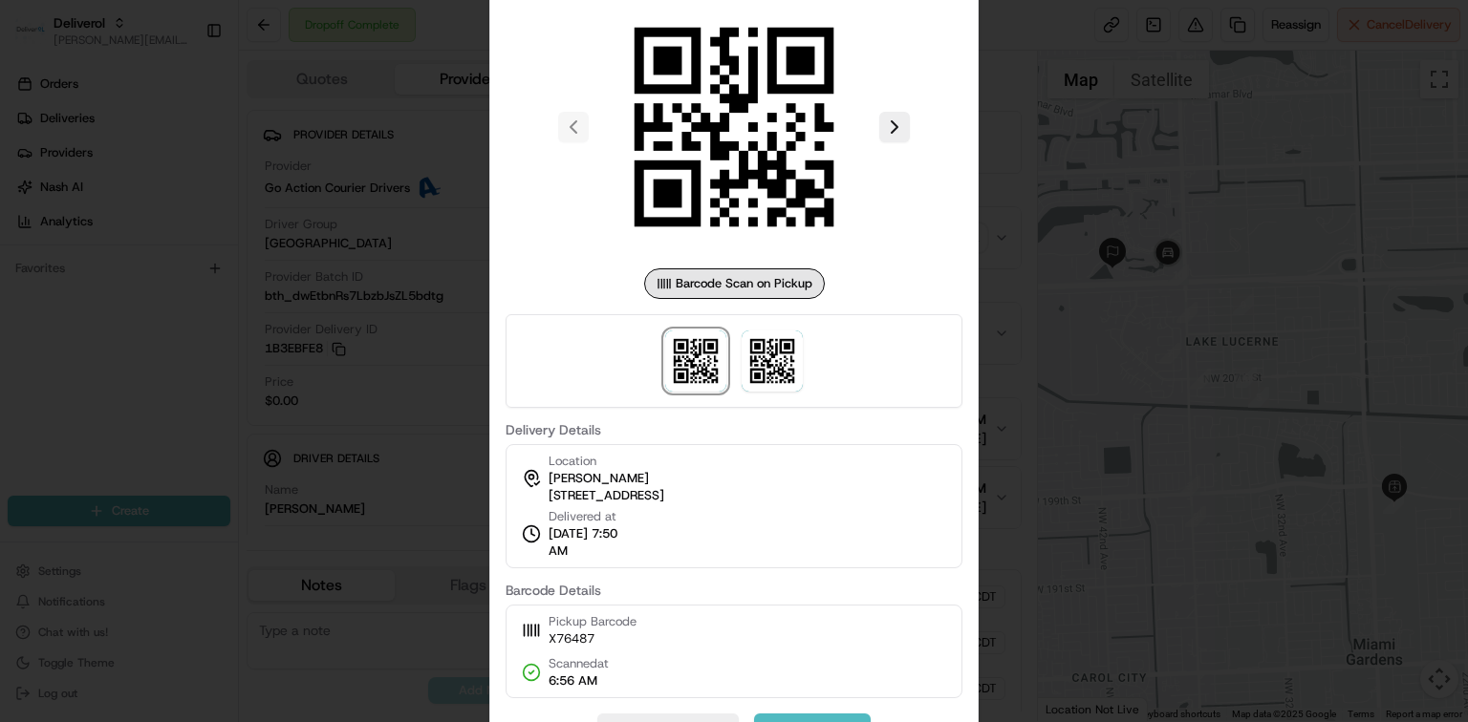
click at [1040, 329] on div at bounding box center [734, 361] width 1468 height 722
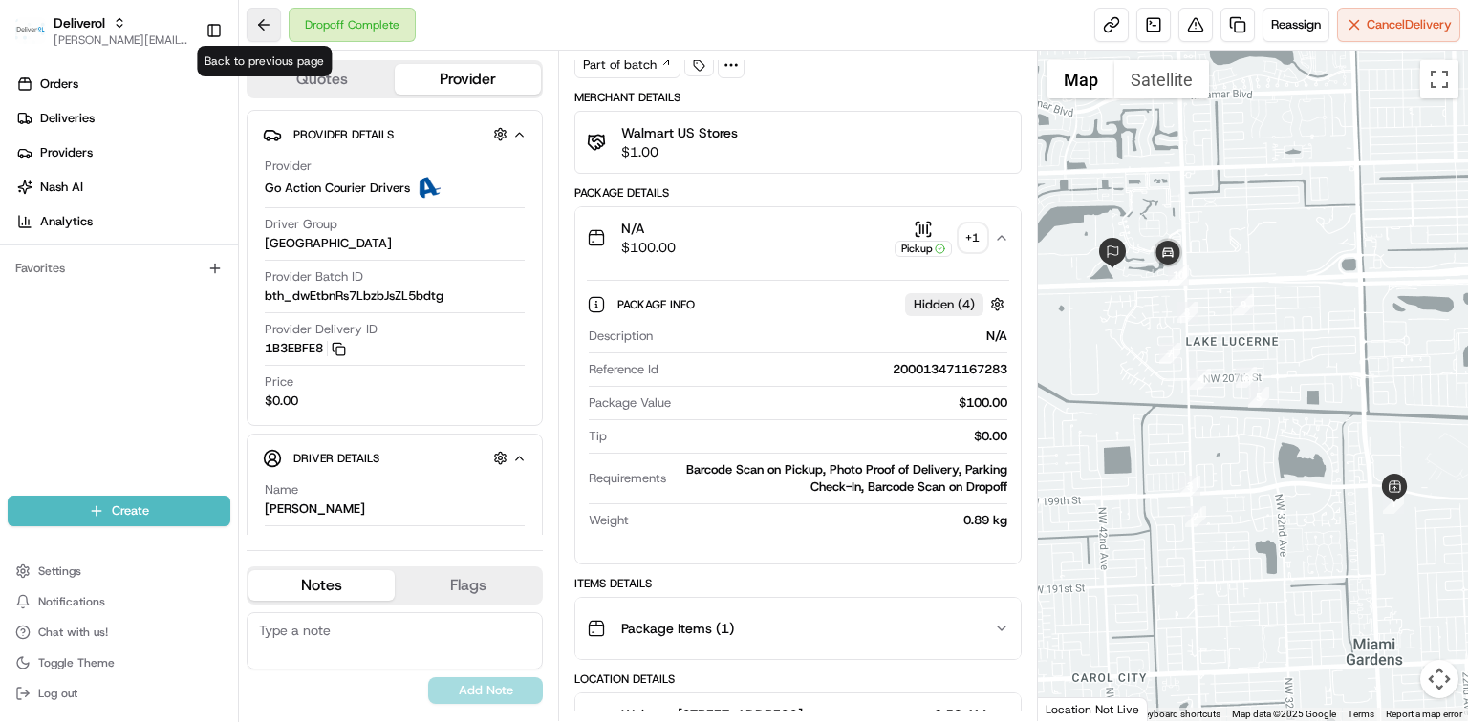
click at [269, 23] on button at bounding box center [264, 25] width 34 height 34
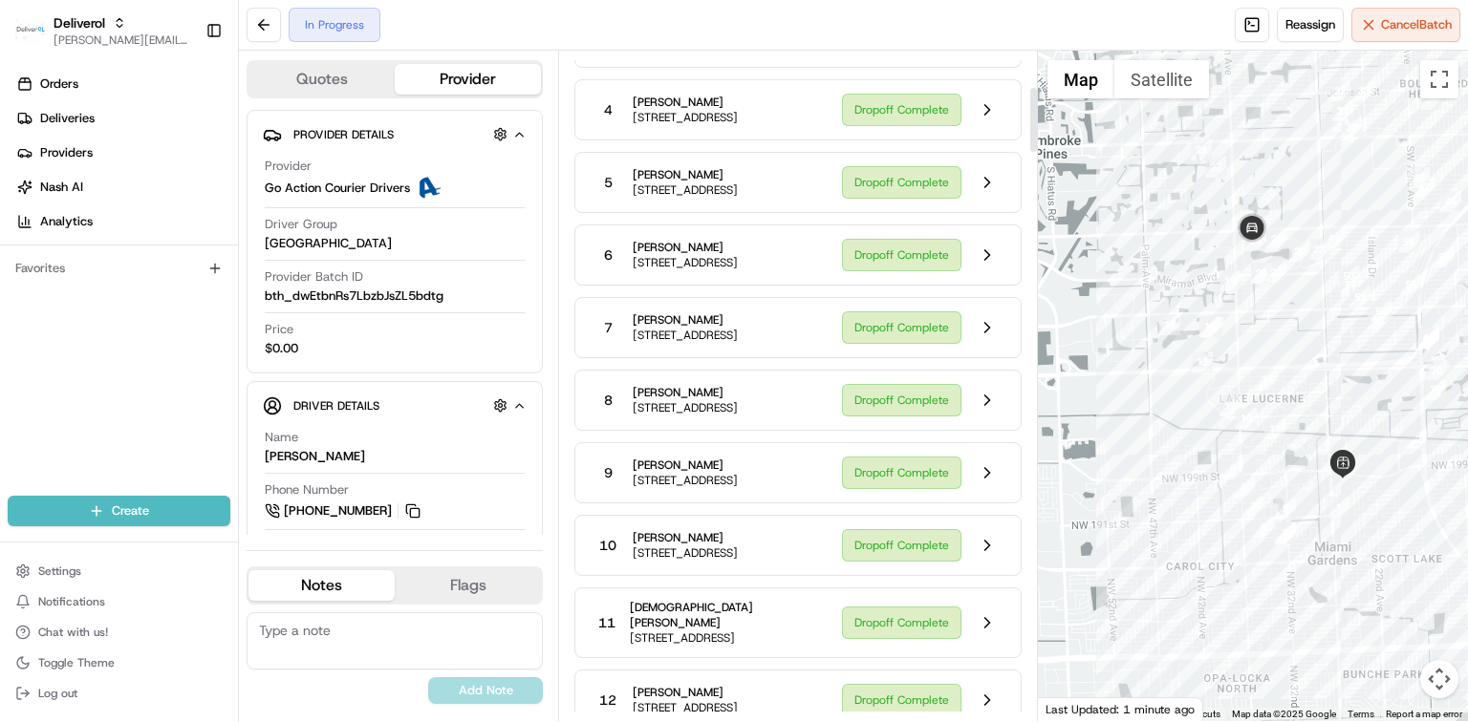
scroll to position [495, 0]
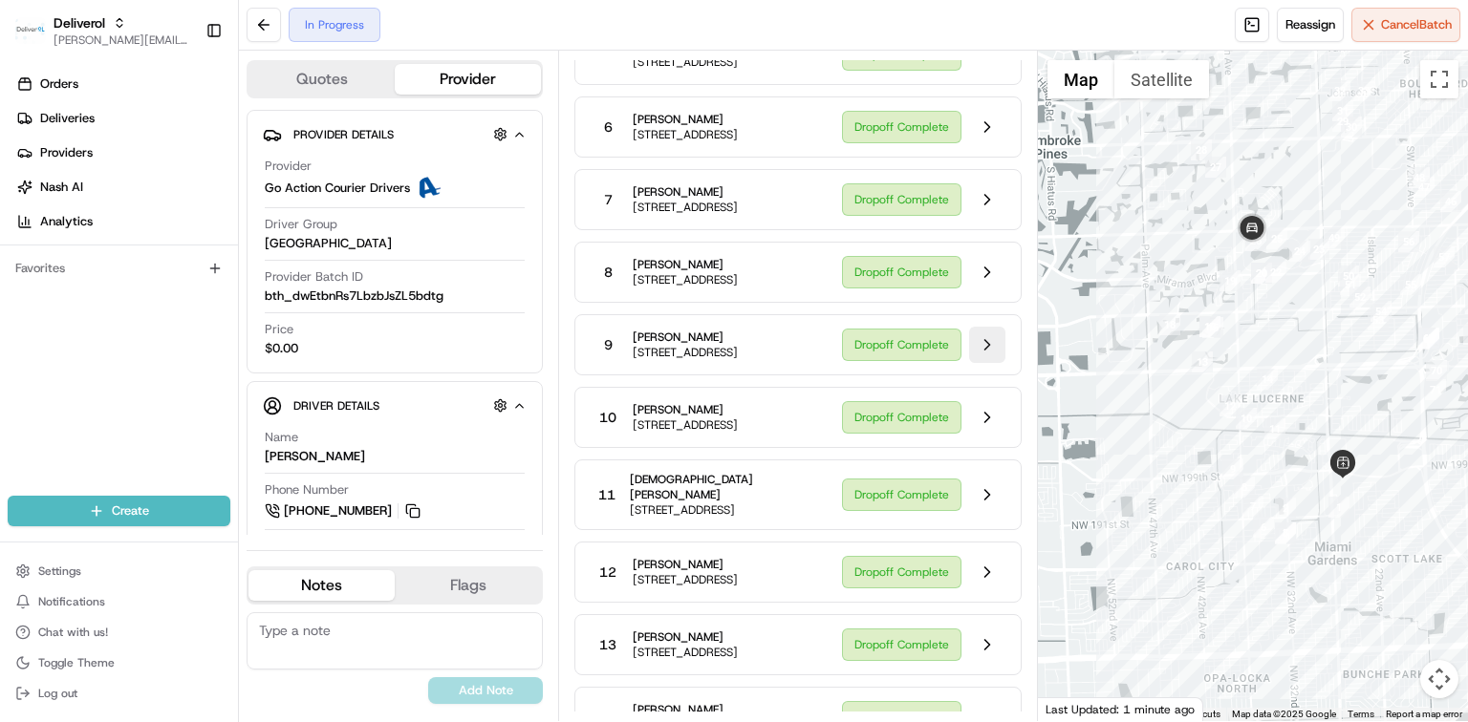
click at [995, 363] on button at bounding box center [987, 345] width 36 height 36
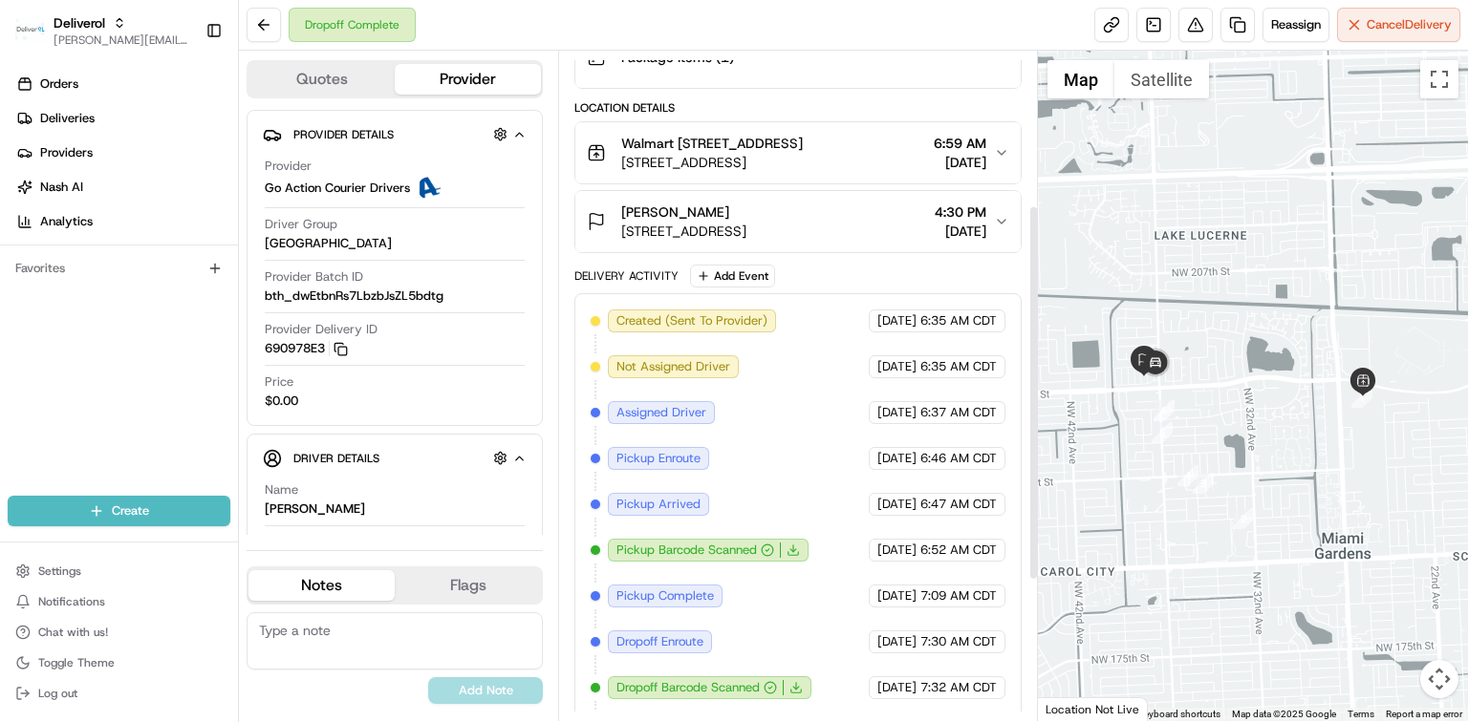
scroll to position [240, 0]
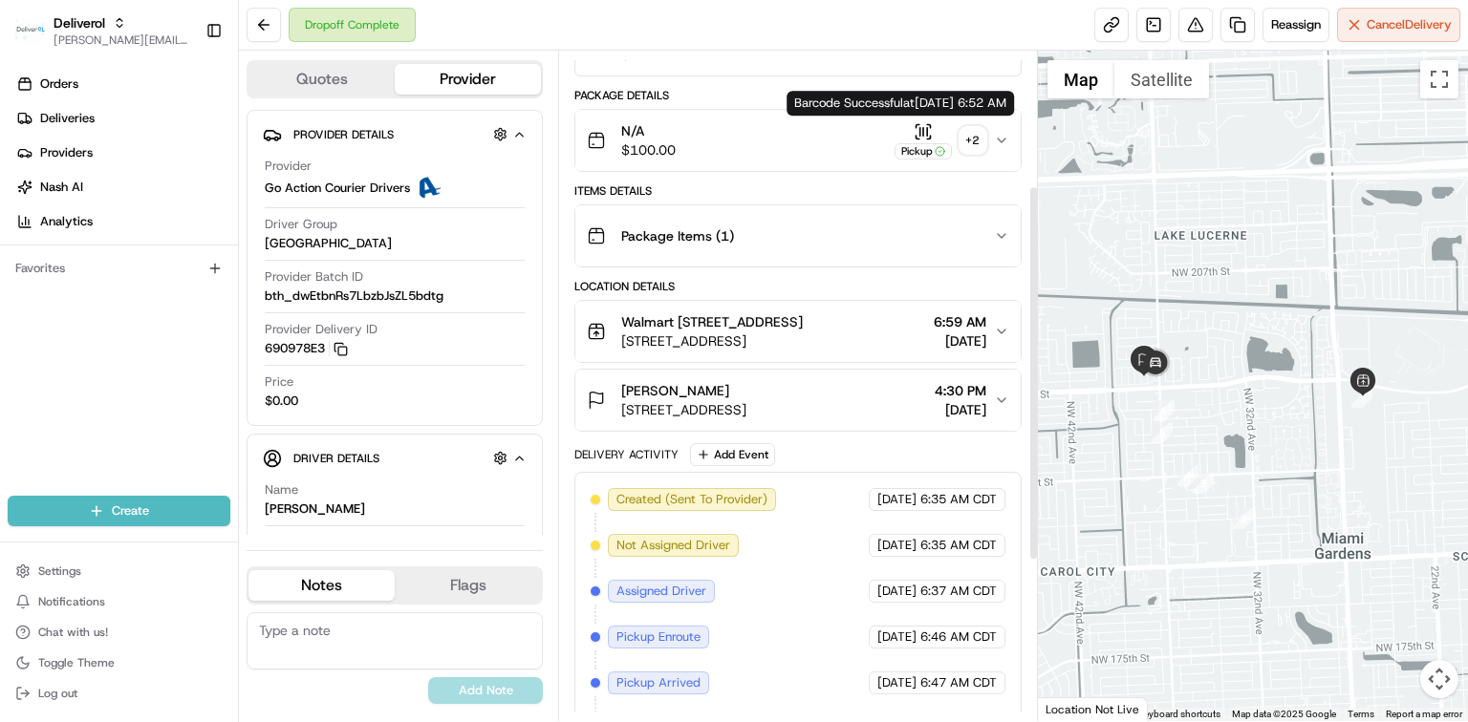
click at [914, 137] on icon "button" at bounding box center [923, 131] width 19 height 19
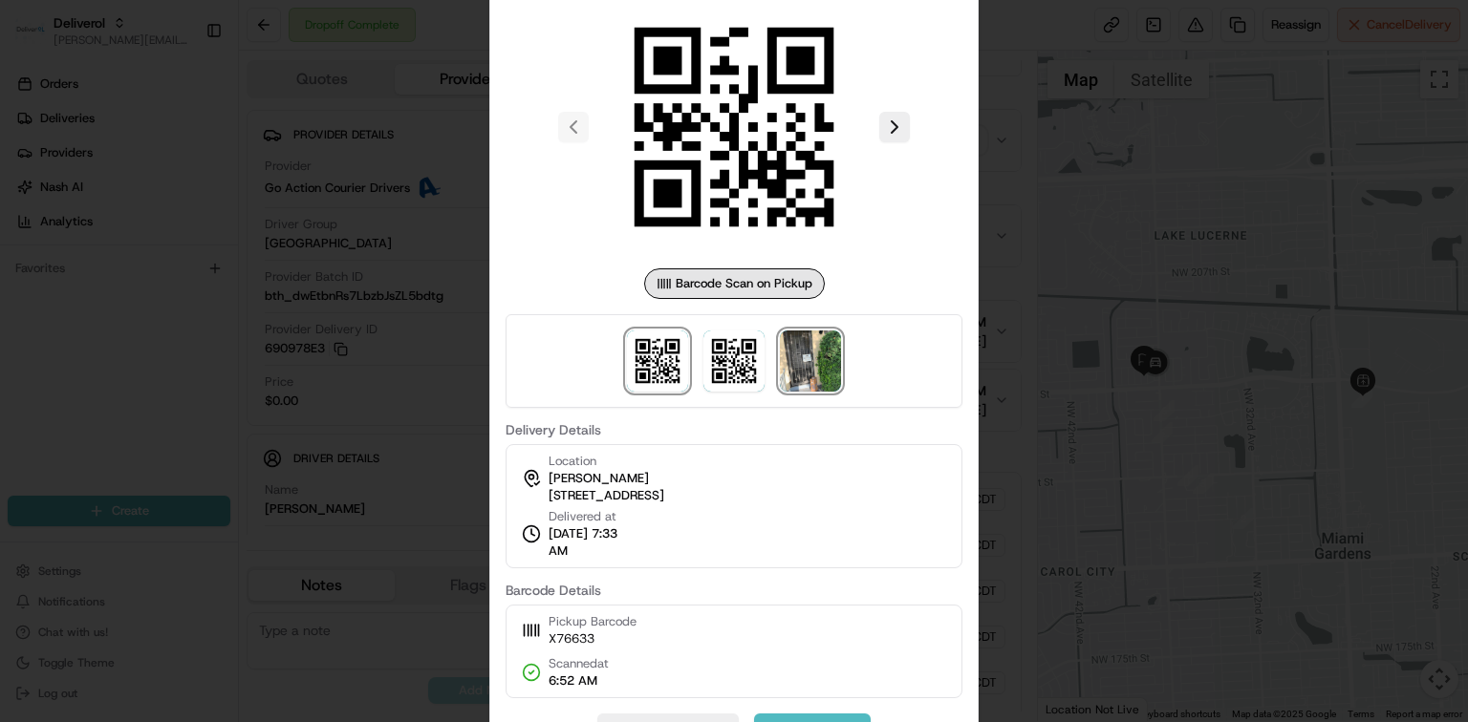
click at [816, 374] on img at bounding box center [810, 361] width 61 height 61
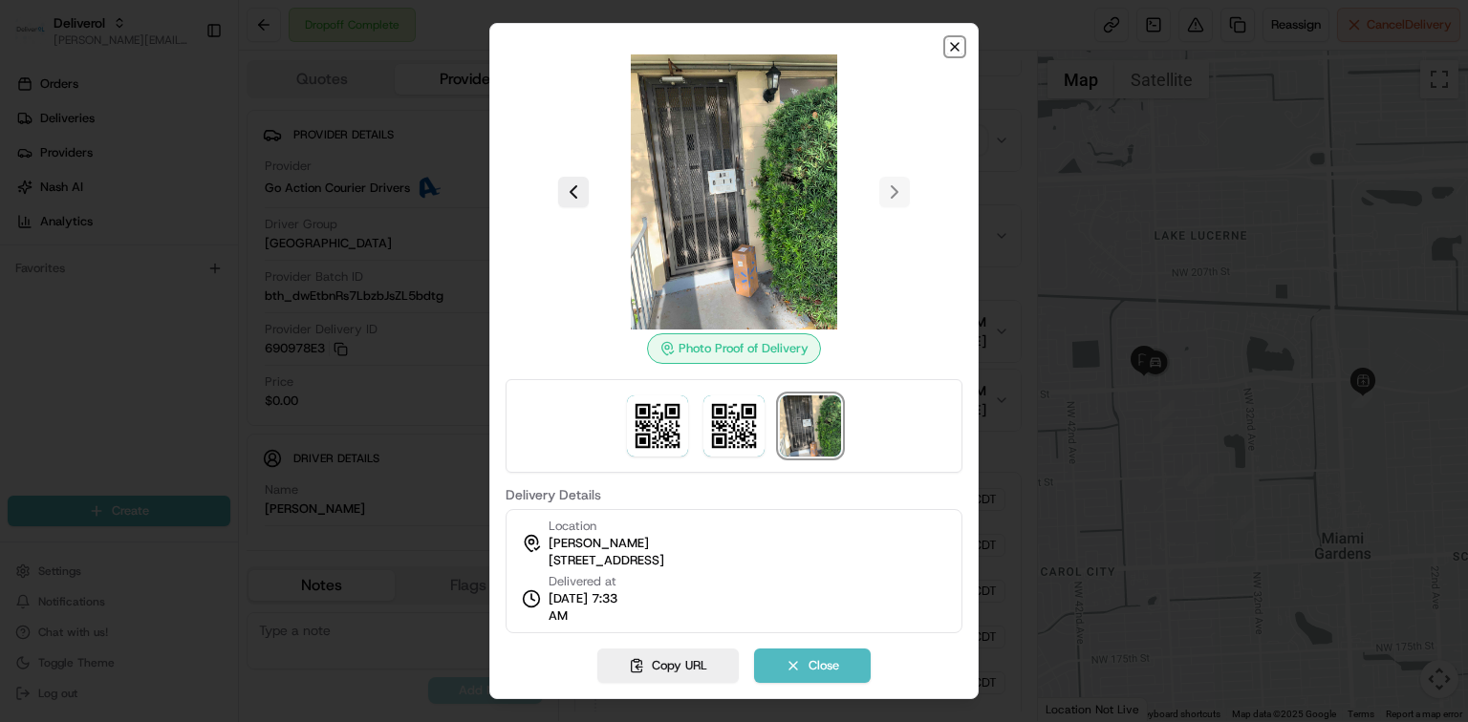
click at [955, 51] on icon "button" at bounding box center [954, 46] width 15 height 15
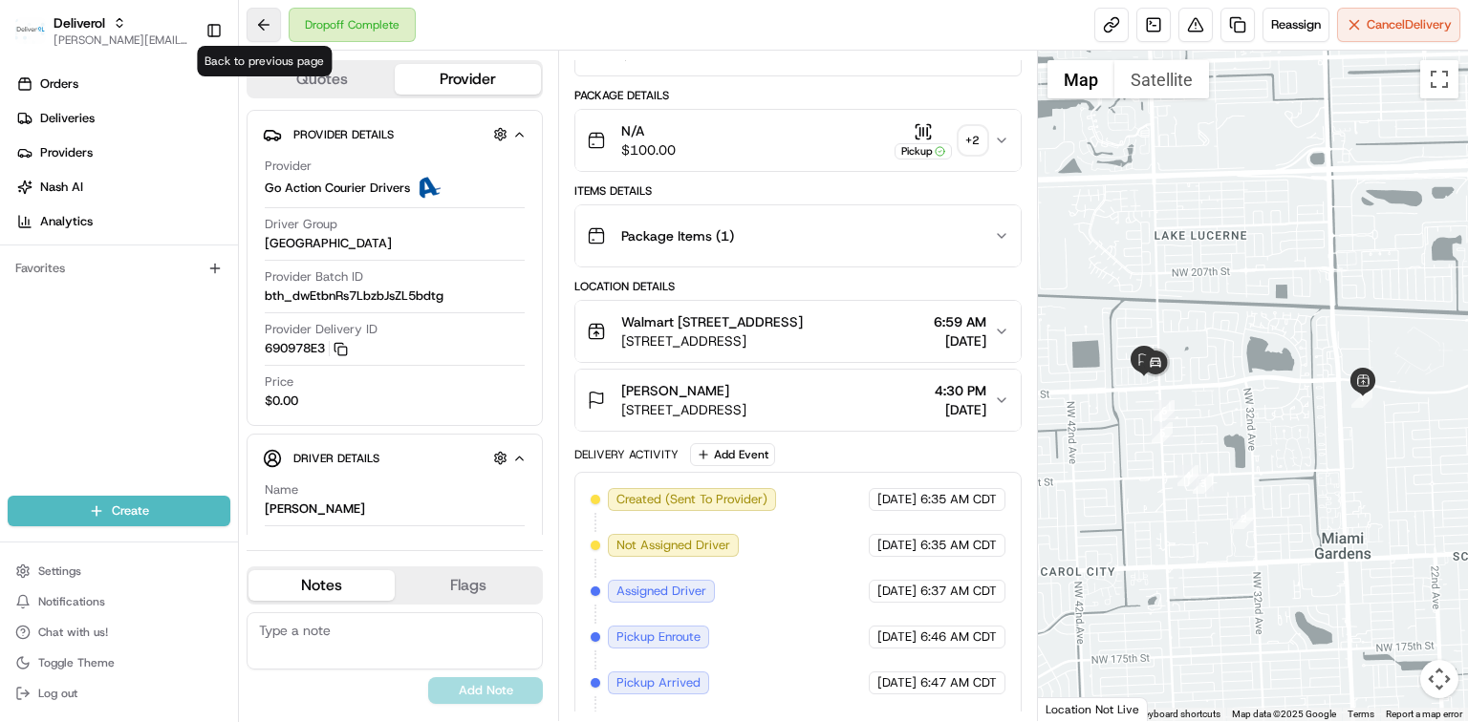
click at [263, 25] on button at bounding box center [264, 25] width 34 height 34
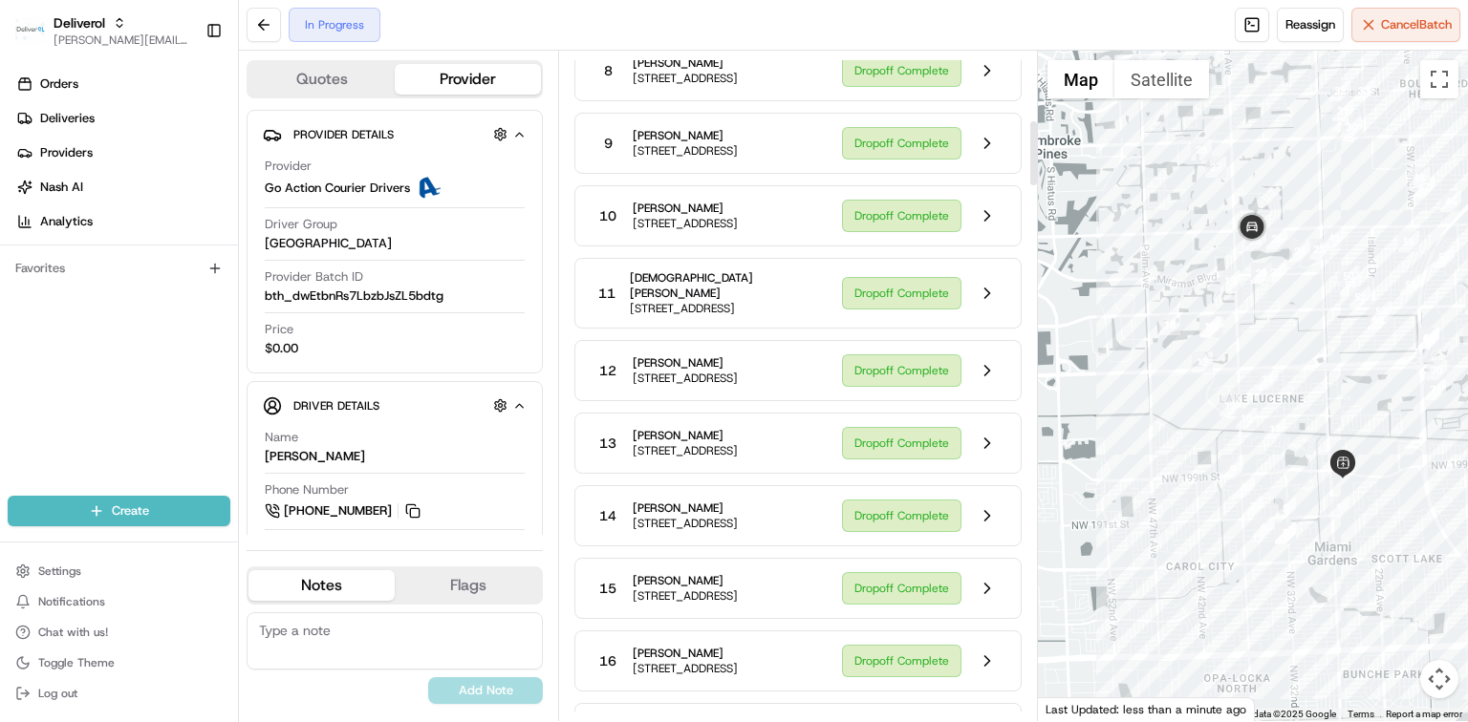
scroll to position [749, 0]
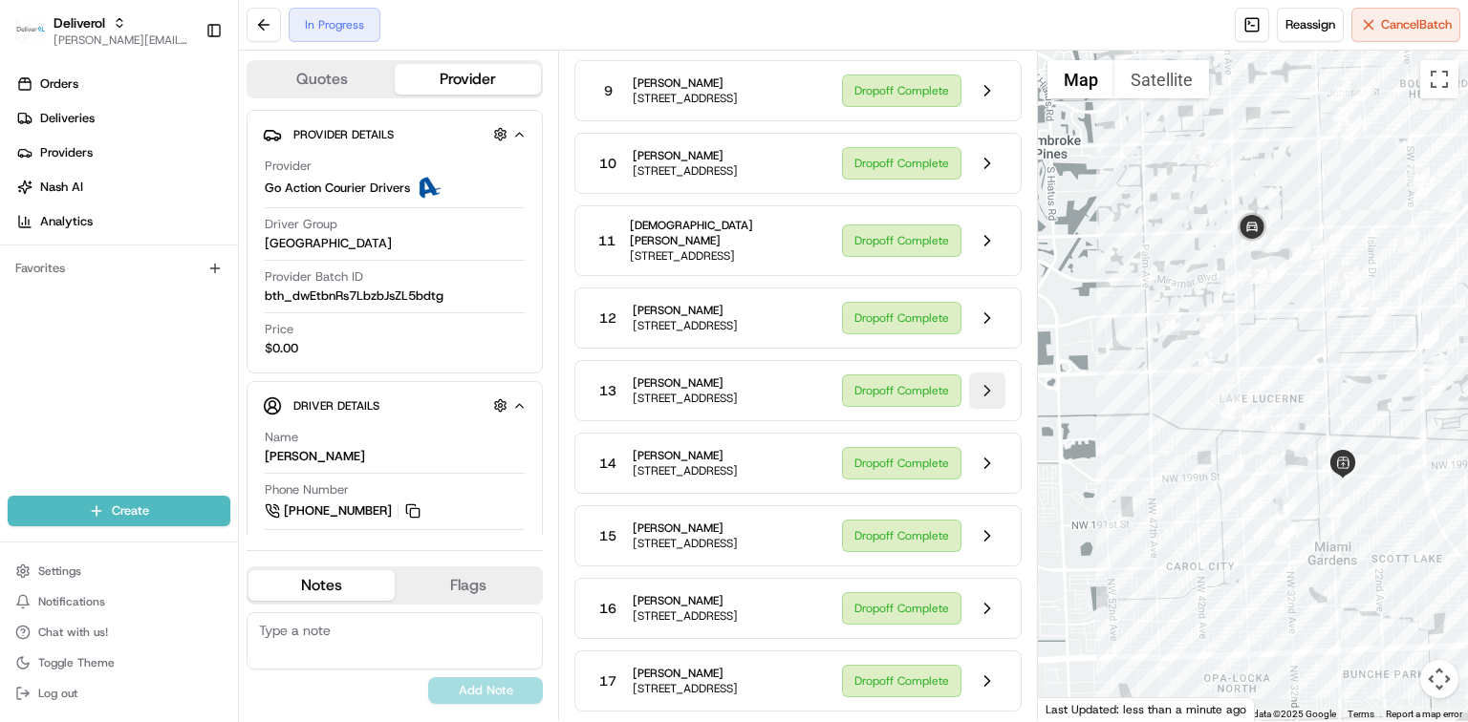
click at [981, 409] on button at bounding box center [987, 391] width 36 height 36
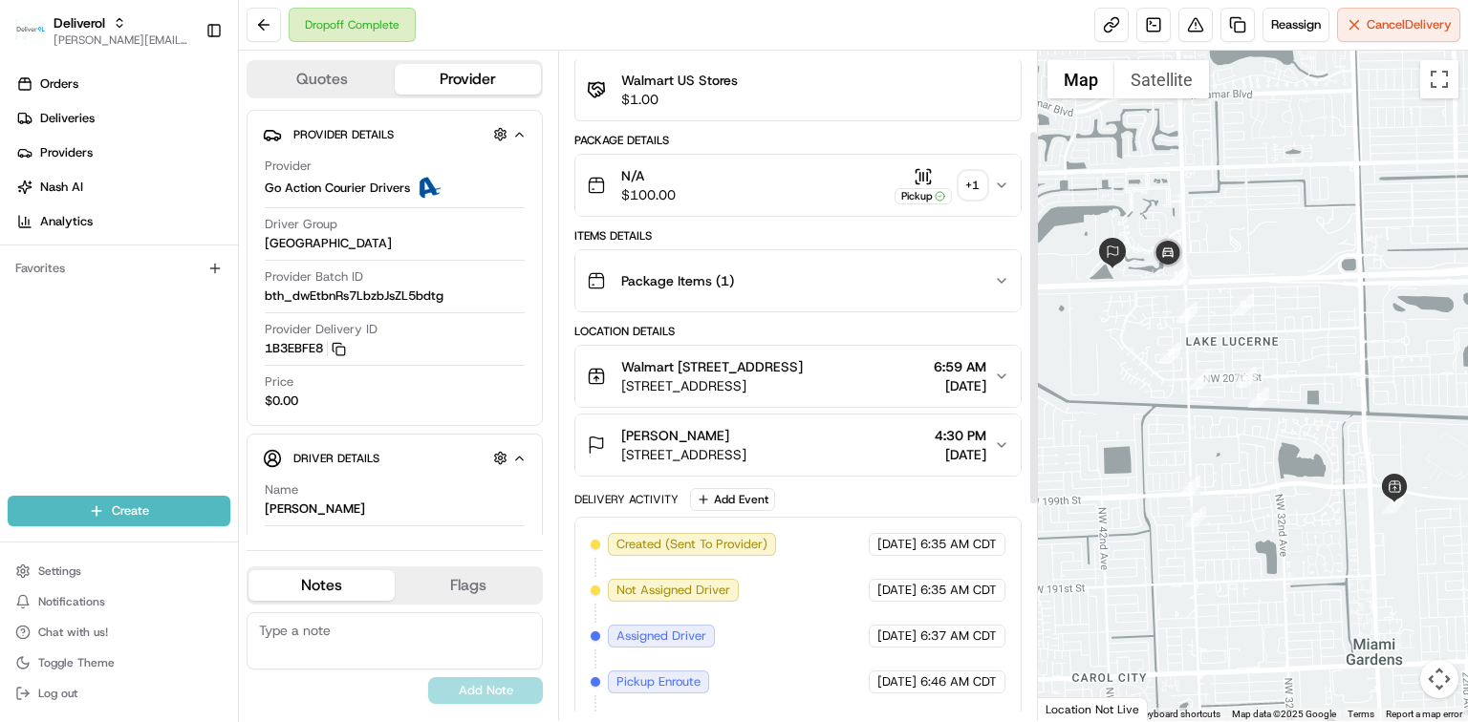
scroll to position [142, 0]
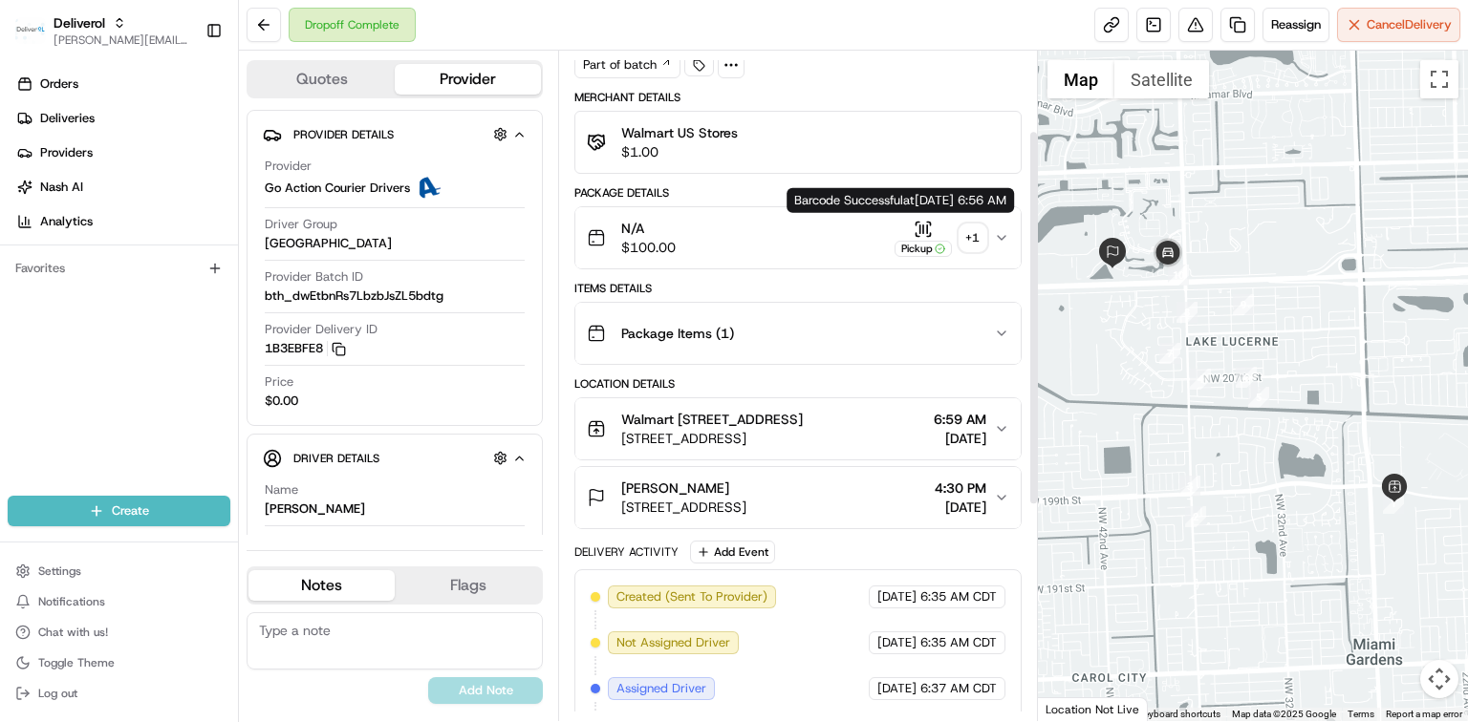
click at [916, 233] on icon "button" at bounding box center [923, 229] width 19 height 19
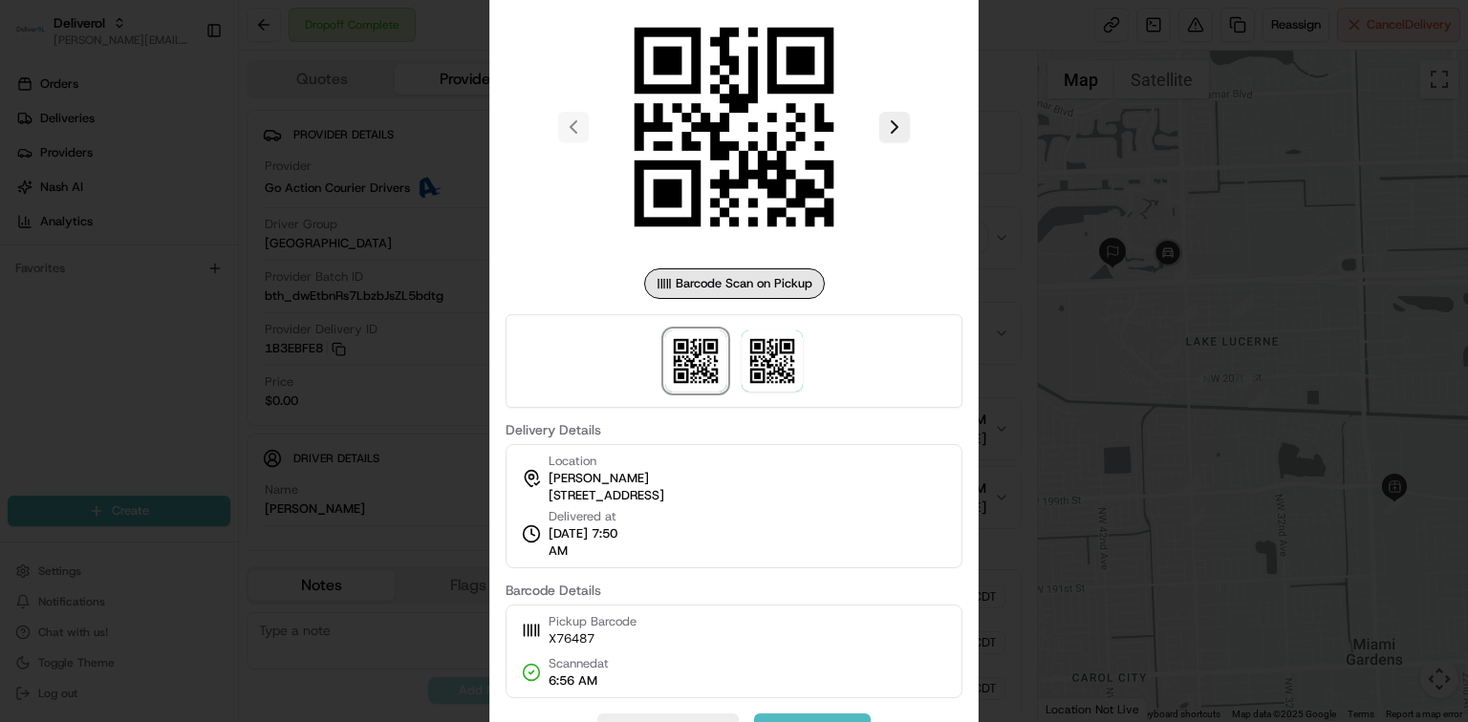
click at [1097, 298] on div at bounding box center [734, 361] width 1468 height 722
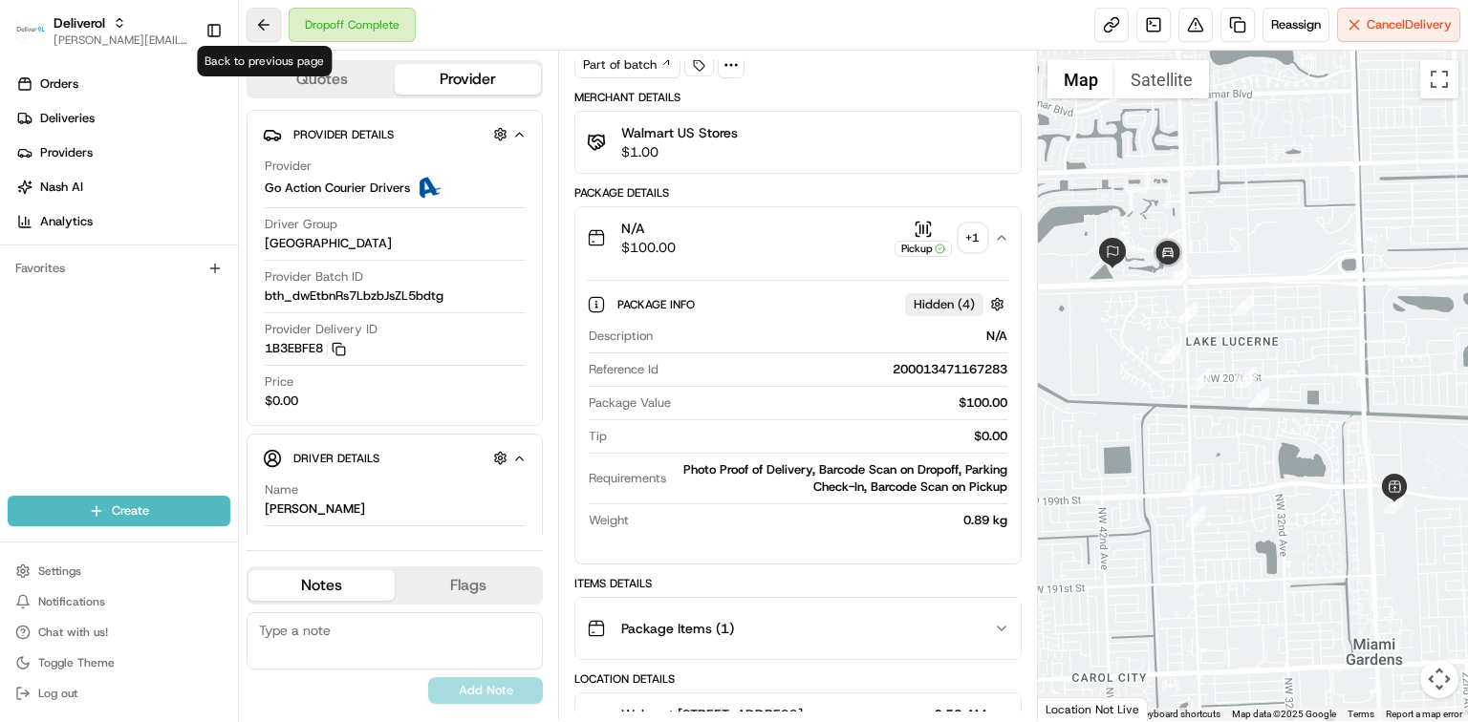
click at [262, 28] on button at bounding box center [264, 25] width 34 height 34
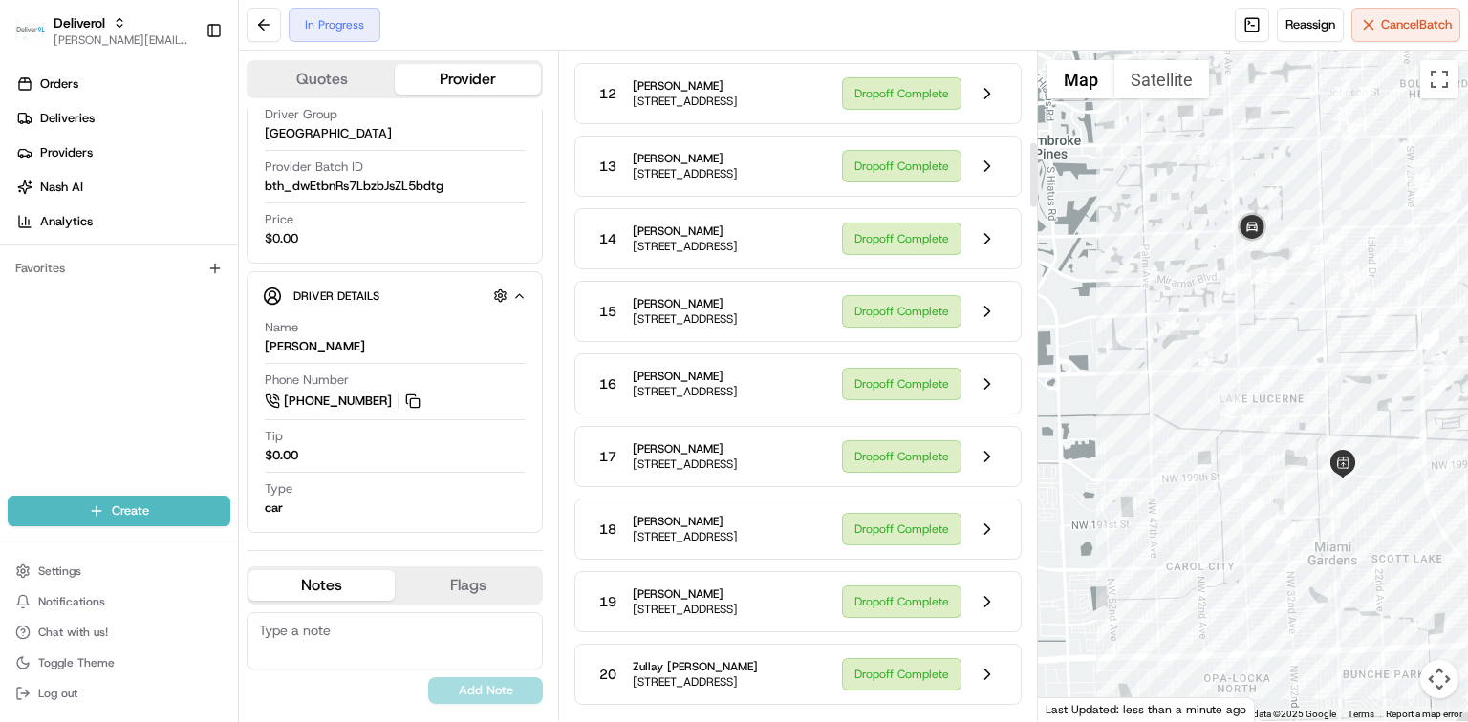
scroll to position [1005, 0]
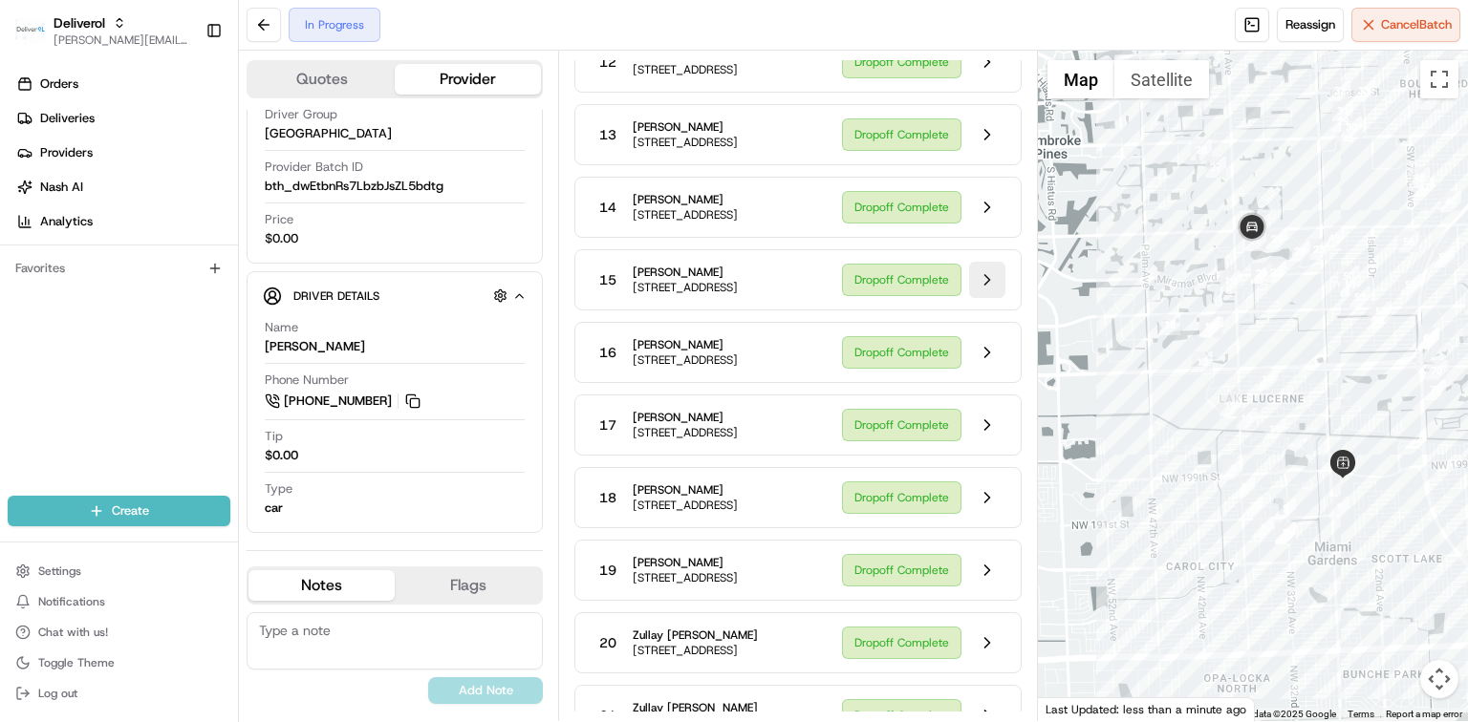
click at [994, 298] on button at bounding box center [987, 280] width 36 height 36
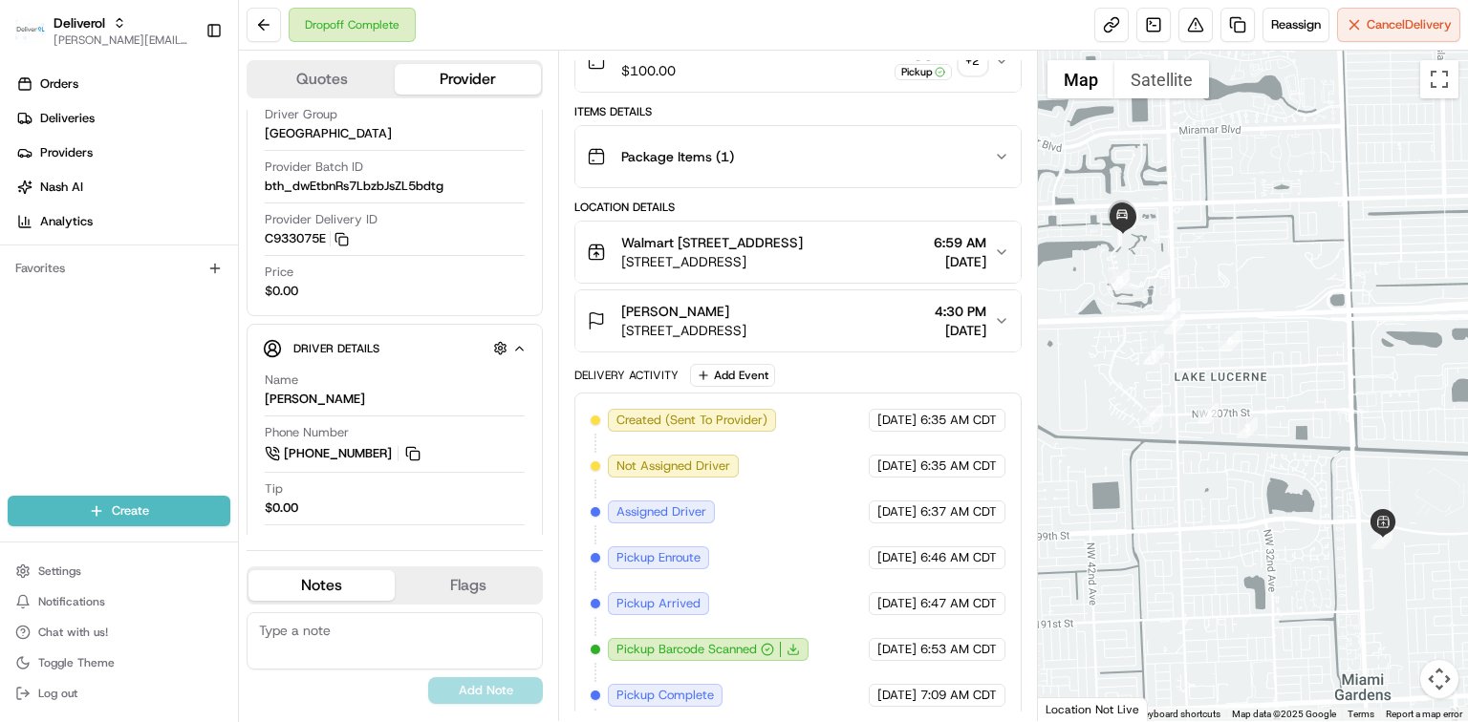
scroll to position [142, 0]
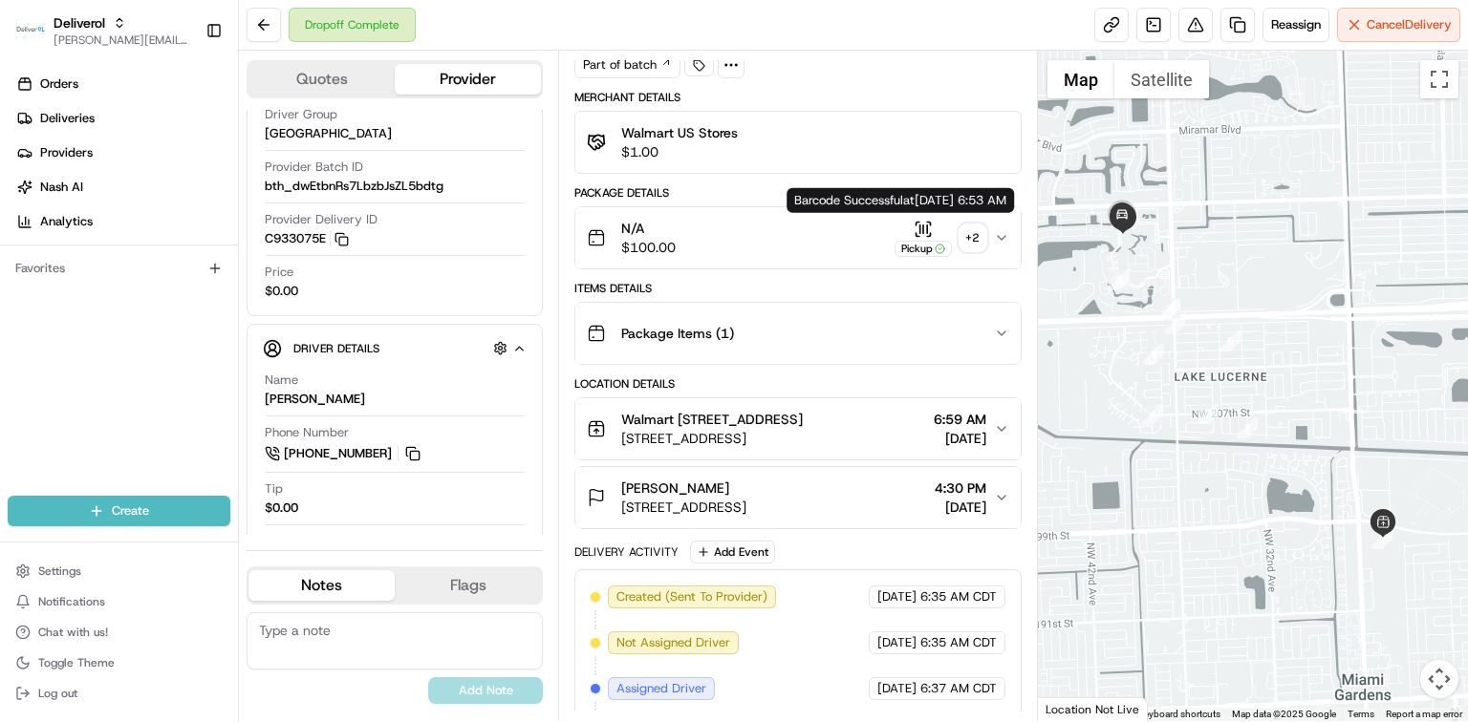
click at [916, 225] on icon "button" at bounding box center [923, 229] width 19 height 19
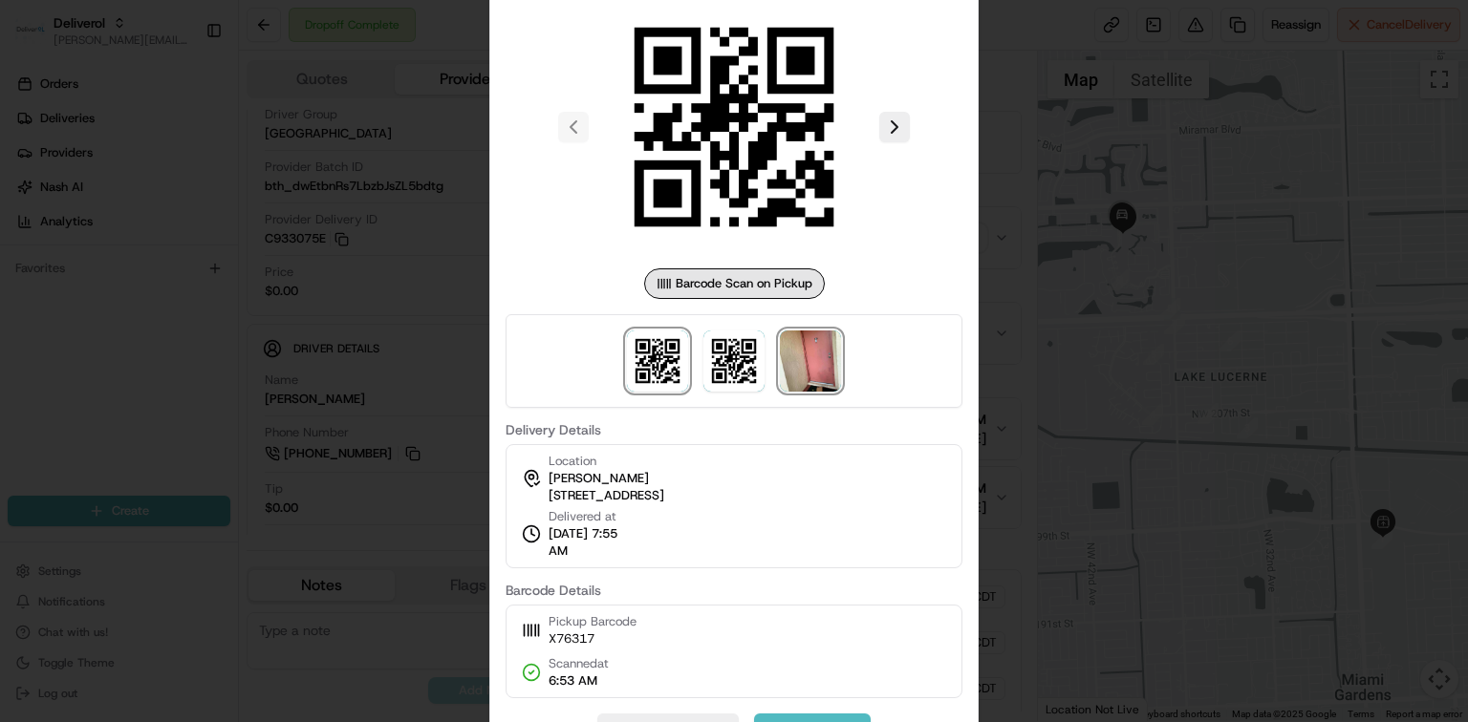
click at [820, 370] on img at bounding box center [810, 361] width 61 height 61
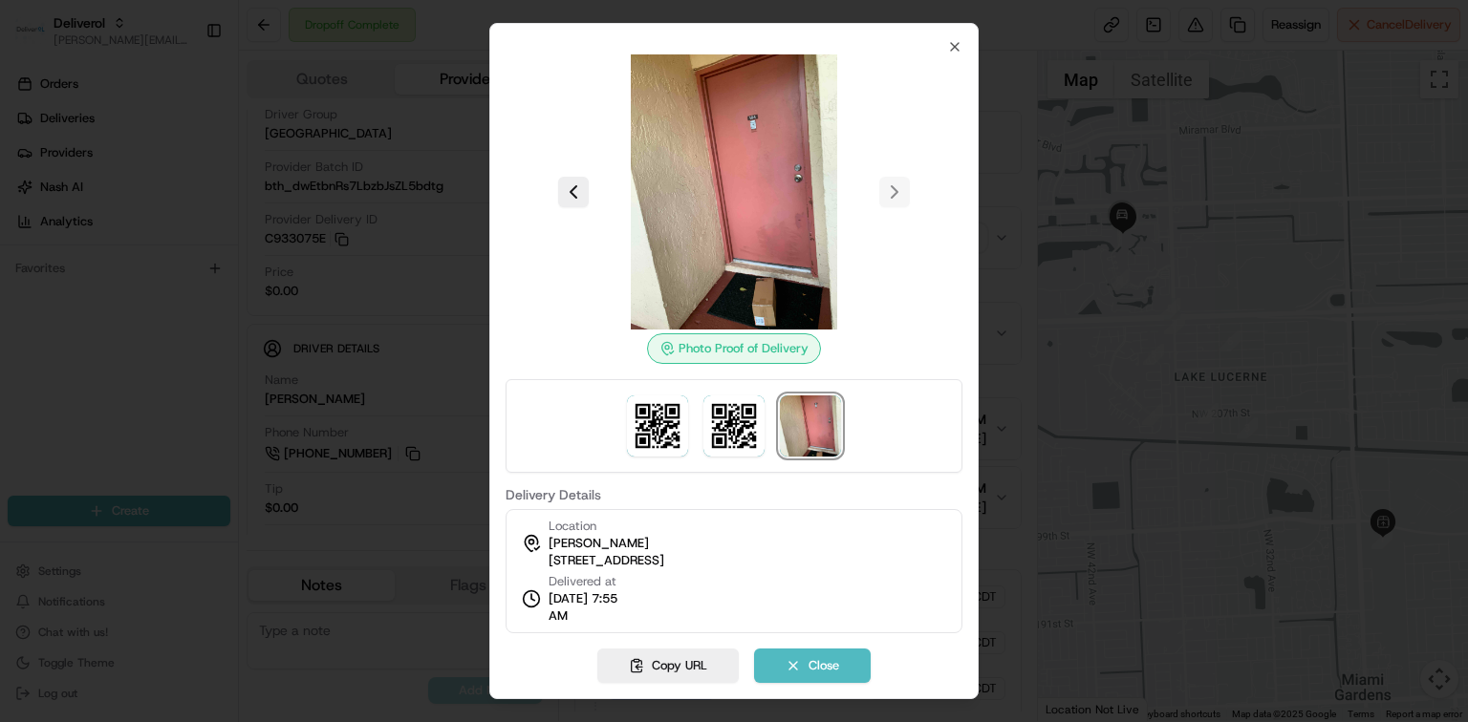
click at [268, 22] on div at bounding box center [734, 361] width 1468 height 722
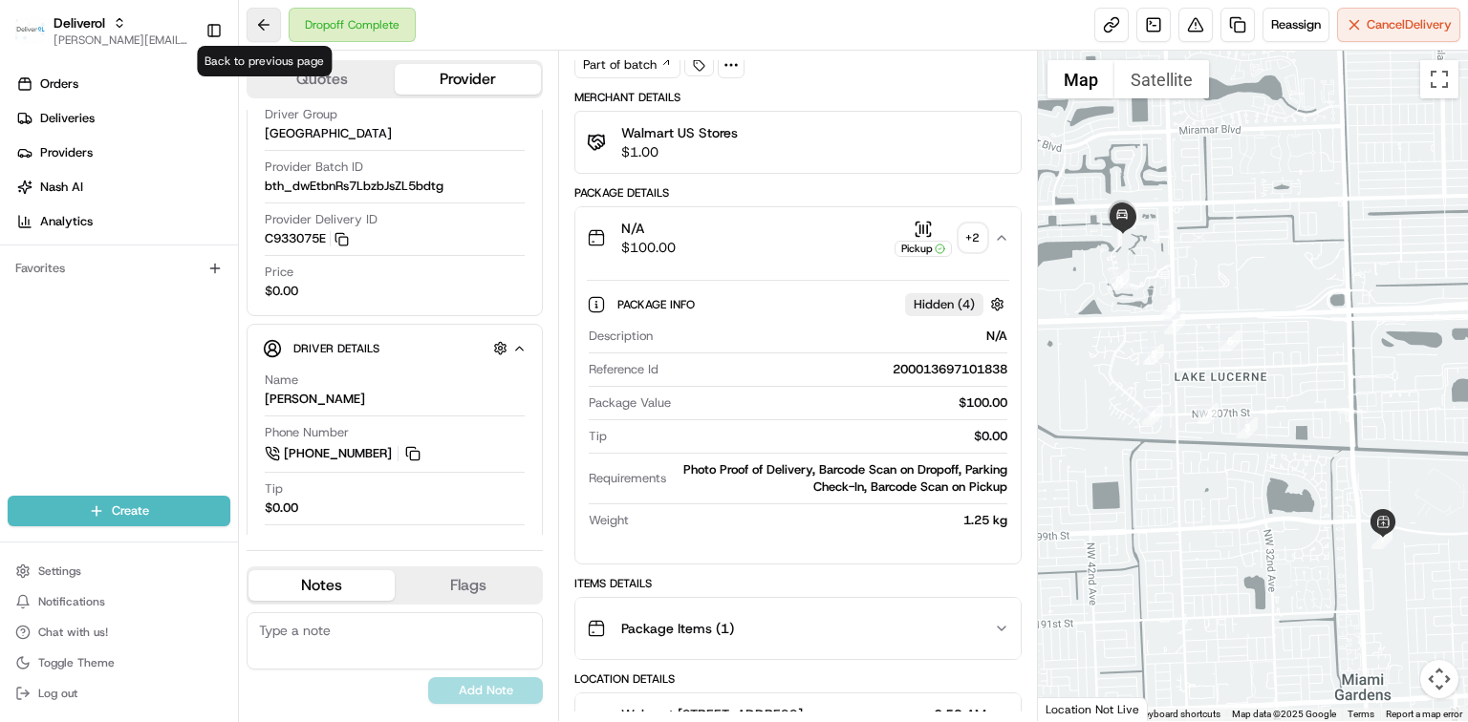
click at [265, 23] on button at bounding box center [264, 25] width 34 height 34
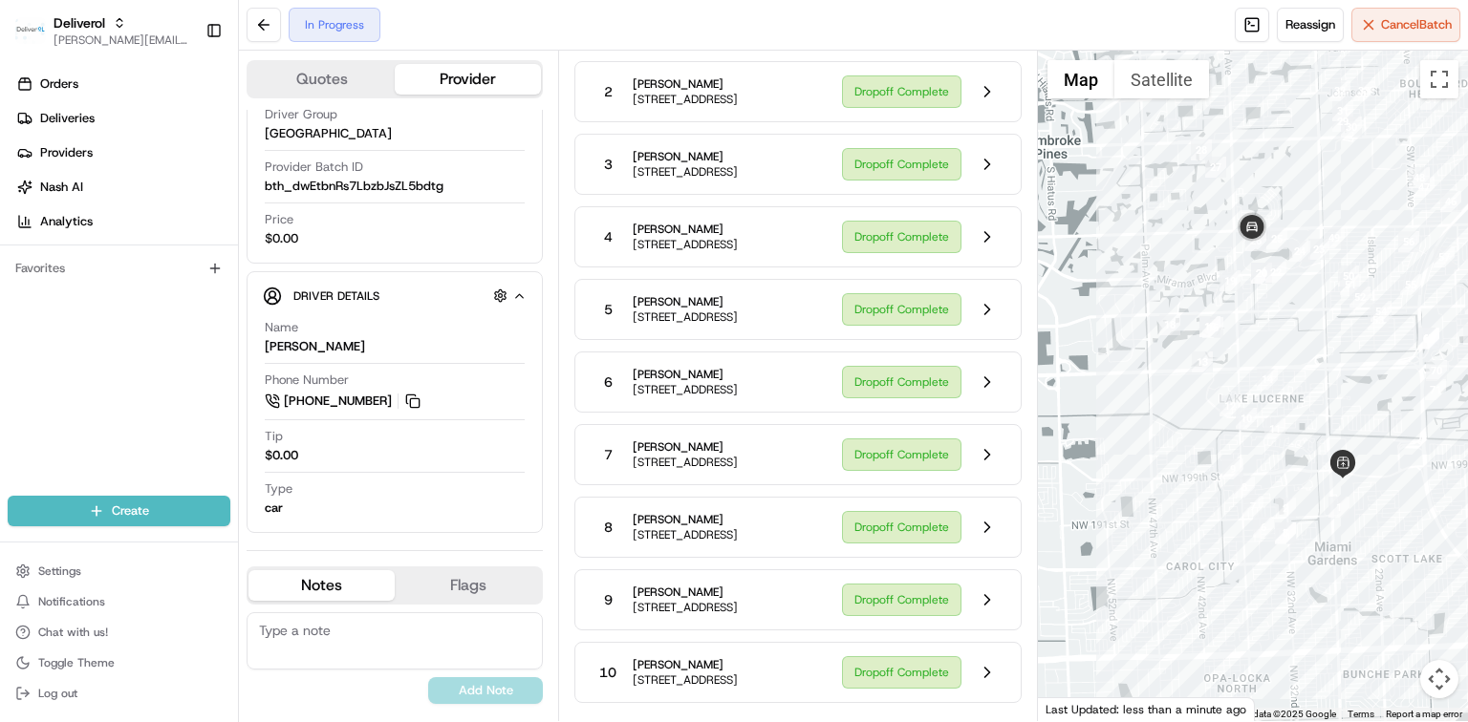
scroll to position [367, 0]
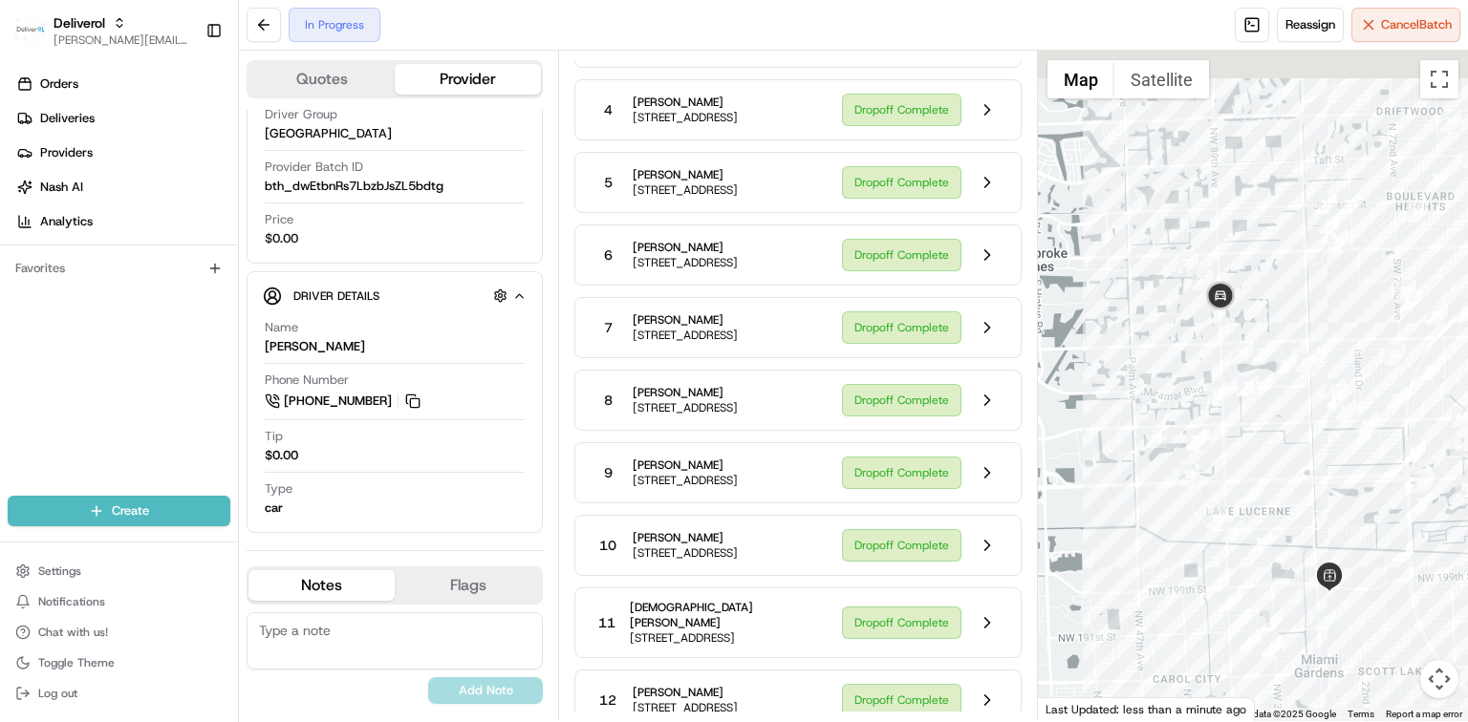
drag, startPoint x: 1296, startPoint y: 321, endPoint x: 1282, endPoint y: 438, distance: 117.3
click at [1282, 438] on div at bounding box center [1253, 386] width 430 height 671
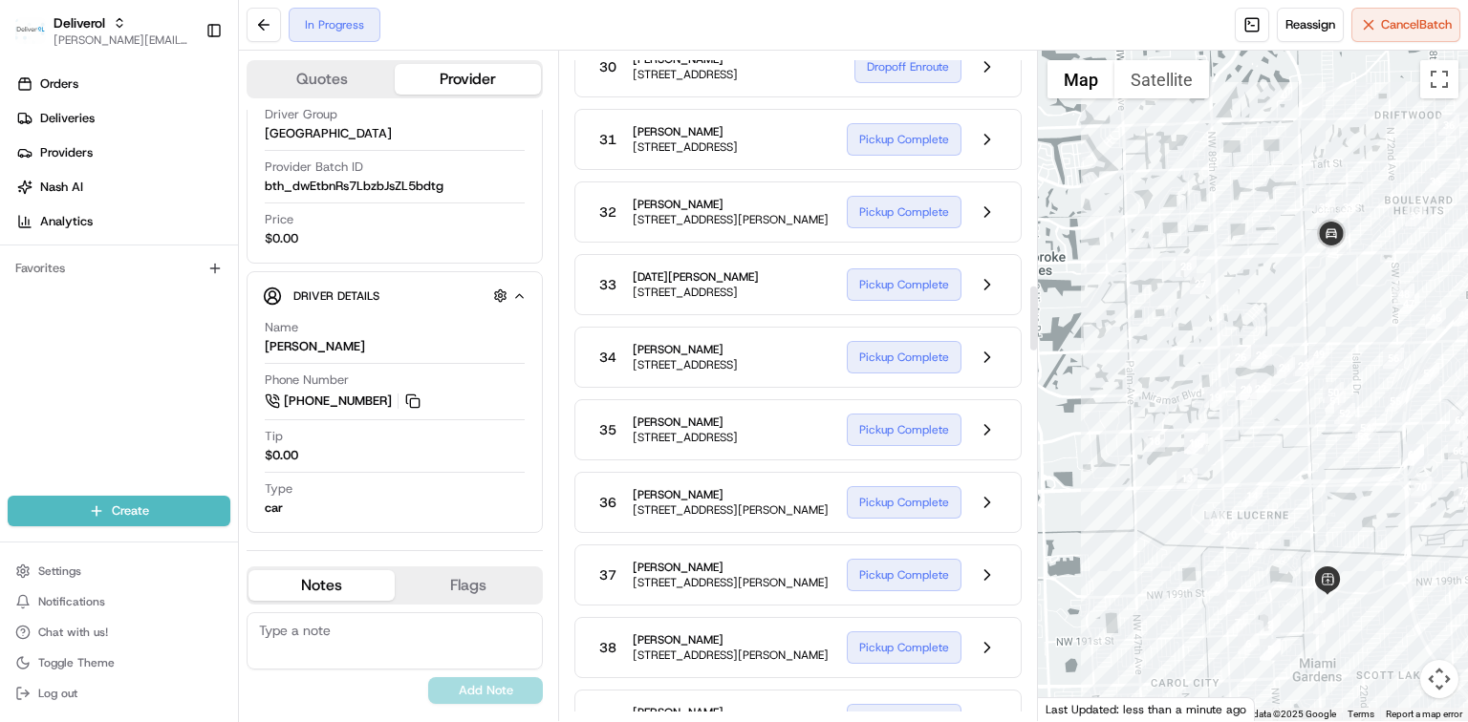
scroll to position [2278, 0]
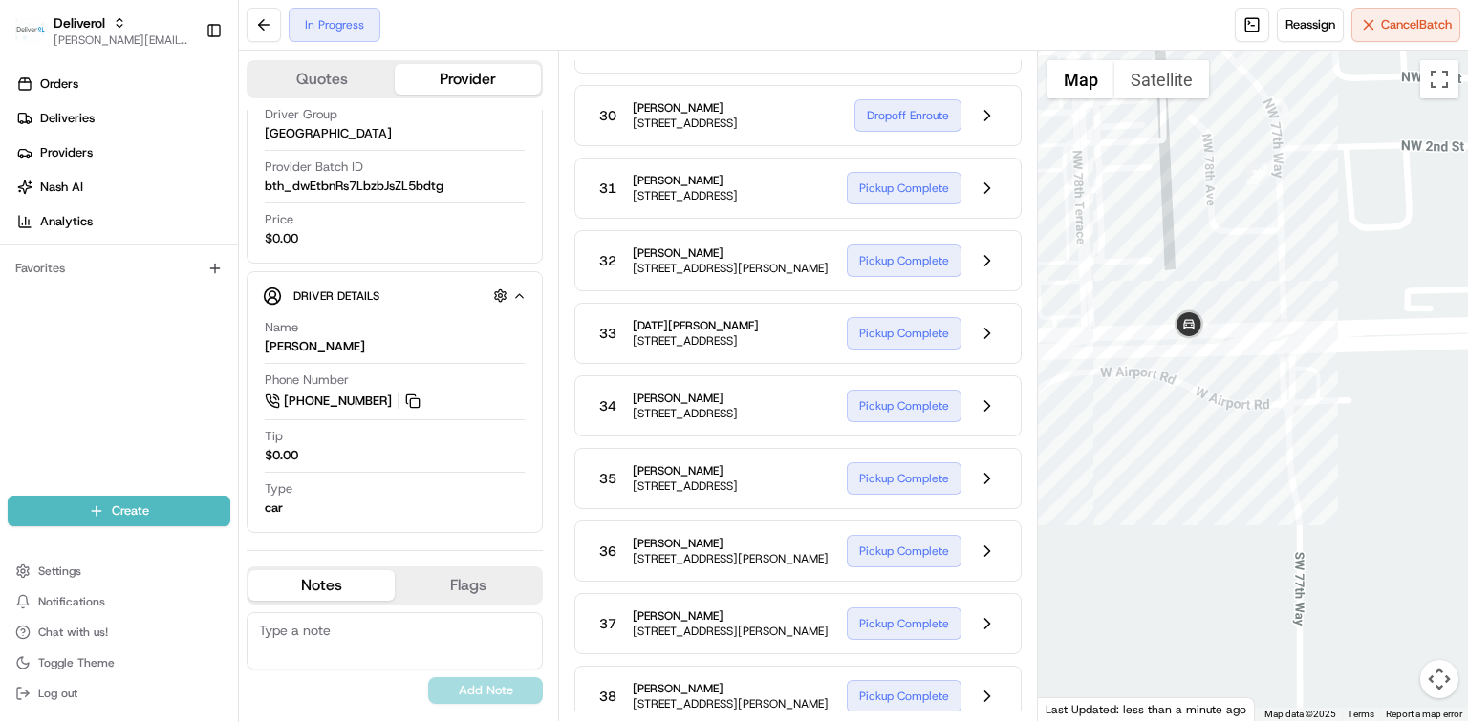
drag, startPoint x: 1288, startPoint y: 214, endPoint x: 1321, endPoint y: 329, distance: 119.2
click at [1321, 329] on div at bounding box center [1253, 386] width 430 height 671
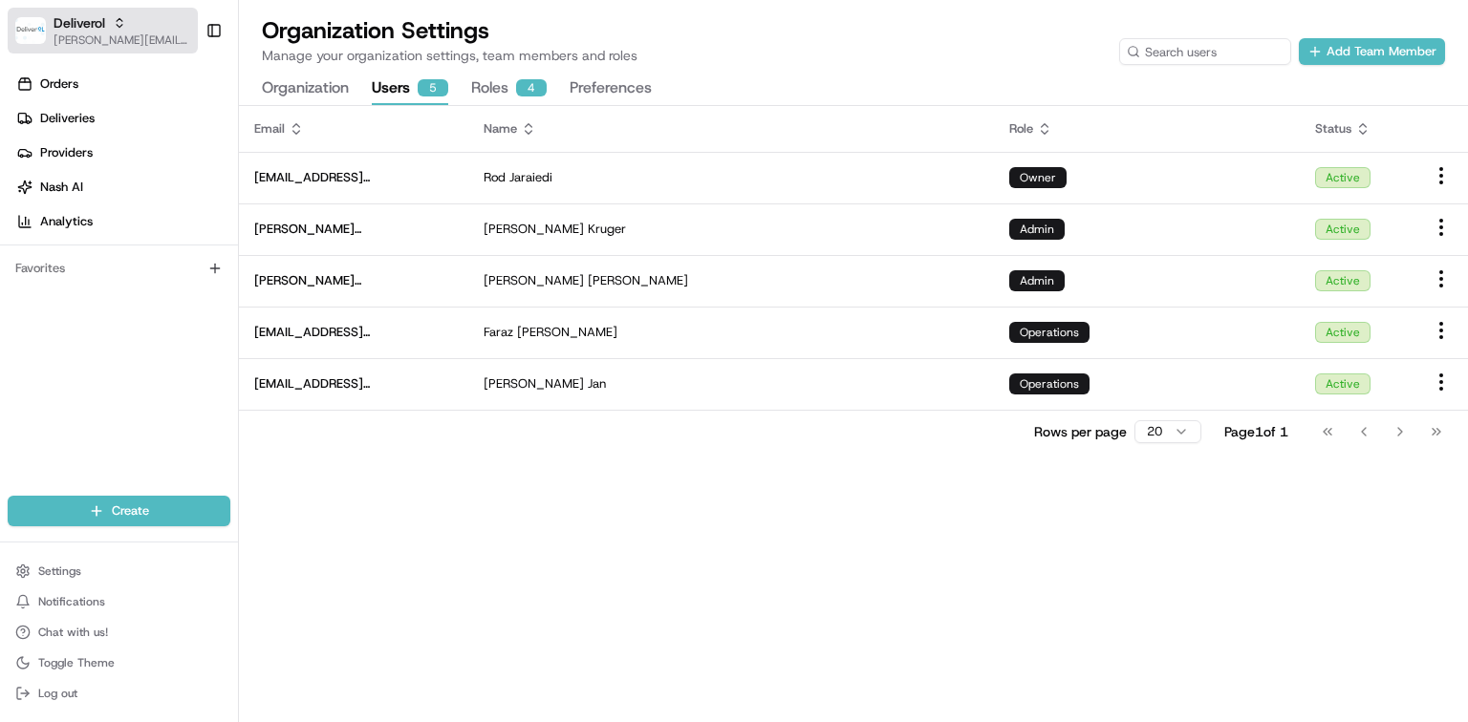
click at [81, 24] on span "Deliverol" at bounding box center [80, 22] width 52 height 19
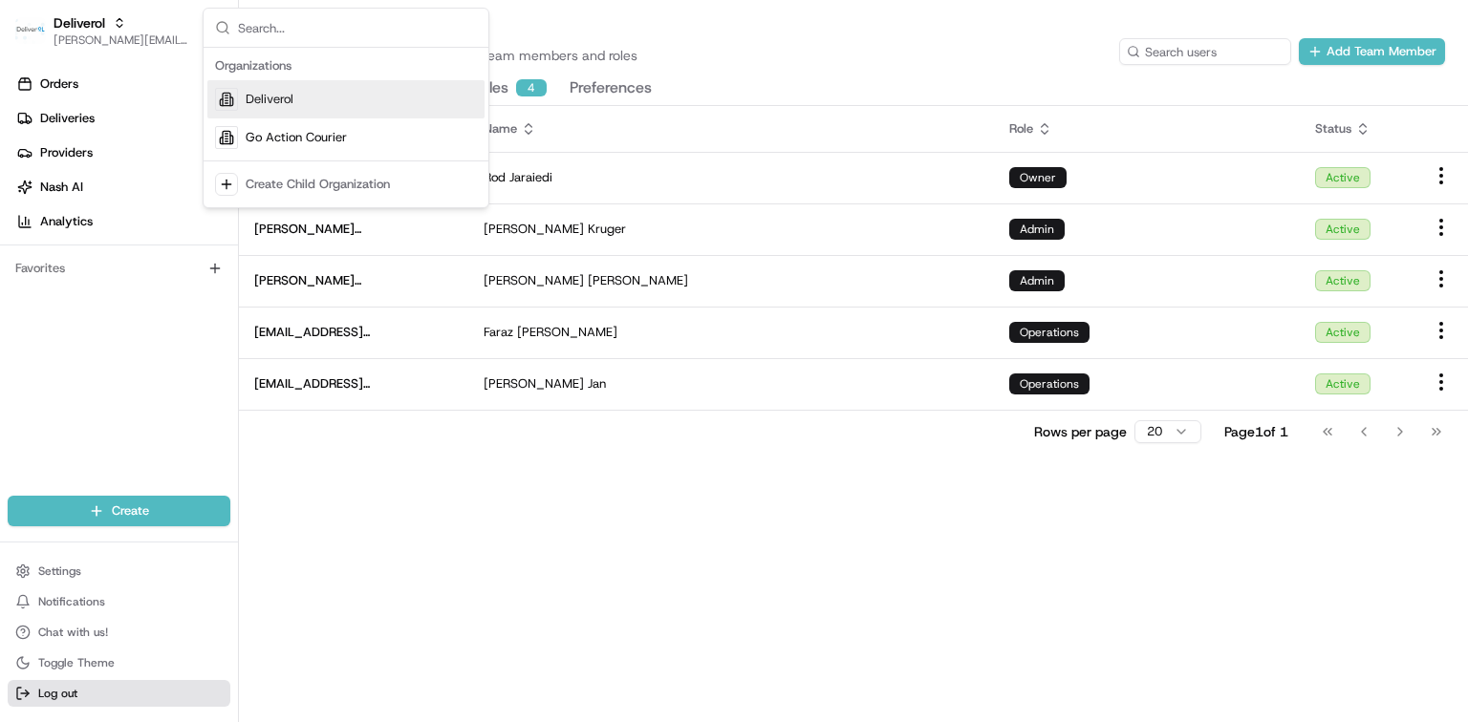
click at [69, 694] on span "Log out" at bounding box center [57, 693] width 39 height 15
